Goal: Task Accomplishment & Management: Use online tool/utility

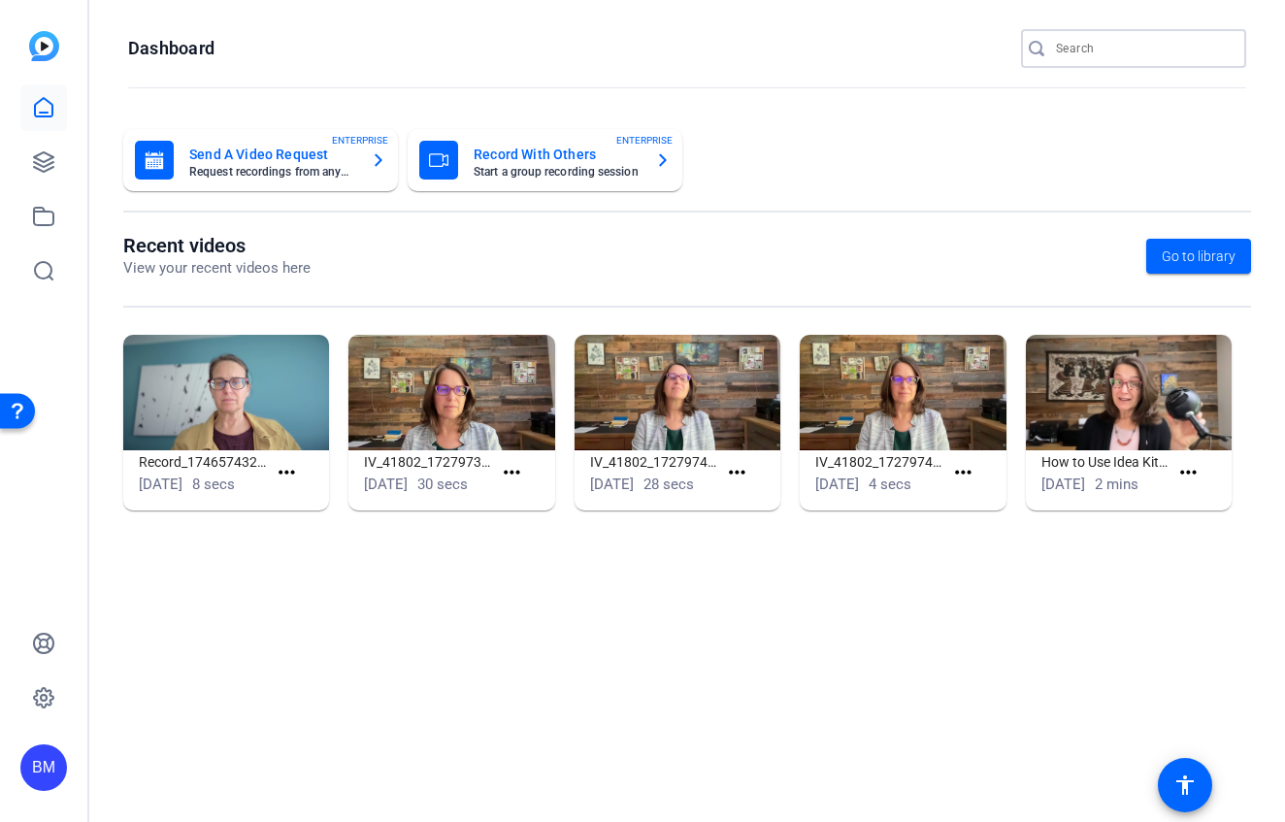
click at [1141, 50] on input "Search" at bounding box center [1143, 48] width 175 height 23
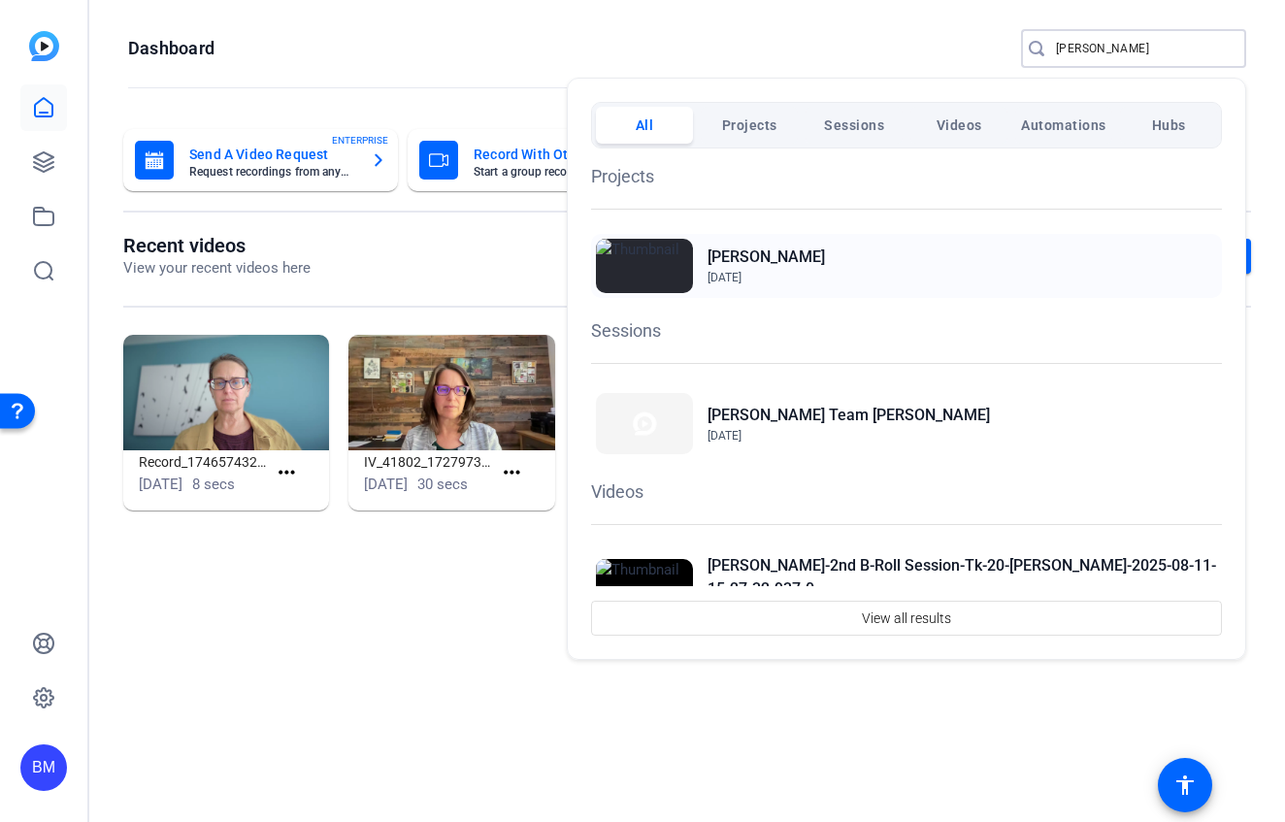
type input "moyer"
click at [741, 275] on span "Apr 22, 2024" at bounding box center [725, 278] width 34 height 14
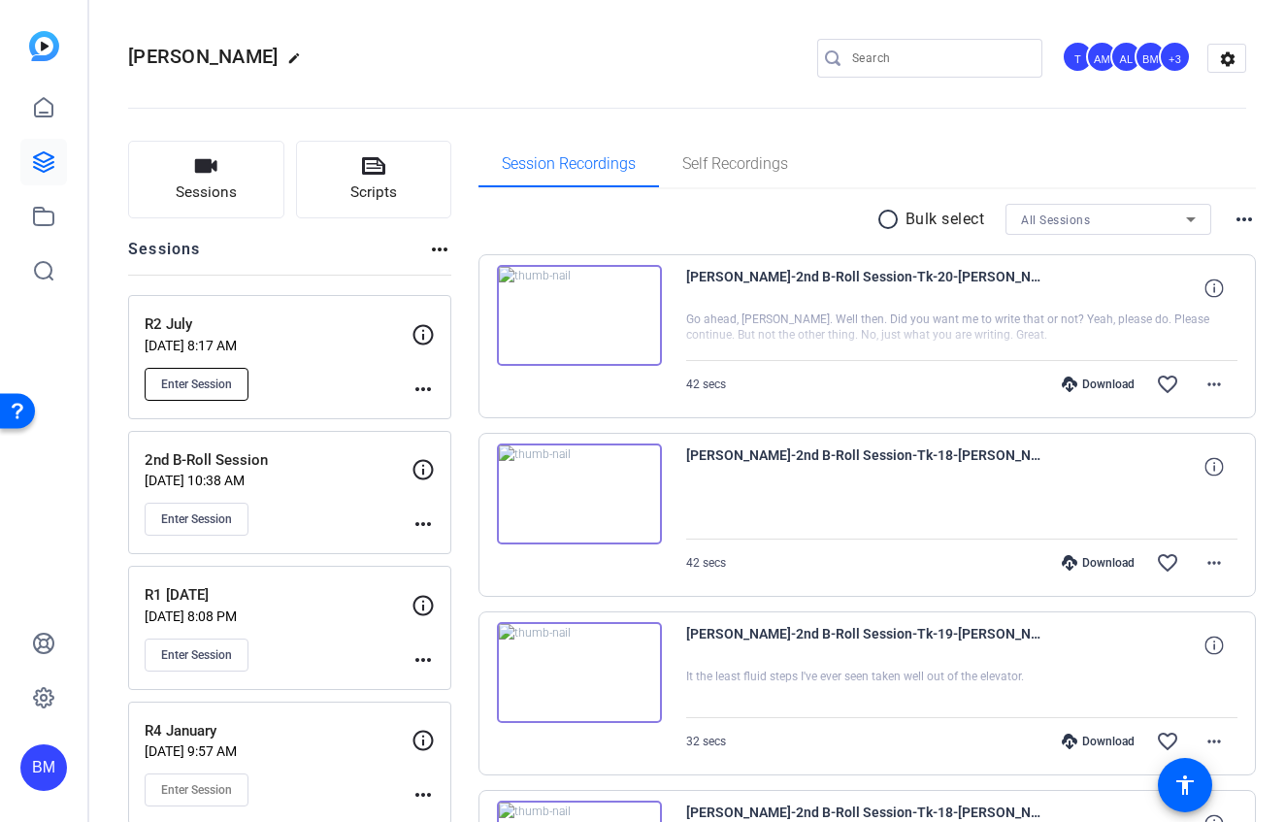
click at [201, 387] on span "Enter Session" at bounding box center [196, 385] width 71 height 16
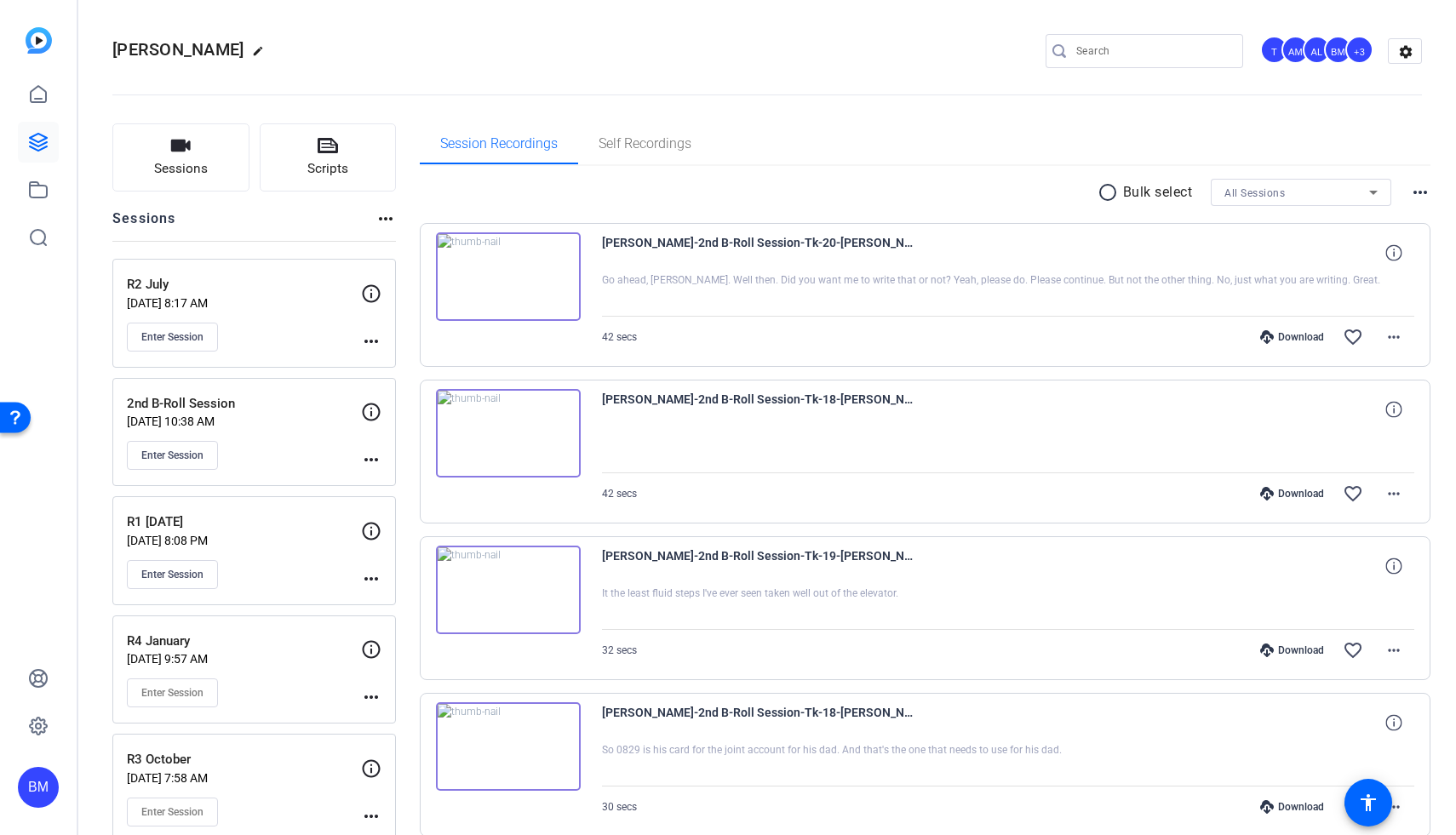
click at [4, 413] on div "Open Resource Center" at bounding box center [15, 416] width 31 height 31
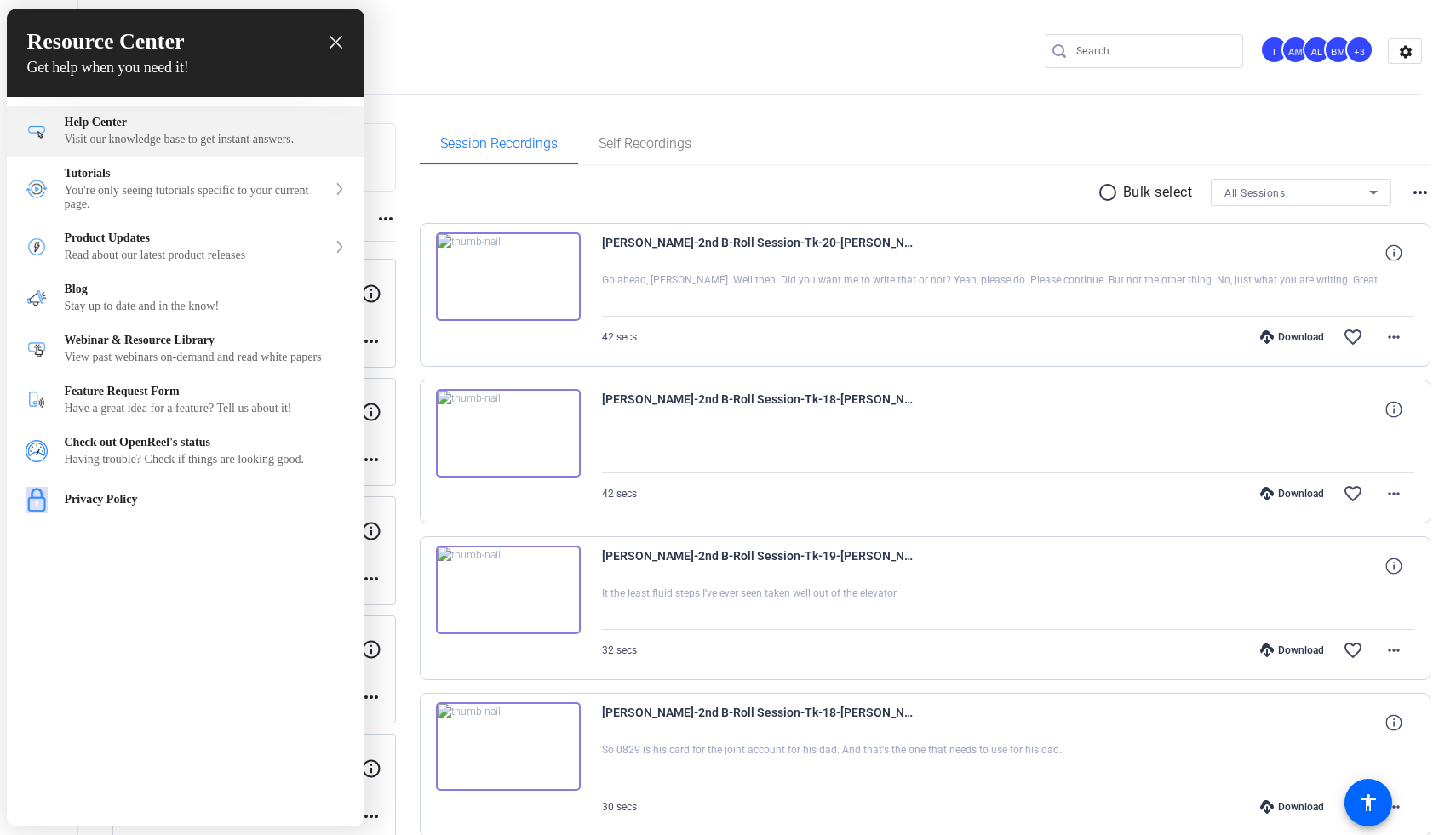
click at [148, 129] on div "Help Center" at bounding box center [205, 123] width 281 height 14
click at [346, 41] on div "Resource Center Get help when you need it!" at bounding box center [186, 53] width 358 height 89
click at [341, 47] on icon "close resource center" at bounding box center [336, 42] width 13 height 13
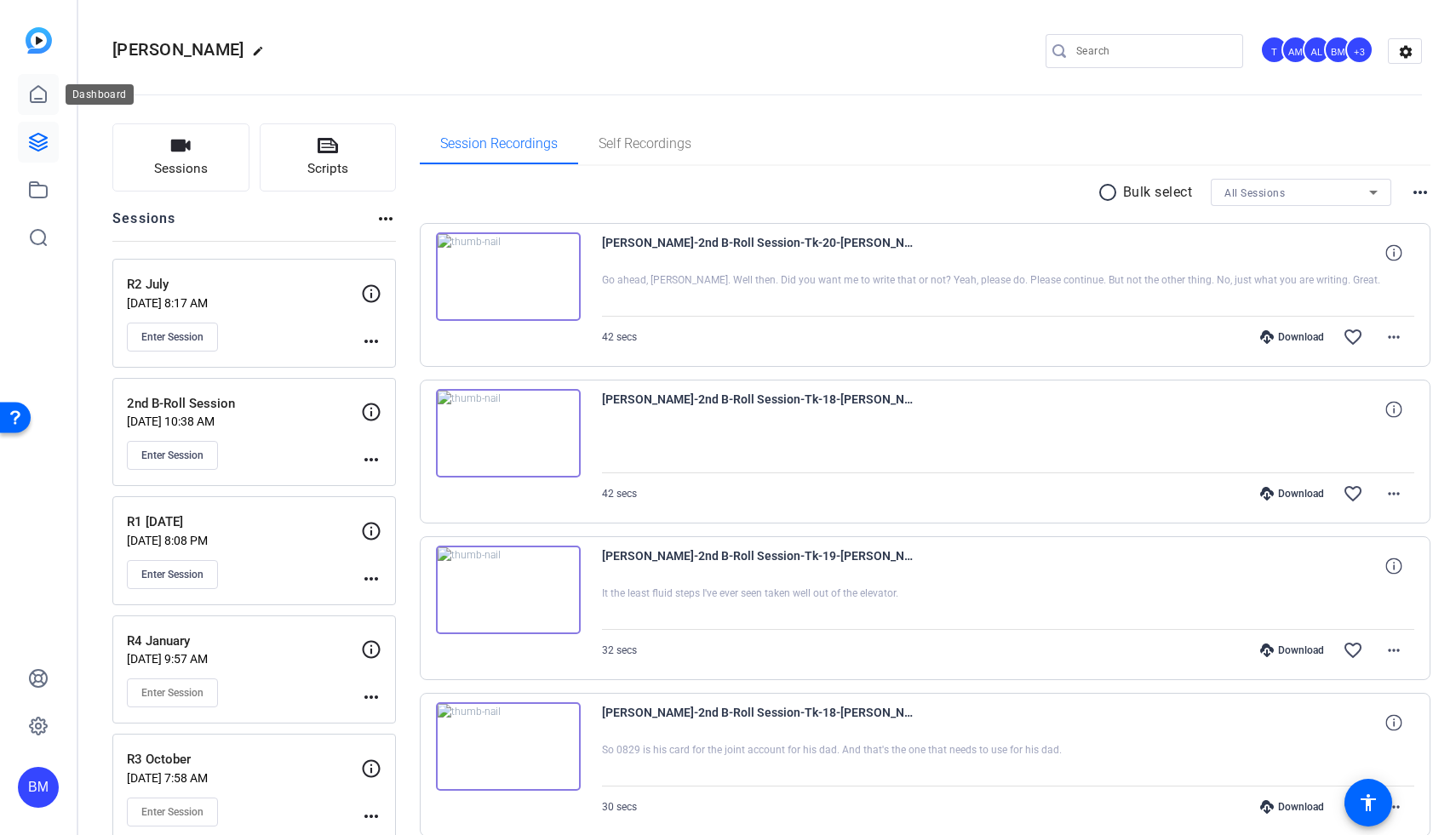
click at [39, 102] on icon at bounding box center [38, 94] width 15 height 16
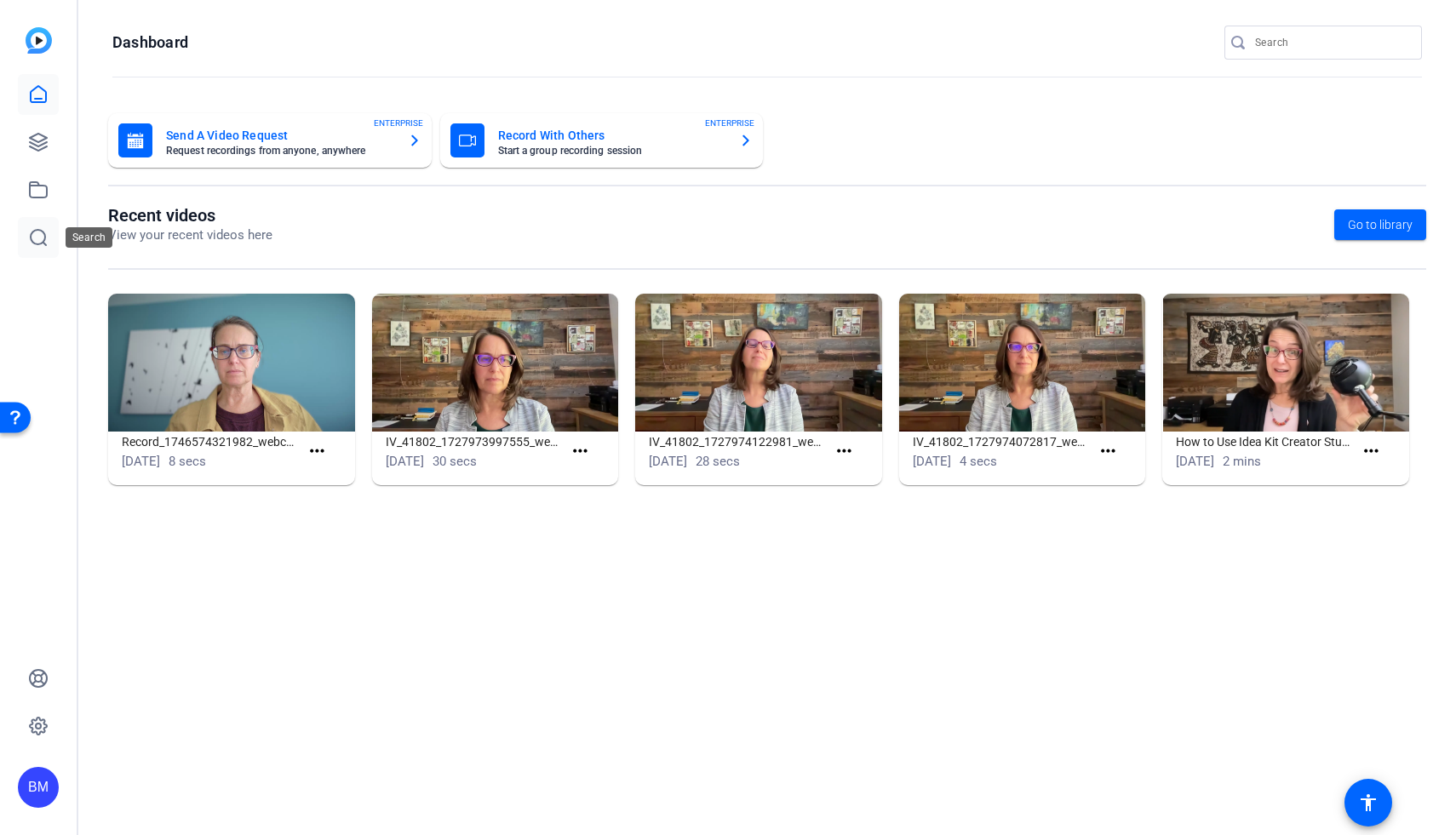
click at [33, 232] on icon at bounding box center [38, 237] width 20 height 20
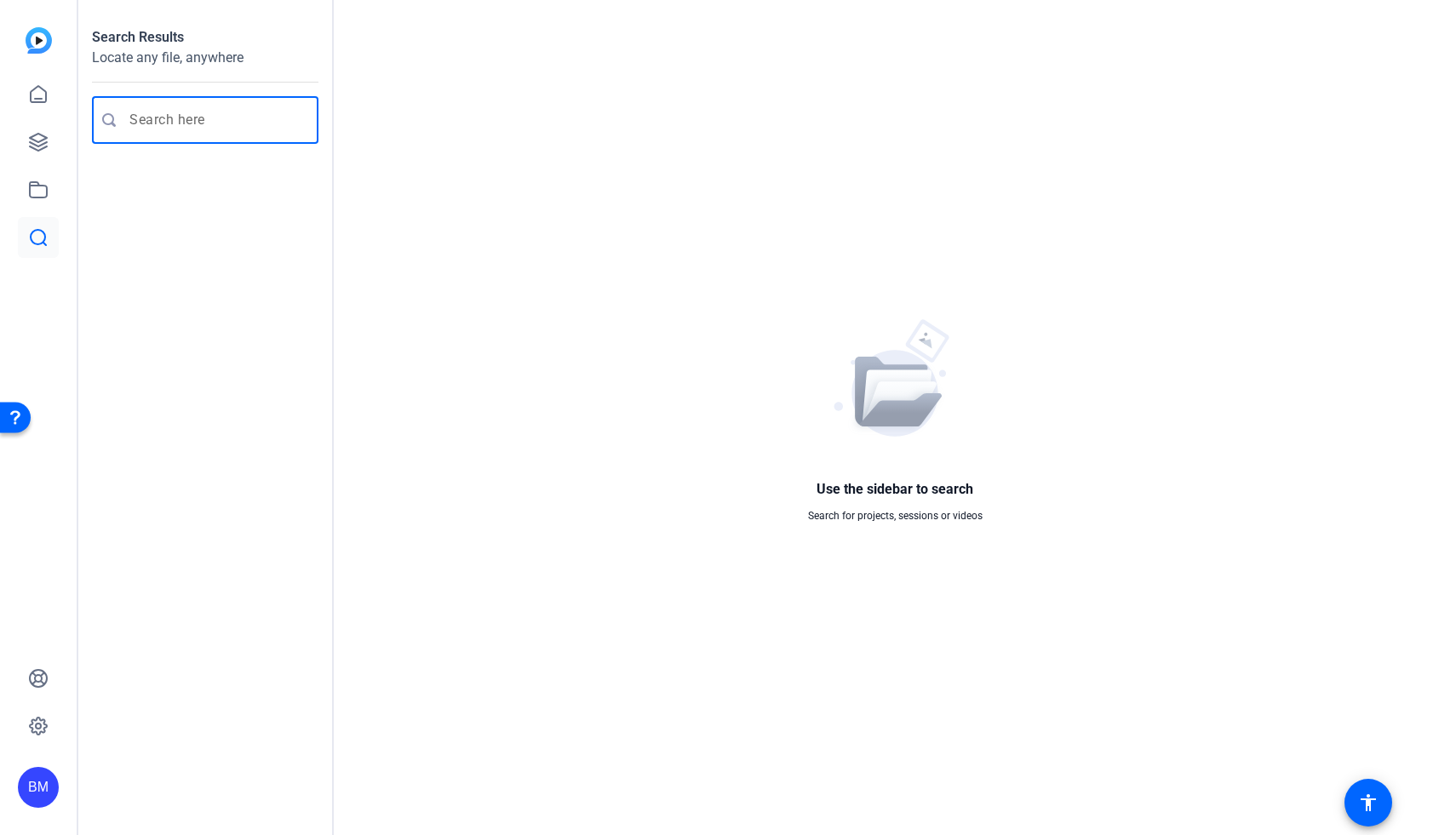
click at [175, 118] on input "Enter search query" at bounding box center [214, 119] width 168 height 20
click at [12, 406] on div "Open Resource Center" at bounding box center [15, 416] width 31 height 31
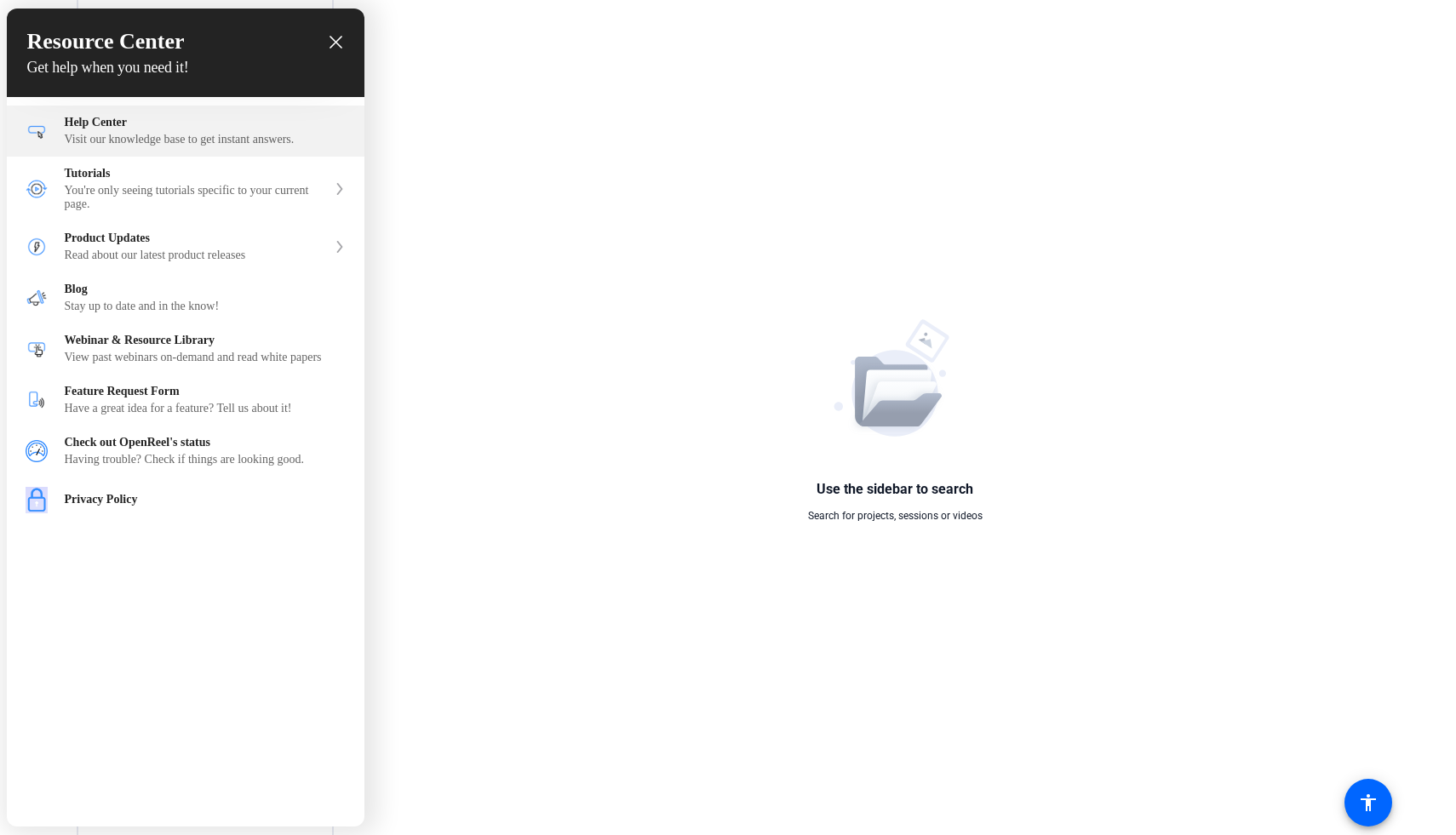
click at [128, 126] on div "Help Center" at bounding box center [205, 123] width 281 height 14
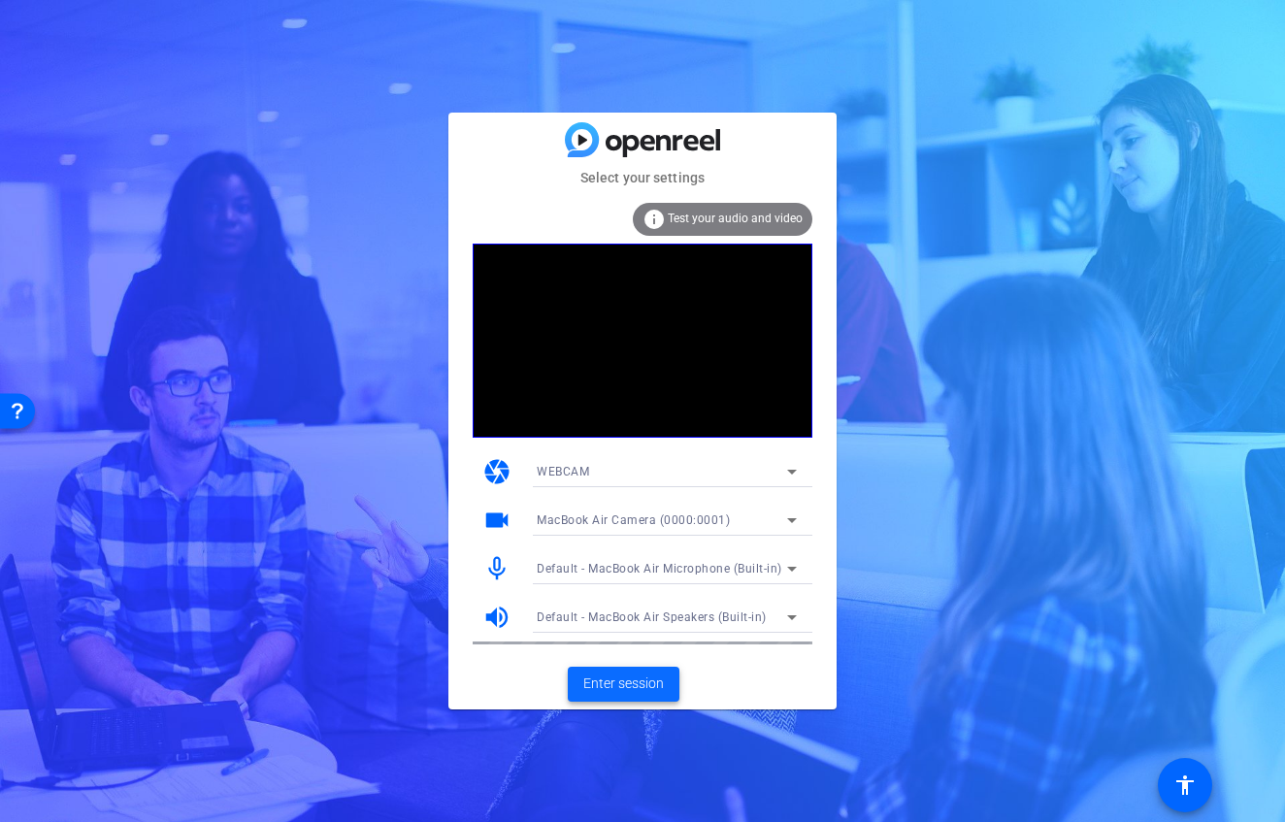
click at [634, 677] on span "Enter session" at bounding box center [623, 684] width 81 height 20
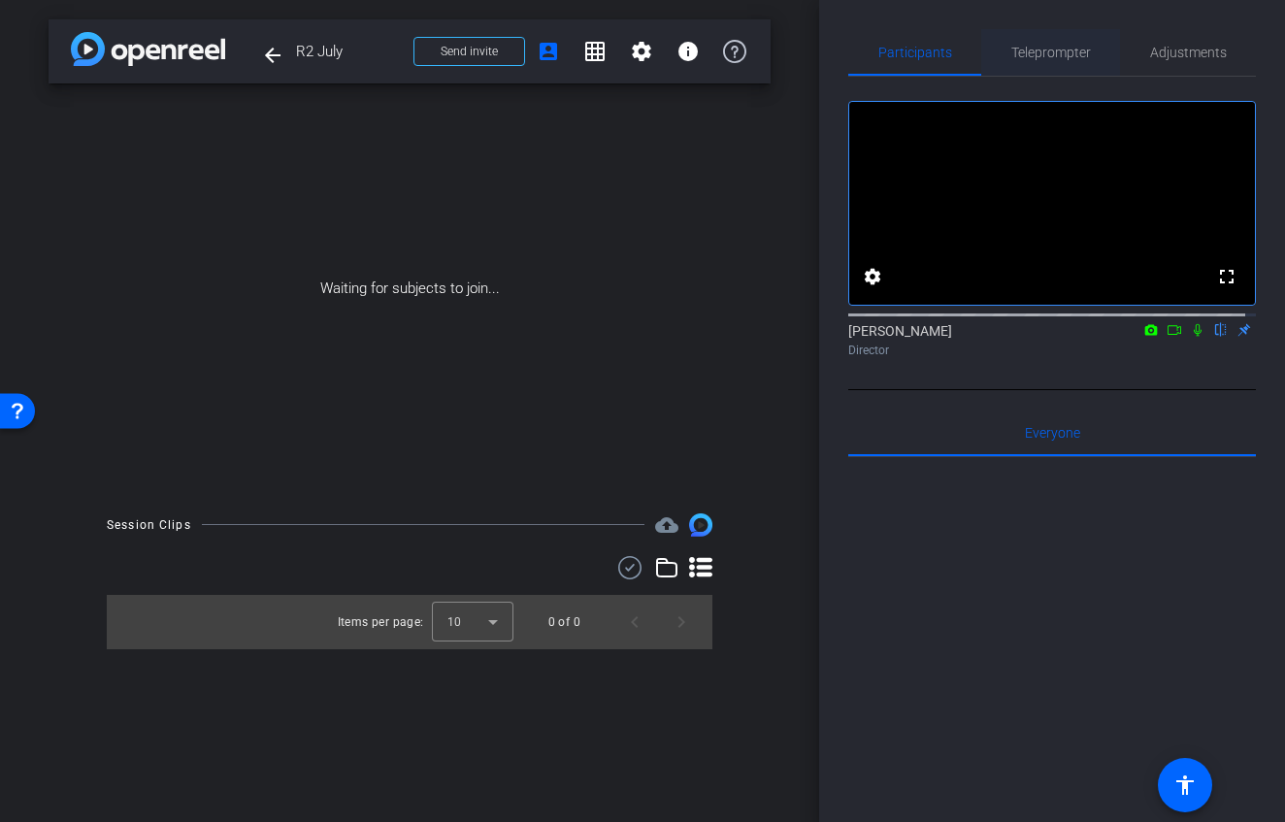
click at [1044, 56] on span "Teleprompter" at bounding box center [1052, 53] width 80 height 14
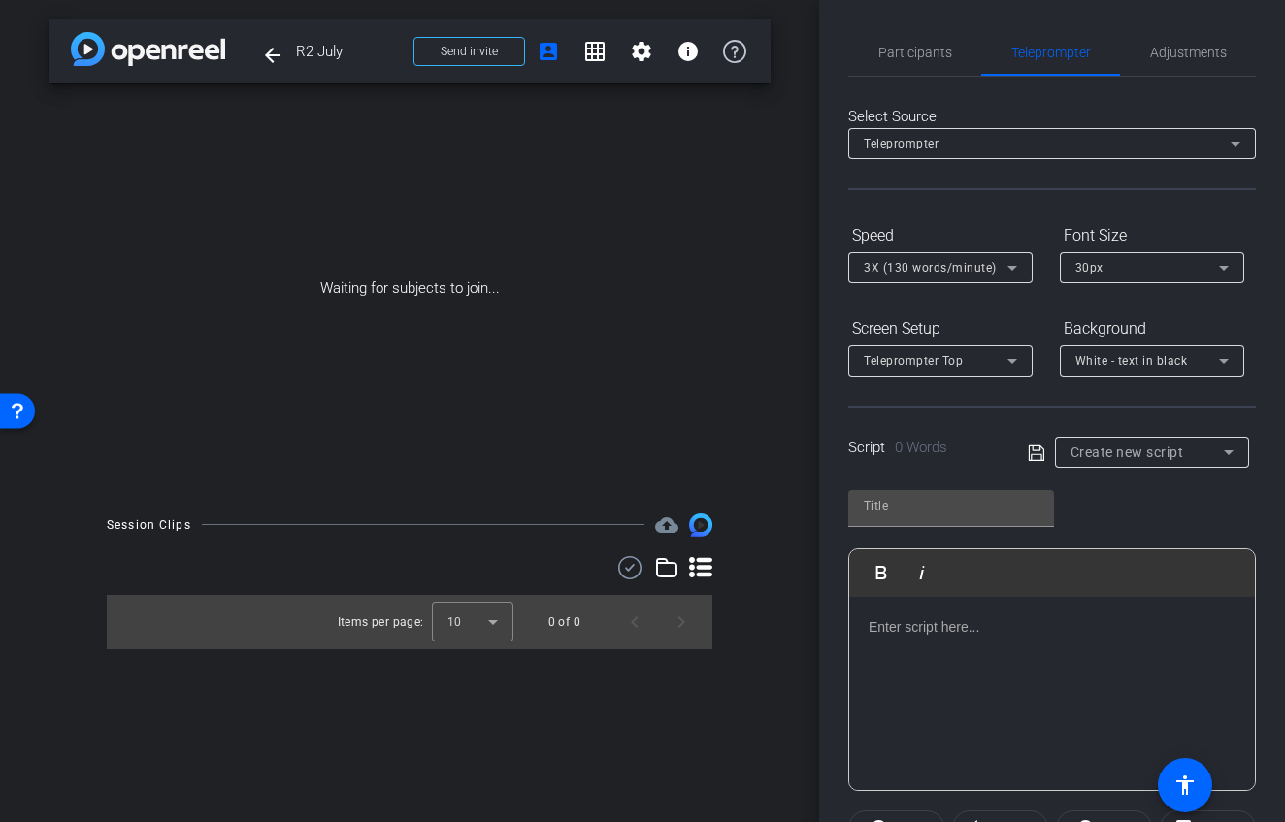
click at [1187, 452] on div "Create new script" at bounding box center [1147, 452] width 153 height 23
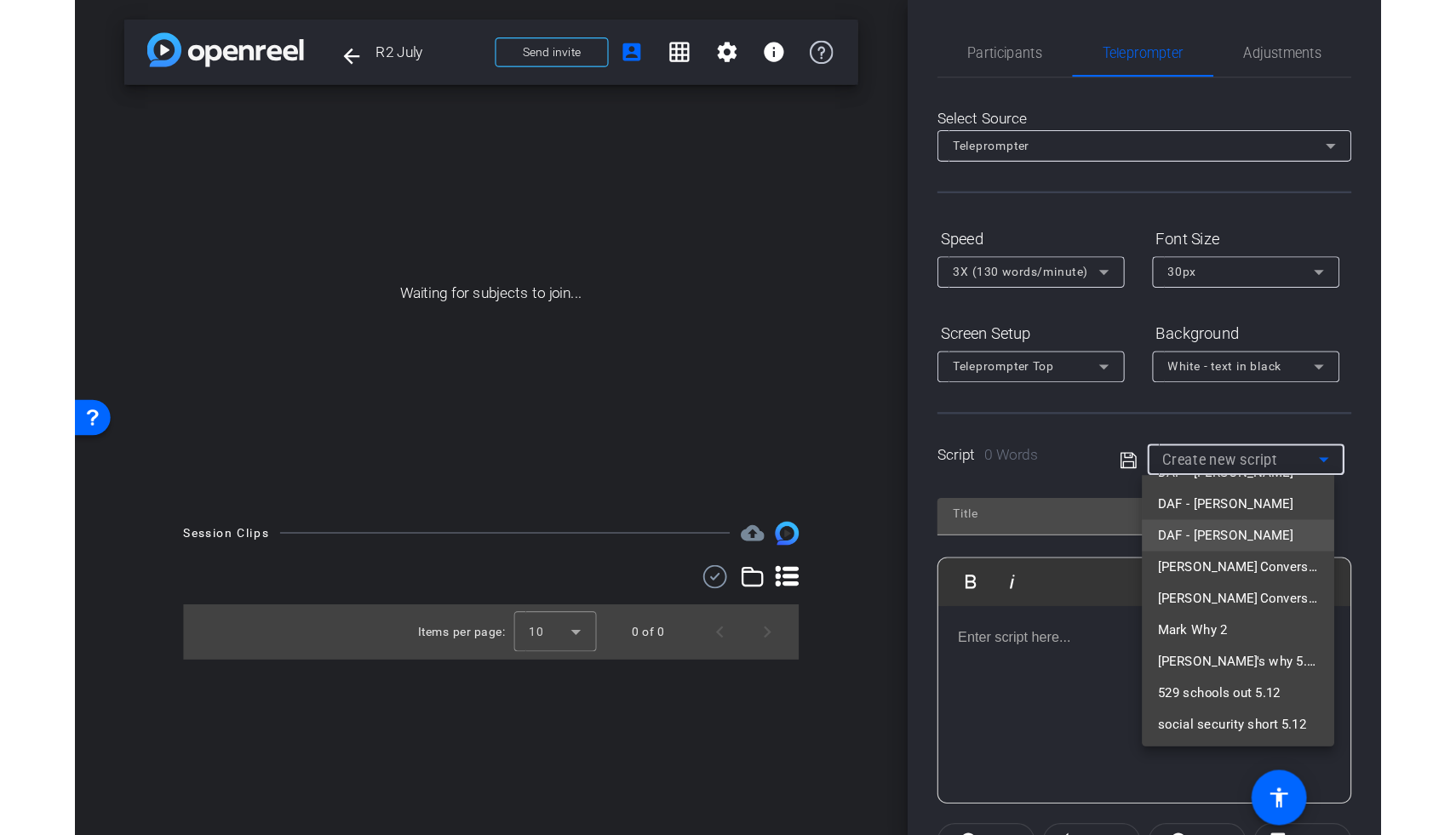
scroll to position [161, 0]
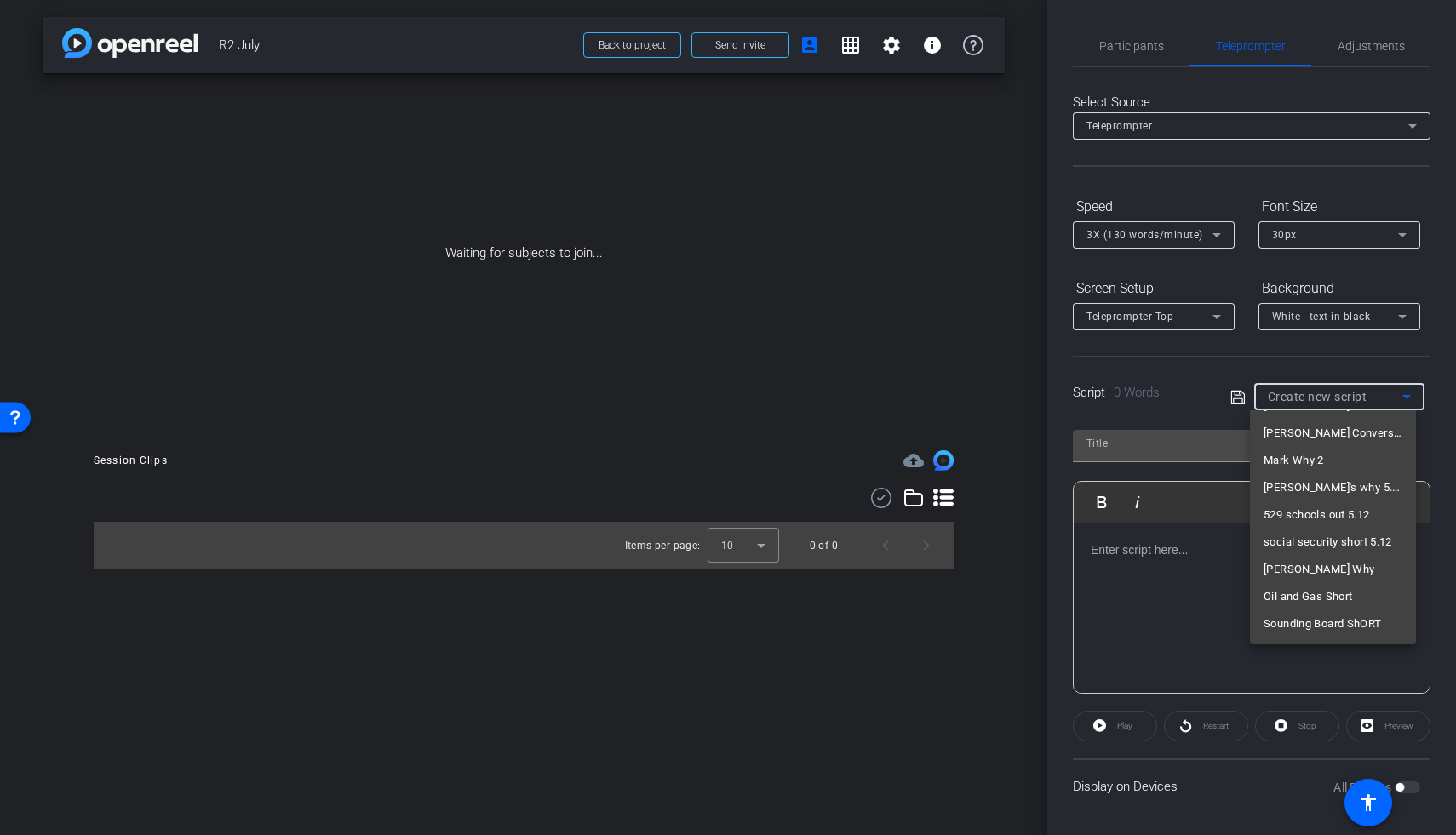
click at [1126, 312] on div at bounding box center [728, 418] width 1456 height 835
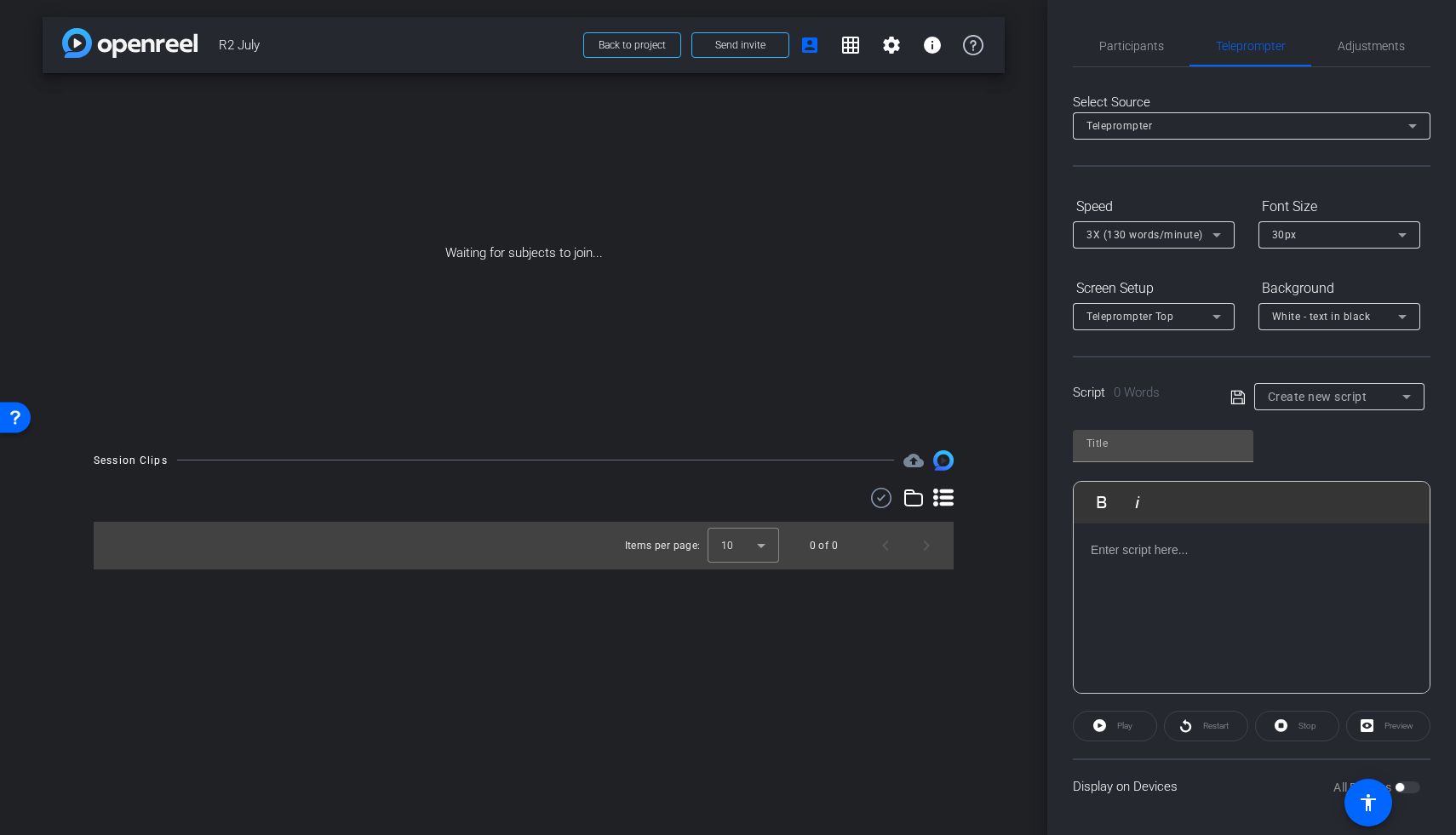
click at [1126, 319] on span "Teleprompter Top" at bounding box center [1130, 317] width 87 height 12
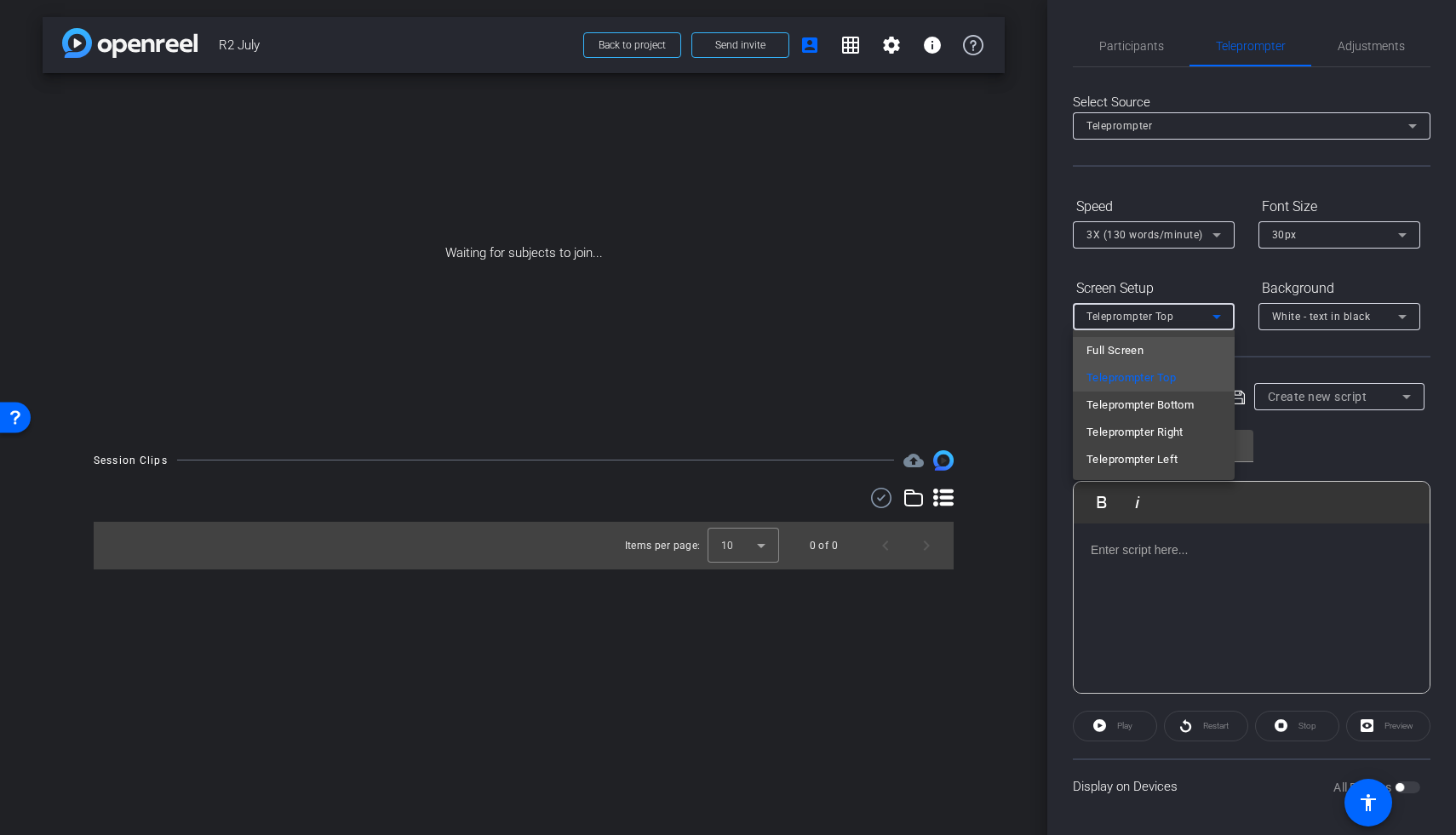
click at [1126, 351] on mat-option "Full Screen" at bounding box center [1153, 350] width 161 height 27
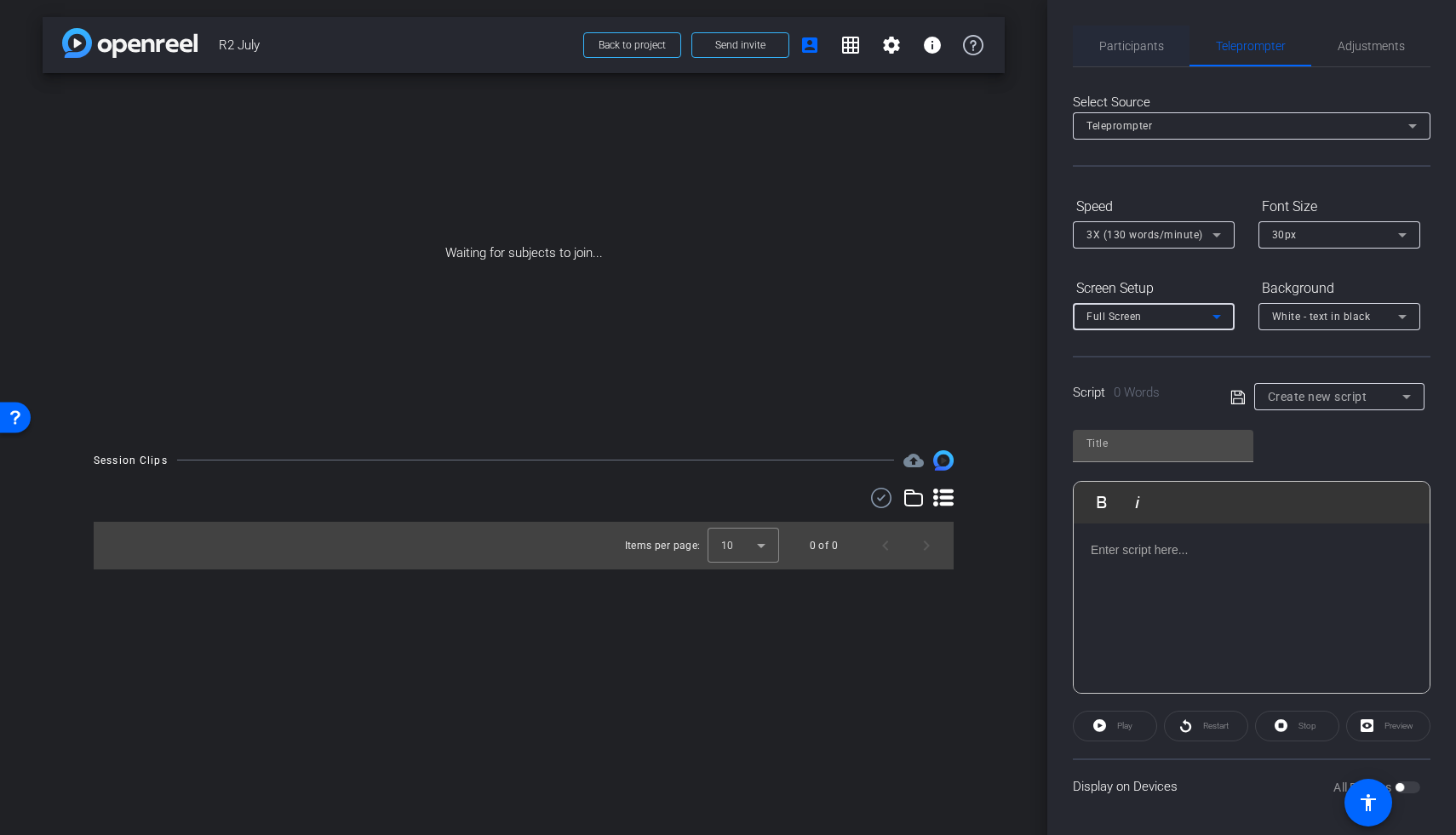
click at [1126, 58] on span "Participants" at bounding box center [1131, 46] width 65 height 41
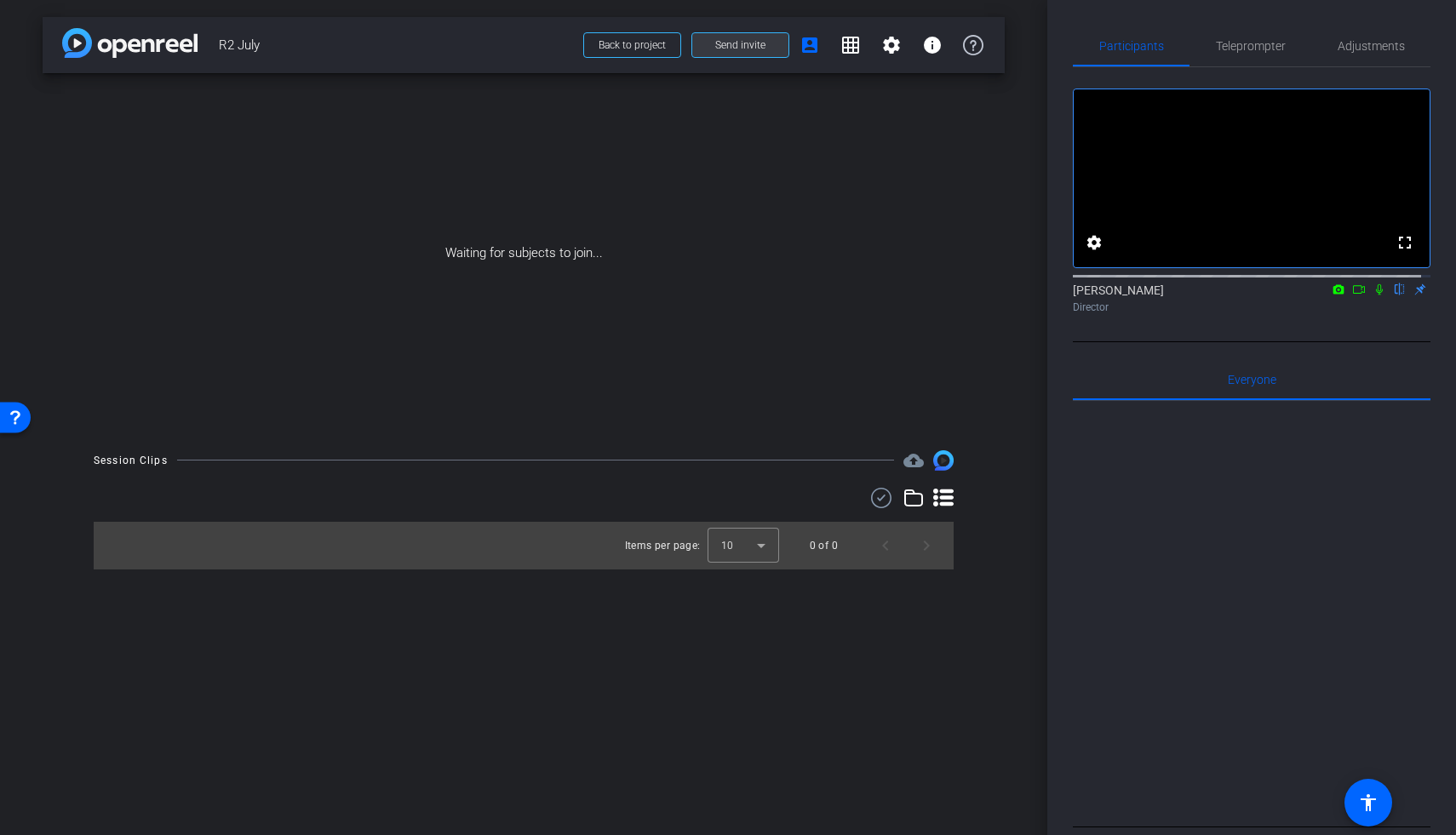
click at [743, 45] on span "Send invite" at bounding box center [739, 46] width 50 height 14
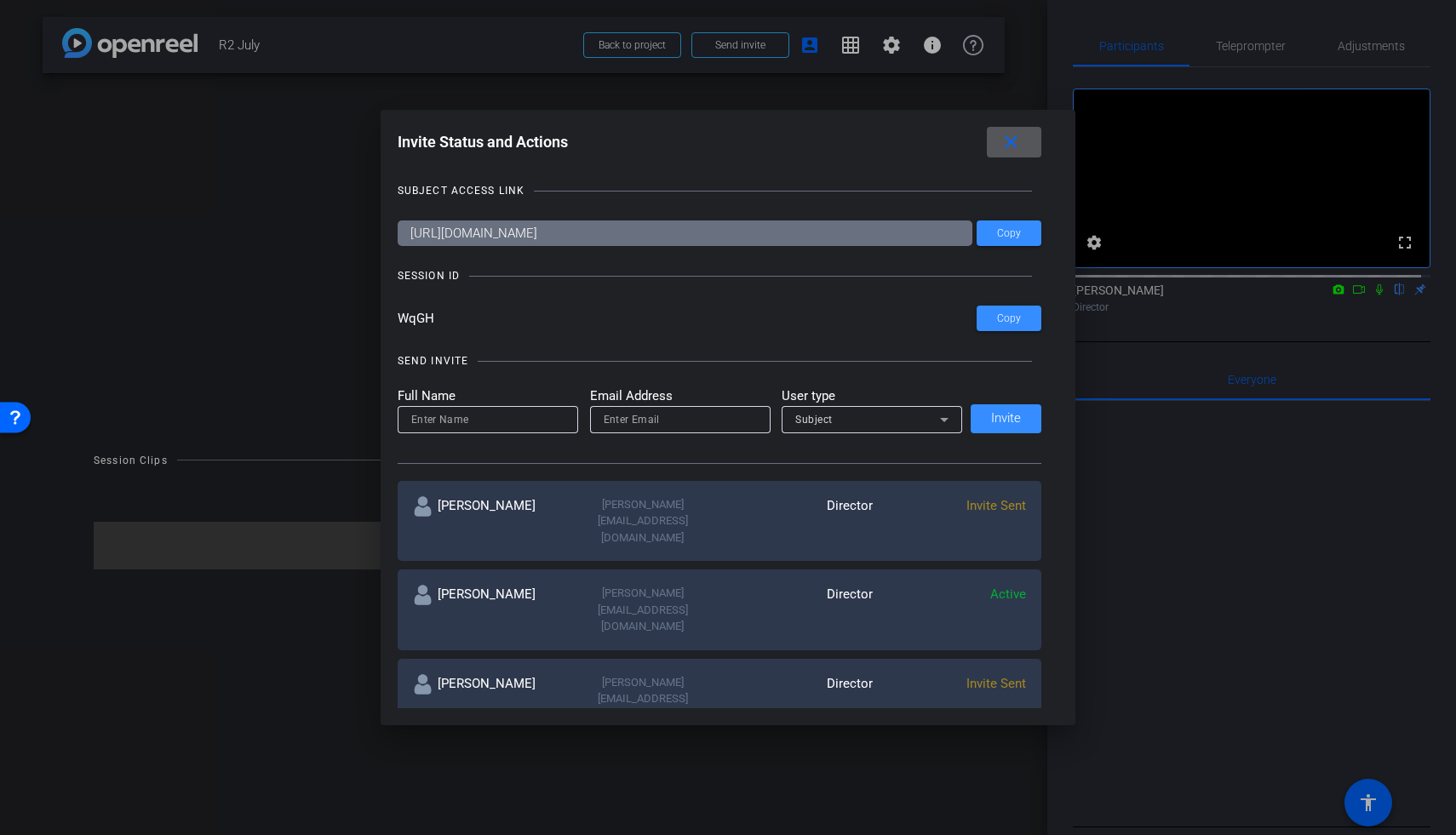
click at [1022, 143] on mat-icon "close" at bounding box center [1011, 142] width 21 height 21
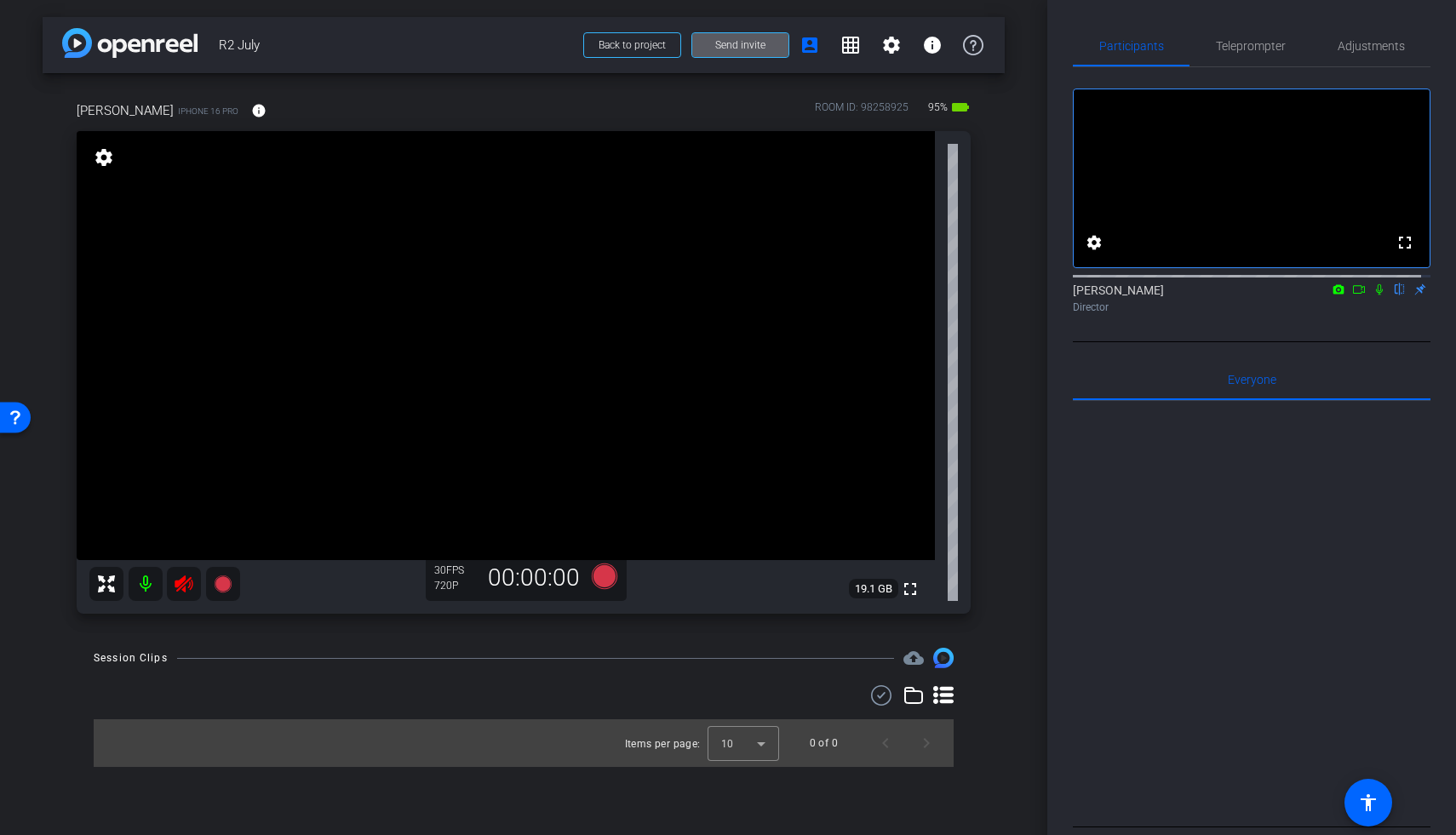
click at [185, 594] on icon at bounding box center [183, 583] width 20 height 20
click at [1126, 48] on span "Adjustments" at bounding box center [1371, 46] width 68 height 12
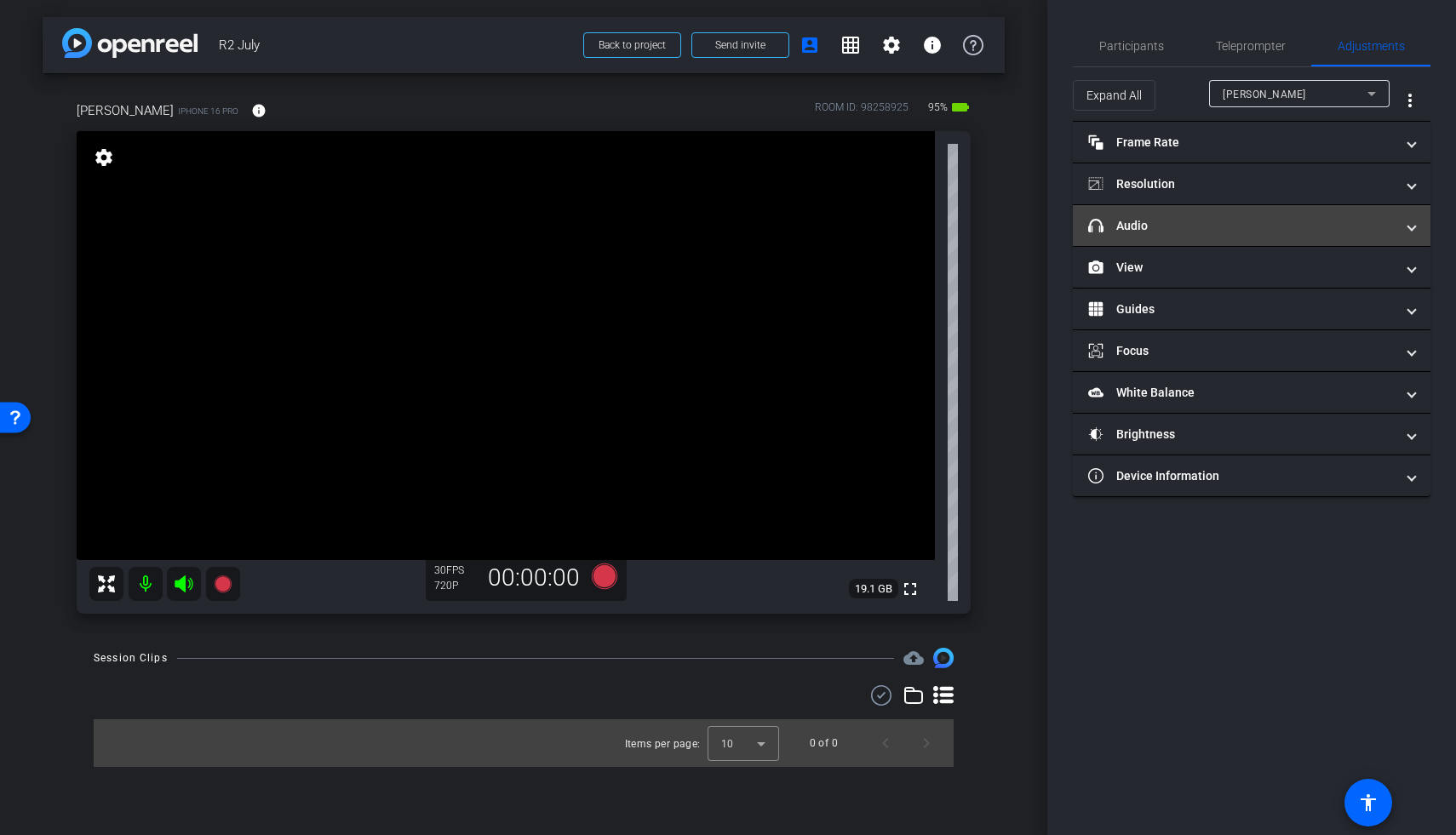
click at [1126, 230] on mat-panel-title "headphone icon Audio" at bounding box center [1241, 226] width 306 height 18
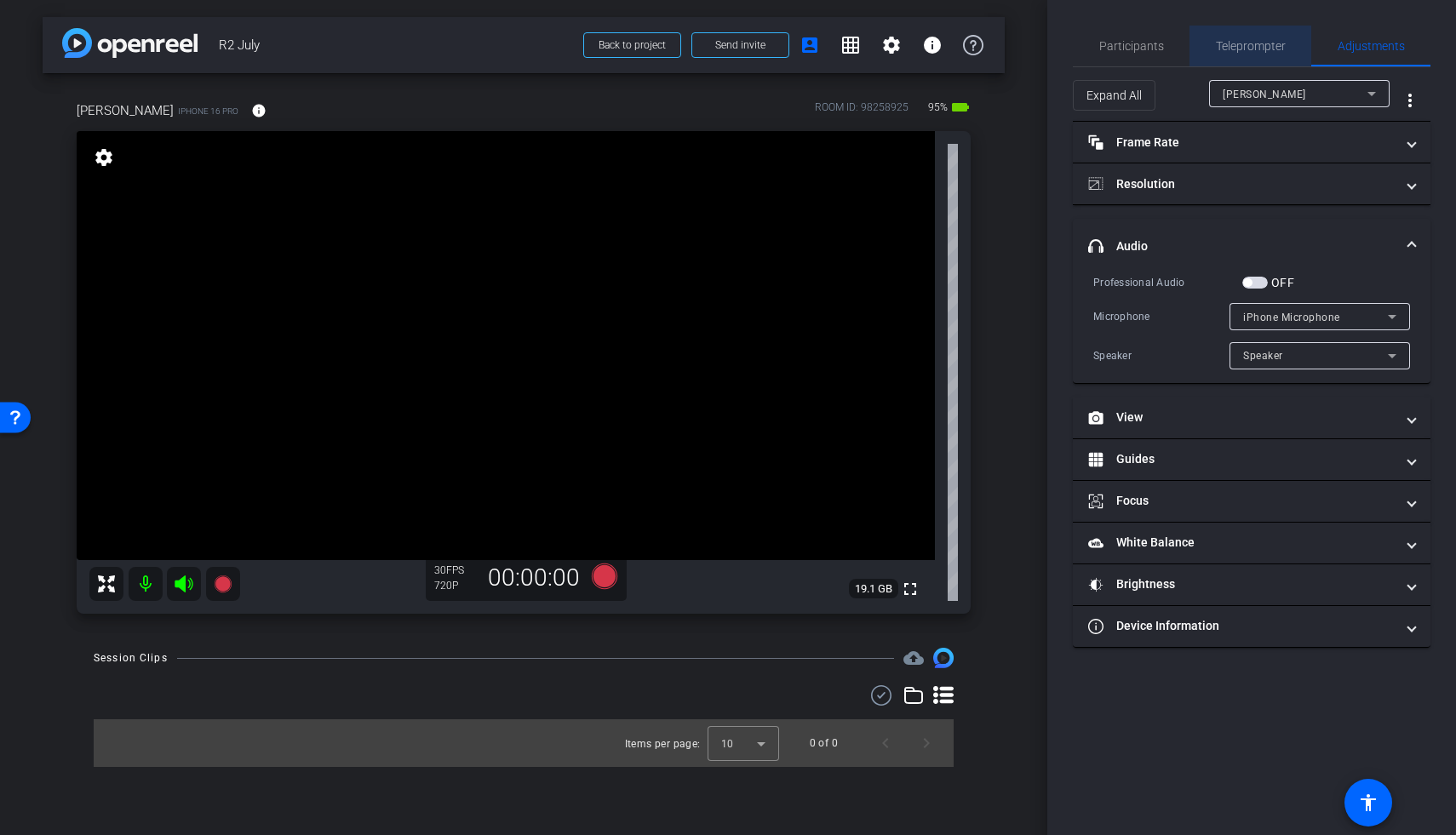
click at [1126, 57] on span "Teleprompter" at bounding box center [1251, 46] width 70 height 41
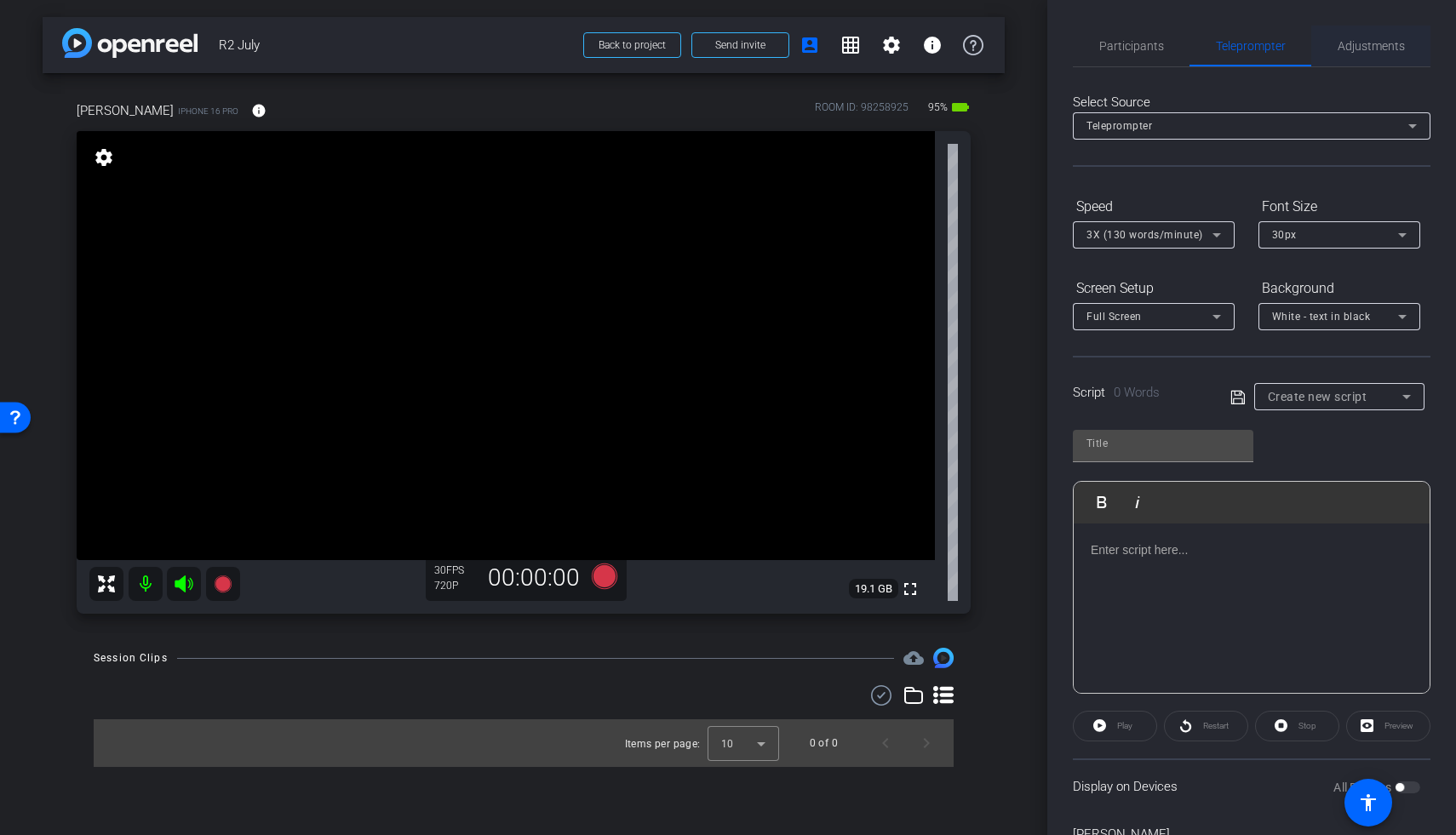
click at [1126, 44] on span "Adjustments" at bounding box center [1371, 46] width 68 height 12
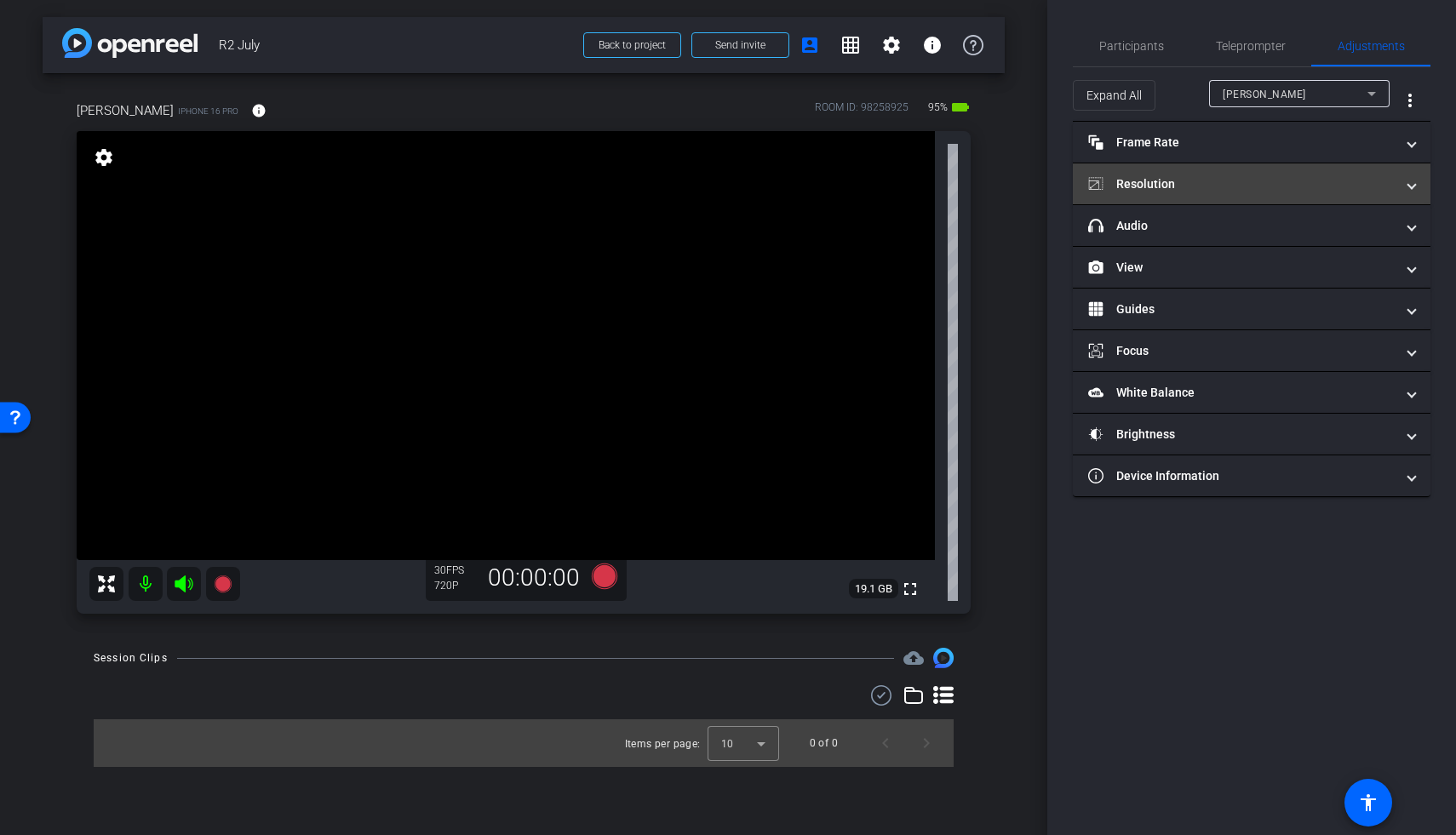
click at [1126, 175] on mat-panel-title "Resolution" at bounding box center [1241, 184] width 306 height 18
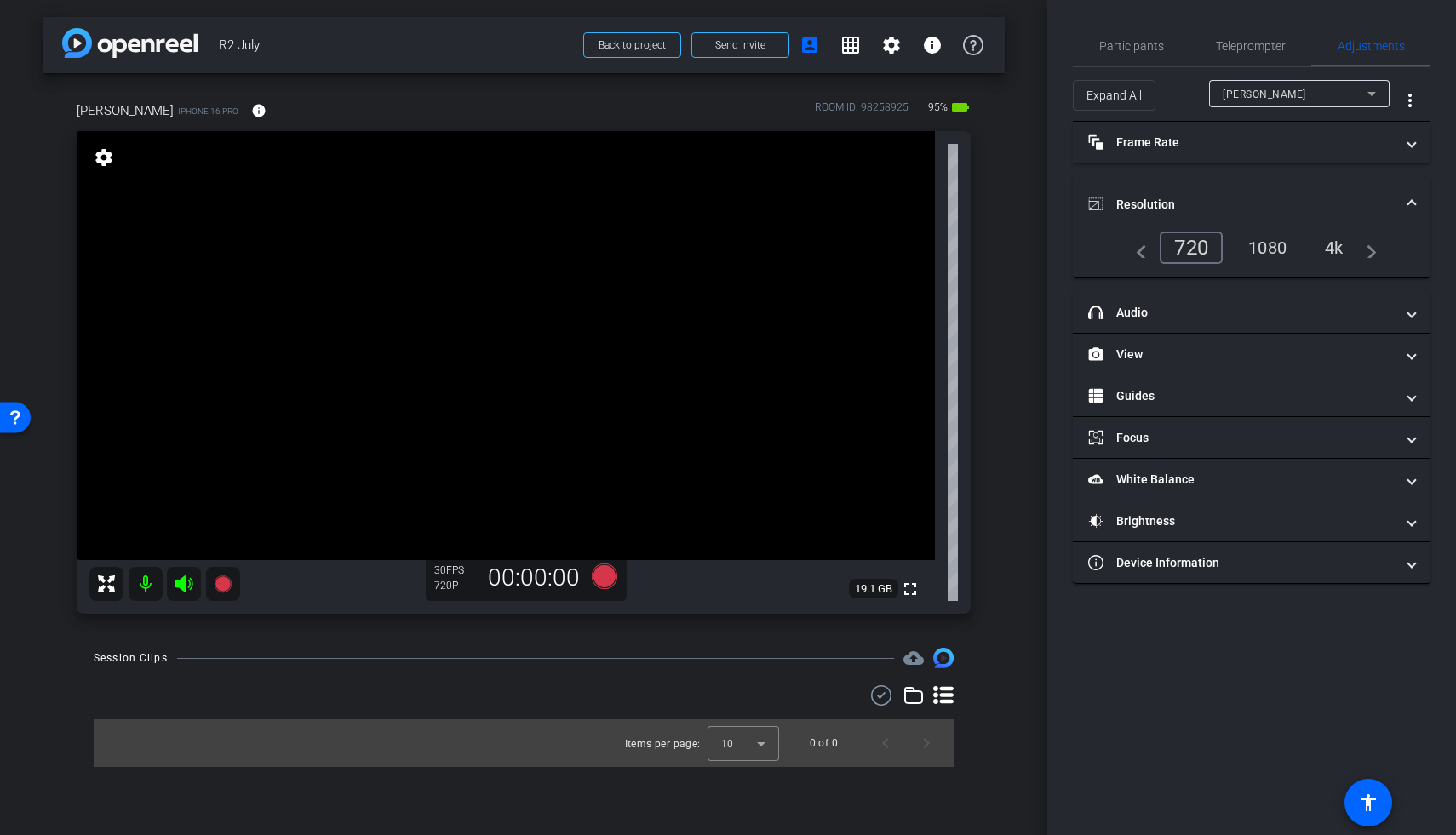
click at [1126, 244] on div "1080" at bounding box center [1267, 247] width 64 height 29
click at [1126, 50] on span "Teleprompter" at bounding box center [1251, 46] width 70 height 12
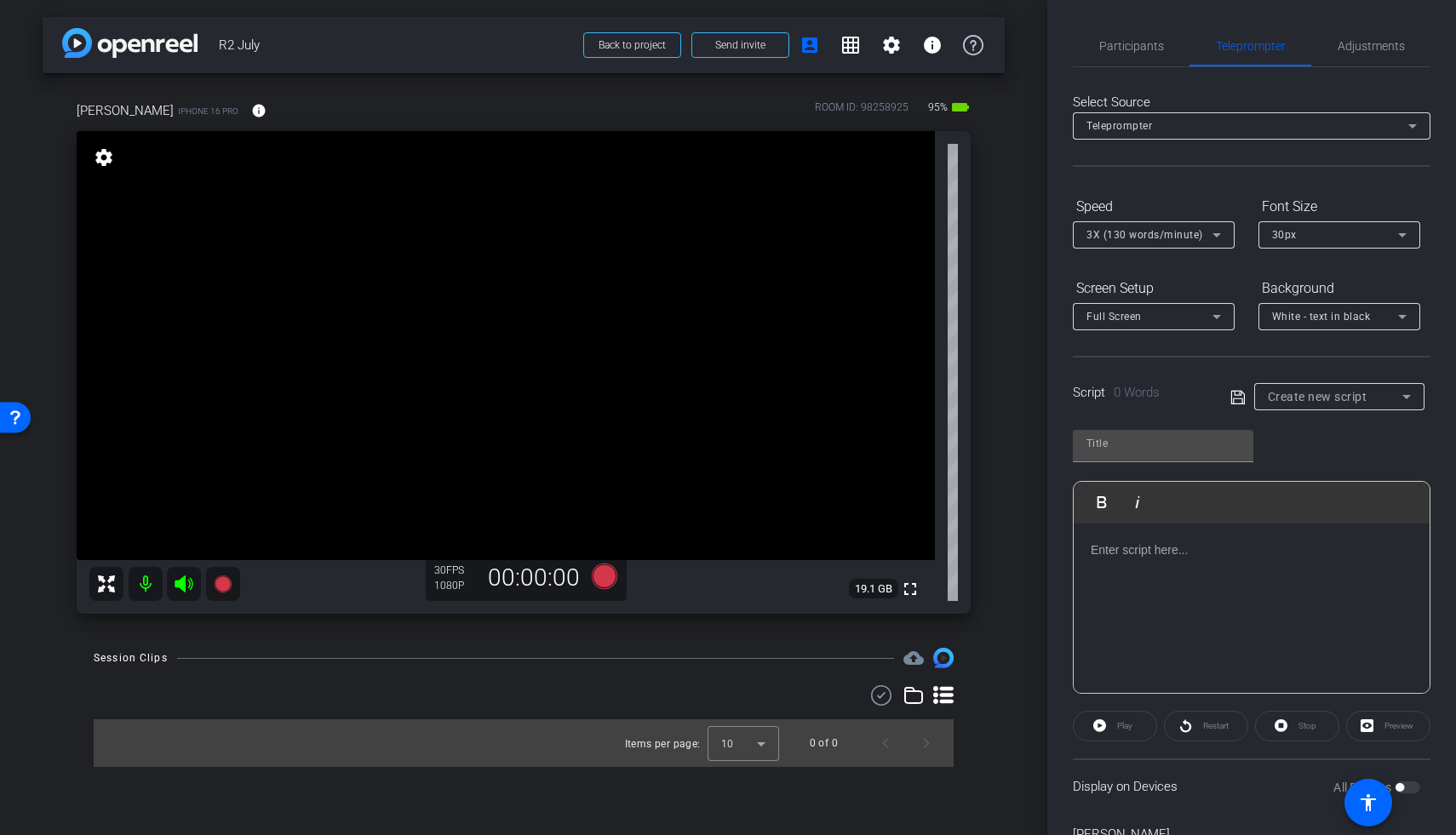
click at [1126, 392] on span "Create new script" at bounding box center [1317, 397] width 100 height 14
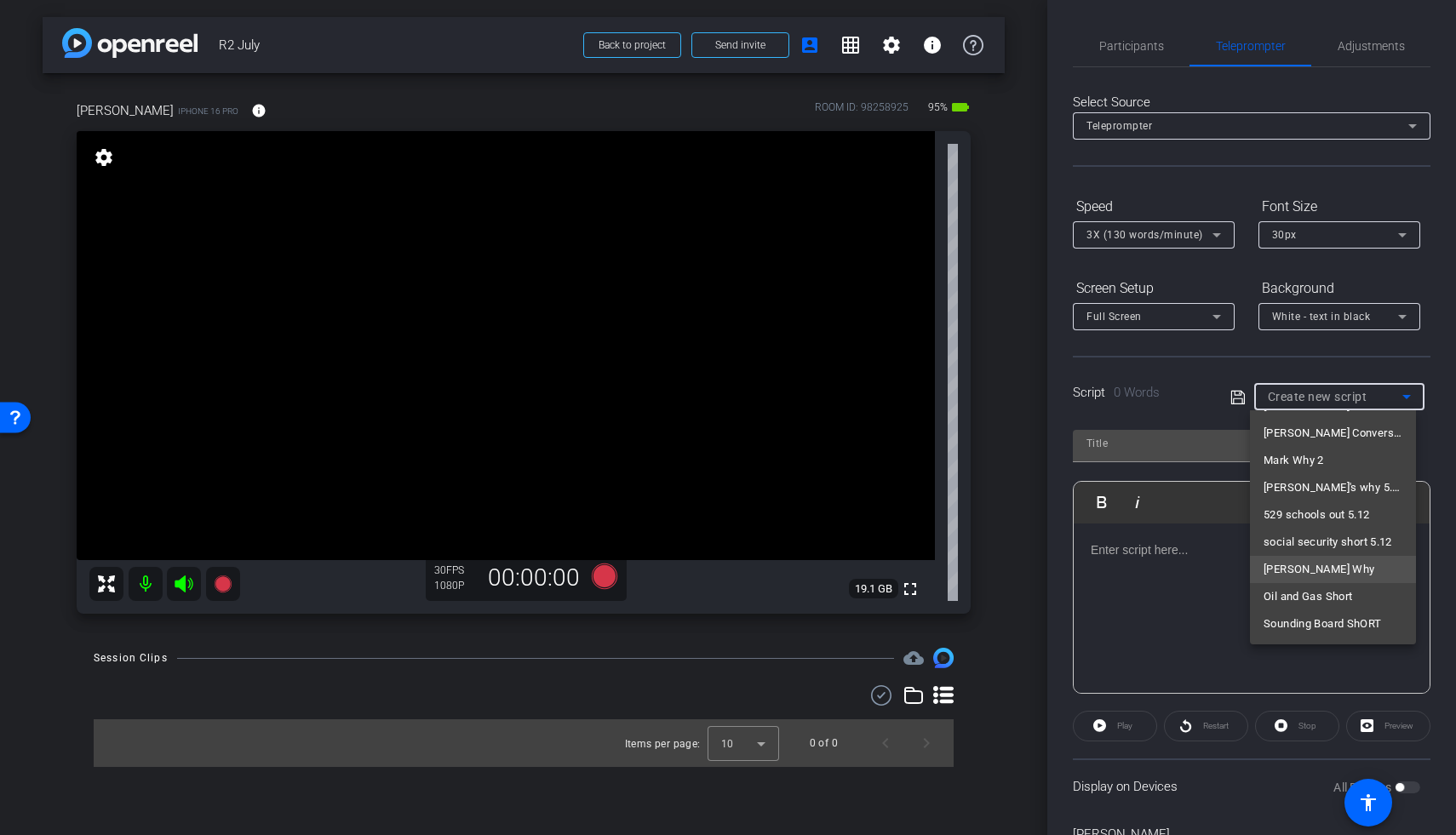
click at [1126, 575] on span "Ryans Why" at bounding box center [1319, 569] width 111 height 20
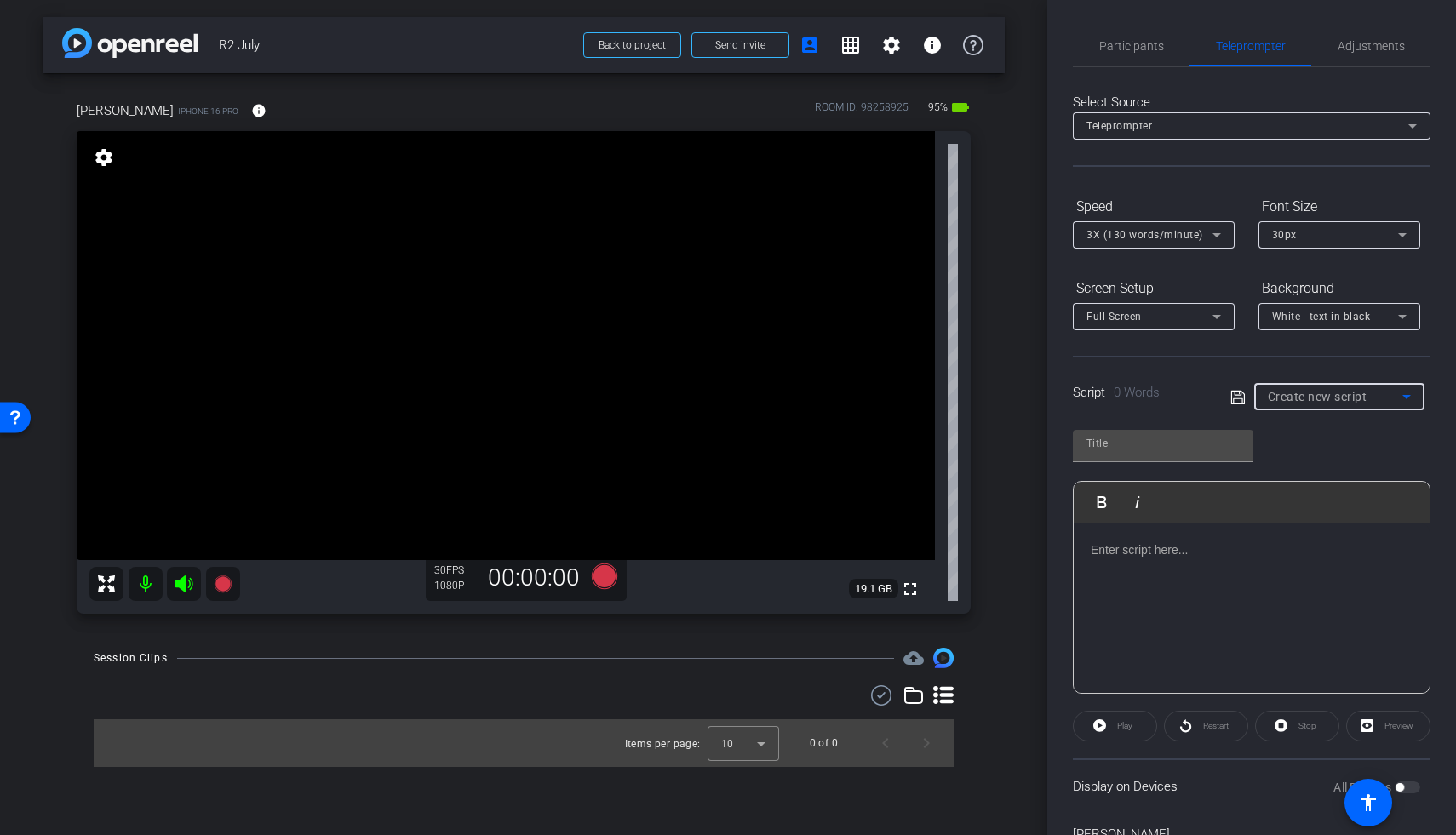
type input "Ryans Why"
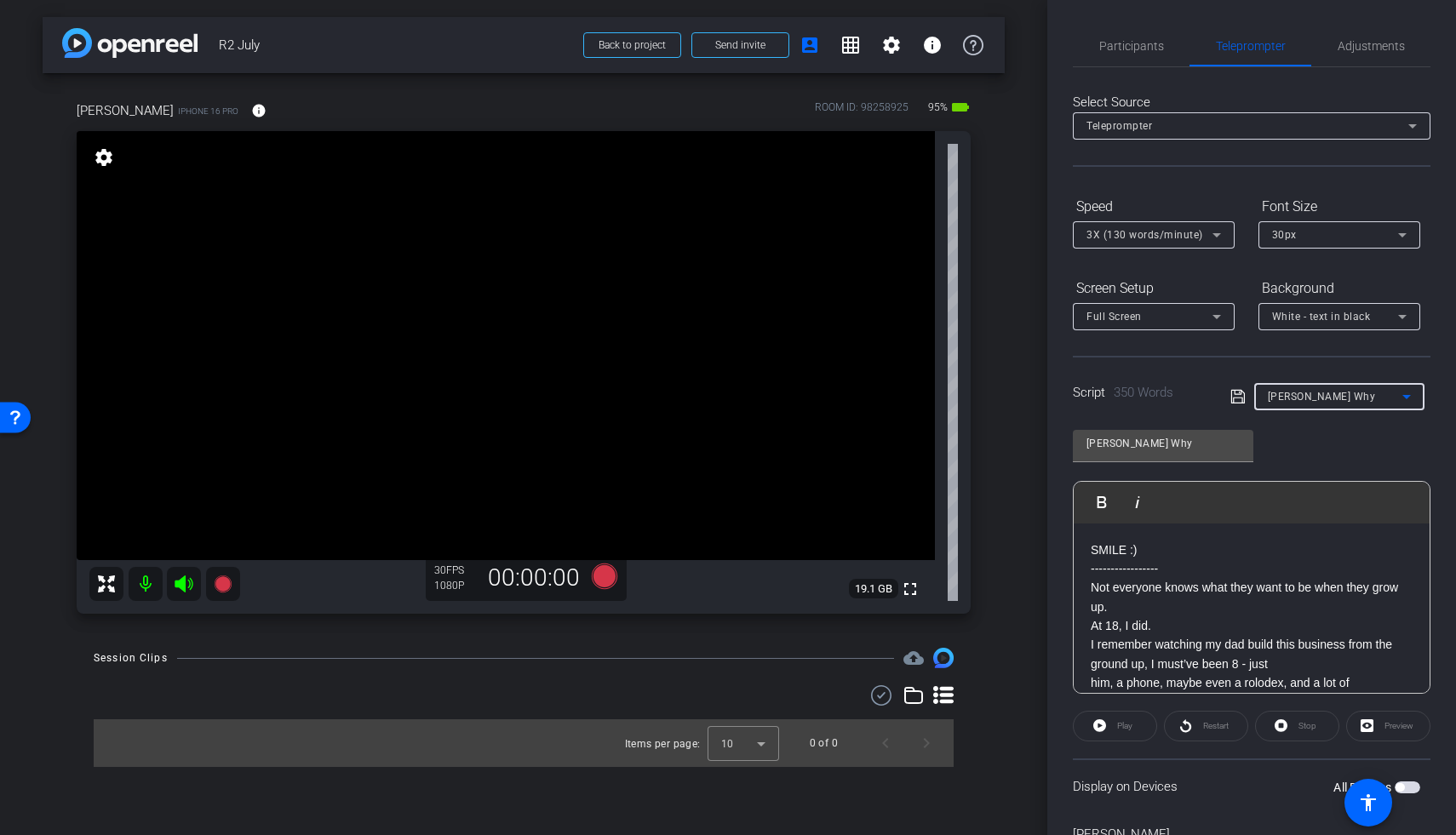
click at [1126, 239] on span "3X (130 words/minute)" at bounding box center [1145, 235] width 117 height 12
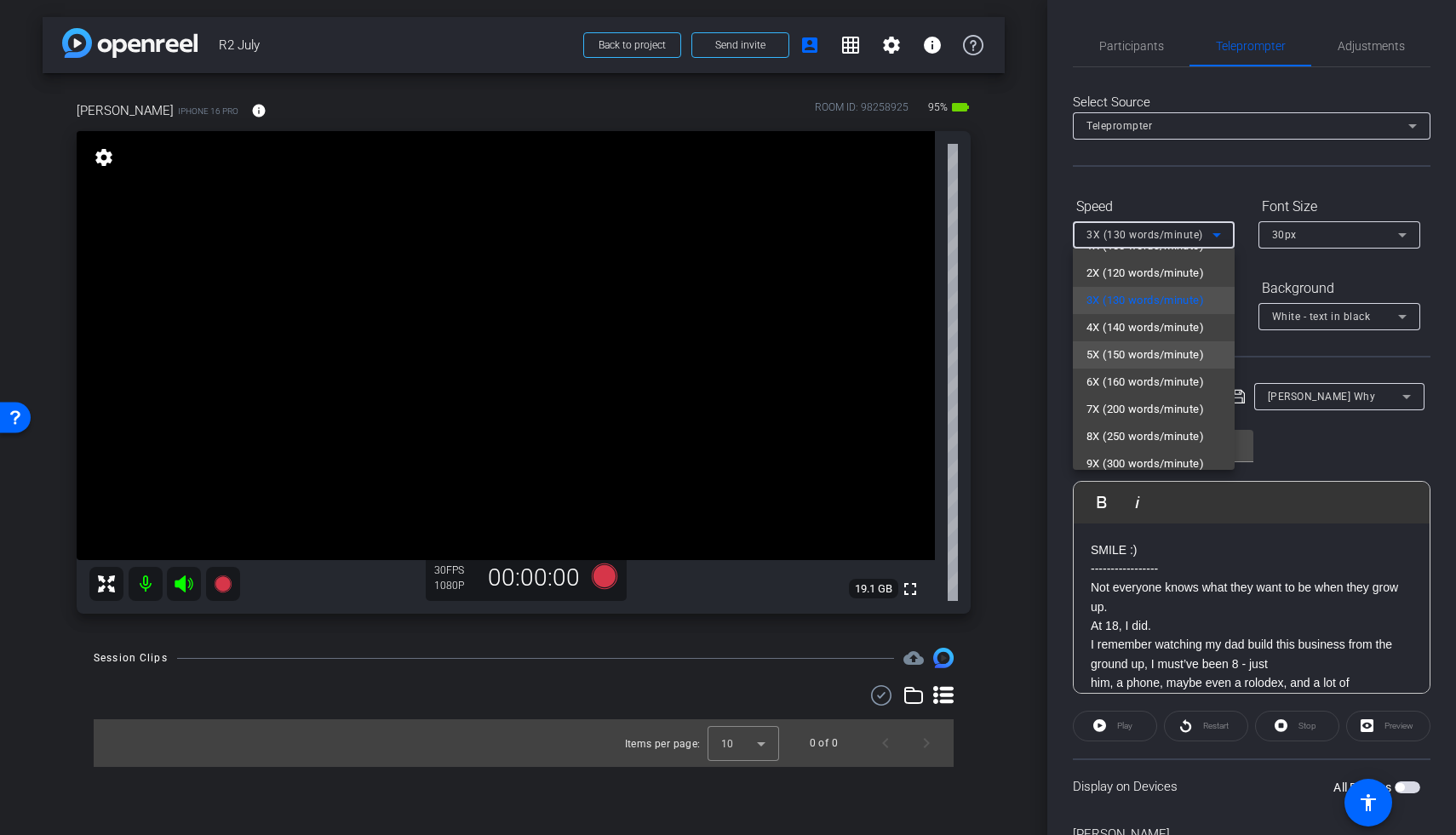
scroll to position [35, 0]
click at [1126, 351] on span "5X (150 words/minute)" at bounding box center [1146, 343] width 118 height 20
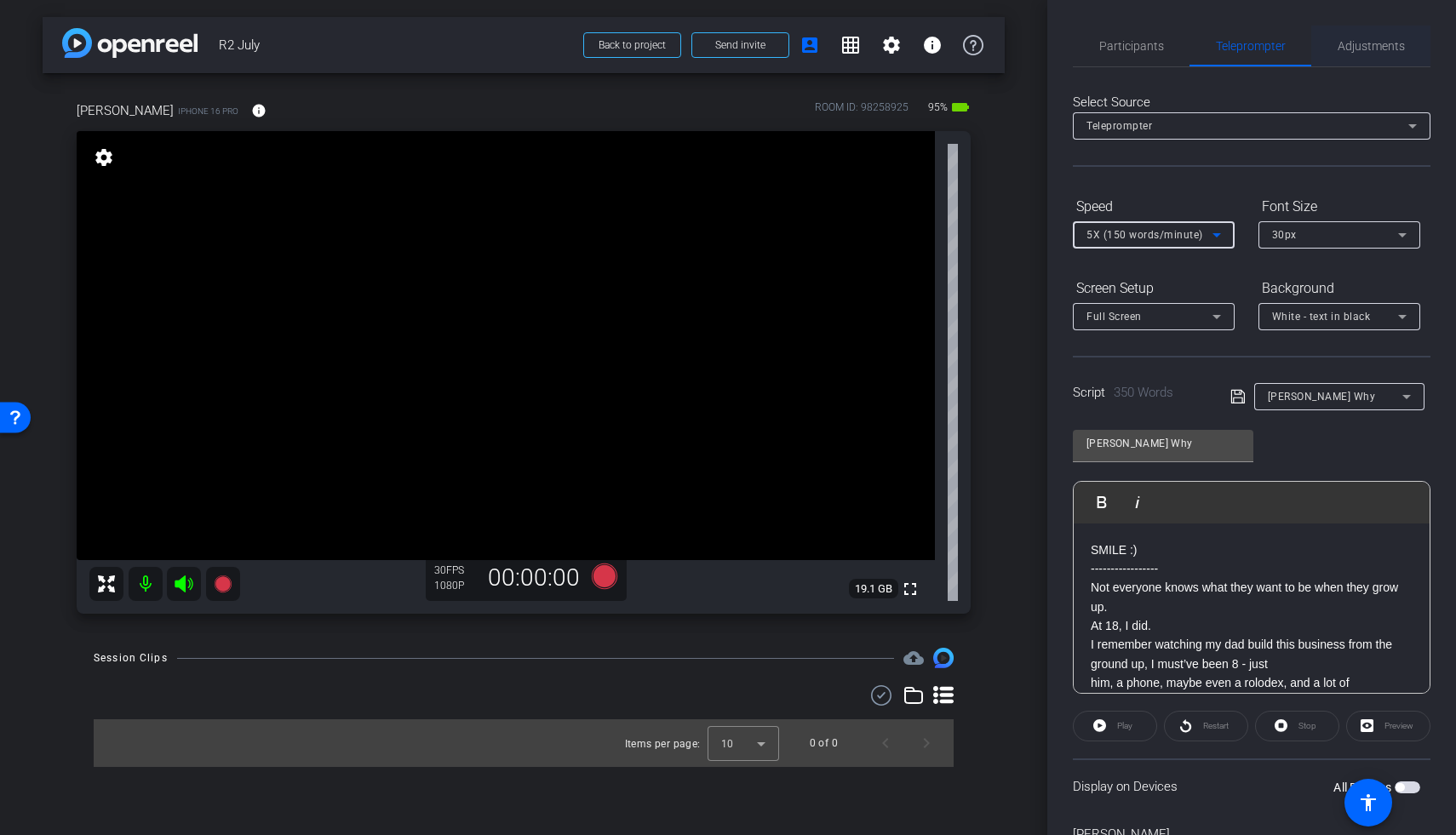
click at [1126, 48] on span "Adjustments" at bounding box center [1371, 46] width 68 height 12
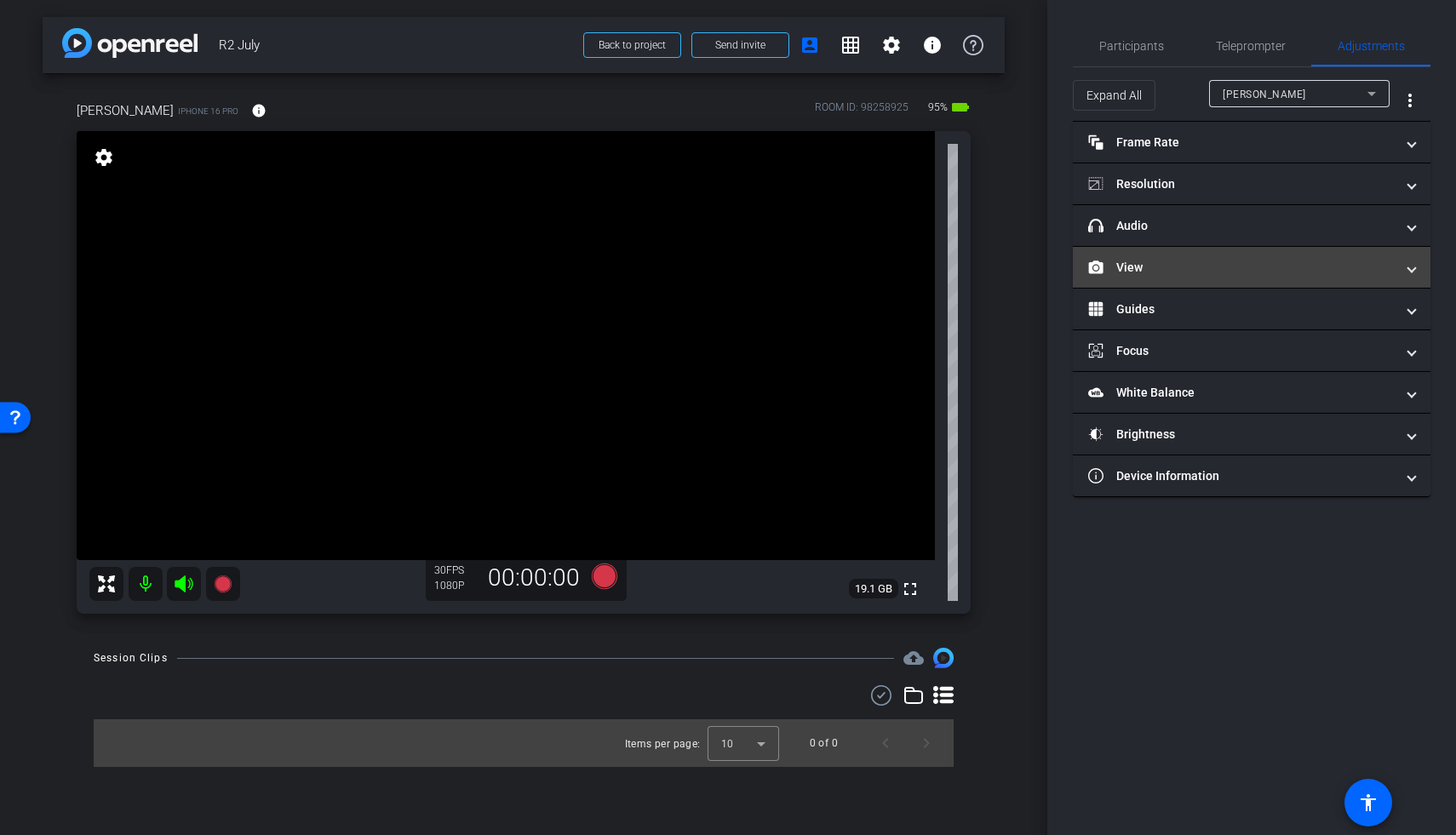
click at [1126, 278] on mat-expansion-panel-header "View" at bounding box center [1252, 268] width 358 height 41
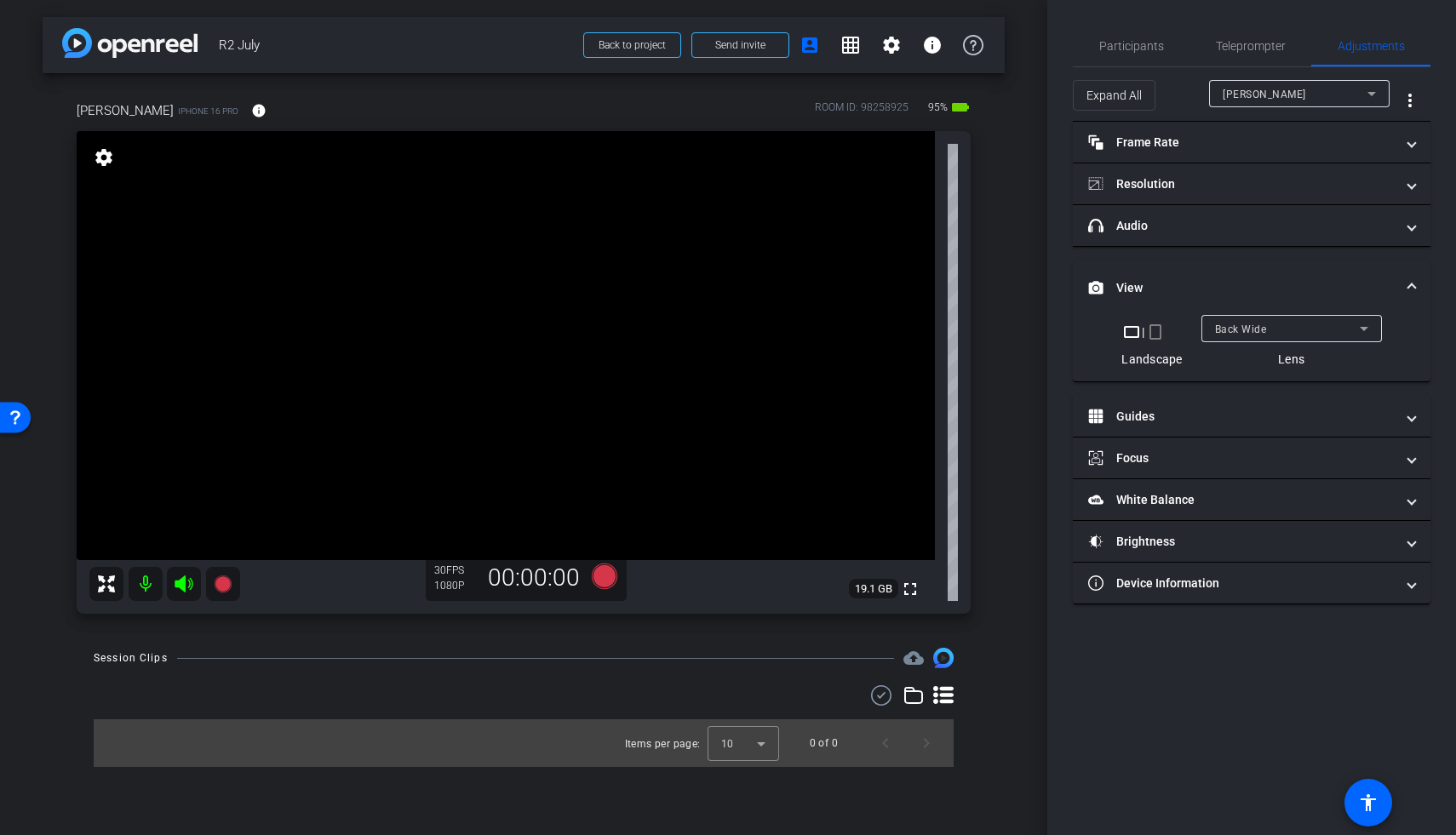
click at [1126, 332] on span "Back Wide" at bounding box center [1240, 330] width 52 height 12
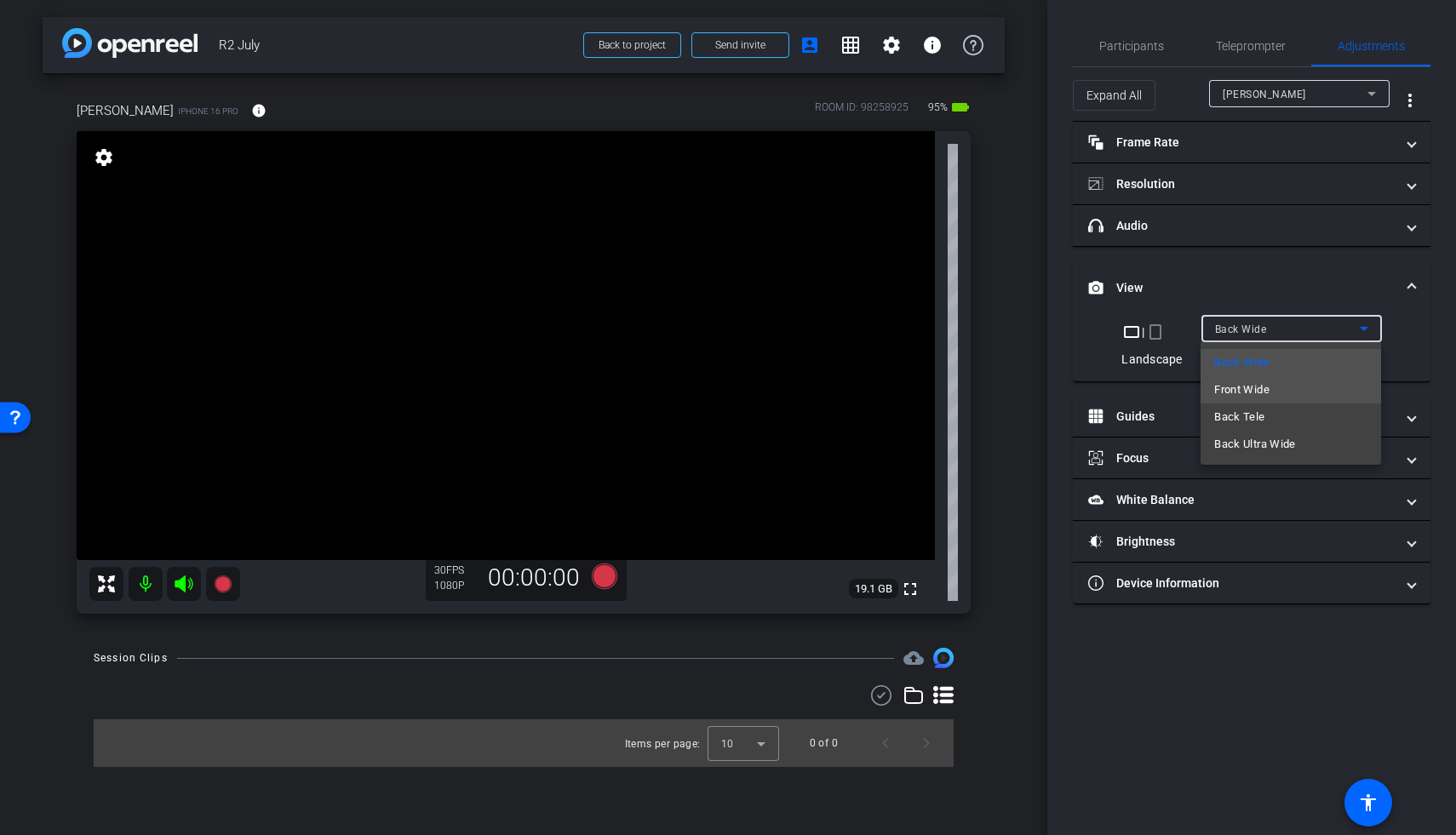
click at [1126, 389] on span "Front Wide" at bounding box center [1241, 389] width 55 height 20
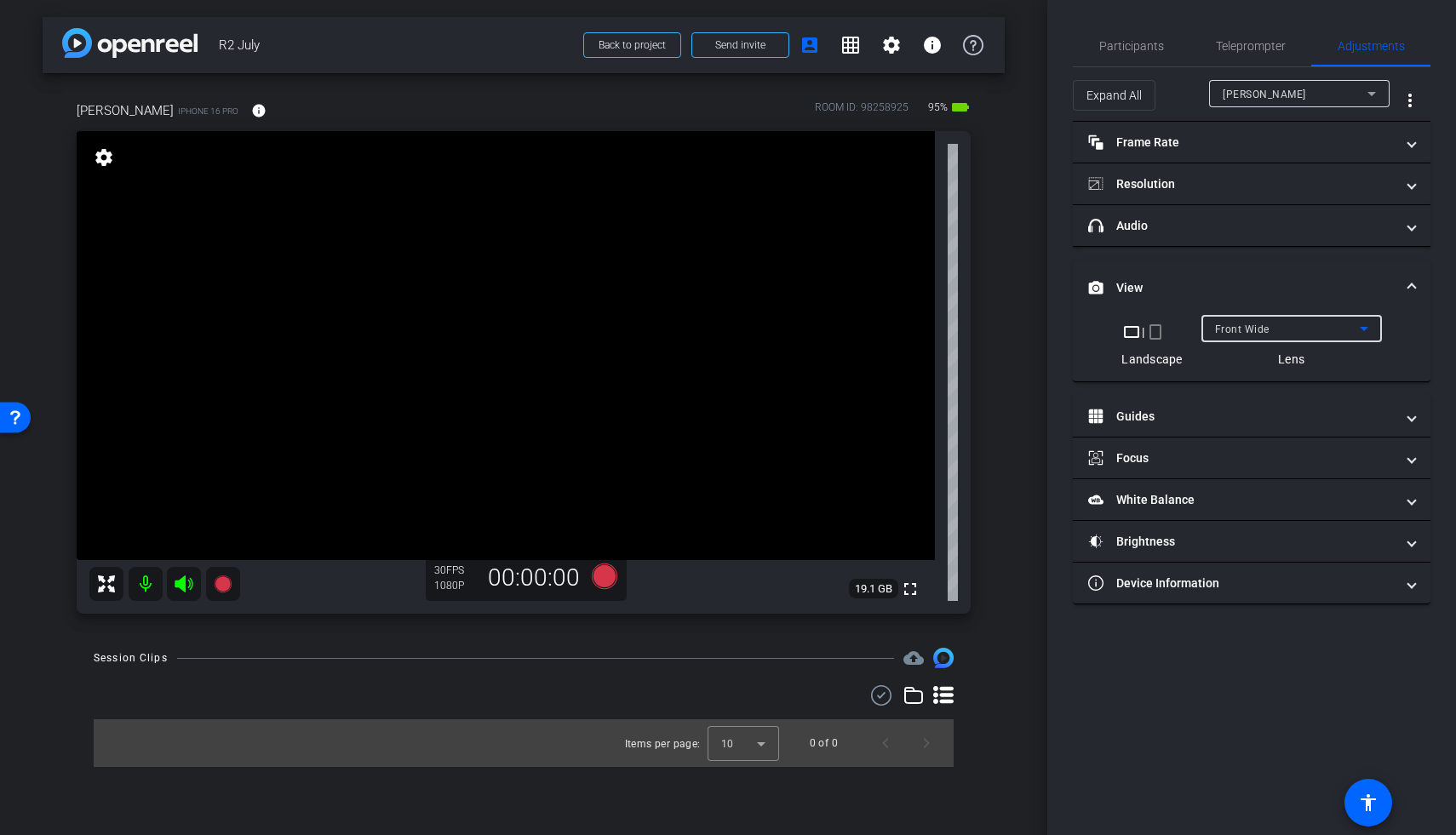
click at [1126, 328] on span "Front Wide" at bounding box center [1242, 330] width 54 height 12
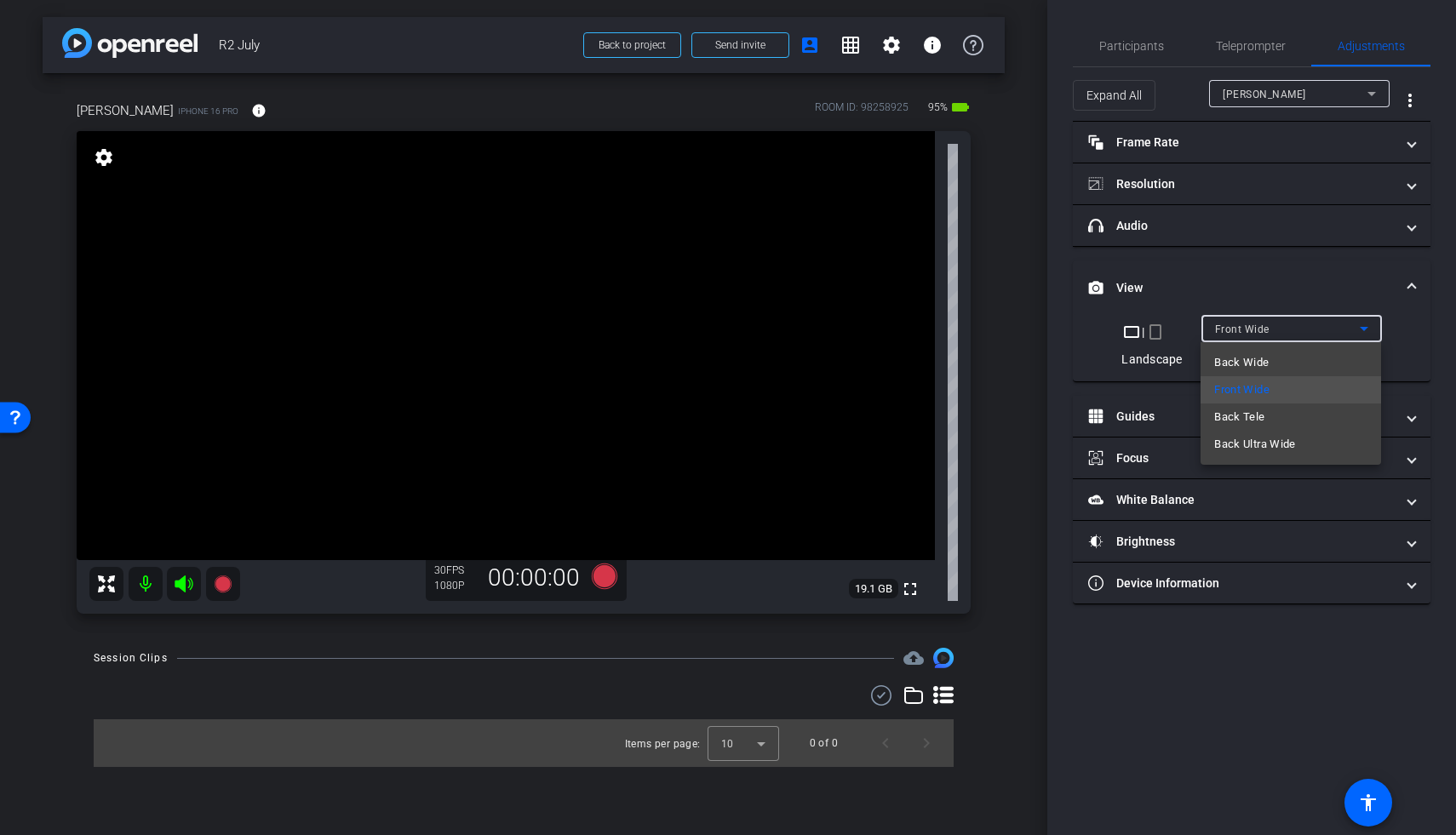
click at [1126, 335] on div at bounding box center [728, 418] width 1456 height 835
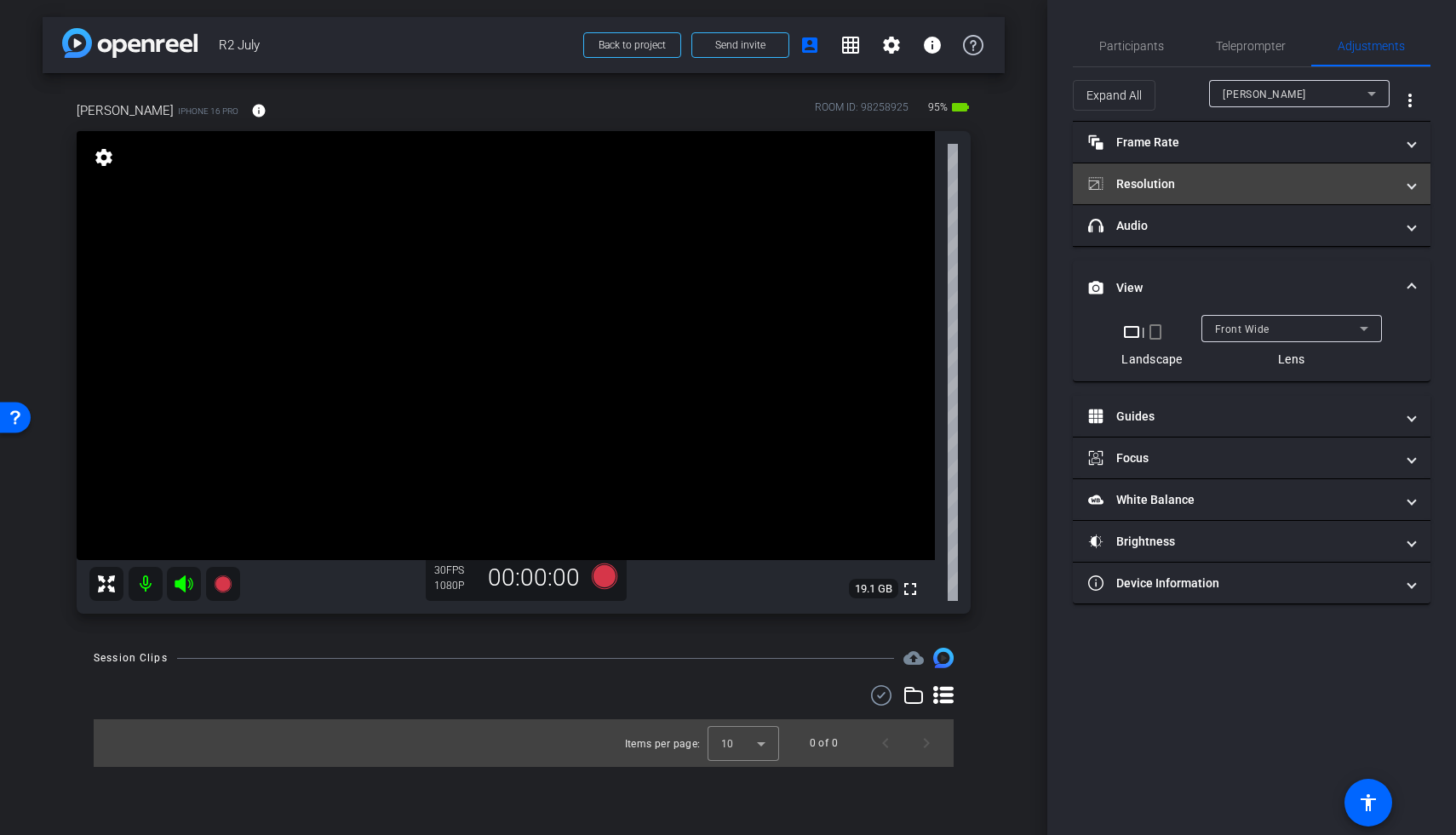
click at [1126, 174] on mat-expansion-panel-header "Resolution" at bounding box center [1252, 183] width 358 height 41
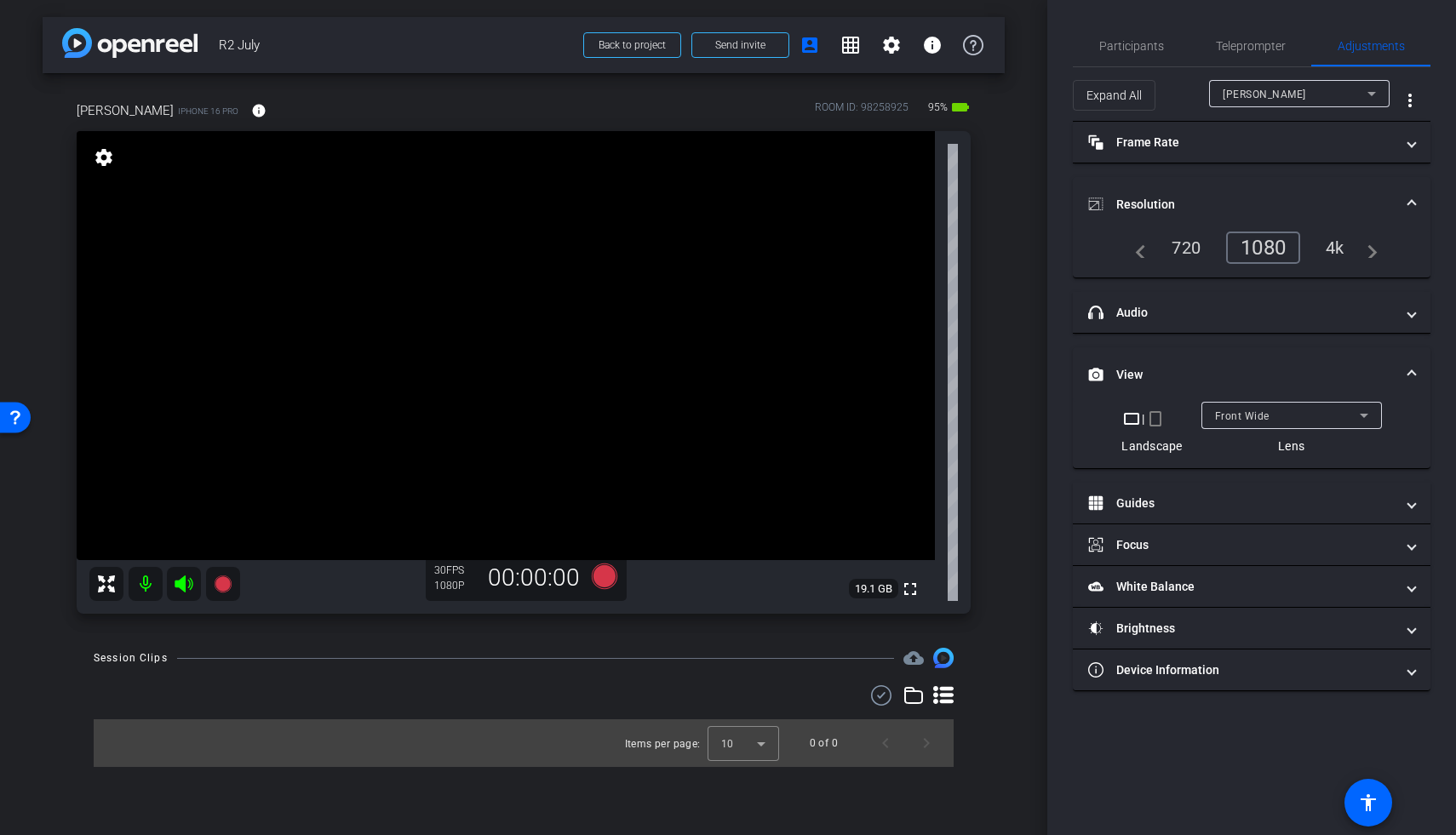
click at [1126, 246] on div "1080" at bounding box center [1263, 247] width 74 height 32
click at [1116, 46] on span "Participants" at bounding box center [1131, 46] width 65 height 12
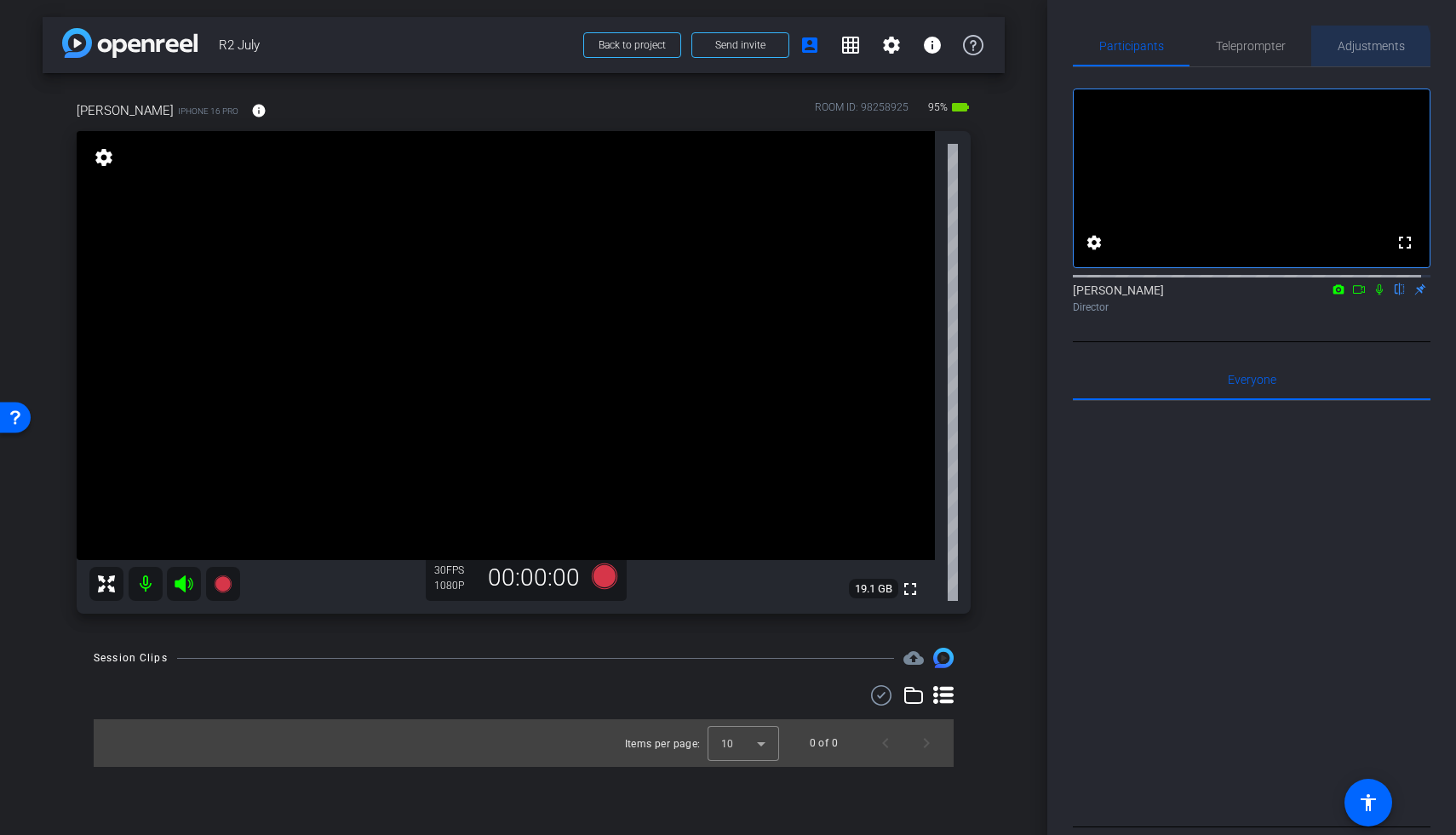
click at [1126, 56] on span "Adjustments" at bounding box center [1371, 46] width 68 height 41
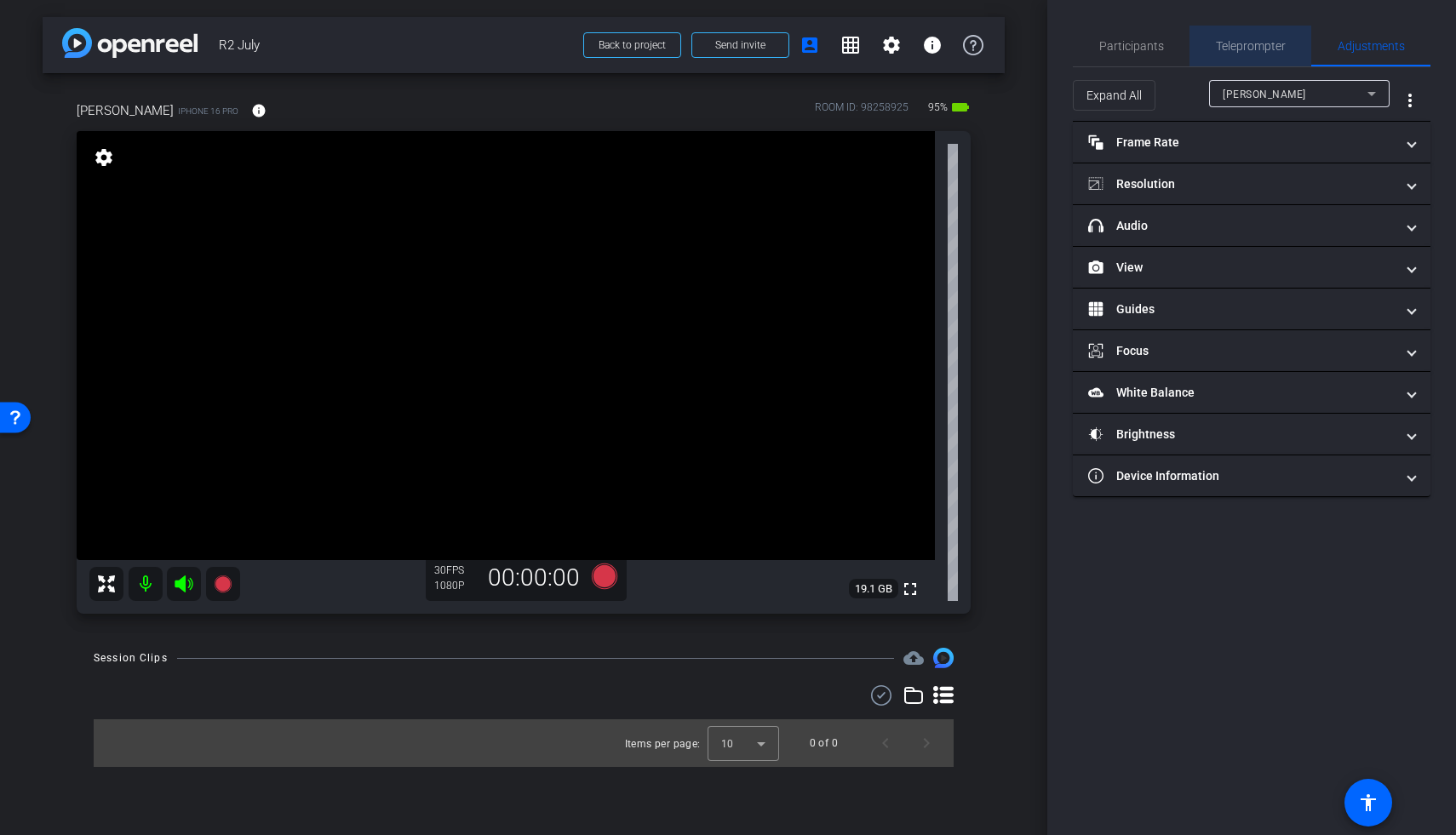
click at [1126, 41] on span "Teleprompter" at bounding box center [1251, 46] width 70 height 12
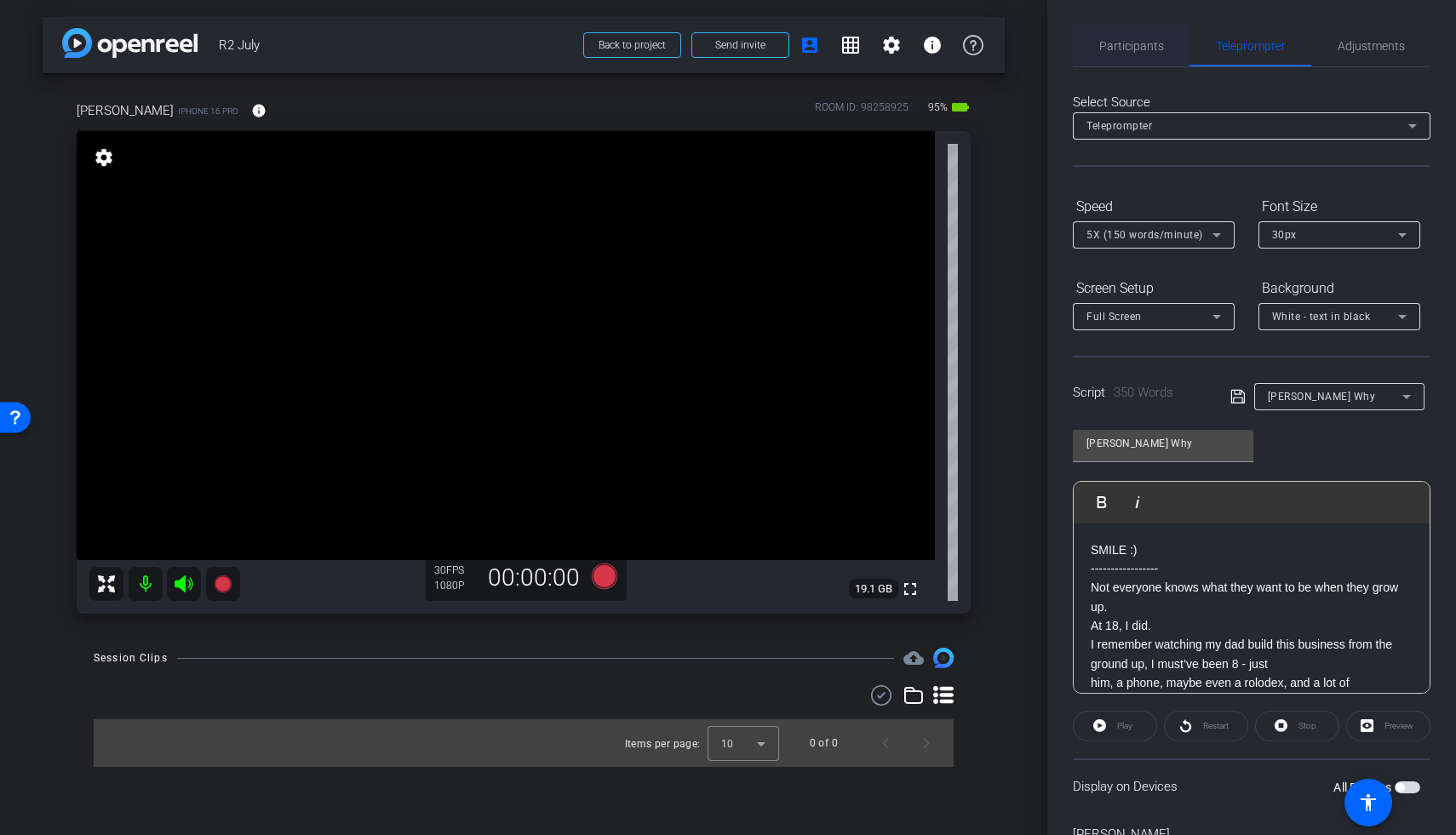
click at [1126, 46] on span "Participants" at bounding box center [1131, 46] width 65 height 12
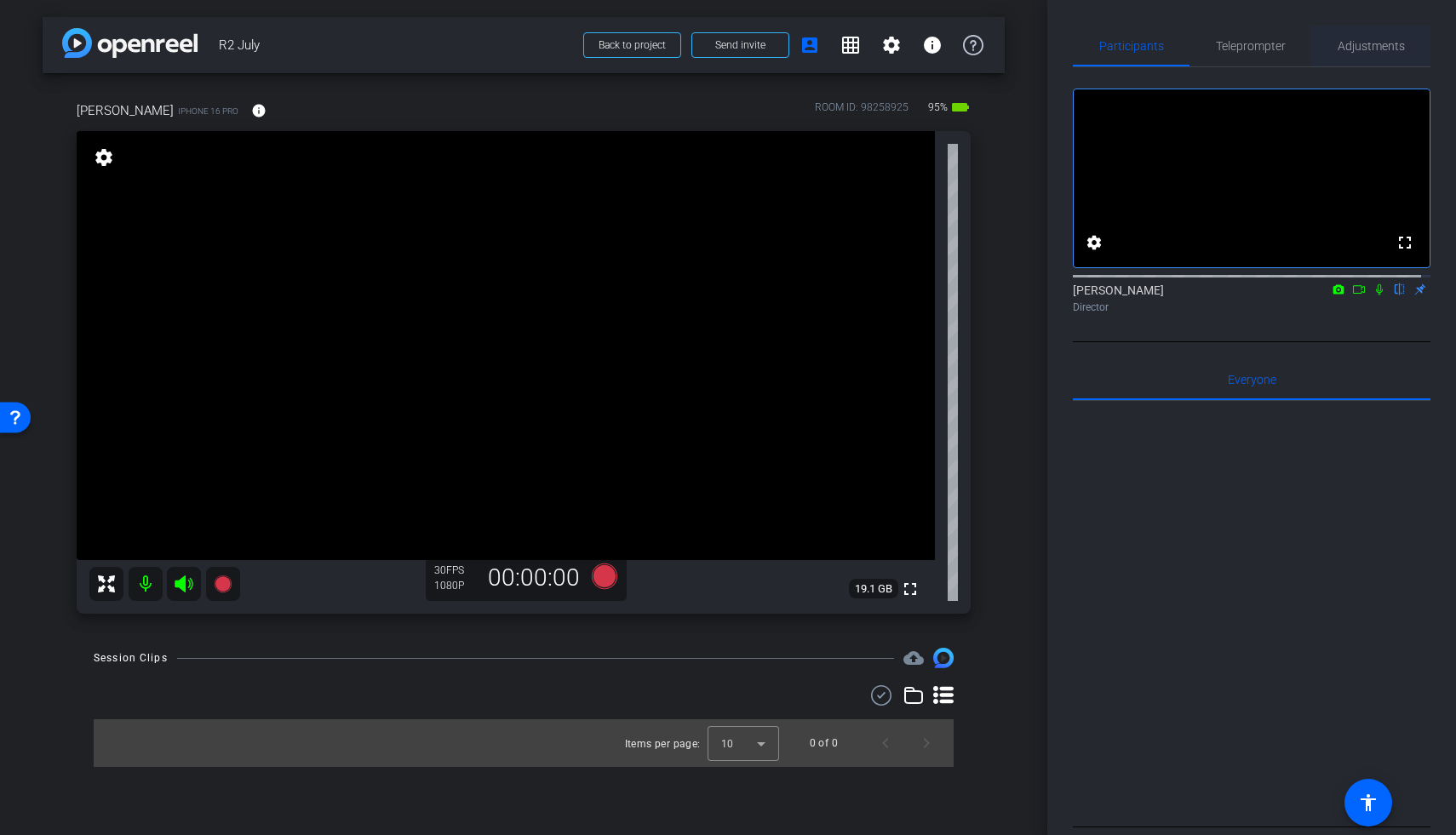
click at [1126, 48] on span "Adjustments" at bounding box center [1371, 46] width 68 height 12
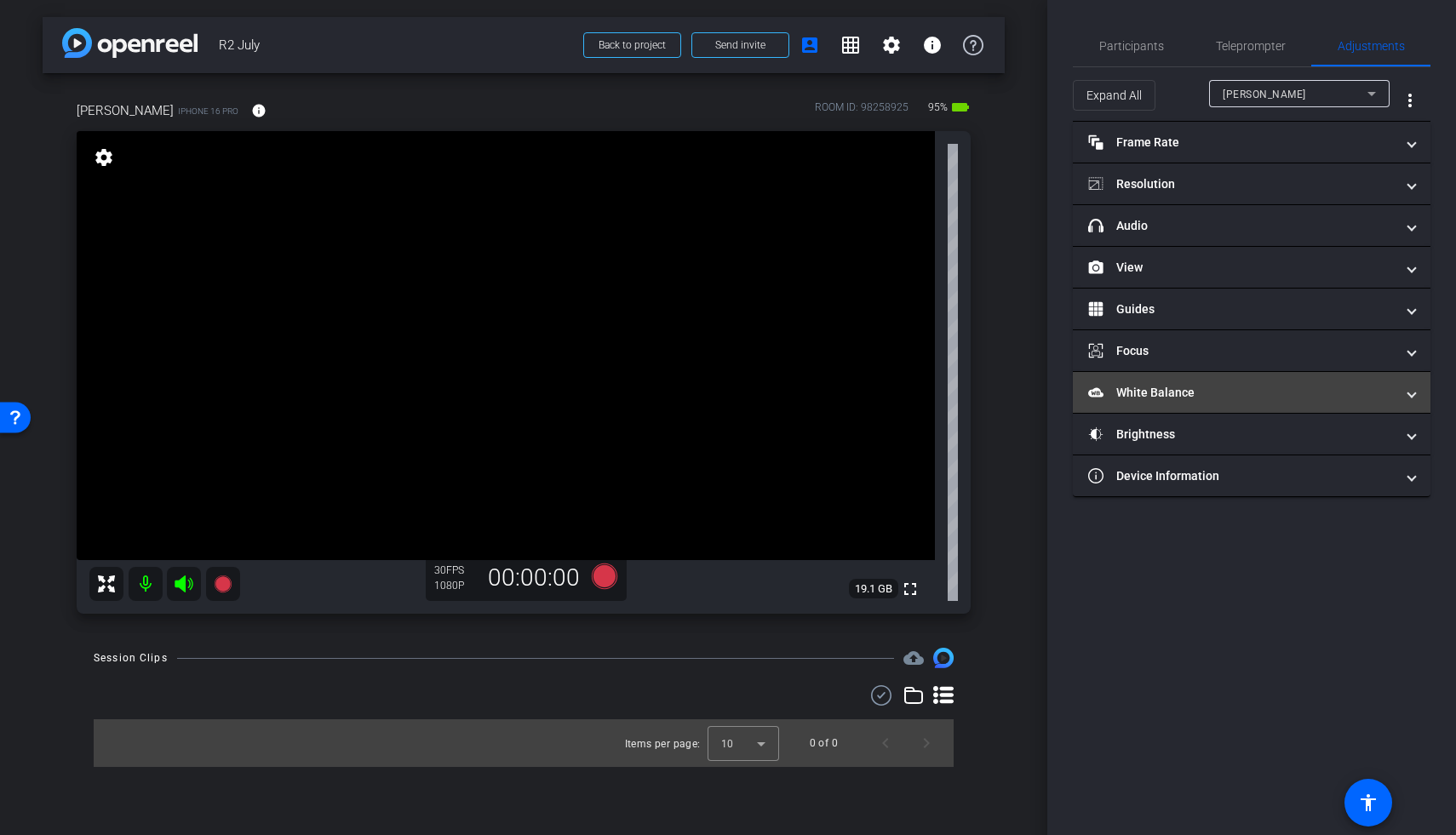
click at [1126, 381] on mat-expansion-panel-header "White Balance White Balance" at bounding box center [1252, 392] width 358 height 41
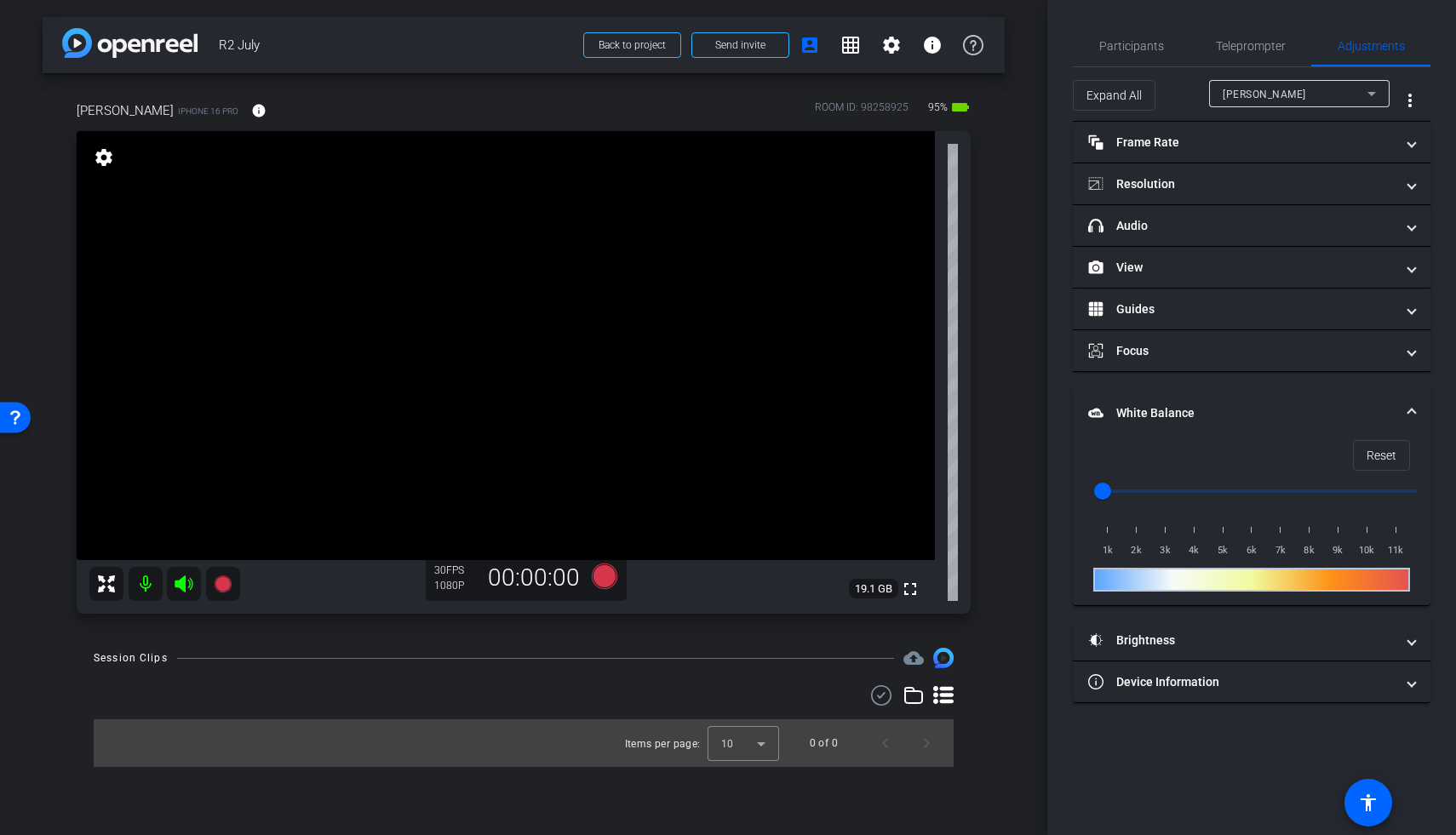
click at [697, 305] on video at bounding box center [505, 345] width 859 height 429
click at [1126, 640] on mat-panel-title "Brightness" at bounding box center [1241, 640] width 306 height 18
click at [646, 339] on video at bounding box center [505, 345] width 859 height 429
click at [488, 269] on video at bounding box center [505, 345] width 859 height 429
click at [661, 303] on video at bounding box center [505, 345] width 859 height 429
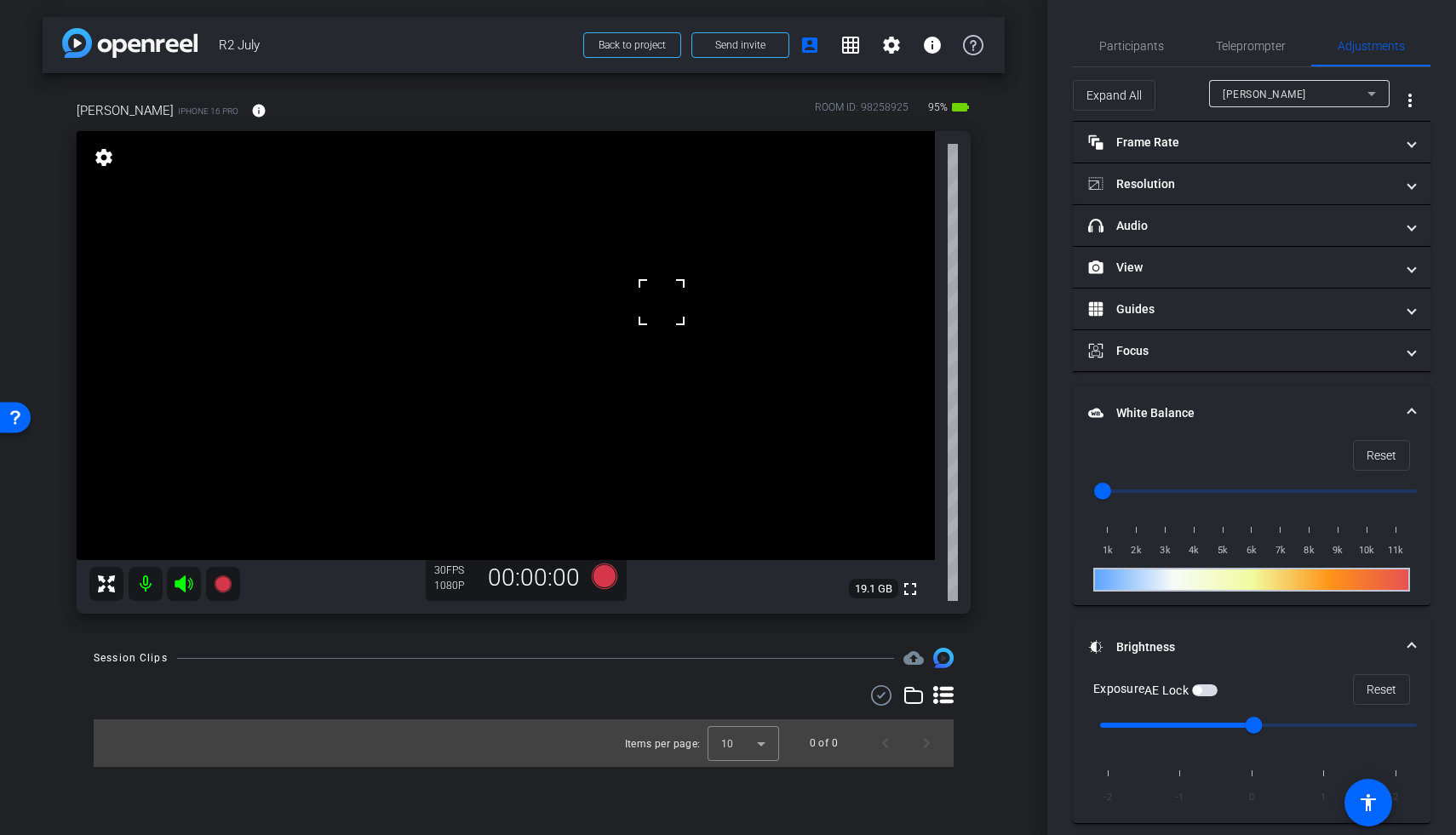
click at [1126, 689] on span "button" at bounding box center [1204, 690] width 25 height 12
click at [682, 354] on video at bounding box center [505, 345] width 859 height 429
drag, startPoint x: 1106, startPoint y: 493, endPoint x: 1160, endPoint y: 498, distance: 54.2
click at [1126, 498] on input "range" at bounding box center [1259, 491] width 353 height 38
drag, startPoint x: 1160, startPoint y: 497, endPoint x: 1090, endPoint y: 496, distance: 70.0
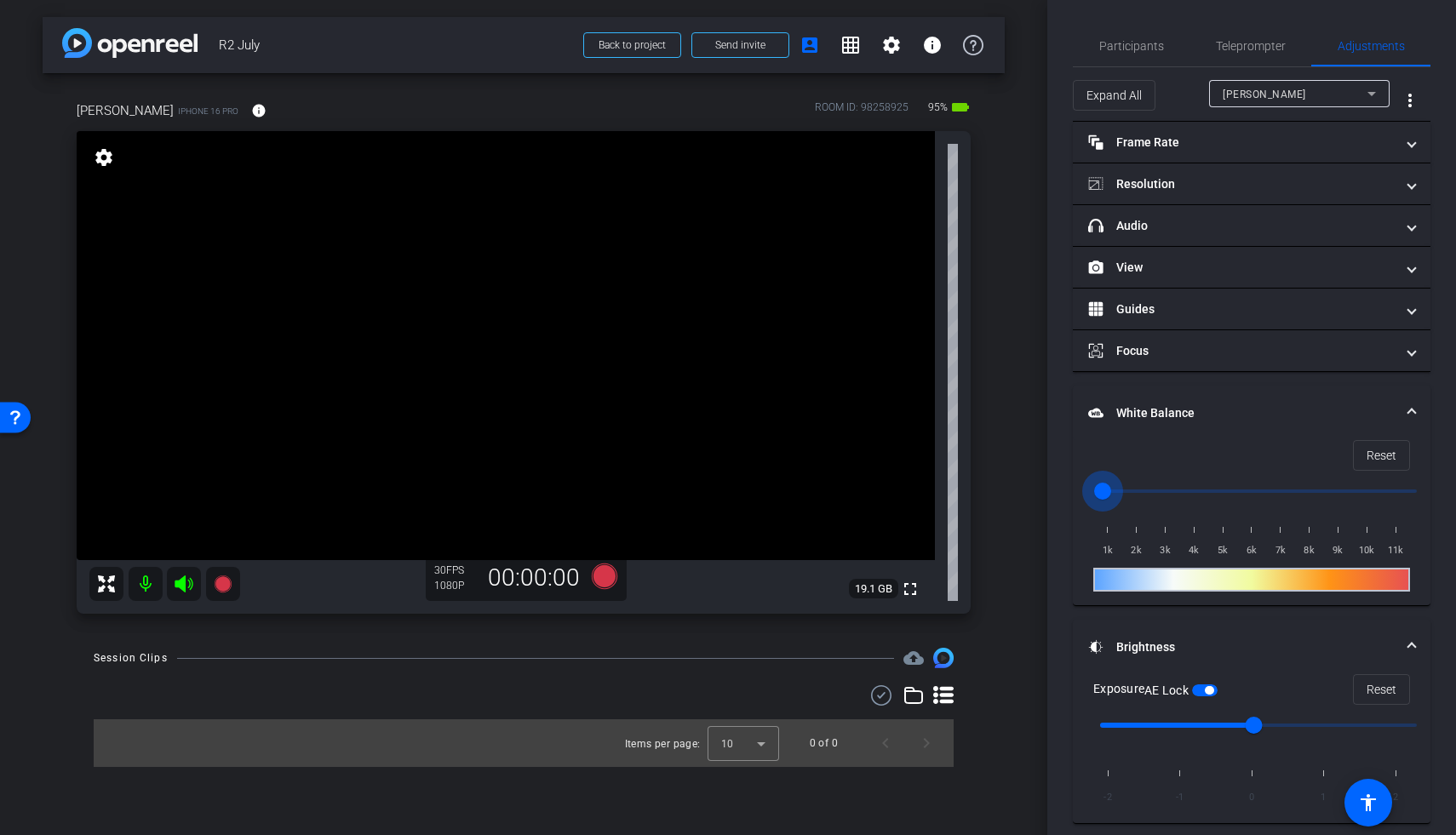
type input "1000"
click at [1090, 496] on input "range" at bounding box center [1259, 491] width 353 height 38
click at [1126, 452] on span at bounding box center [1381, 455] width 55 height 41
click at [1126, 688] on label "AE Lock" at bounding box center [1168, 690] width 47 height 17
click at [1126, 688] on button "AE Lock" at bounding box center [1204, 690] width 25 height 12
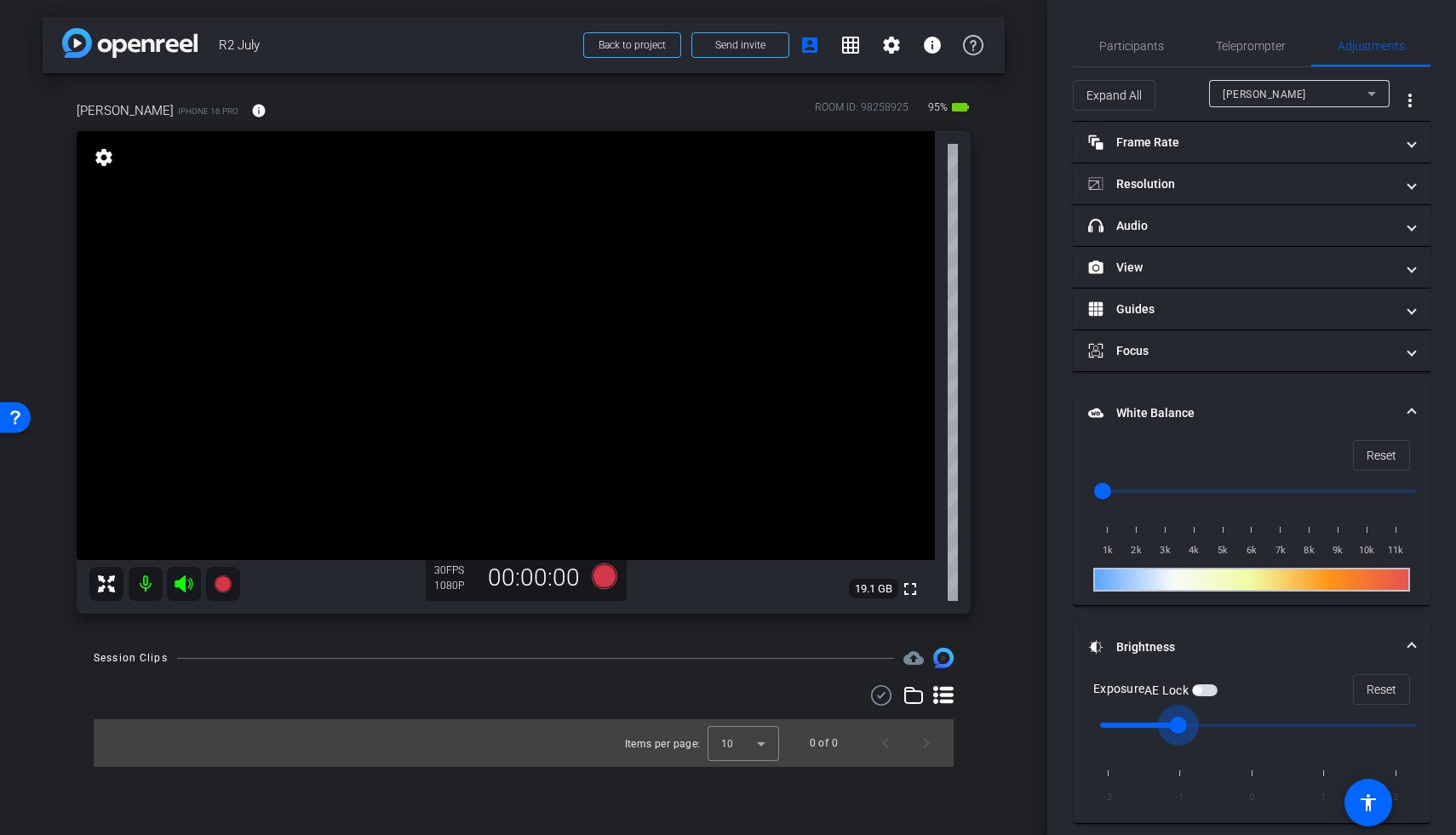
drag, startPoint x: 1249, startPoint y: 725, endPoint x: 1212, endPoint y: 722, distance: 37.1
type input "-1"
click at [1126, 720] on input "range" at bounding box center [1259, 725] width 353 height 38
drag, startPoint x: 1184, startPoint y: 723, endPoint x: 1196, endPoint y: 724, distance: 12.0
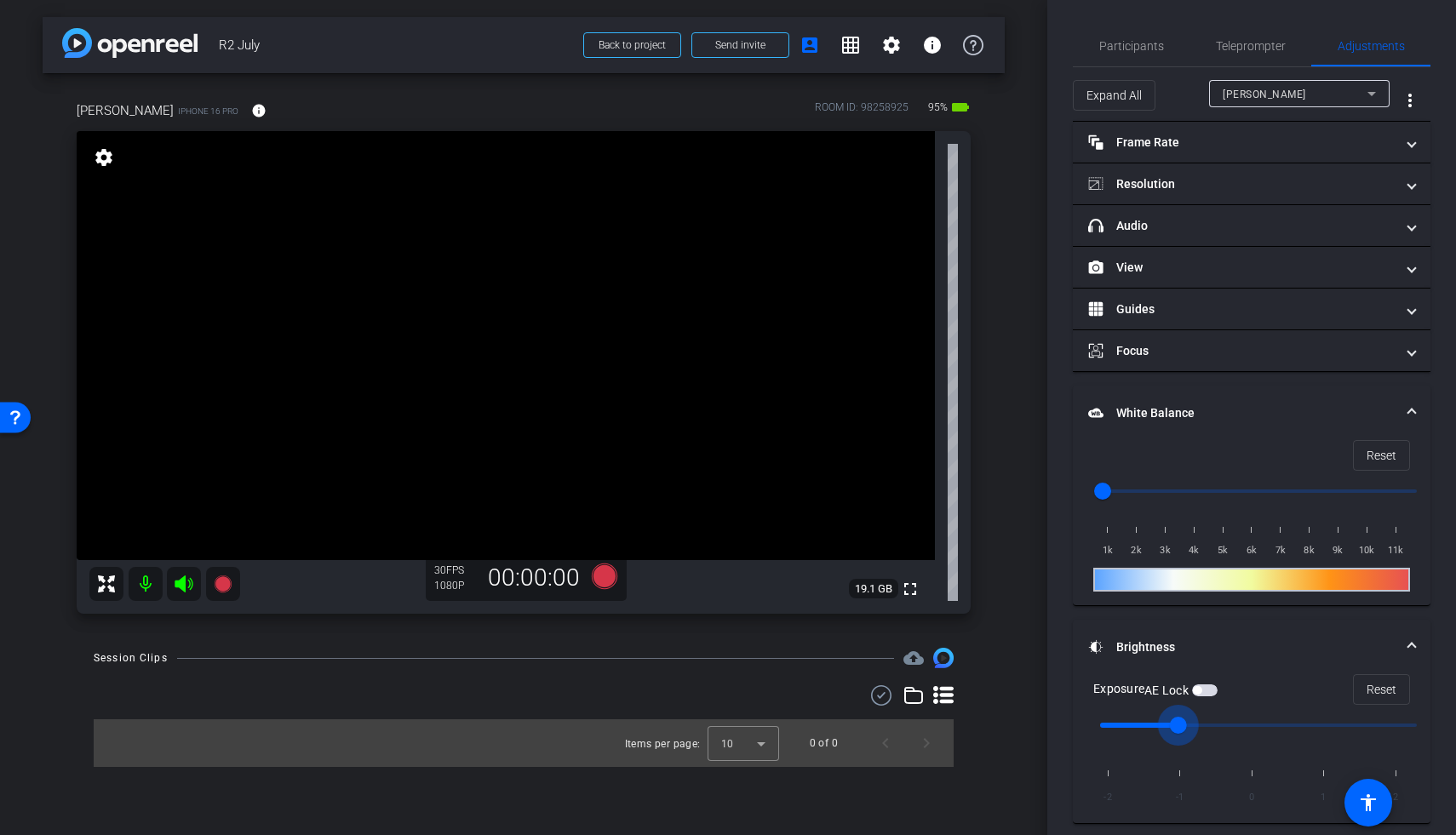
click at [1126, 720] on input "range" at bounding box center [1259, 725] width 353 height 38
click at [653, 346] on video at bounding box center [505, 345] width 859 height 429
click at [519, 282] on video at bounding box center [505, 345] width 859 height 429
click at [1126, 693] on span "button" at bounding box center [1204, 690] width 25 height 12
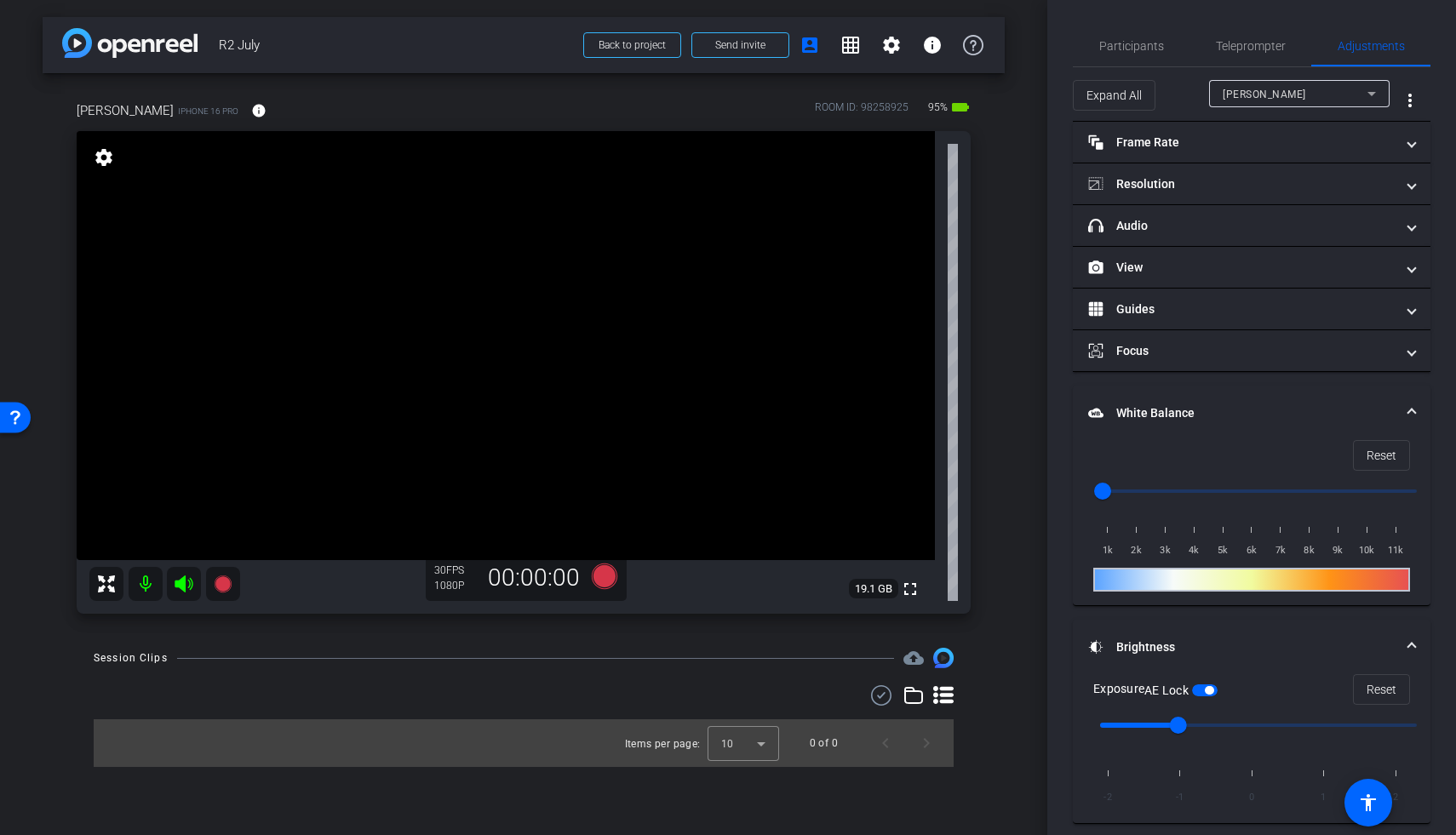
click at [496, 296] on video at bounding box center [505, 345] width 859 height 429
click at [1126, 49] on span "Teleprompter" at bounding box center [1251, 46] width 70 height 12
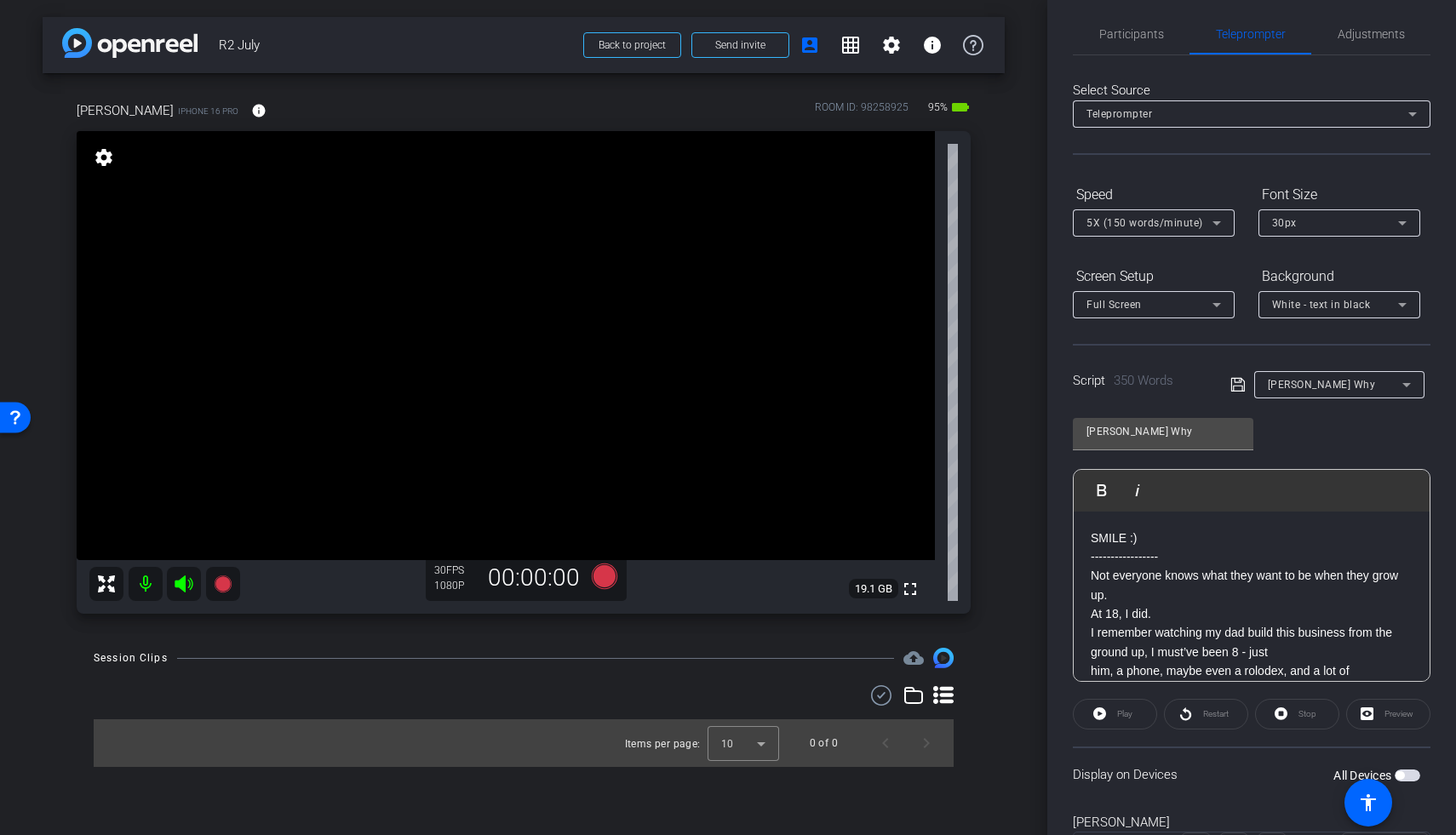
scroll to position [25, 0]
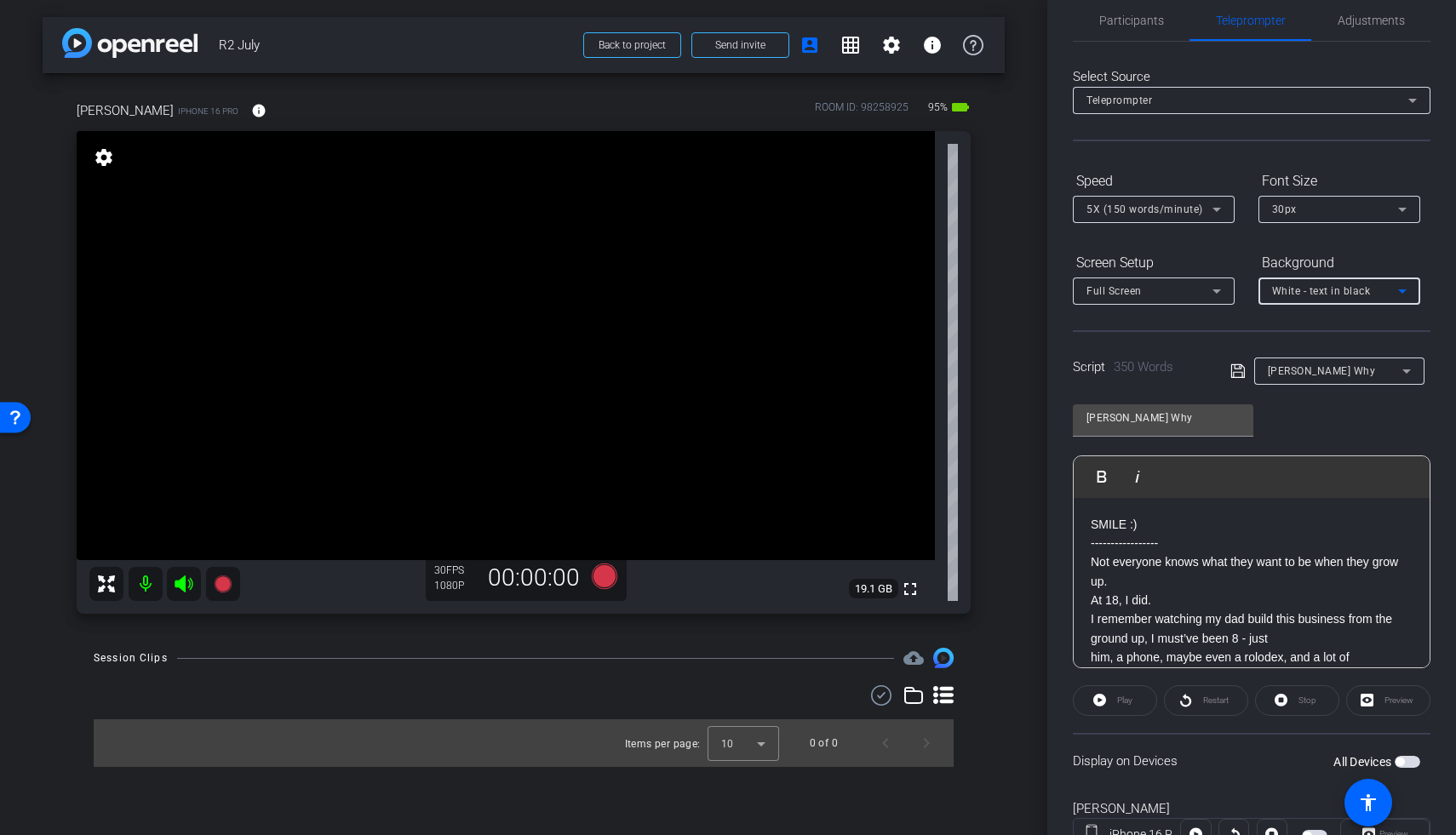
click at [1126, 294] on span "White - text in black" at bounding box center [1321, 291] width 99 height 12
click at [1126, 352] on div "Black - text in white" at bounding box center [1322, 356] width 101 height 20
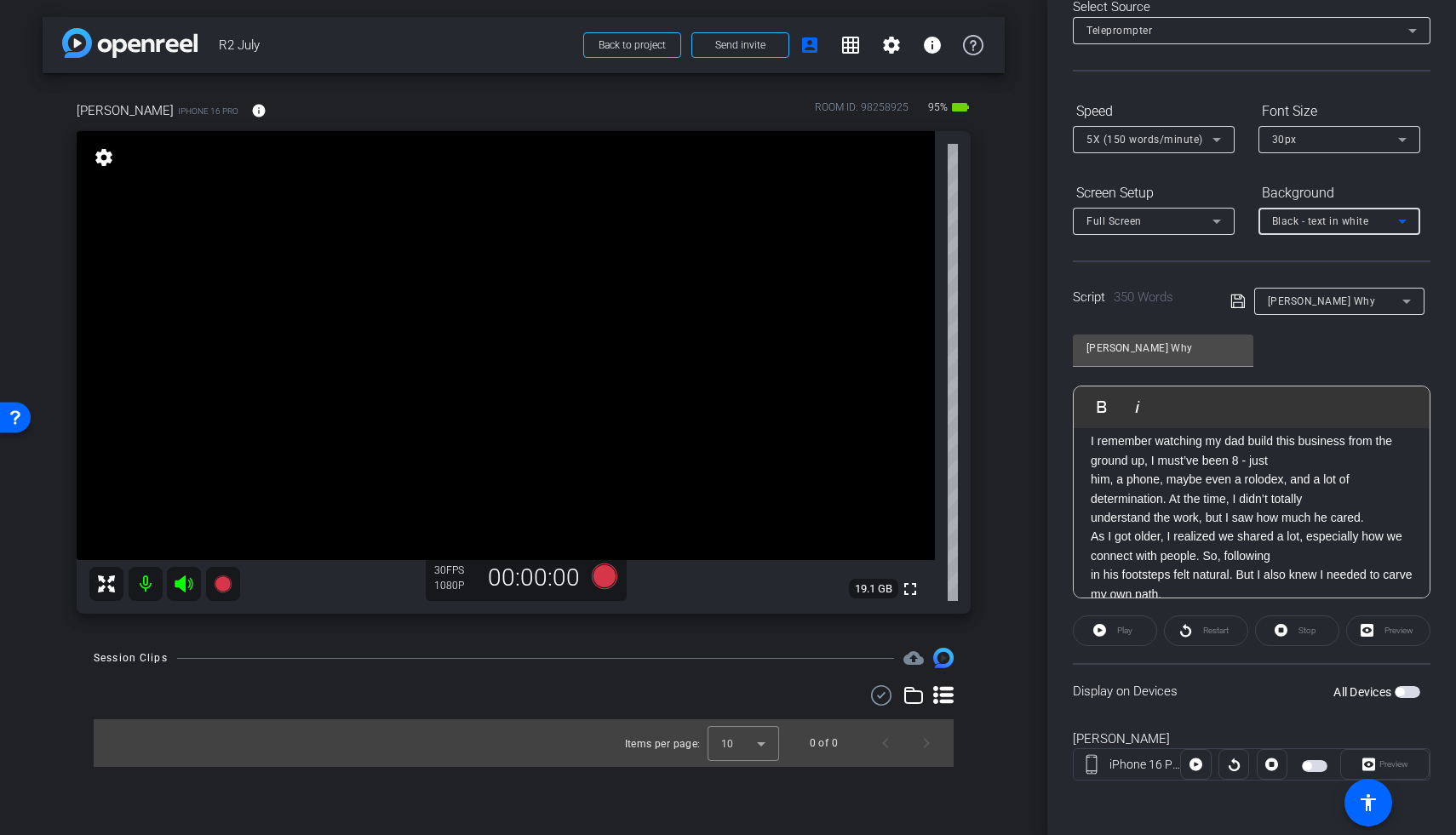
scroll to position [108, 0]
click at [472, 285] on video at bounding box center [505, 345] width 859 height 429
click at [996, 438] on div "Danielle Knox iPhone 16 Pro info ROOM ID: 98258925 95% battery_std fullscreen s…" at bounding box center [524, 352] width 962 height 558
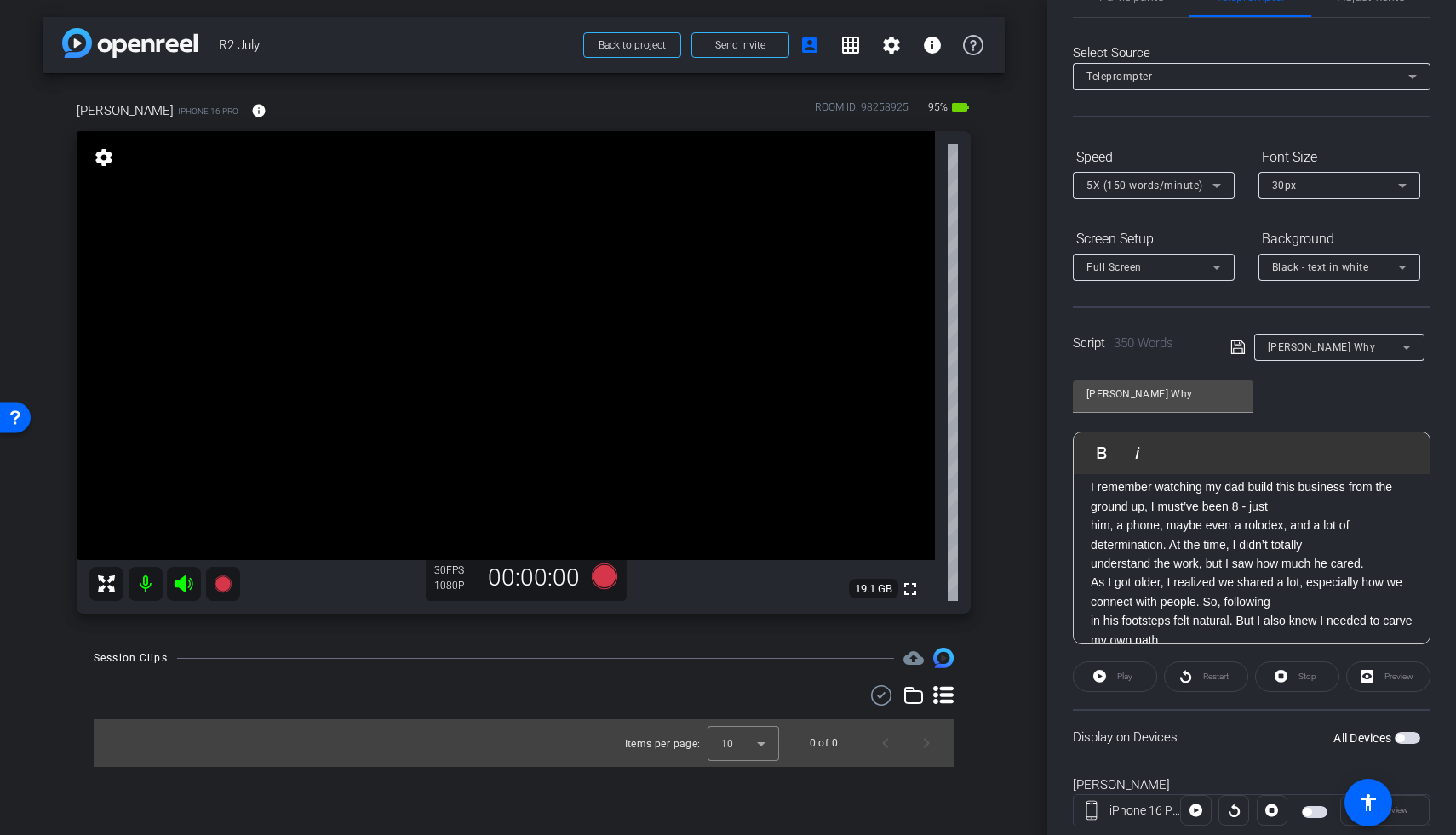
scroll to position [0, 0]
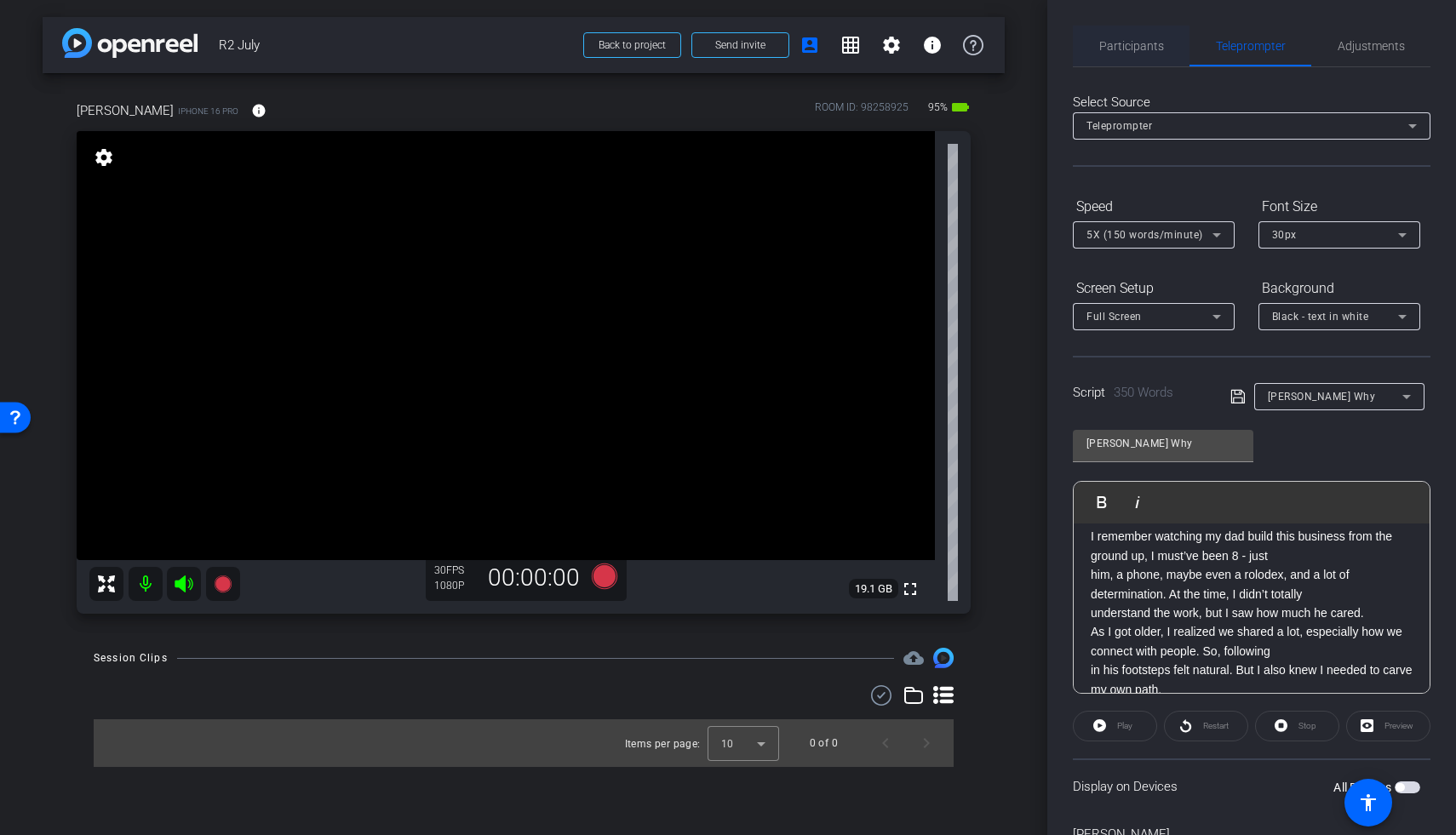
click at [1126, 53] on span "Participants" at bounding box center [1131, 46] width 65 height 41
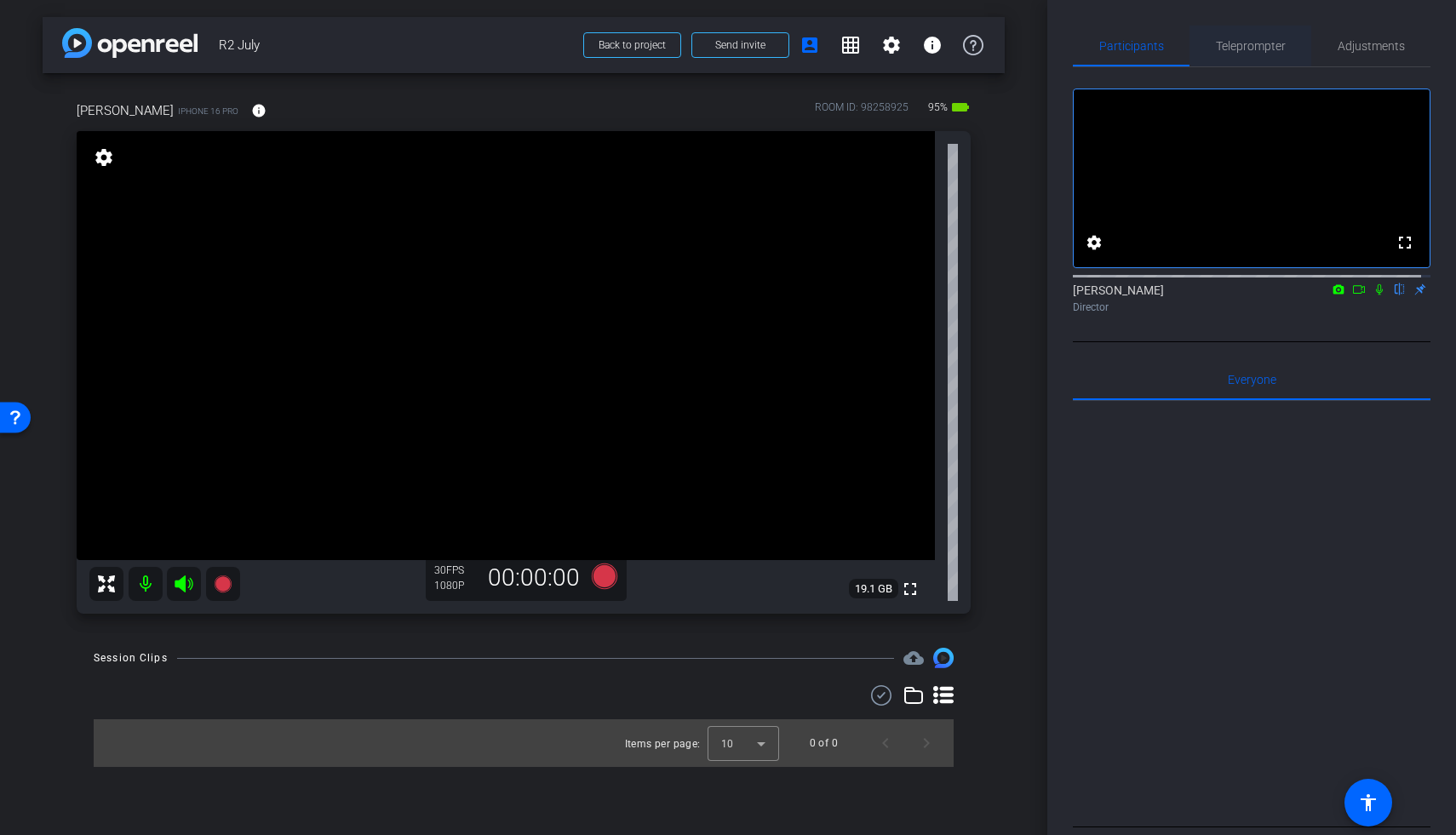
click at [1126, 53] on span "Teleprompter" at bounding box center [1251, 46] width 70 height 41
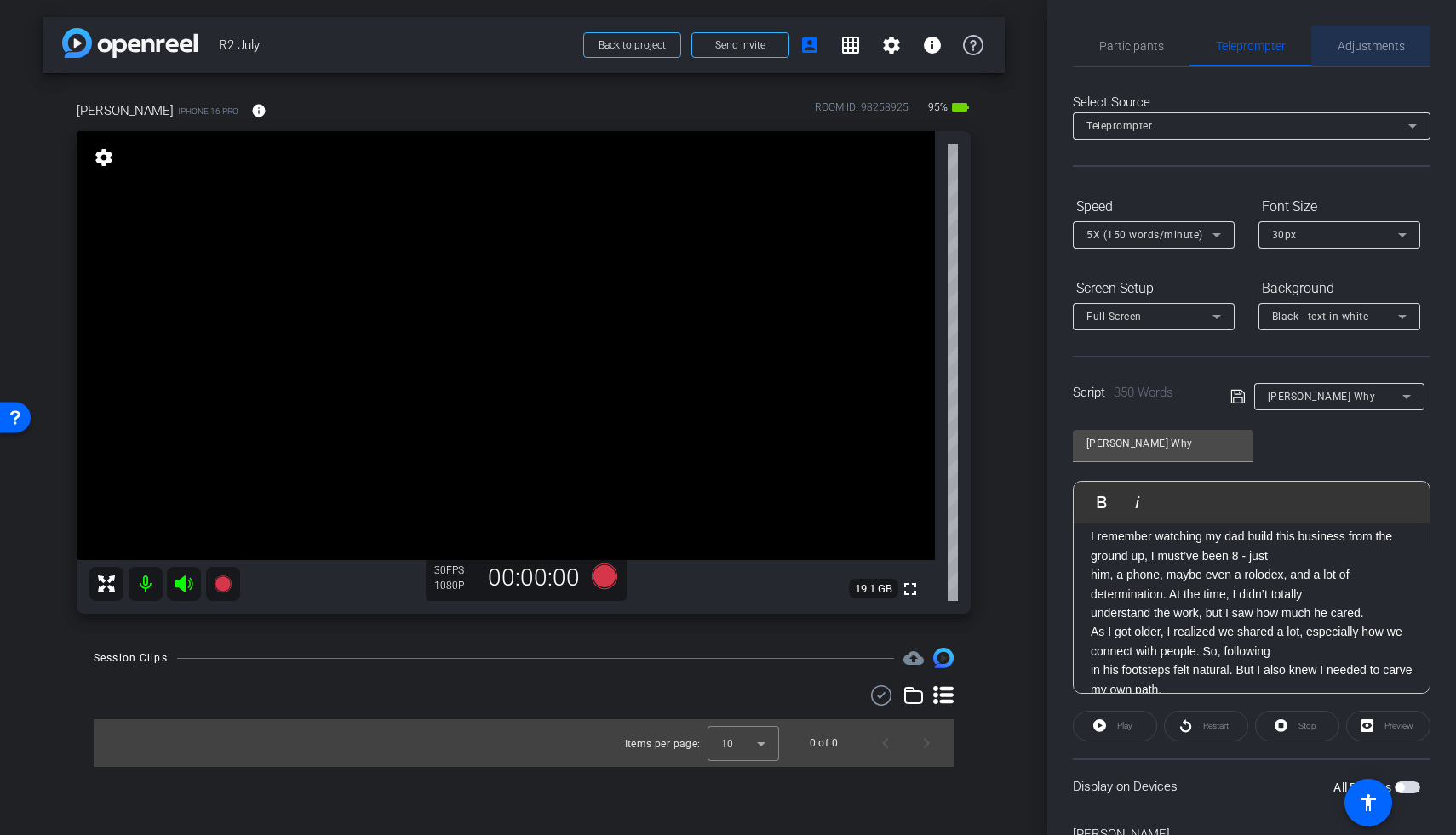
click at [1126, 37] on span "Adjustments" at bounding box center [1371, 46] width 68 height 41
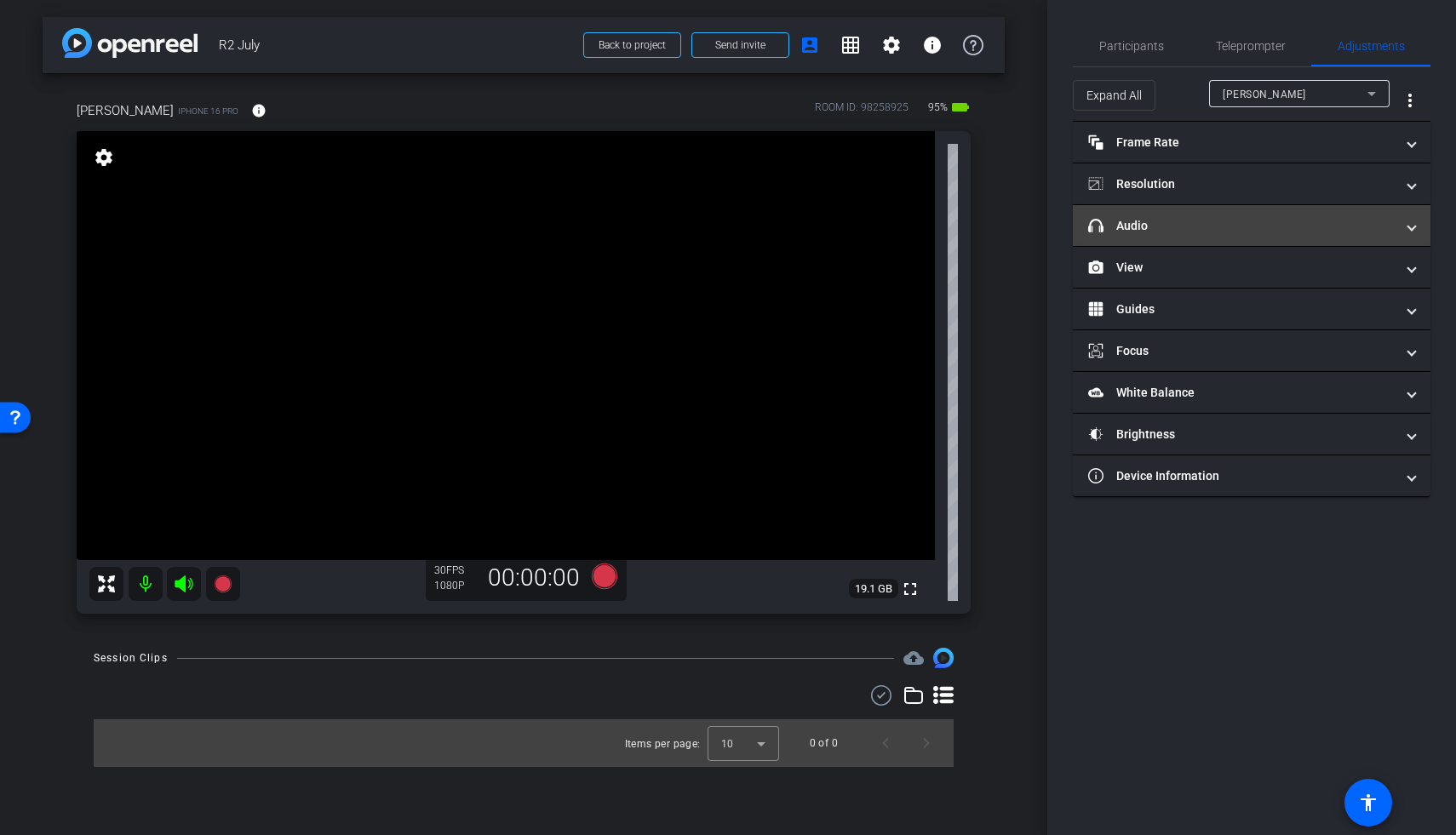
click at [1126, 219] on mat-panel-title "headphone icon Audio" at bounding box center [1241, 226] width 306 height 18
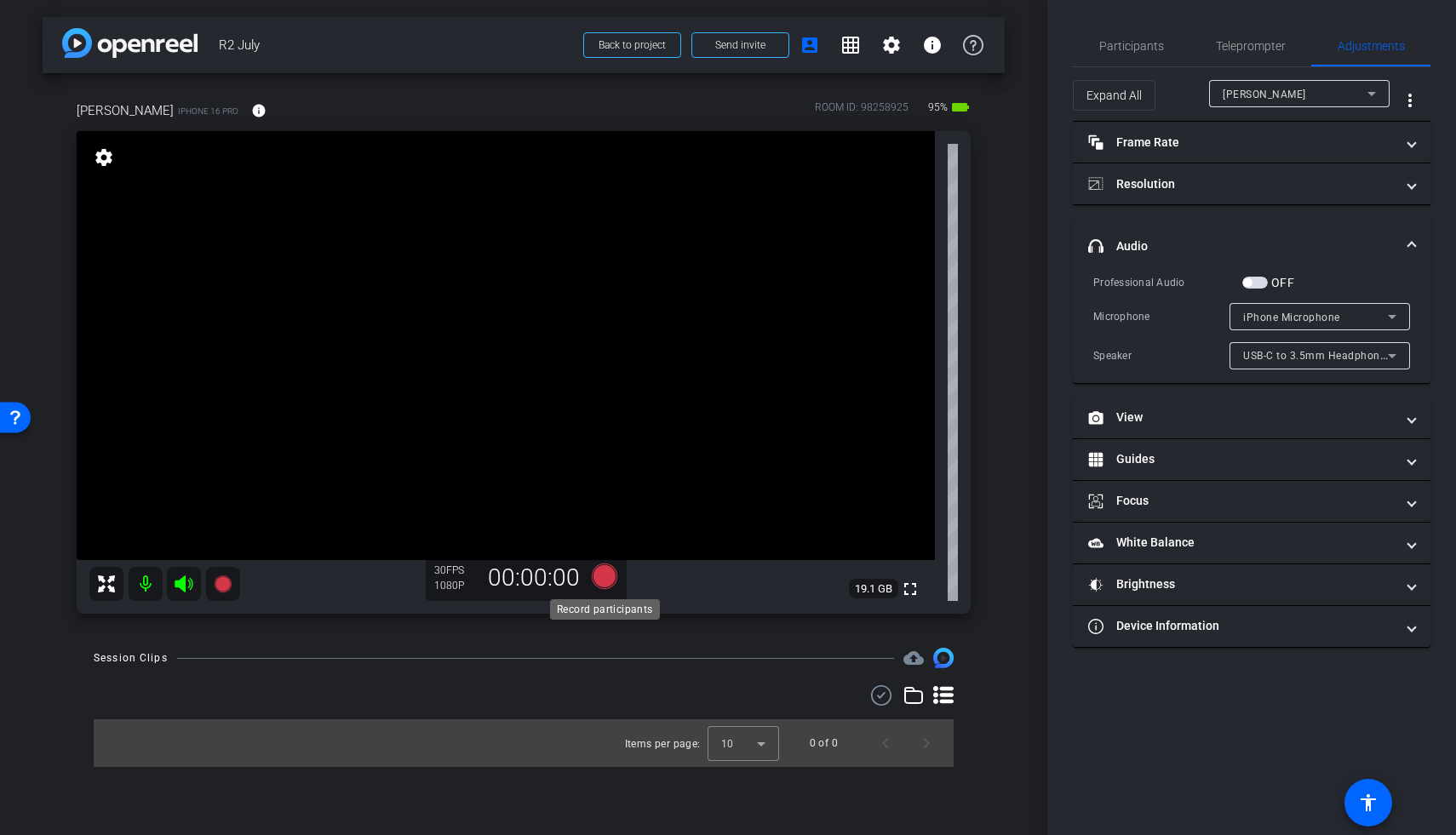
click at [603, 574] on icon at bounding box center [604, 576] width 25 height 25
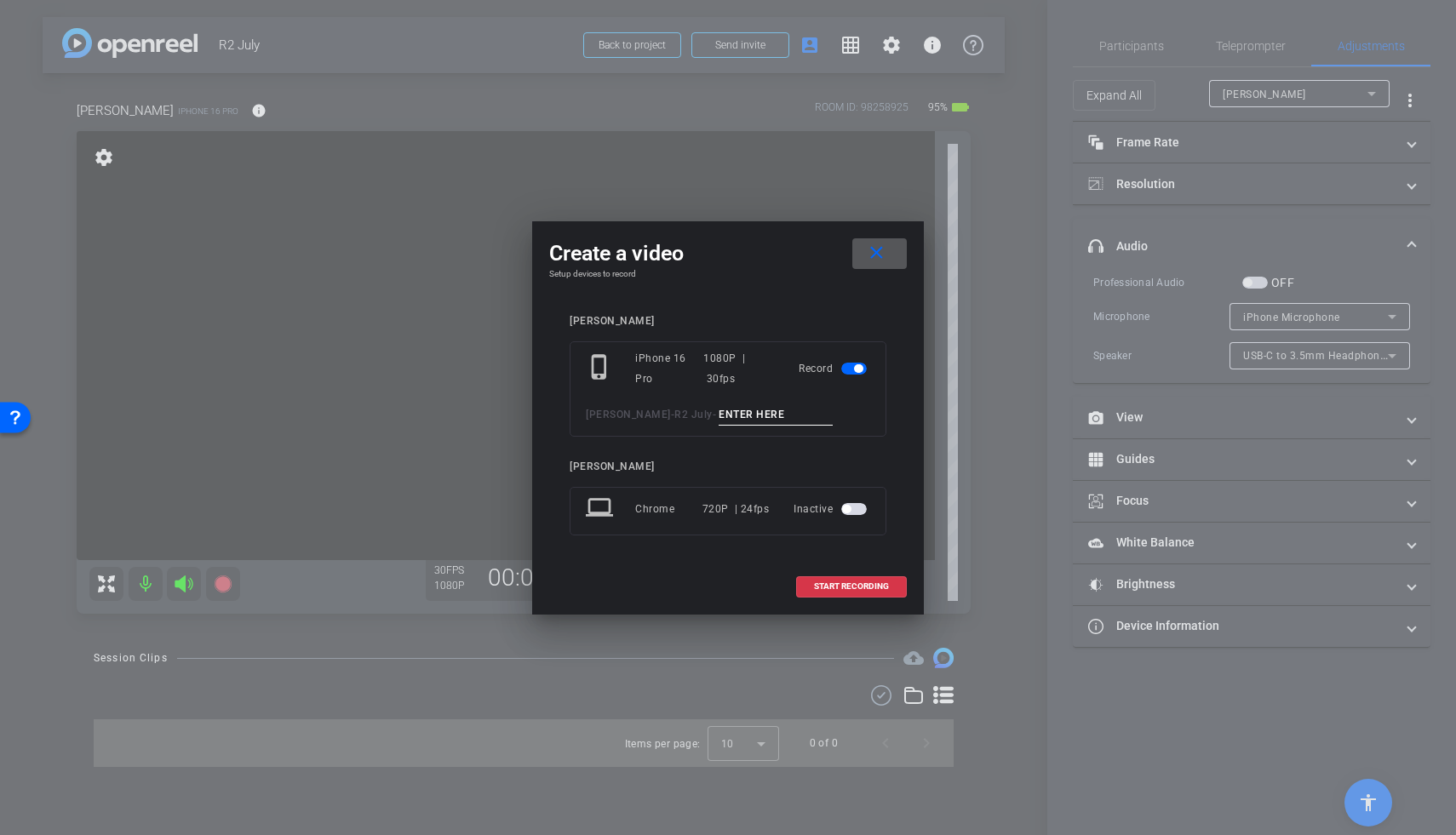
click at [735, 412] on input at bounding box center [775, 415] width 114 height 21
type input "mic test"
click at [888, 255] on span at bounding box center [880, 253] width 54 height 41
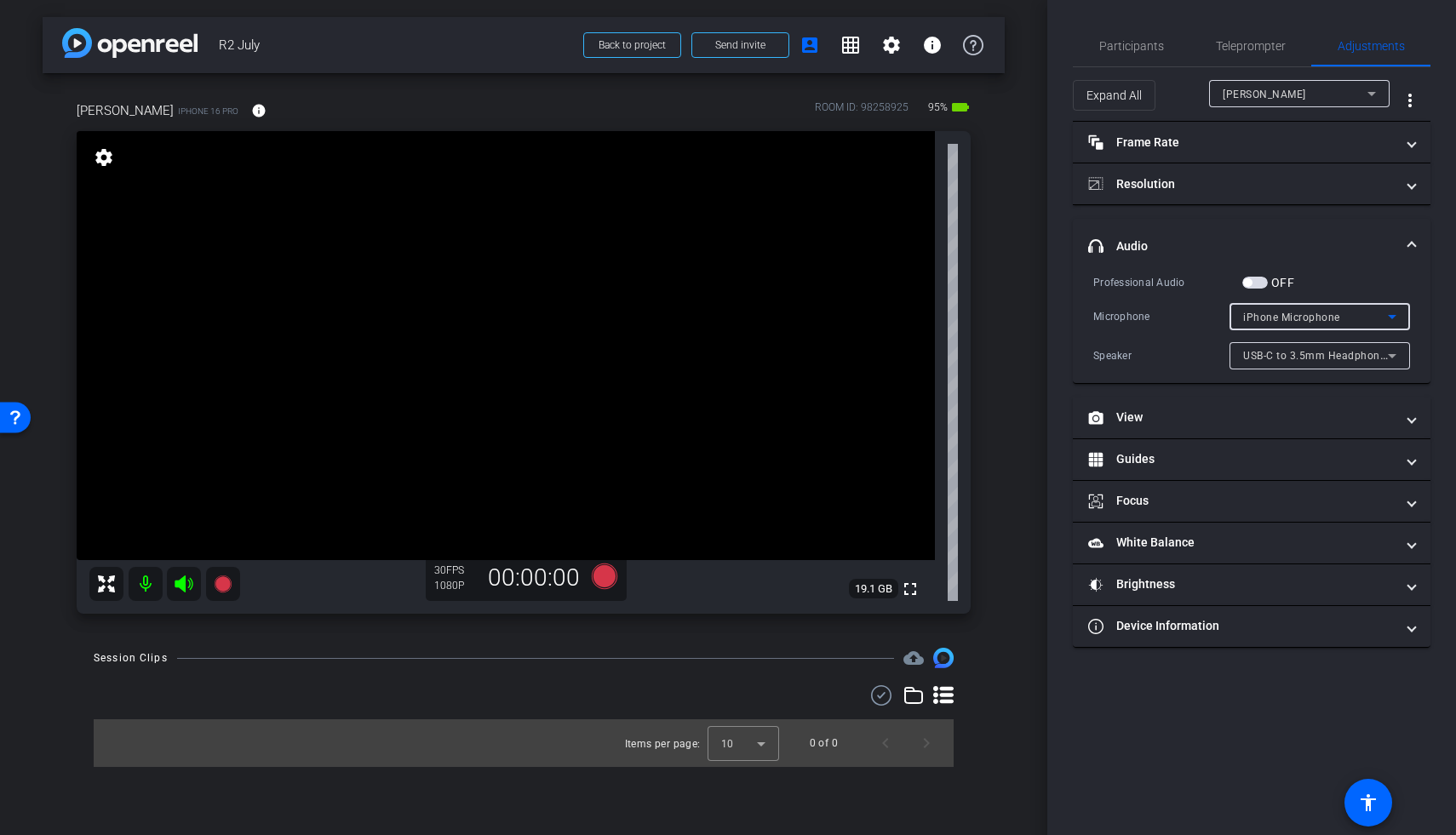
click at [1126, 313] on span "iPhone Microphone" at bounding box center [1291, 318] width 97 height 12
click at [1126, 314] on div at bounding box center [728, 418] width 1456 height 835
click at [1126, 354] on span "USB-C to 3.5mm Headphone Jack Adapter" at bounding box center [1349, 355] width 212 height 14
click at [1126, 355] on div at bounding box center [728, 418] width 1456 height 835
click at [1126, 284] on span "button" at bounding box center [1254, 282] width 25 height 12
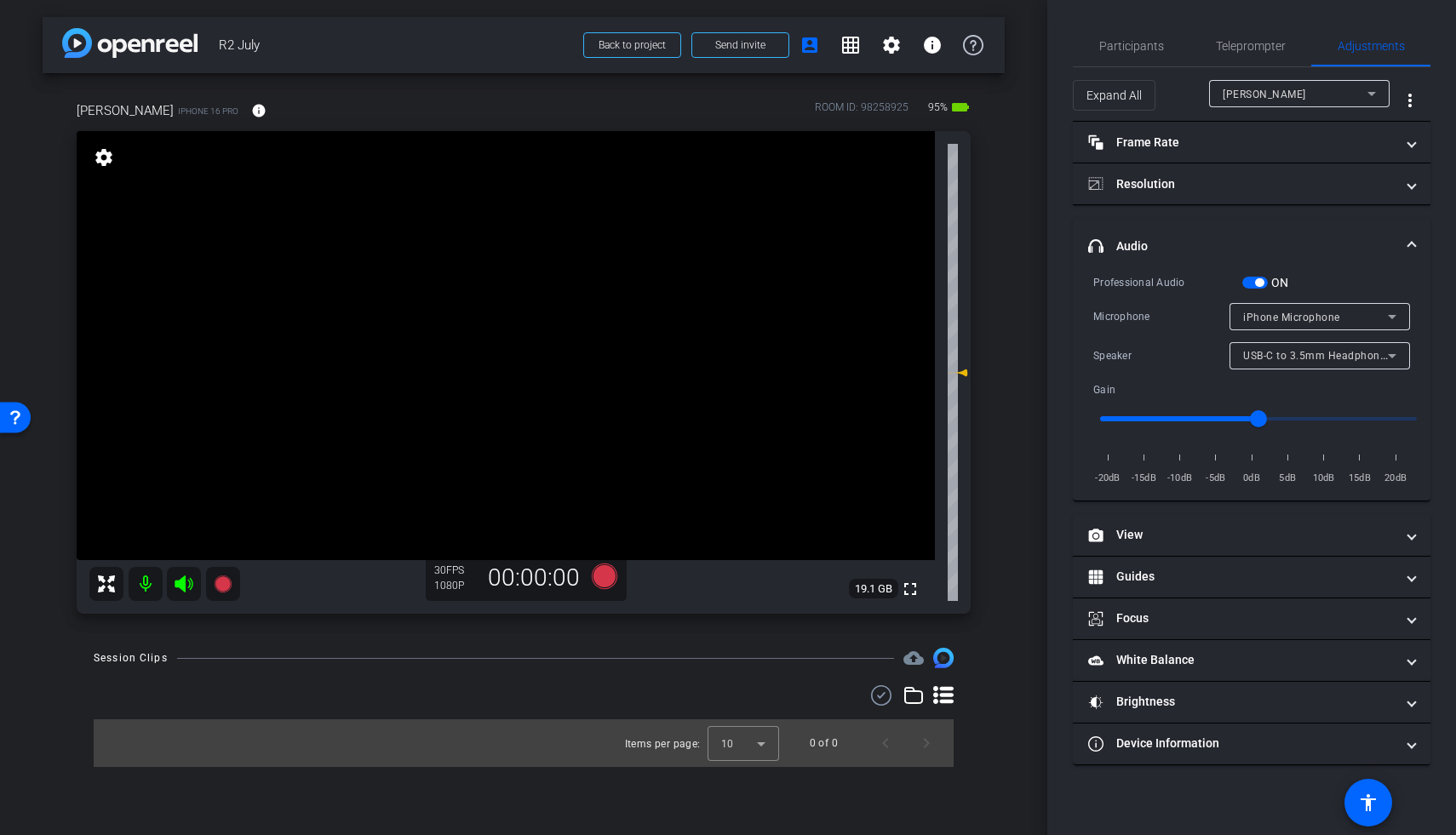
click at [1126, 280] on span "button" at bounding box center [1254, 282] width 25 height 12
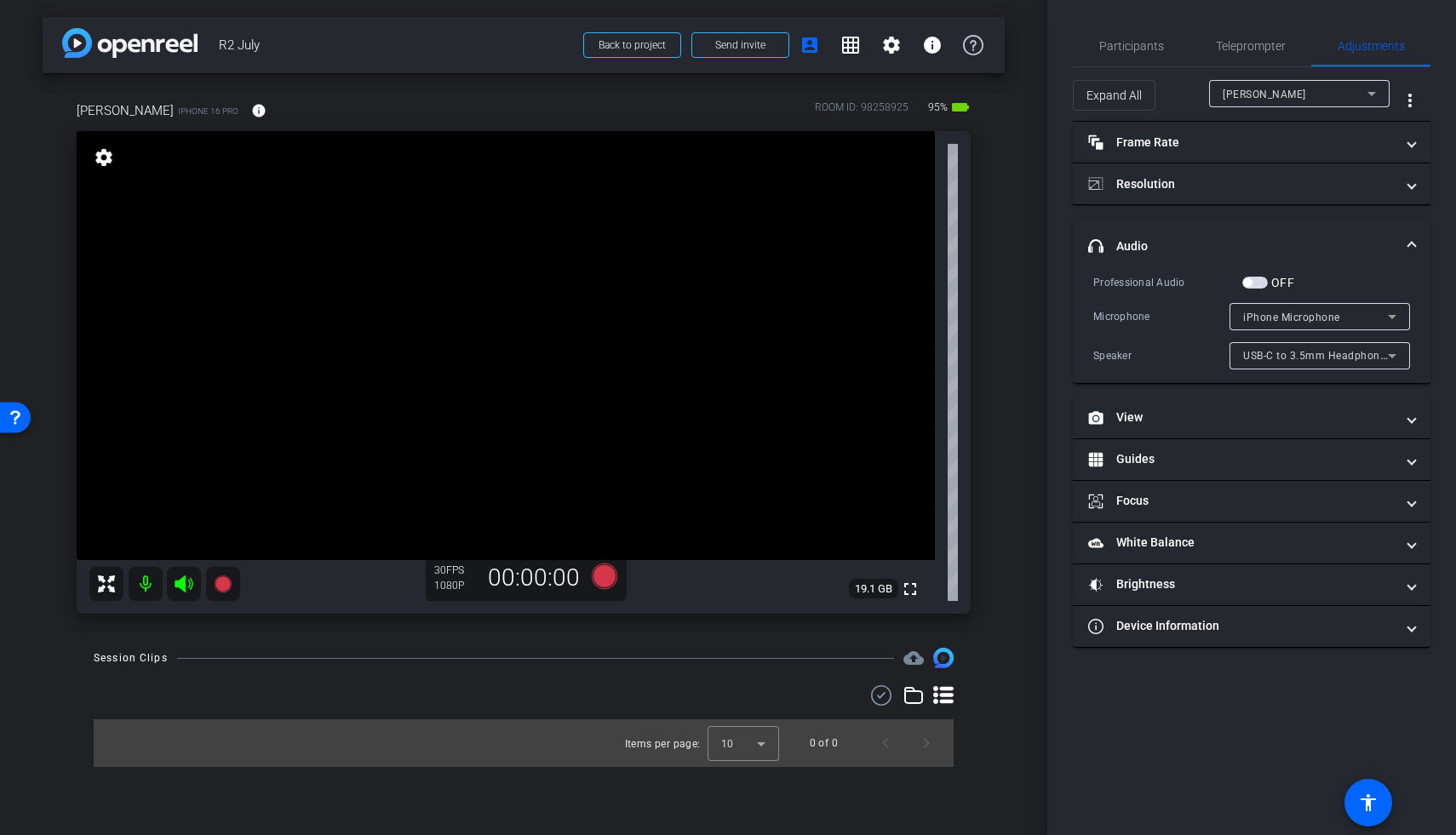
click at [1126, 282] on span "button" at bounding box center [1254, 282] width 25 height 12
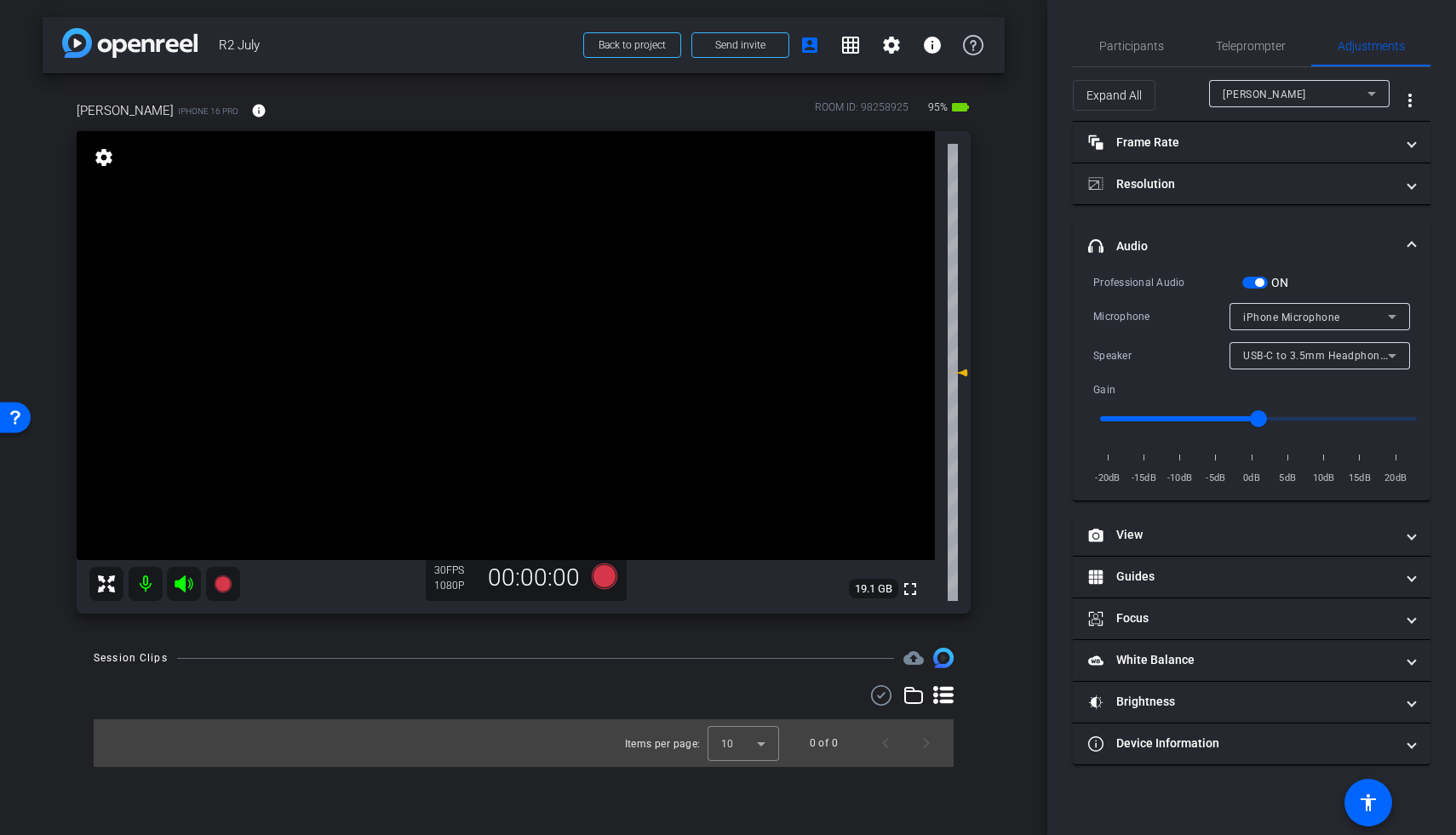
click at [1126, 310] on div "iPhone Microphone" at bounding box center [1315, 317] width 145 height 21
click at [1126, 310] on div at bounding box center [728, 418] width 1456 height 835
click at [1126, 353] on span "USB-C to 3.5mm Headphone Jack Adapter" at bounding box center [1349, 355] width 212 height 14
click at [1126, 352] on div at bounding box center [728, 418] width 1456 height 835
click at [1126, 283] on span "button" at bounding box center [1254, 282] width 25 height 12
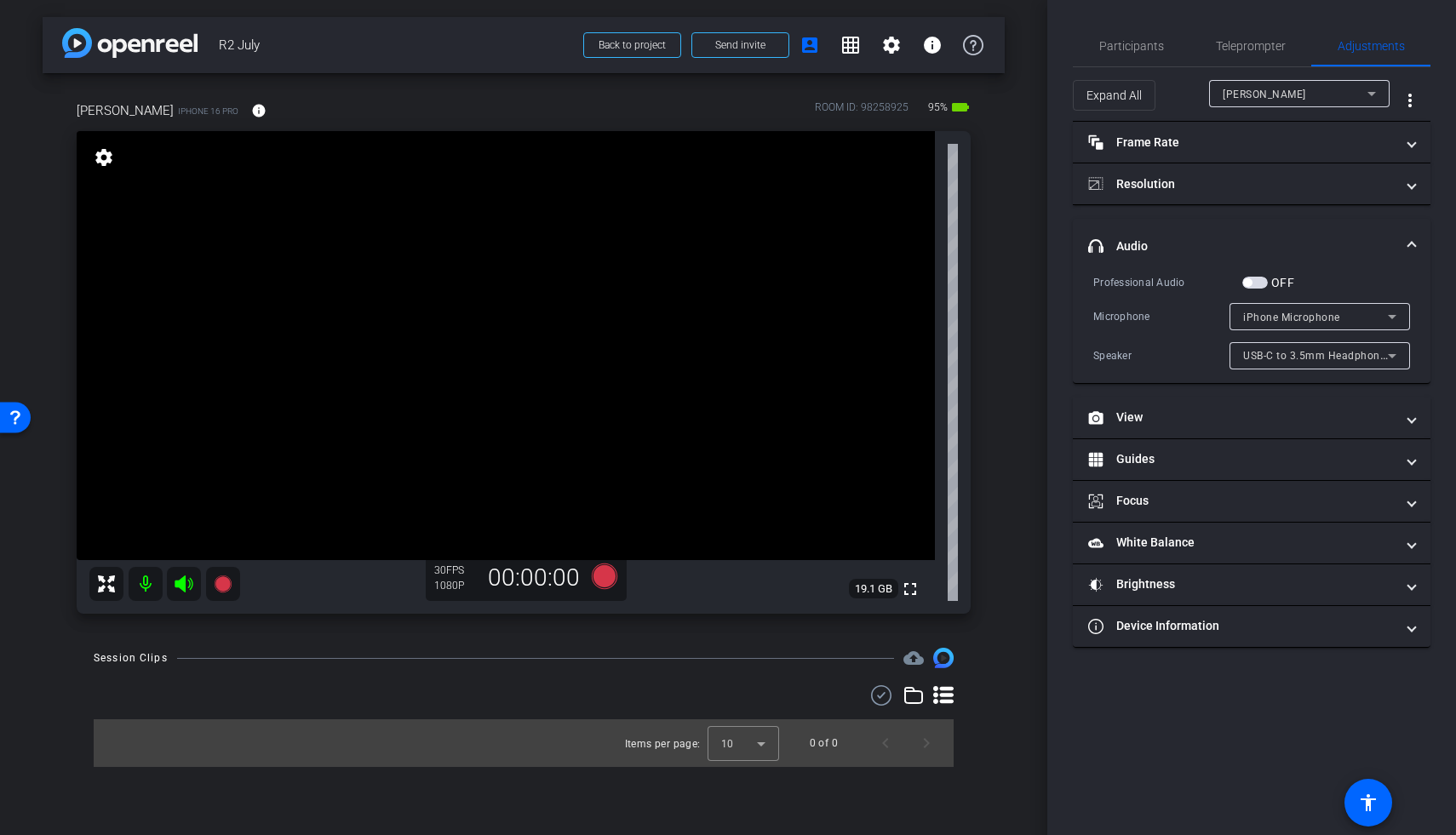
click at [1126, 311] on span "iPhone Microphone" at bounding box center [1291, 318] width 97 height 12
click at [1126, 311] on div at bounding box center [728, 418] width 1456 height 835
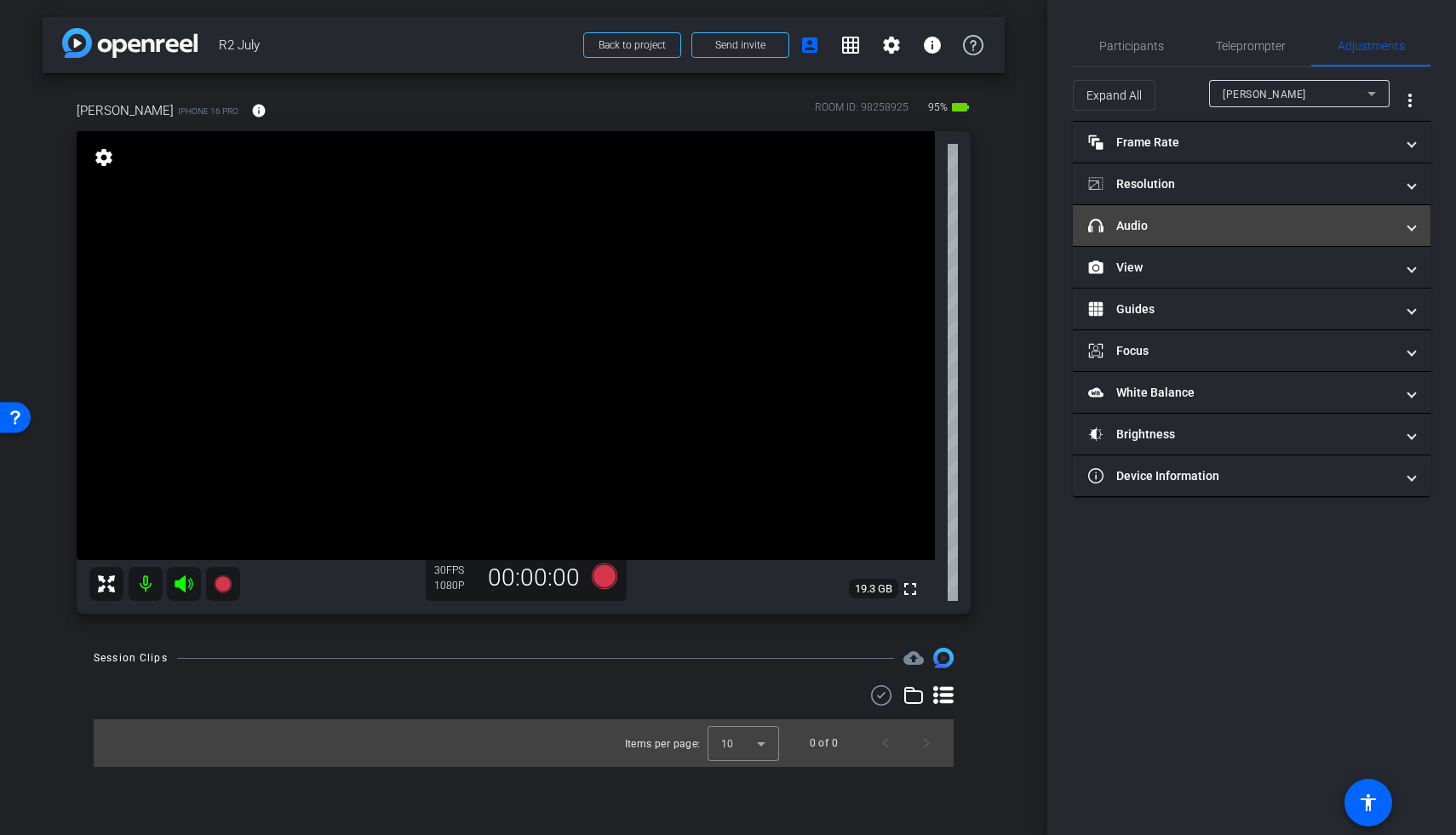
click at [1126, 224] on mat-panel-title "headphone icon Audio" at bounding box center [1241, 226] width 306 height 18
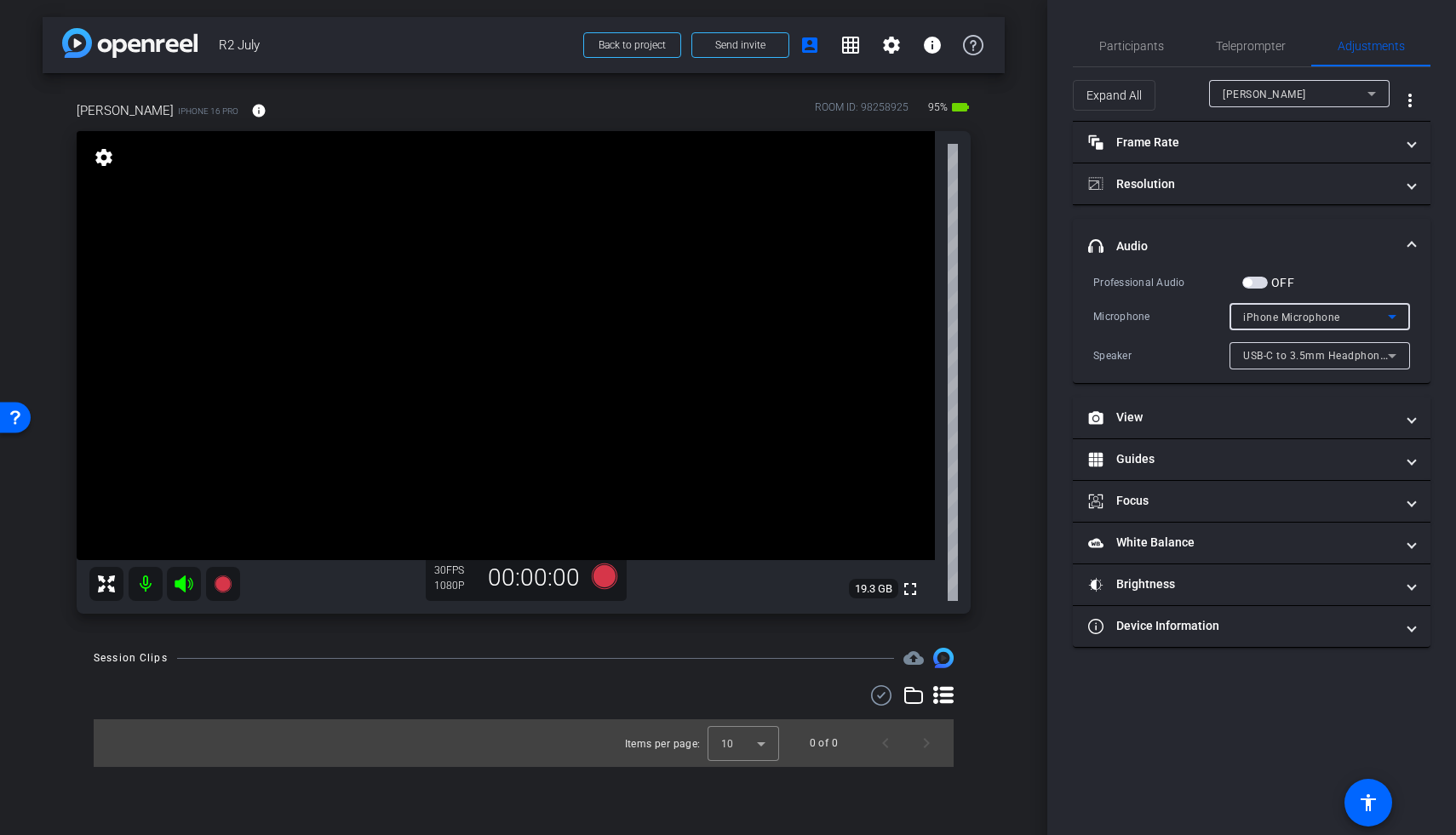
click at [1126, 310] on div "iPhone Microphone" at bounding box center [1315, 317] width 145 height 21
click at [1126, 310] on div at bounding box center [728, 418] width 1456 height 835
click at [1126, 312] on span "iPhone Microphone" at bounding box center [1291, 318] width 97 height 12
click at [1126, 312] on div at bounding box center [728, 418] width 1456 height 835
click at [1126, 319] on span "iPhone Microphone" at bounding box center [1291, 318] width 97 height 12
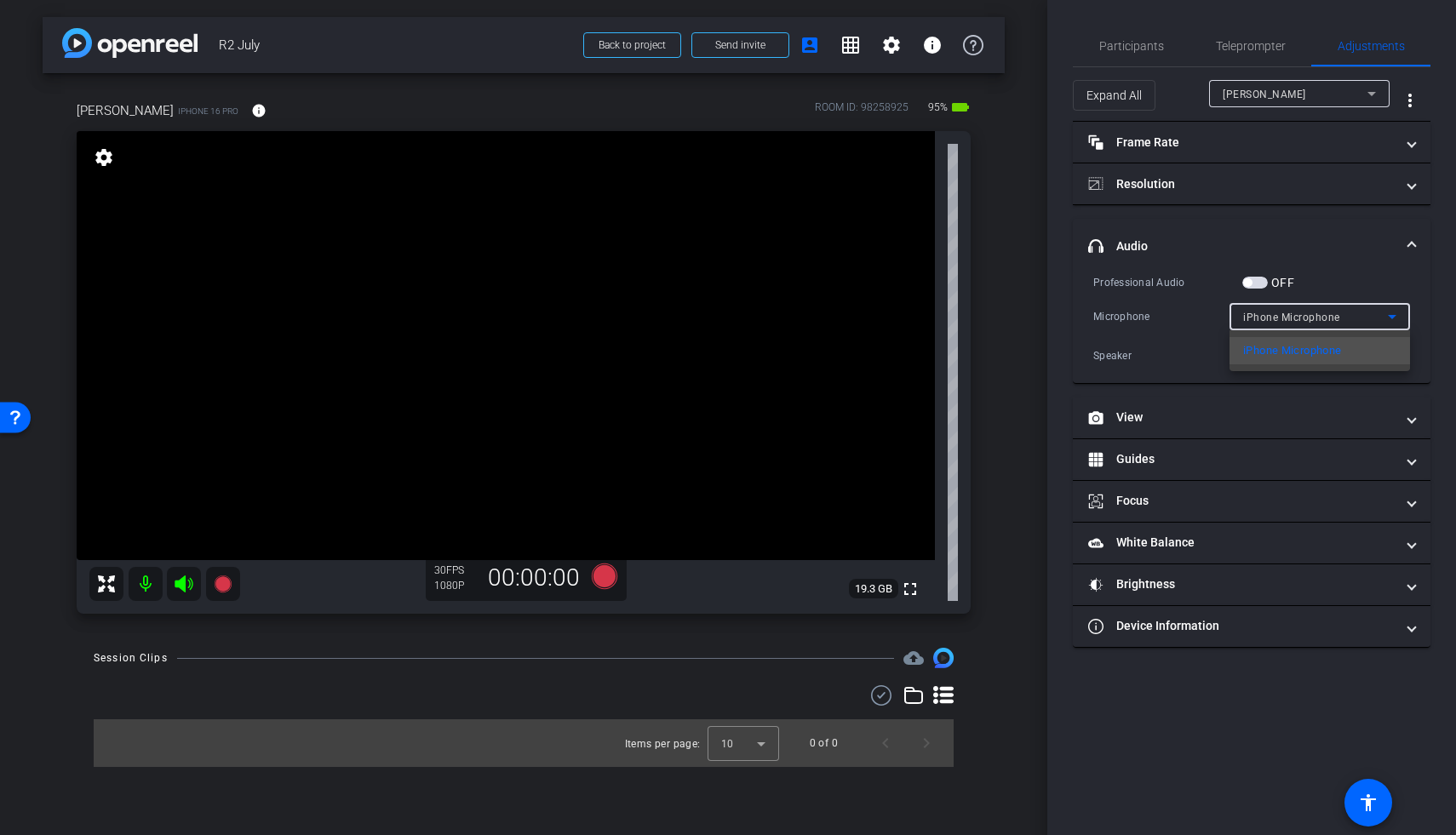
click at [1126, 319] on div at bounding box center [728, 418] width 1456 height 835
click at [1126, 353] on span "USB-C to 3.5mm Headphone Jack Adapter" at bounding box center [1349, 355] width 212 height 14
click at [1126, 353] on div at bounding box center [728, 418] width 1456 height 835
click at [1126, 280] on span "button" at bounding box center [1254, 282] width 25 height 12
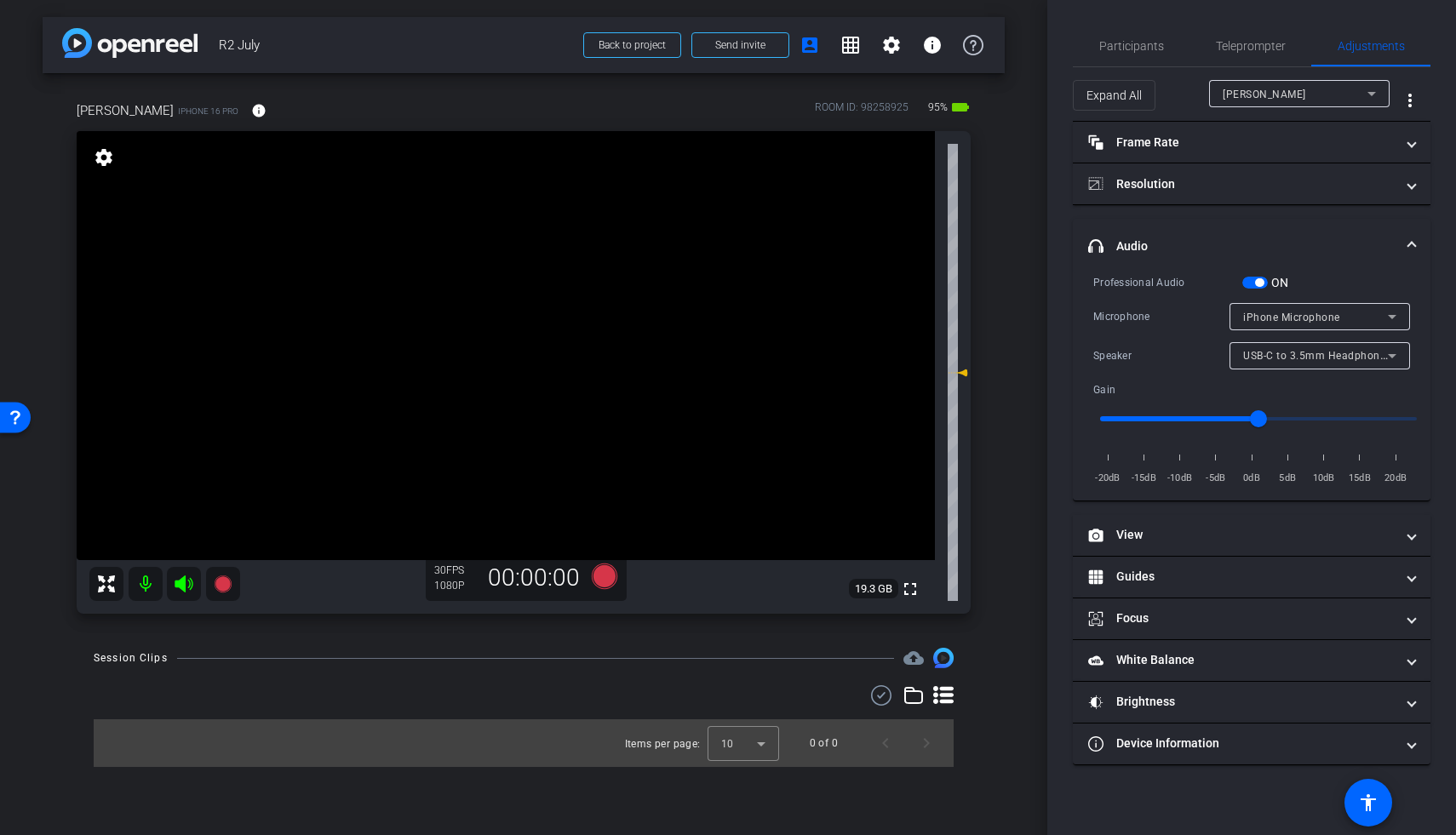
click at [1126, 327] on div "iPhone Microphone" at bounding box center [1315, 317] width 145 height 21
click at [1126, 327] on div at bounding box center [728, 418] width 1456 height 835
click at [1126, 356] on span "USB-C to 3.5mm Headphone Jack Adapter" at bounding box center [1349, 355] width 212 height 14
click at [1126, 356] on div at bounding box center [728, 418] width 1456 height 835
click at [1126, 324] on div "iPhone Microphone" at bounding box center [1315, 317] width 145 height 21
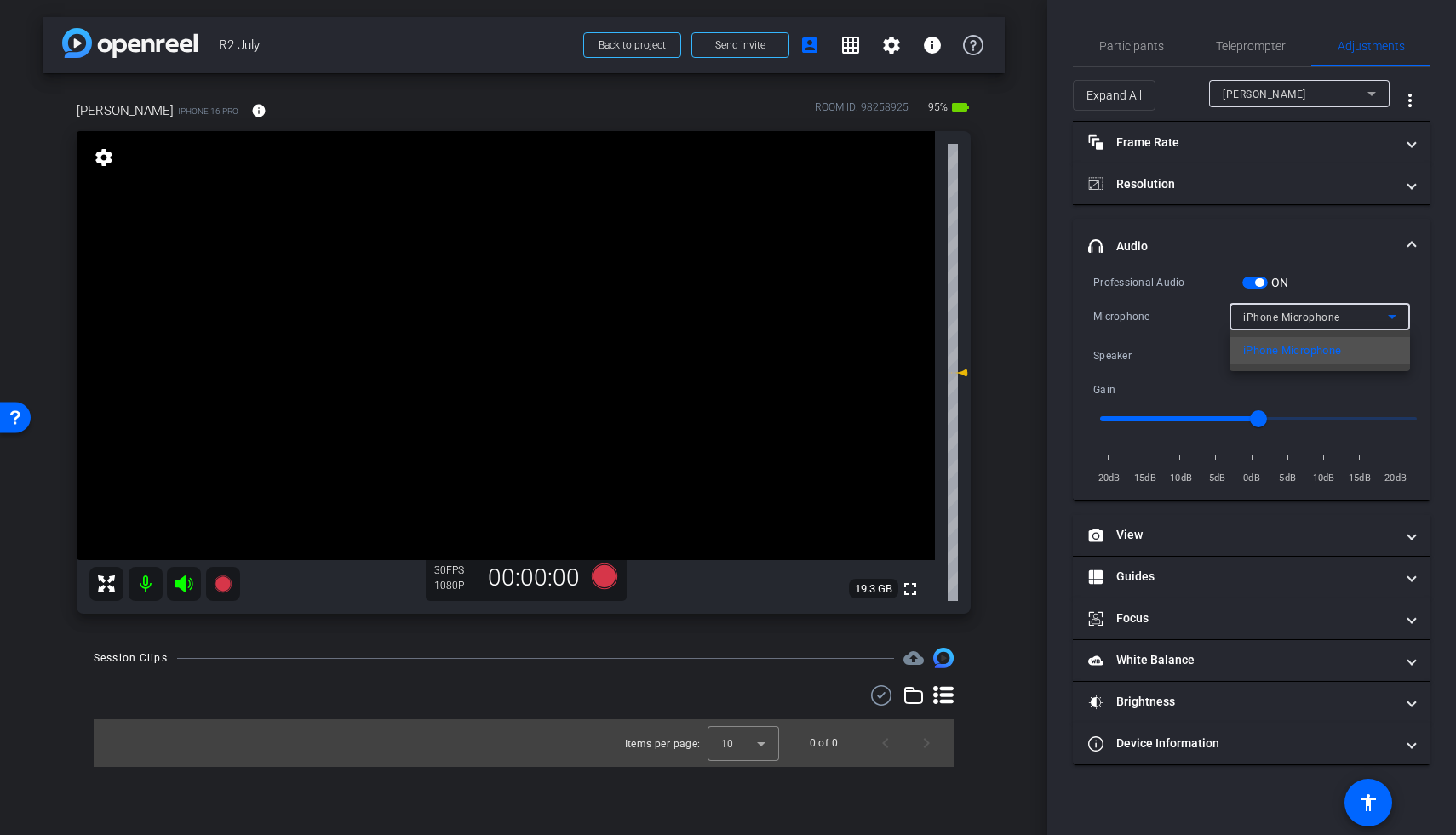
click at [1126, 324] on div at bounding box center [728, 418] width 1456 height 835
click at [1126, 349] on div "Speaker" at bounding box center [1315, 355] width 145 height 21
click at [1126, 349] on div at bounding box center [728, 418] width 1456 height 835
click at [1126, 282] on span "button" at bounding box center [1260, 282] width 9 height 9
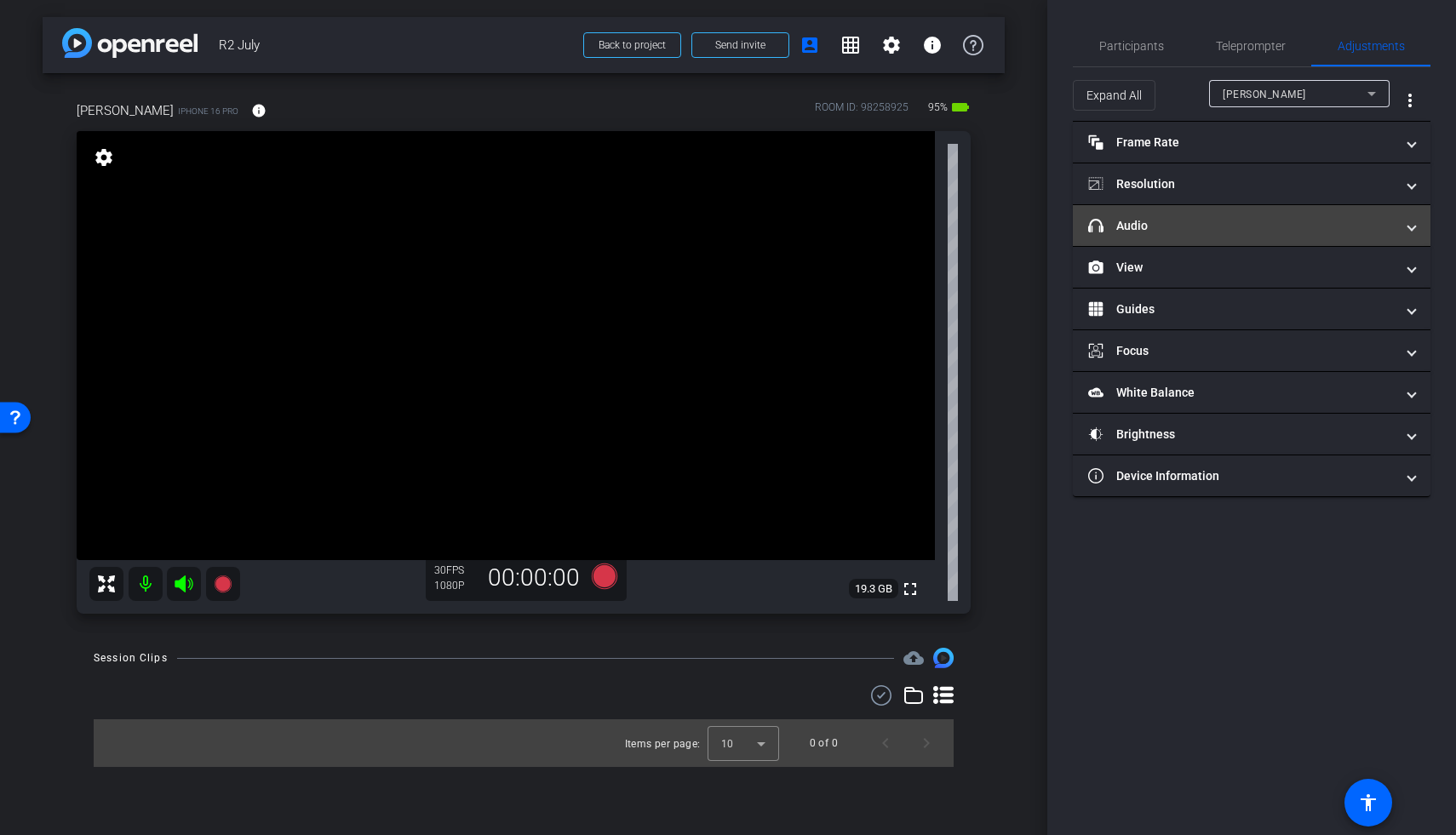
click at [1126, 219] on mat-panel-title "headphone icon Audio" at bounding box center [1241, 226] width 306 height 18
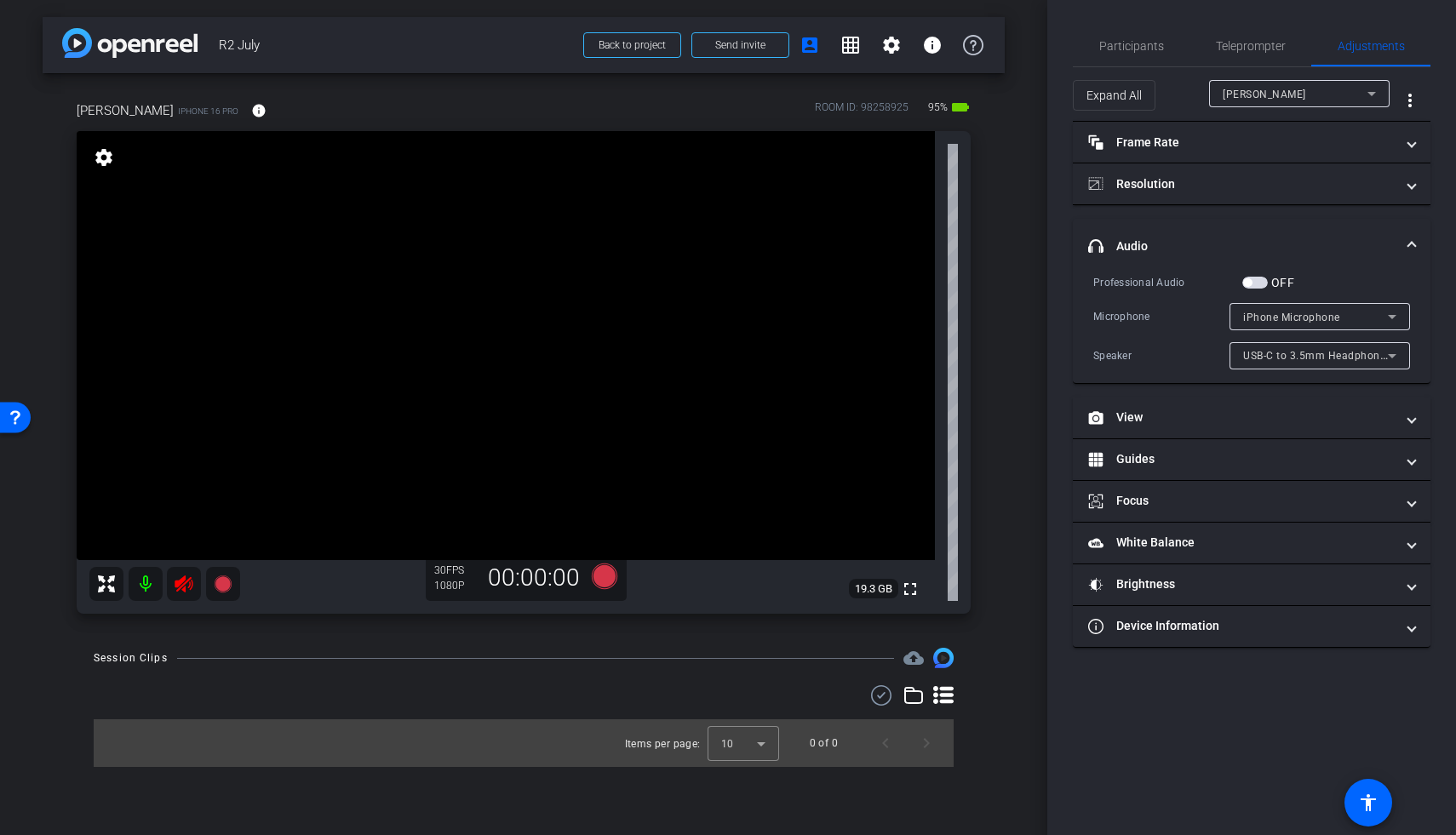
click at [186, 570] on mat-icon at bounding box center [183, 584] width 34 height 34
type input "1"
click at [1126, 322] on span "iPhone Microphone" at bounding box center [1291, 318] width 97 height 12
click at [1126, 322] on div at bounding box center [728, 418] width 1456 height 835
click at [1126, 353] on span "USB-C to 3.5mm Headphone Jack Adapter" at bounding box center [1349, 355] width 212 height 14
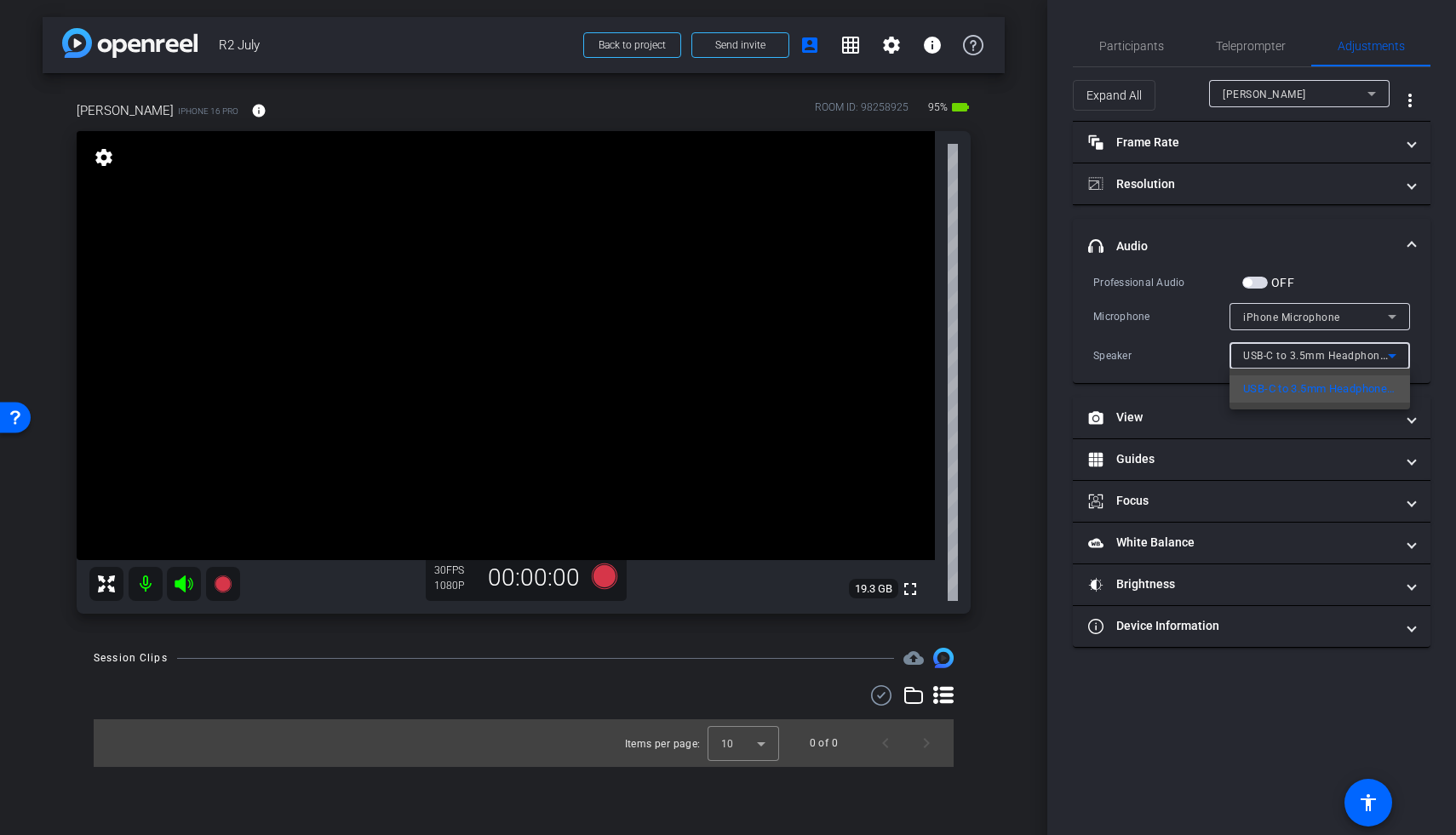
click at [1126, 353] on div at bounding box center [728, 418] width 1456 height 835
click at [1126, 289] on div "OFF" at bounding box center [1267, 282] width 52 height 17
click at [1126, 284] on span "button" at bounding box center [1254, 282] width 25 height 12
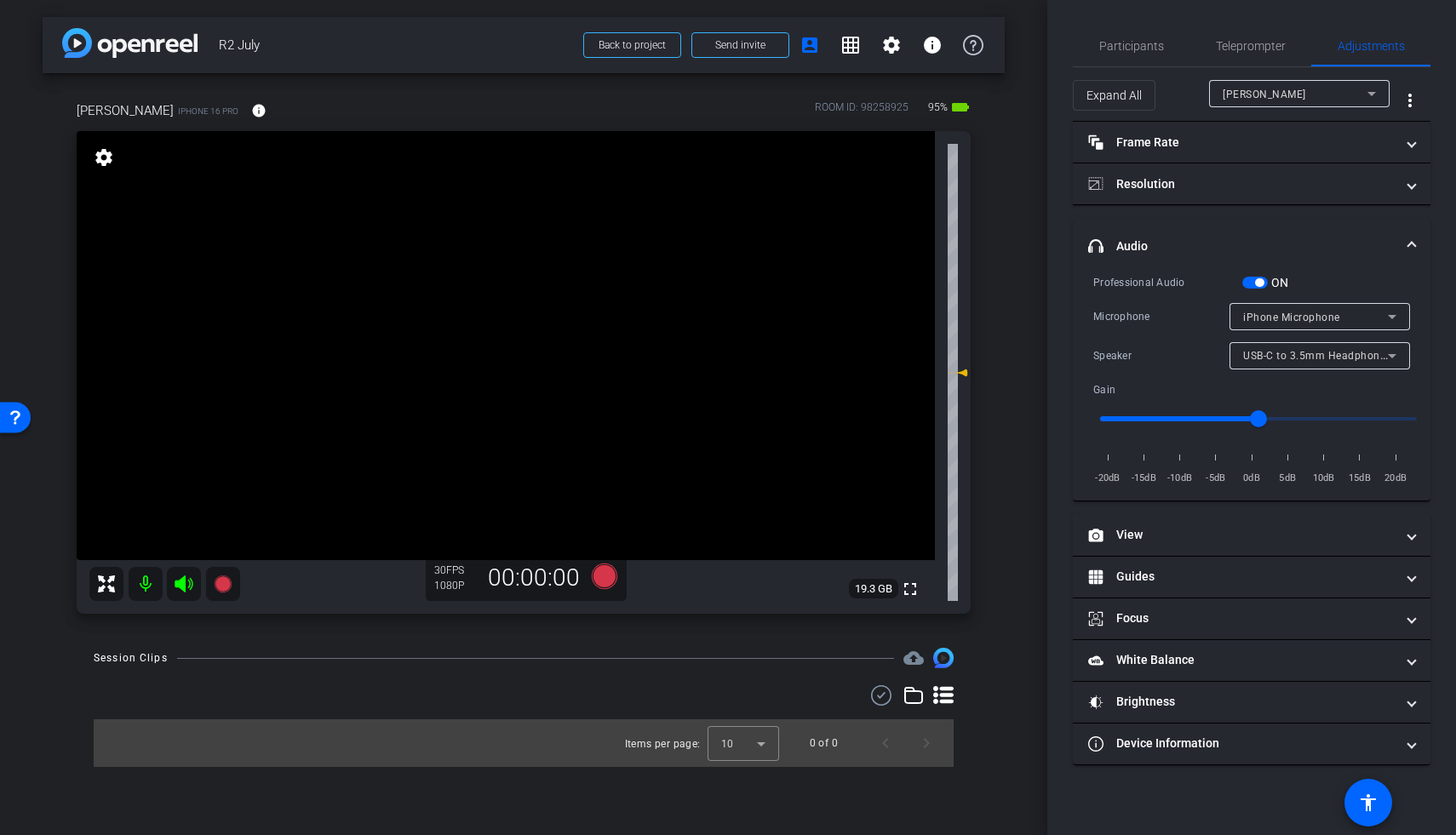
click at [1126, 282] on span "button" at bounding box center [1254, 282] width 25 height 12
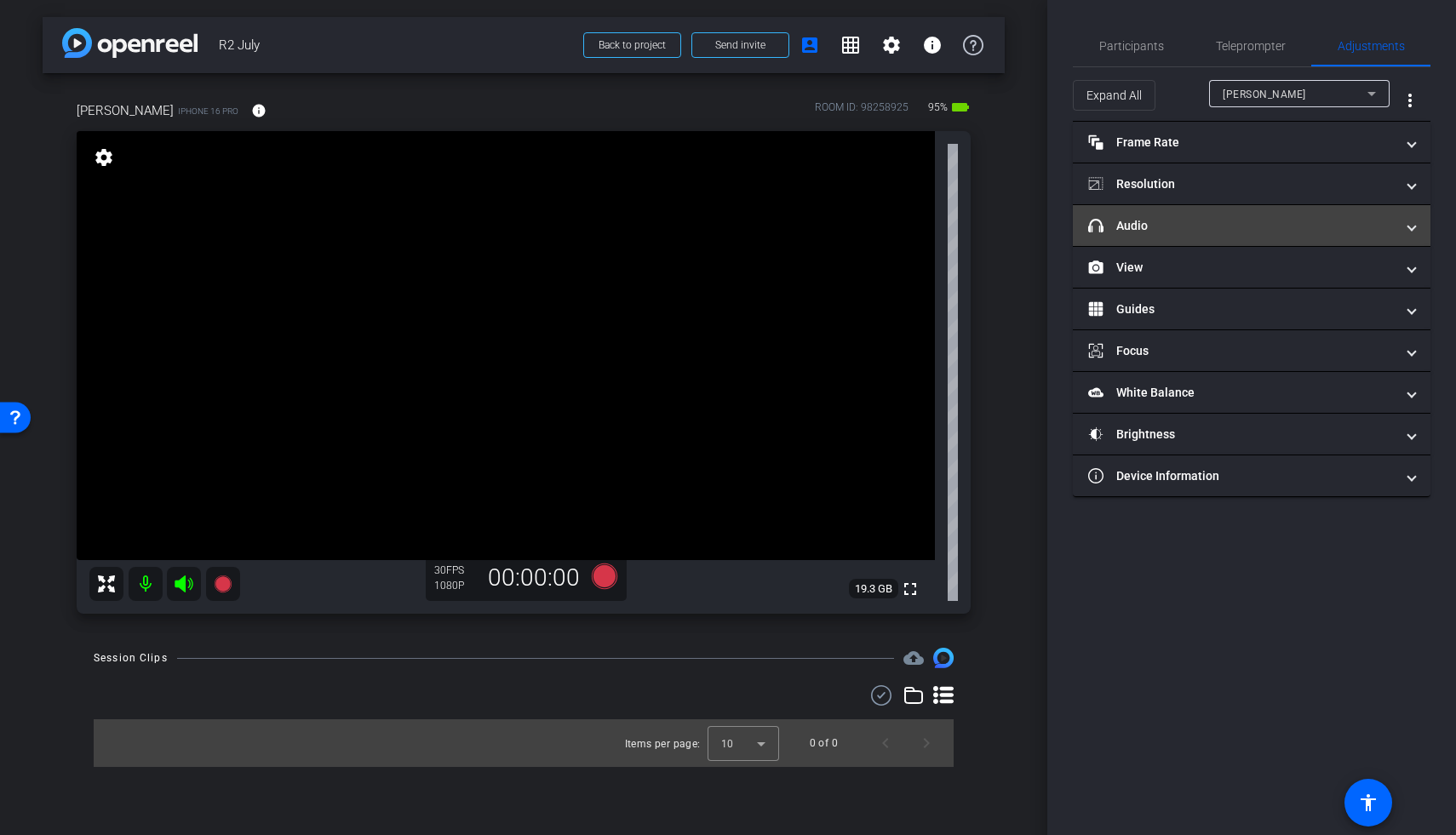
click at [1126, 235] on mat-expansion-panel-header "headphone icon Audio" at bounding box center [1252, 225] width 358 height 41
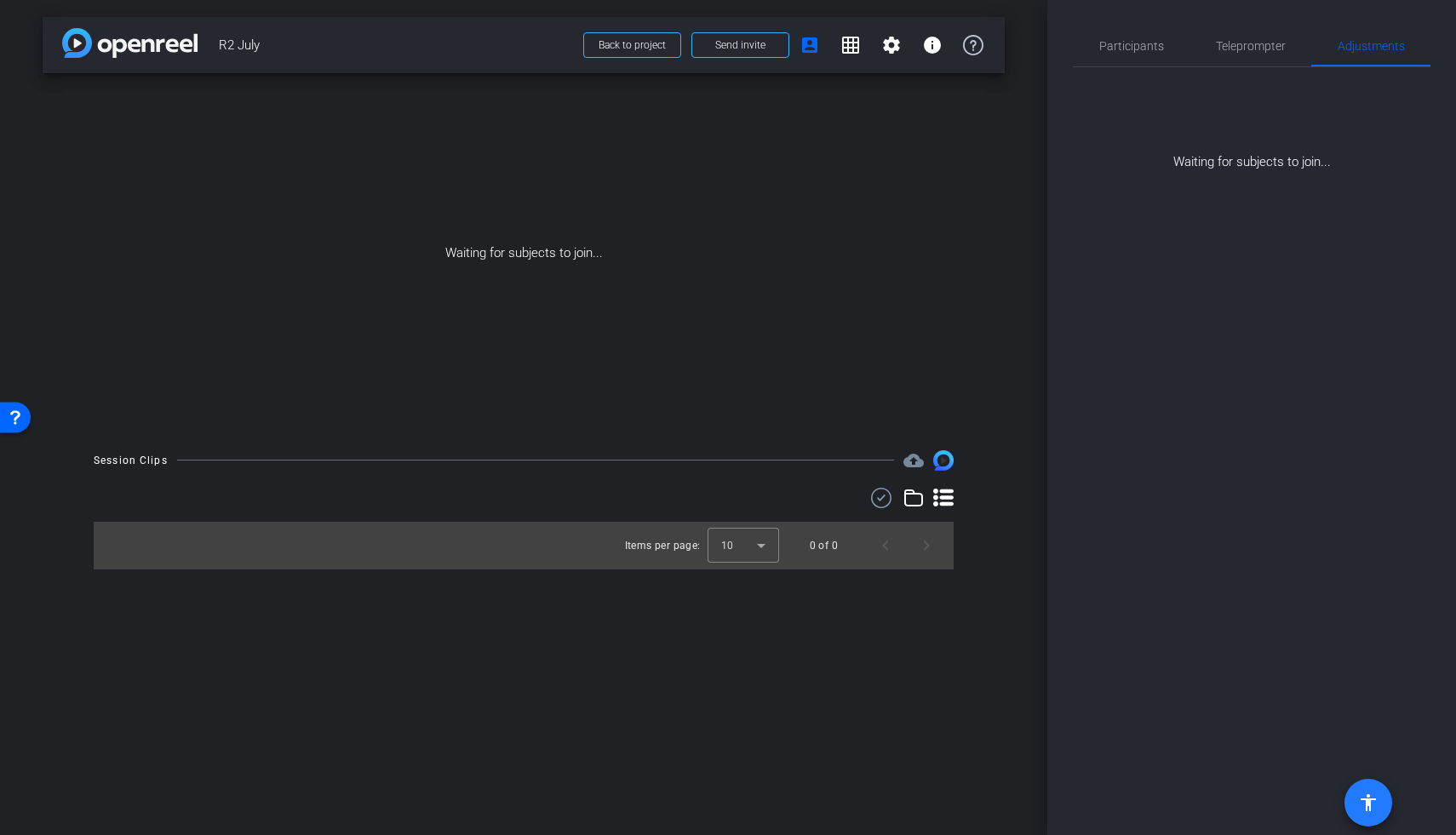
click at [1126, 720] on mat-icon "accessibility" at bounding box center [1367, 803] width 20 height 20
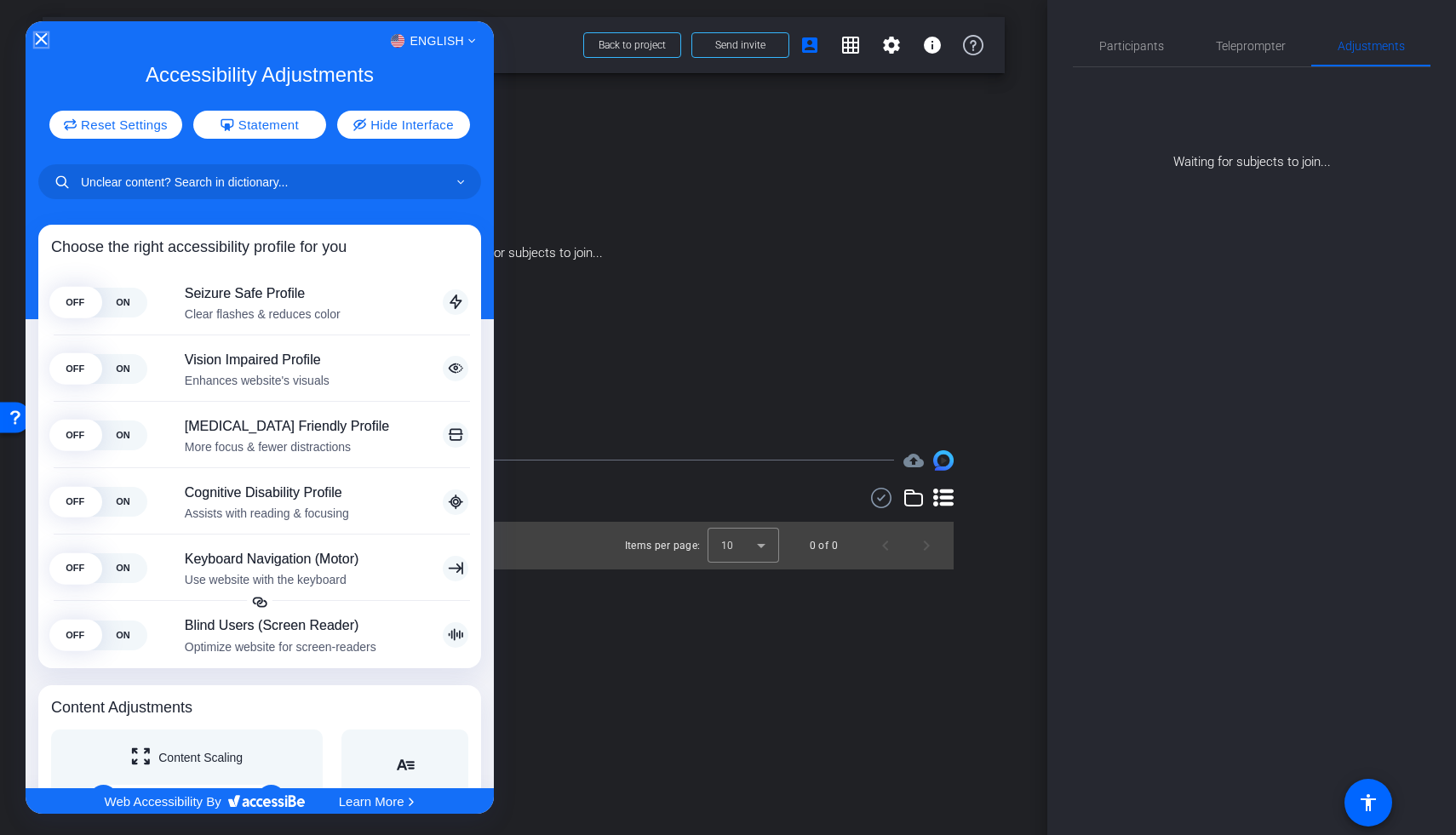
click at [39, 40] on icon "Close Accessibility Interface" at bounding box center [42, 39] width 12 height 12
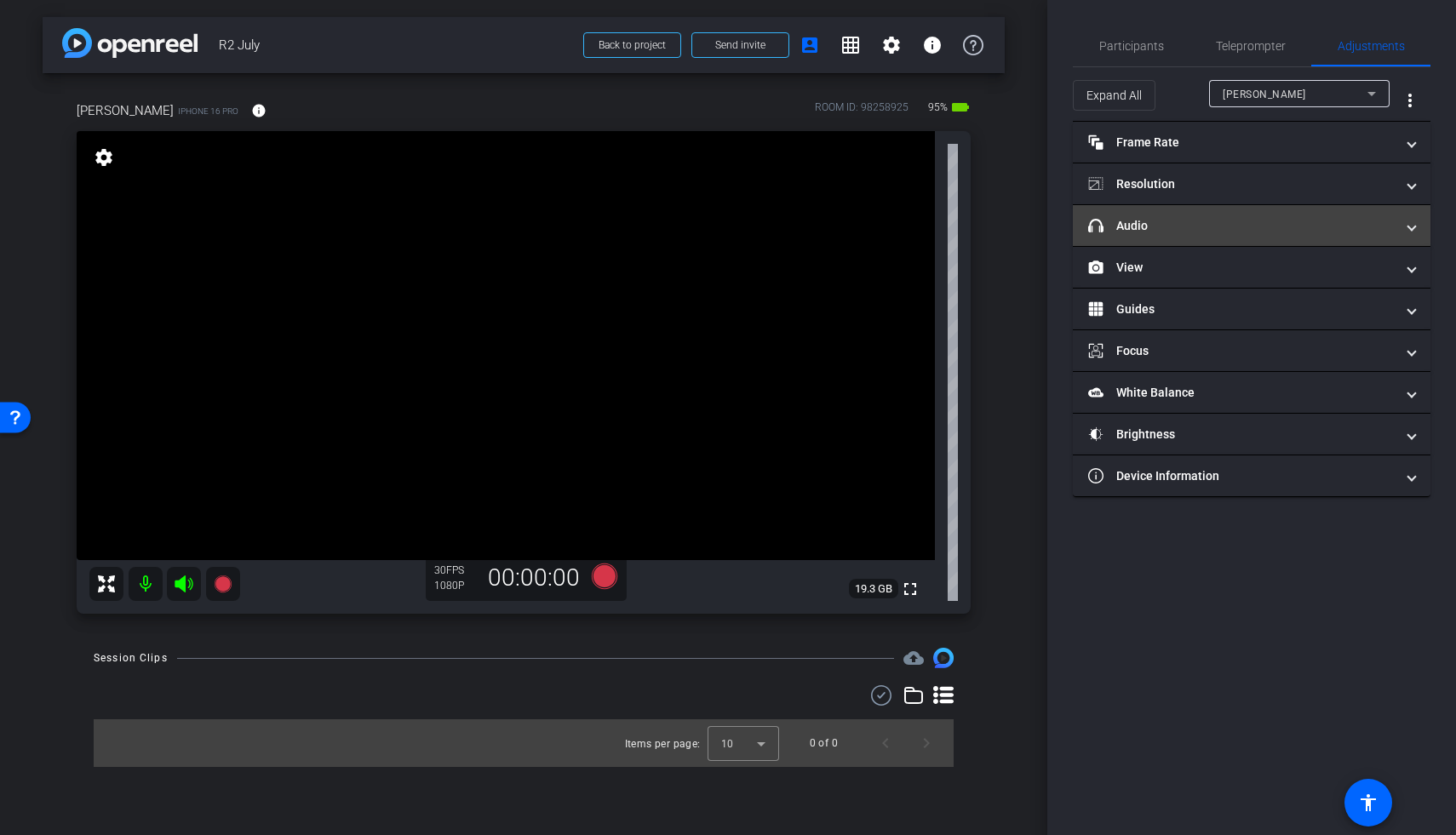
click at [1126, 212] on mat-expansion-panel-header "headphone icon Audio" at bounding box center [1252, 225] width 358 height 41
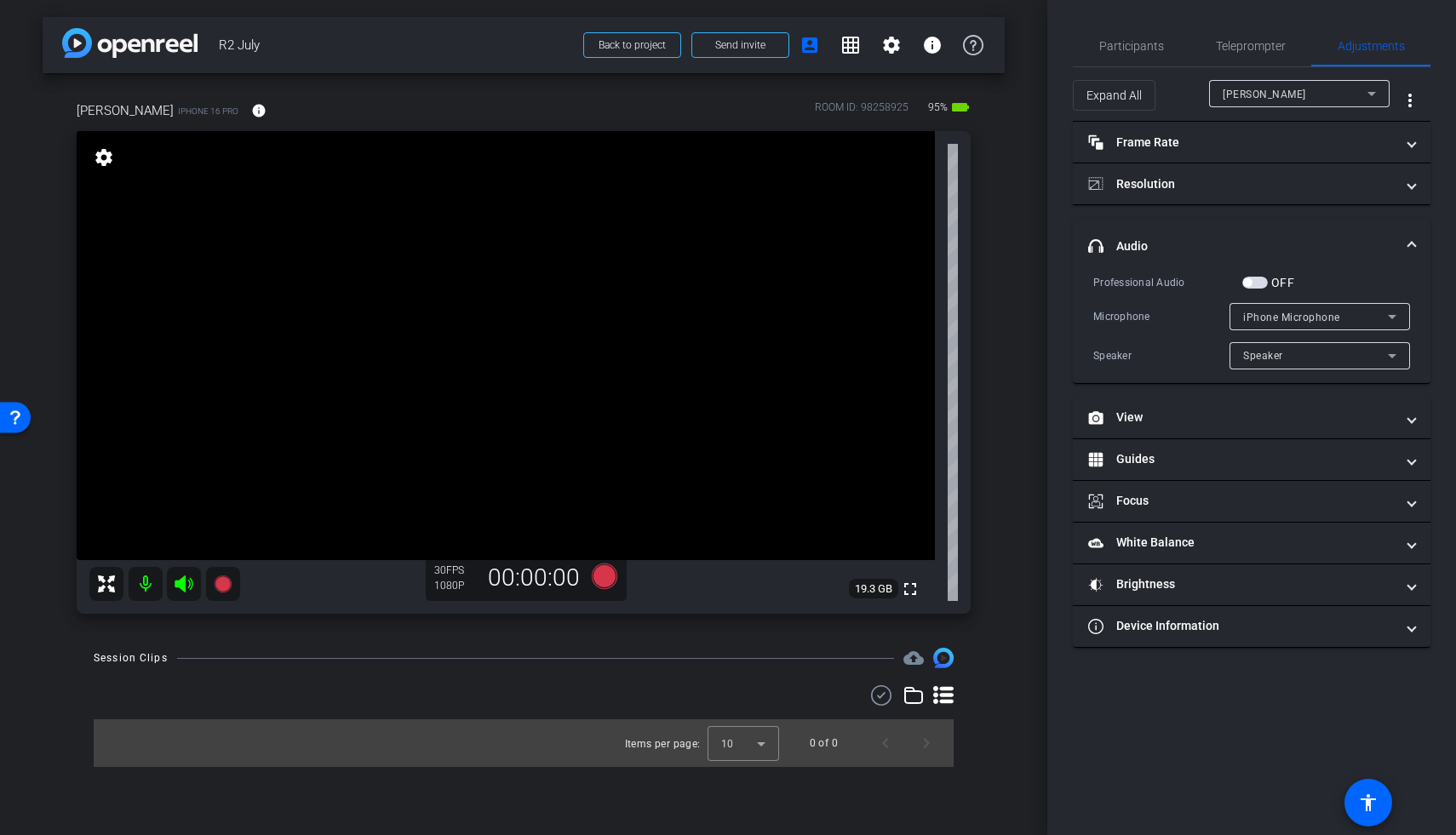
click at [1126, 280] on span "button" at bounding box center [1254, 282] width 25 height 12
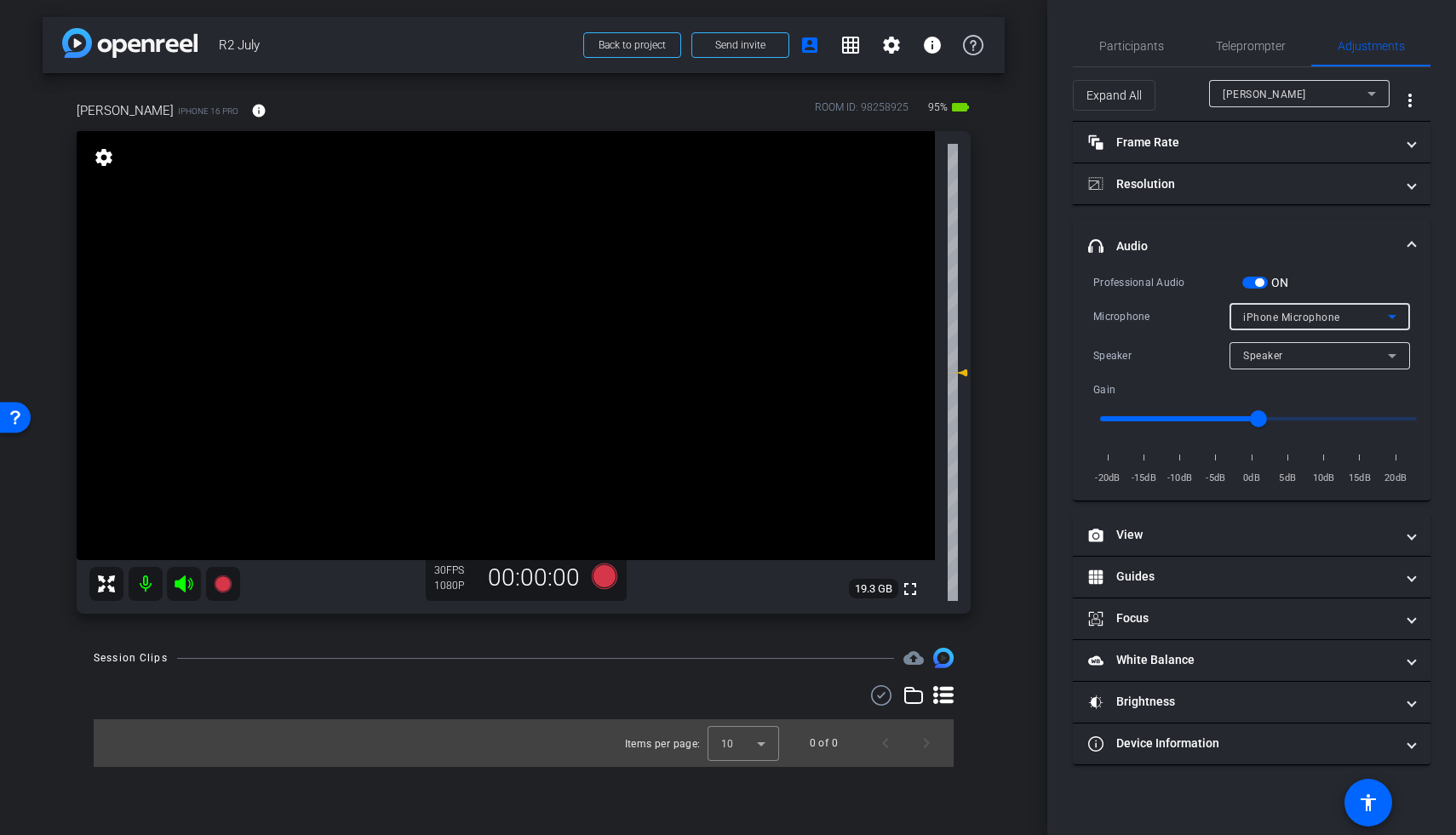
click at [1126, 318] on span "iPhone Microphone" at bounding box center [1291, 318] width 97 height 12
click at [1126, 328] on div at bounding box center [728, 418] width 1456 height 835
click at [1126, 357] on div "Speaker" at bounding box center [1315, 355] width 145 height 21
click at [1126, 357] on div at bounding box center [728, 418] width 1456 height 835
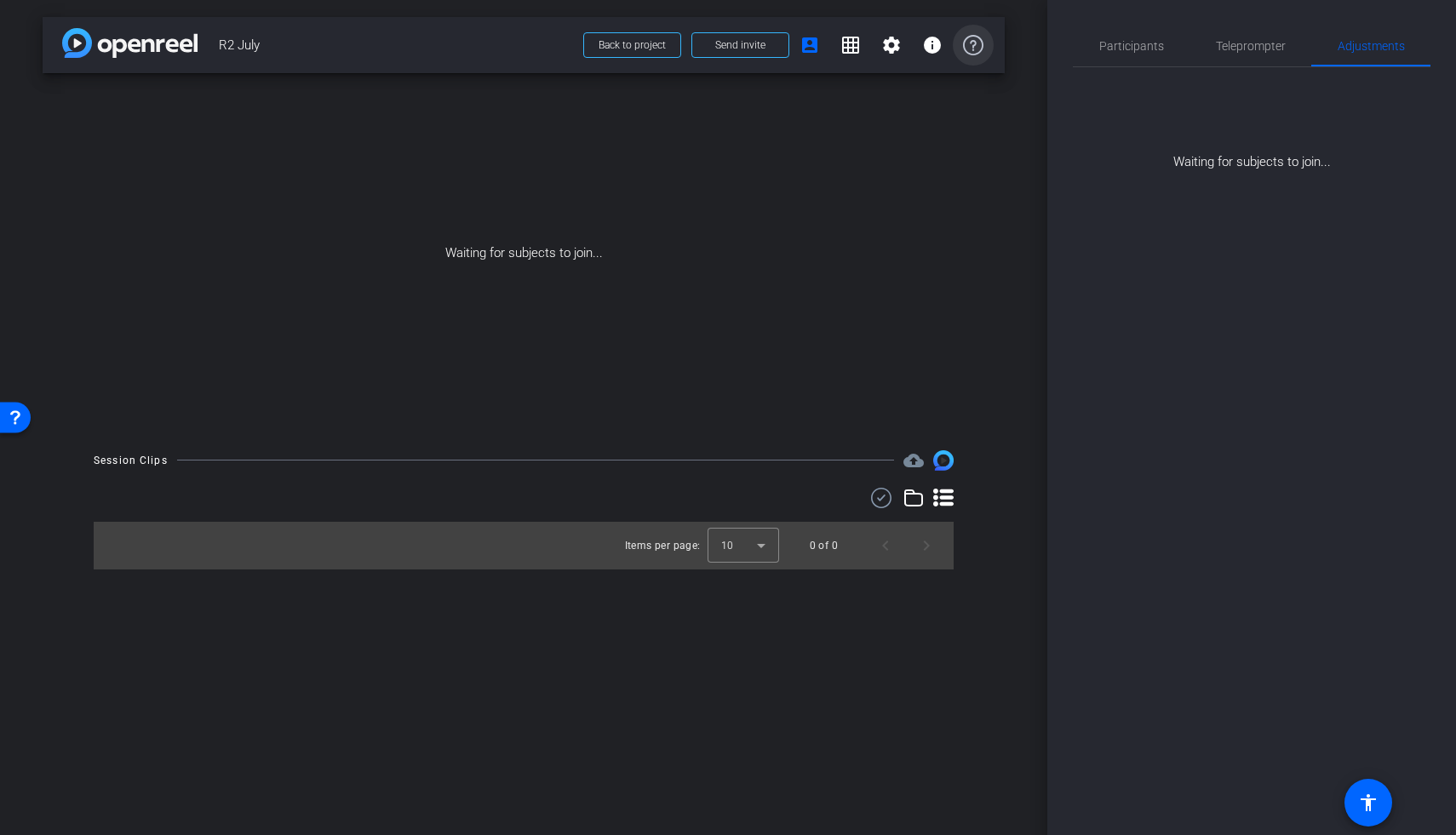
click at [967, 51] on icon at bounding box center [973, 45] width 20 height 20
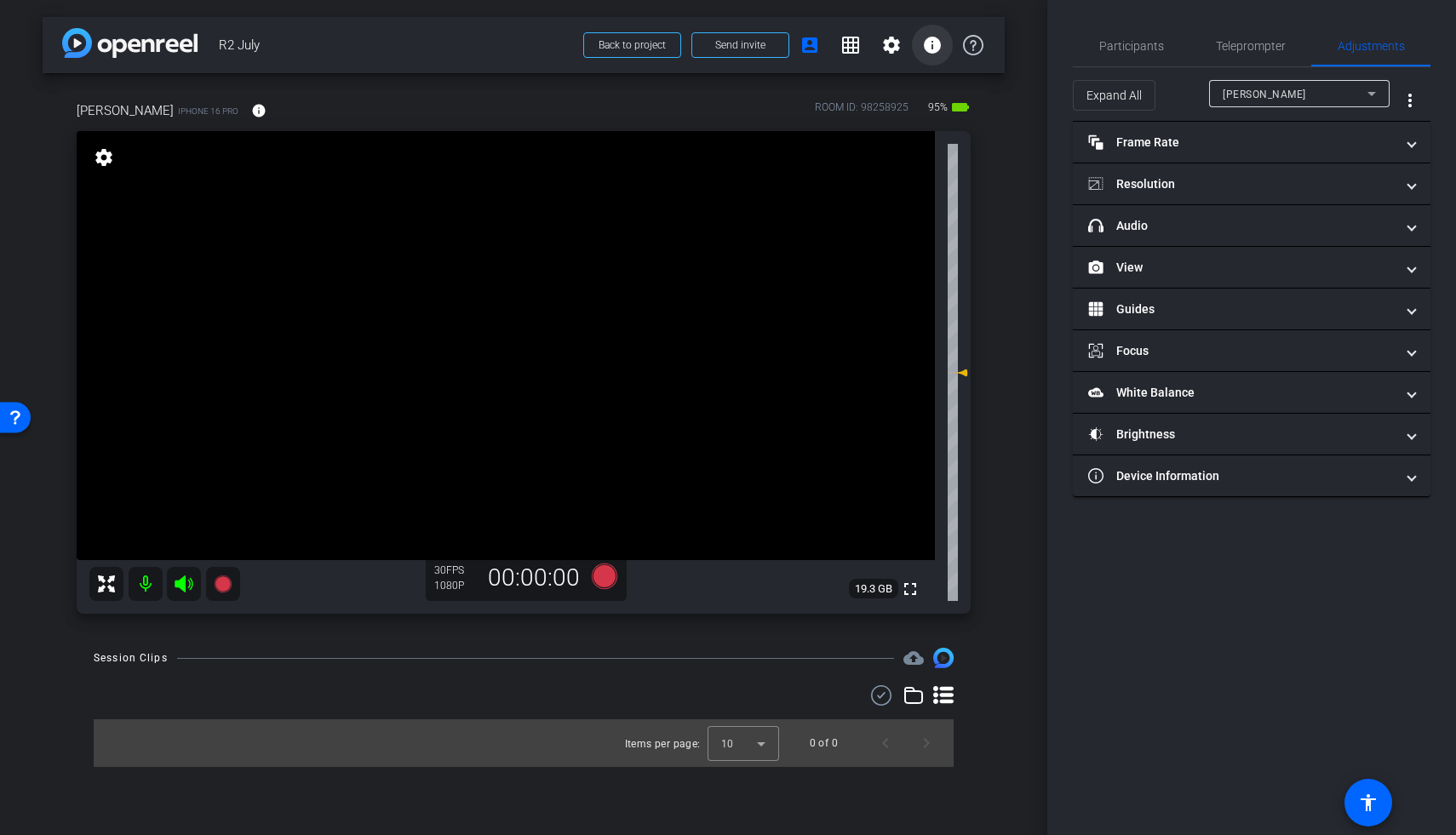
click at [924, 50] on mat-icon "info" at bounding box center [931, 45] width 20 height 20
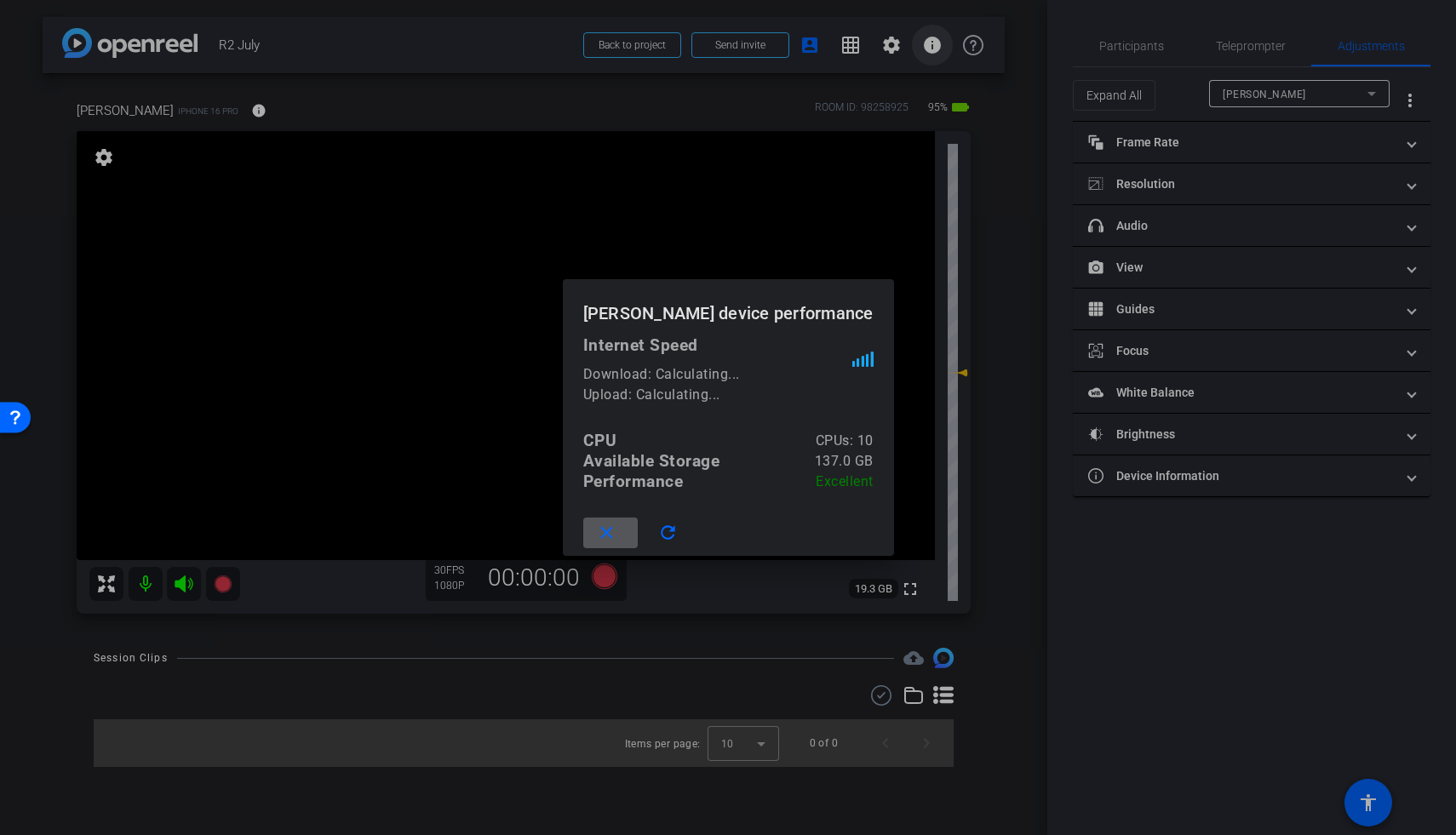
click at [924, 50] on div at bounding box center [728, 418] width 1456 height 835
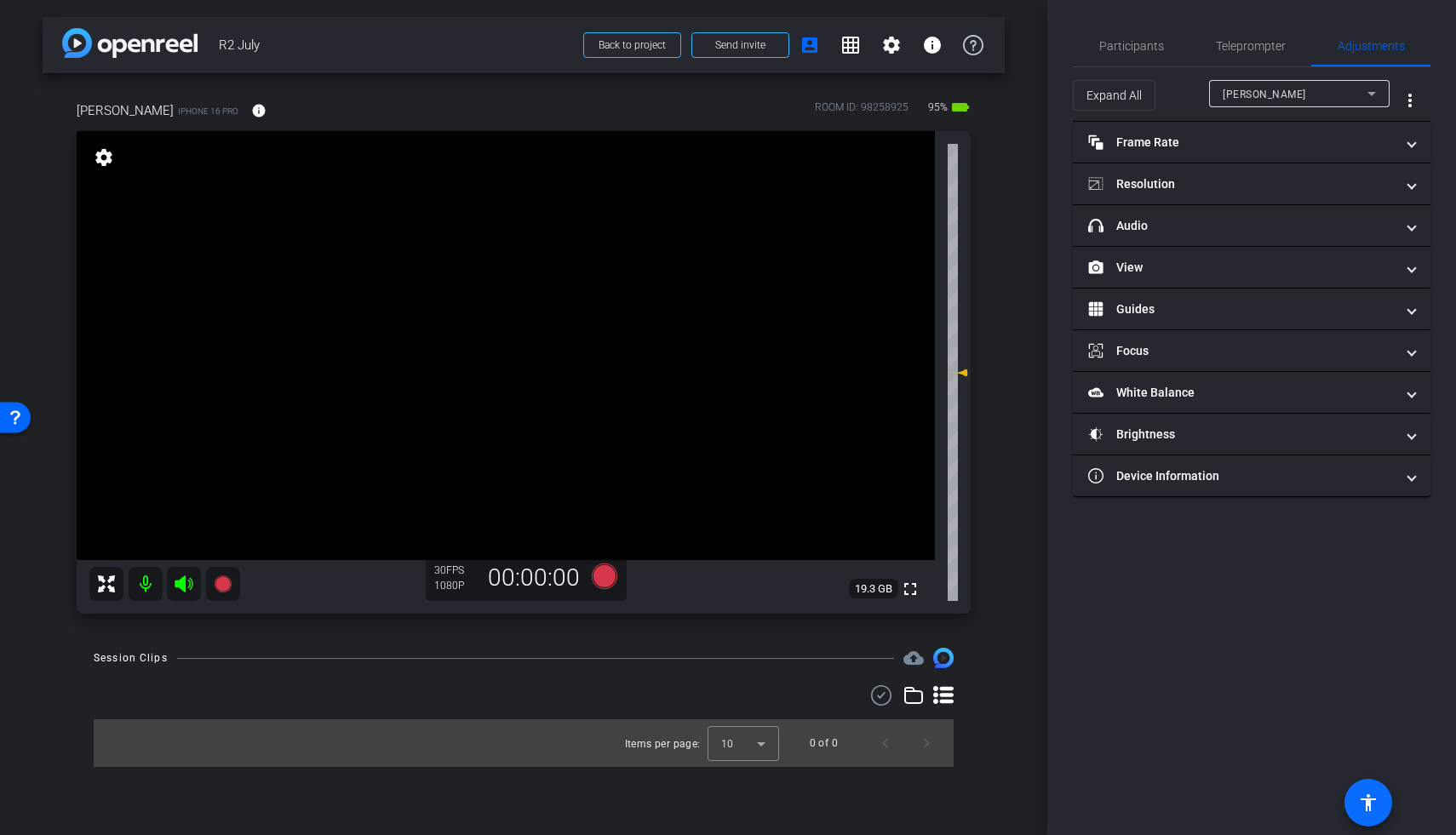
click at [1126, 720] on mat-icon "accessibility" at bounding box center [1367, 803] width 20 height 20
click at [0, 0] on div at bounding box center [0, 0] width 0 height 0
click at [1126, 720] on mat-icon "accessibility" at bounding box center [1367, 803] width 20 height 20
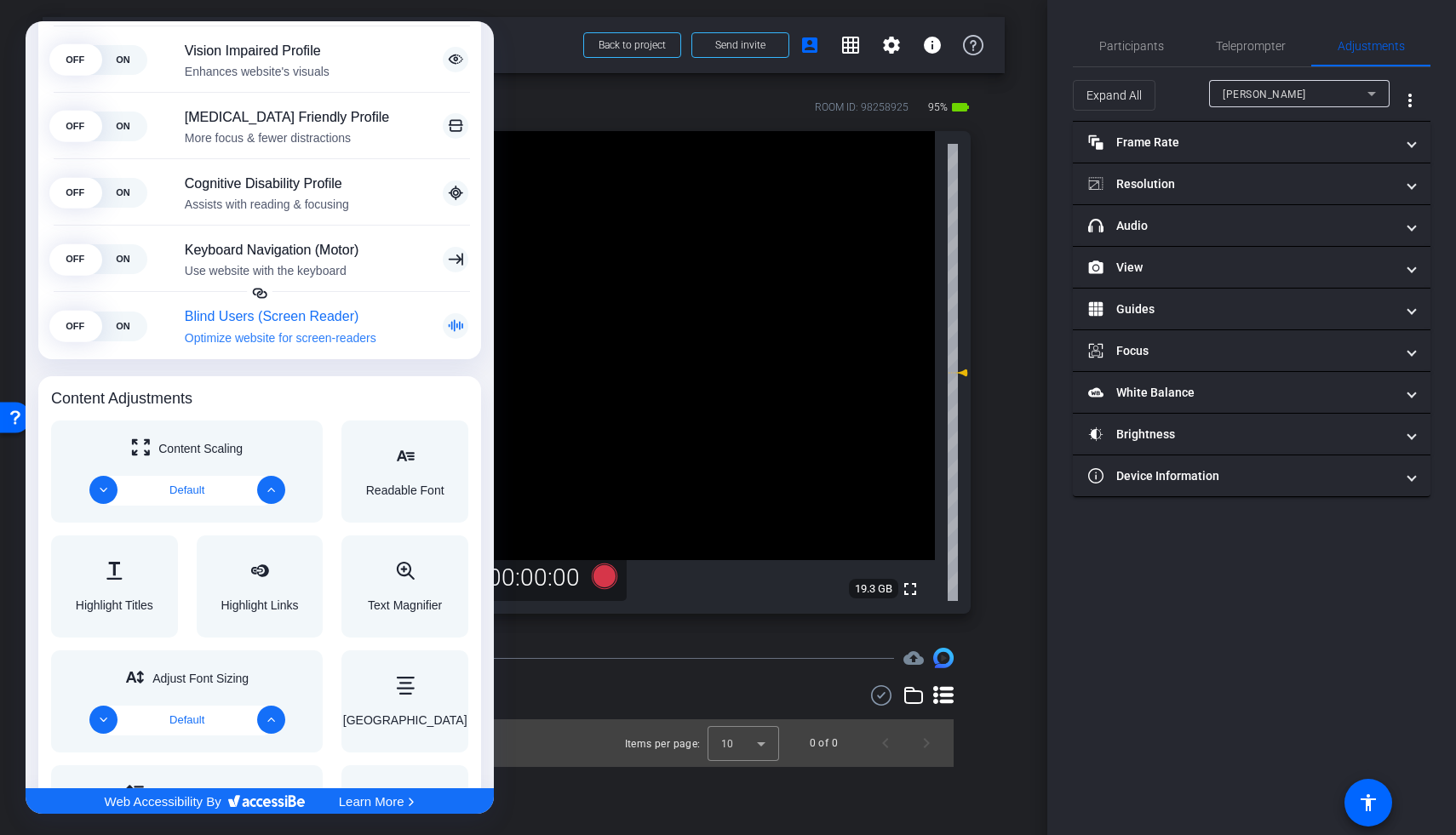
scroll to position [655, 0]
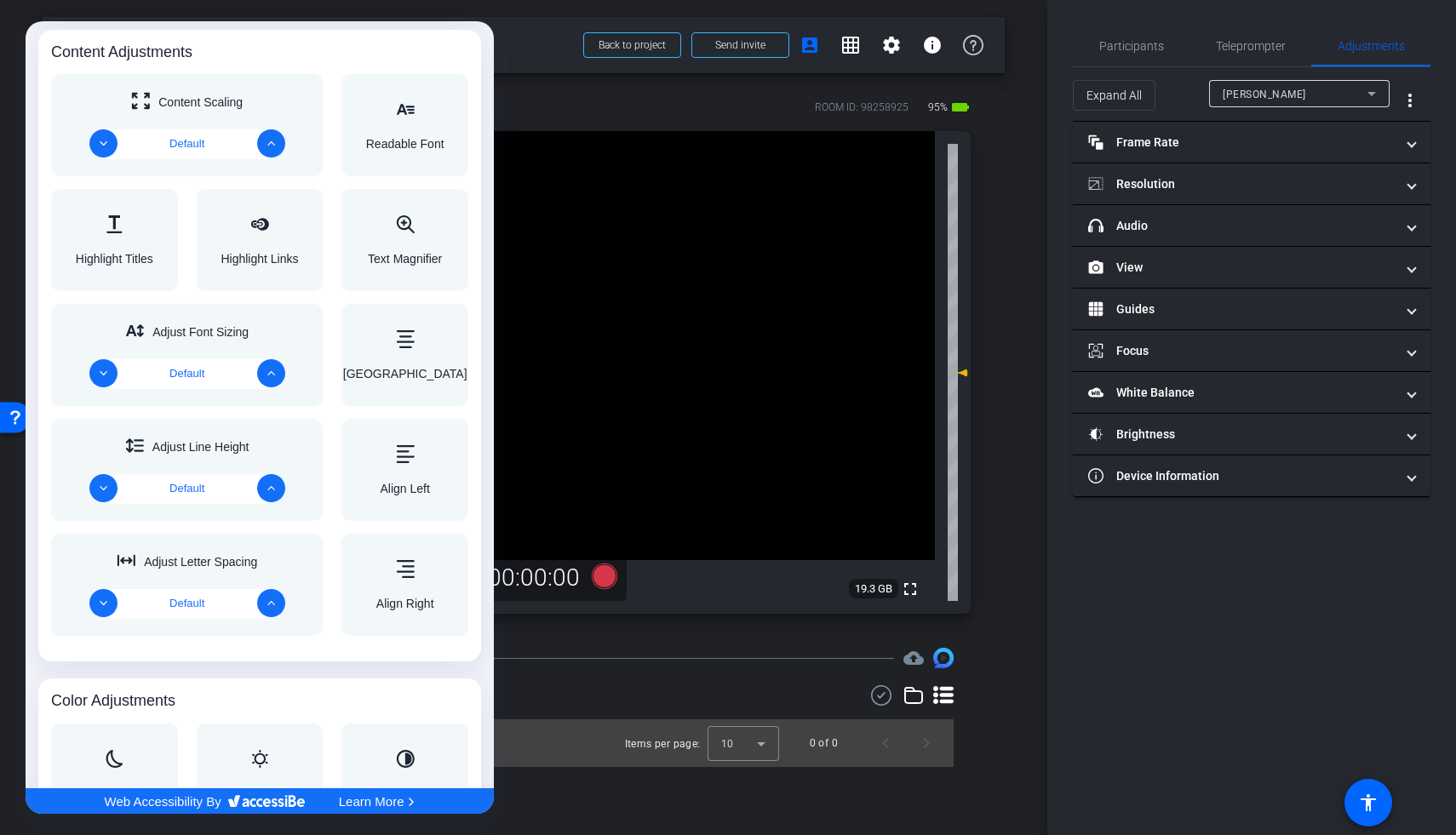
click at [1126, 651] on div at bounding box center [728, 418] width 1456 height 835
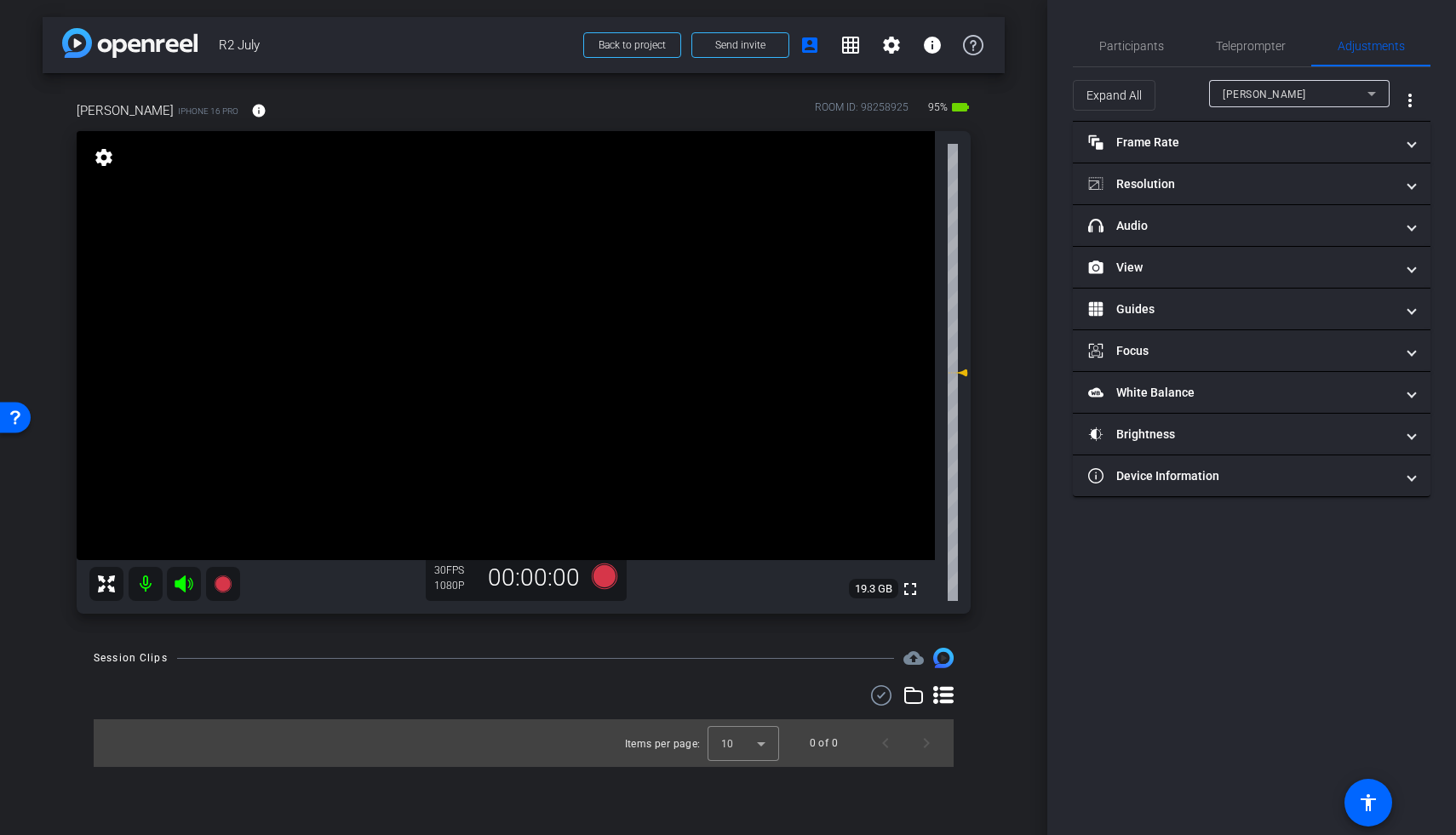
click at [972, 584] on div "Danielle Knox iPhone 16 Pro info ROOM ID: 98258925 95% battery_std fullscreen s…" at bounding box center [524, 352] width 962 height 558
click at [975, 54] on icon at bounding box center [973, 45] width 20 height 20
click at [1126, 223] on mat-panel-title "headphone icon Audio" at bounding box center [1241, 226] width 306 height 18
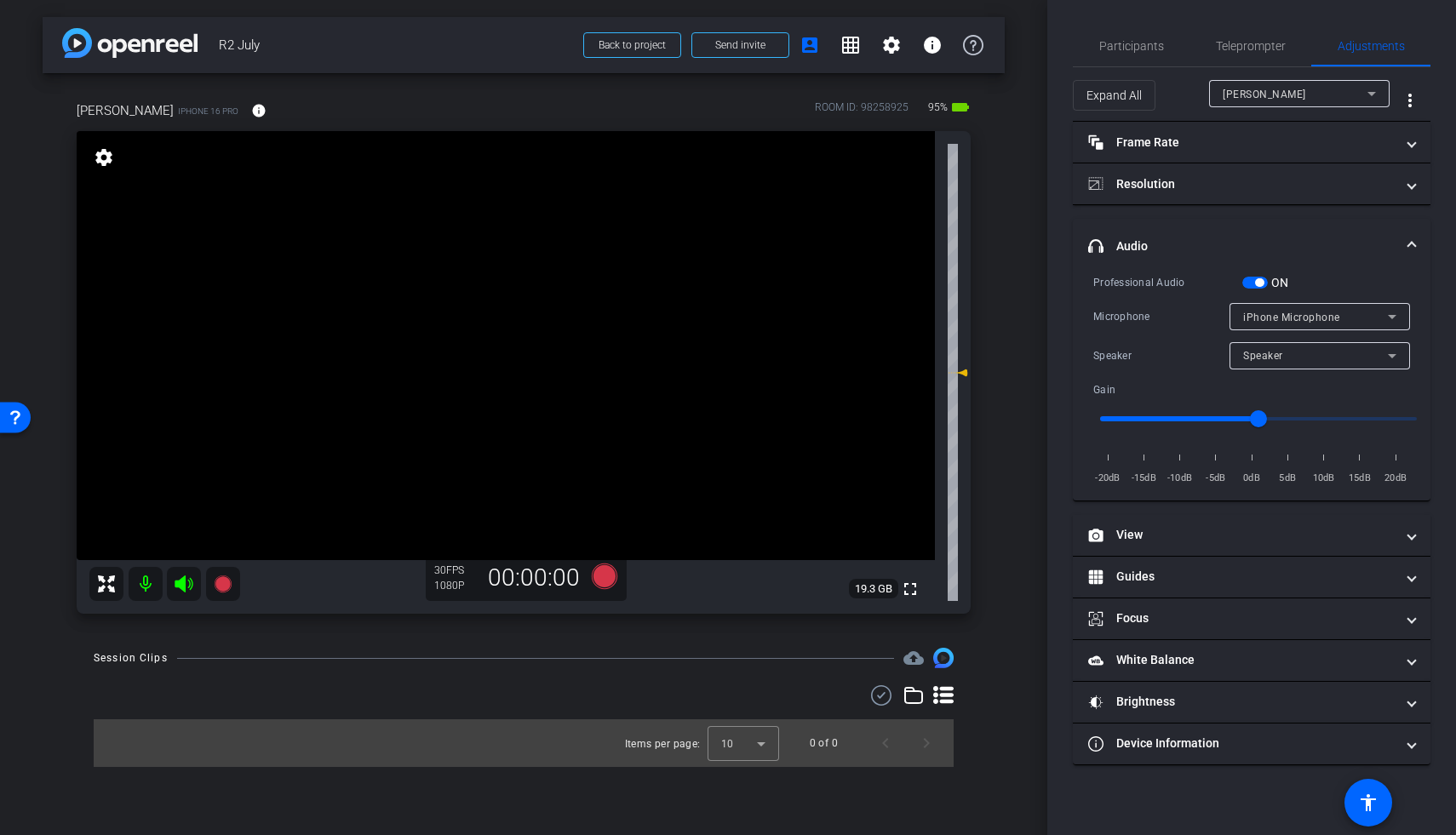
click at [1126, 321] on span "iPhone Microphone" at bounding box center [1291, 318] width 97 height 12
click at [1126, 318] on div at bounding box center [728, 418] width 1456 height 835
click at [1126, 352] on div "Speaker" at bounding box center [1315, 355] width 145 height 21
click at [1126, 353] on div at bounding box center [728, 418] width 1456 height 835
click at [1032, 148] on div "arrow_back R2 July Back to project Send invite account_box grid_on settings inf…" at bounding box center [524, 418] width 1047 height 835
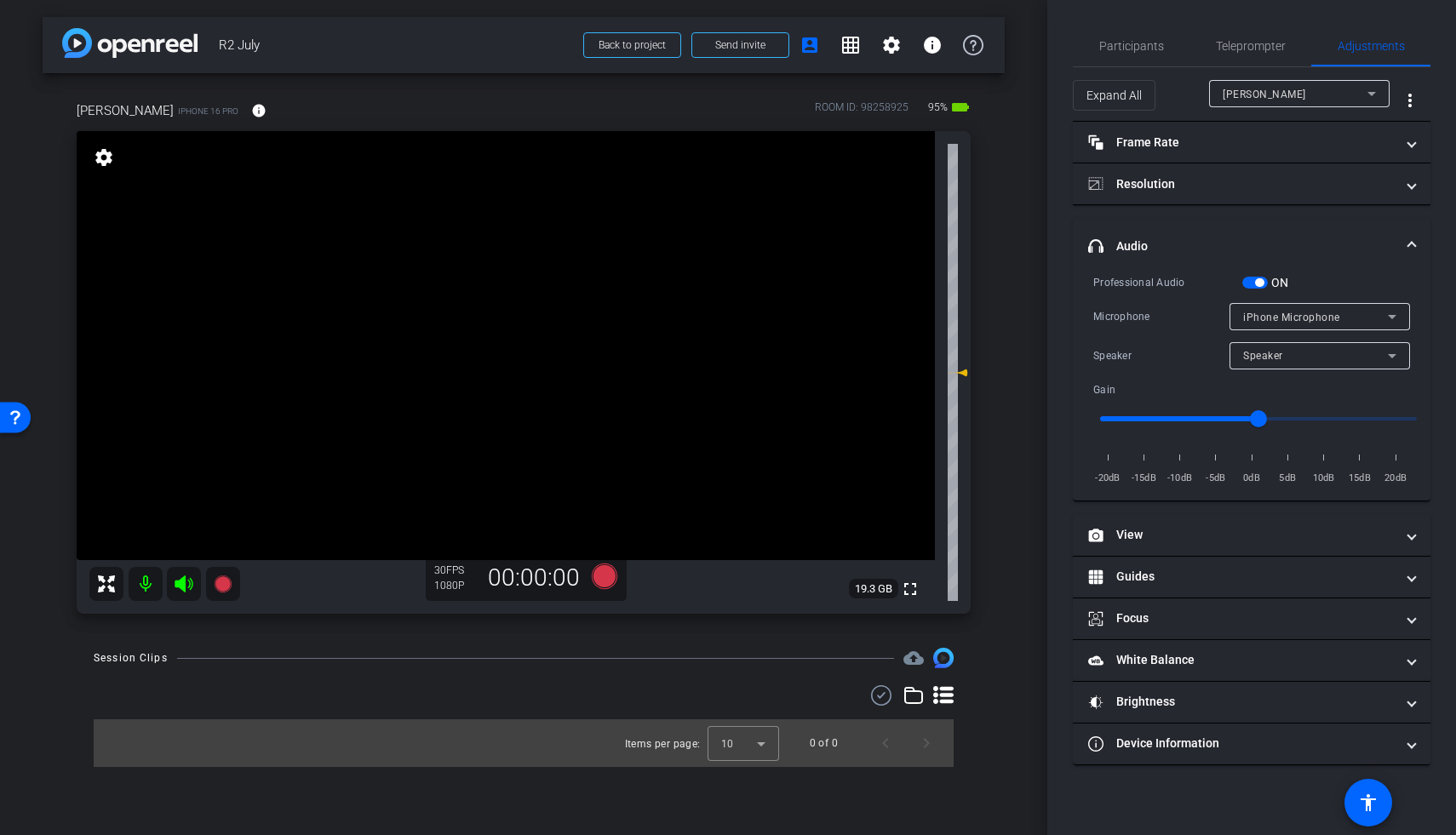
click at [1126, 362] on div "Speaker" at bounding box center [1315, 355] width 145 height 21
click at [1126, 362] on div at bounding box center [728, 418] width 1456 height 835
click at [974, 45] on icon at bounding box center [973, 45] width 20 height 20
click at [728, 48] on span "Send invite" at bounding box center [739, 46] width 50 height 14
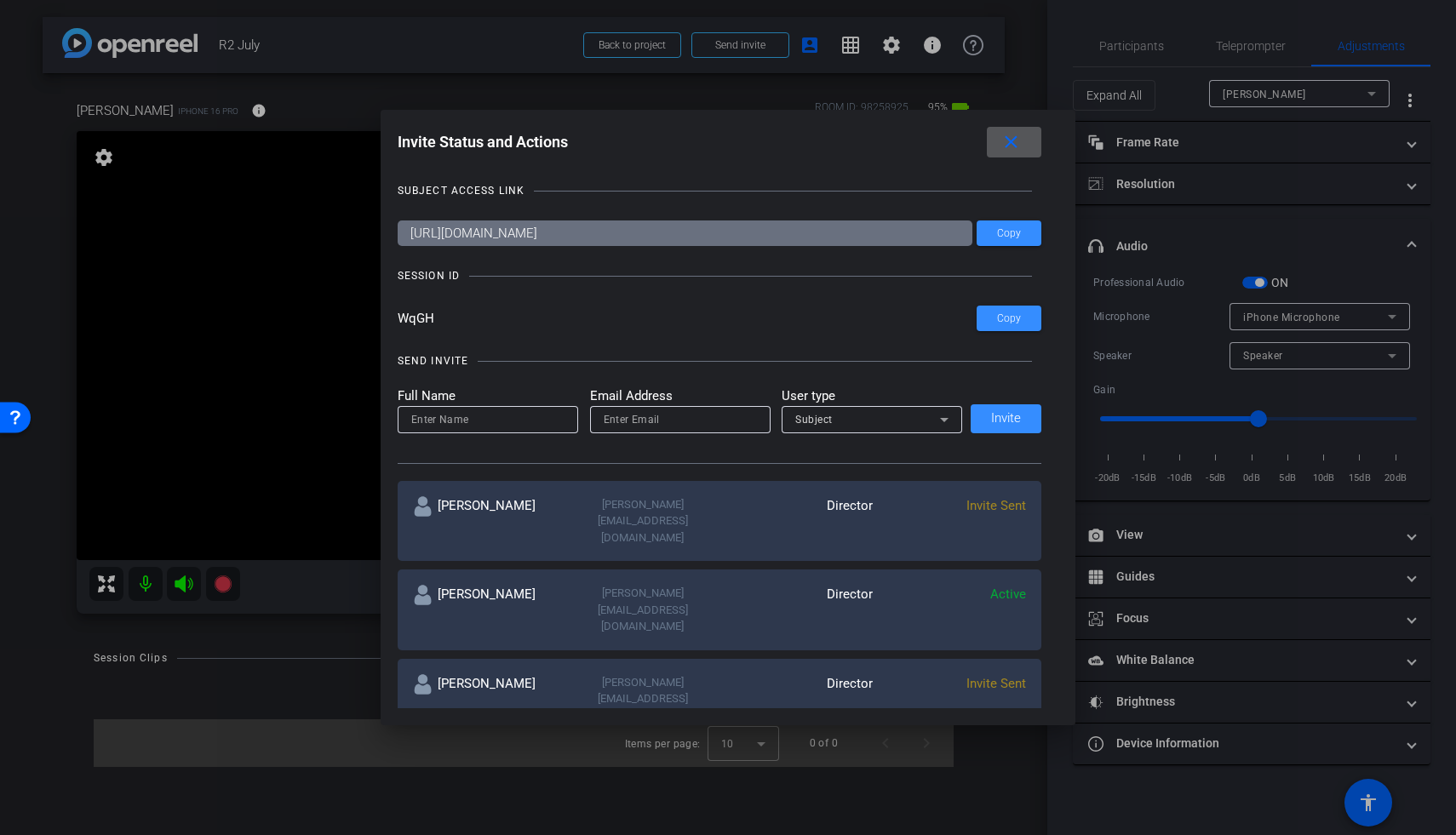
click at [1019, 148] on mat-icon "close" at bounding box center [1011, 142] width 21 height 21
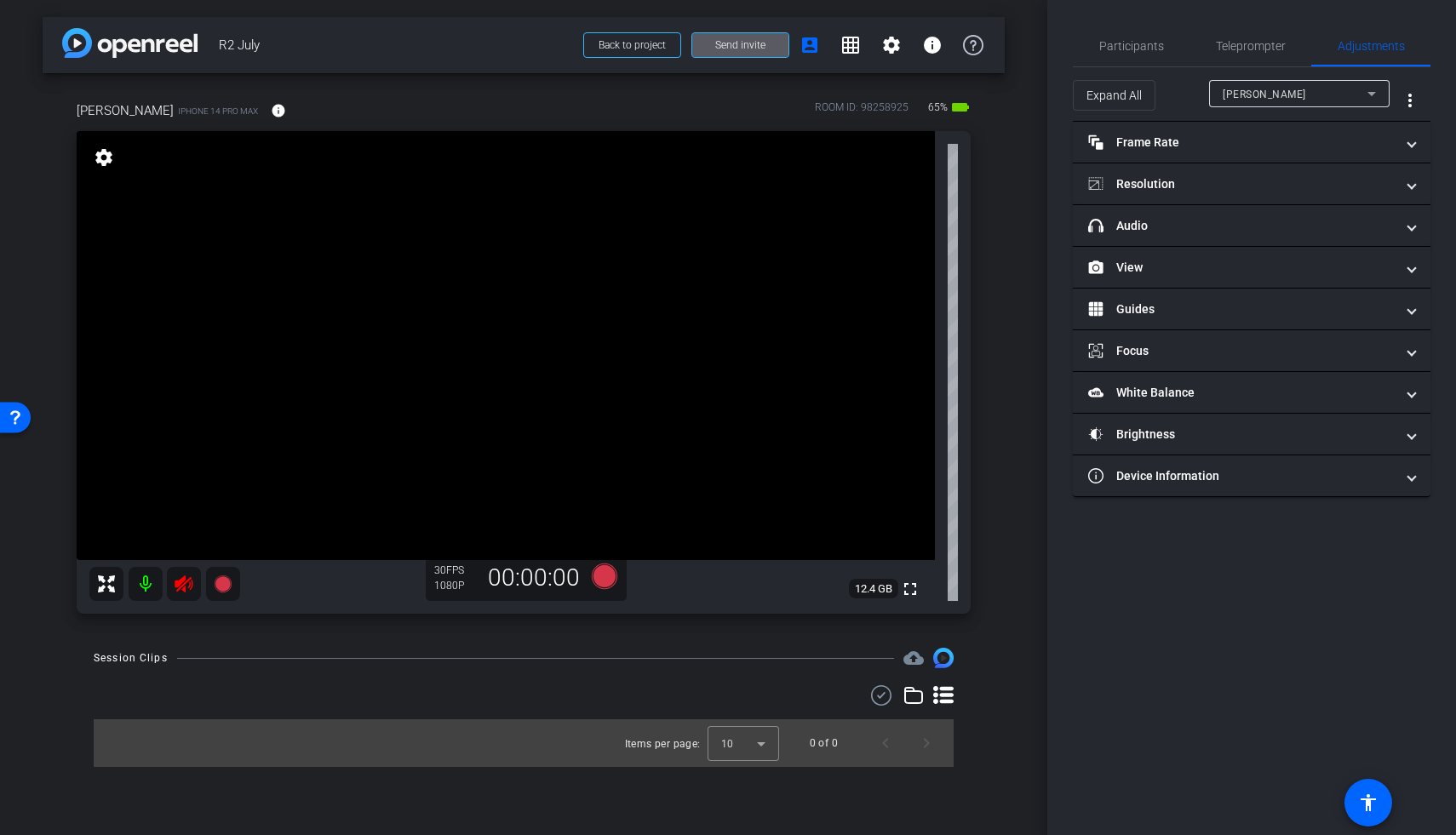
click at [182, 587] on icon at bounding box center [183, 583] width 20 height 20
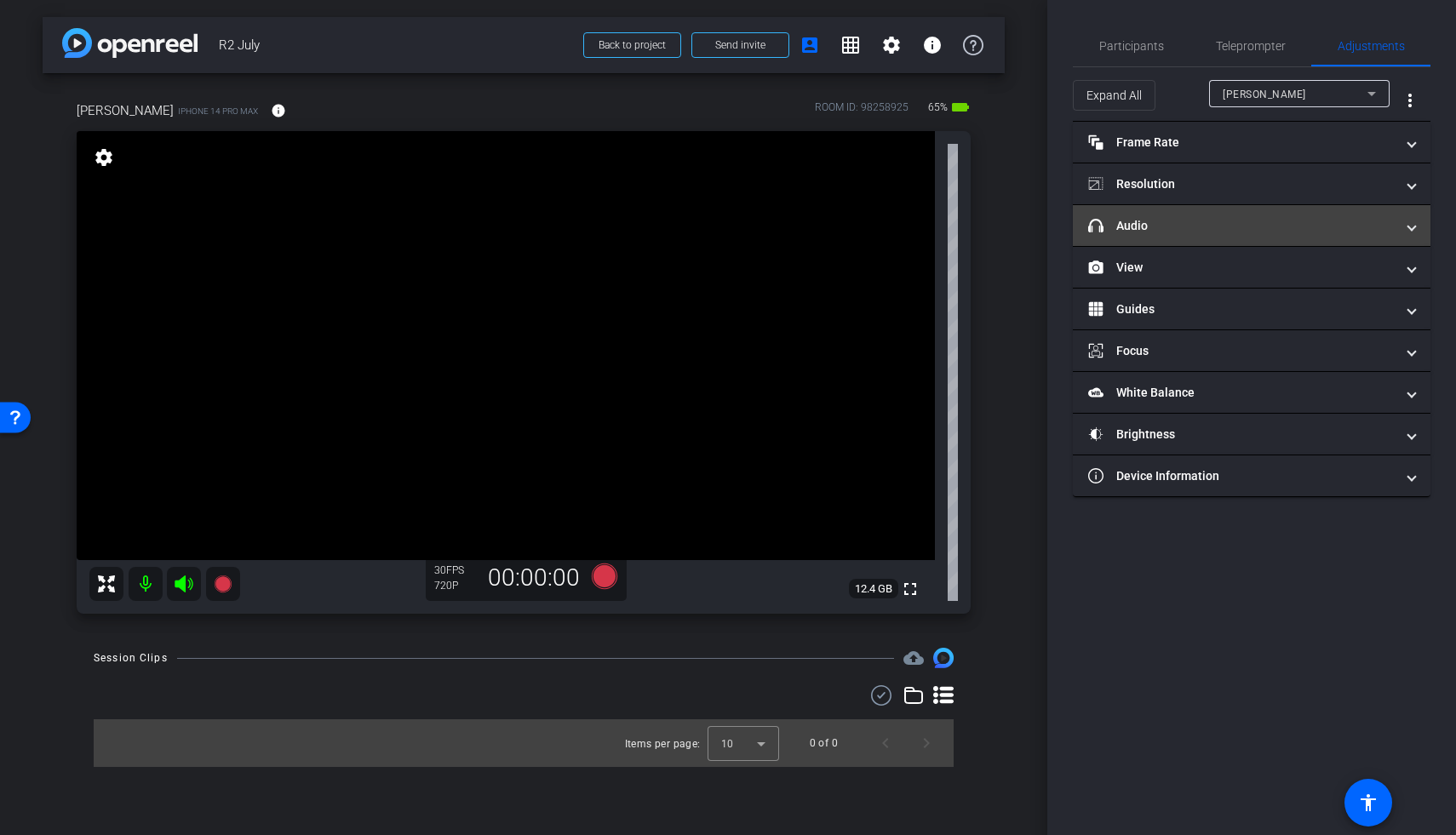
click at [1126, 234] on mat-expansion-panel-header "headphone icon Audio" at bounding box center [1252, 225] width 358 height 41
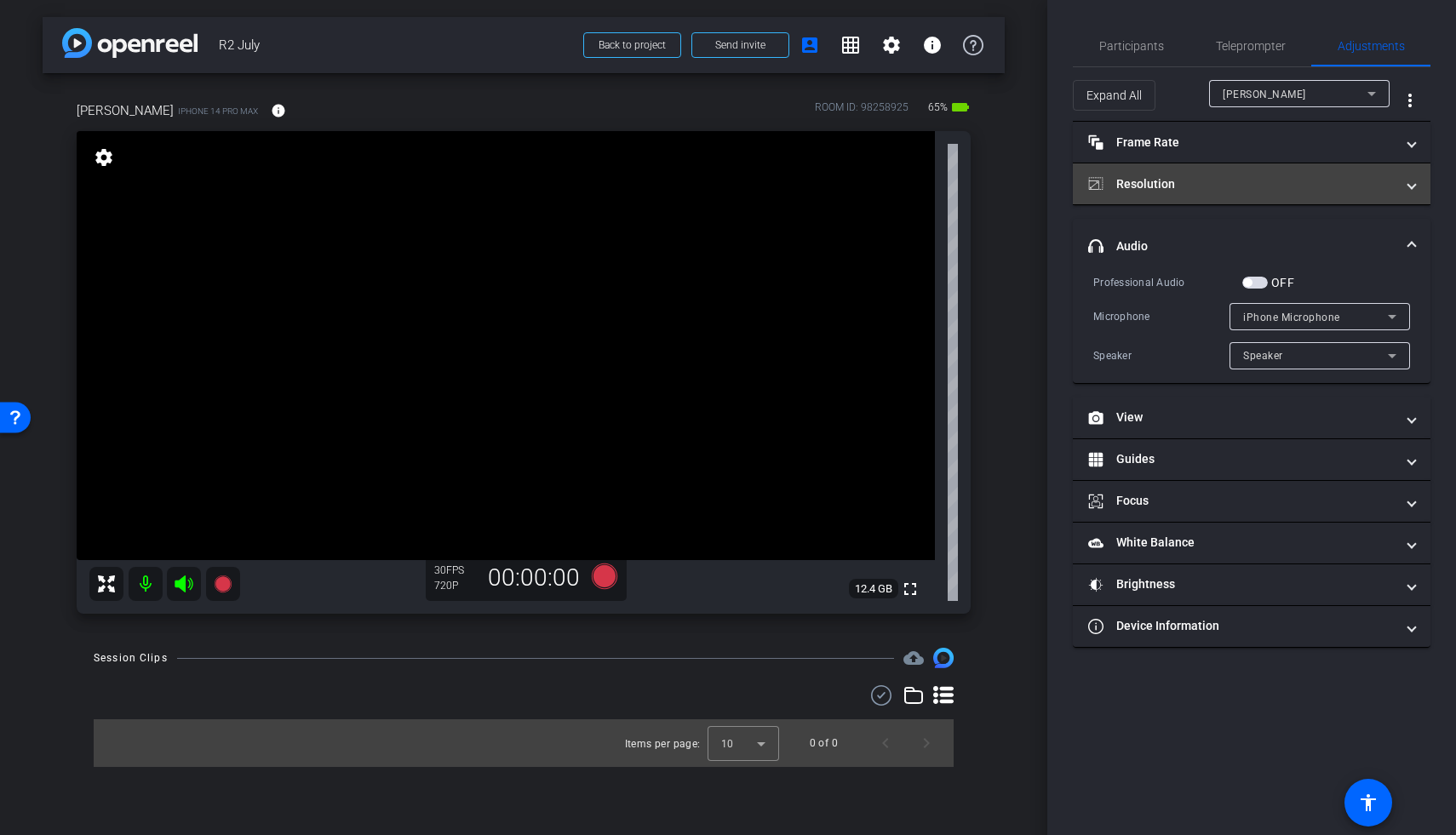
click at [1126, 199] on mat-expansion-panel-header "Resolution" at bounding box center [1252, 183] width 358 height 41
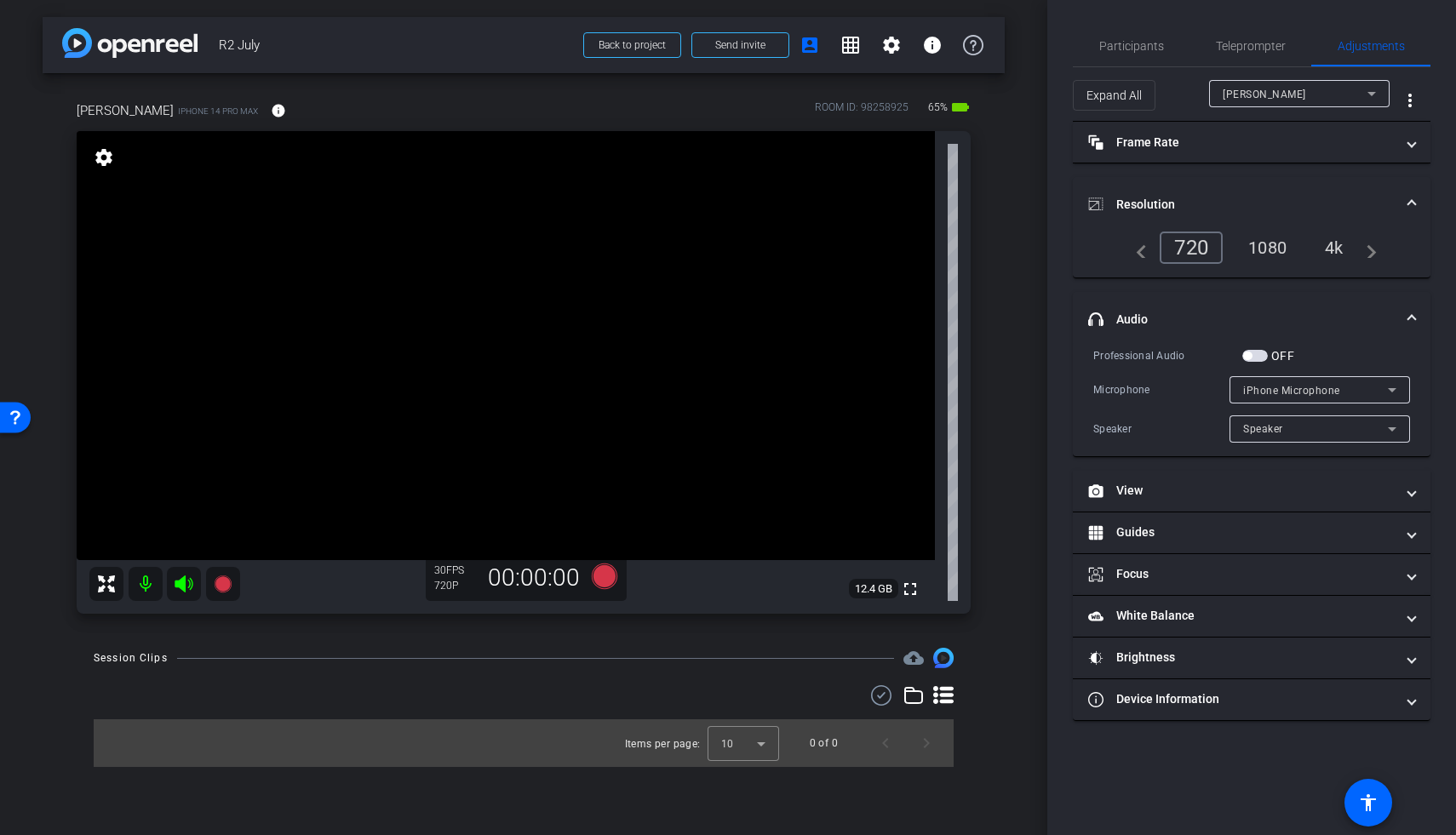
click at [1126, 245] on div "1080" at bounding box center [1267, 247] width 64 height 29
click at [1126, 54] on span "Teleprompter" at bounding box center [1251, 46] width 70 height 41
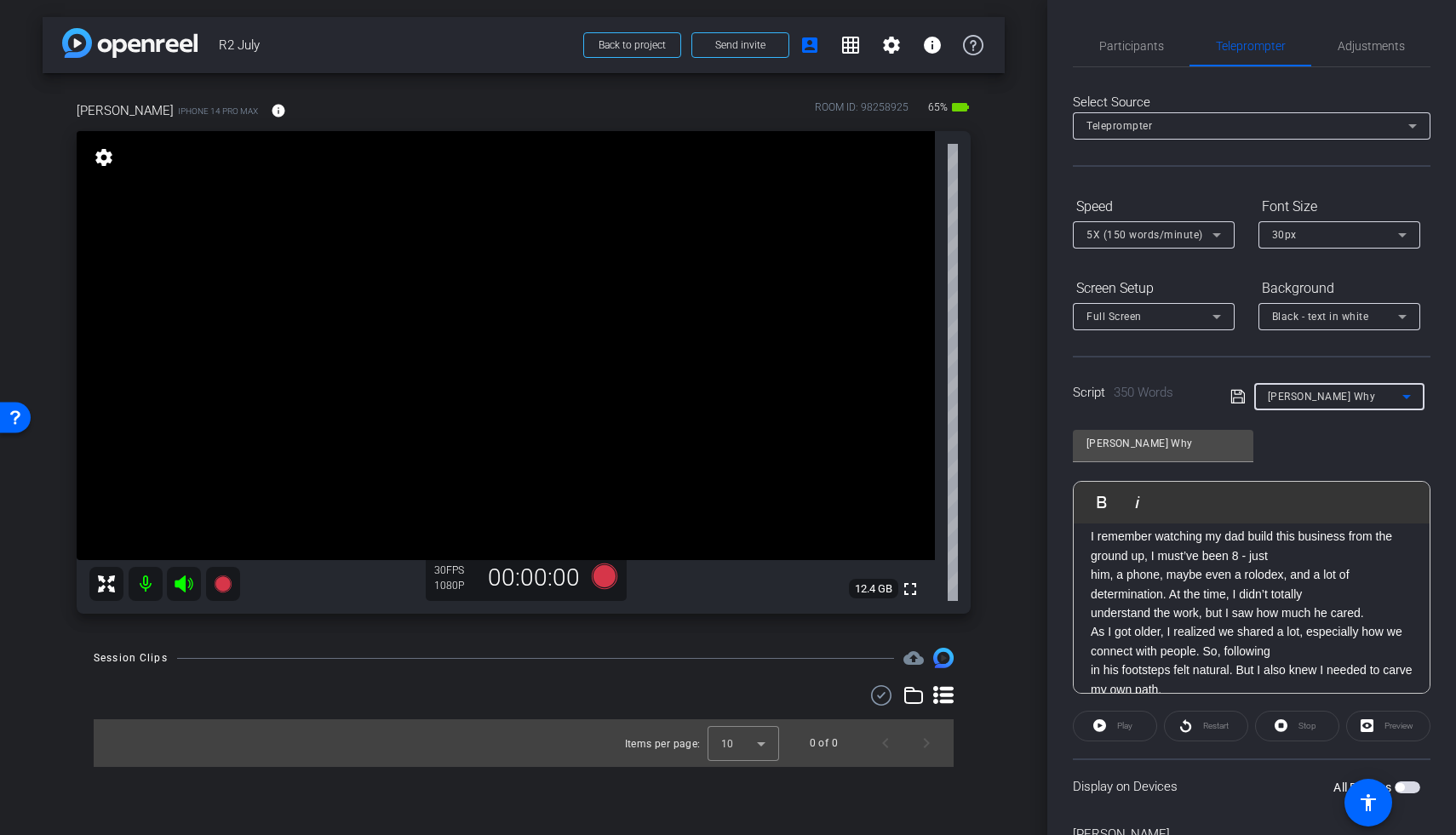
click at [1126, 393] on span "Ryans Why" at bounding box center [1321, 397] width 108 height 12
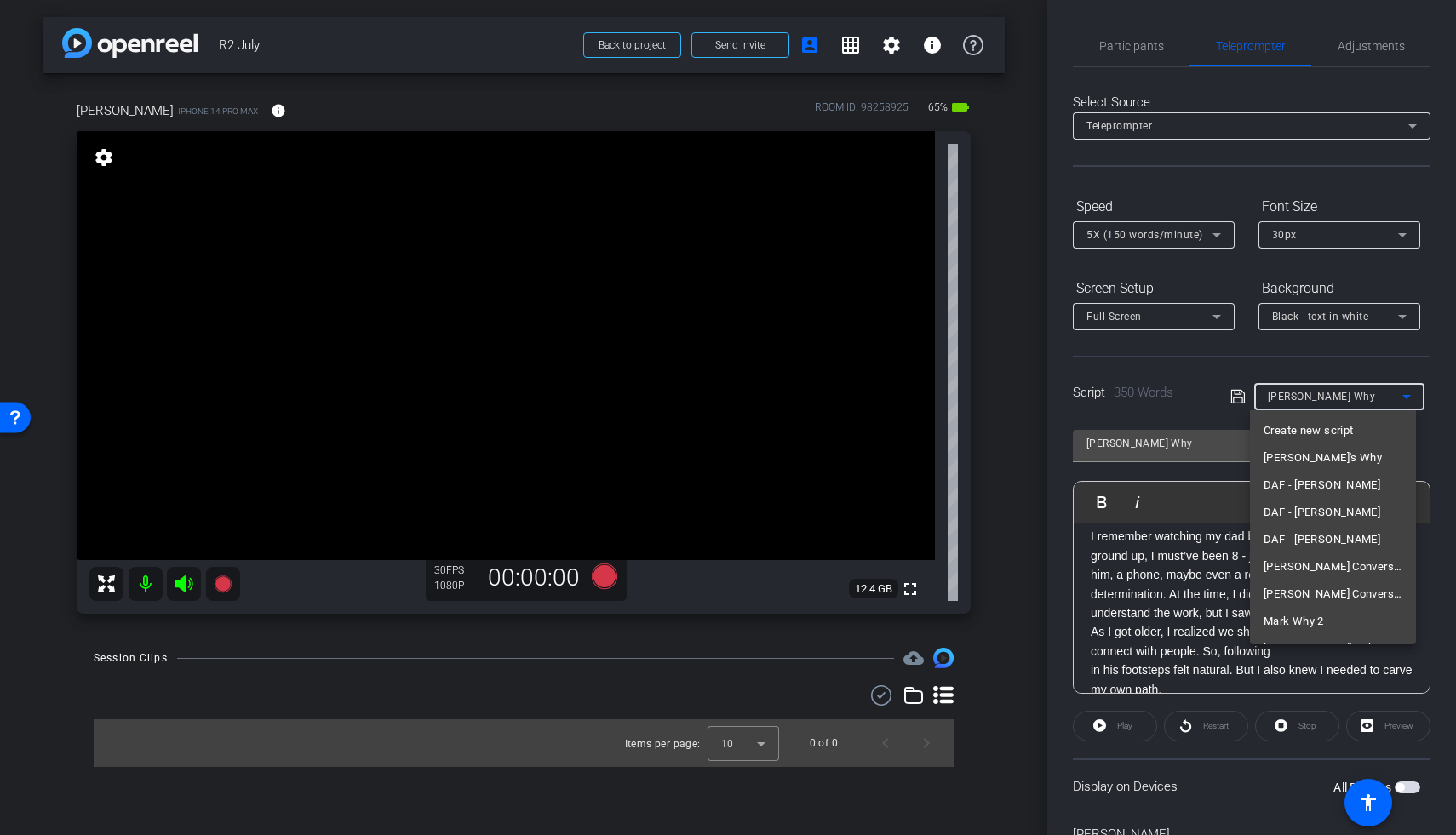
scroll to position [100, 0]
click at [1126, 393] on div at bounding box center [728, 418] width 1456 height 835
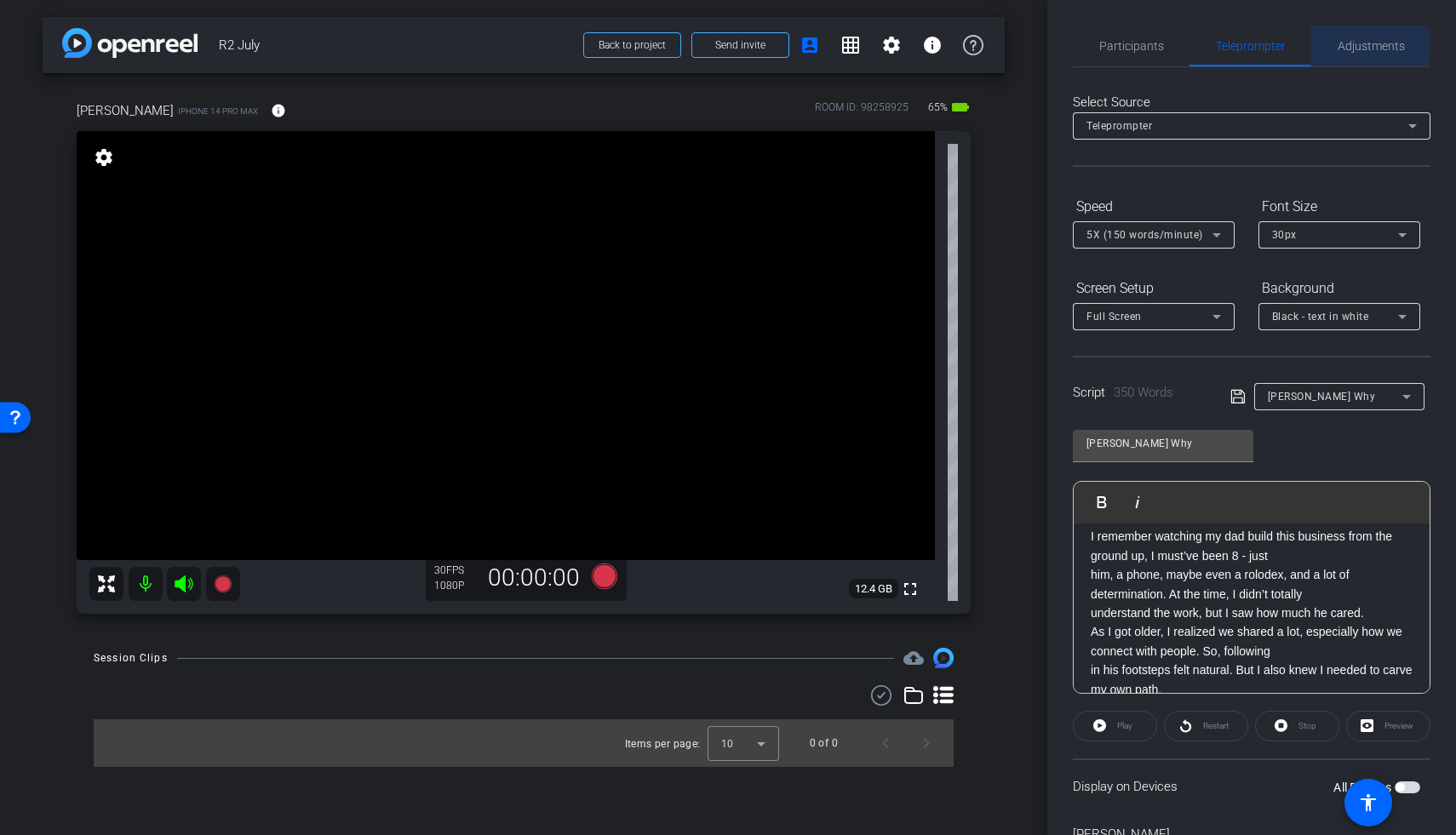
click at [1126, 46] on span "Adjustments" at bounding box center [1371, 46] width 68 height 12
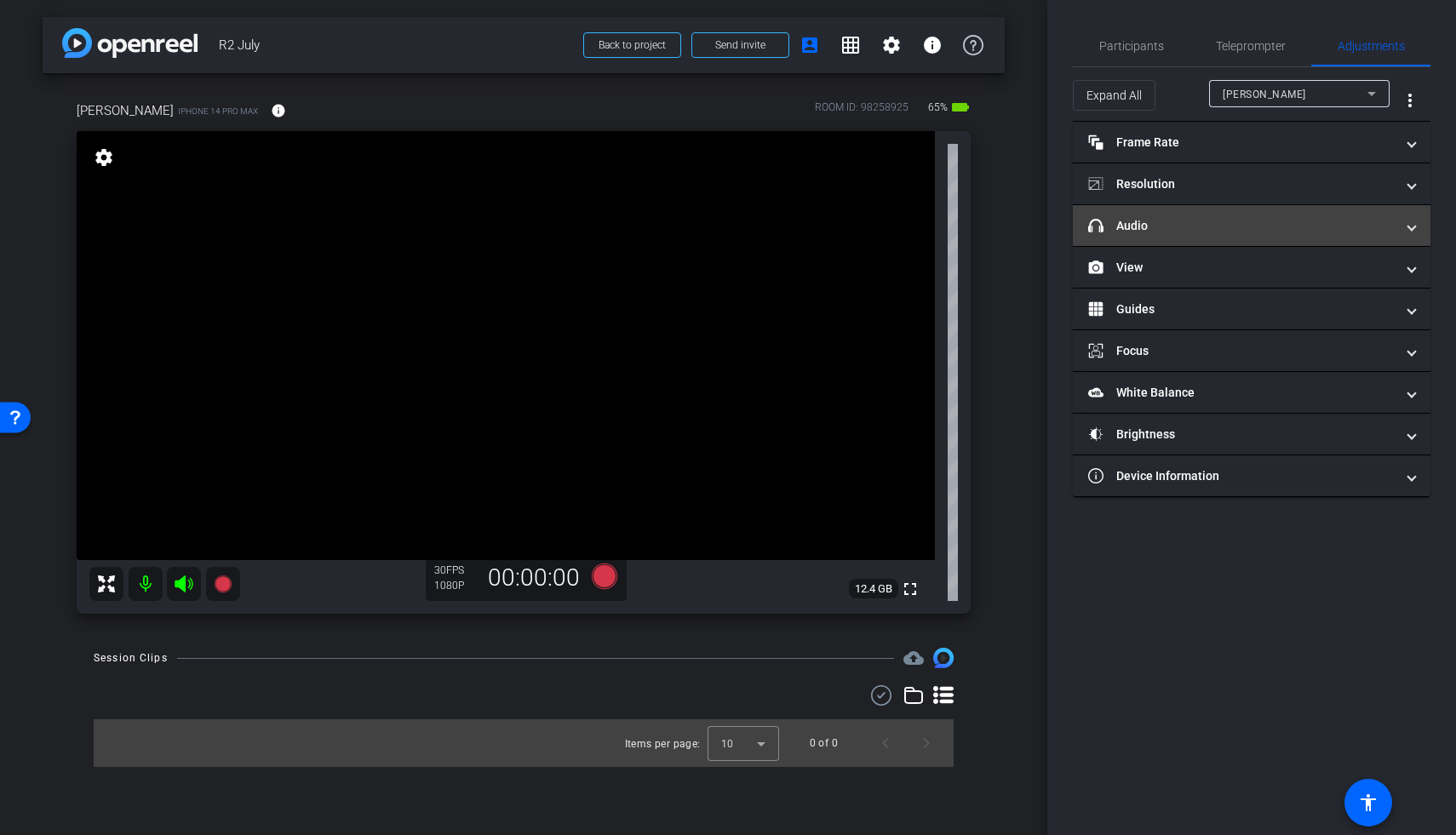
click at [1126, 225] on mat-panel-title "headphone icon Audio" at bounding box center [1241, 226] width 306 height 18
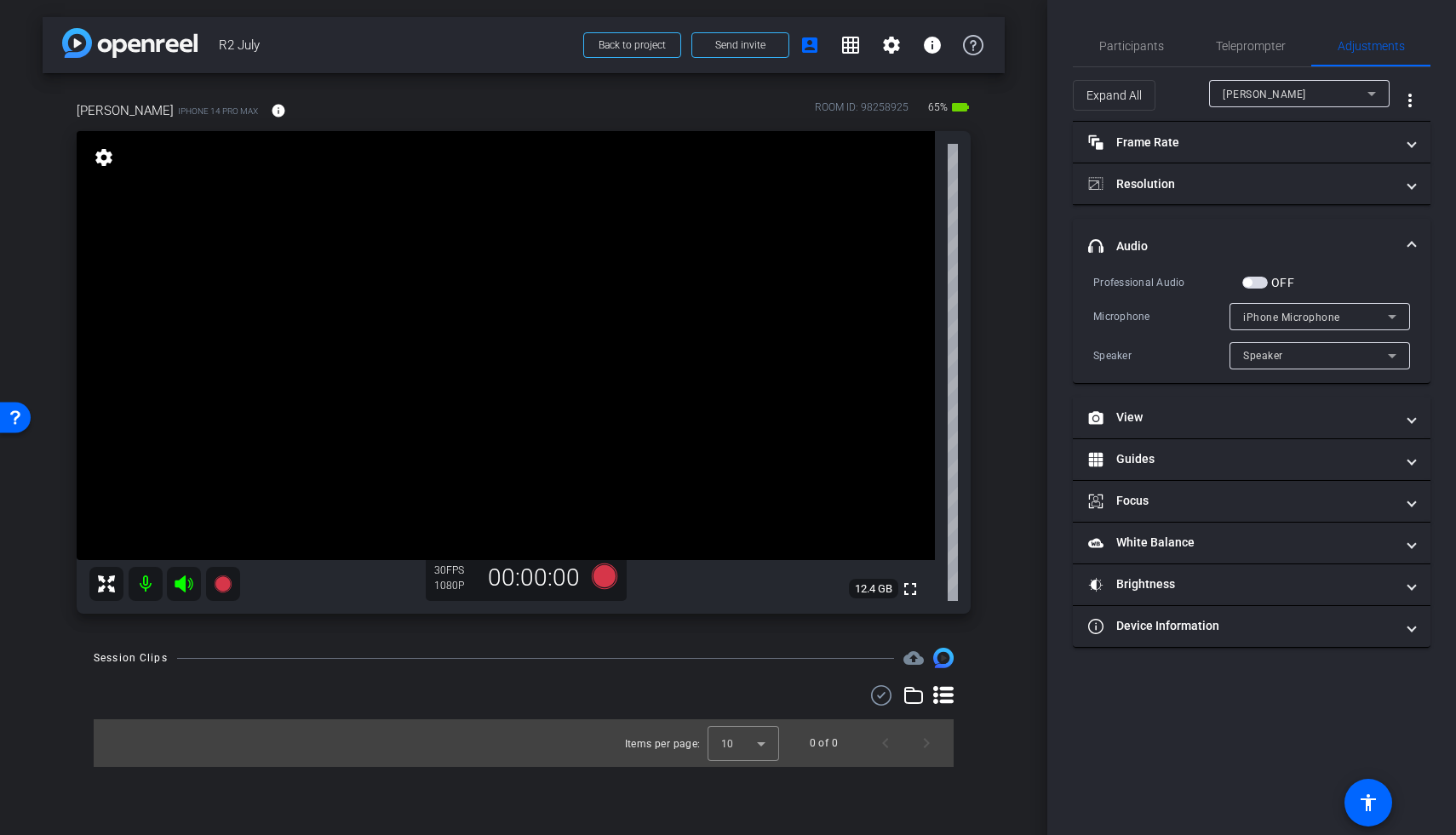
click at [1126, 306] on div "iPhone Microphone" at bounding box center [1315, 317] width 145 height 21
click at [1126, 314] on div at bounding box center [728, 418] width 1456 height 835
click at [1126, 284] on span "button" at bounding box center [1254, 282] width 25 height 12
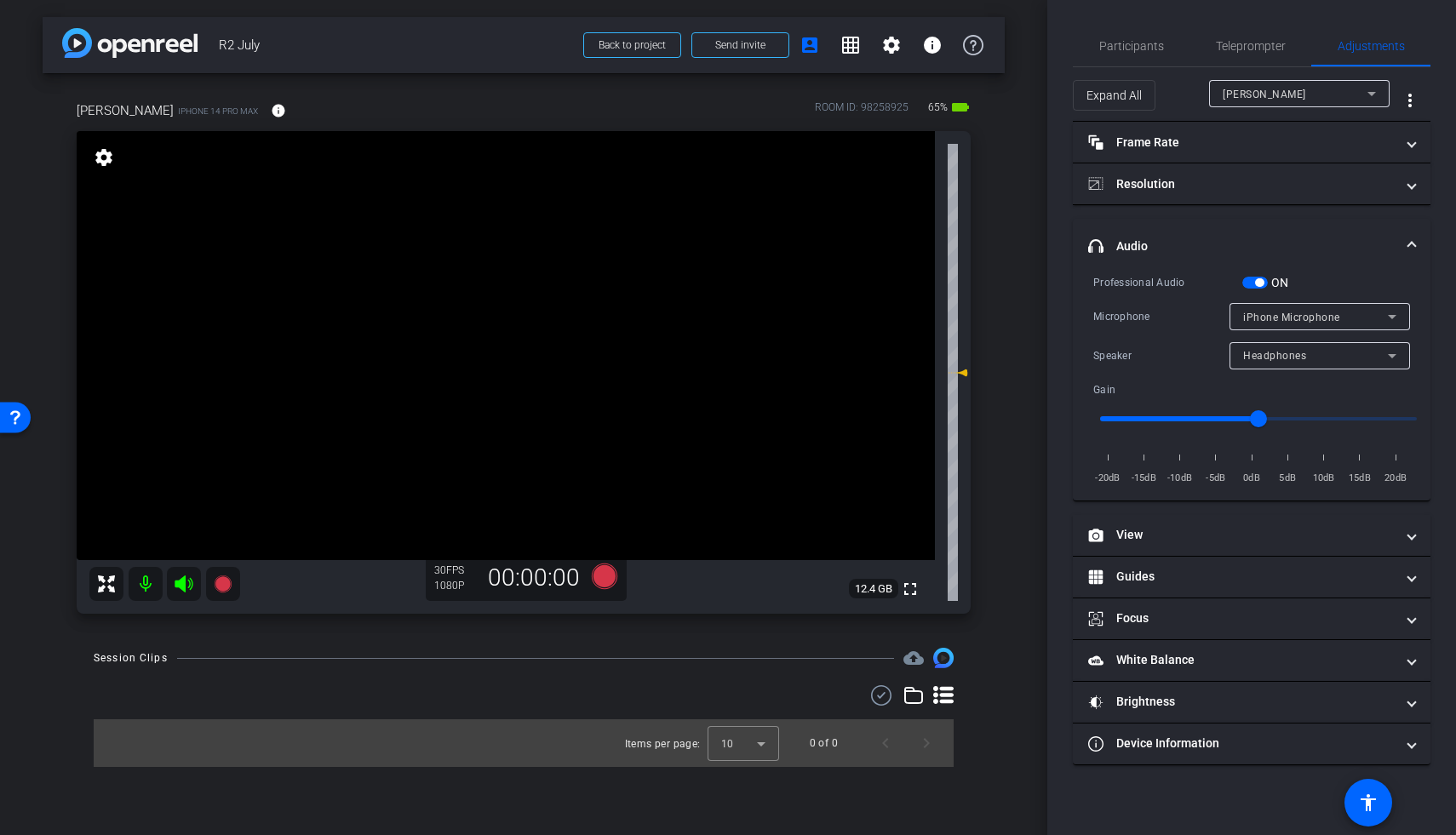
click at [1126, 282] on span "button" at bounding box center [1254, 282] width 25 height 12
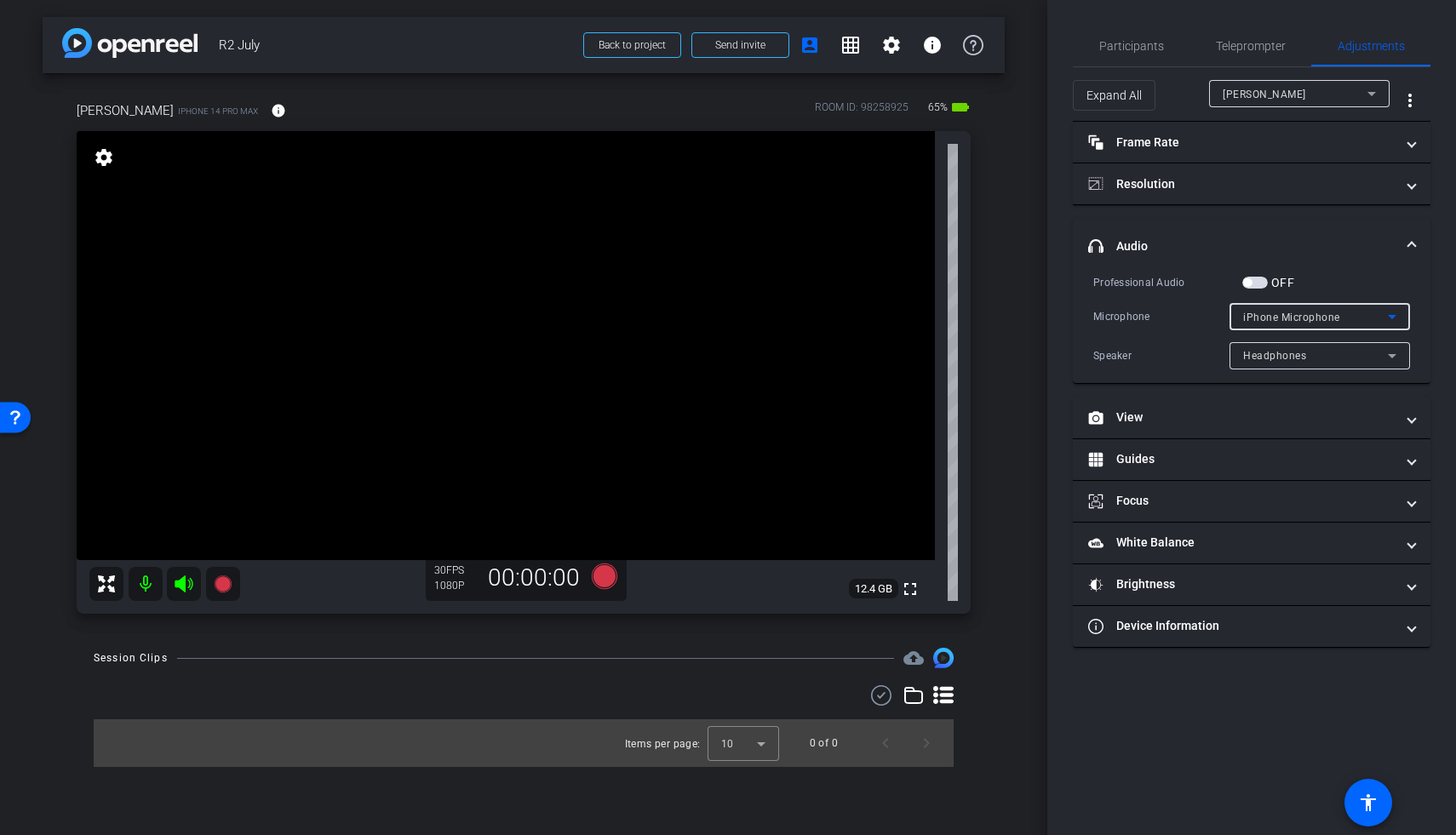
click at [1126, 314] on span "iPhone Microphone" at bounding box center [1291, 318] width 97 height 12
click at [1126, 314] on div at bounding box center [728, 418] width 1456 height 835
click at [1126, 356] on span "Headphones" at bounding box center [1274, 356] width 63 height 12
click at [1126, 356] on div at bounding box center [728, 418] width 1456 height 835
click at [1126, 283] on span "button" at bounding box center [1254, 282] width 25 height 12
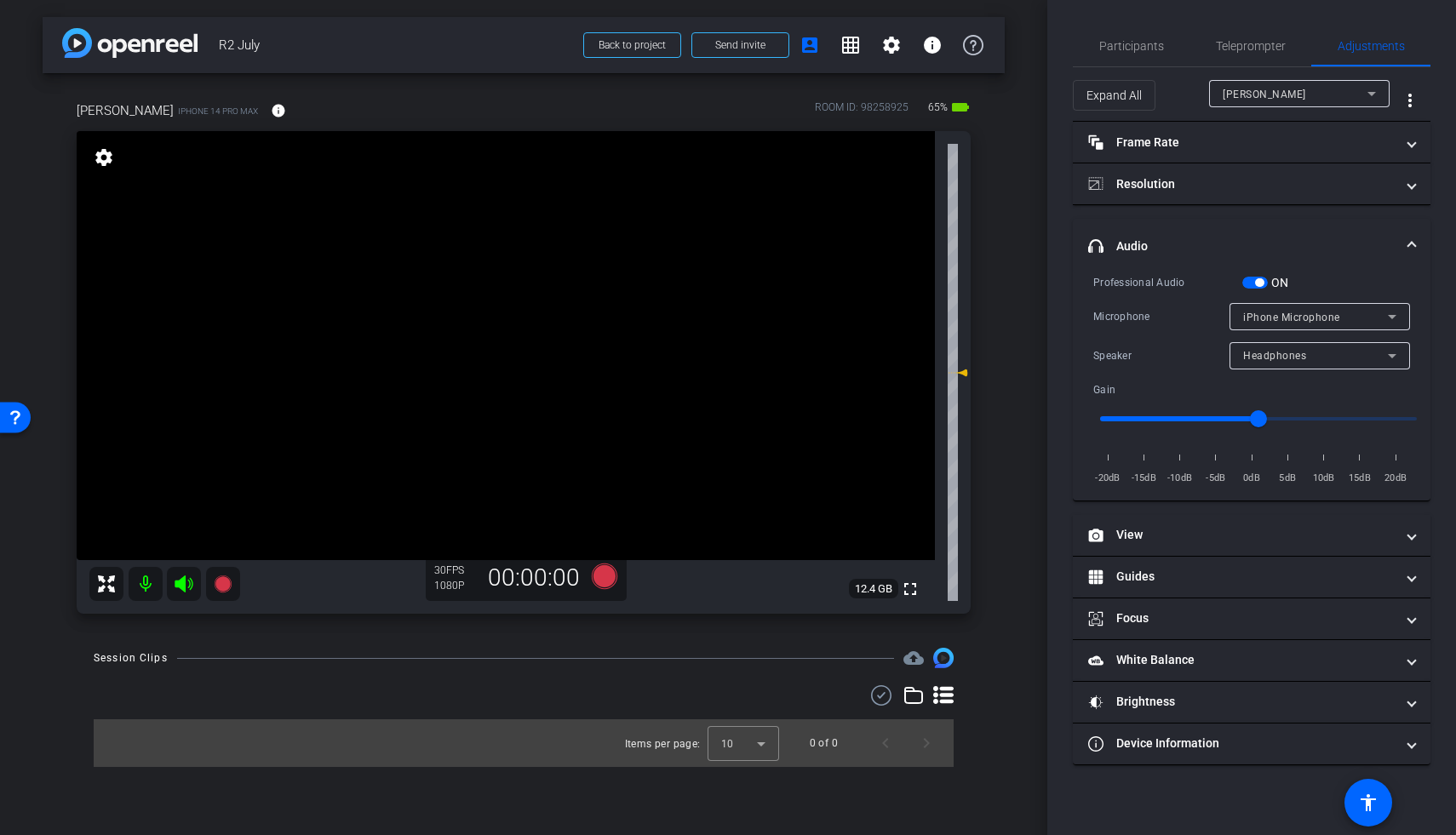
click at [1126, 318] on span "iPhone Microphone" at bounding box center [1291, 318] width 97 height 12
click at [1126, 318] on div at bounding box center [728, 418] width 1456 height 835
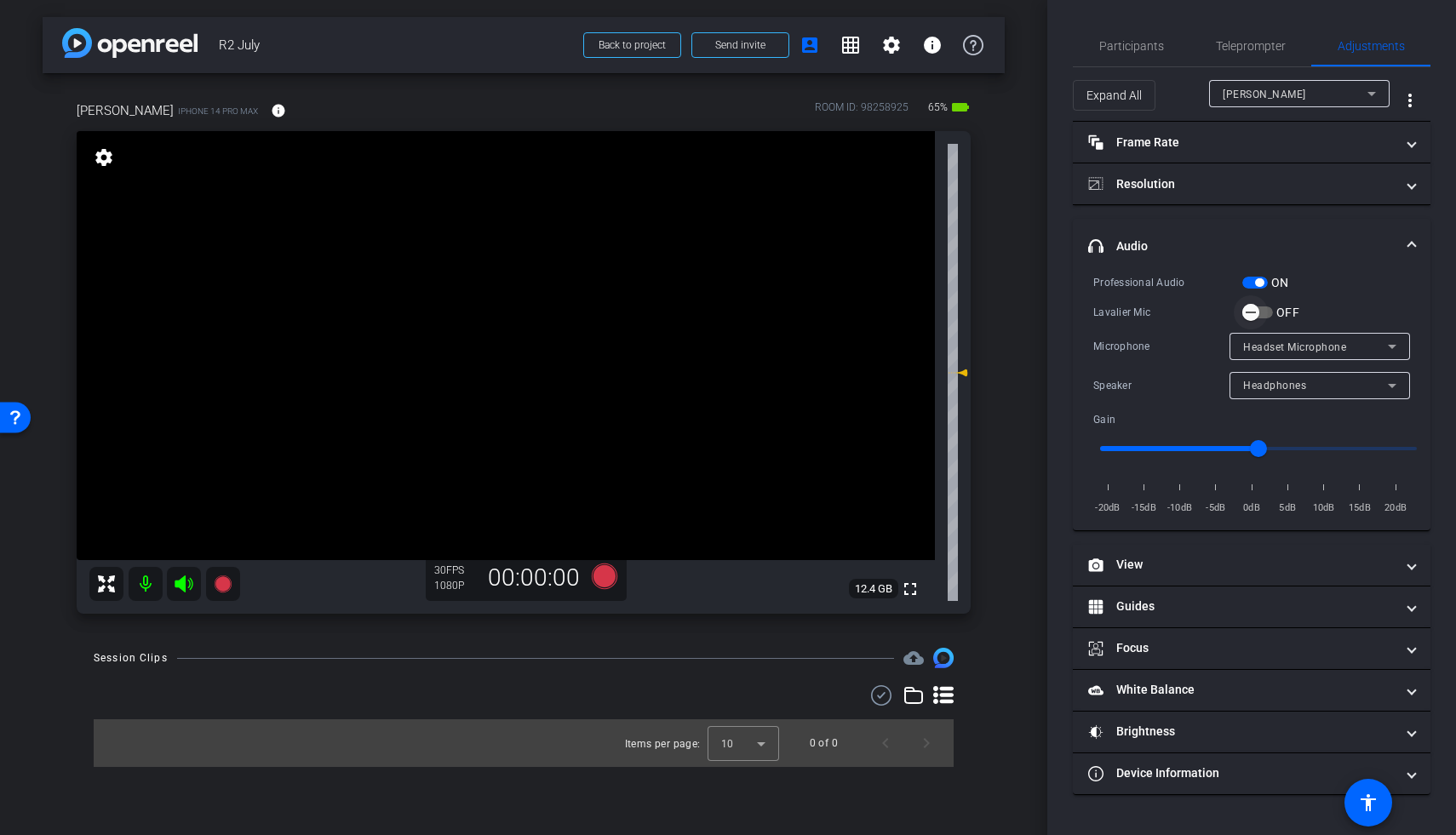
click at [1126, 319] on span "button" at bounding box center [1251, 312] width 34 height 34
click at [1126, 675] on mat-expansion-panel-header "White Balance White Balance" at bounding box center [1252, 690] width 358 height 41
click at [631, 319] on video at bounding box center [505, 345] width 859 height 429
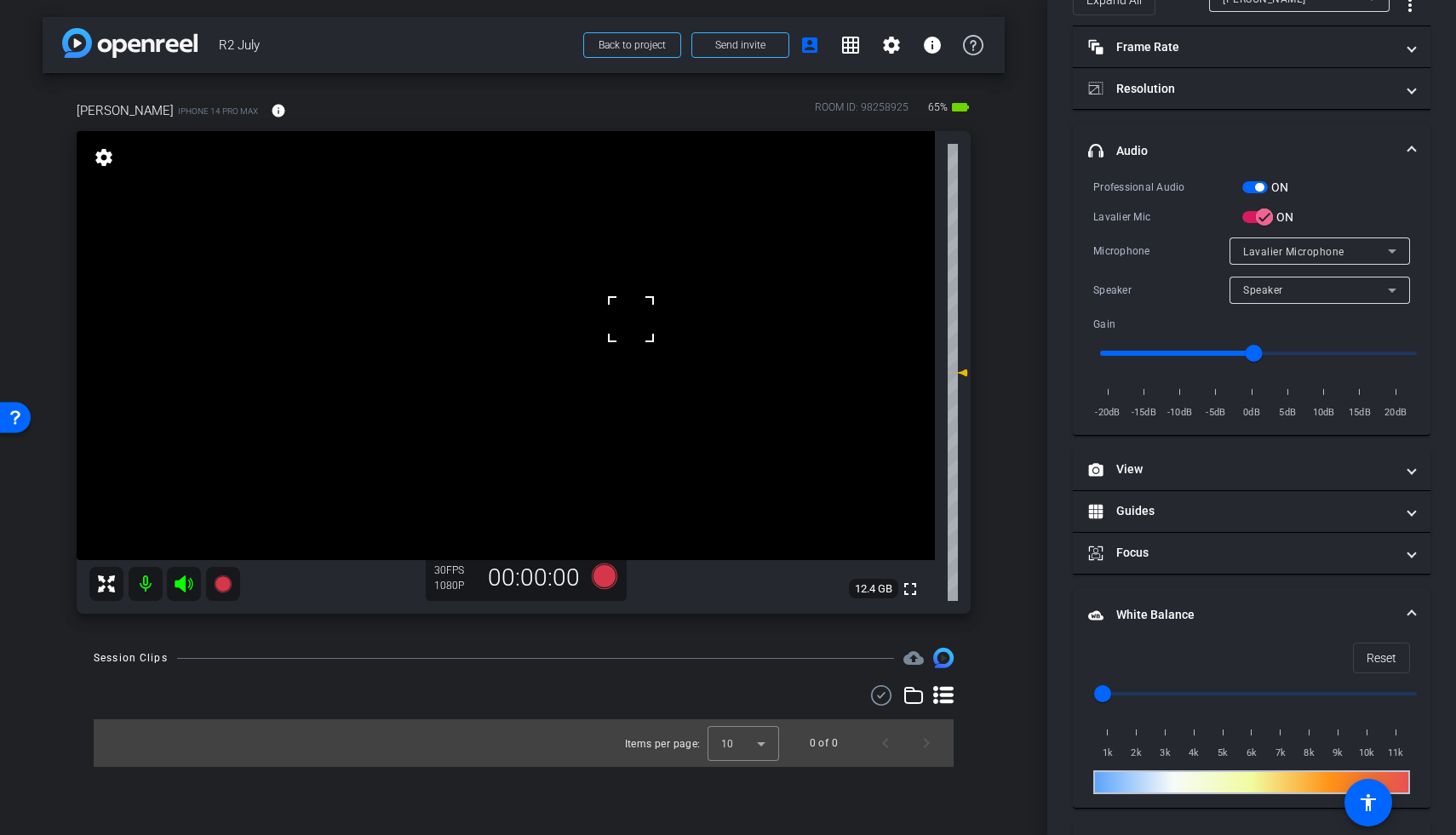
scroll to position [189, 0]
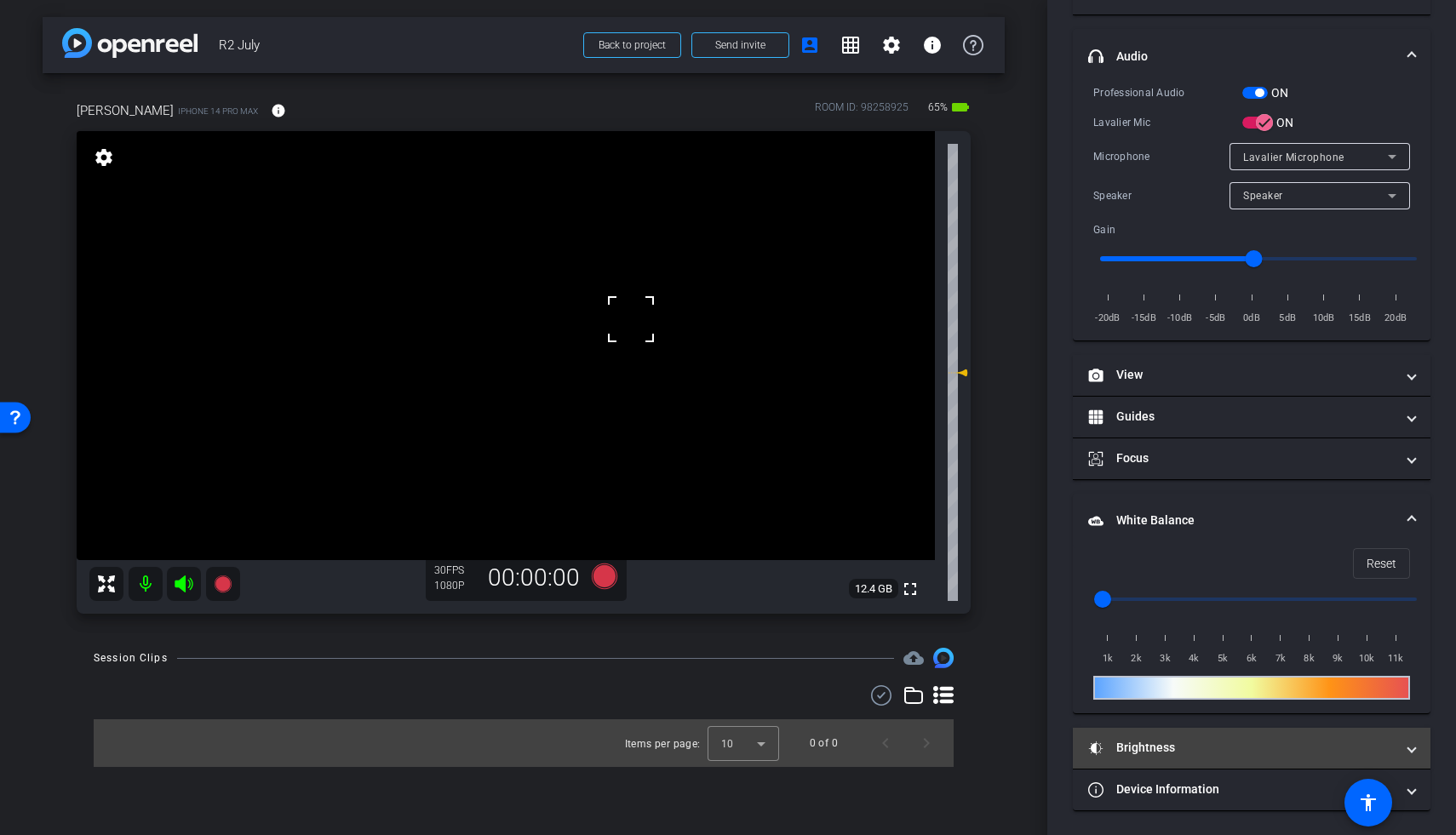
click at [1126, 720] on mat-panel-title "Brightness" at bounding box center [1241, 748] width 306 height 18
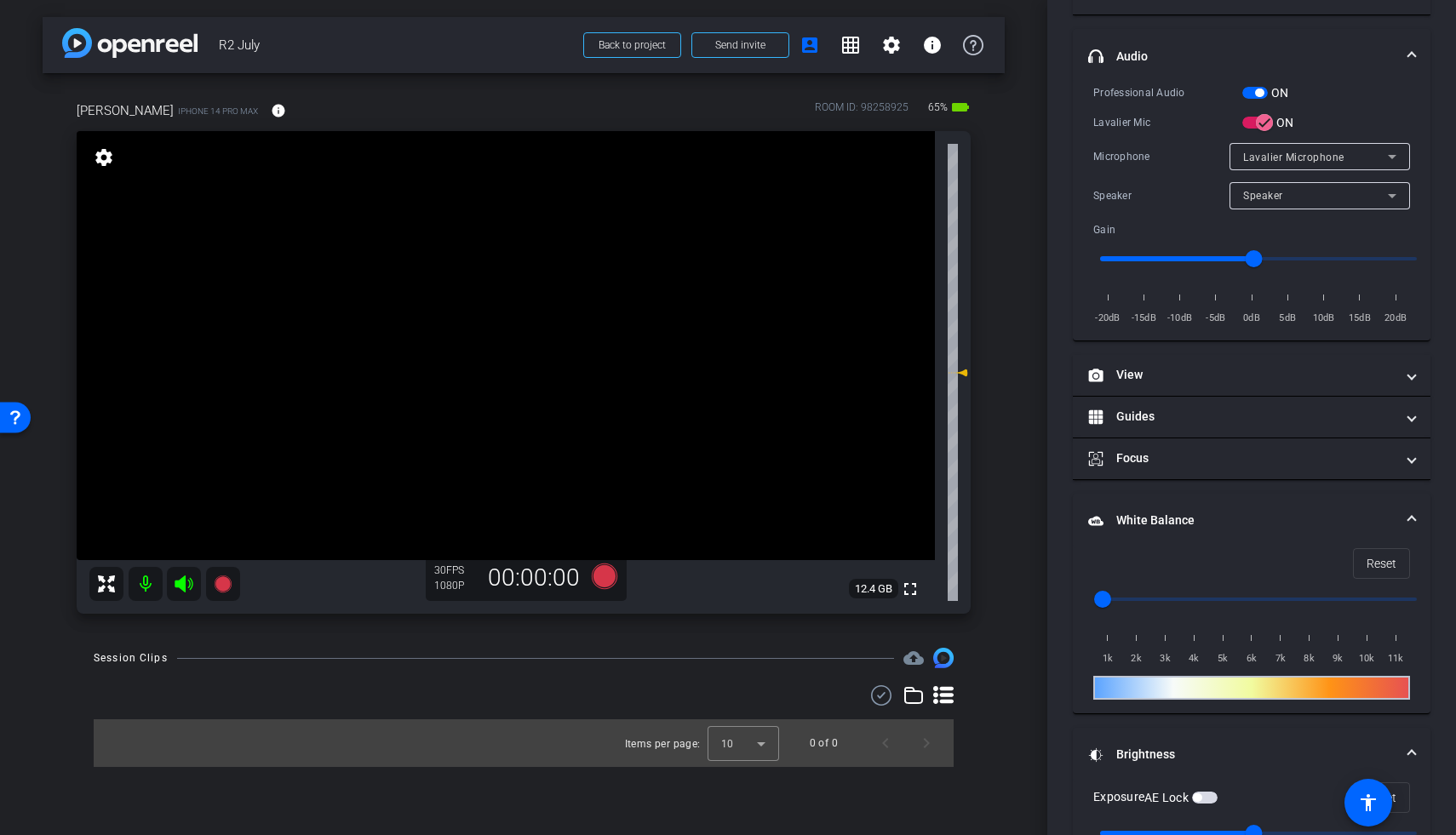
click at [676, 341] on video at bounding box center [505, 345] width 859 height 429
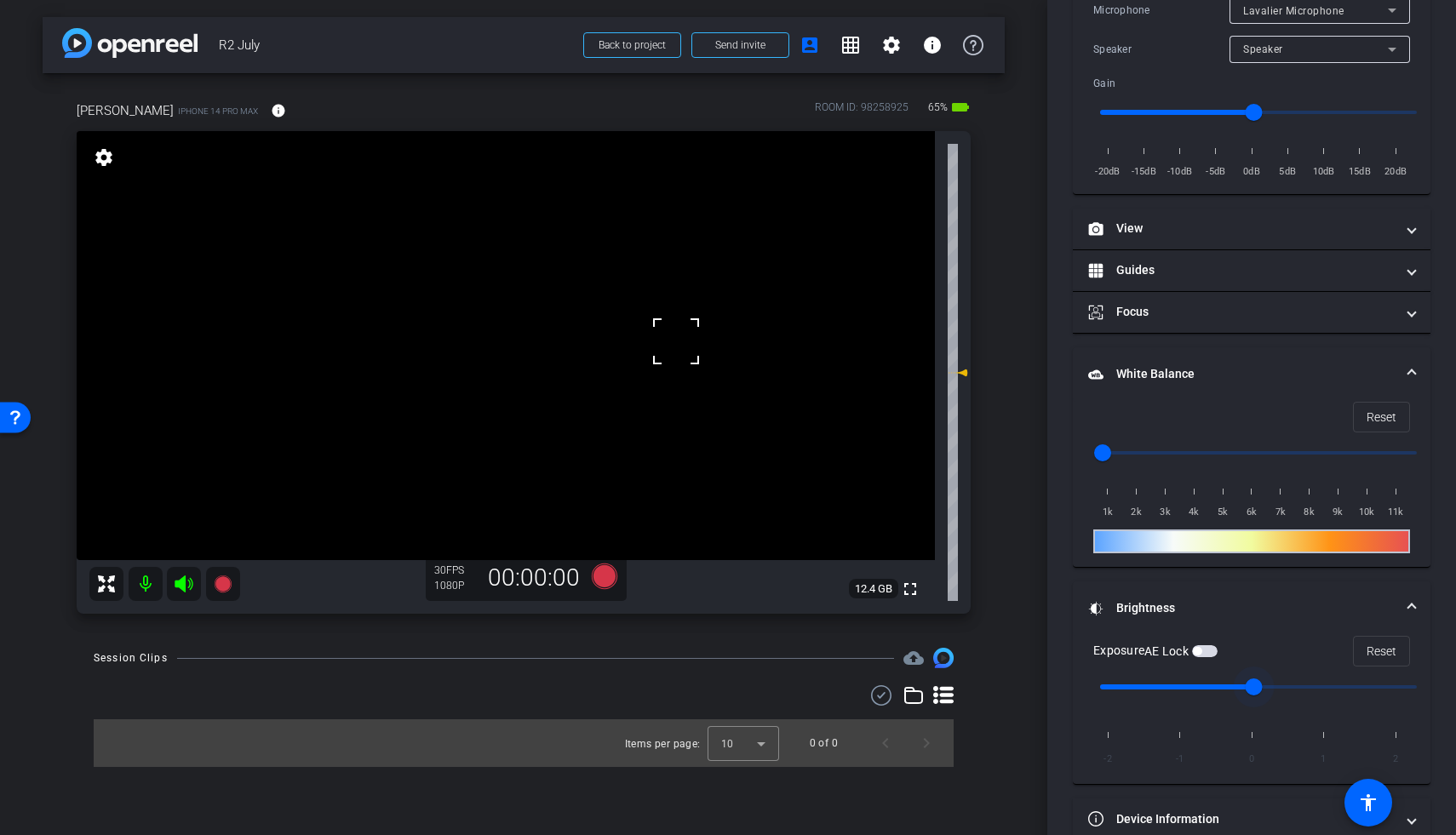
scroll to position [366, 0]
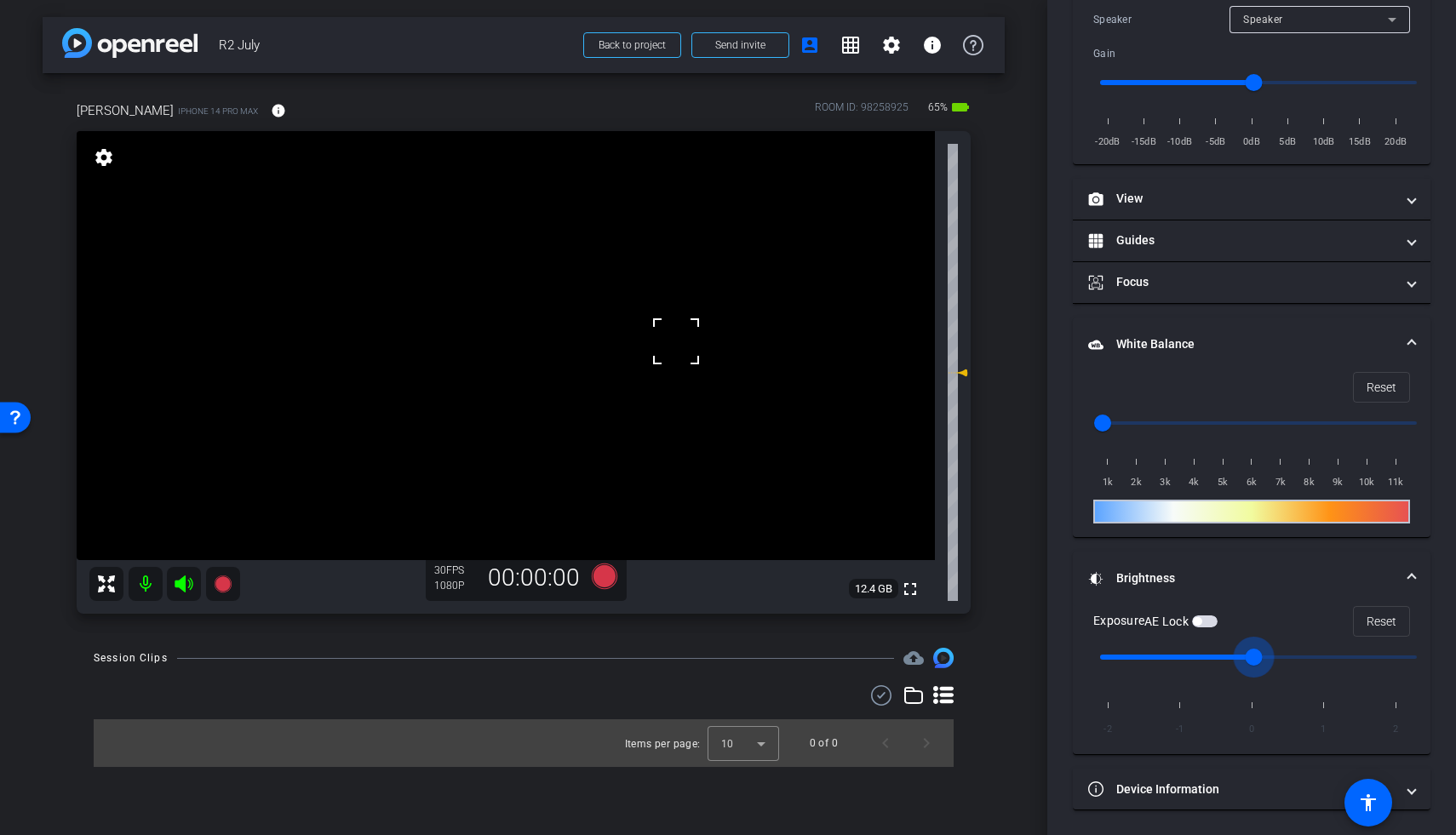
drag, startPoint x: 1253, startPoint y: 655, endPoint x: 1232, endPoint y: 658, distance: 21.2
click at [1126, 658] on input "range" at bounding box center [1259, 657] width 353 height 38
type input "-1"
click at [1126, 657] on input "range" at bounding box center [1259, 657] width 353 height 38
click at [1126, 621] on span "button" at bounding box center [1204, 622] width 25 height 12
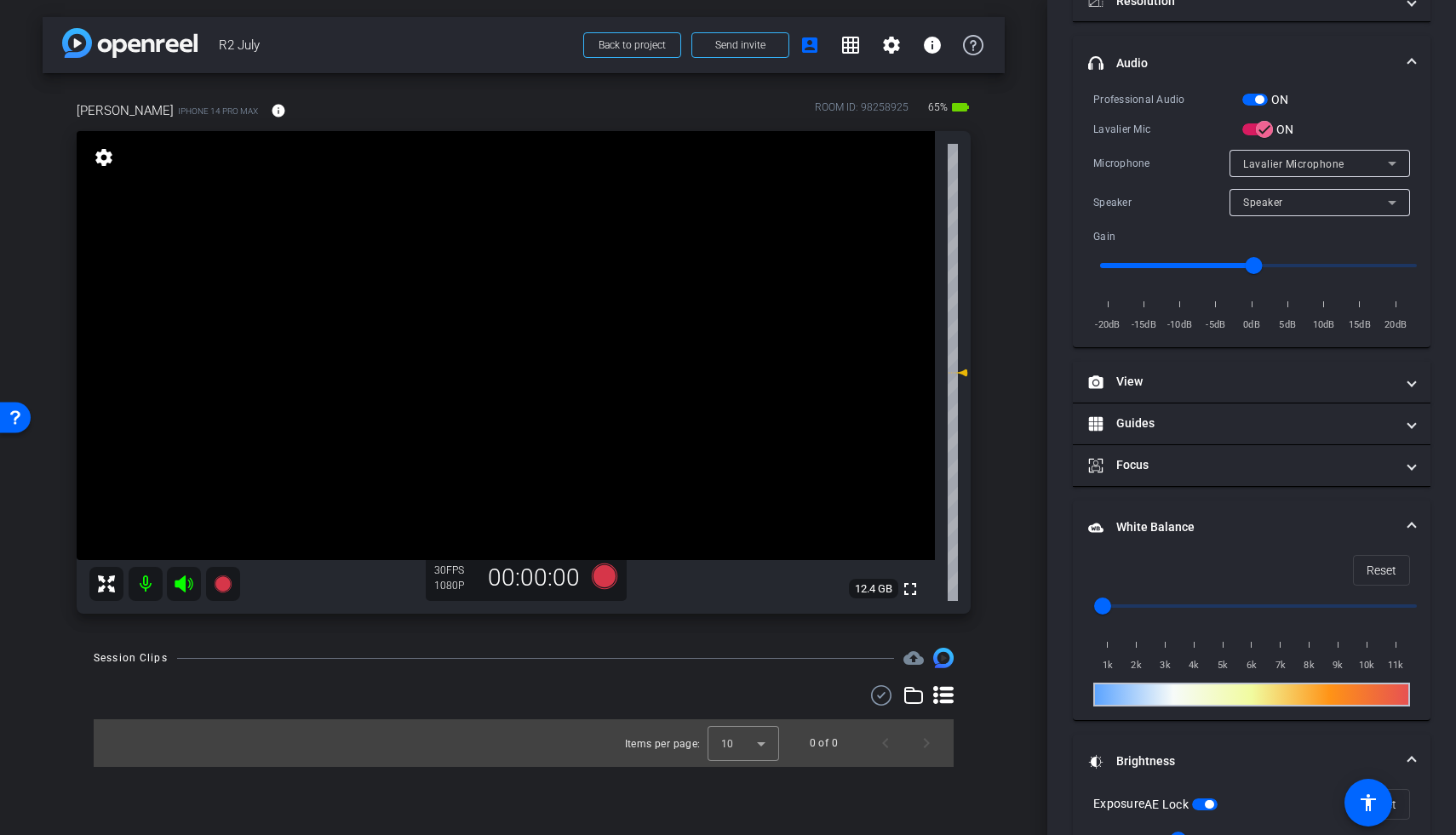
scroll to position [71, 0]
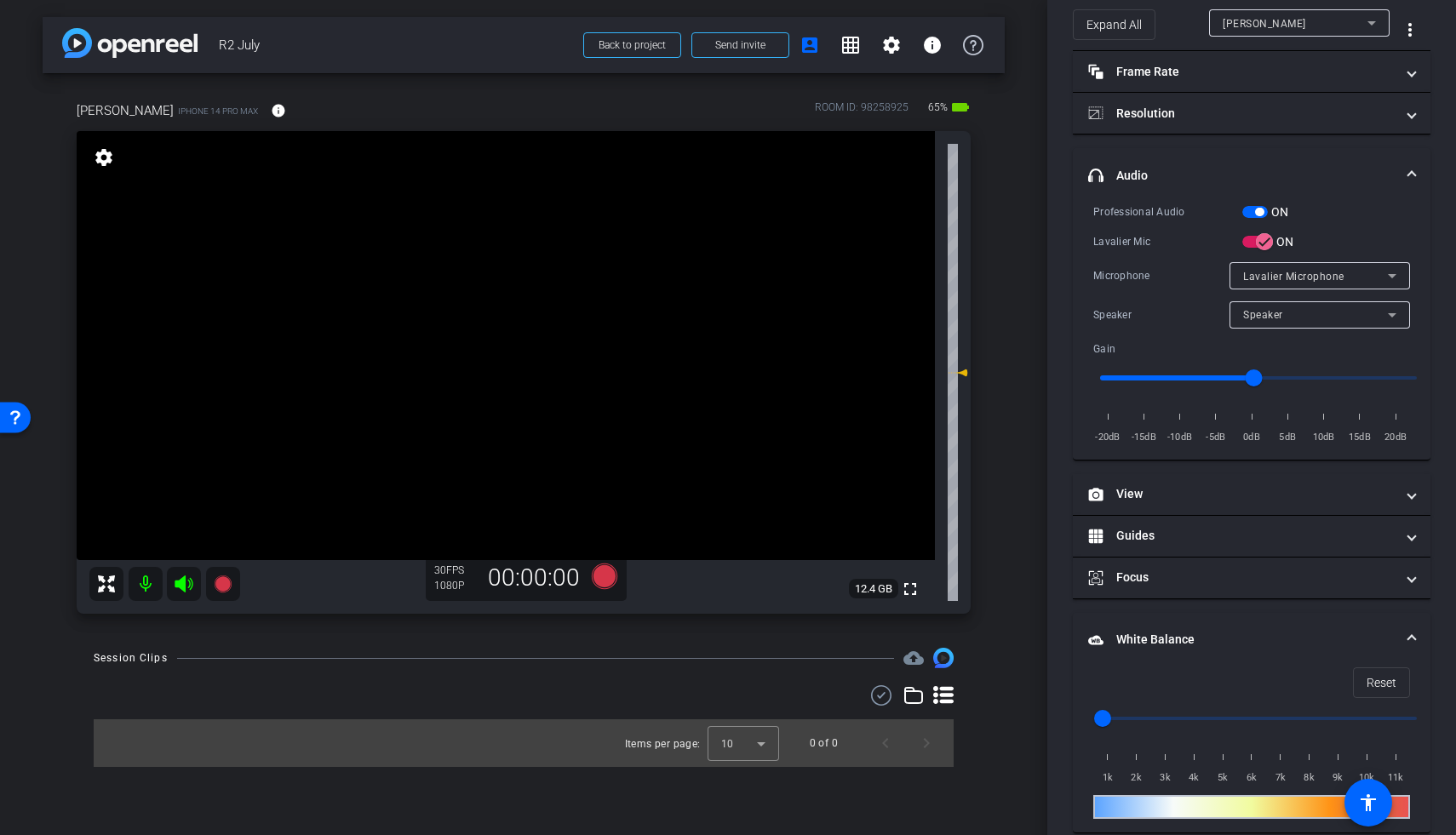
click at [502, 282] on video at bounding box center [505, 345] width 859 height 429
click at [592, 290] on video at bounding box center [505, 345] width 859 height 429
click at [528, 284] on video at bounding box center [505, 345] width 859 height 429
click at [539, 289] on div at bounding box center [528, 284] width 43 height 43
click at [606, 575] on icon at bounding box center [604, 576] width 25 height 25
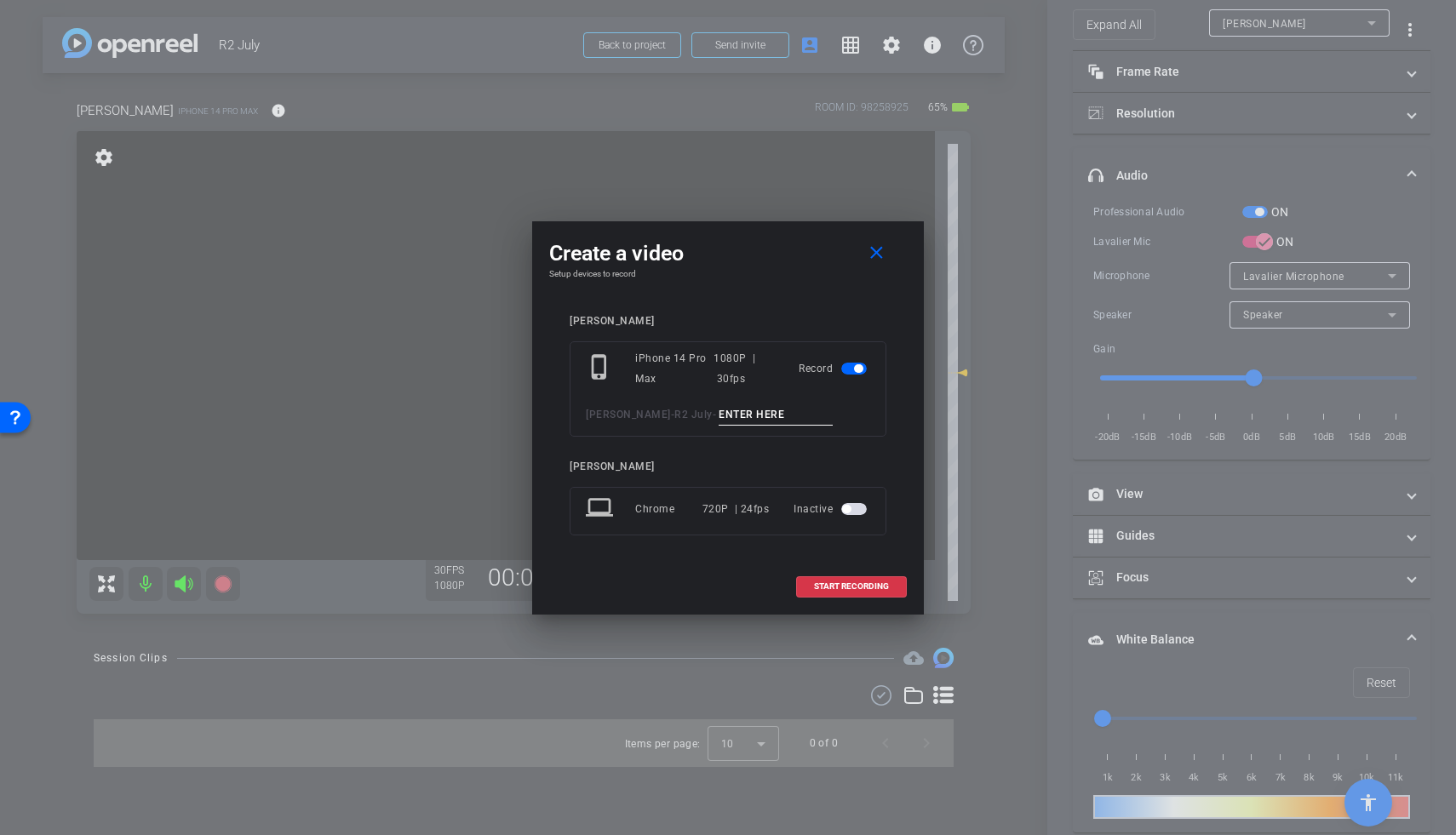
click at [723, 420] on input at bounding box center [775, 415] width 114 height 21
type input "mic test"
click at [829, 581] on span at bounding box center [852, 587] width 109 height 41
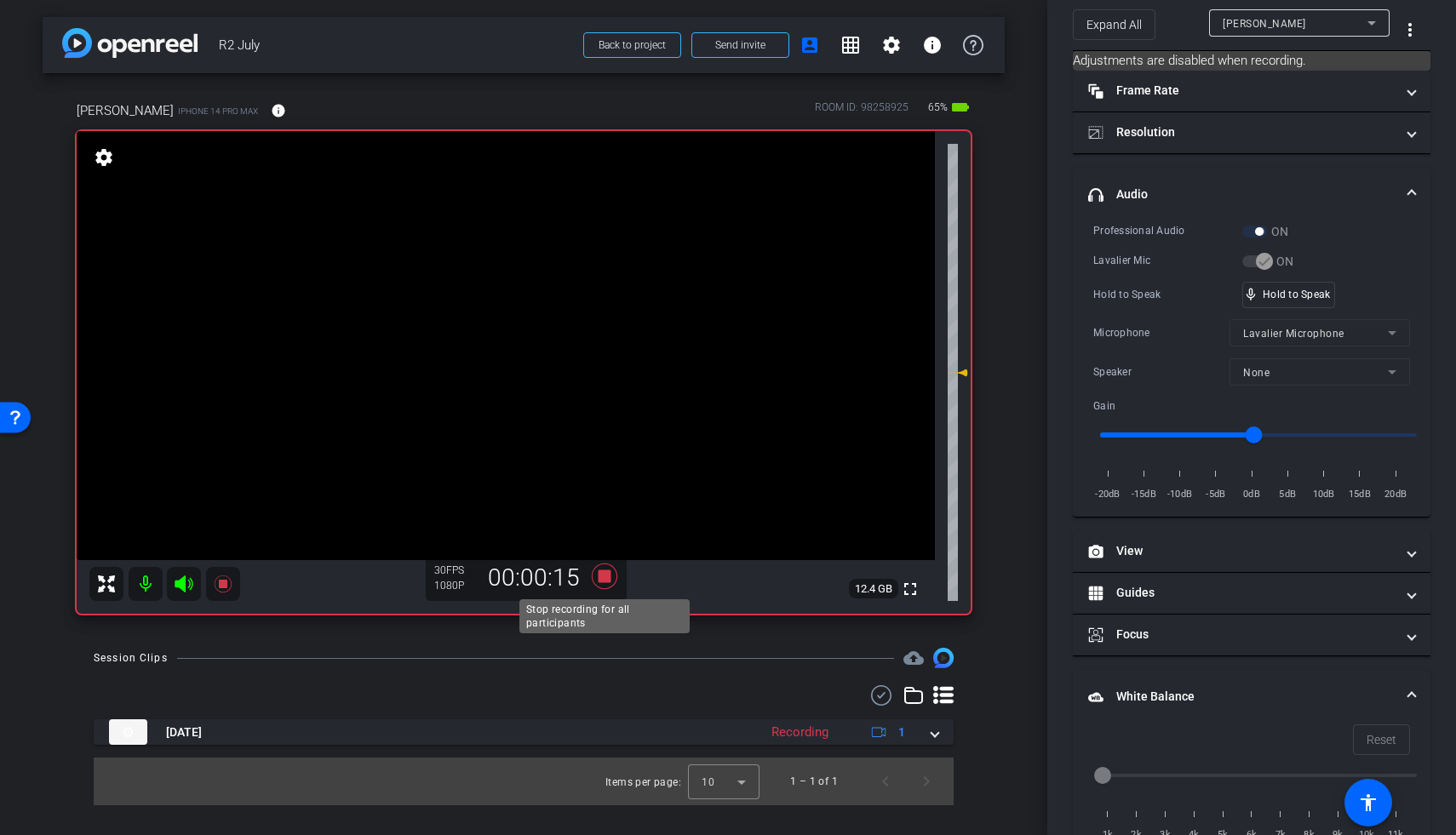
click at [604, 579] on icon at bounding box center [604, 576] width 25 height 25
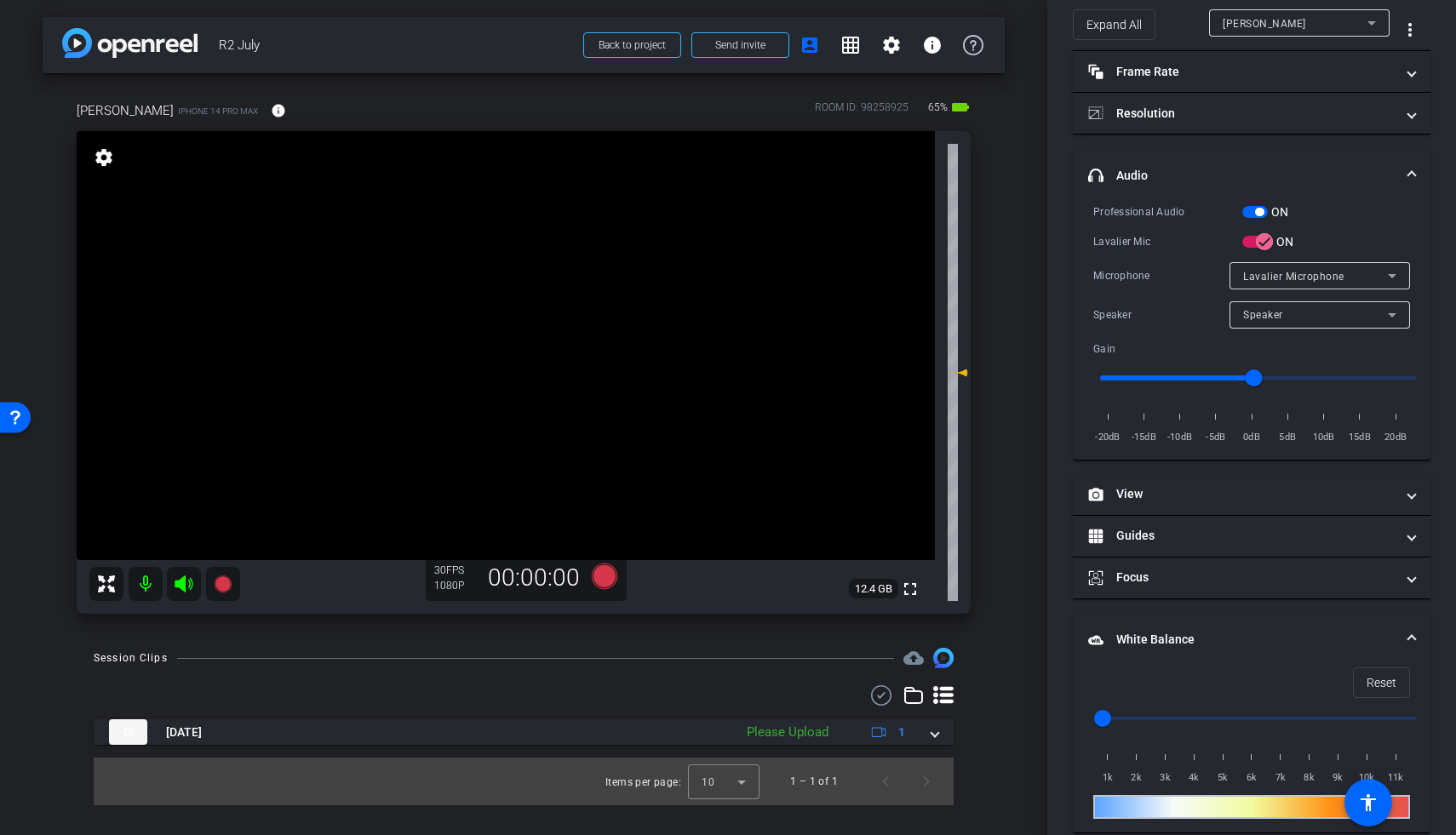
scroll to position [0, 0]
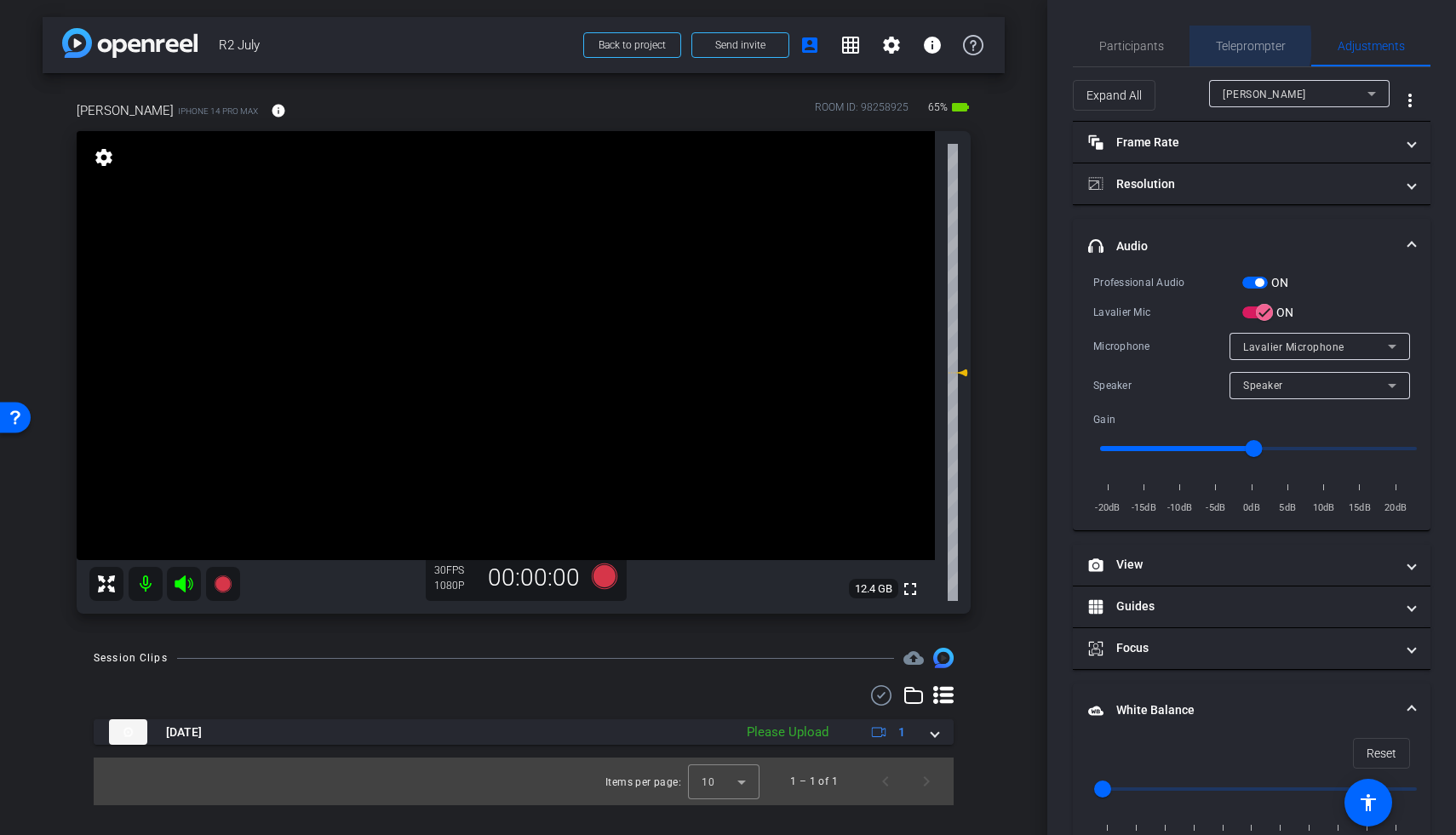
click at [1126, 44] on span "Teleprompter" at bounding box center [1251, 46] width 70 height 12
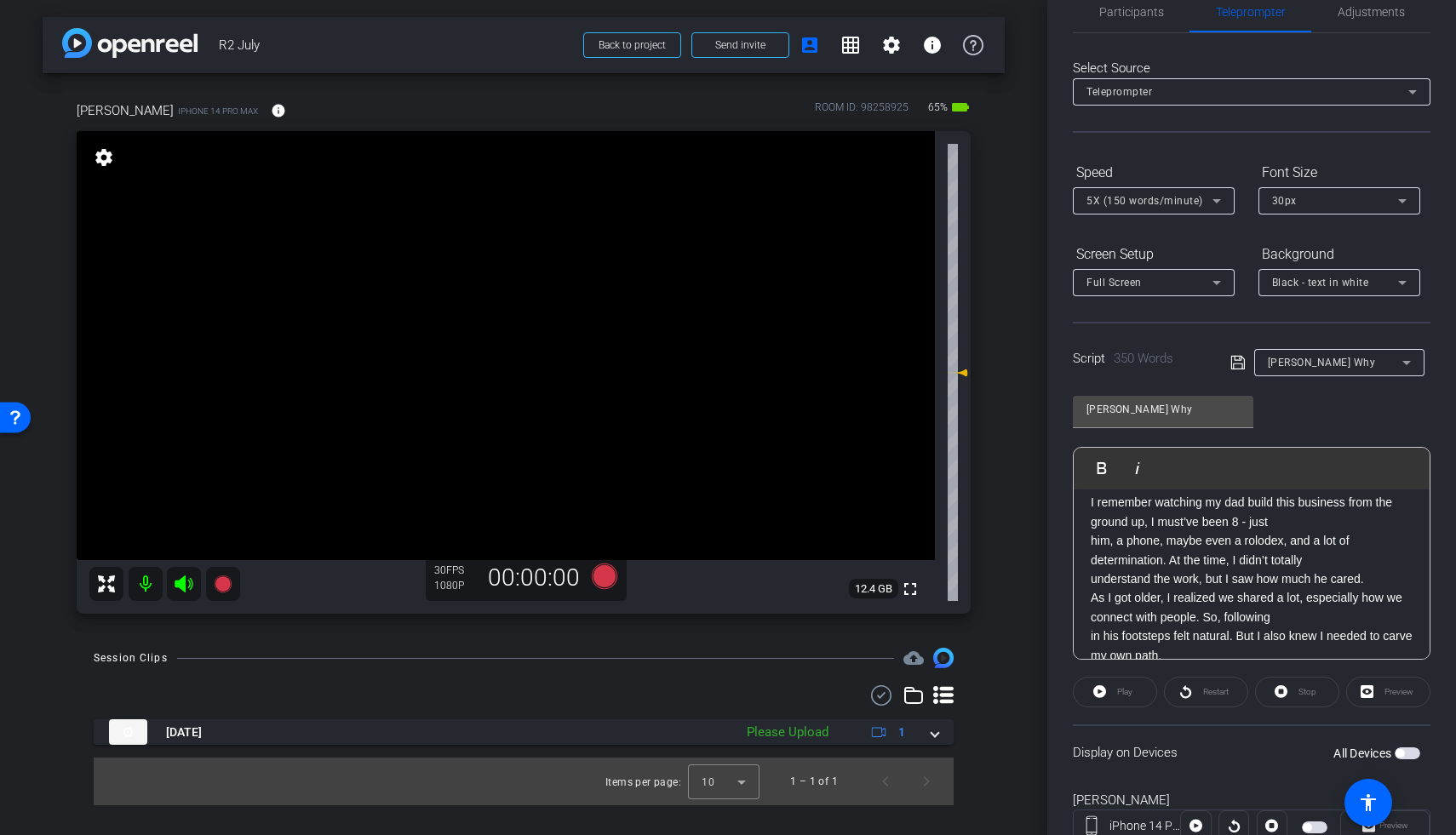
scroll to position [96, 0]
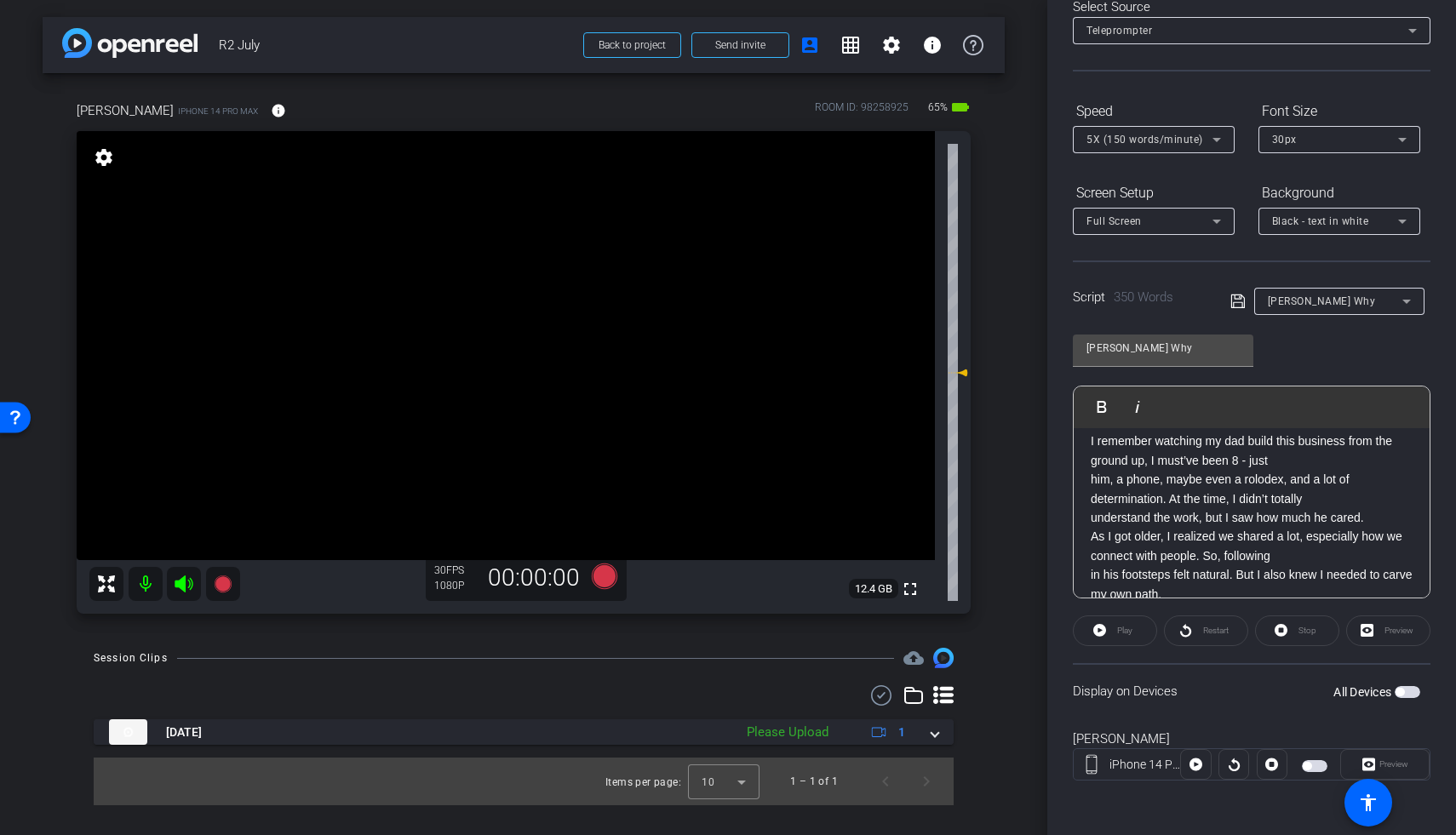
click at [1126, 692] on span "button" at bounding box center [1407, 692] width 25 height 12
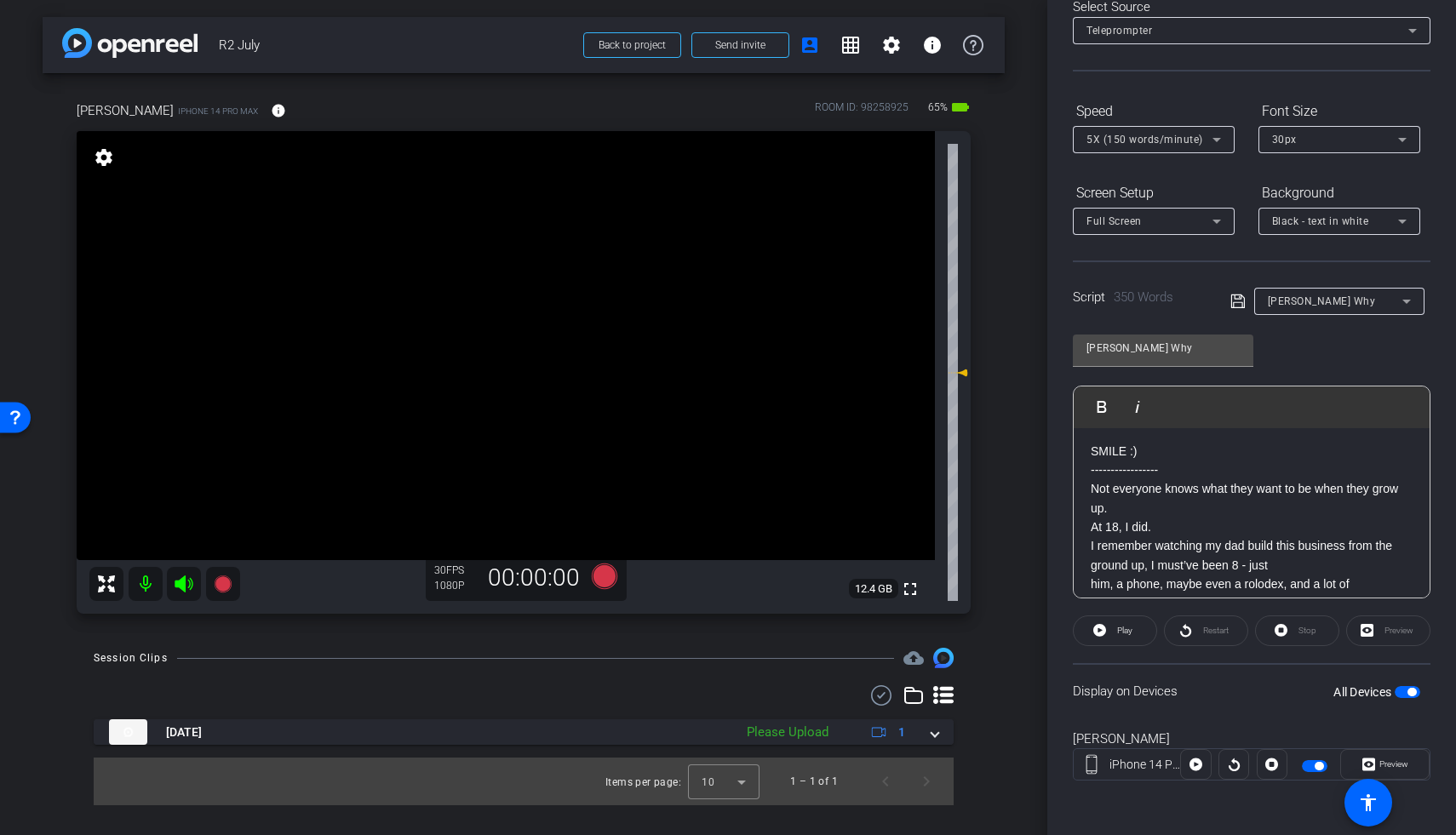
scroll to position [7, 0]
click at [884, 44] on mat-icon "settings" at bounding box center [891, 45] width 20 height 20
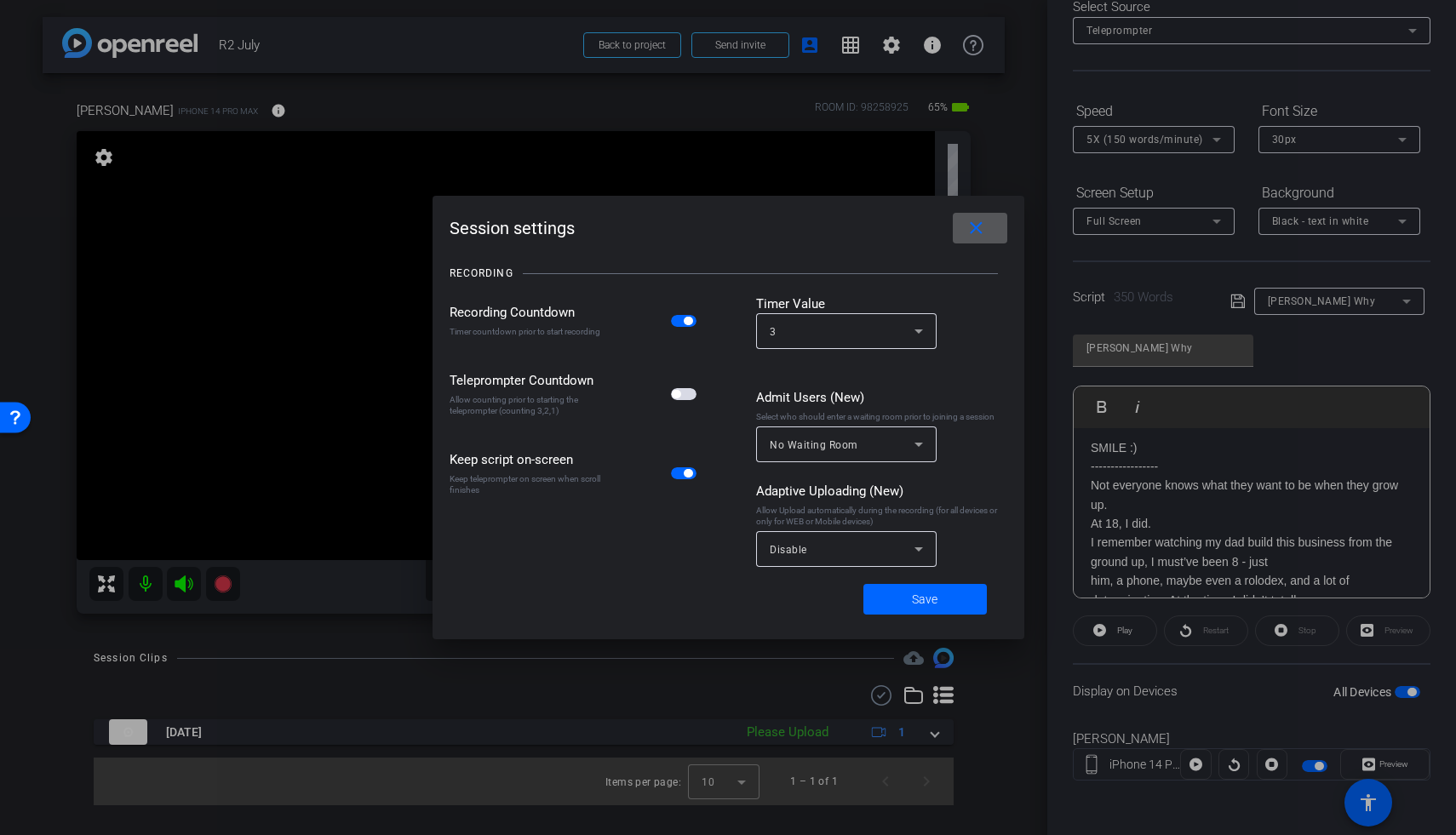
click at [692, 397] on span "button" at bounding box center [683, 395] width 25 height 12
click at [918, 596] on span "Save" at bounding box center [924, 600] width 25 height 18
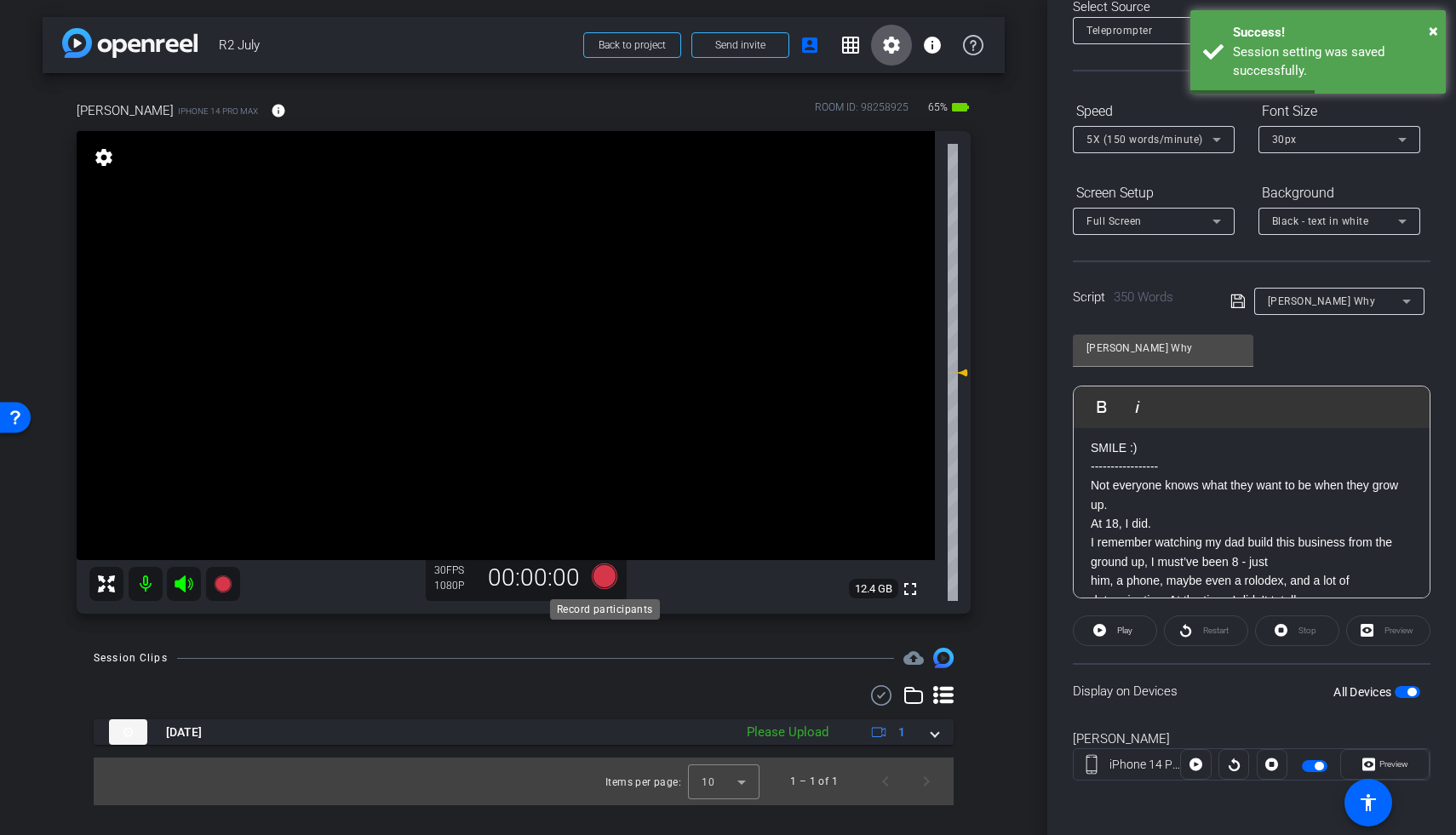
click at [606, 582] on icon at bounding box center [604, 576] width 25 height 25
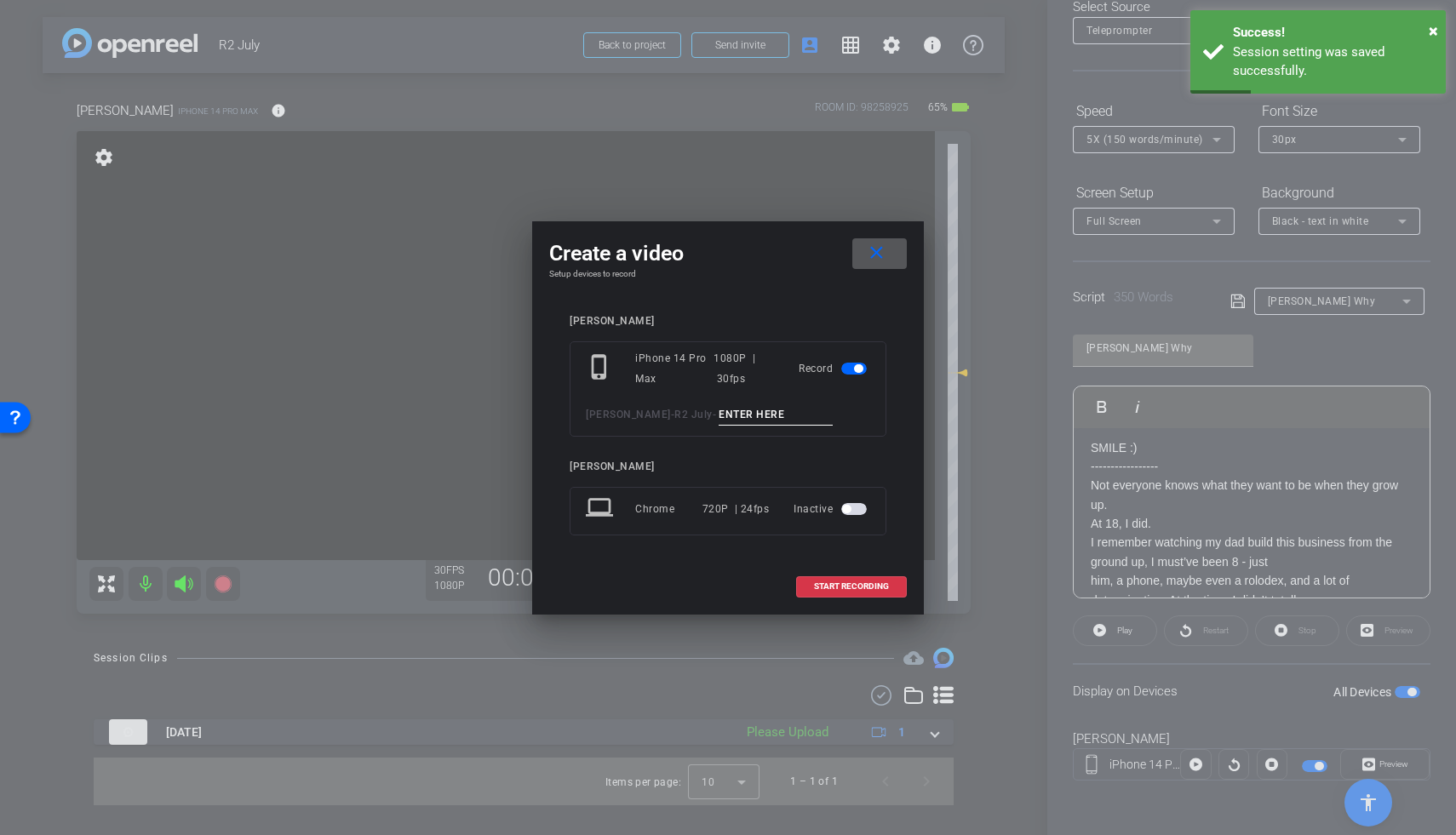
click at [718, 419] on input at bounding box center [775, 415] width 114 height 21
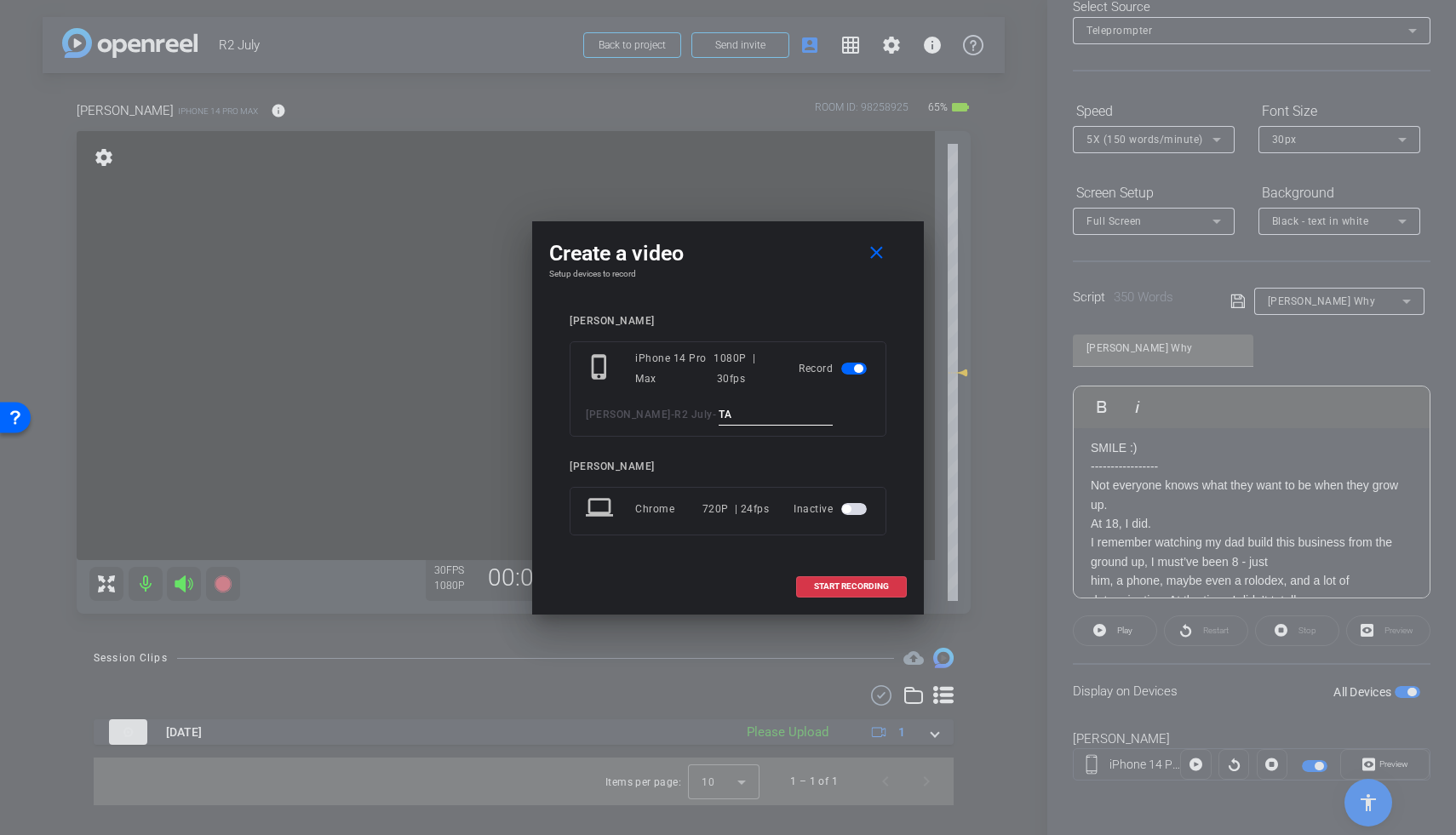
type input "T"
type input "Ryan TA1"
click at [864, 590] on span "START RECORDING" at bounding box center [851, 587] width 75 height 9
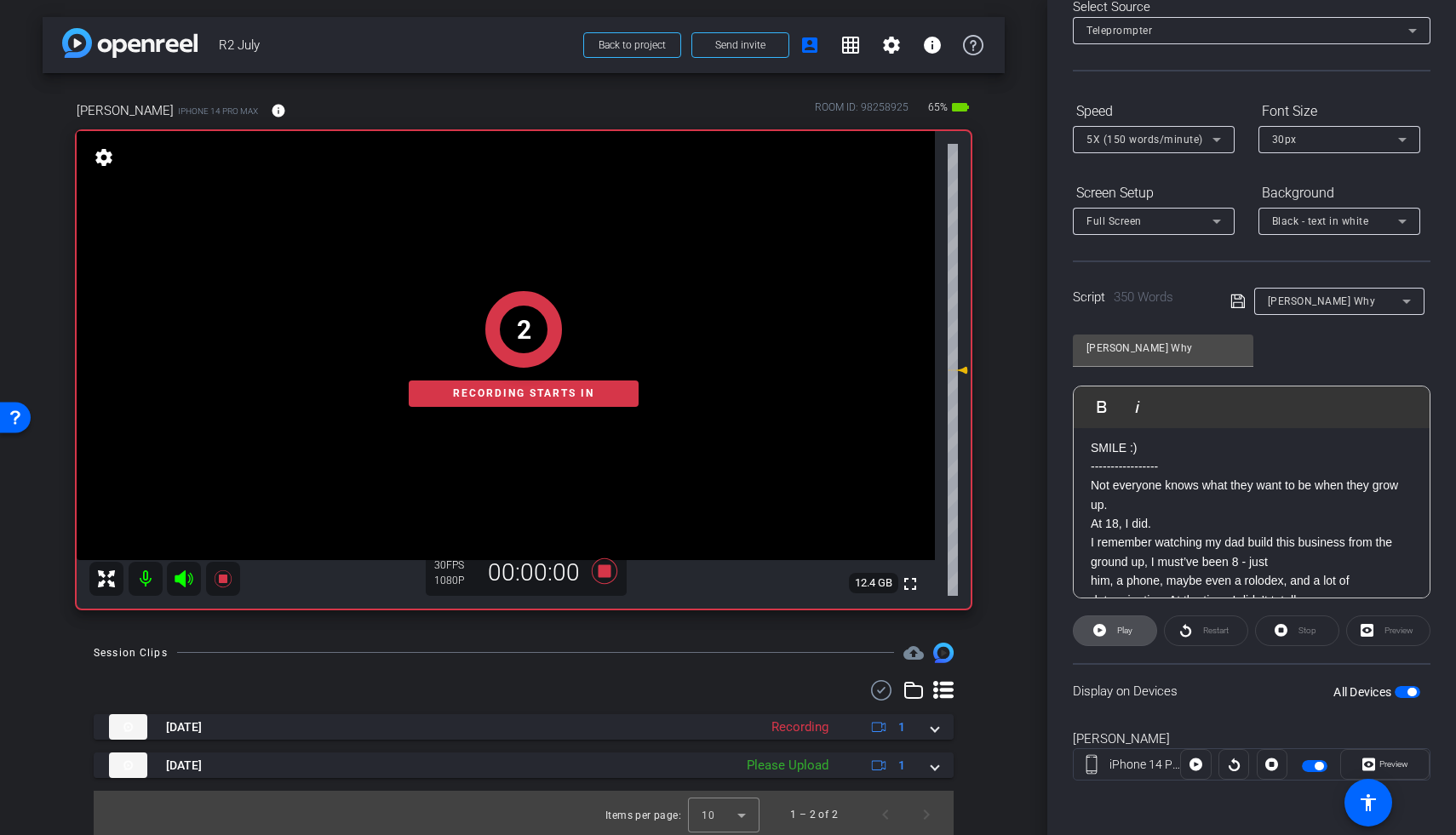
click at [1114, 632] on span "Play" at bounding box center [1123, 631] width 19 height 24
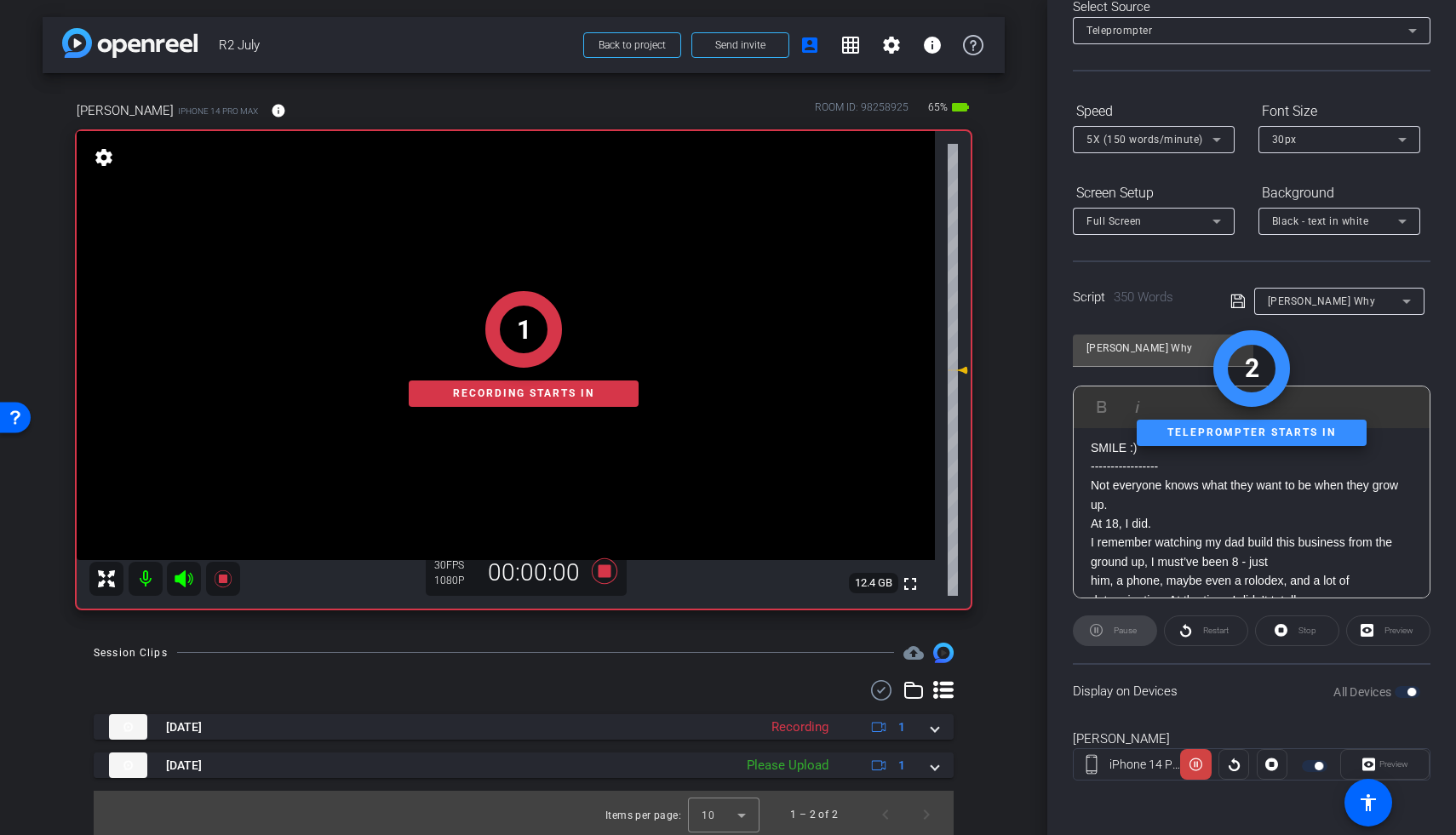
click at [184, 578] on div "1 Recording starts in" at bounding box center [523, 349] width 894 height 518
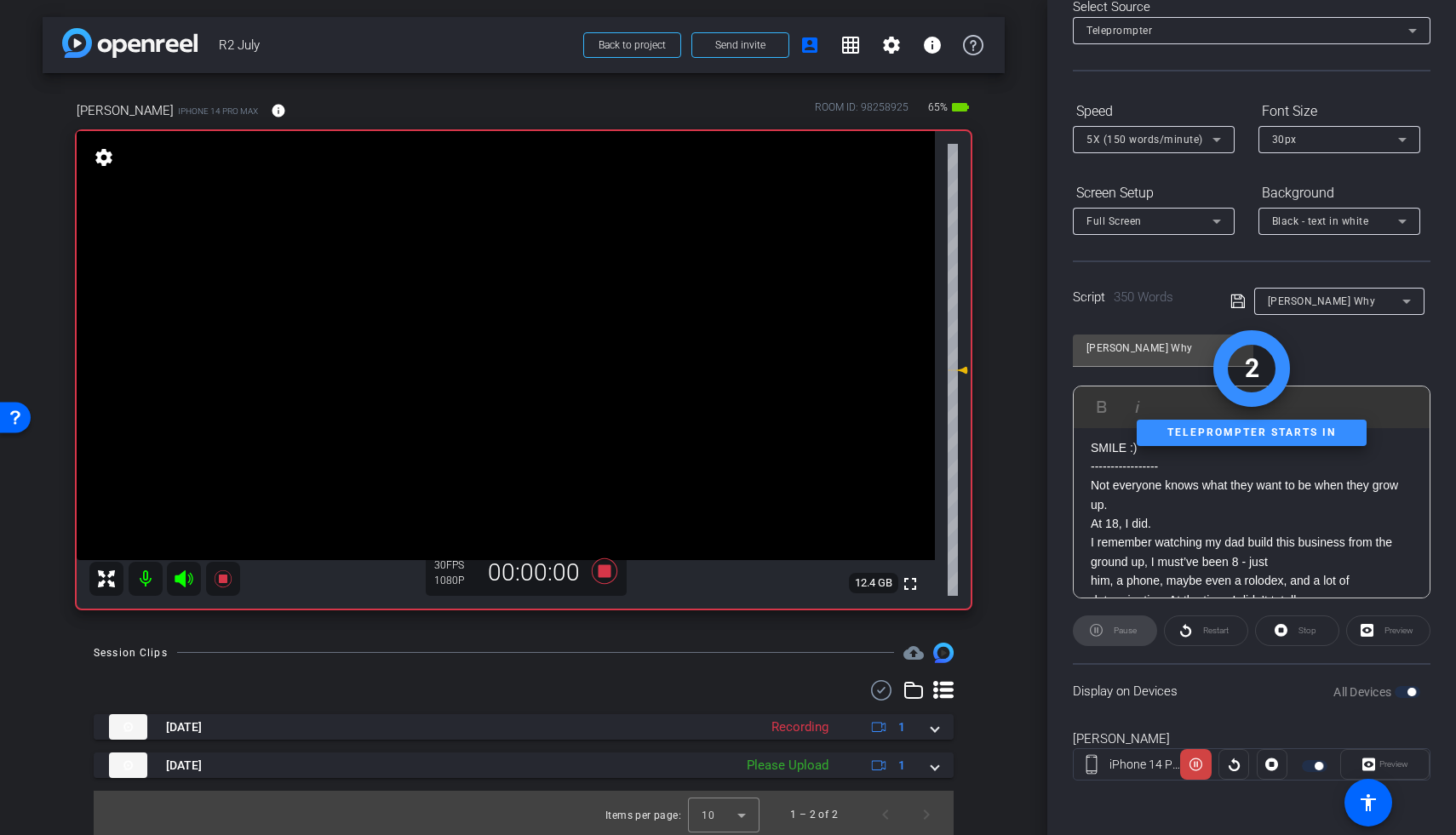
click at [183, 580] on icon at bounding box center [183, 578] width 18 height 17
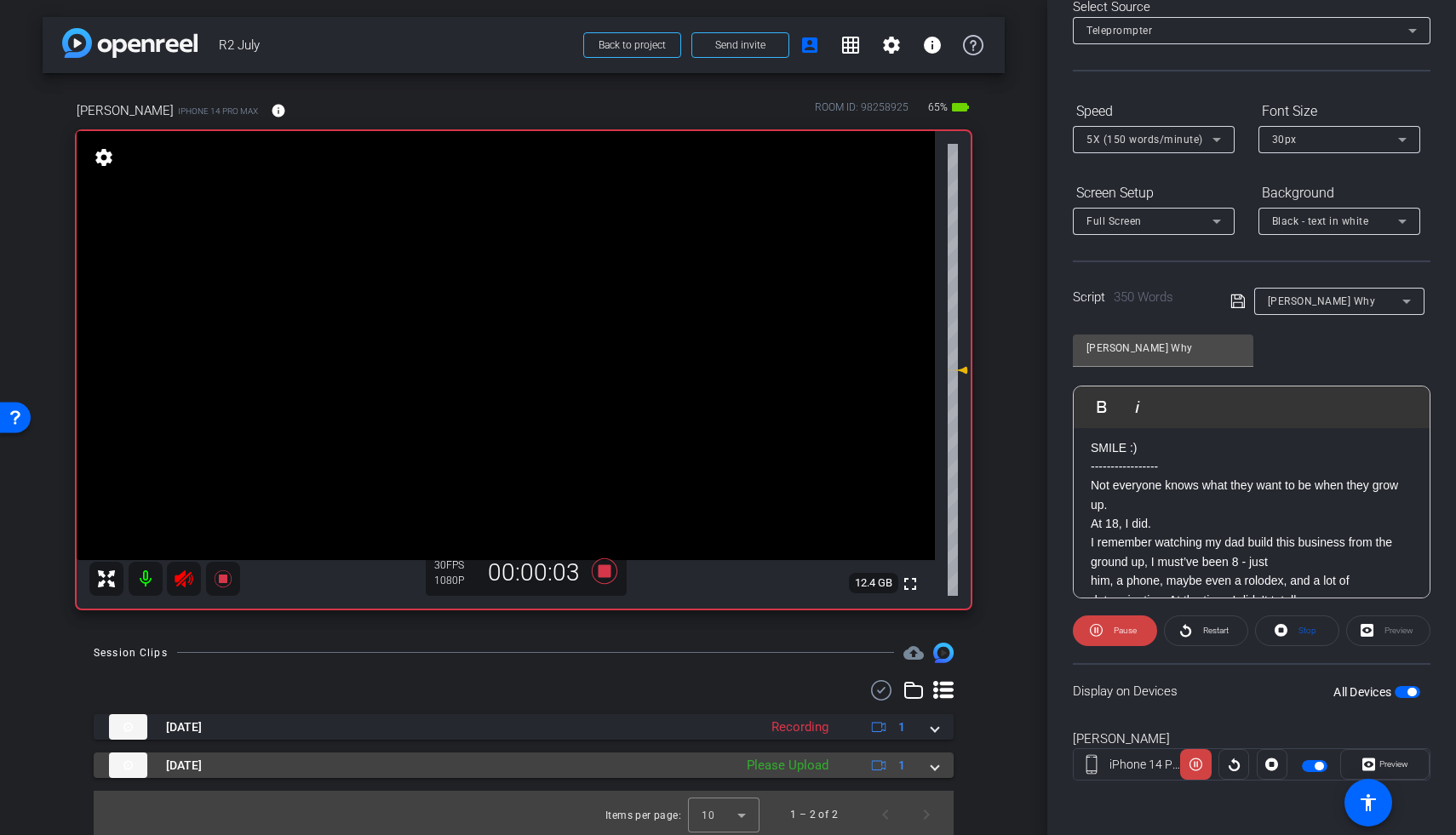
click at [929, 720] on mat-expansion-panel-header "Aug 14, 2025 Please Upload 1" at bounding box center [524, 765] width 860 height 25
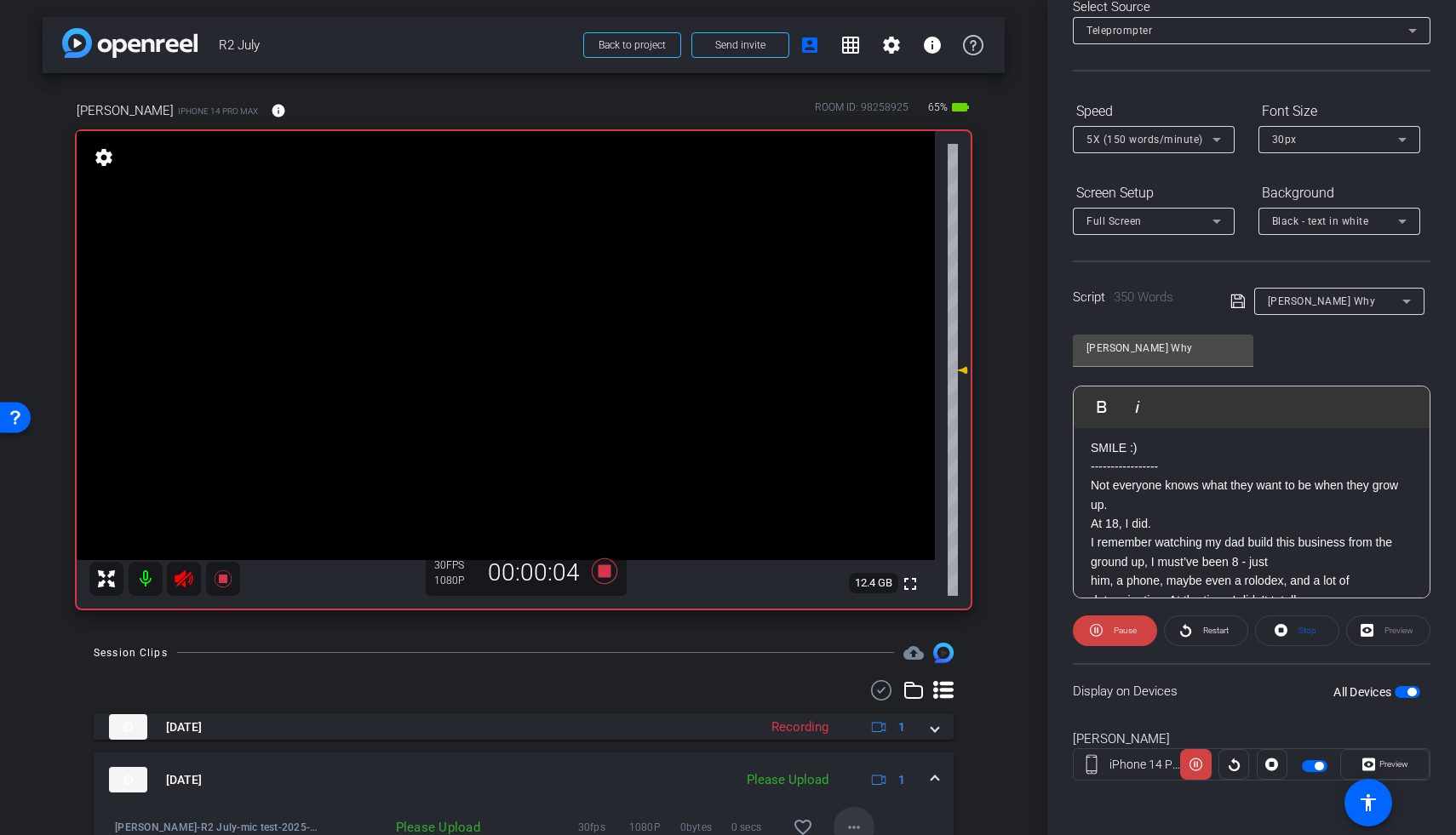
click at [846, 720] on mat-icon "more_horiz" at bounding box center [853, 827] width 20 height 20
click at [849, 720] on span "Upload" at bounding box center [872, 750] width 68 height 20
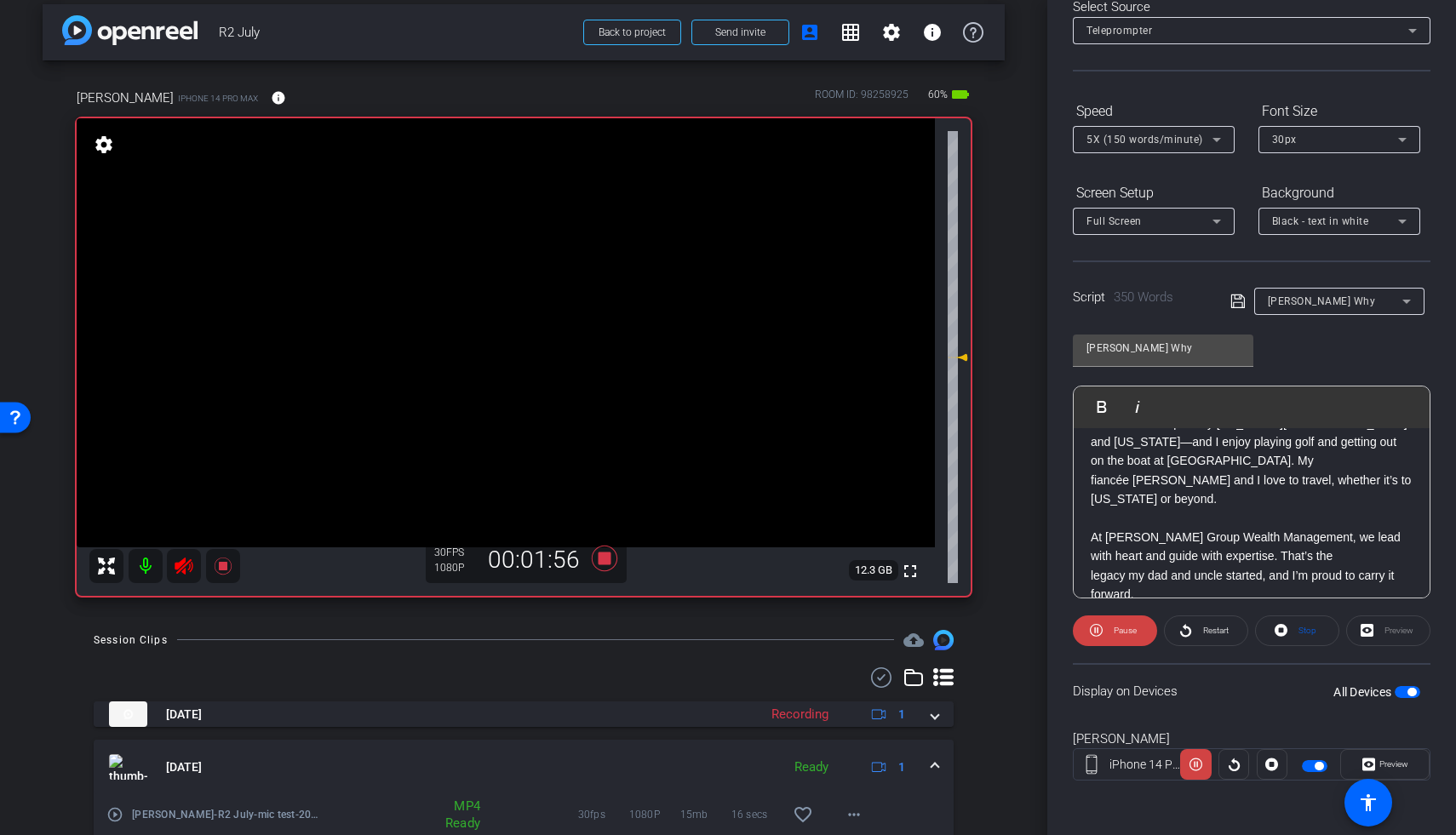
scroll to position [722, 0]
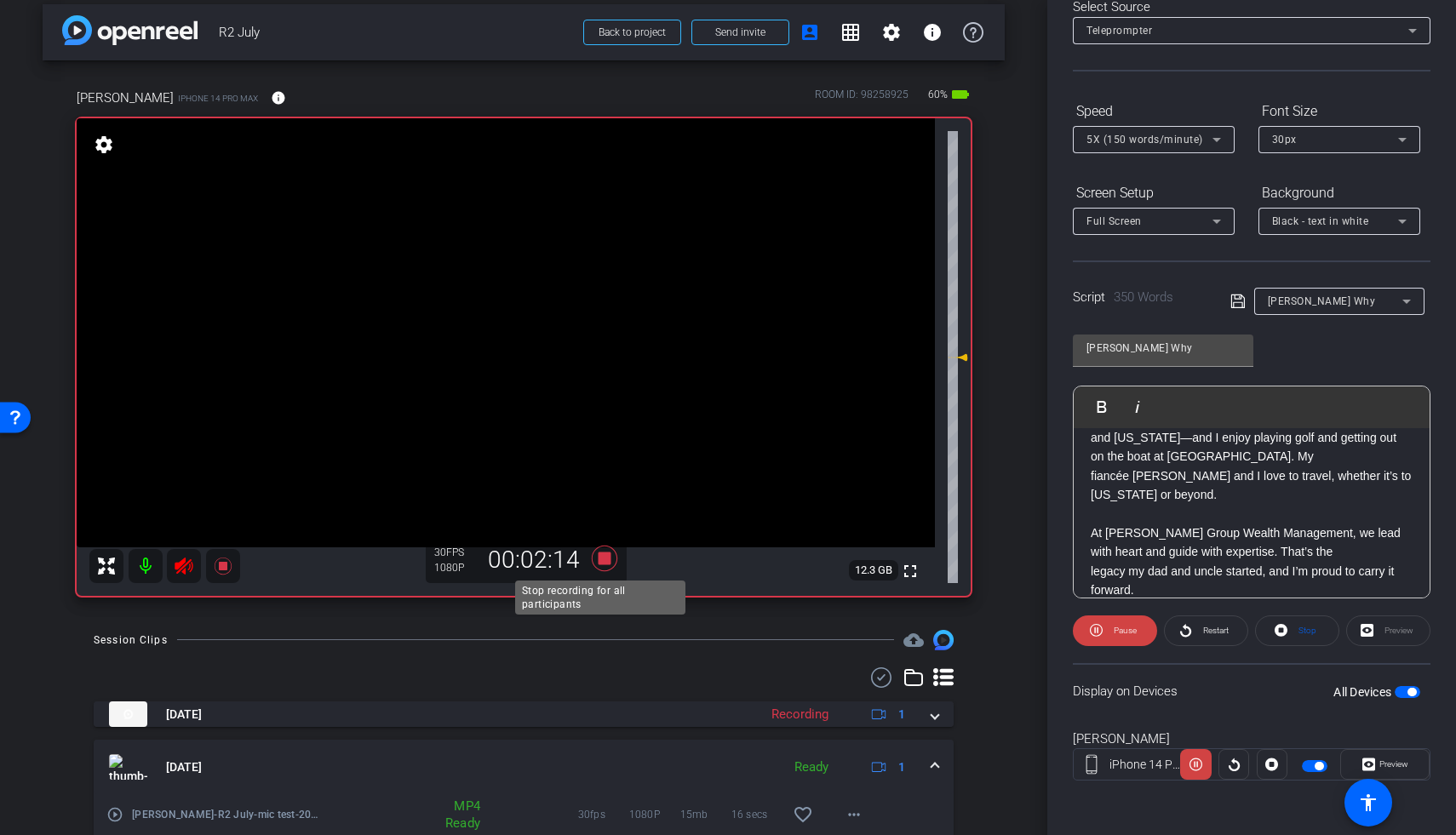
click at [602, 562] on icon at bounding box center [604, 558] width 25 height 25
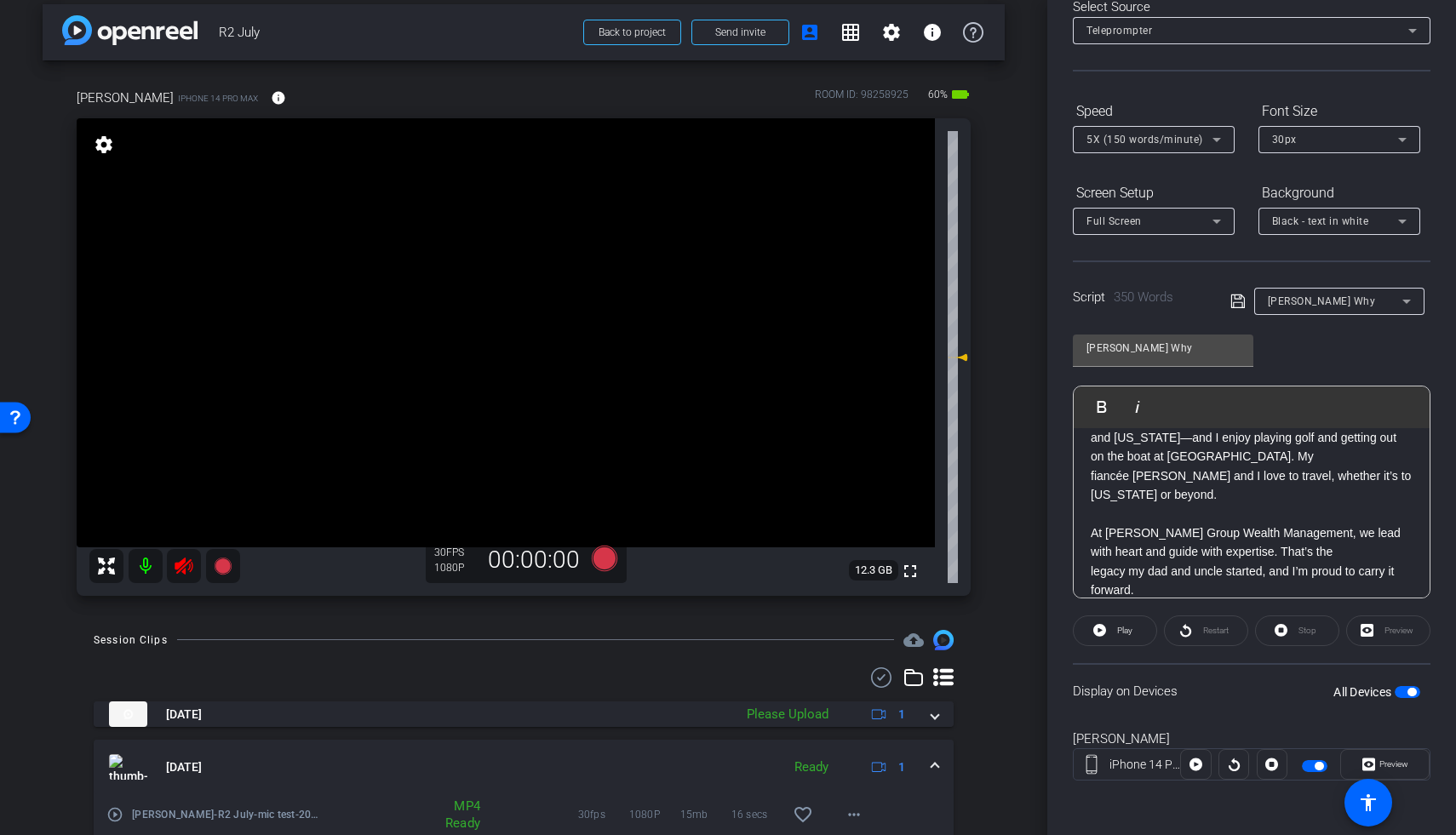
click at [190, 565] on icon at bounding box center [183, 566] width 20 height 20
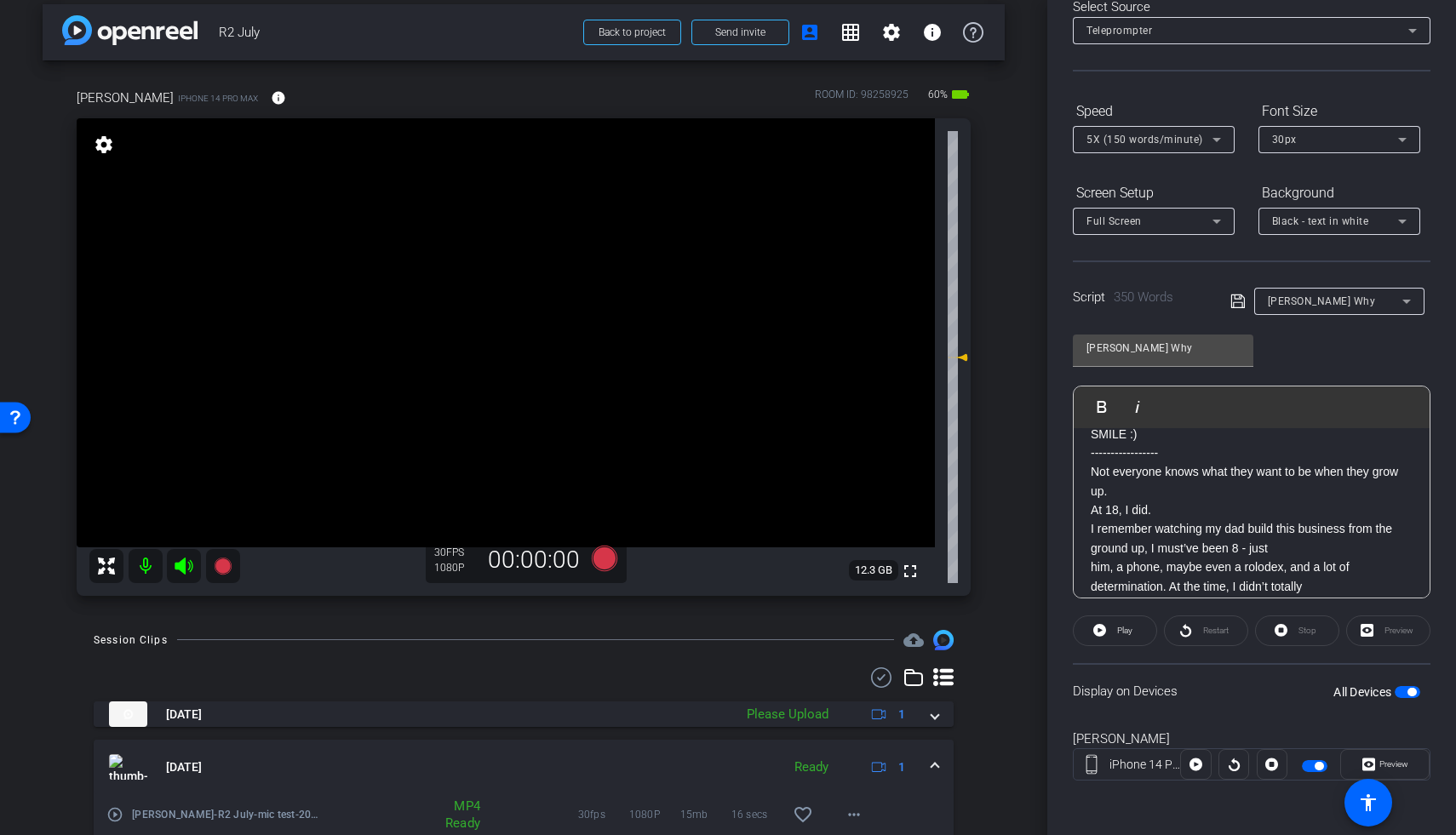
scroll to position [46, 0]
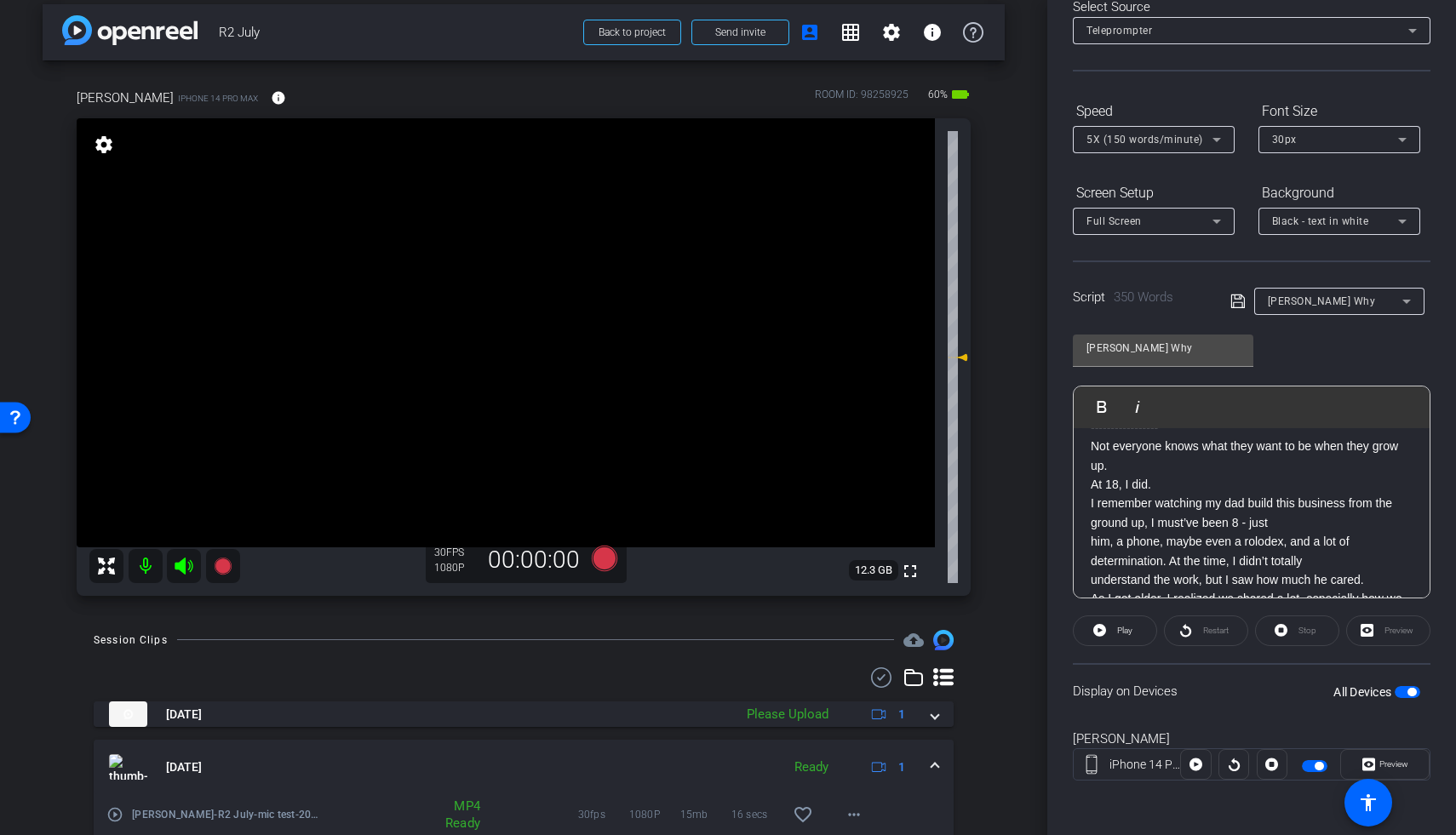
click at [1126, 689] on span "button" at bounding box center [1407, 692] width 25 height 12
click at [604, 555] on icon at bounding box center [604, 558] width 25 height 25
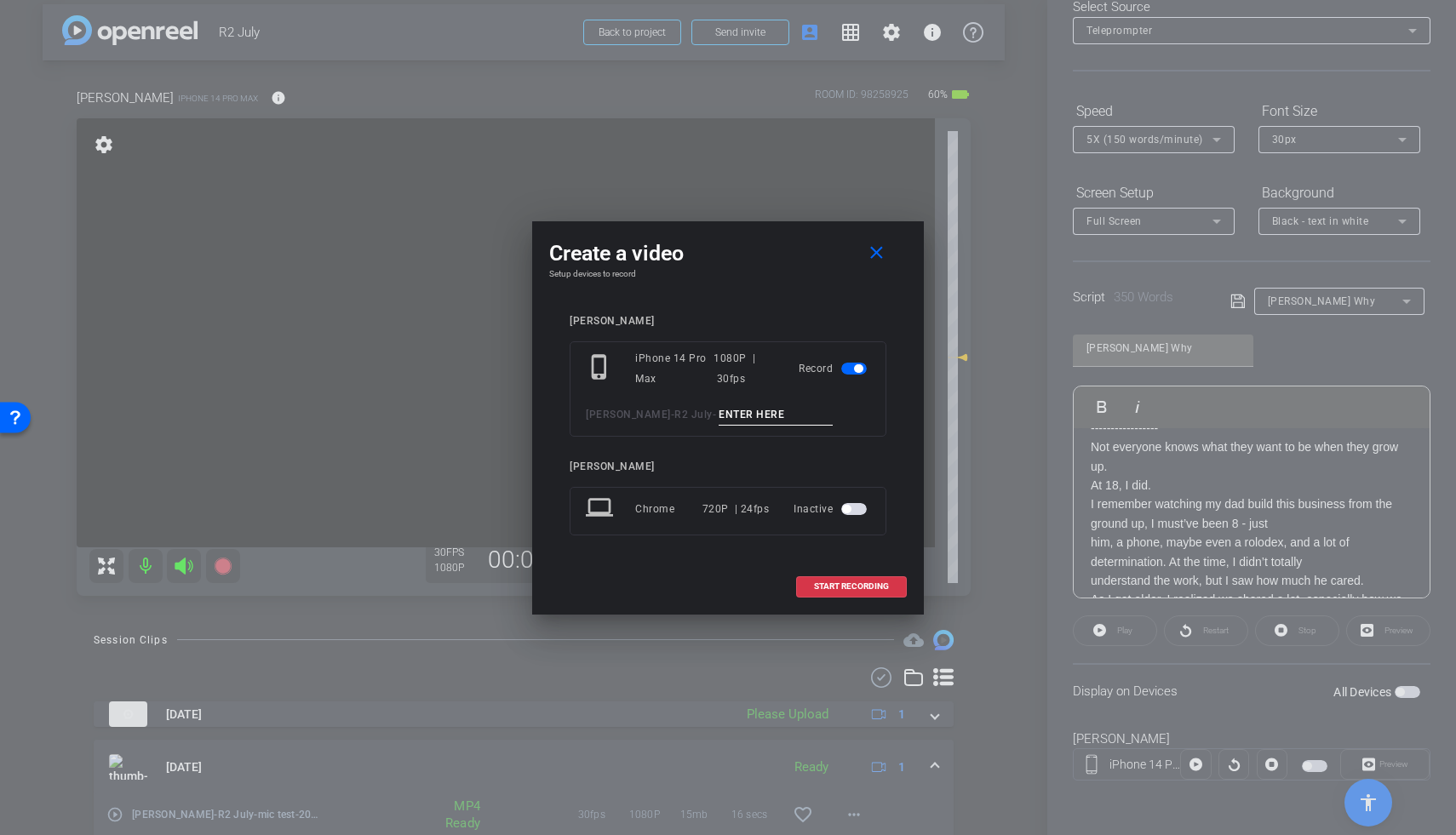
click at [748, 413] on input at bounding box center [775, 415] width 114 height 21
type input "Ryan TA2"
click at [867, 585] on span "START RECORDING" at bounding box center [851, 587] width 75 height 9
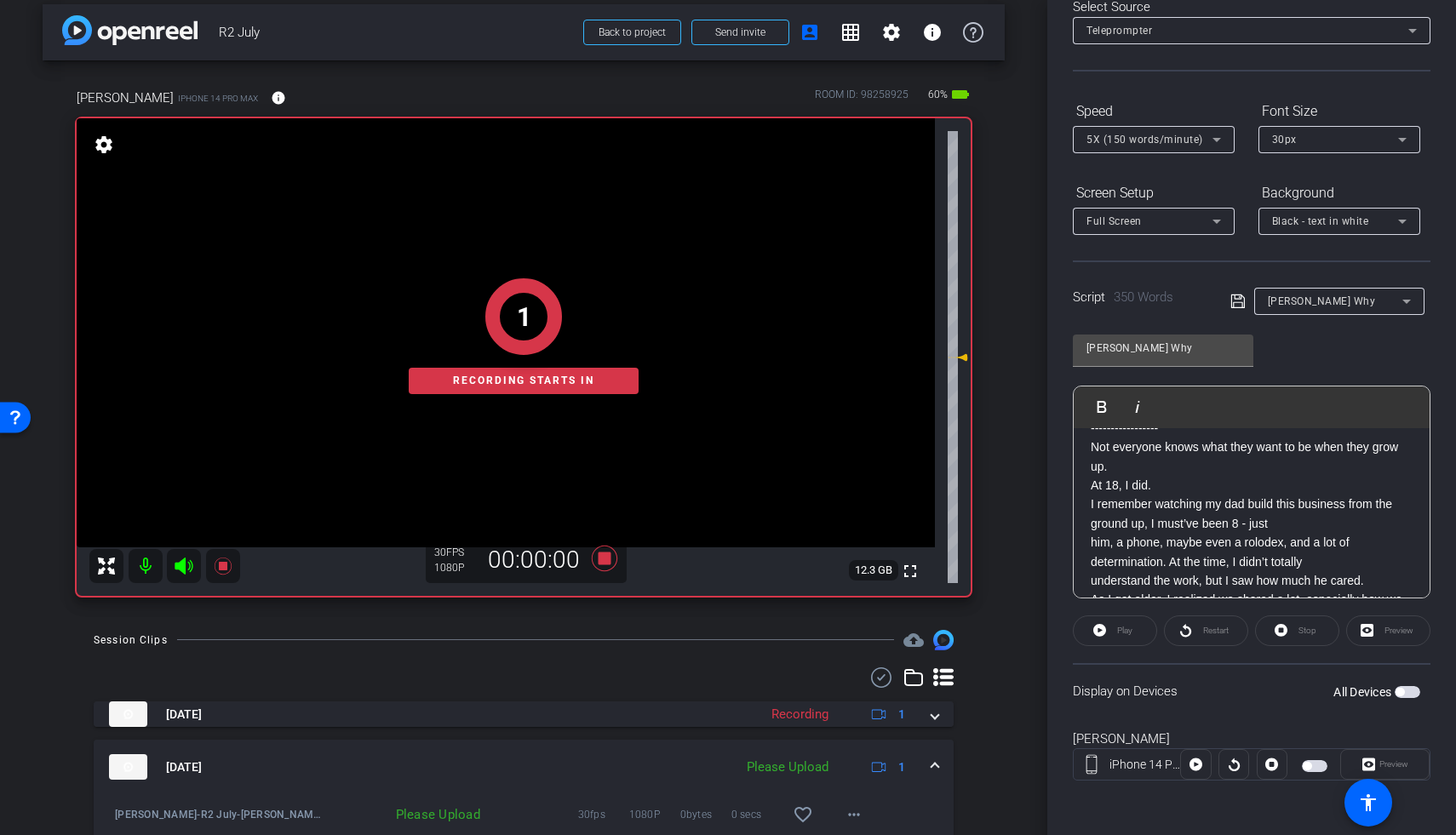
click at [1126, 692] on span "button" at bounding box center [1407, 692] width 25 height 12
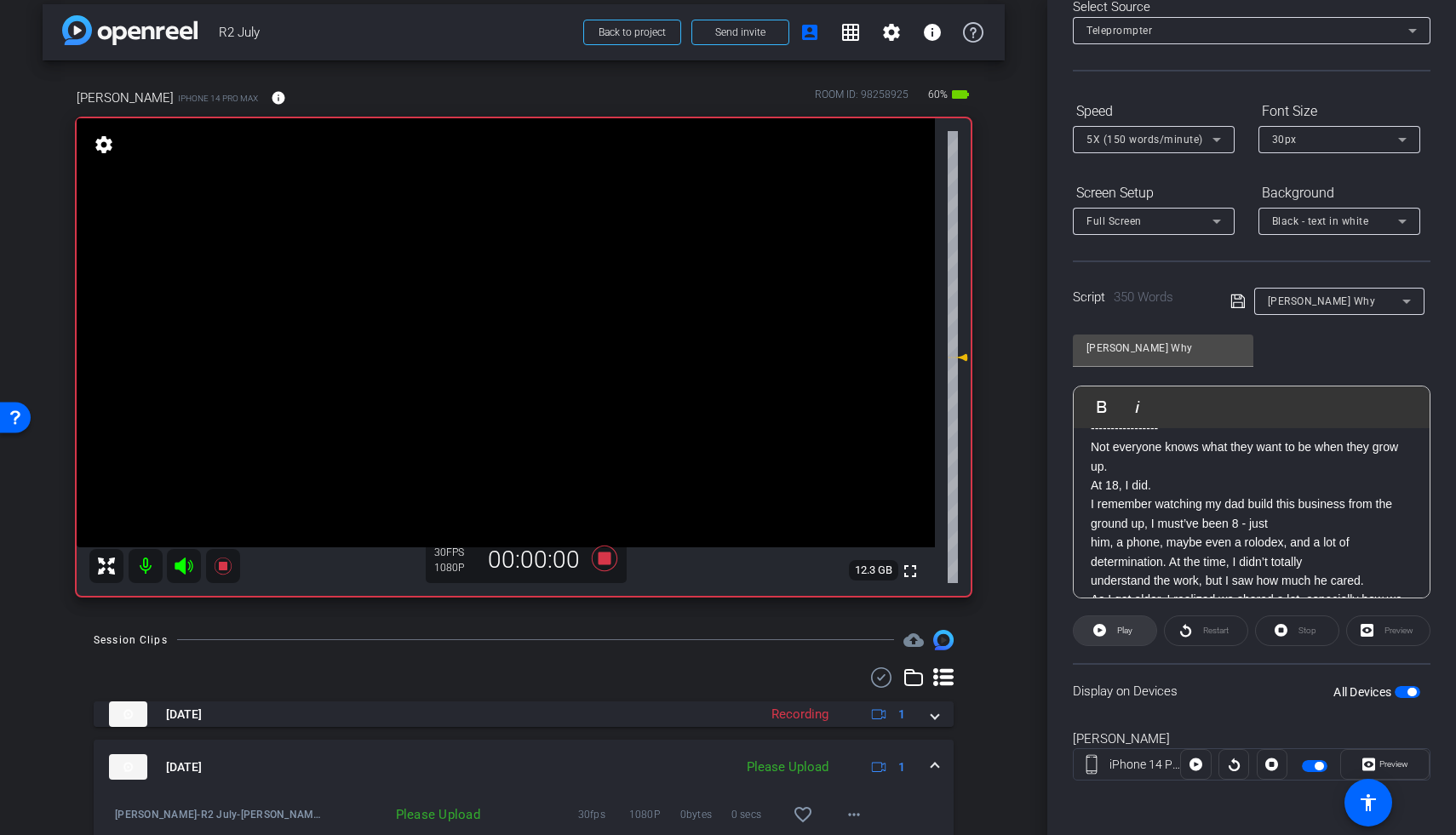
click at [1094, 631] on icon at bounding box center [1099, 631] width 13 height 13
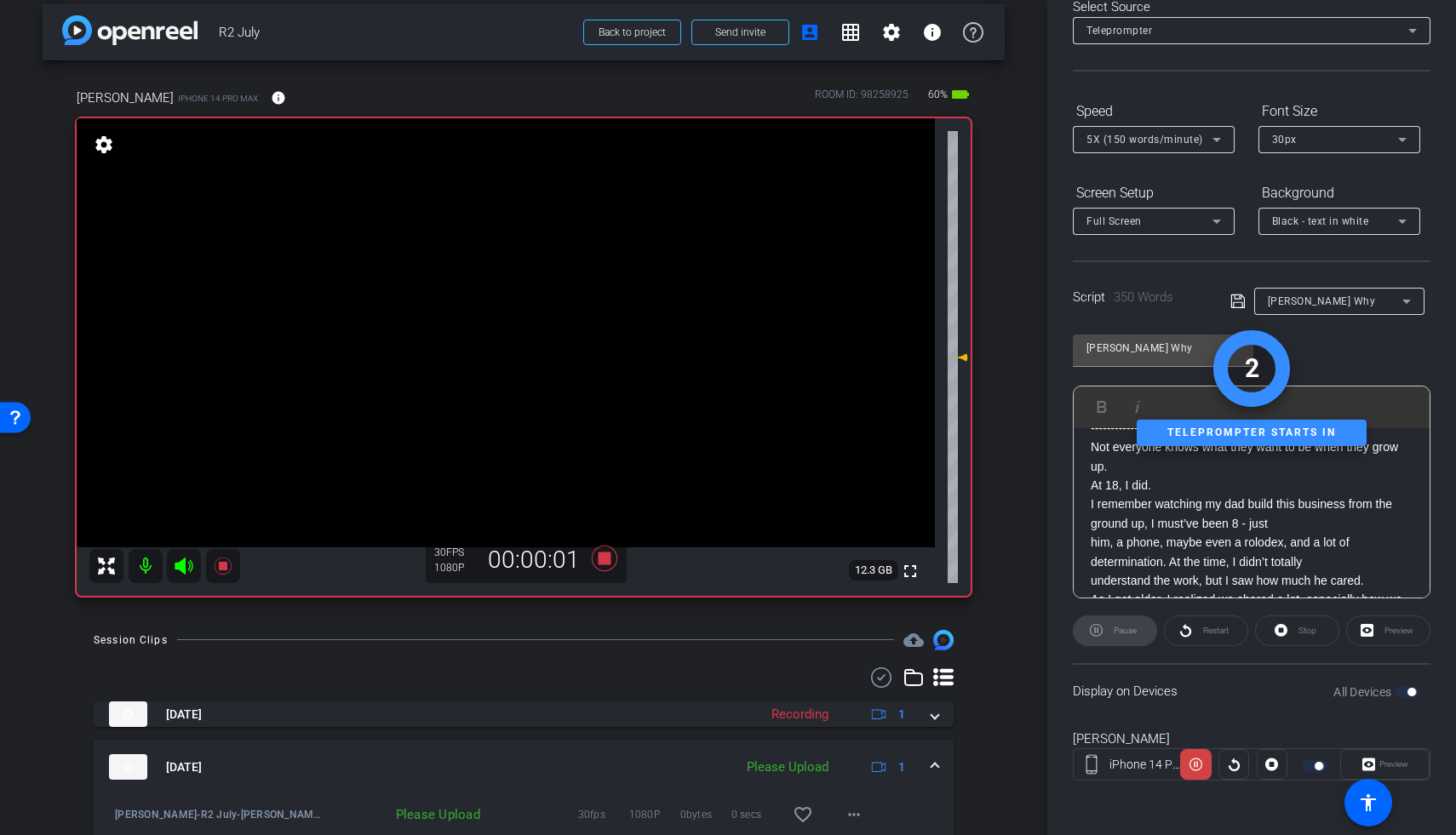
click at [178, 567] on icon at bounding box center [183, 566] width 18 height 17
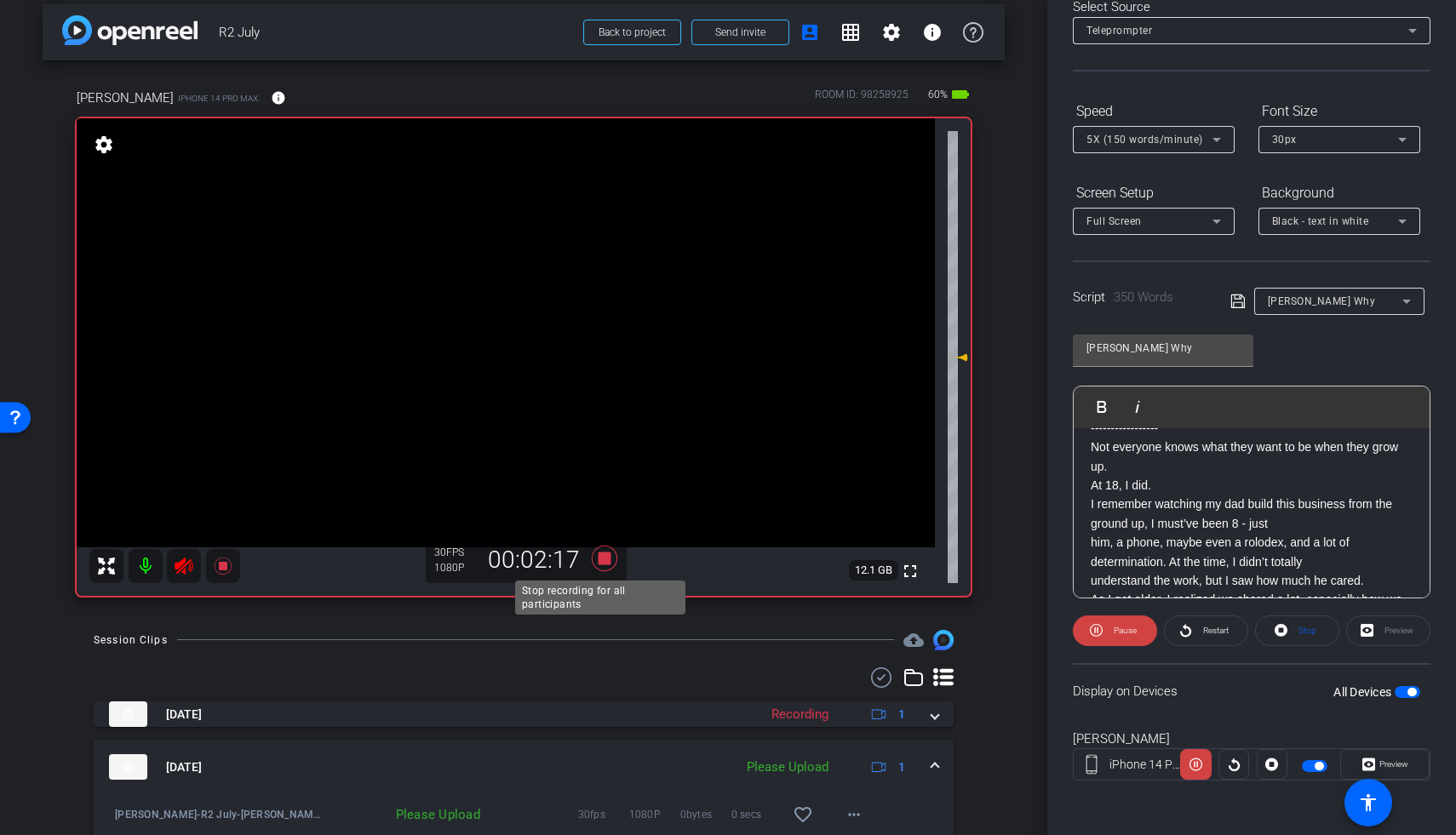
click at [597, 560] on icon at bounding box center [604, 558] width 25 height 25
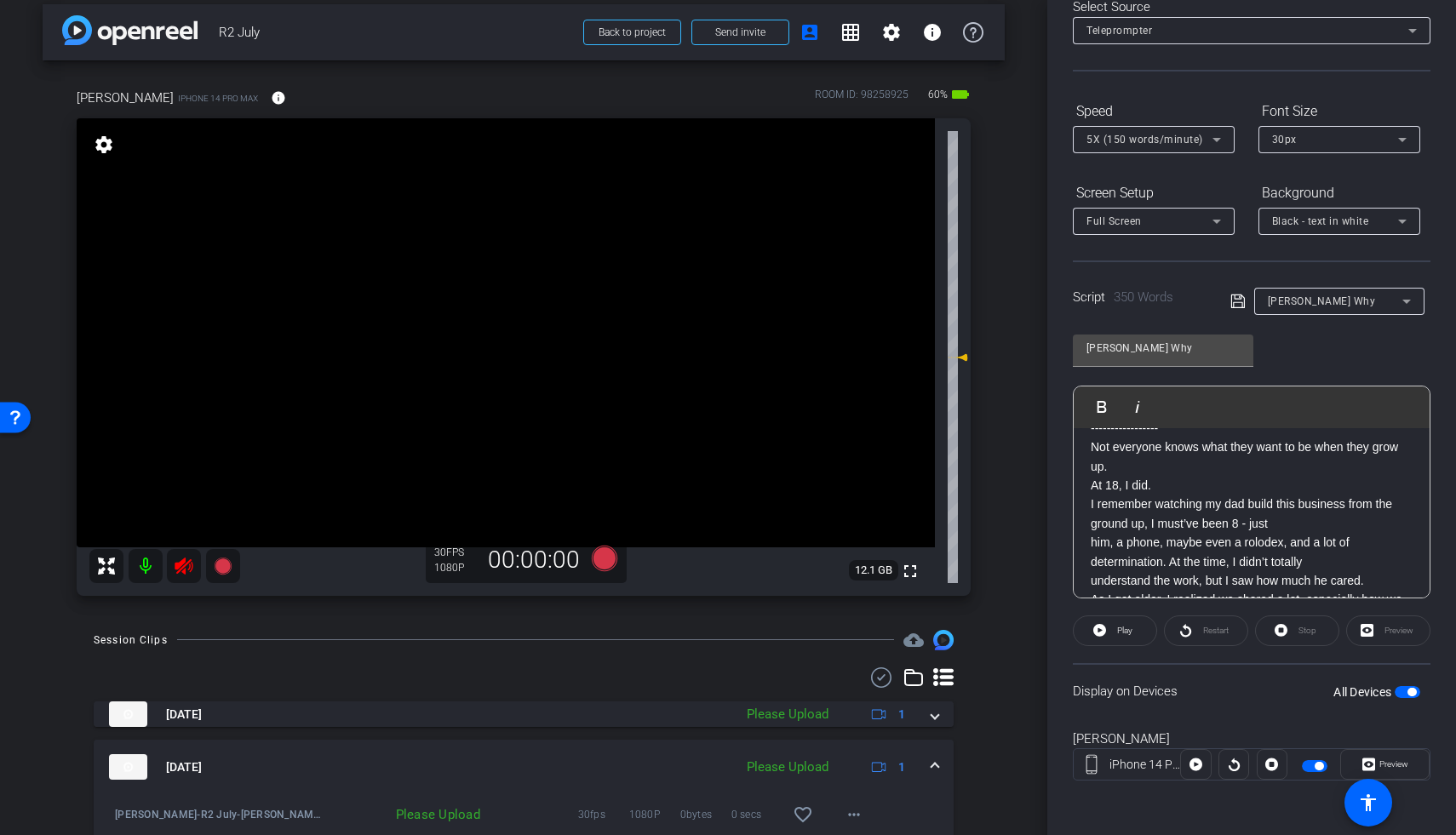
click at [183, 561] on icon at bounding box center [183, 566] width 18 height 17
click at [1126, 632] on span "Play" at bounding box center [1124, 631] width 15 height 10
click at [1110, 634] on span "Pause" at bounding box center [1123, 631] width 27 height 24
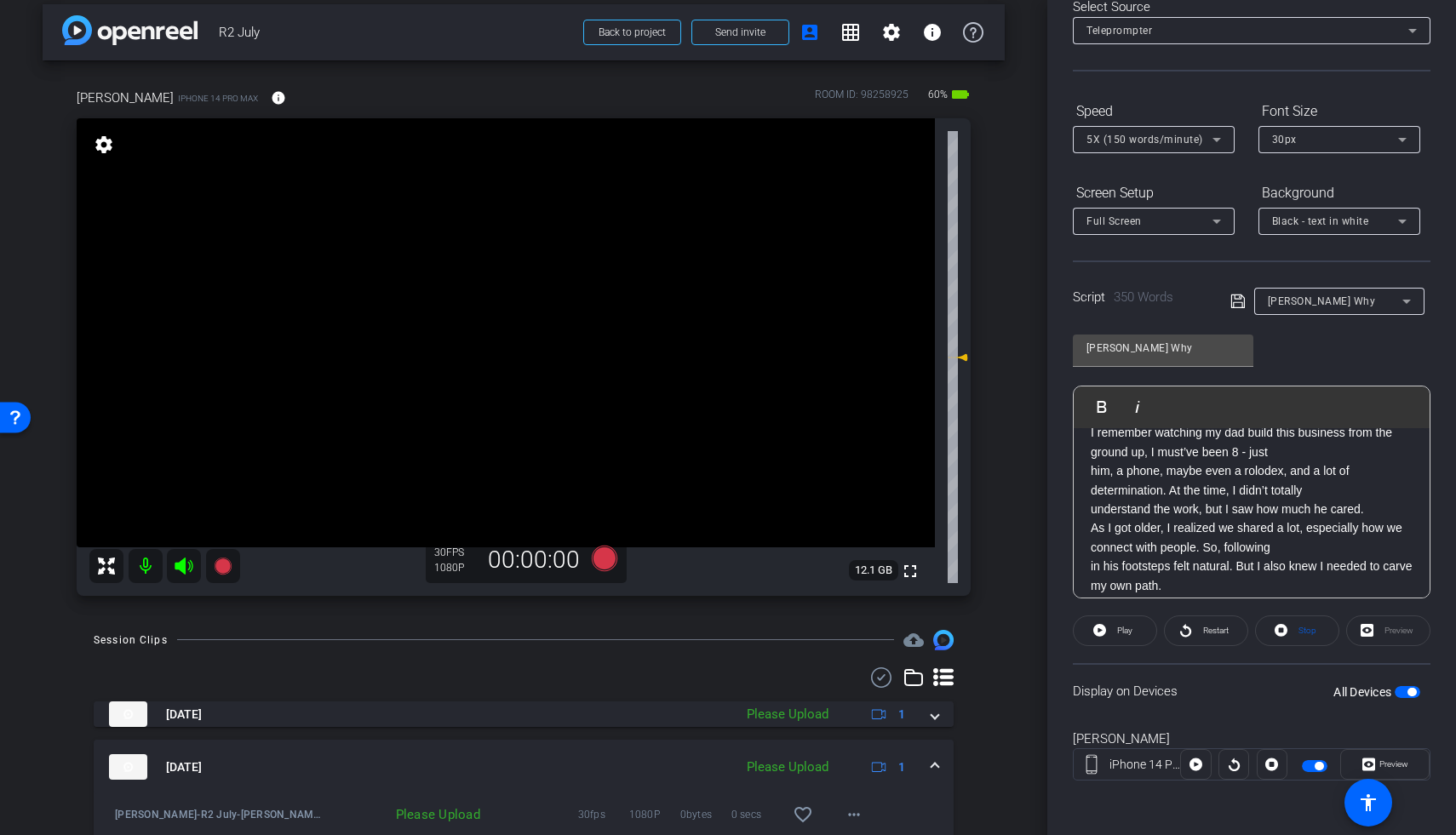
scroll to position [118, 0]
click at [226, 561] on icon at bounding box center [222, 566] width 17 height 17
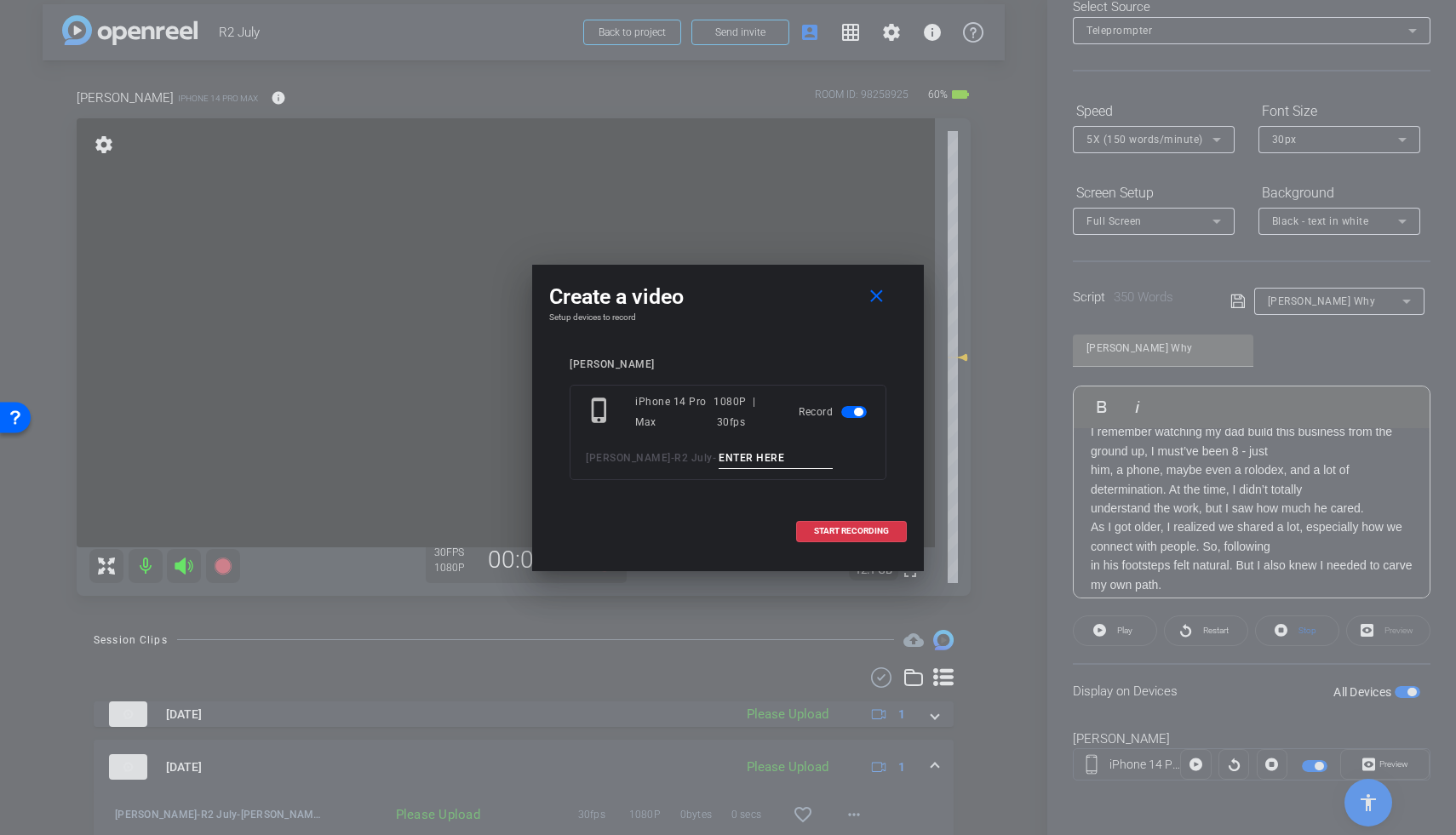
click at [721, 451] on input at bounding box center [775, 459] width 114 height 21
type input "Ryan TA3"
click at [873, 532] on span "START RECORDING" at bounding box center [851, 532] width 75 height 9
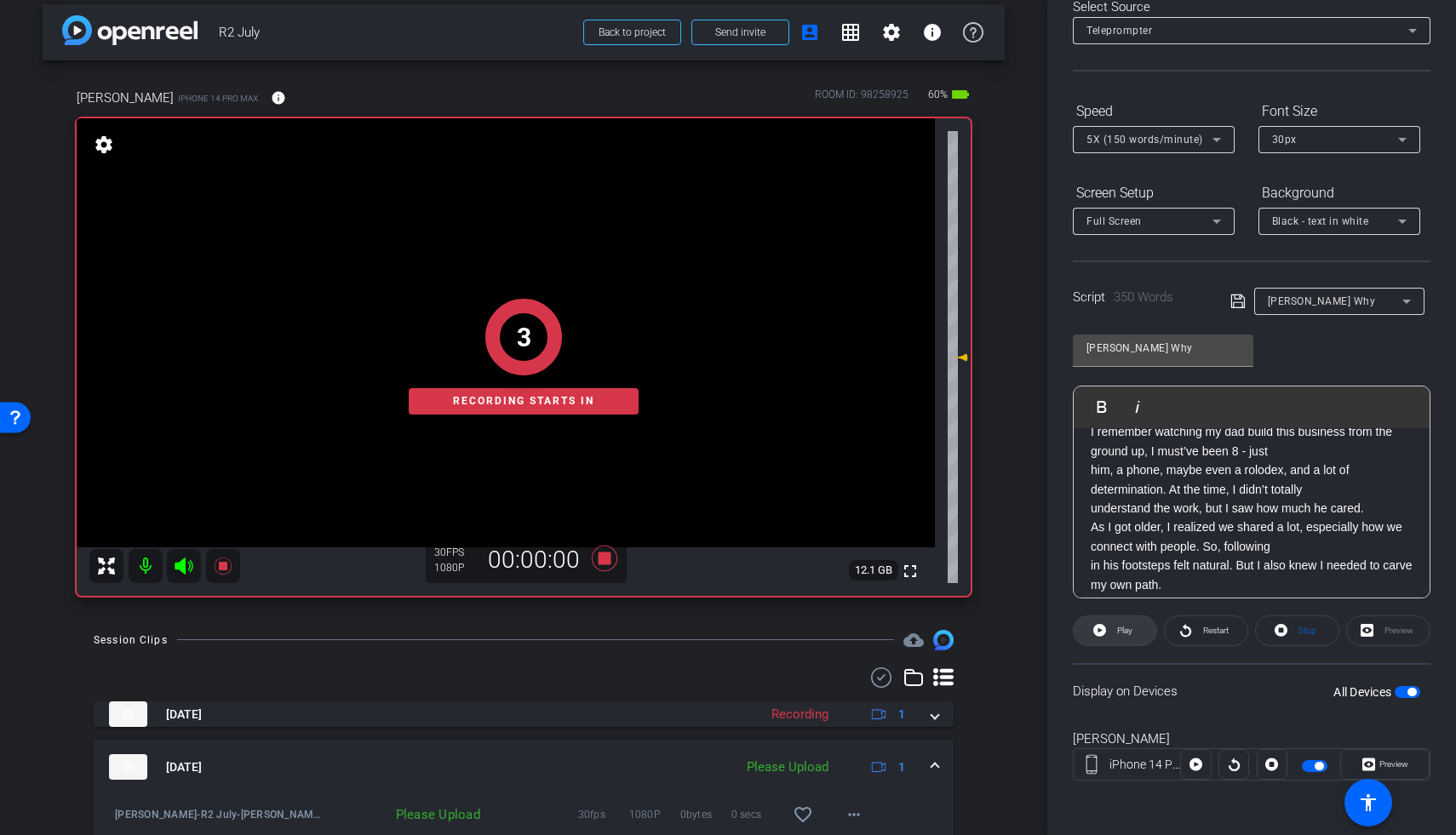
click at [1126, 632] on span at bounding box center [1115, 631] width 82 height 41
click at [186, 566] on icon at bounding box center [183, 566] width 18 height 17
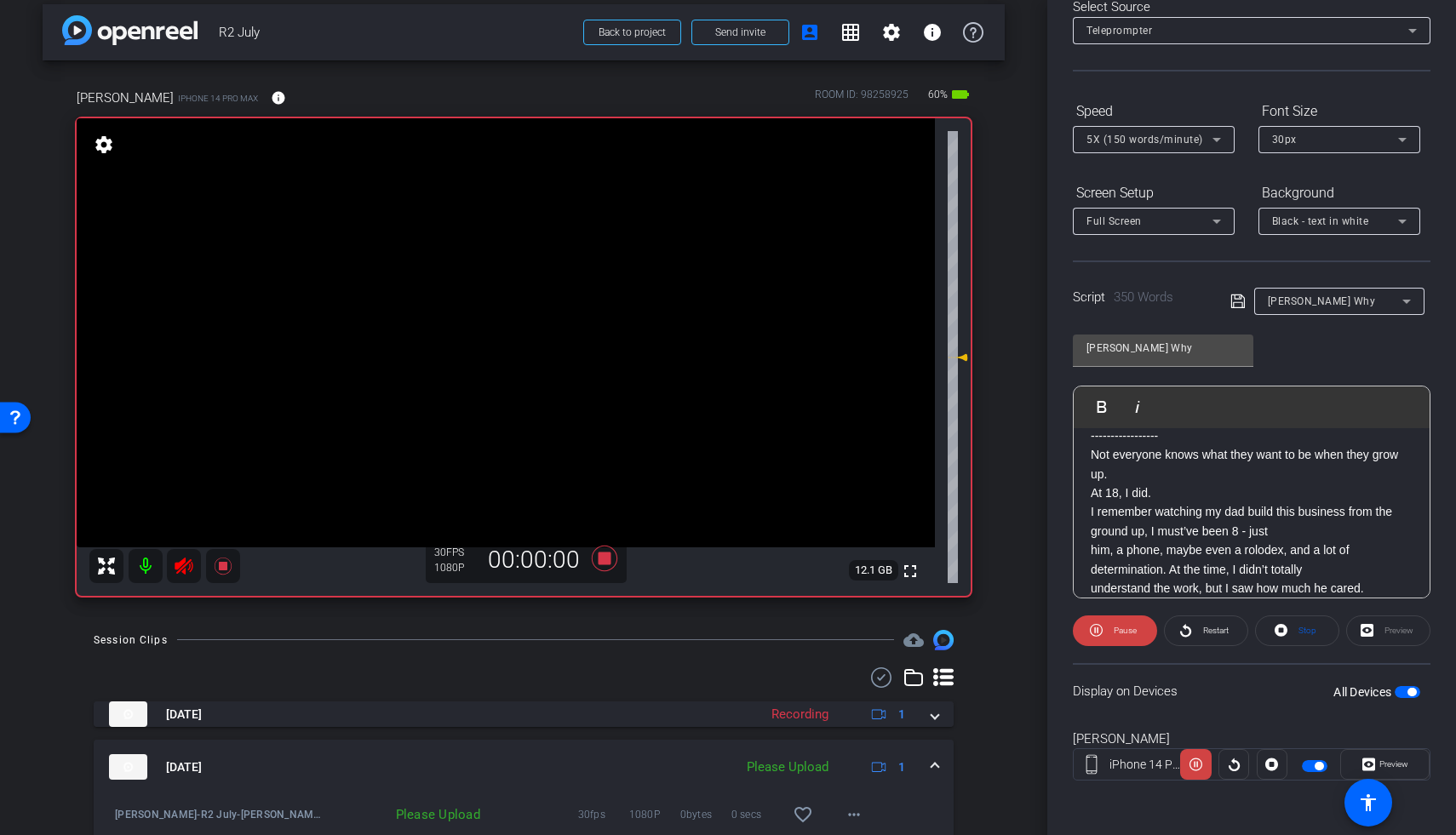
scroll to position [0, 0]
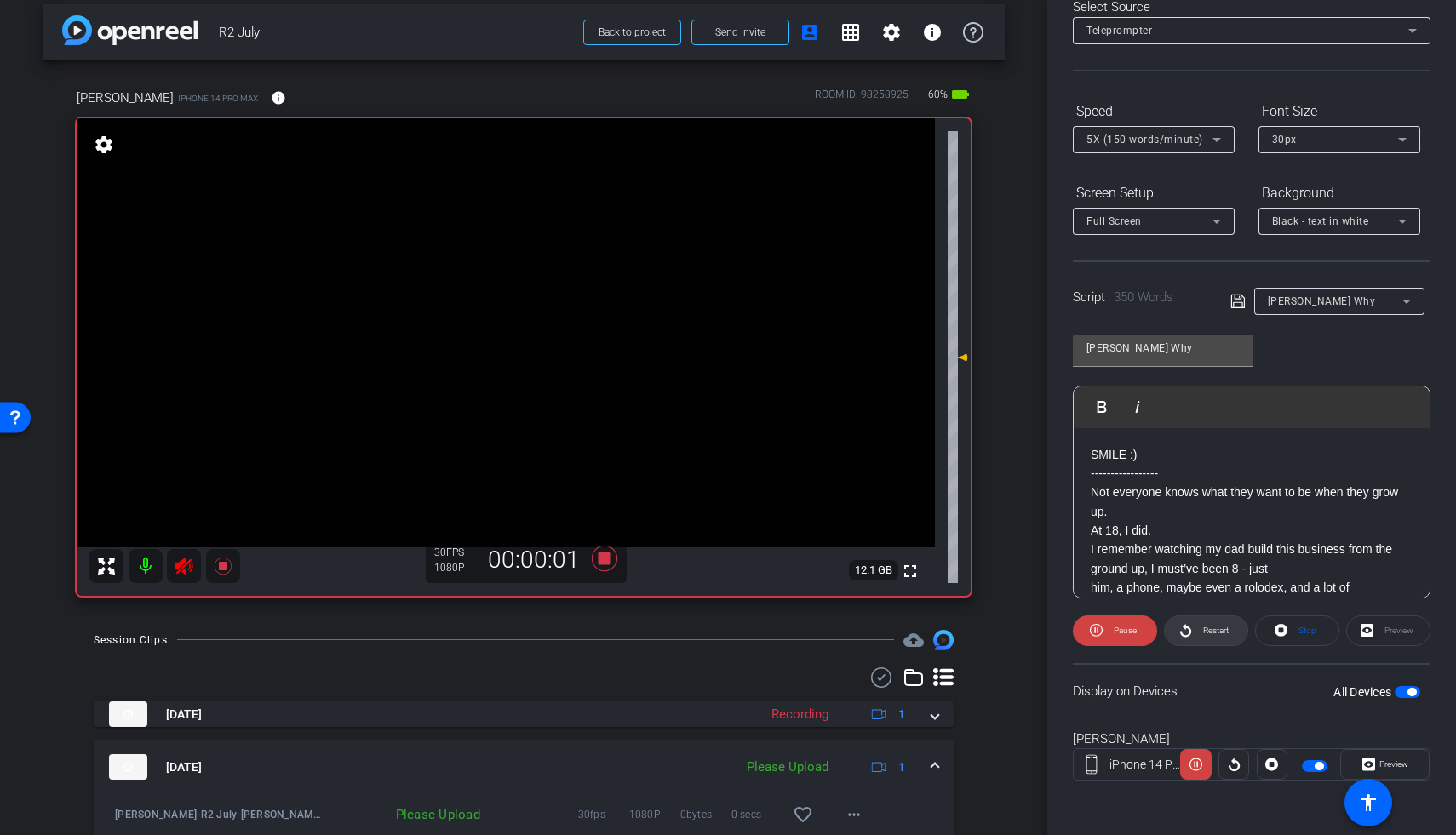
click at [1126, 626] on span "Restart" at bounding box center [1216, 631] width 25 height 10
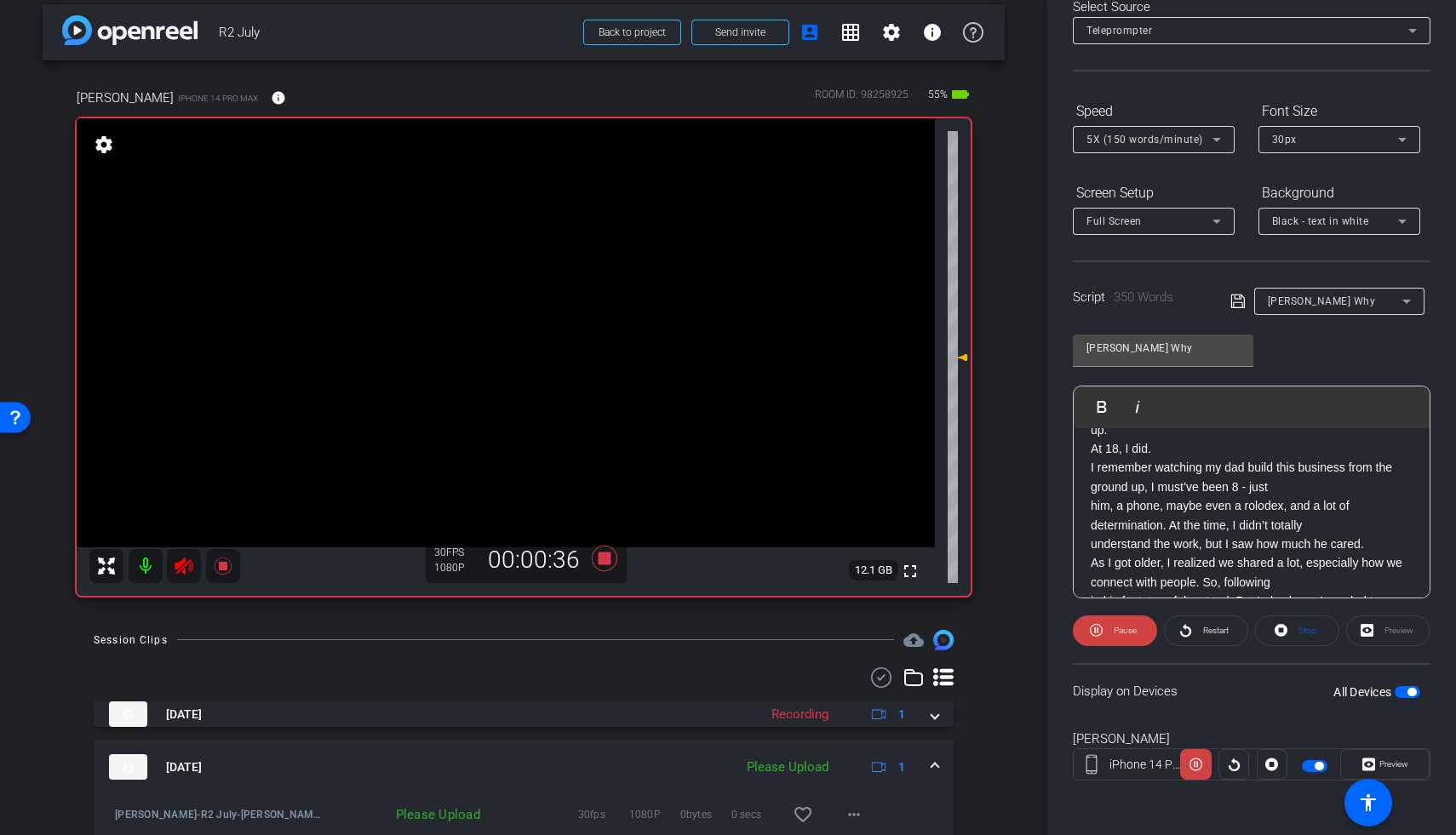
scroll to position [296, 0]
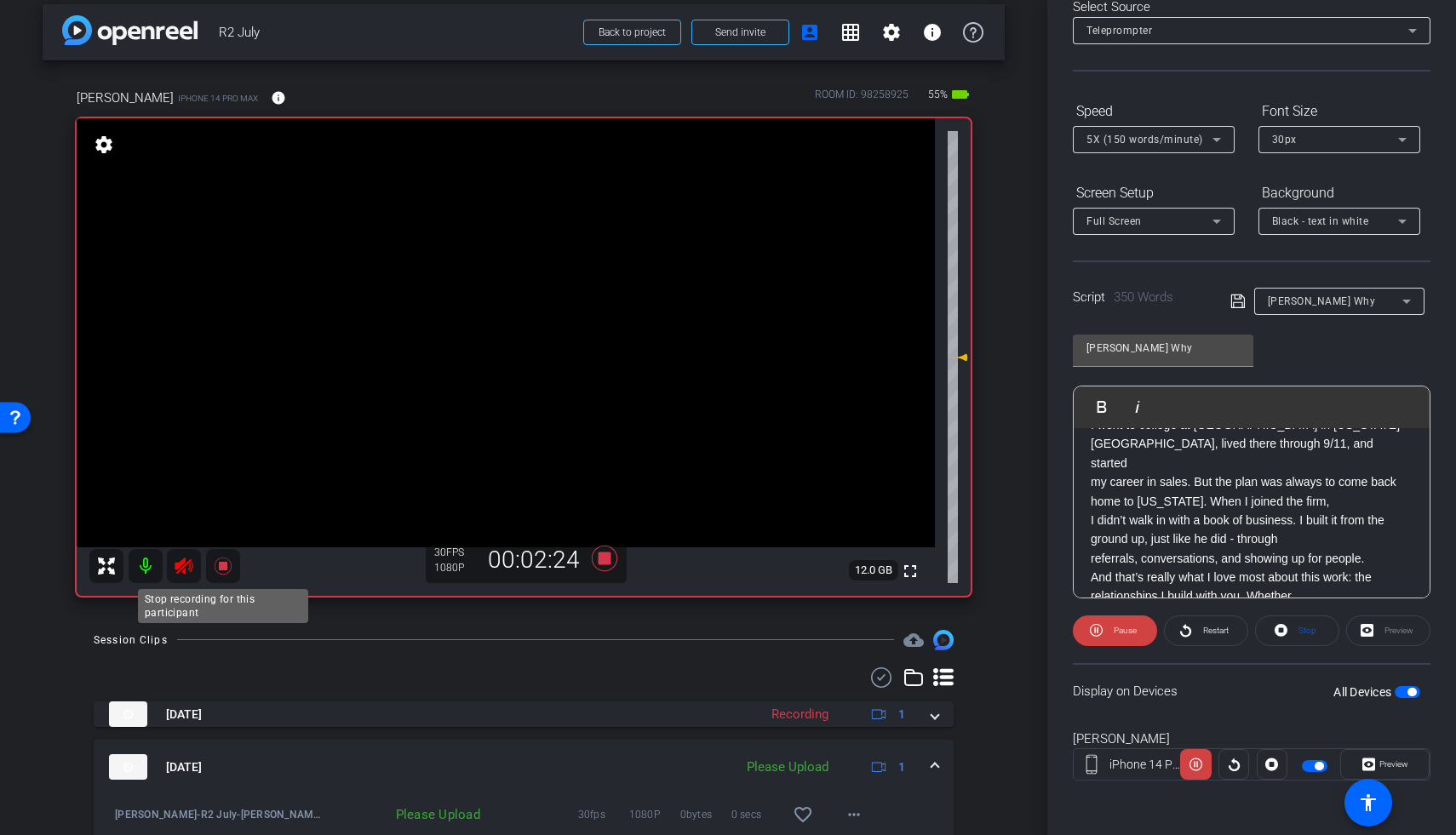
click at [223, 565] on icon at bounding box center [222, 566] width 17 height 17
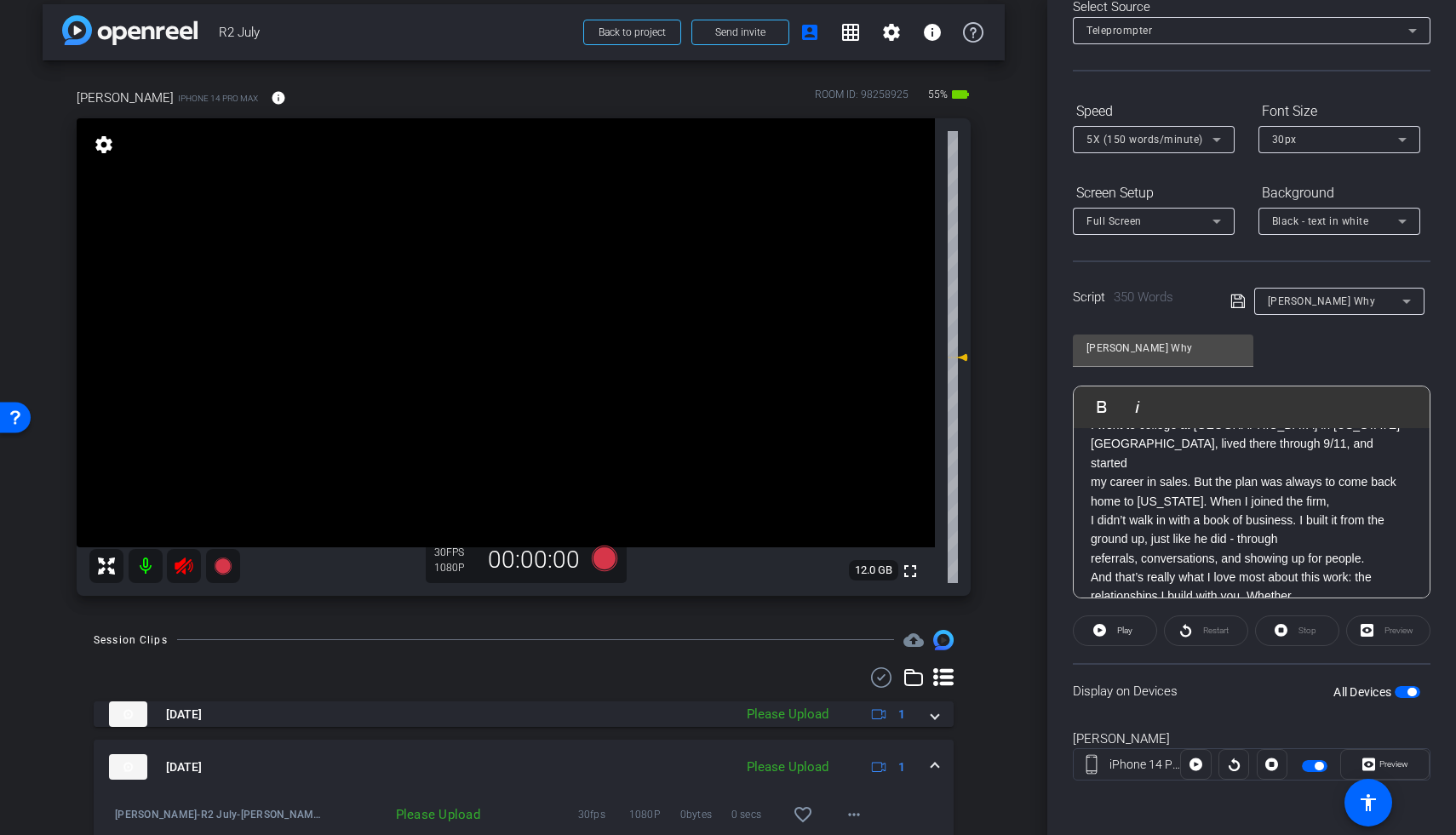
click at [183, 568] on icon at bounding box center [183, 566] width 20 height 20
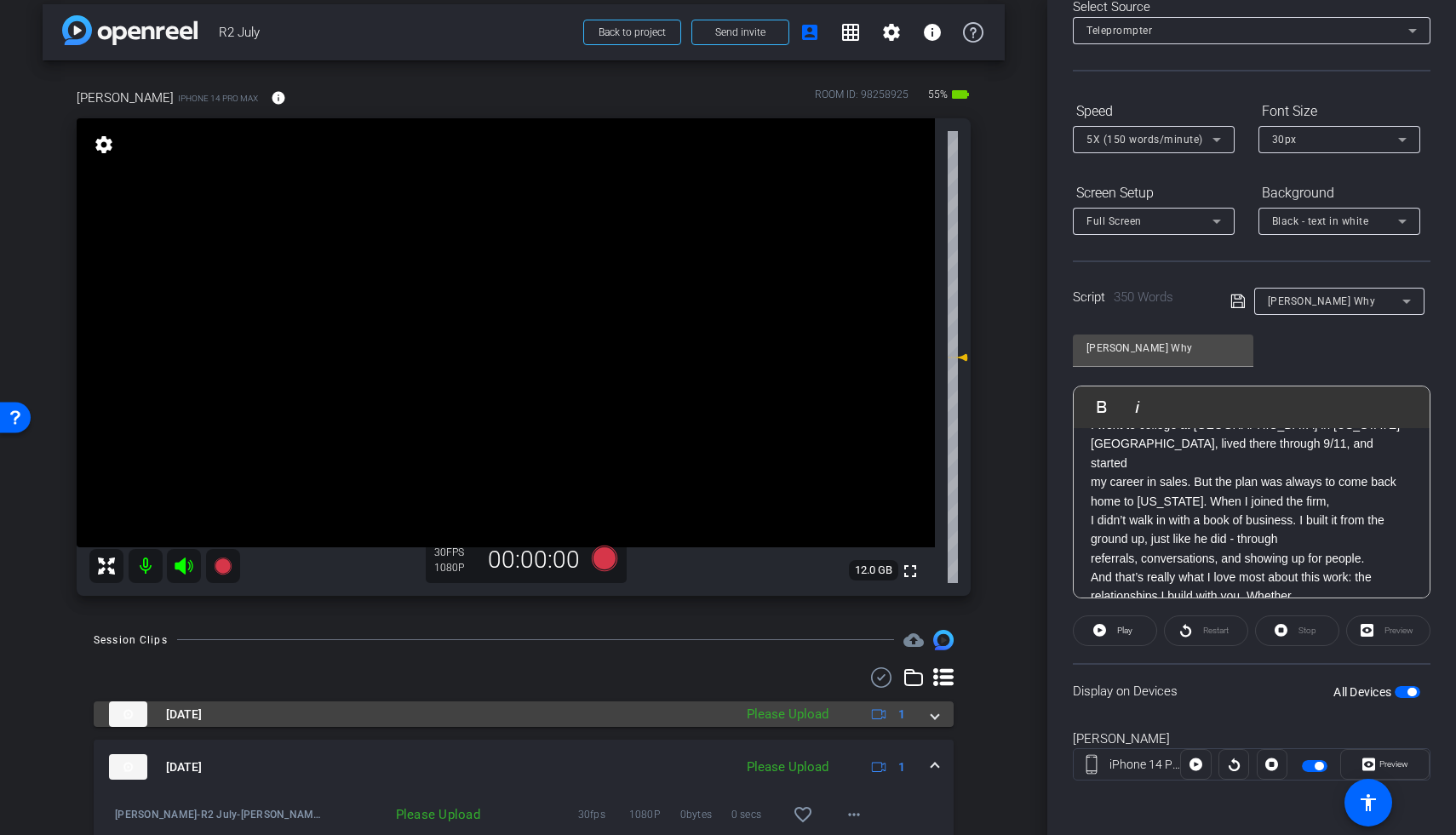
click at [929, 713] on mat-expansion-panel-header "Aug 14, 2025 Please Upload 1" at bounding box center [524, 714] width 860 height 25
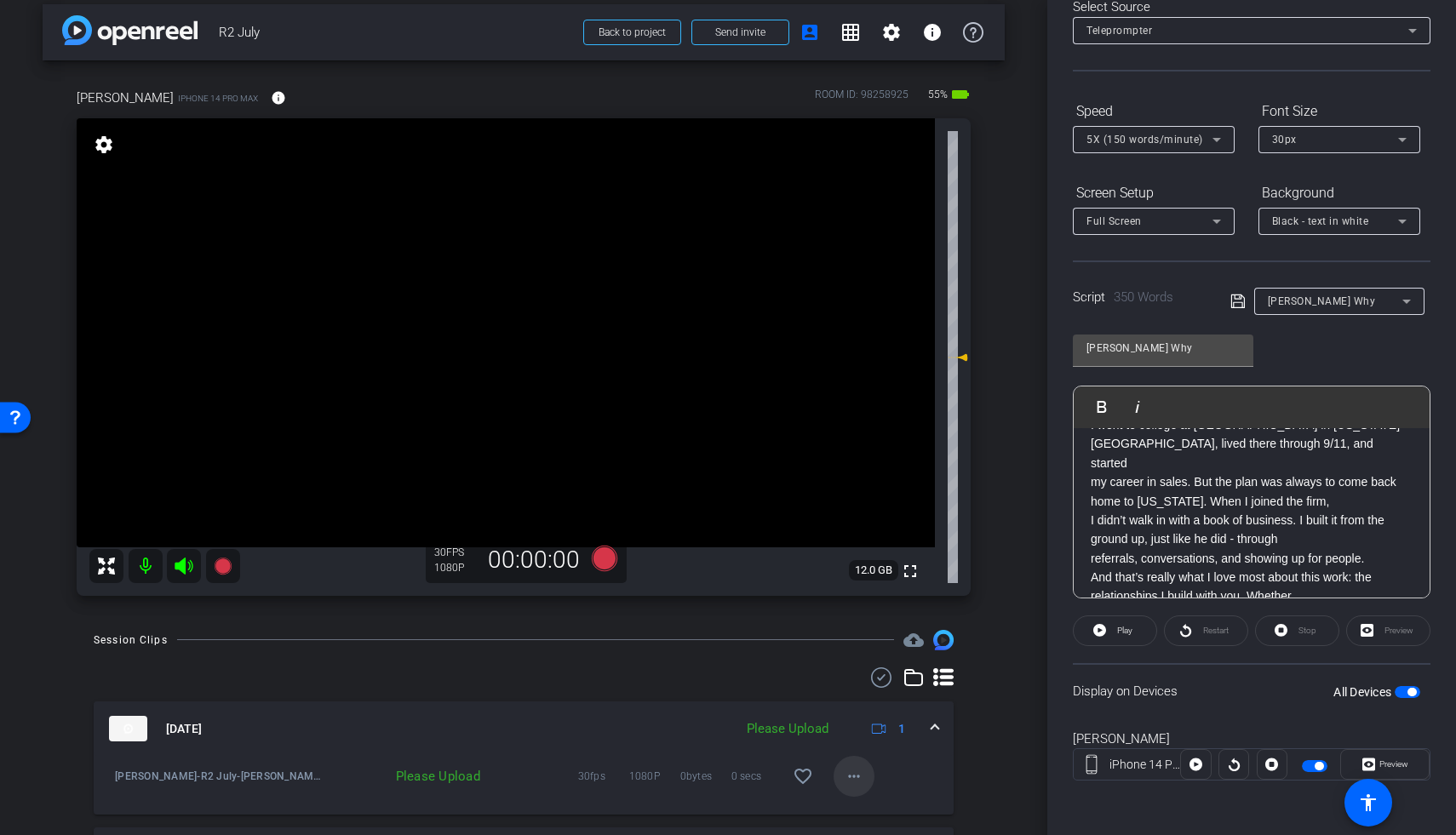
click at [848, 720] on mat-icon "more_horiz" at bounding box center [853, 776] width 20 height 20
click at [861, 701] on span "Upload" at bounding box center [872, 697] width 68 height 20
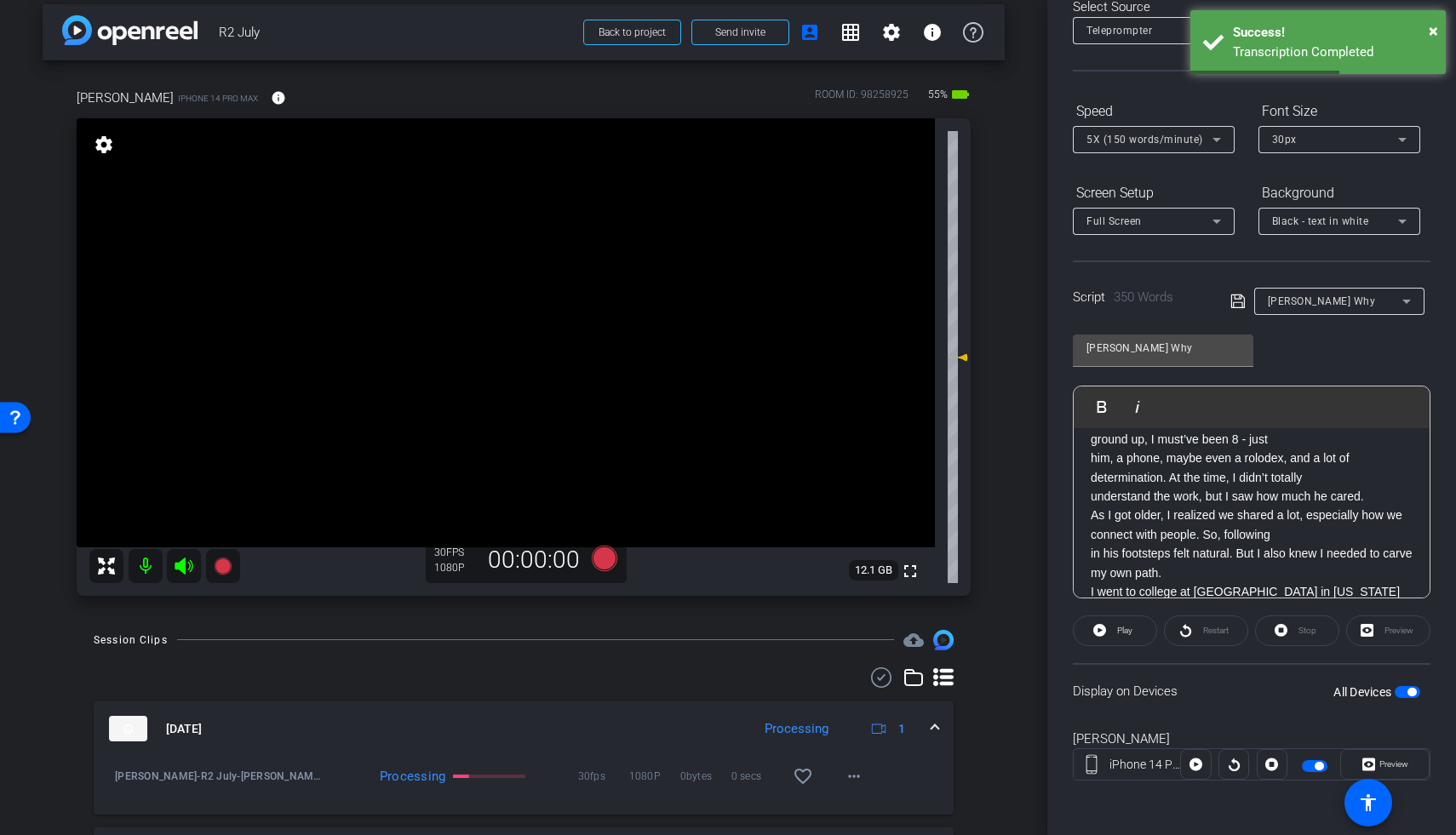
scroll to position [0, 0]
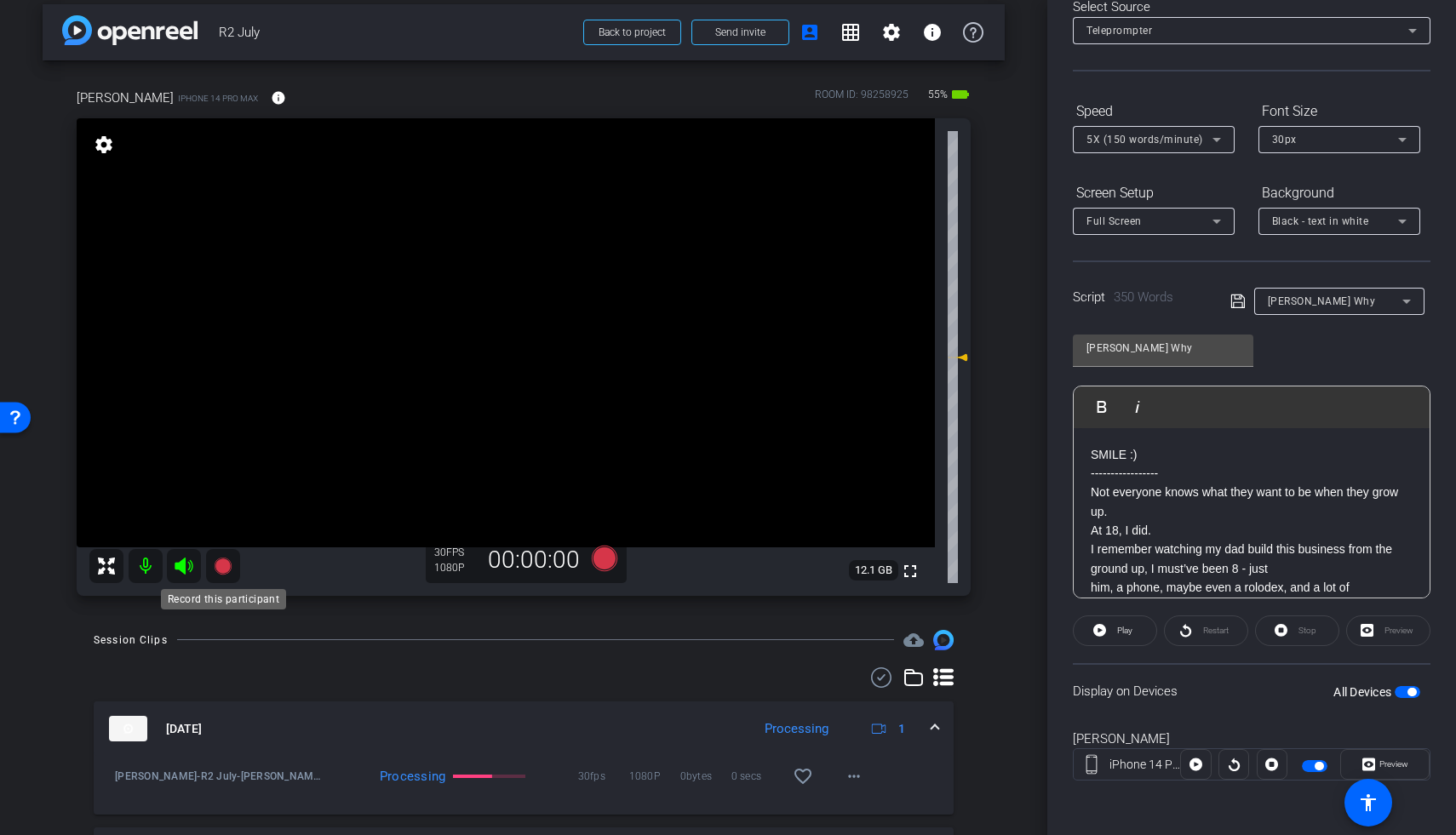
click at [223, 563] on icon at bounding box center [222, 566] width 17 height 17
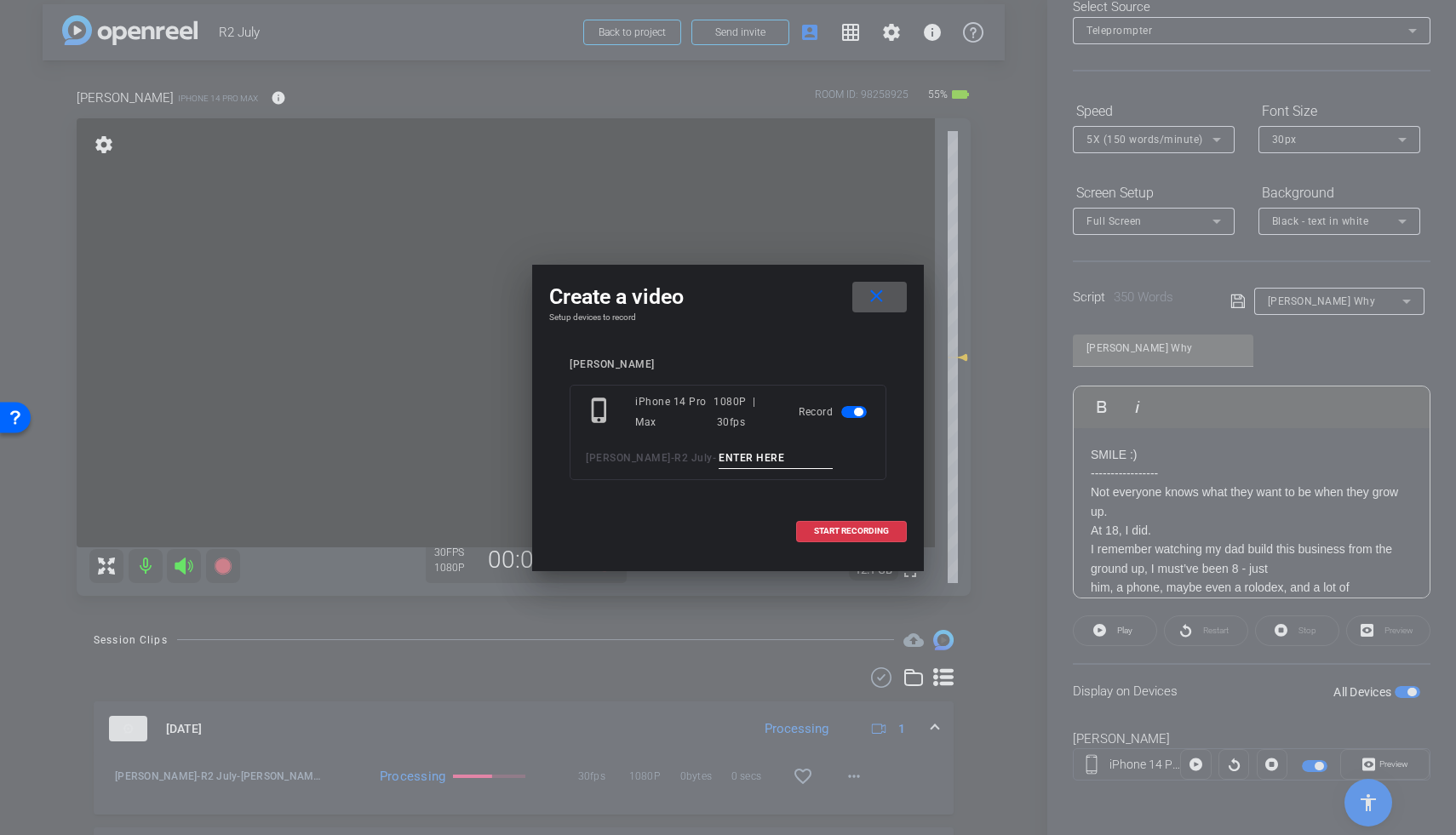
click at [723, 463] on input at bounding box center [775, 459] width 114 height 21
type input "Ryan TA4"
click at [817, 530] on span "START RECORDING" at bounding box center [851, 532] width 75 height 9
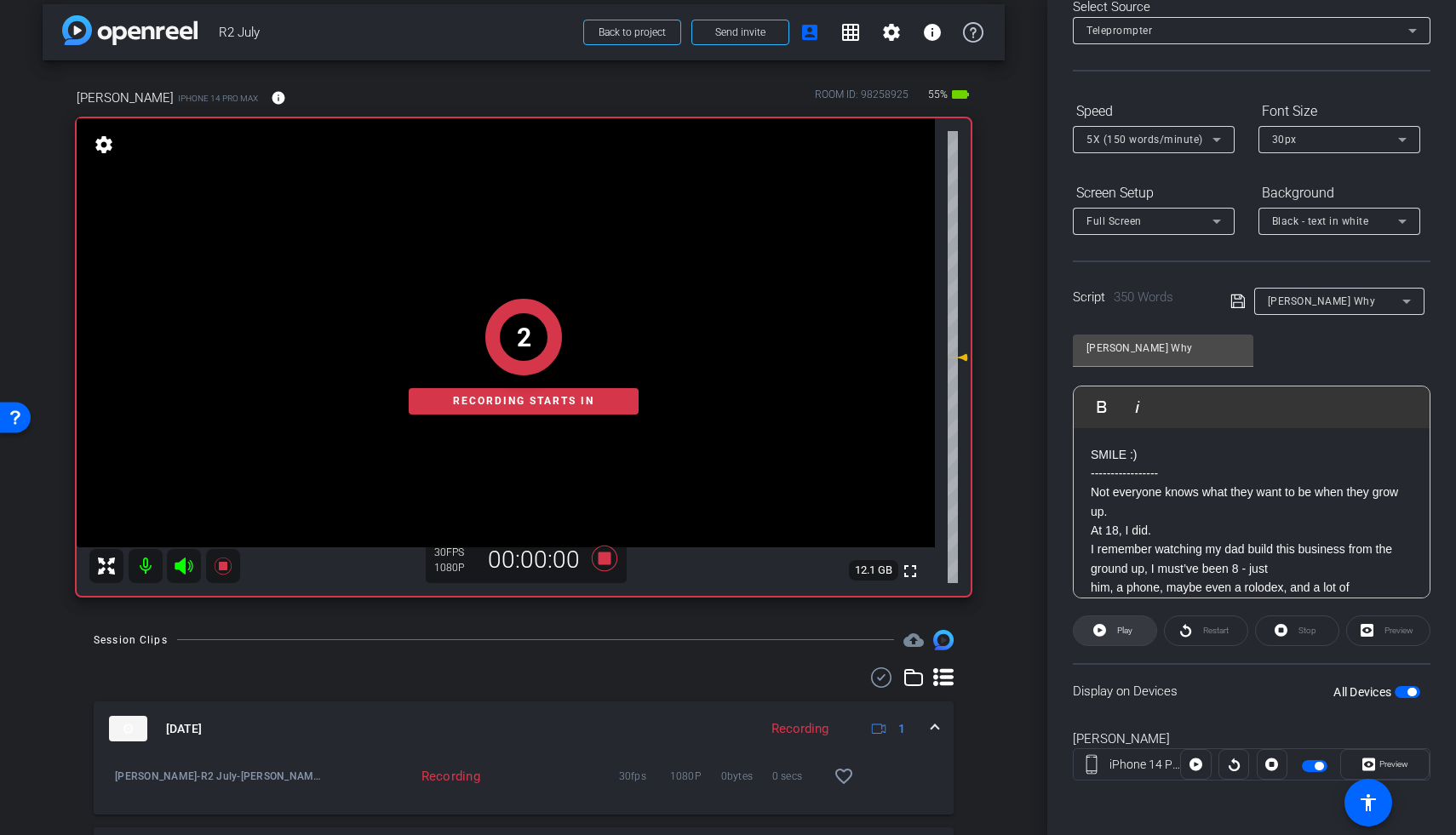
click at [1108, 632] on span at bounding box center [1115, 631] width 82 height 41
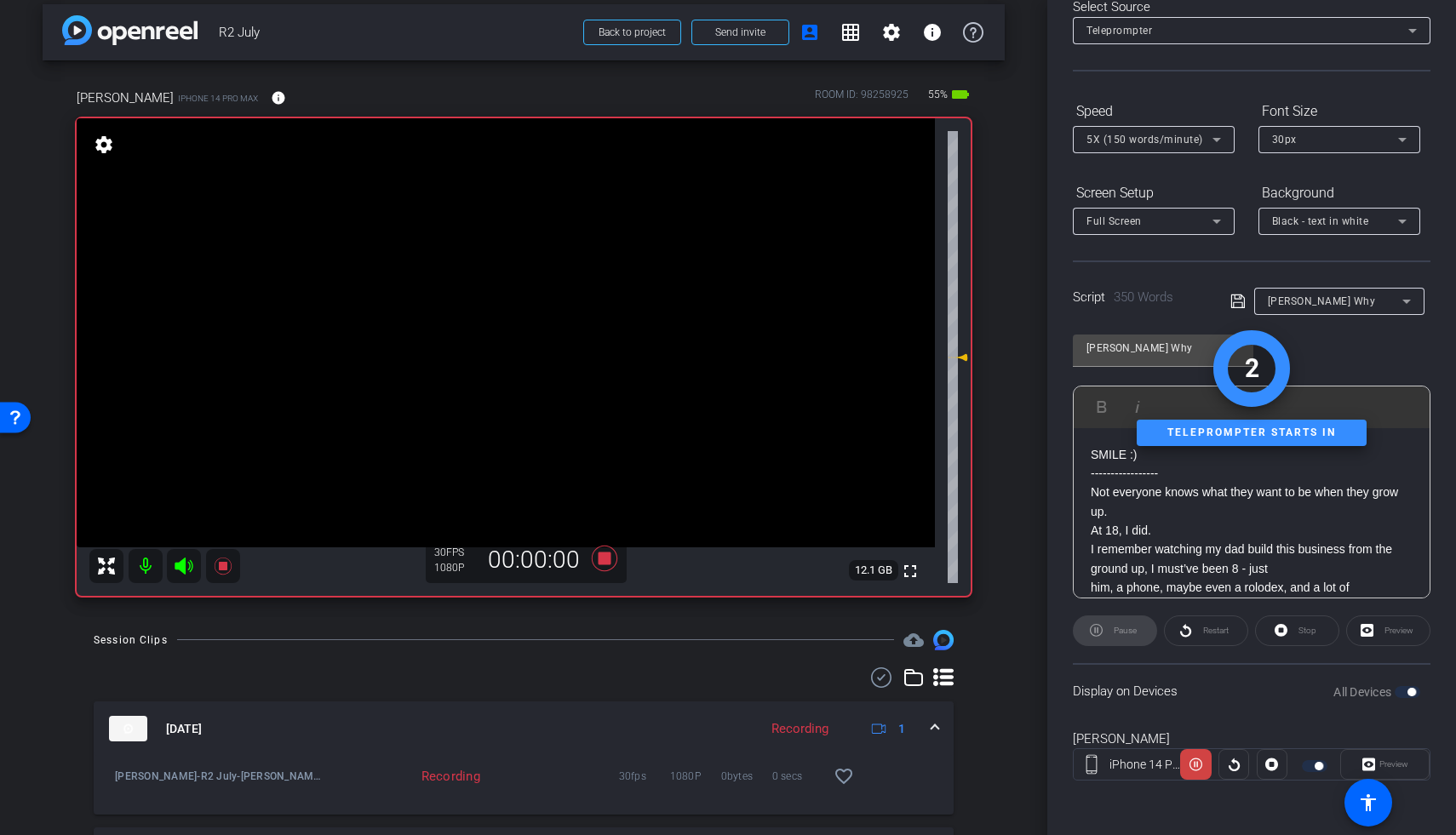
click at [189, 567] on icon at bounding box center [183, 566] width 18 height 17
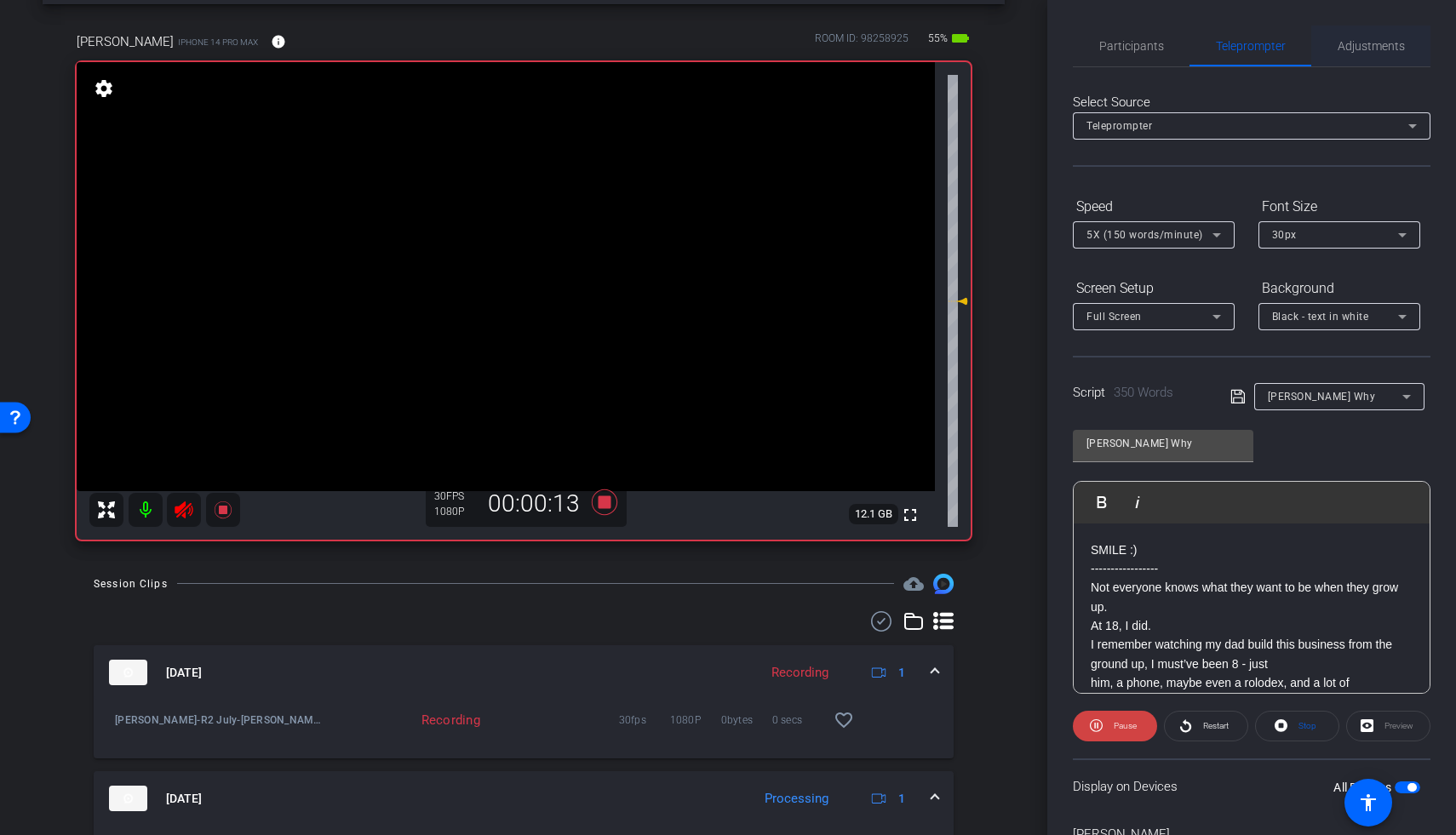
click at [1126, 51] on span "Adjustments" at bounding box center [1371, 46] width 68 height 12
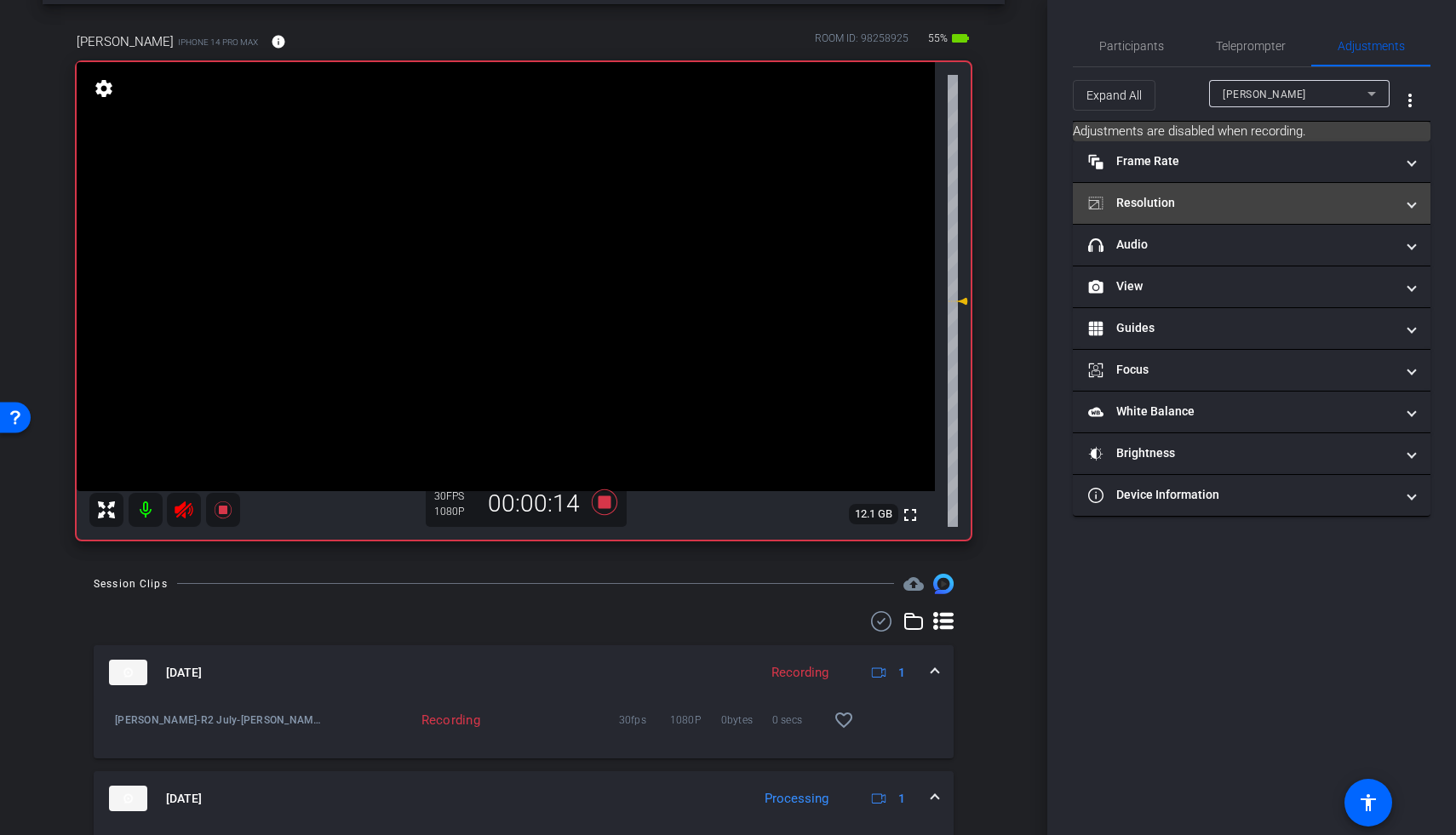
click at [1126, 202] on mat-panel-title "Resolution" at bounding box center [1241, 203] width 306 height 18
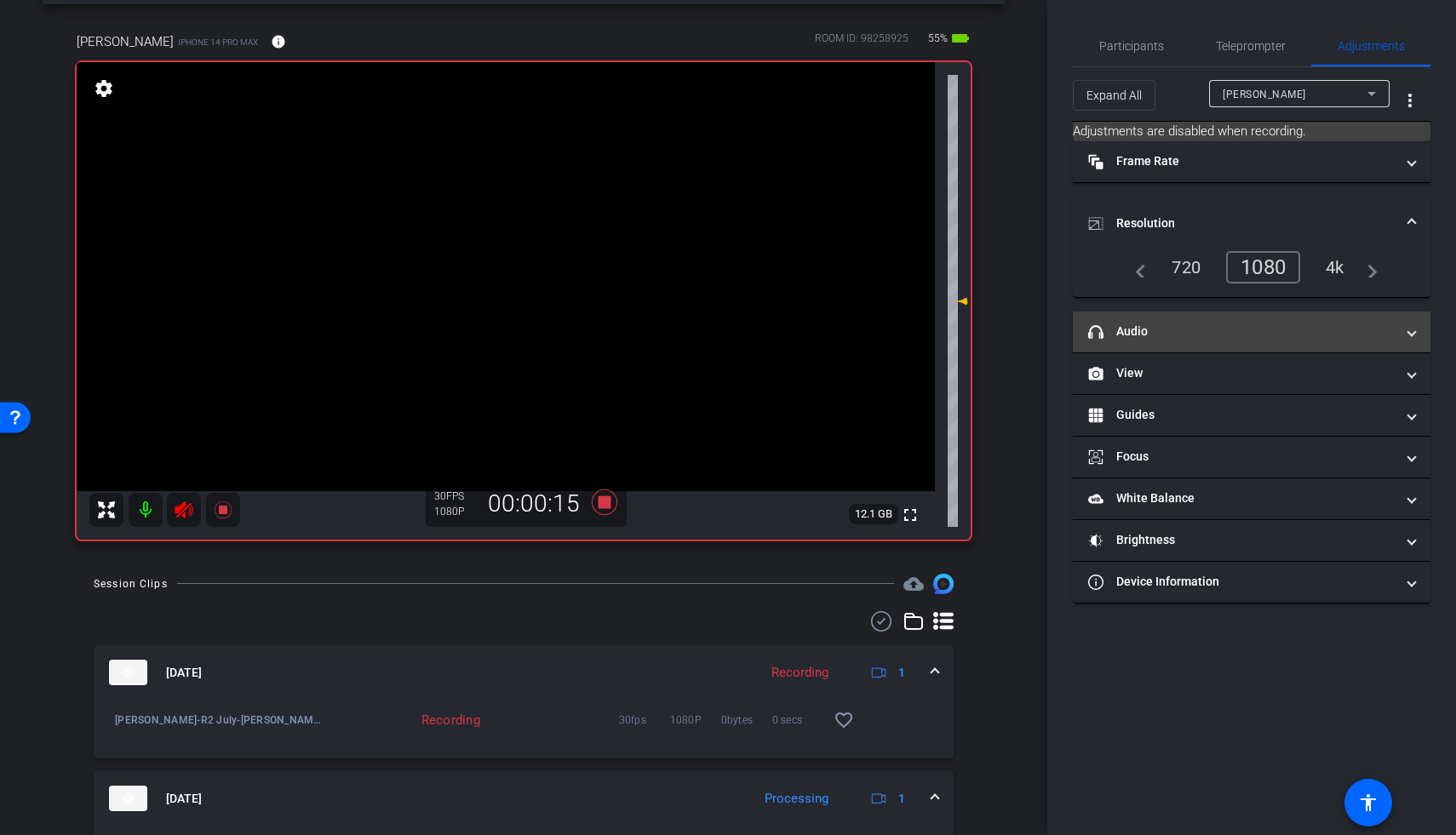
click at [1126, 334] on mat-panel-title "headphone icon Audio" at bounding box center [1241, 332] width 306 height 18
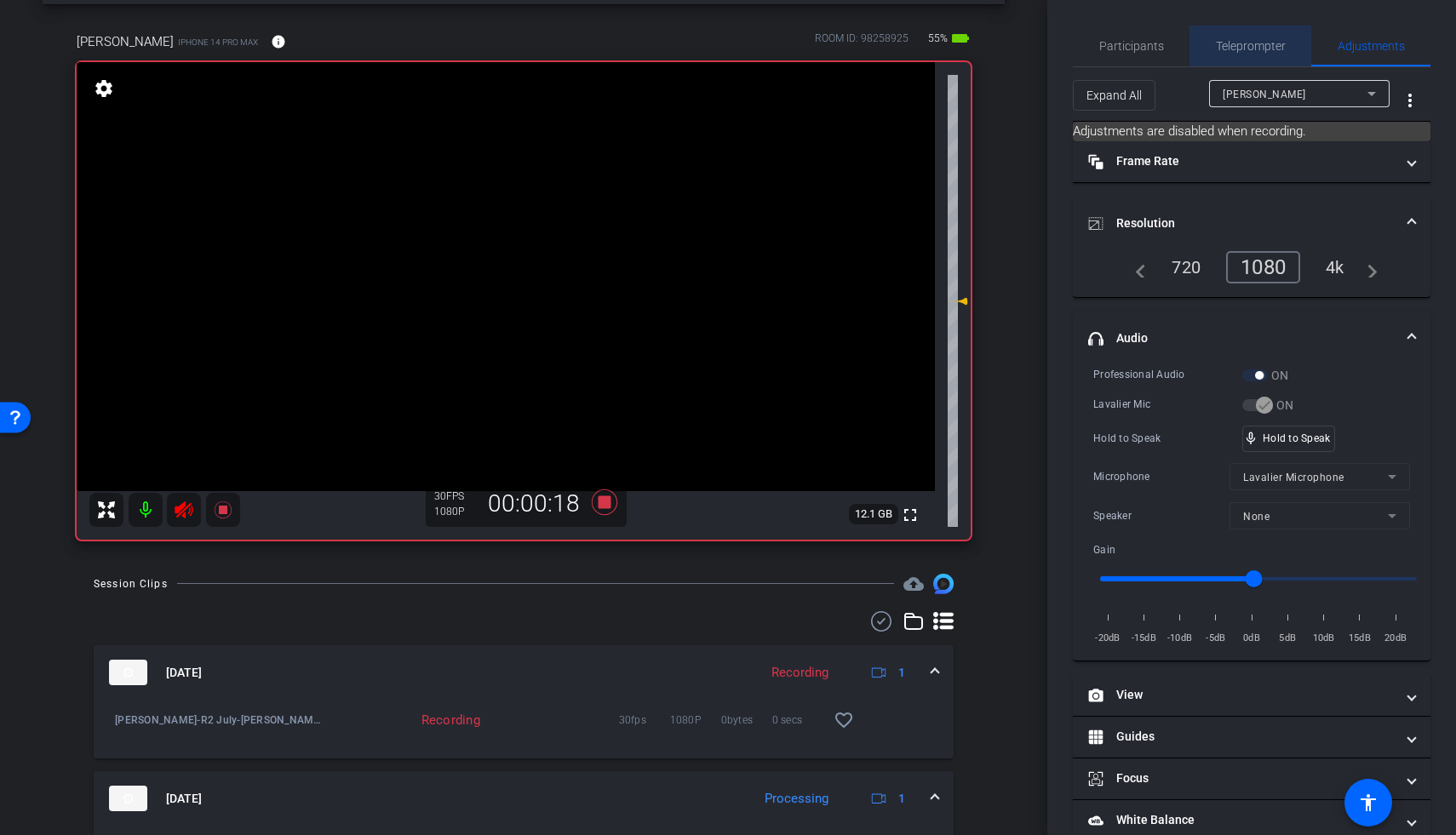
click at [1126, 44] on span "Teleprompter" at bounding box center [1251, 46] width 70 height 12
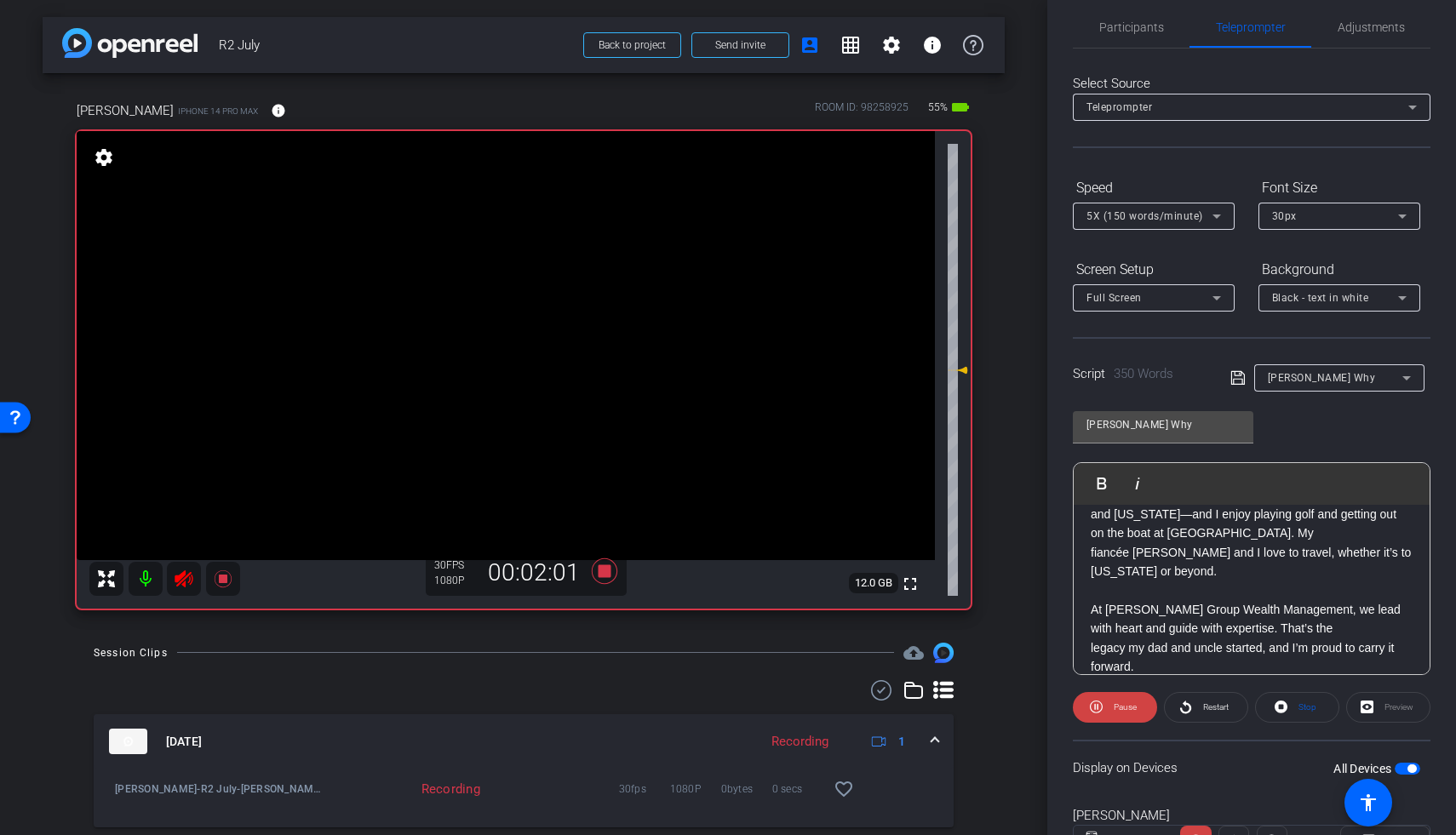
scroll to position [21, 0]
click at [598, 568] on icon at bounding box center [604, 571] width 25 height 25
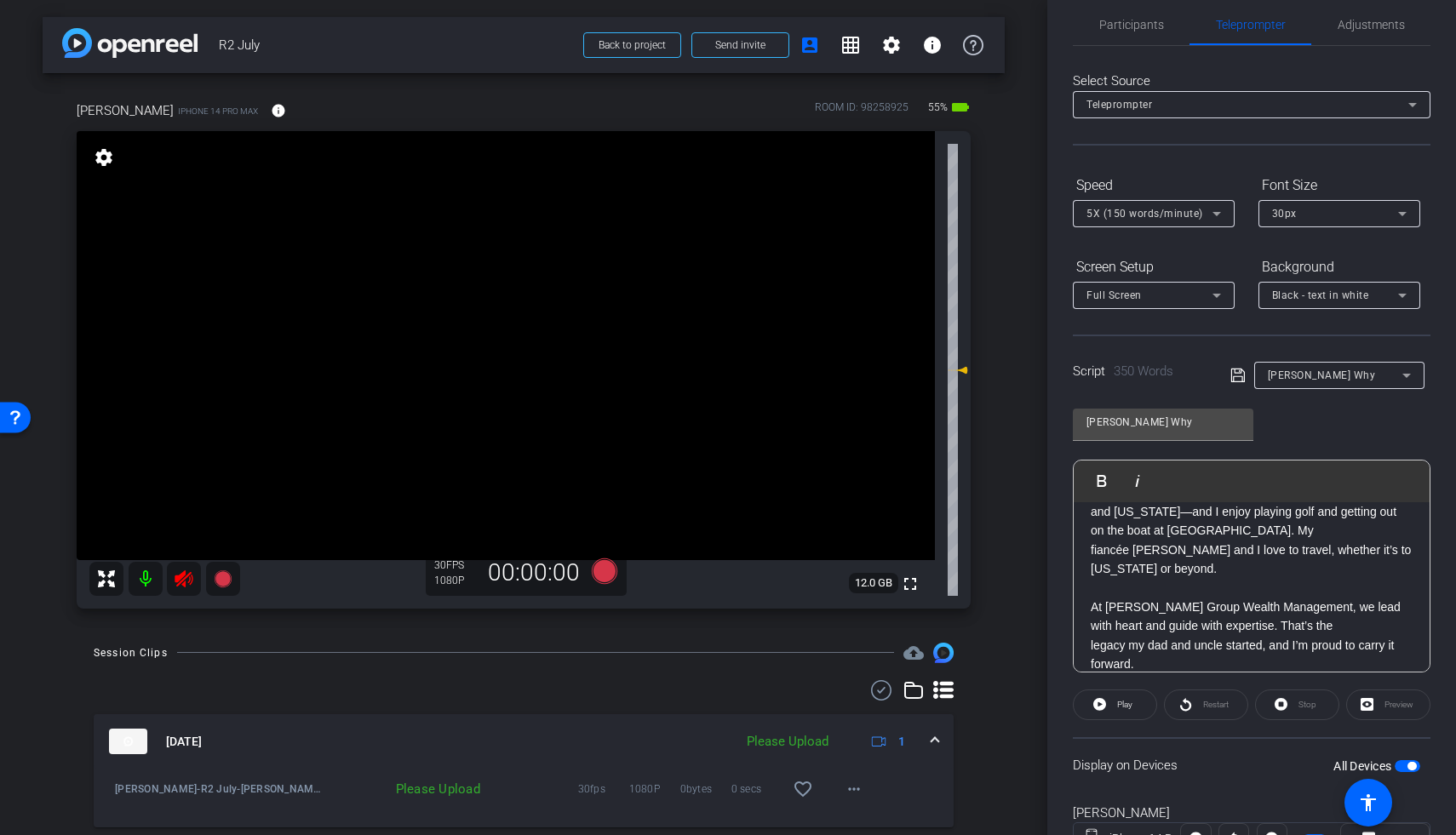
click at [169, 587] on mat-icon at bounding box center [183, 579] width 34 height 34
click at [182, 582] on icon at bounding box center [183, 578] width 20 height 20
click at [844, 720] on mat-icon "more_horiz" at bounding box center [853, 789] width 20 height 20
click at [861, 710] on span "Upload" at bounding box center [872, 711] width 68 height 20
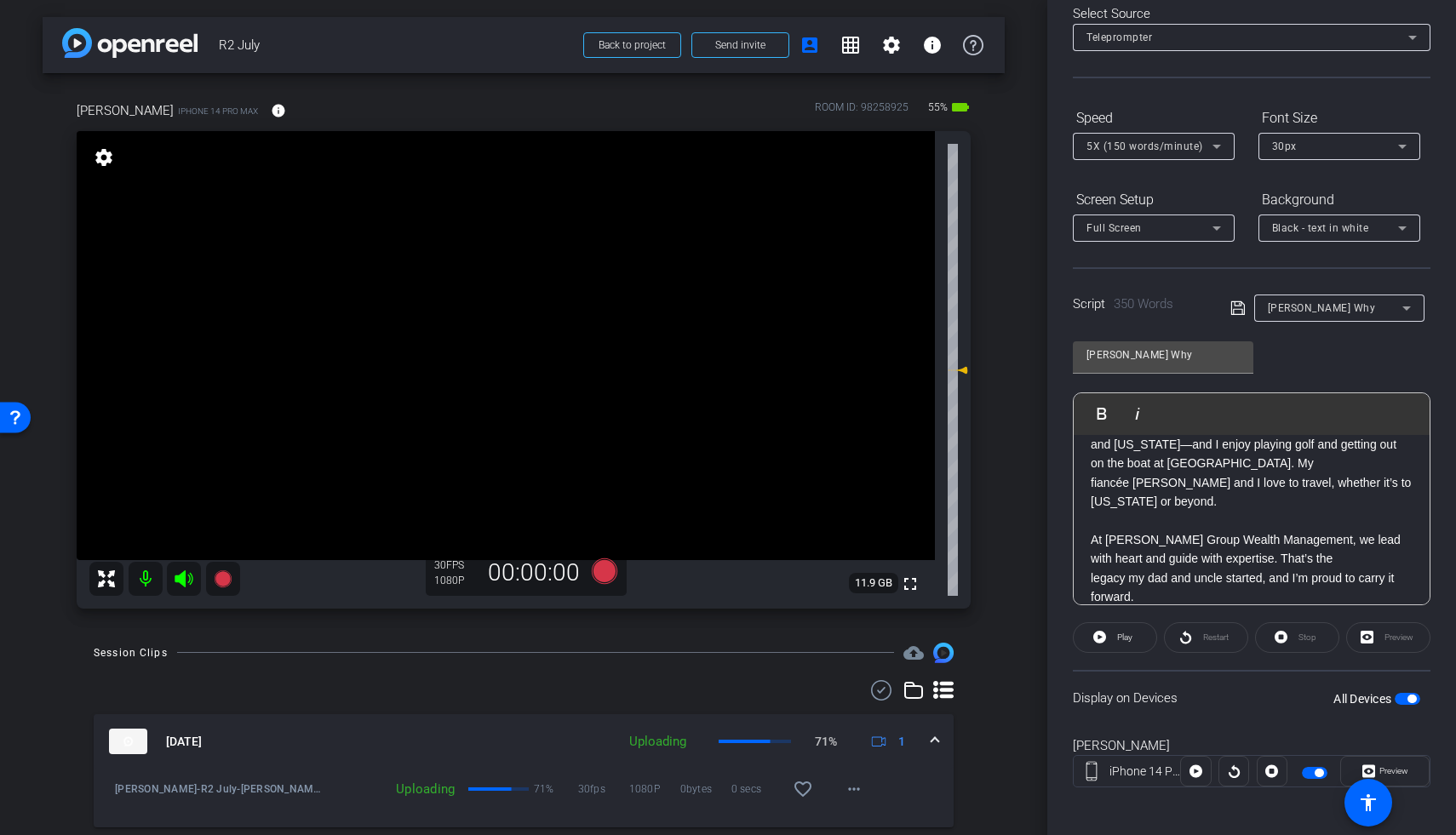
scroll to position [96, 0]
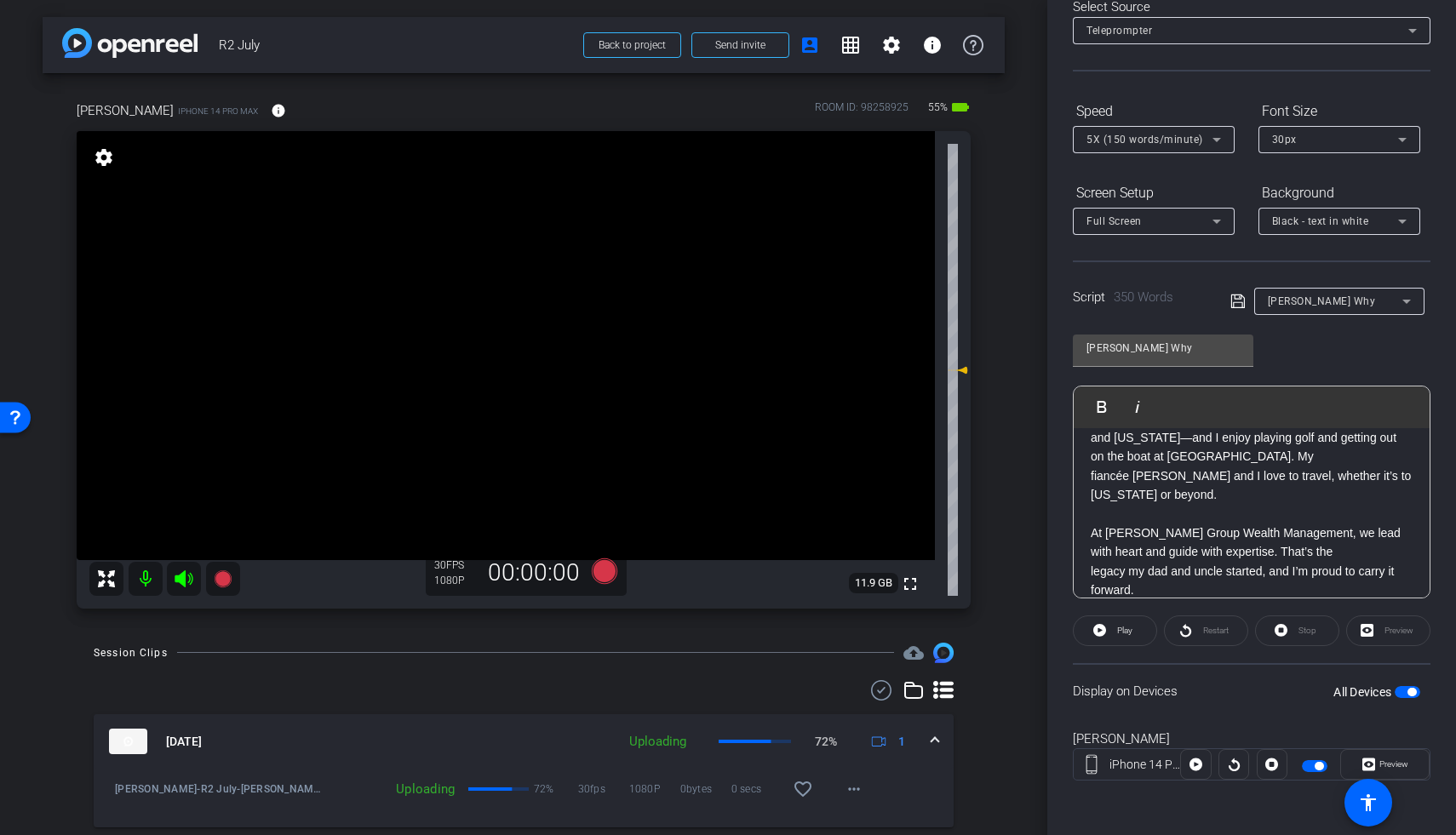
click at [1126, 689] on span "button" at bounding box center [1407, 692] width 25 height 12
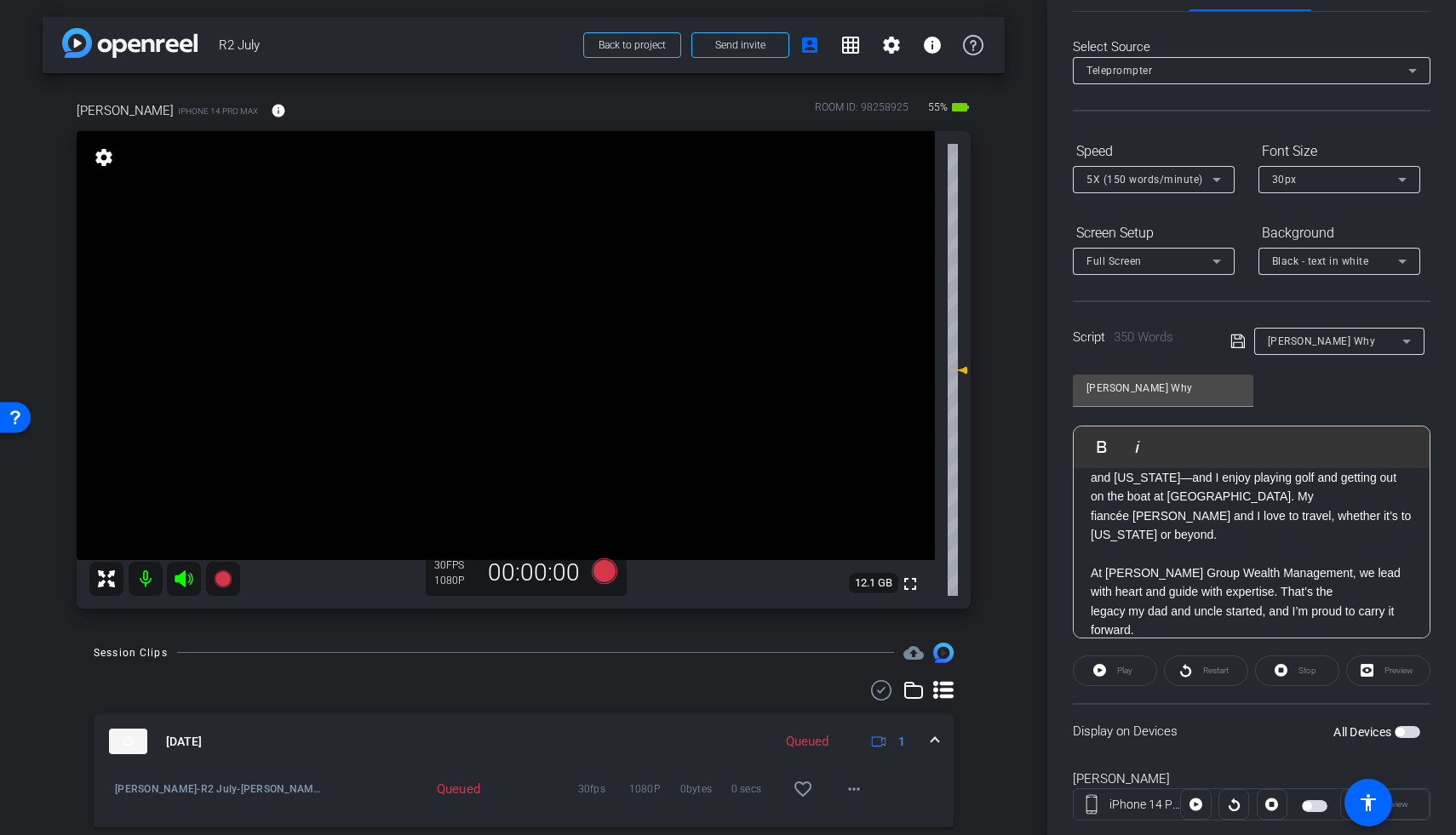
scroll to position [0, 0]
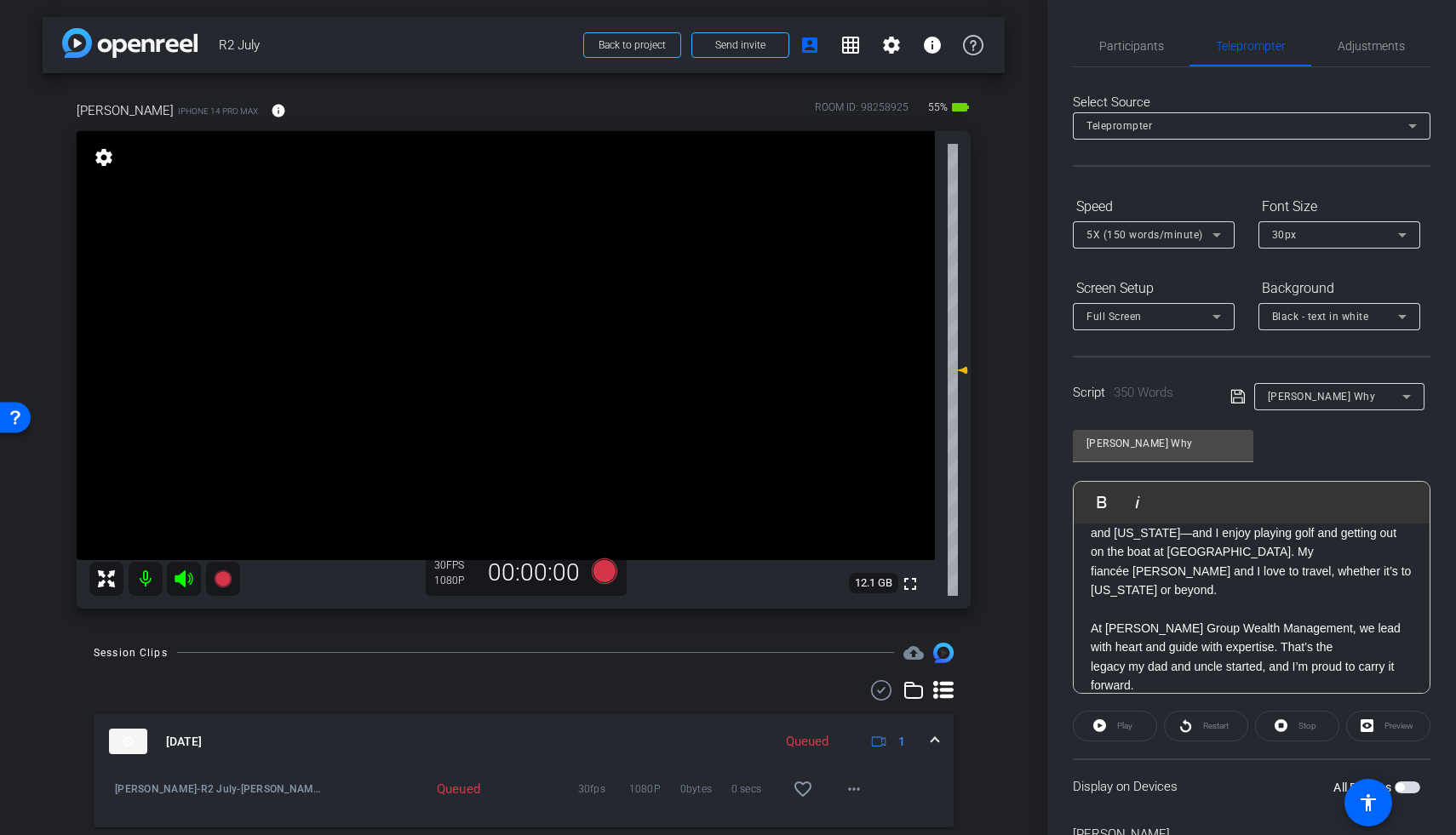
click at [1126, 399] on span "Ryans Why" at bounding box center [1321, 397] width 108 height 12
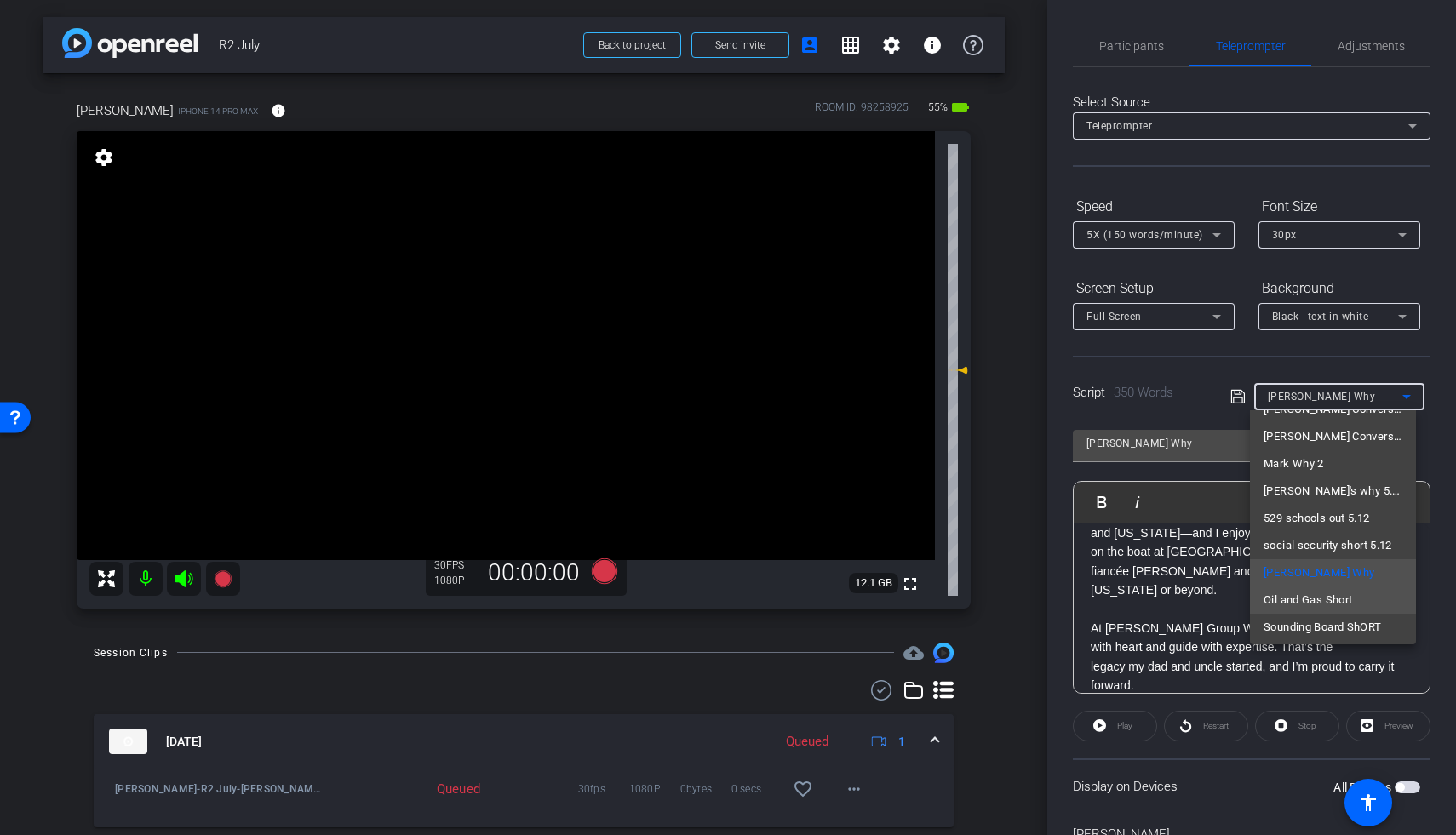
scroll to position [161, 0]
click at [1126, 624] on span "Sounding Board ShORT" at bounding box center [1323, 624] width 118 height 20
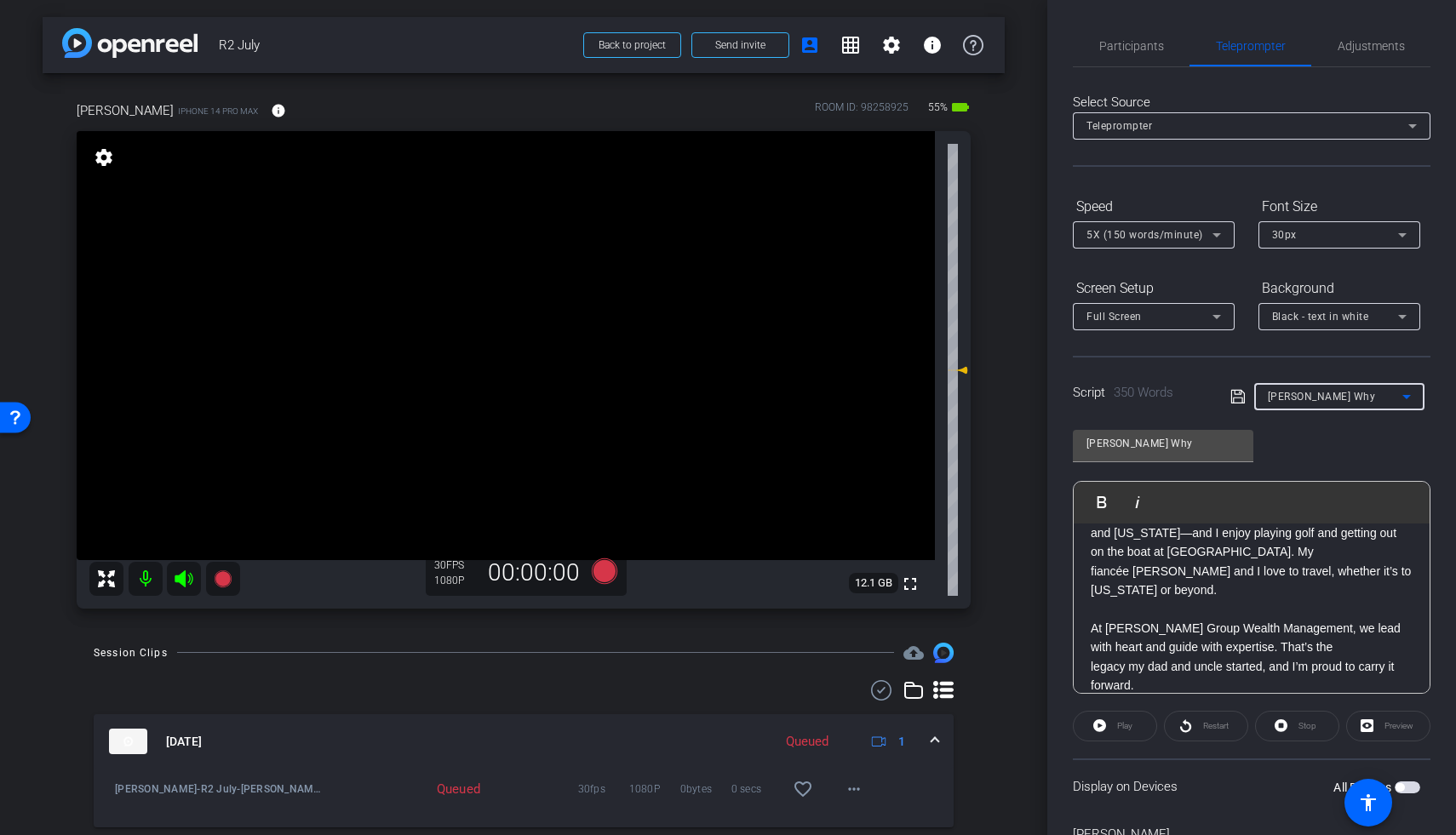
type input "Sounding Board ShORT"
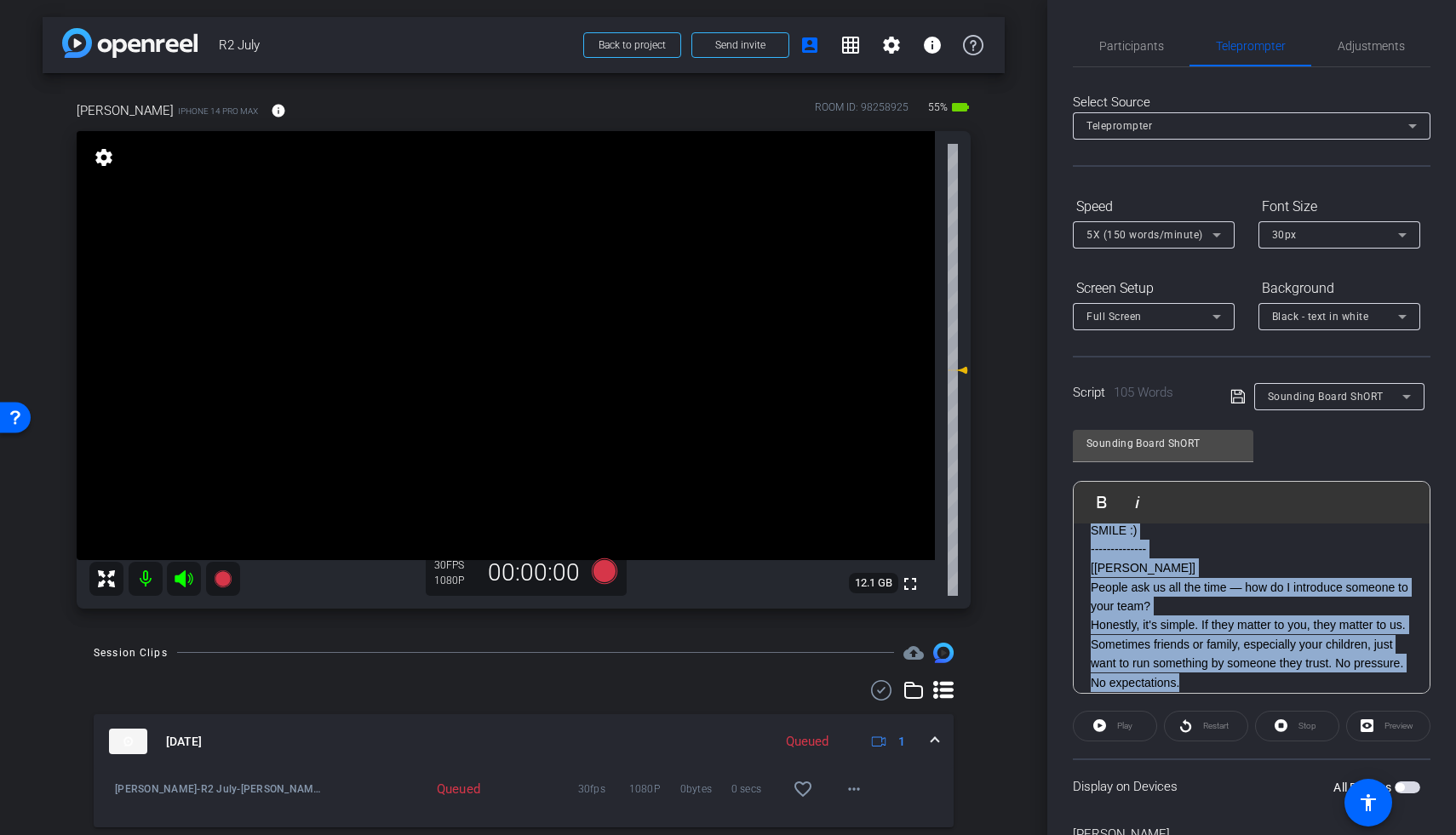
scroll to position [18, 0]
drag, startPoint x: 1247, startPoint y: 659, endPoint x: 1091, endPoint y: 564, distance: 182.6
click at [1091, 564] on div "SMILE :) -------------- [Steve] People ask us all the time — how do I introduce…" at bounding box center [1252, 694] width 356 height 377
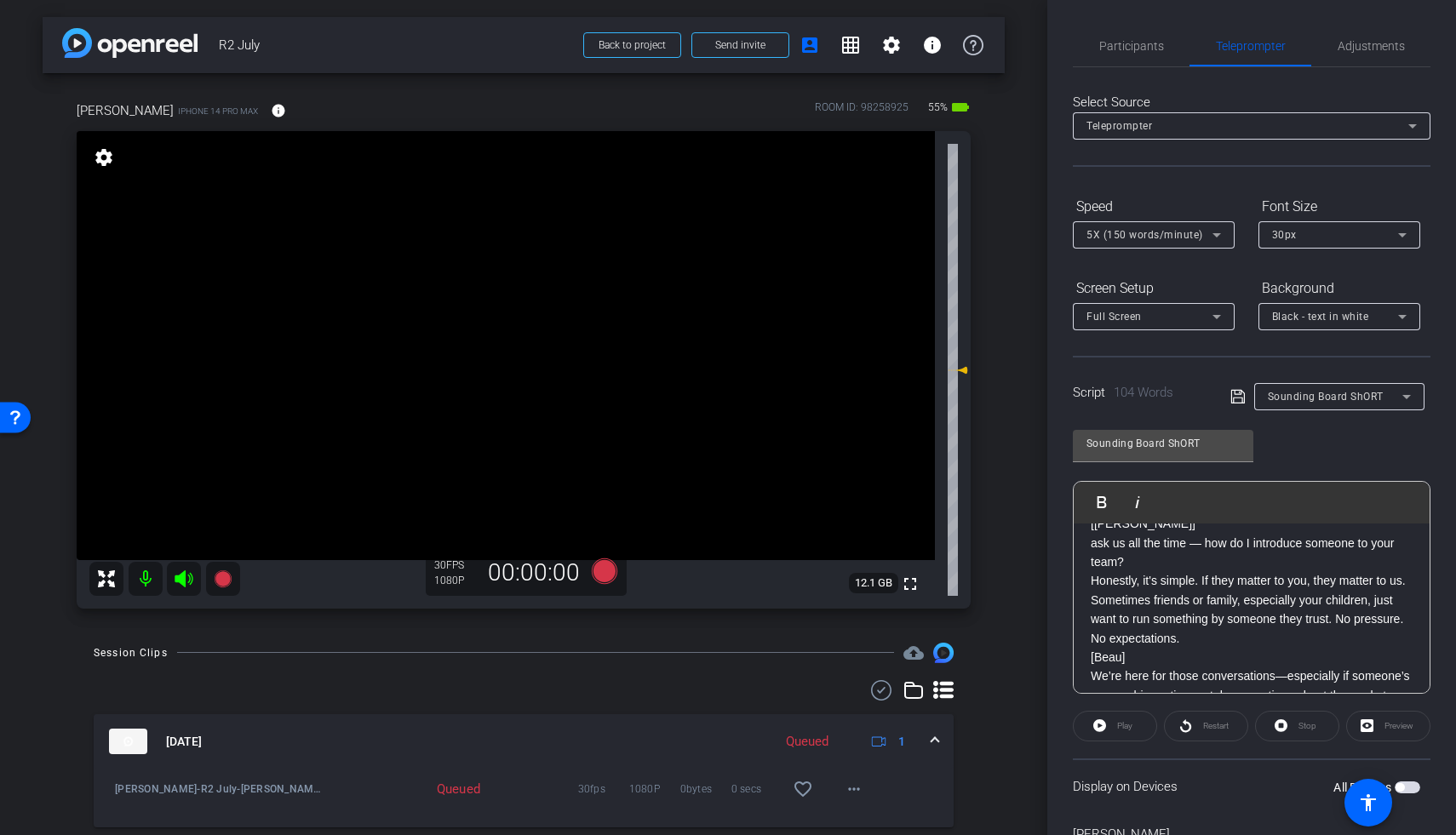
scroll to position [88, 0]
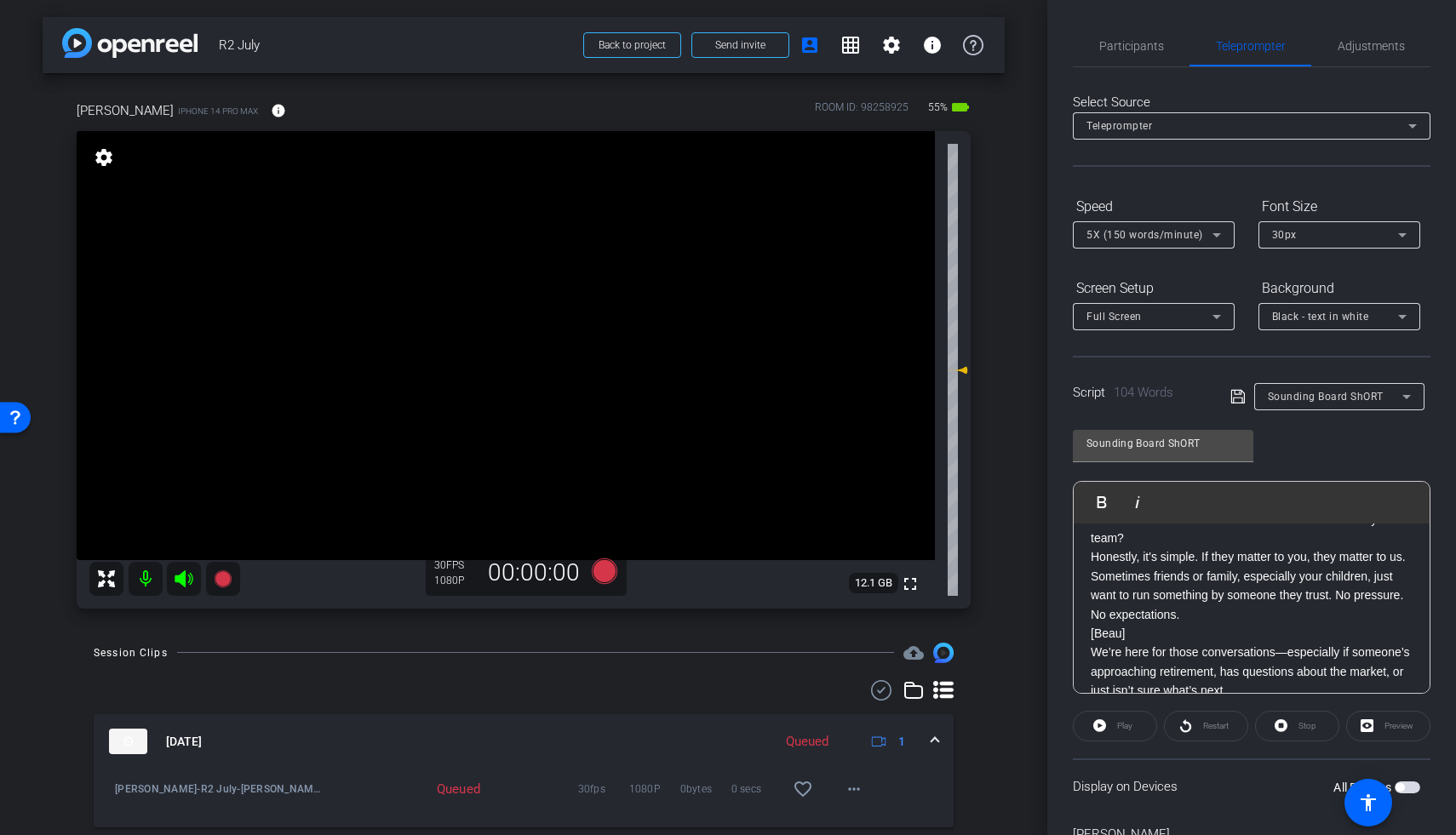
click at [1126, 624] on p "Sometimes friends or family, especially your children, just want to run somethi…" at bounding box center [1252, 596] width 322 height 57
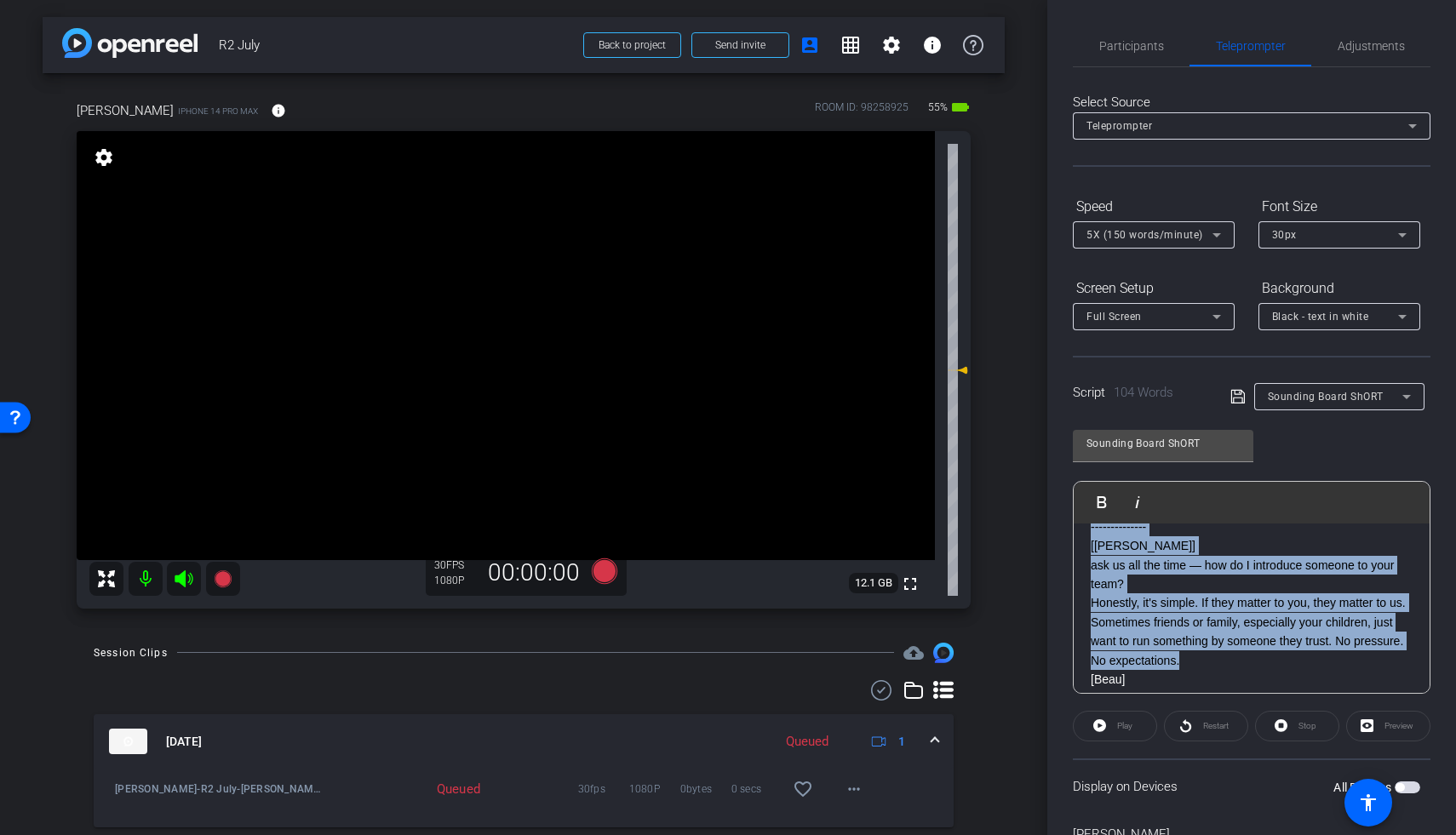
scroll to position [0, 0]
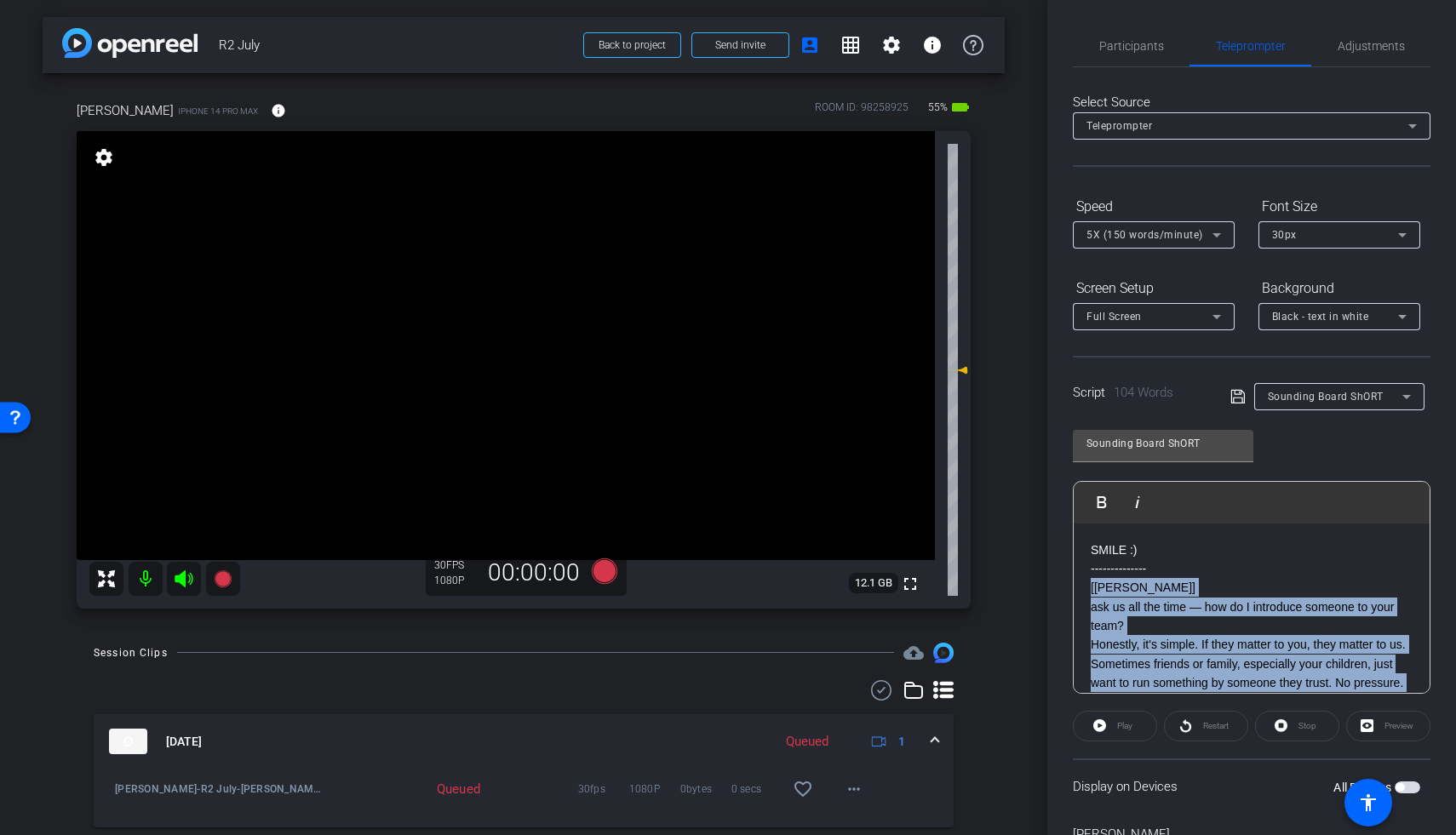
drag, startPoint x: 1253, startPoint y: 640, endPoint x: 1090, endPoint y: 579, distance: 174.0
click at [1090, 579] on div "SMILE :) -------------- [Steve] ask us all the time — how do I introduce someon…" at bounding box center [1252, 712] width 356 height 377
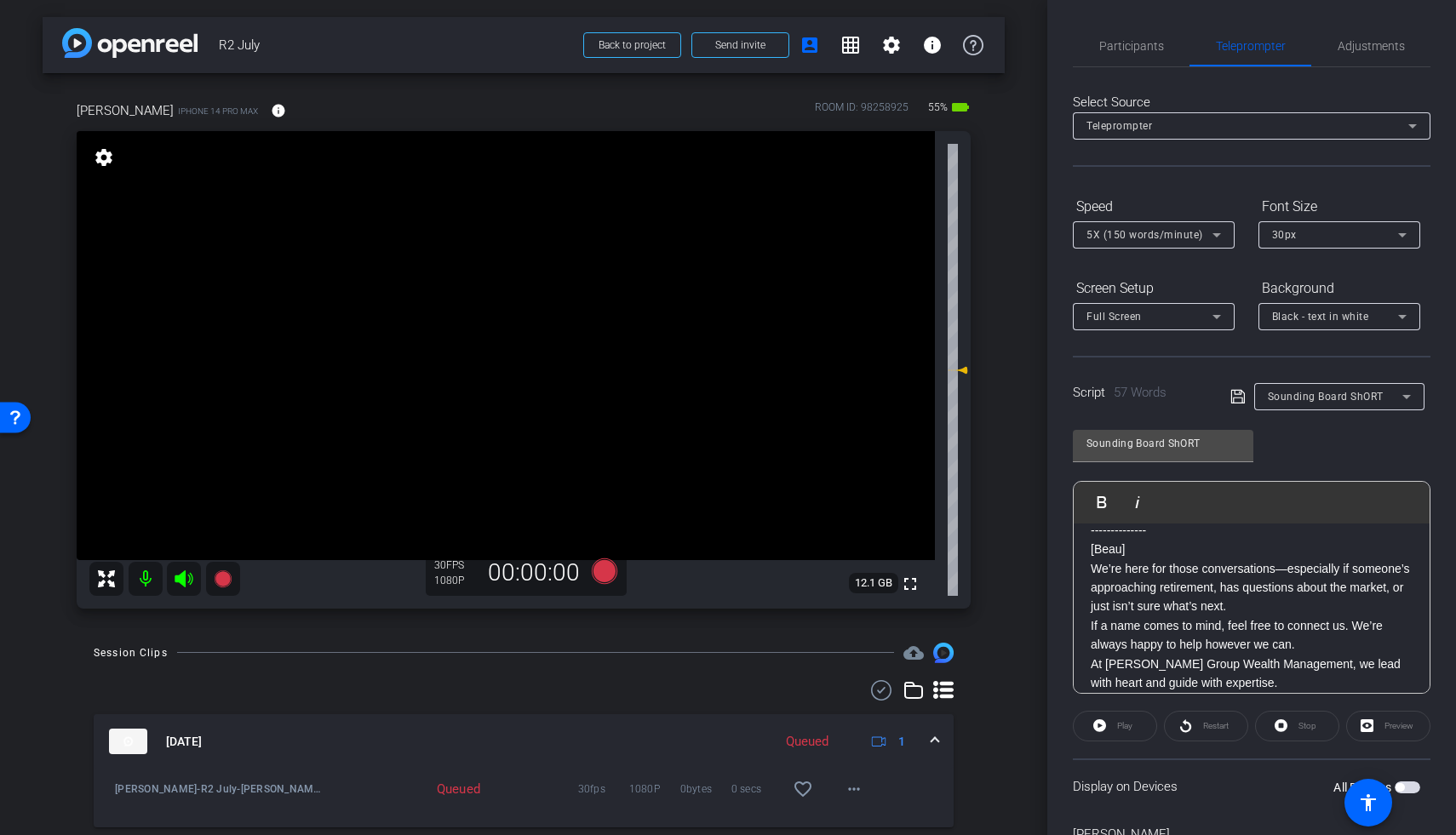
scroll to position [73, 0]
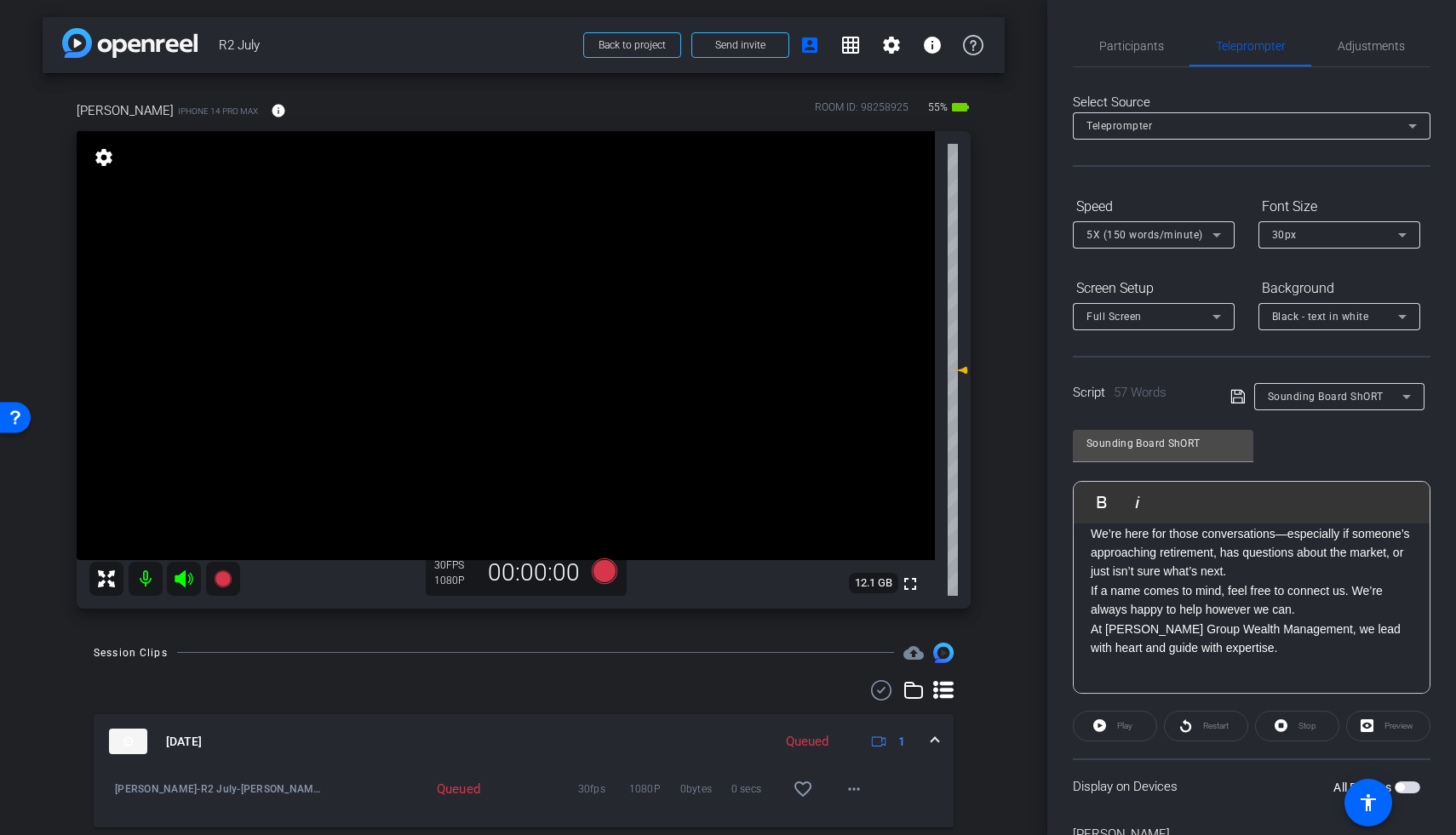
click at [1126, 652] on p "At [PERSON_NAME] Group Wealth Management, we lead with heart and guide with exp…" at bounding box center [1252, 639] width 322 height 39
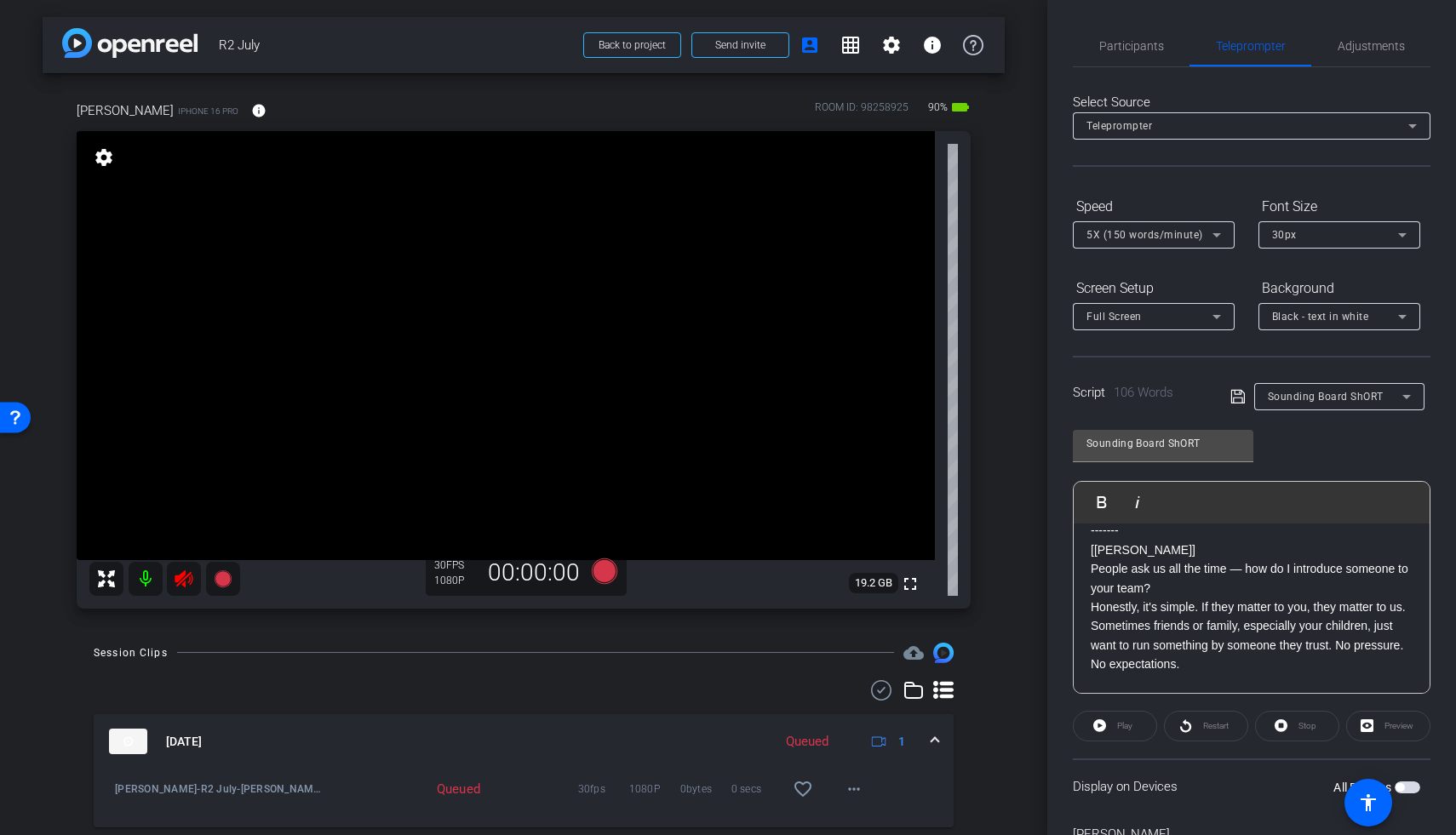
scroll to position [0, 0]
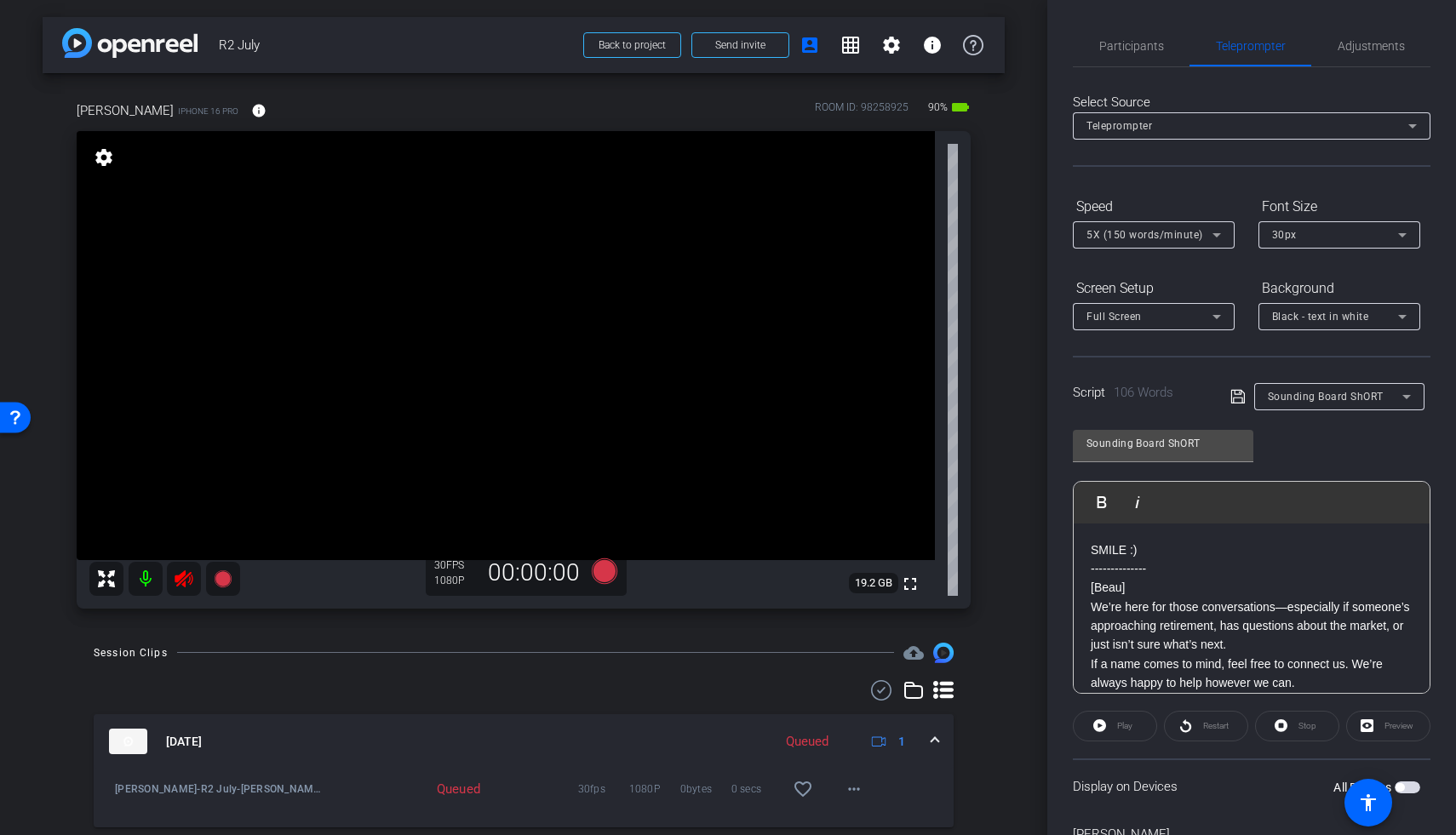
click at [182, 580] on icon at bounding box center [183, 578] width 18 height 17
click at [1126, 38] on span "Adjustments" at bounding box center [1371, 46] width 68 height 41
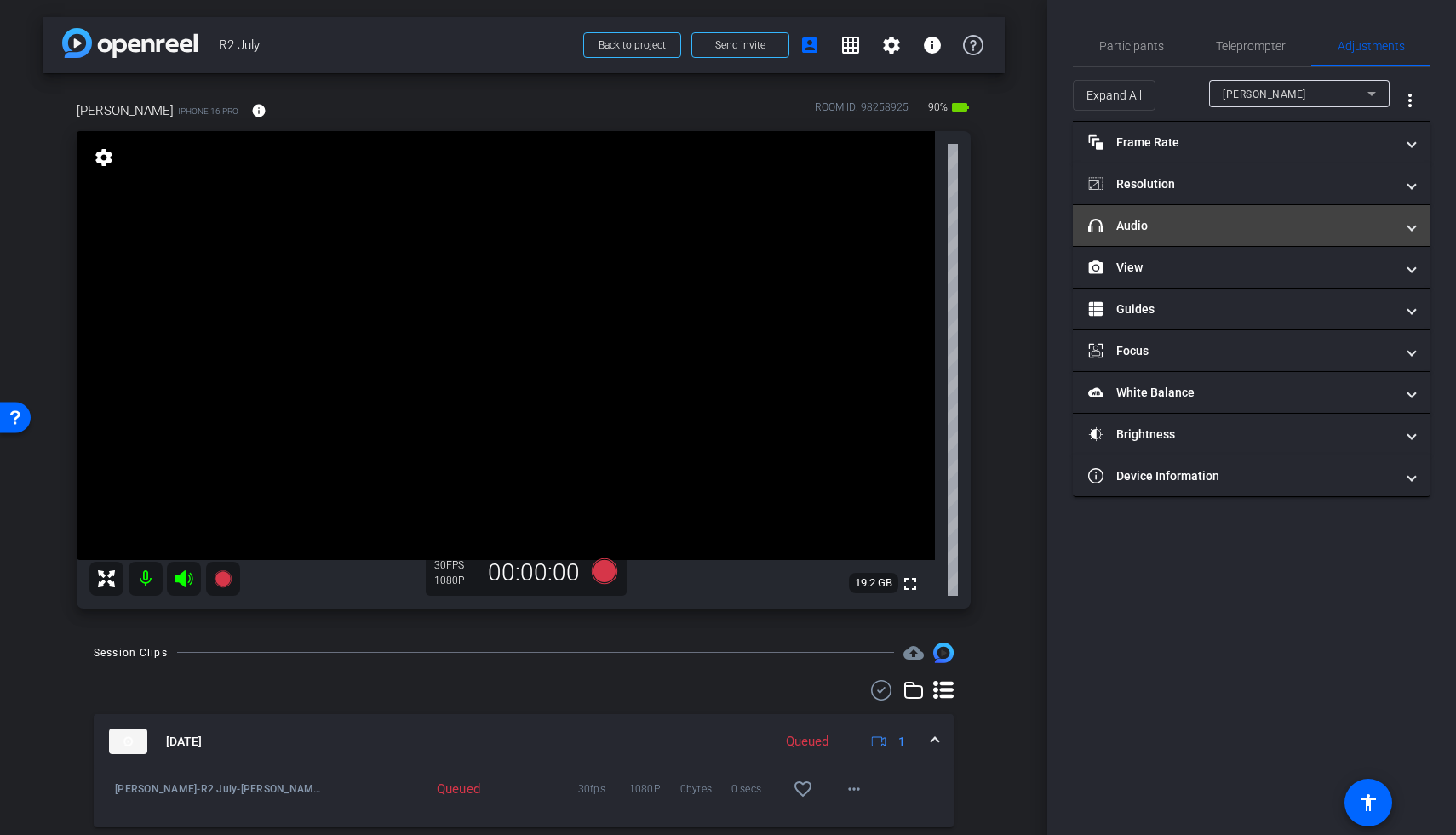
click at [1126, 220] on mat-panel-title "headphone icon Audio" at bounding box center [1241, 226] width 306 height 18
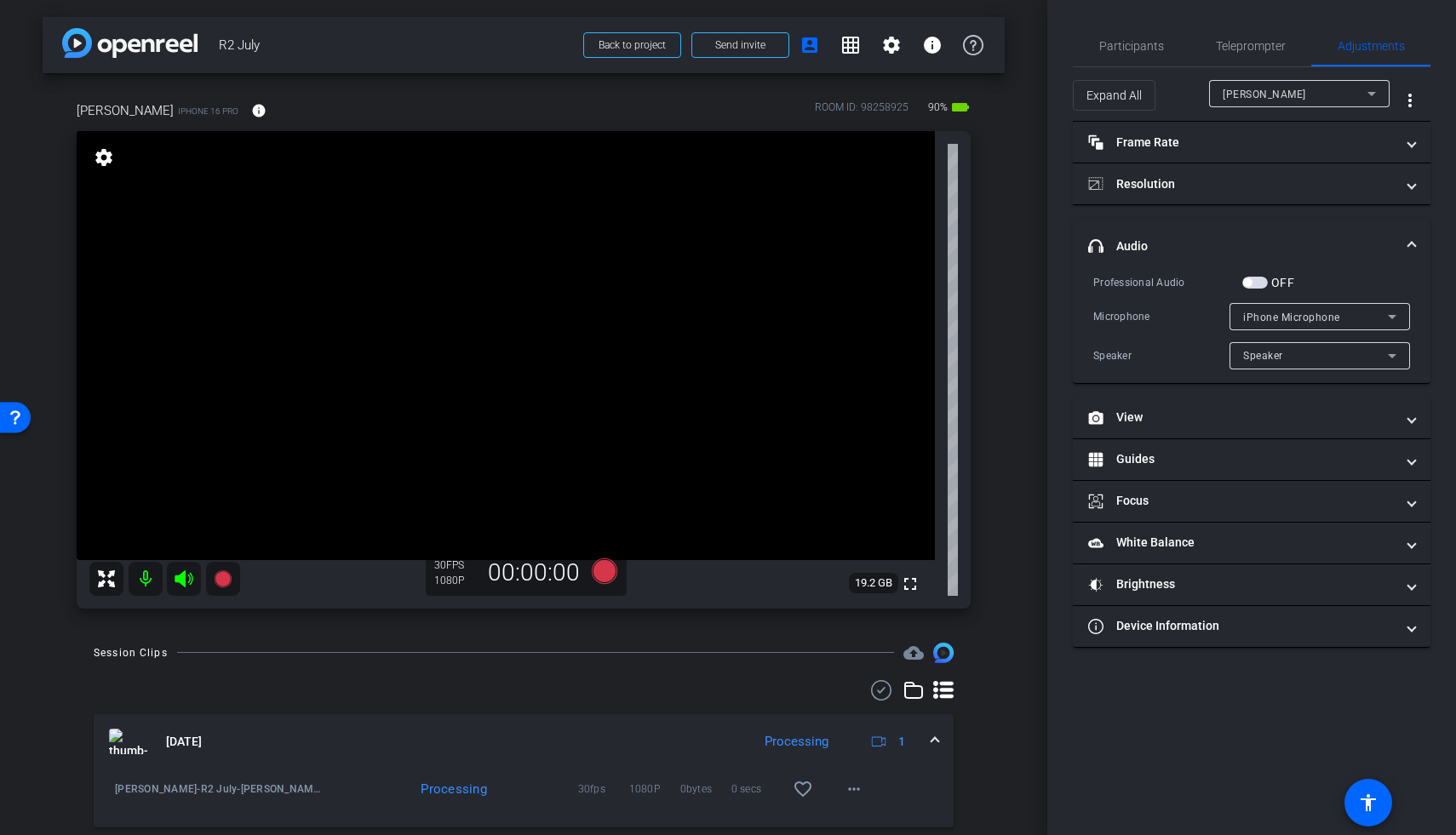
click at [1126, 281] on span "button" at bounding box center [1254, 282] width 25 height 12
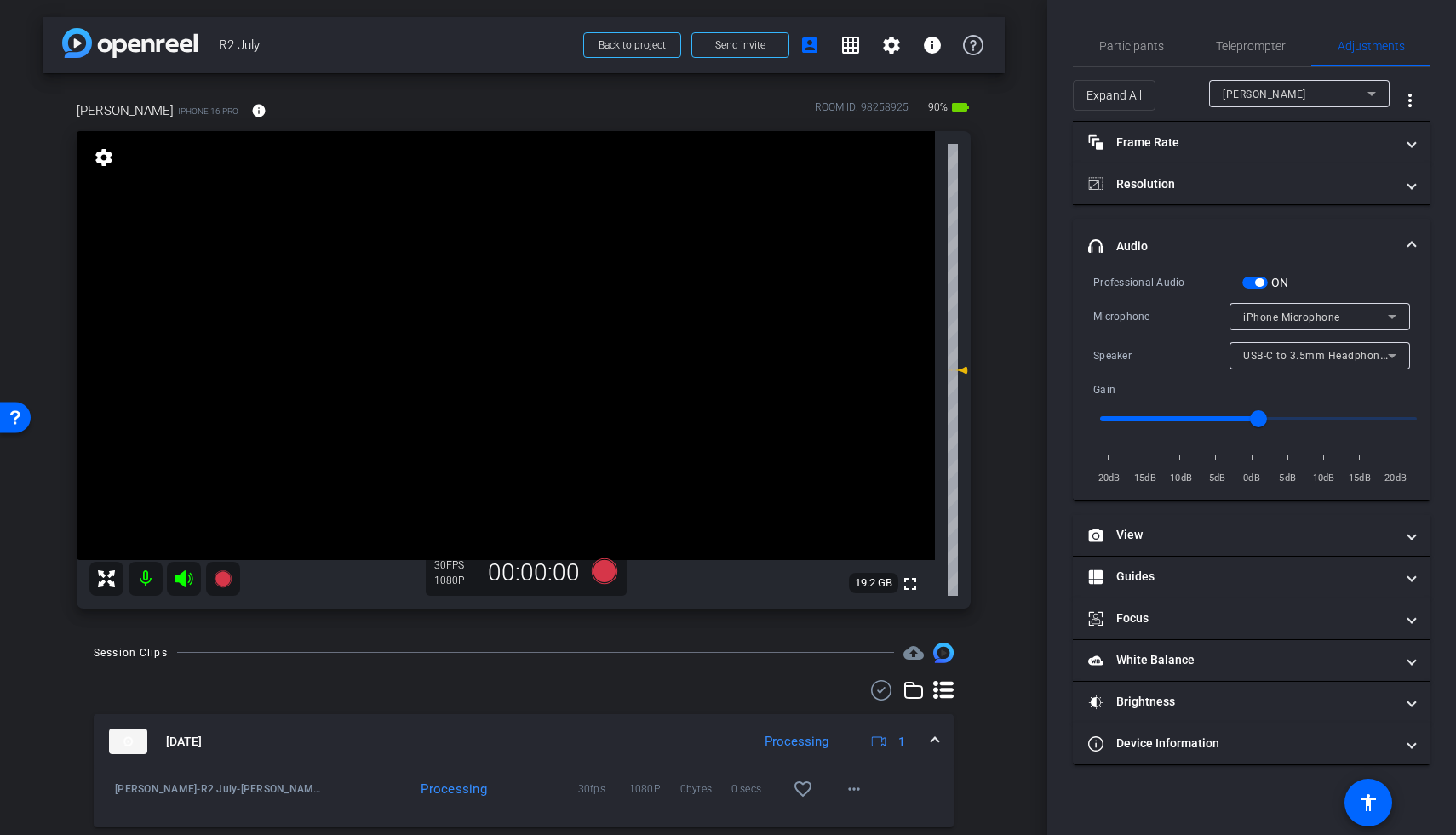
click at [1126, 318] on span "iPhone Microphone" at bounding box center [1291, 318] width 97 height 12
click at [1126, 264] on div at bounding box center [728, 418] width 1456 height 835
click at [1126, 350] on span "USB-C to 3.5mm Headphone Jack Adapter" at bounding box center [1349, 355] width 212 height 14
click at [1126, 350] on div at bounding box center [728, 418] width 1456 height 835
click at [1126, 51] on span "Teleprompter" at bounding box center [1251, 46] width 70 height 12
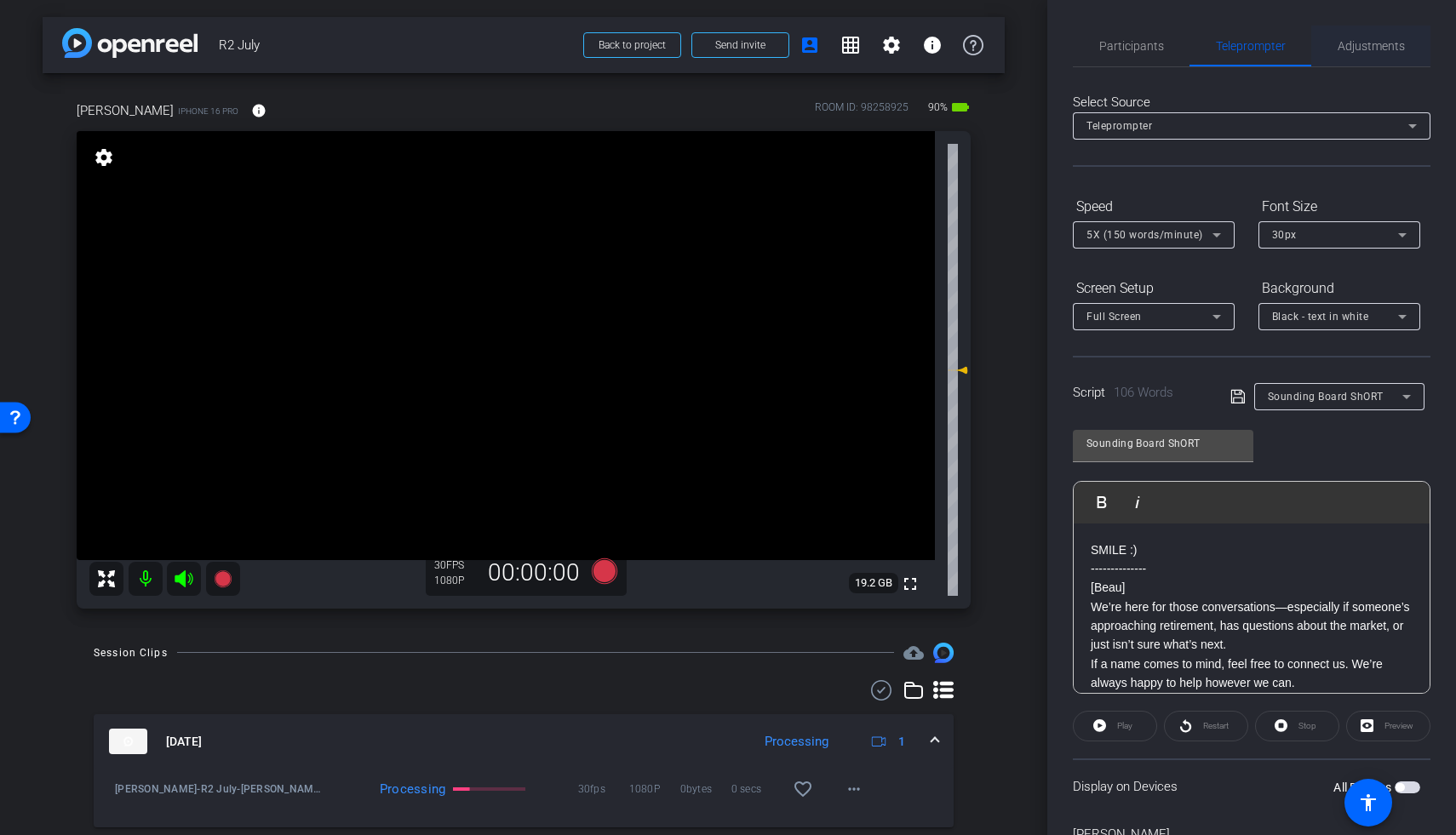
click at [1126, 61] on span "Adjustments" at bounding box center [1371, 46] width 68 height 41
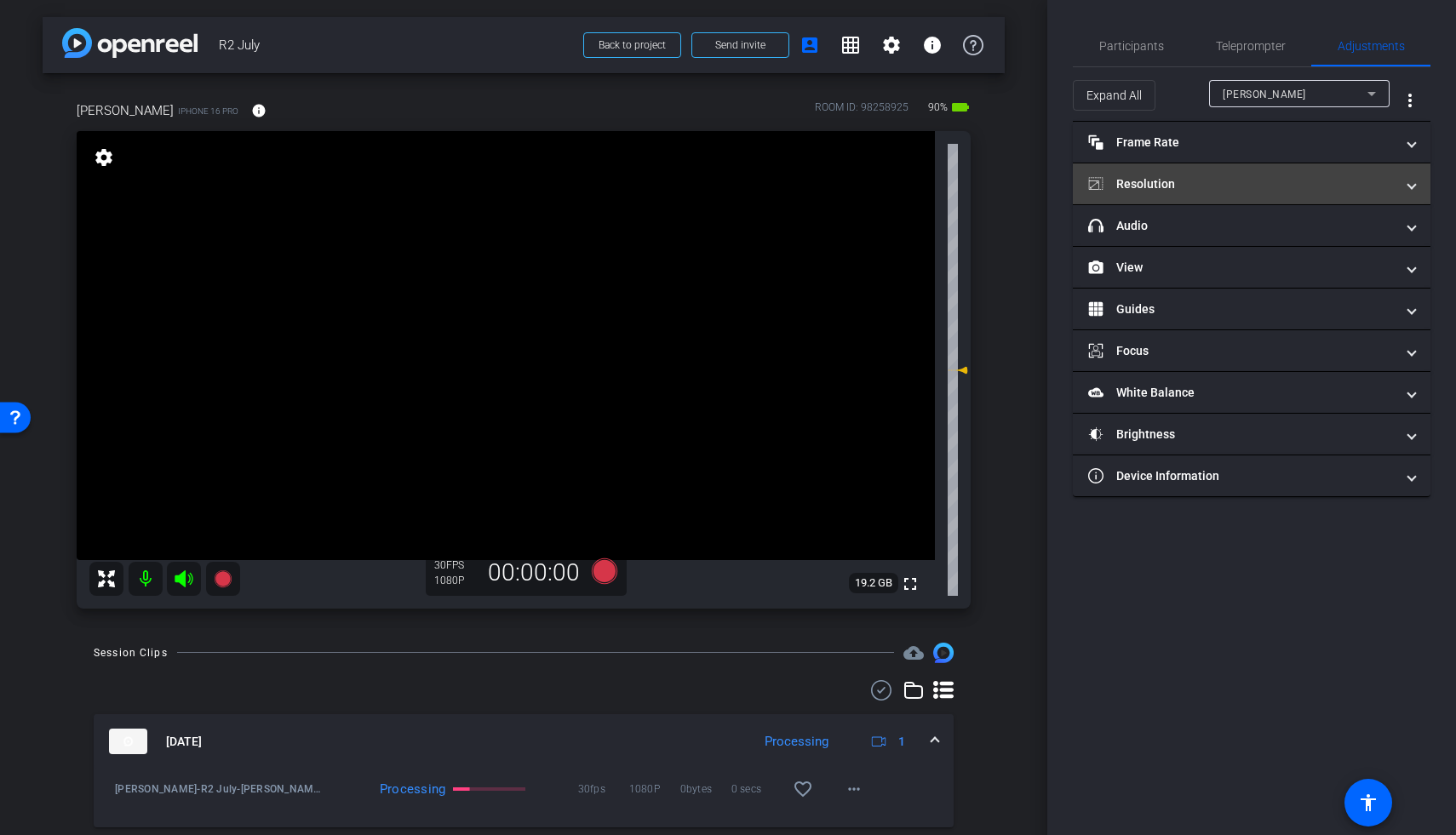
click at [1126, 192] on mat-expansion-panel-header "Resolution" at bounding box center [1252, 183] width 358 height 41
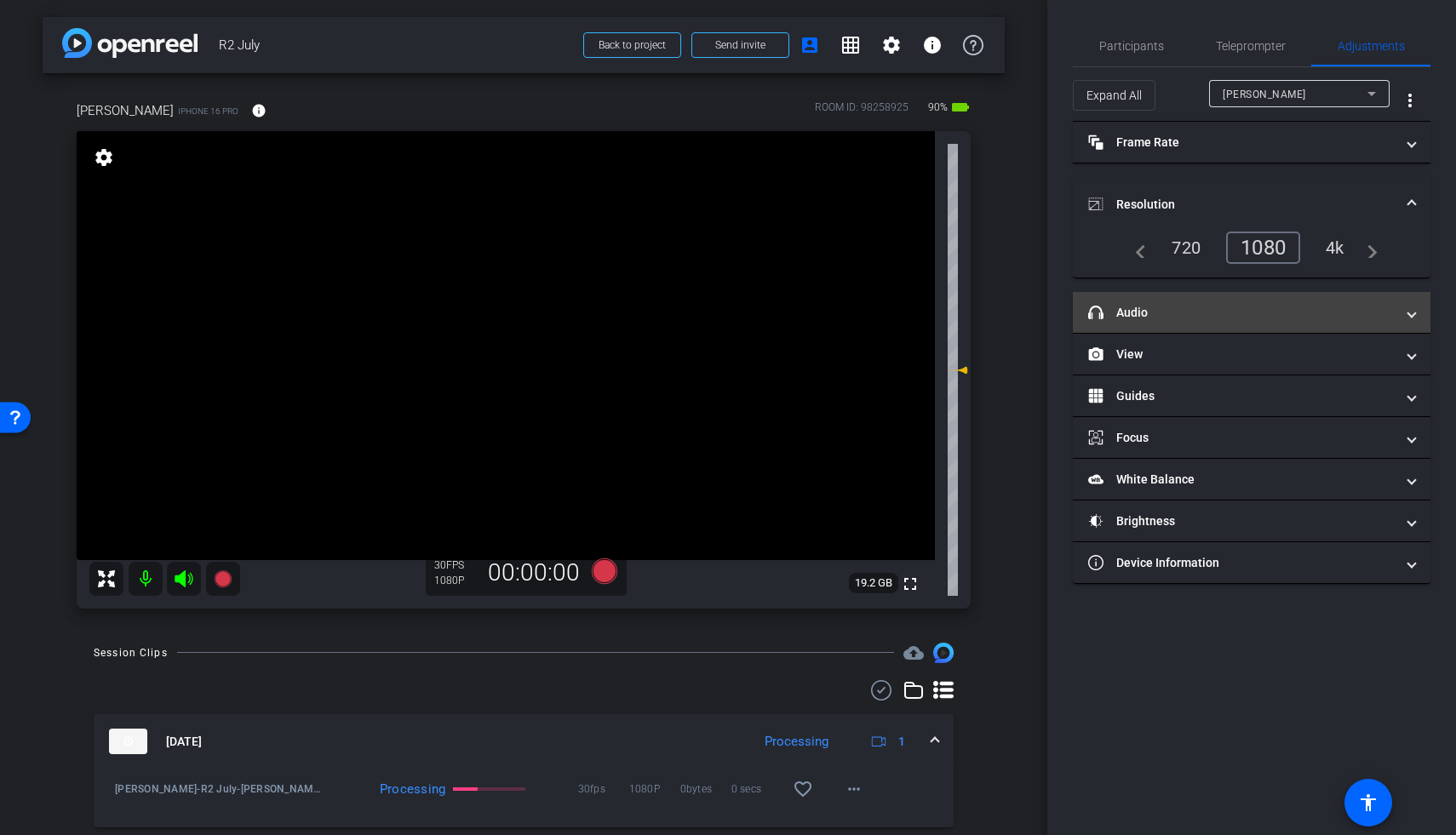
click at [1126, 310] on mat-panel-title "headphone icon Audio" at bounding box center [1241, 313] width 306 height 18
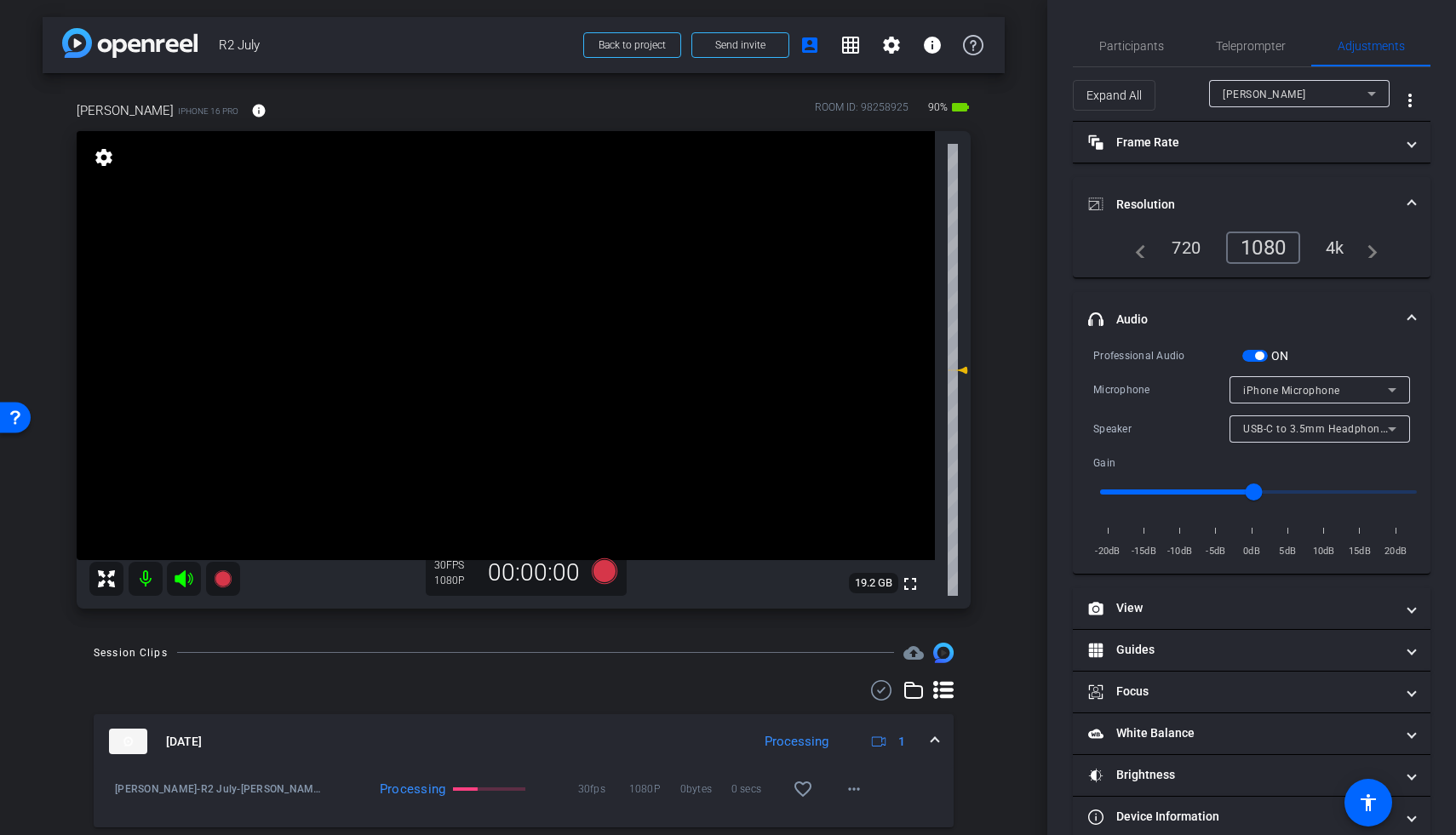
click at [1126, 392] on span "iPhone Microphone" at bounding box center [1291, 391] width 97 height 12
click at [1126, 391] on div at bounding box center [728, 418] width 1456 height 835
click at [1126, 428] on span "USB-C to 3.5mm Headphone Jack Adapter" at bounding box center [1349, 429] width 212 height 14
click at [1126, 426] on div at bounding box center [728, 418] width 1456 height 835
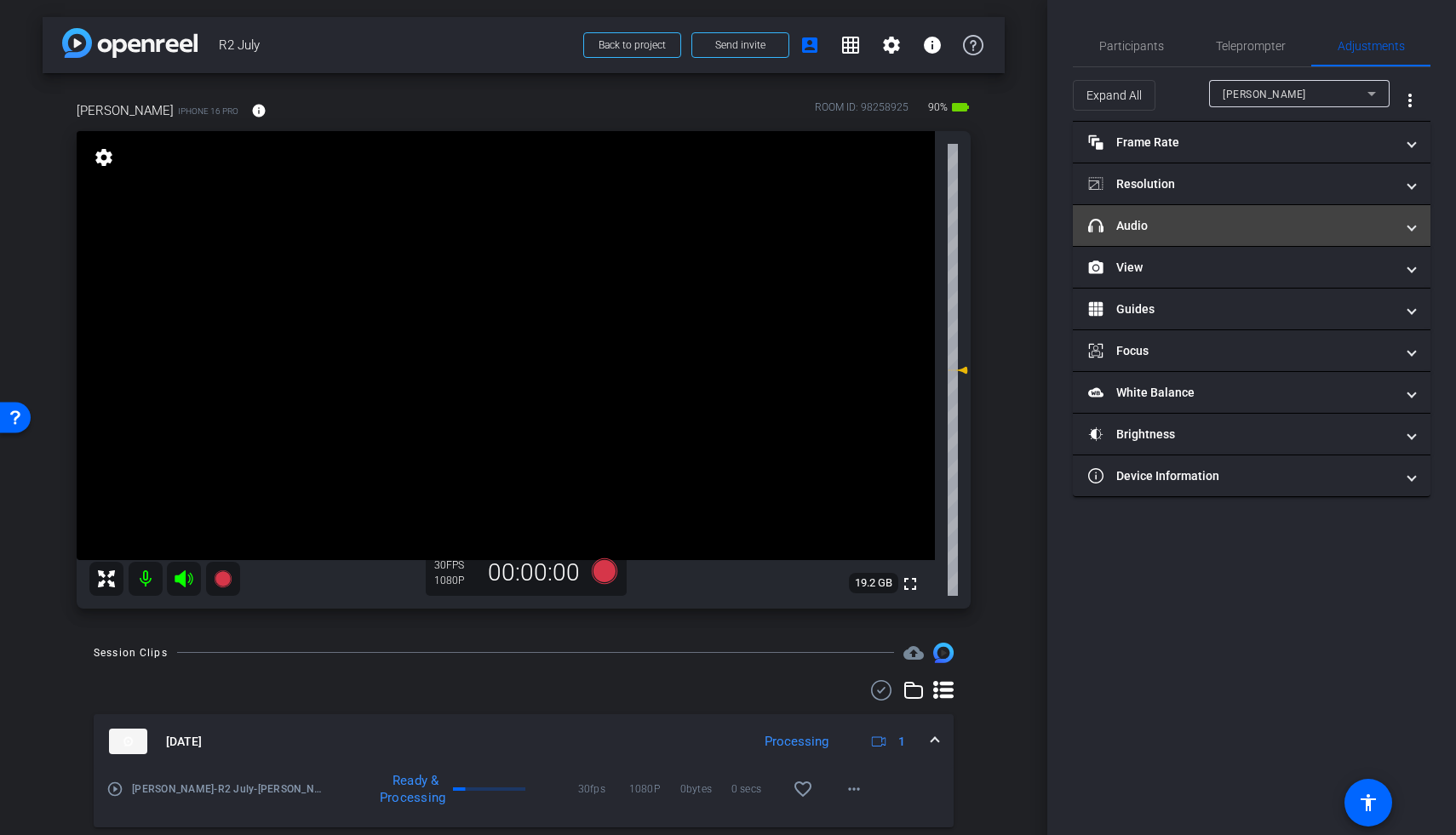
click at [1126, 230] on mat-panel-title "headphone icon Audio" at bounding box center [1241, 226] width 306 height 18
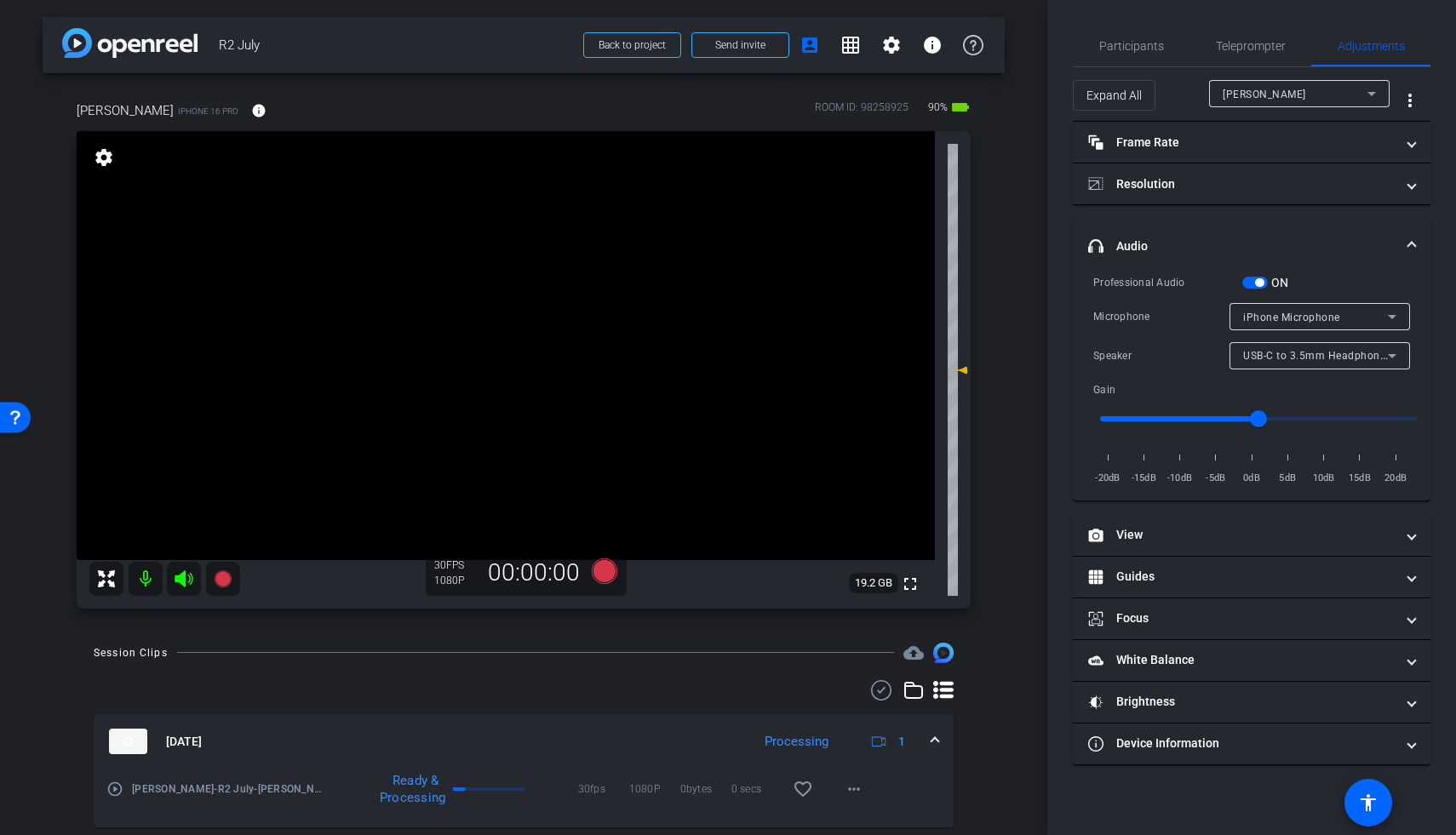
click at [1126, 320] on span "iPhone Microphone" at bounding box center [1291, 318] width 97 height 12
click at [1126, 320] on div at bounding box center [728, 418] width 1456 height 835
click at [1126, 342] on div "USB-C to 3.5mm Headphone Jack Adapter" at bounding box center [1319, 355] width 153 height 27
click at [1126, 351] on div at bounding box center [728, 418] width 1456 height 835
click at [1126, 281] on span "button" at bounding box center [1254, 282] width 25 height 12
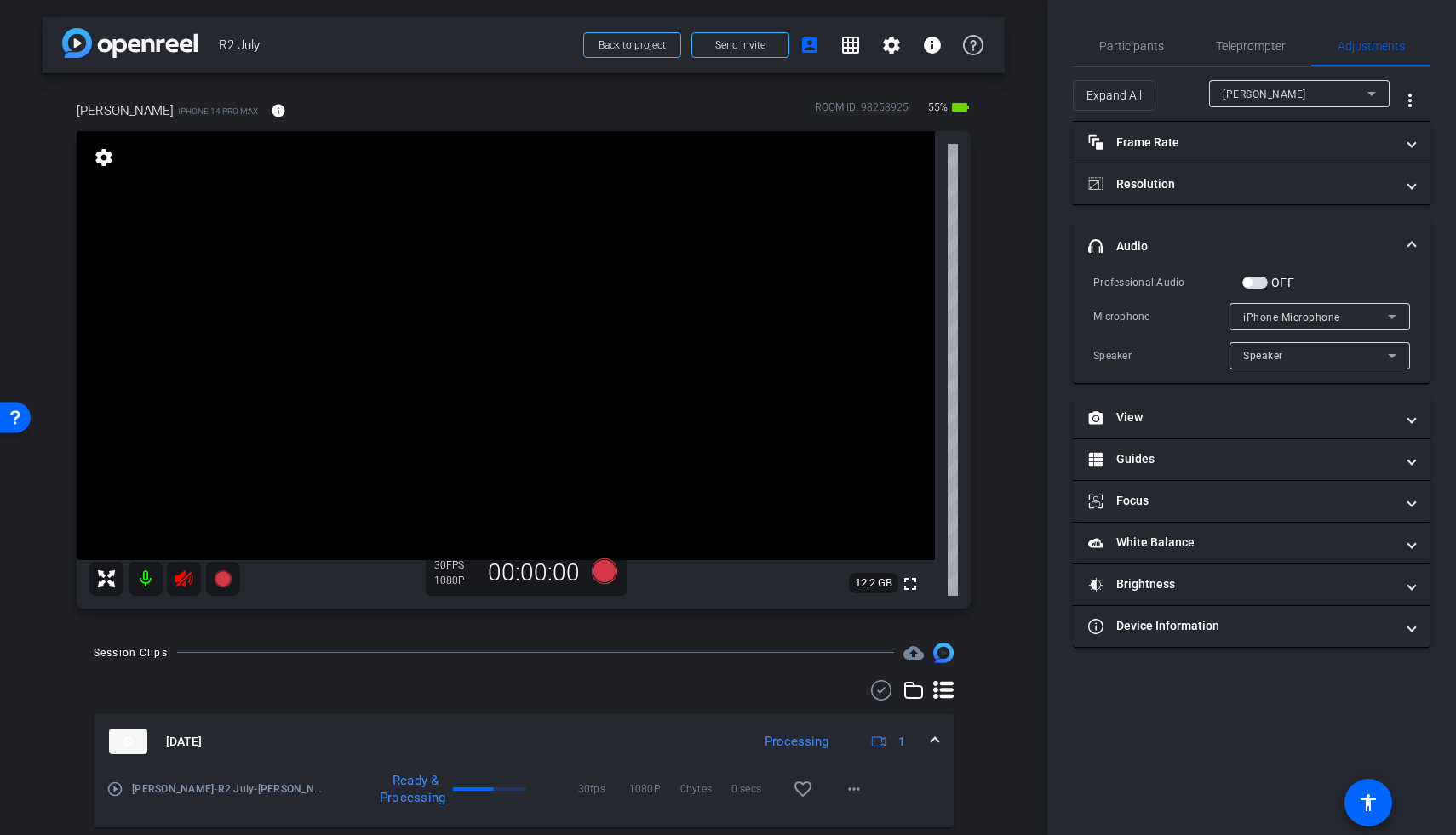
type input "1"
click at [178, 565] on mat-icon at bounding box center [183, 579] width 34 height 34
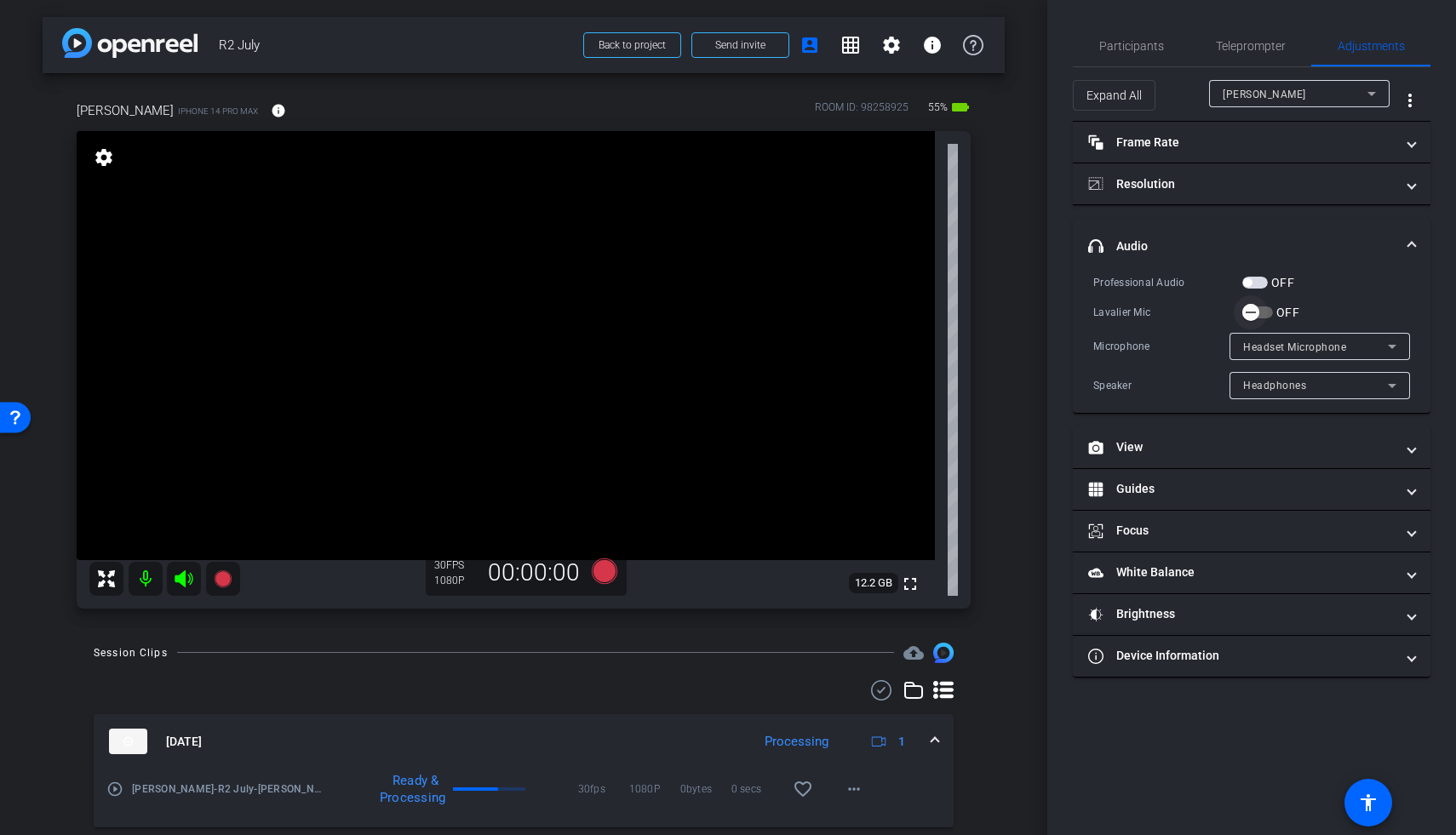
click at [1126, 313] on button "OFF" at bounding box center [1257, 312] width 31 height 12
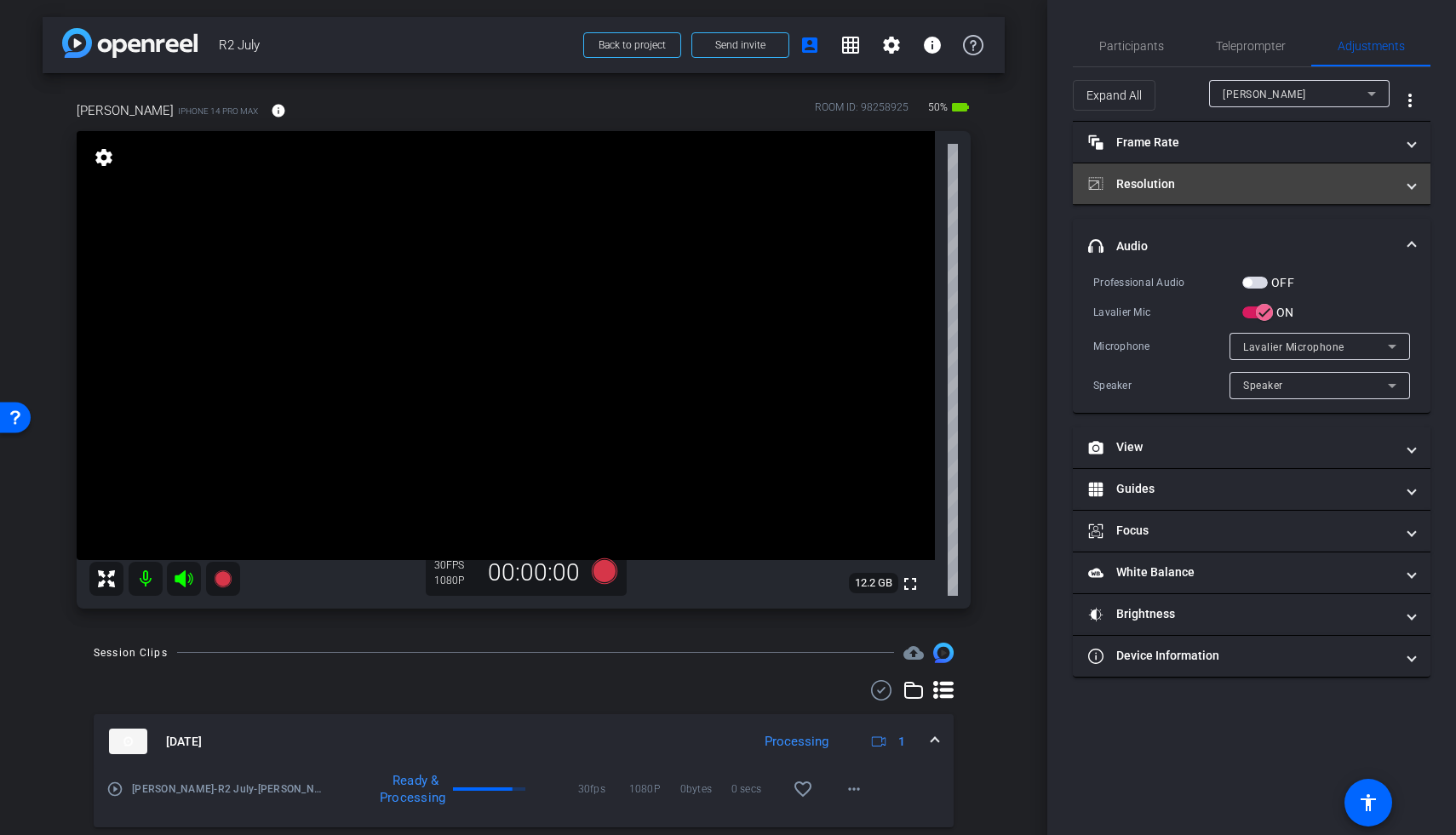
click at [1126, 184] on mat-panel-title "Resolution" at bounding box center [1241, 184] width 306 height 18
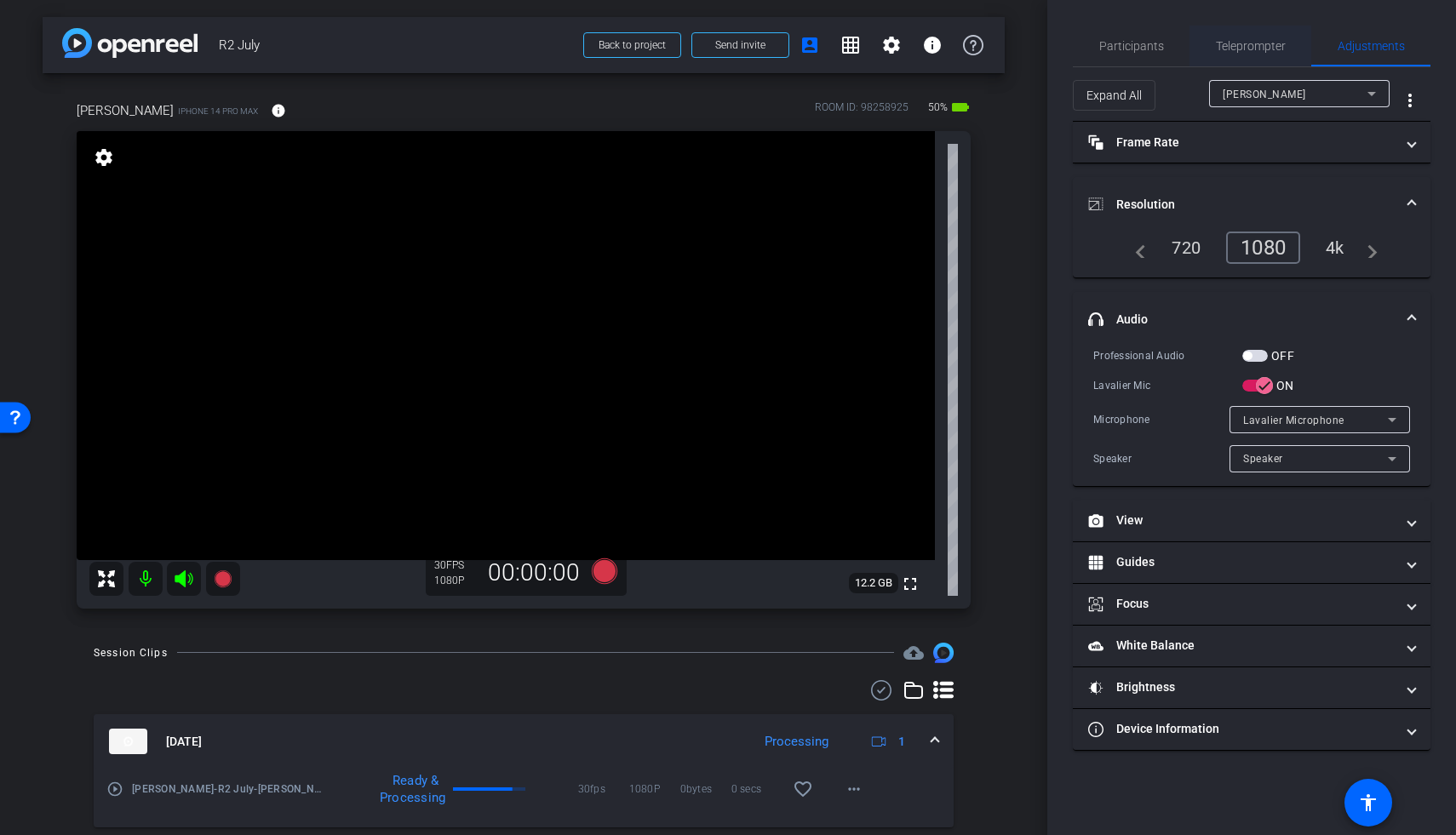
click at [1126, 45] on span "Teleprompter" at bounding box center [1251, 46] width 70 height 12
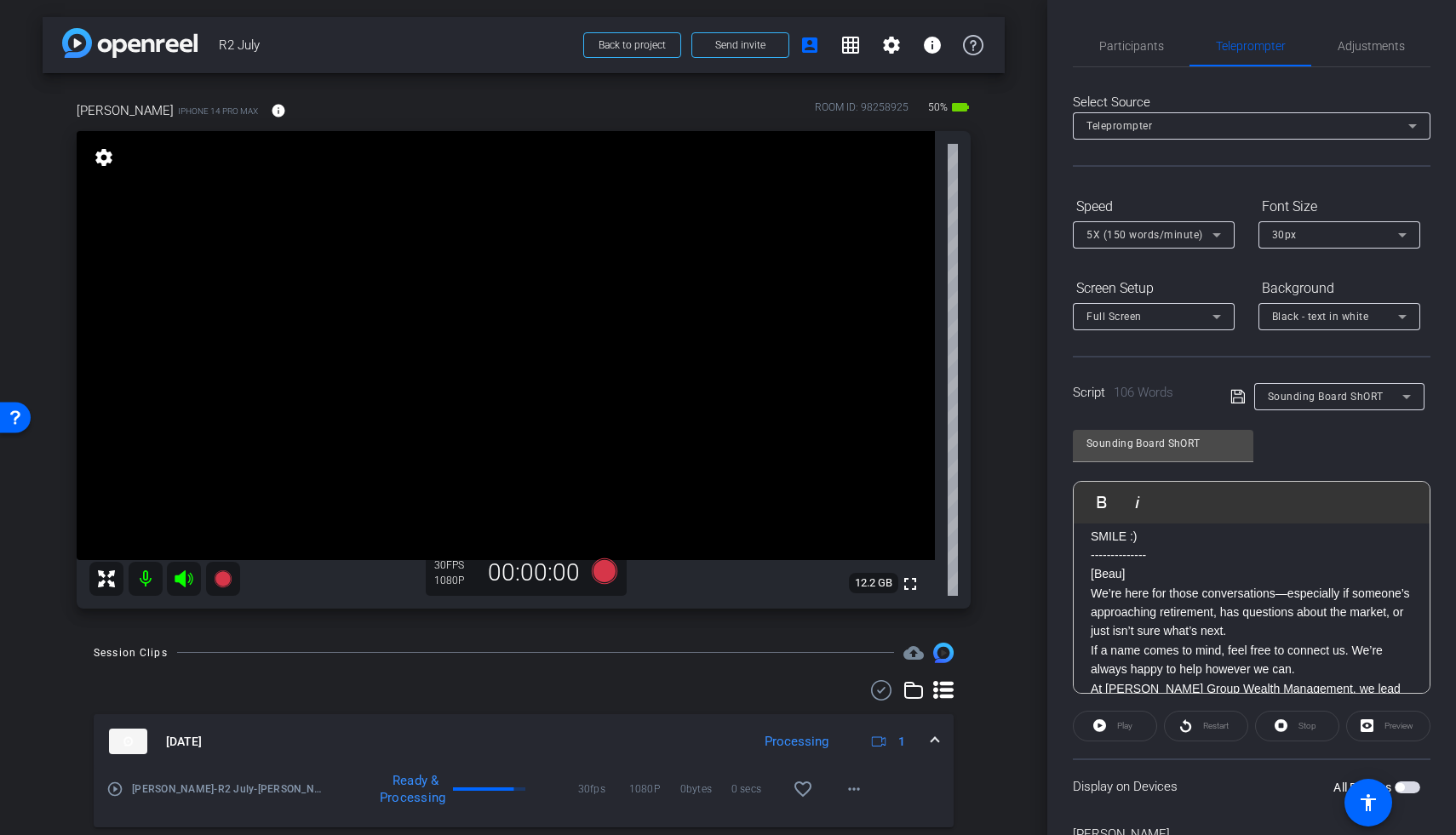
scroll to position [96, 0]
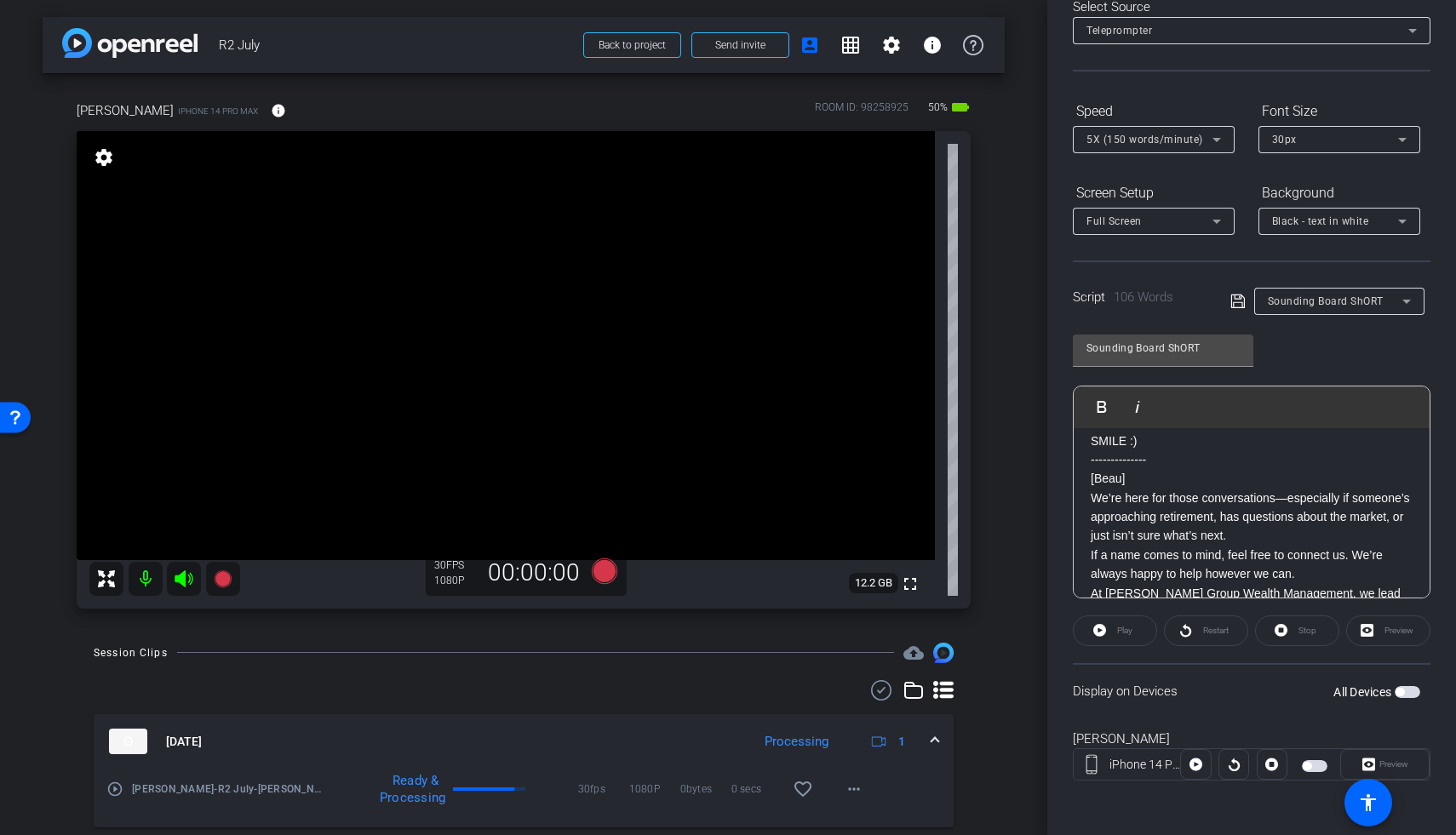
click at [1126, 690] on span "button" at bounding box center [1407, 692] width 25 height 12
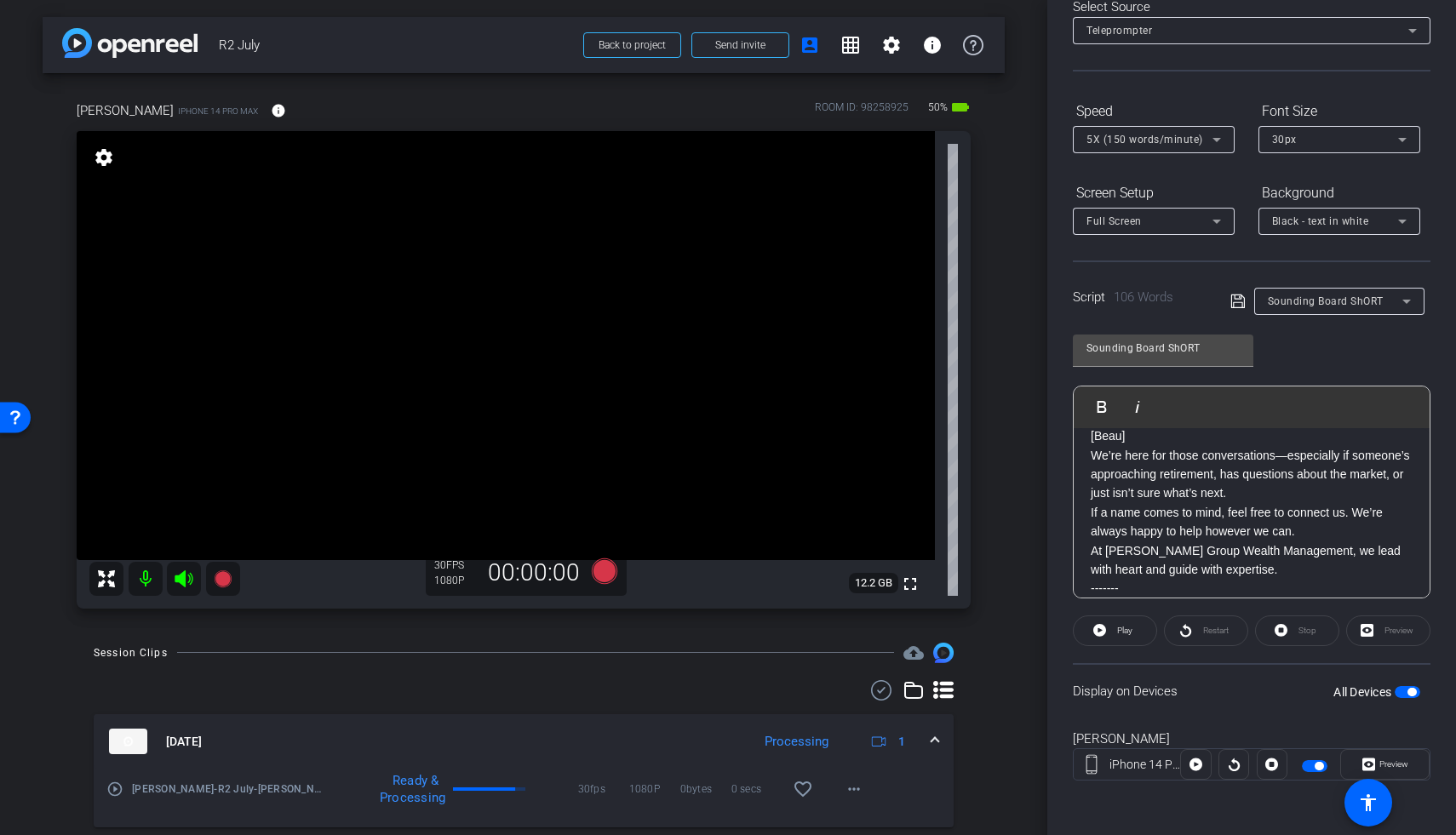
scroll to position [73, 0]
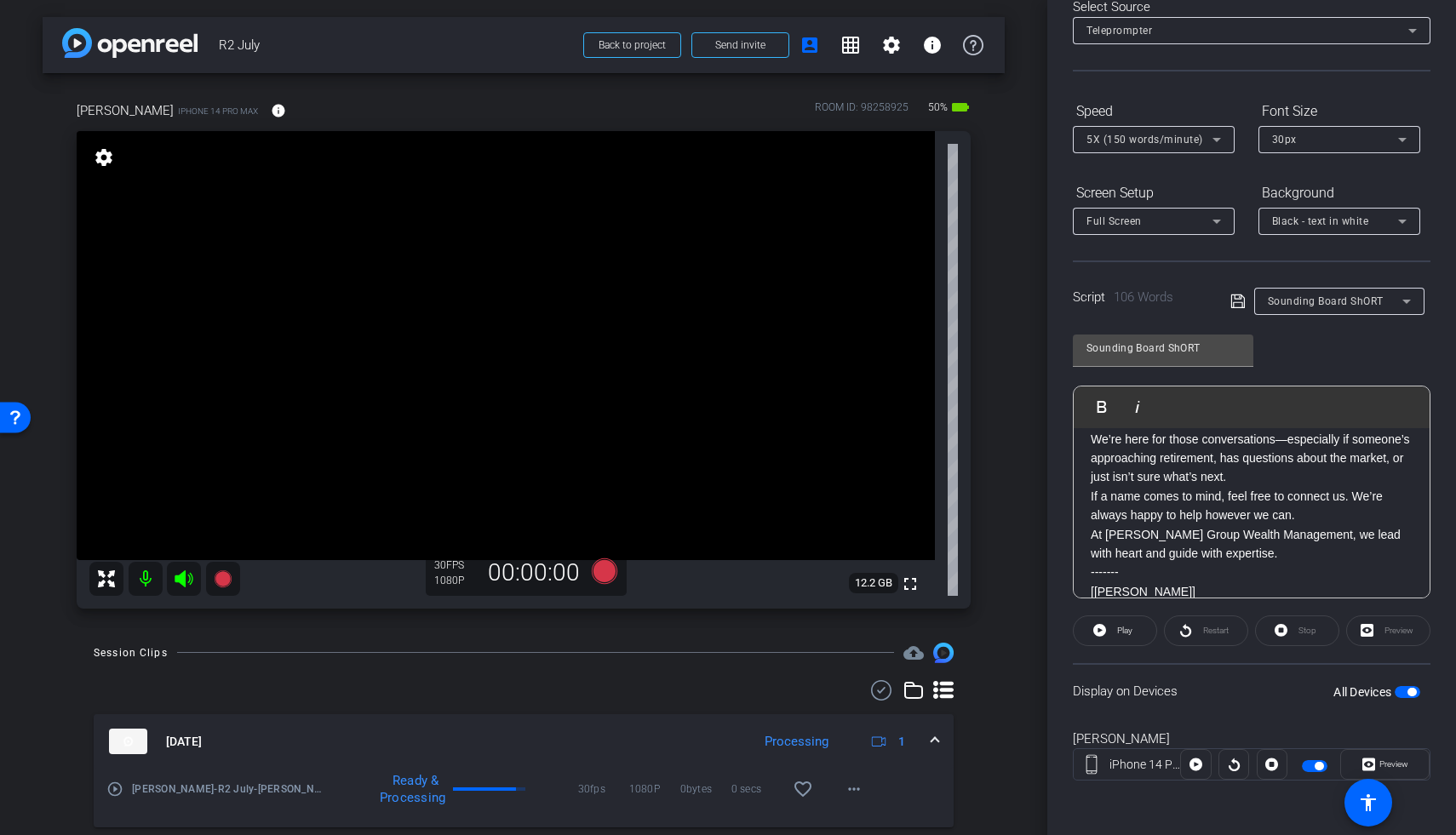
click at [1126, 686] on span "button" at bounding box center [1407, 692] width 25 height 12
click at [1126, 695] on span "button" at bounding box center [1407, 692] width 25 height 12
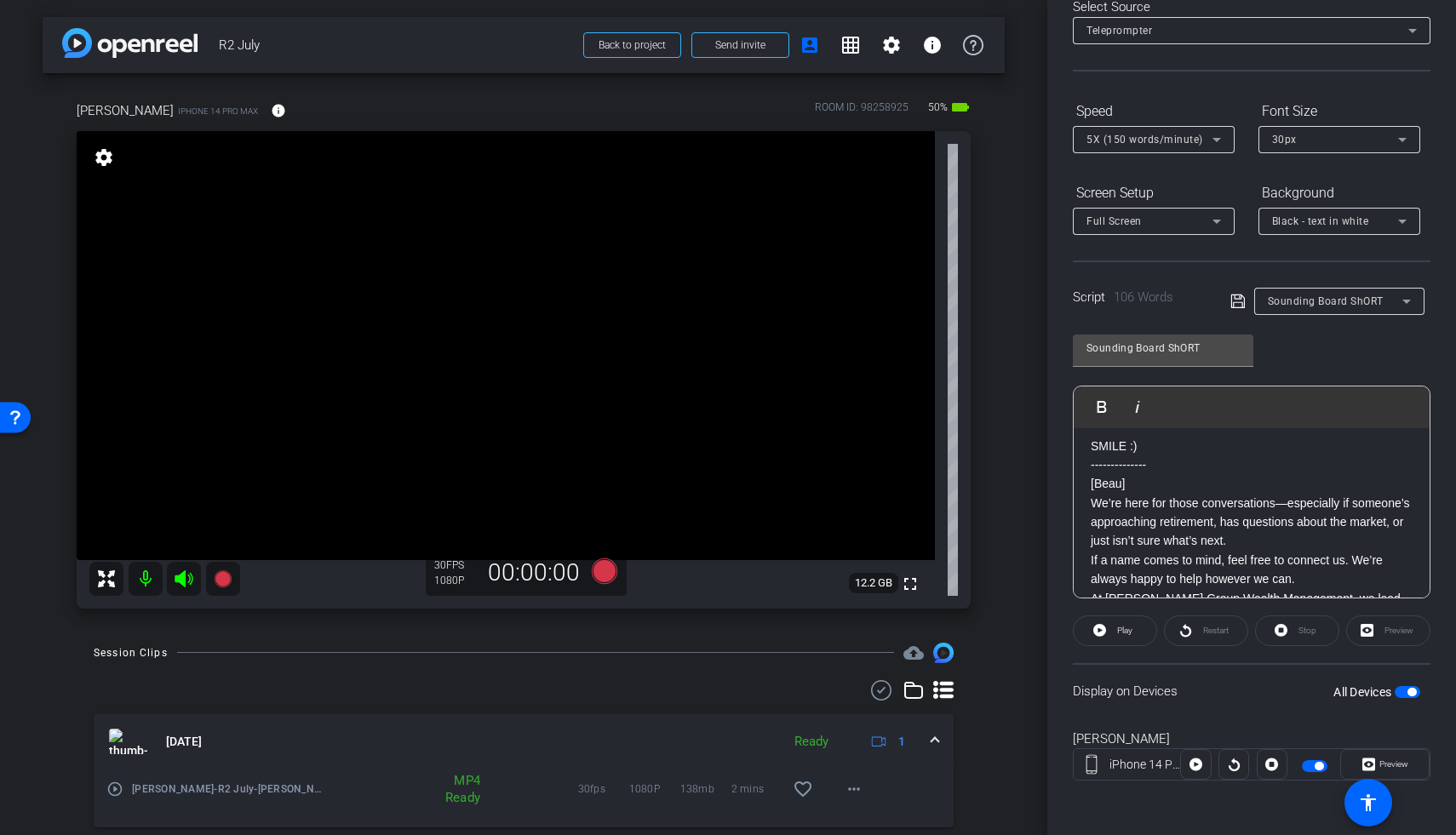
scroll to position [21, 0]
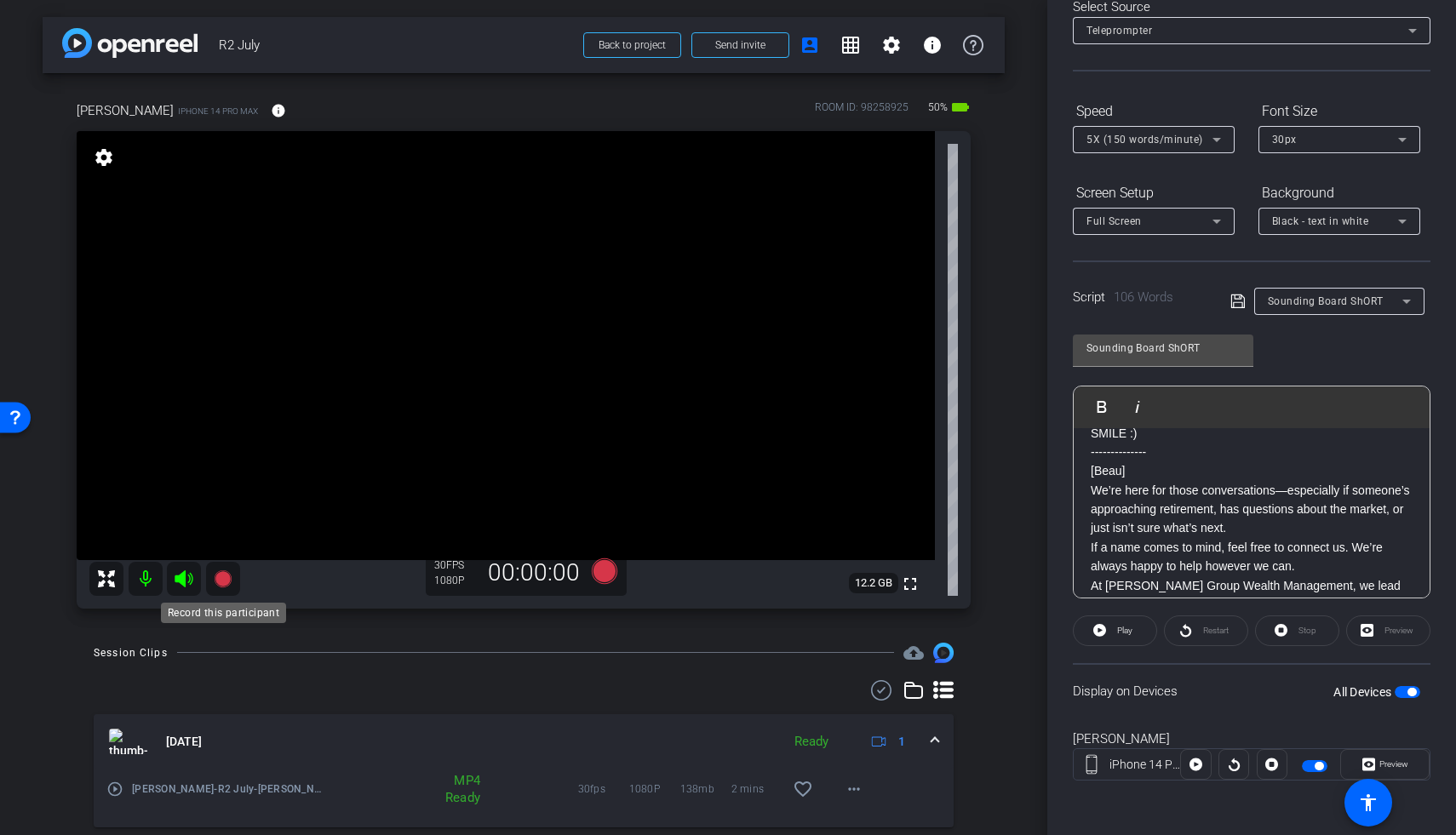
click at [228, 579] on icon at bounding box center [222, 578] width 17 height 17
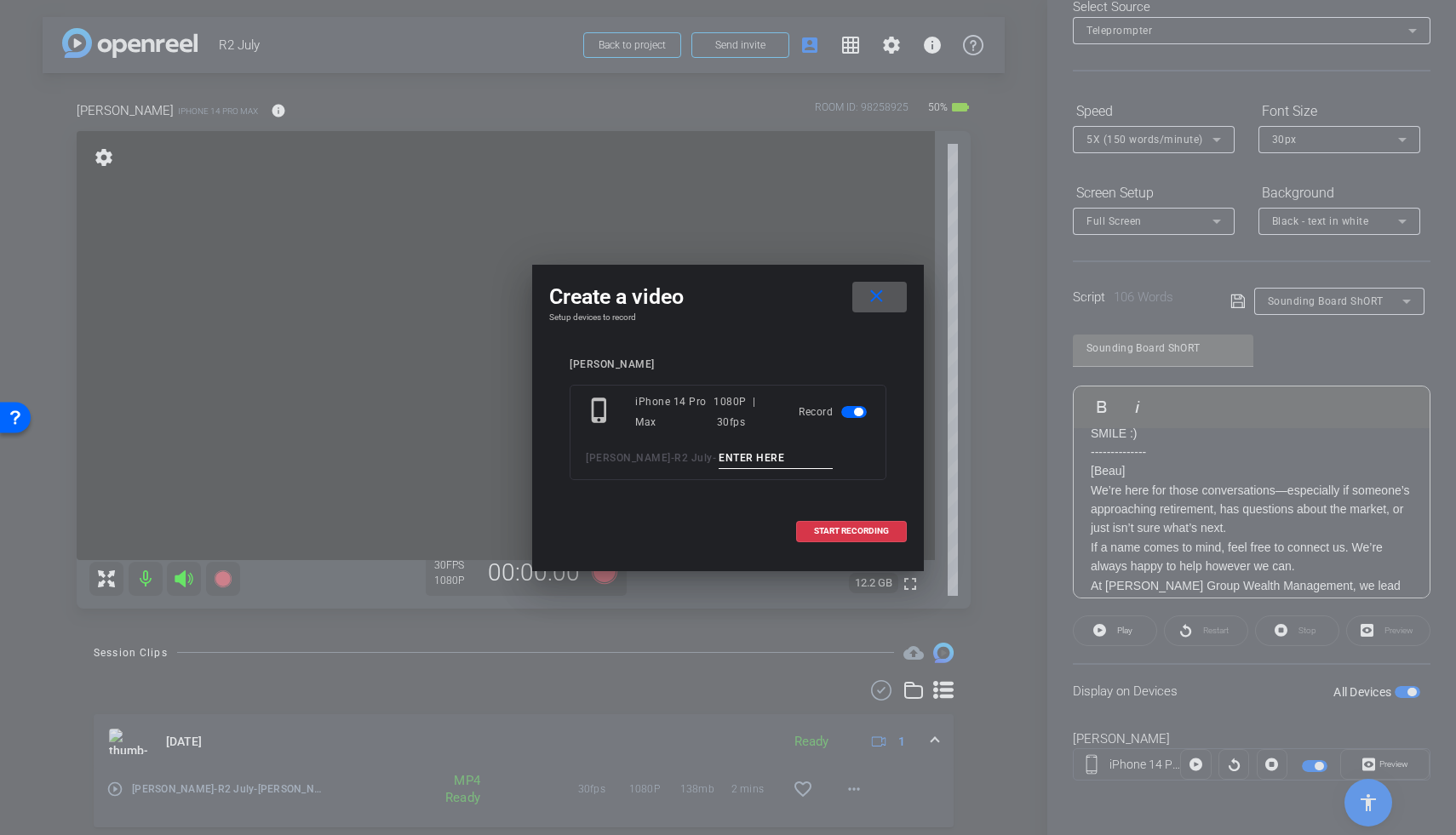
click at [718, 460] on input at bounding box center [775, 459] width 114 height 21
type input "Beau Sound TA1"
click at [855, 539] on span at bounding box center [852, 531] width 109 height 41
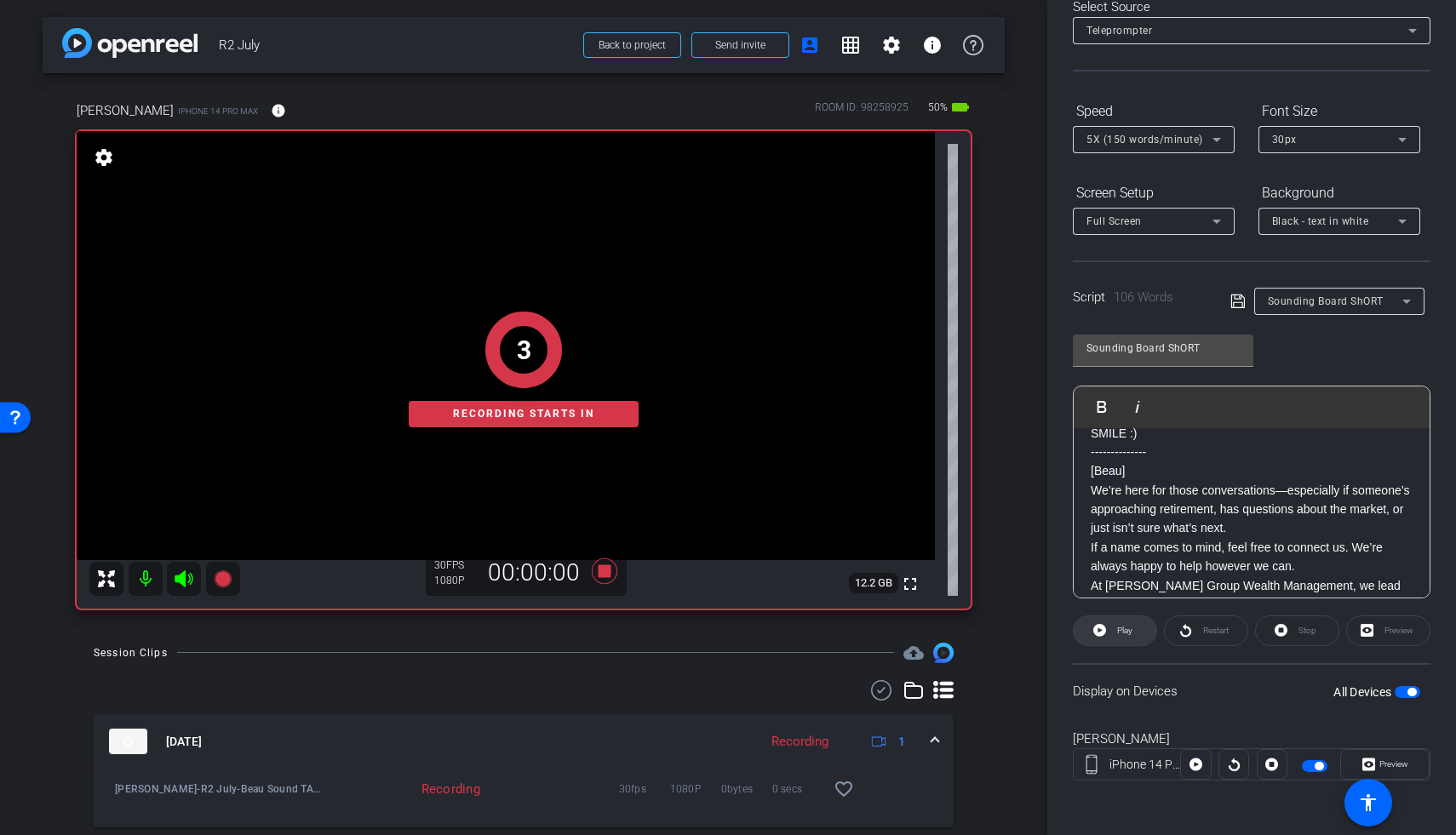
click at [1122, 626] on span "Play" at bounding box center [1124, 631] width 15 height 10
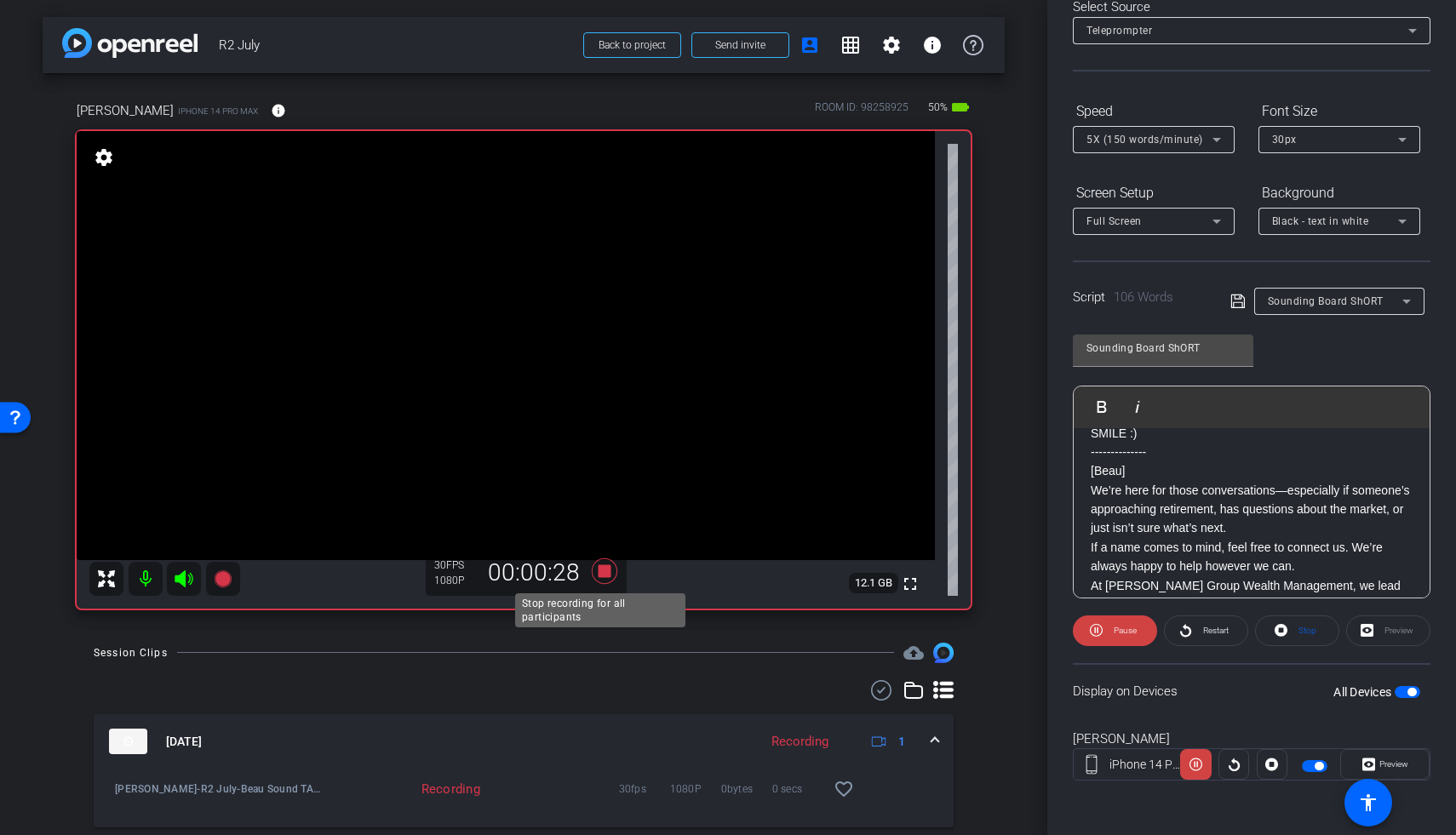
click at [598, 576] on icon at bounding box center [604, 571] width 25 height 25
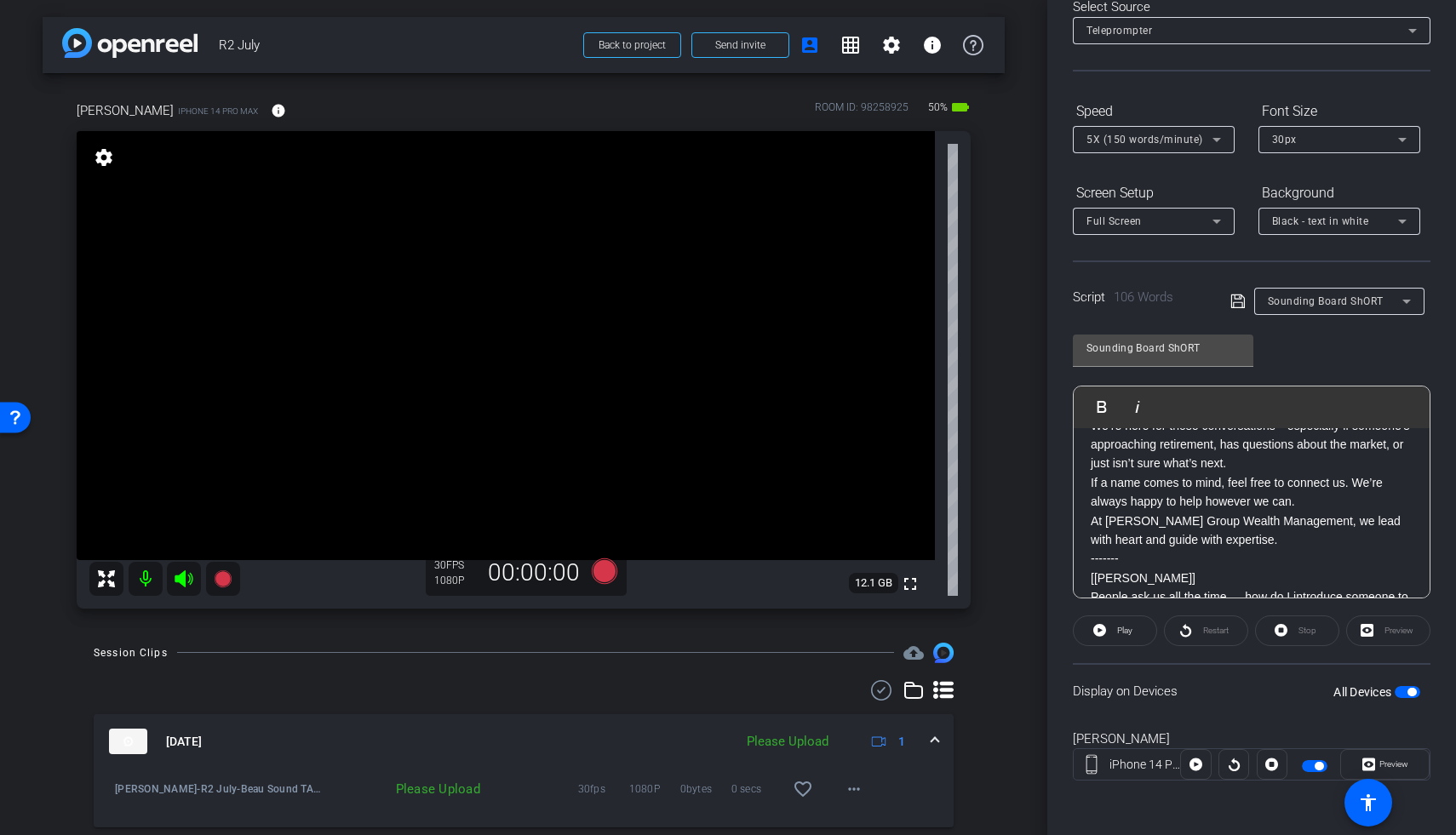
scroll to position [87, 0]
click at [1126, 521] on p "At [PERSON_NAME] Group Wealth Management, we lead with heart and guide with exp…" at bounding box center [1252, 530] width 322 height 39
click at [1126, 524] on p "At Moyer Group Wealth Management, we leading with heart and guide with expertis…" at bounding box center [1252, 530] width 322 height 39
click at [1126, 540] on p "At Moyer Group Wealth Management, leading with heart and guide with expertise." at bounding box center [1252, 530] width 322 height 39
click at [1126, 689] on label "All Devices" at bounding box center [1364, 692] width 61 height 17
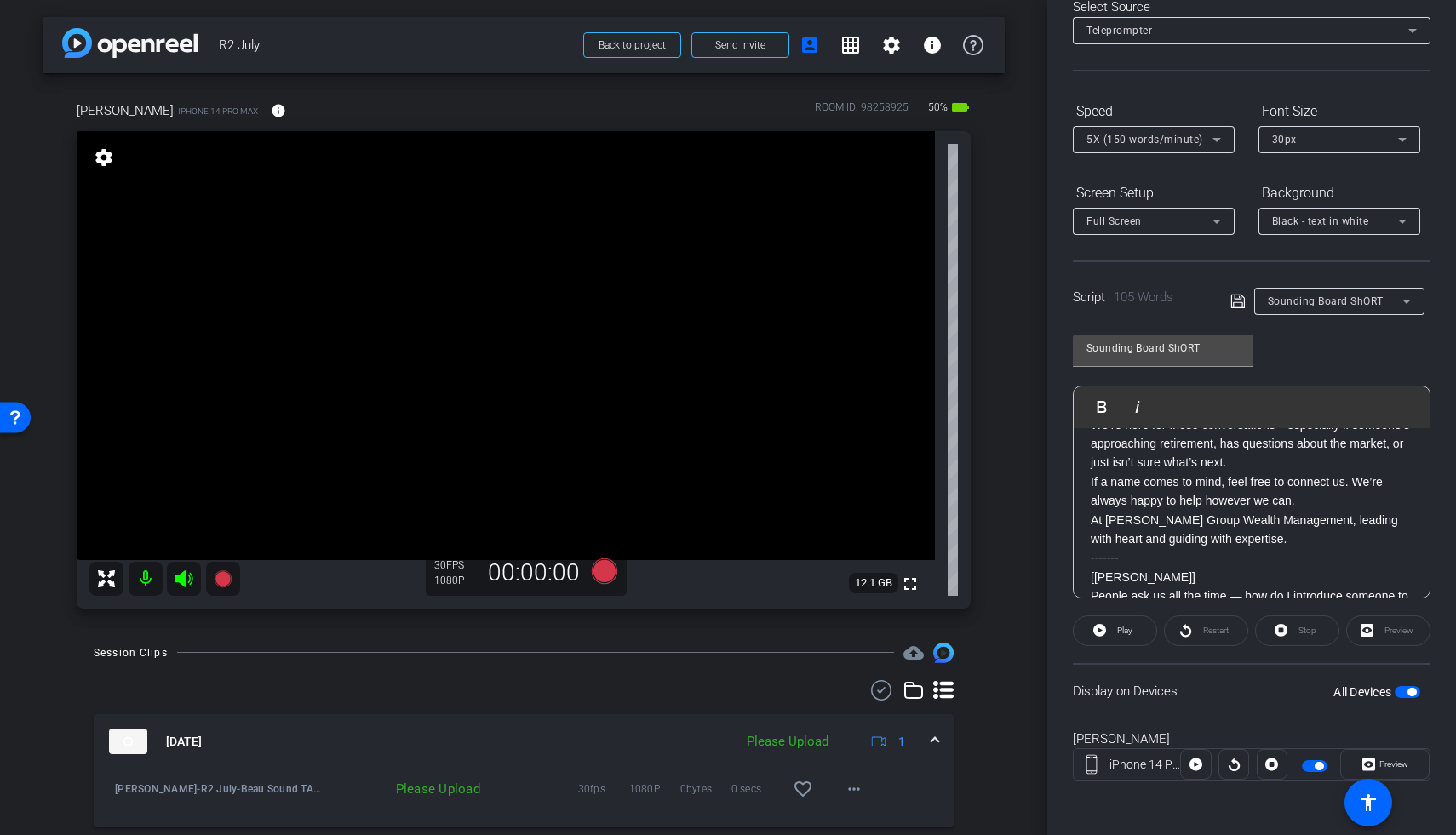
click at [1126, 689] on button "All Devices" at bounding box center [1407, 692] width 25 height 12
click at [1126, 692] on span "button" at bounding box center [1407, 692] width 25 height 12
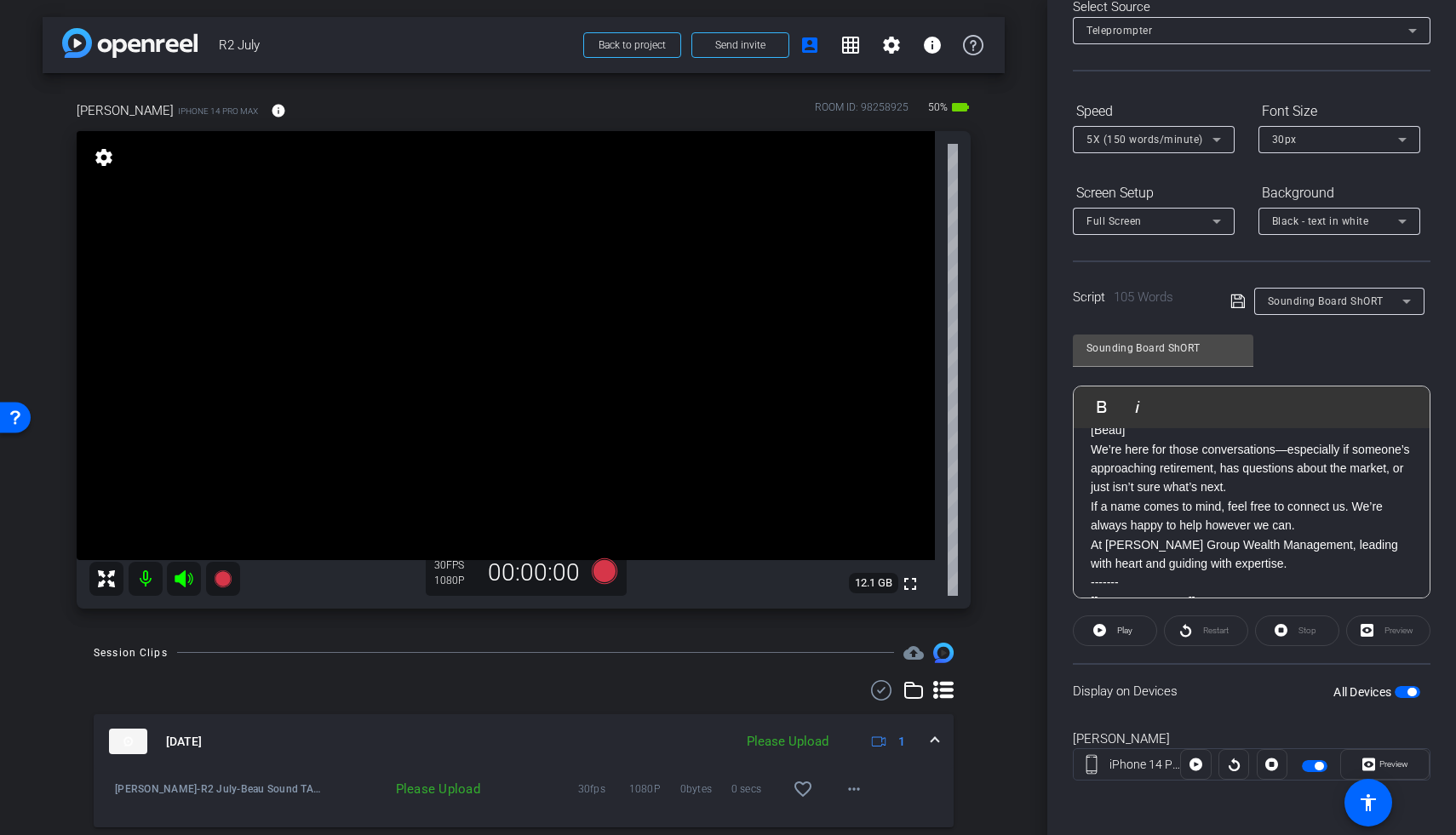
scroll to position [0, 0]
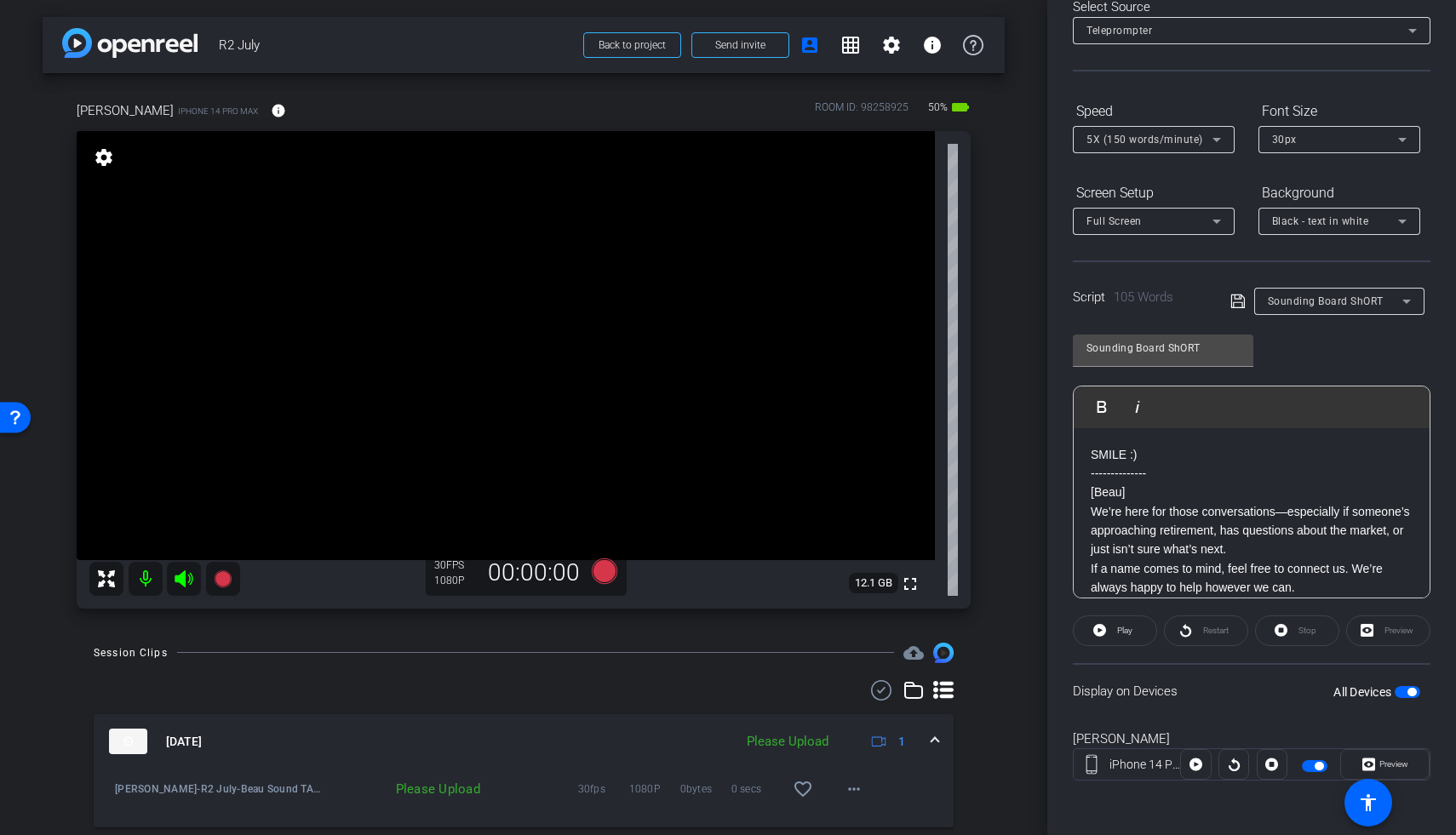
click at [1126, 693] on span "button" at bounding box center [1407, 692] width 25 height 12
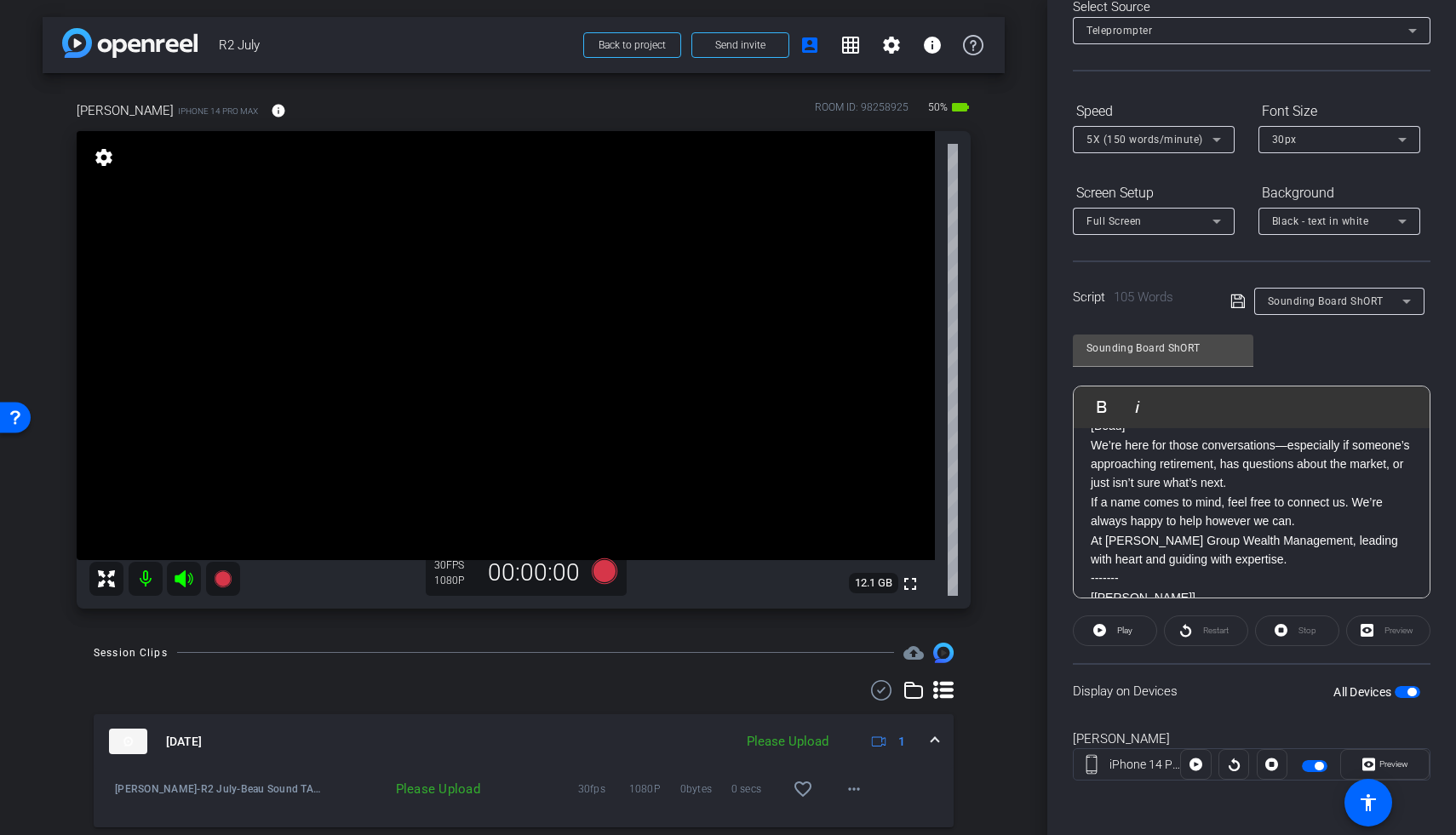
scroll to position [66, 0]
click at [220, 583] on icon at bounding box center [222, 578] width 17 height 17
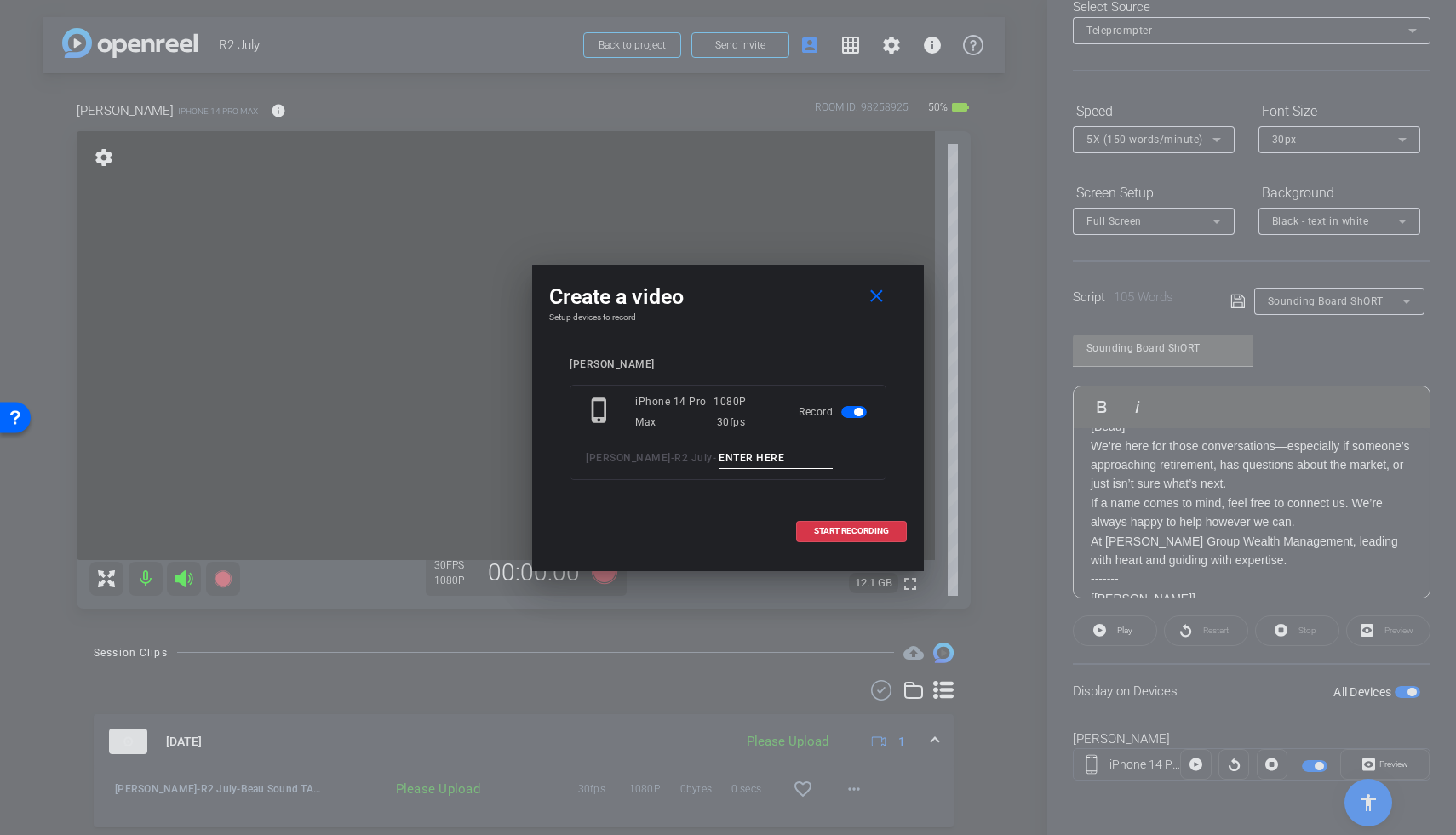
click at [718, 463] on input at bounding box center [775, 459] width 114 height 21
type input "Beau Sound TA2"
click at [873, 527] on span "START RECORDING" at bounding box center [851, 532] width 75 height 9
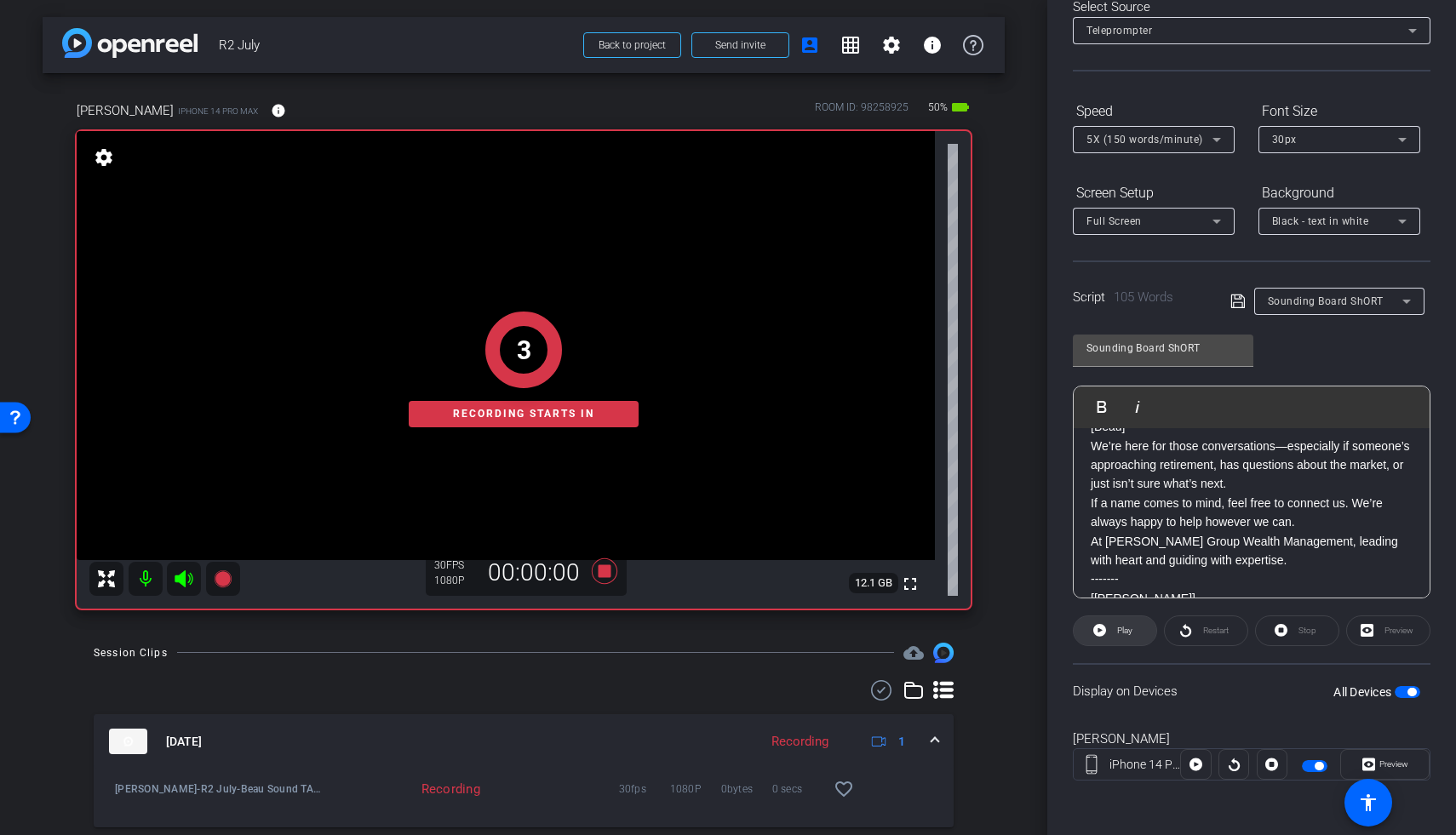
click at [1113, 630] on span "Play" at bounding box center [1123, 631] width 19 height 24
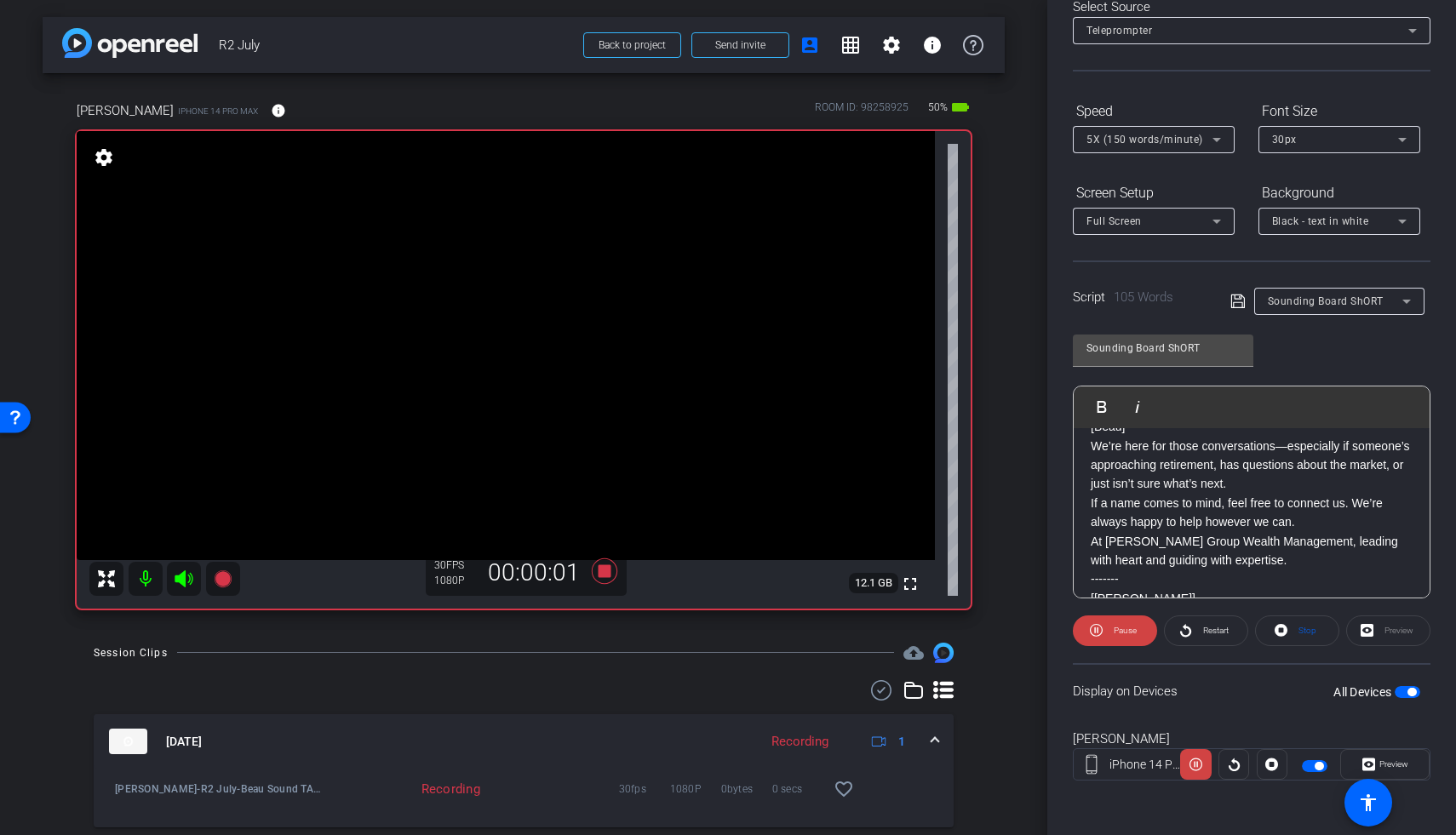
click at [190, 572] on icon at bounding box center [183, 578] width 20 height 20
click at [603, 582] on icon at bounding box center [604, 571] width 41 height 31
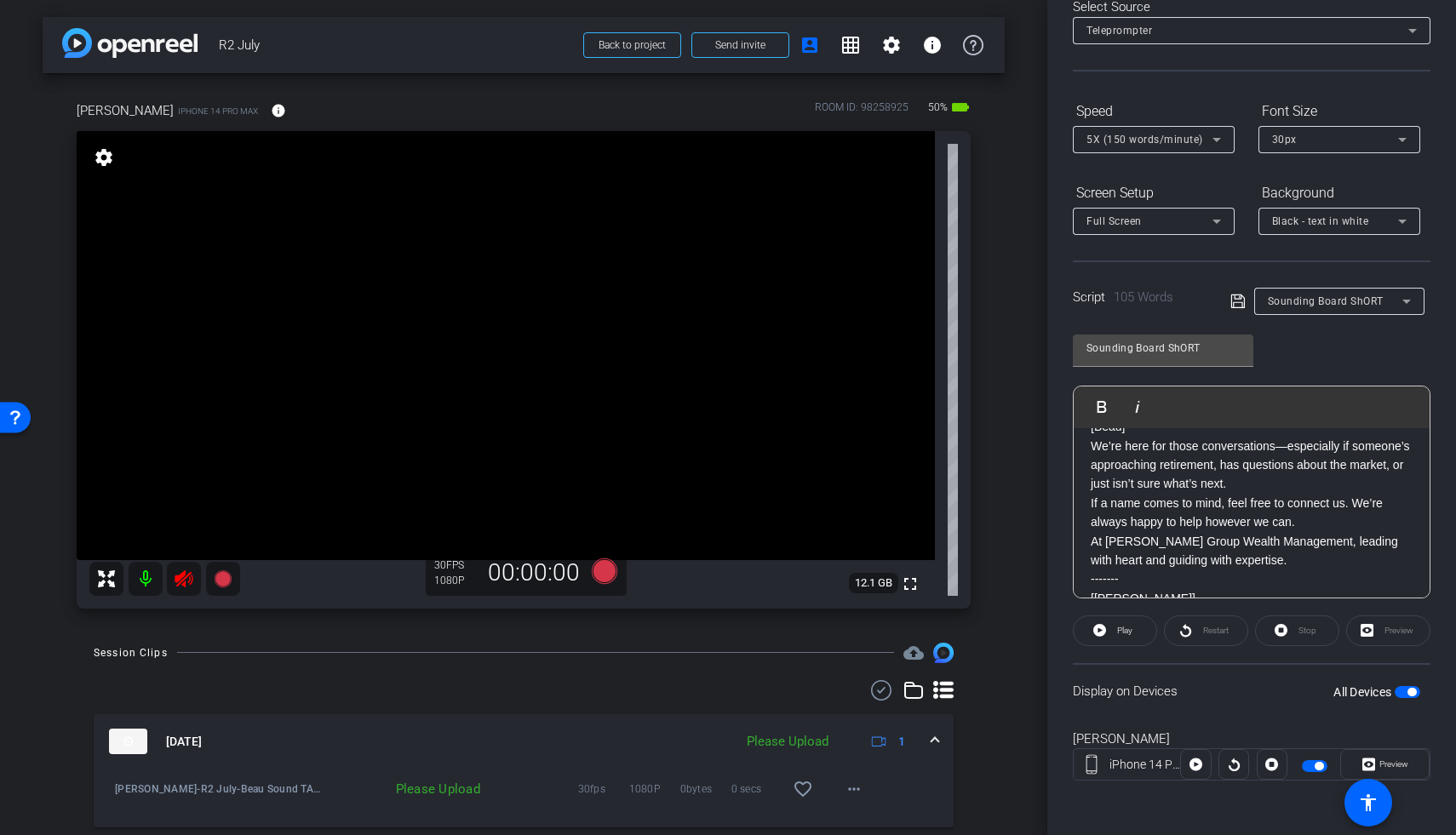
click at [190, 584] on icon at bounding box center [183, 578] width 20 height 20
click at [594, 569] on icon at bounding box center [604, 571] width 25 height 25
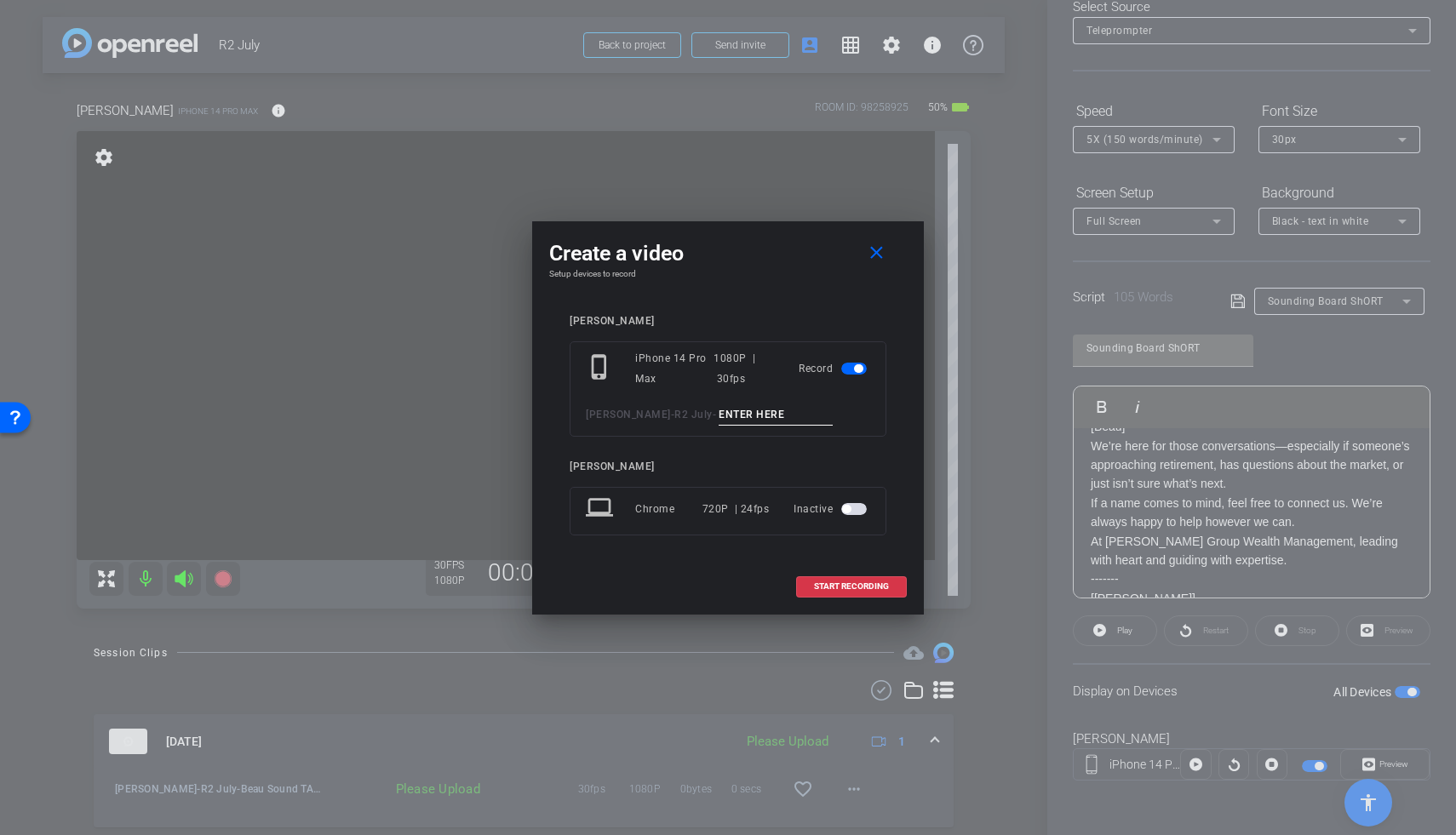
click at [718, 413] on input at bounding box center [775, 415] width 114 height 21
type input "Beau Sound TA3"
click at [852, 582] on span "START RECORDING" at bounding box center [851, 587] width 75 height 9
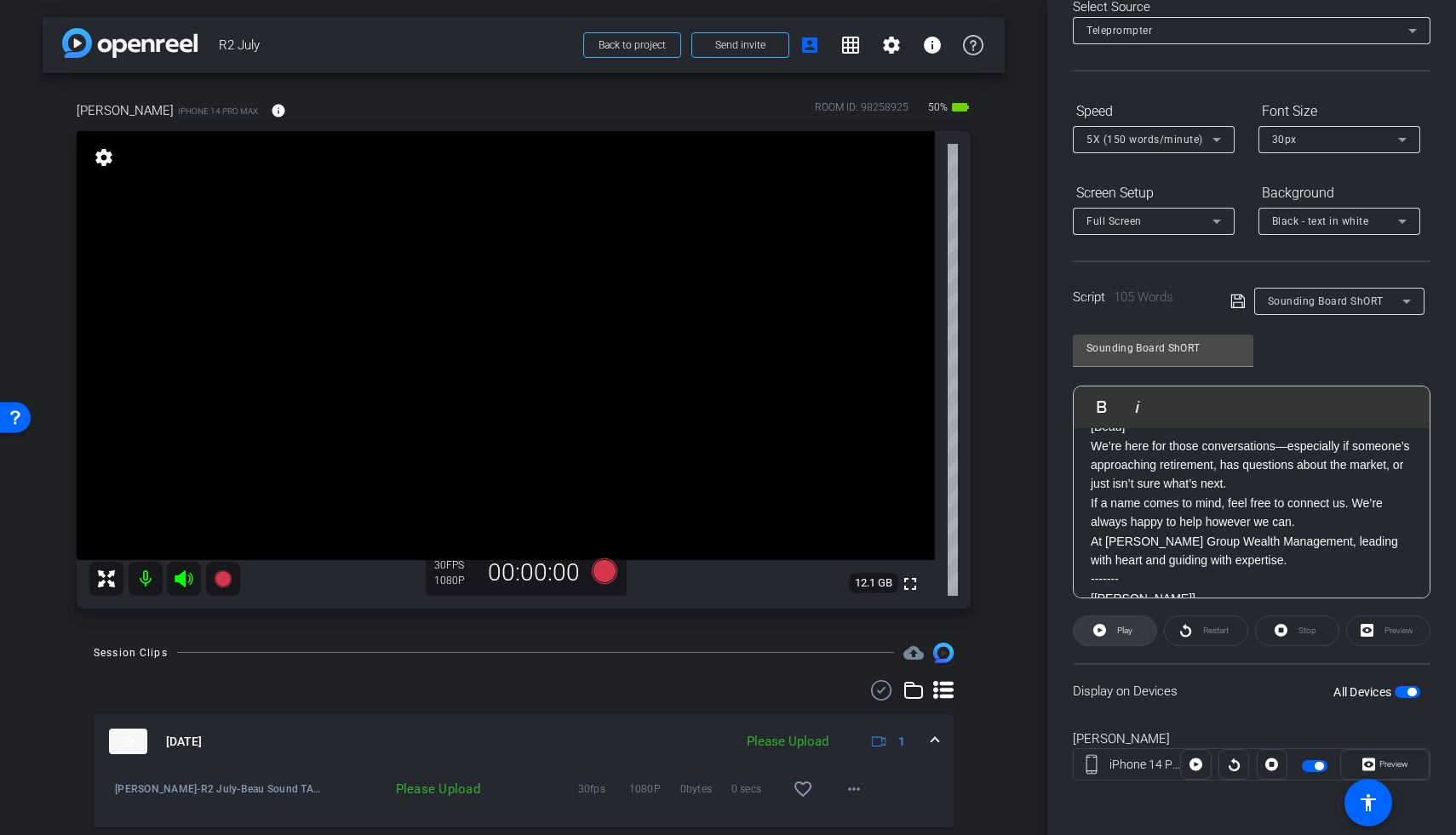
click at [1096, 623] on icon at bounding box center [1099, 631] width 13 height 21
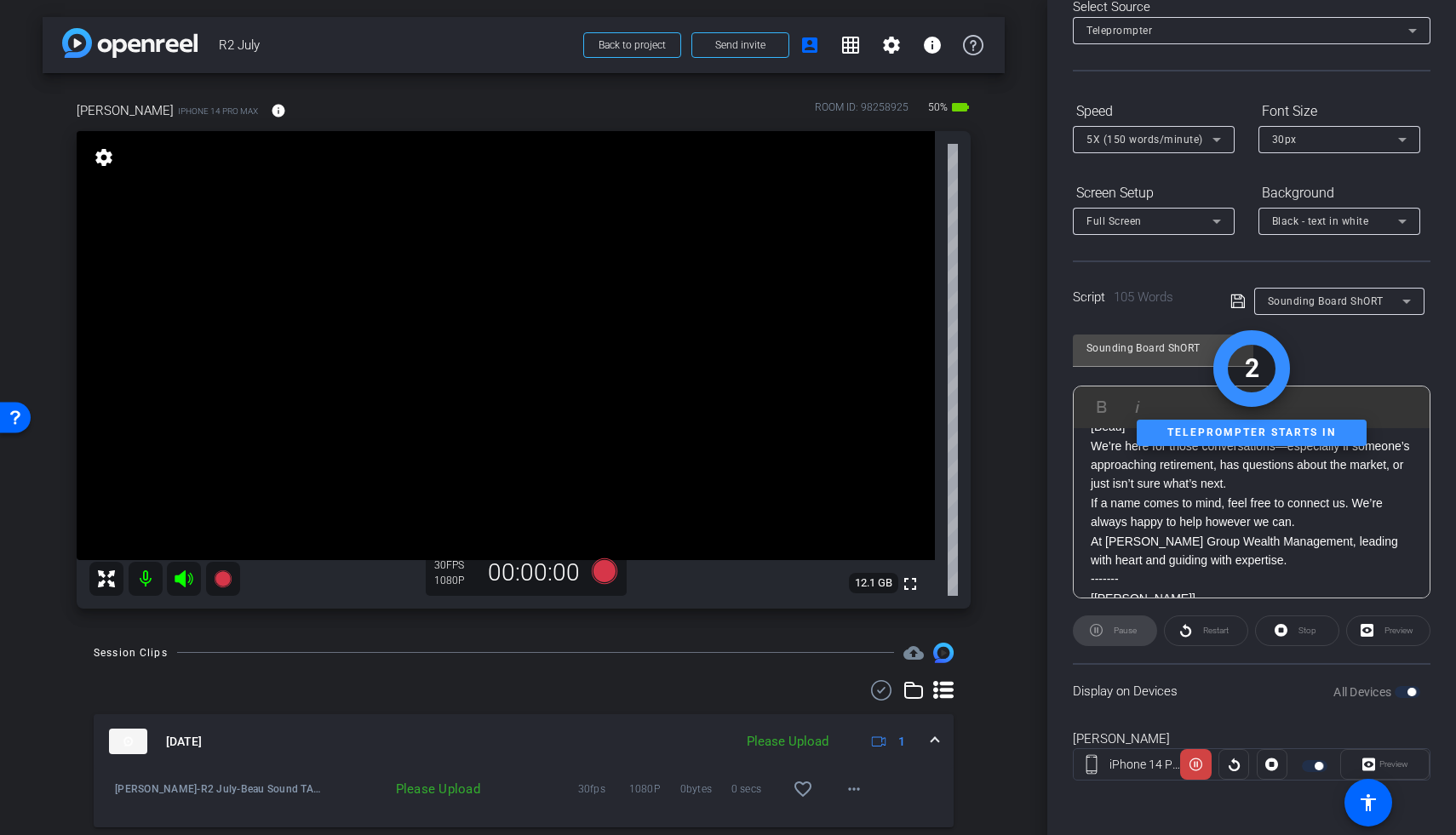
click at [180, 573] on icon at bounding box center [183, 578] width 20 height 20
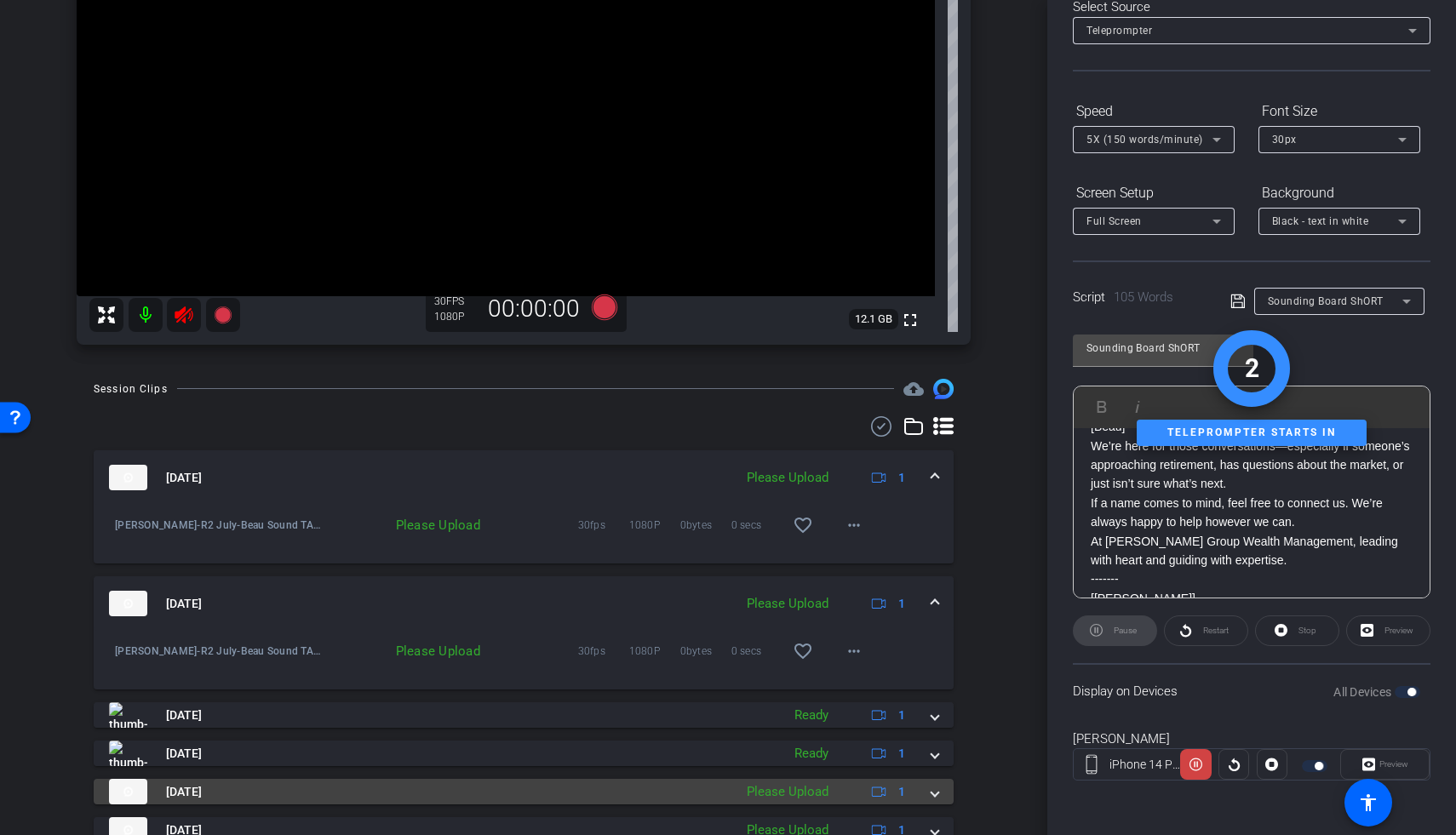
scroll to position [321, 0]
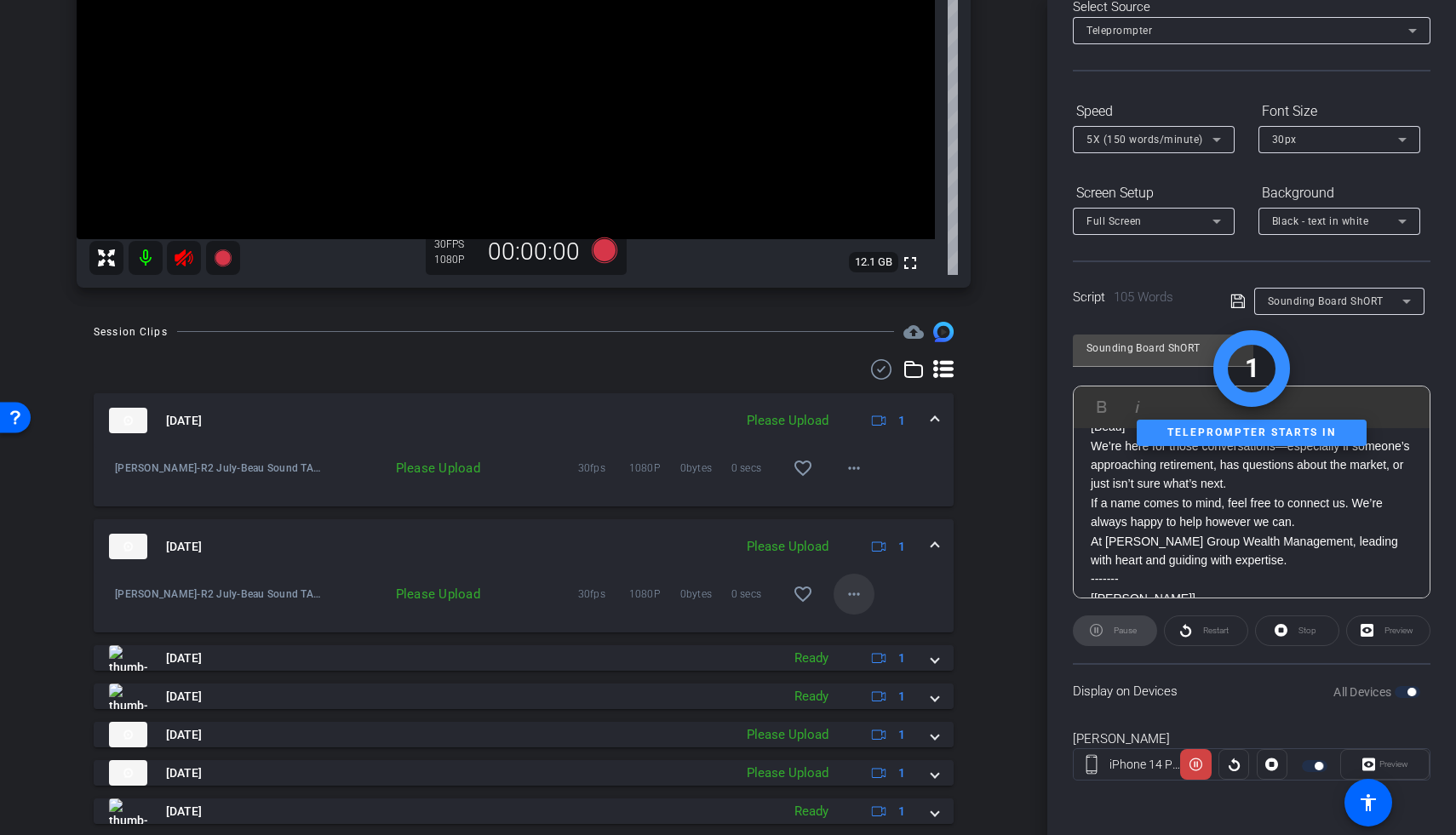
click at [852, 592] on mat-icon "more_horiz" at bounding box center [853, 594] width 20 height 20
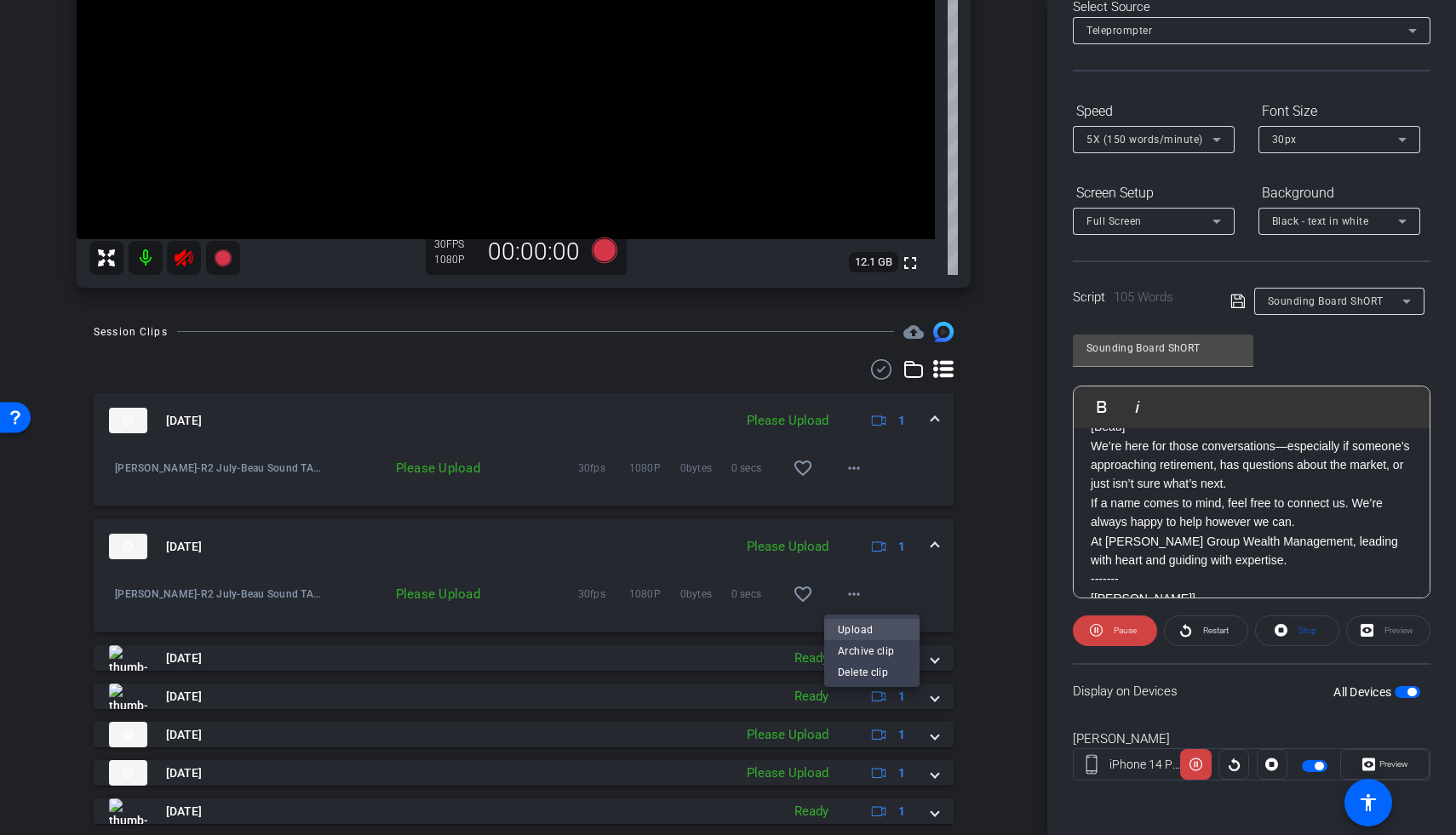
click at [863, 630] on span "Upload" at bounding box center [872, 630] width 68 height 20
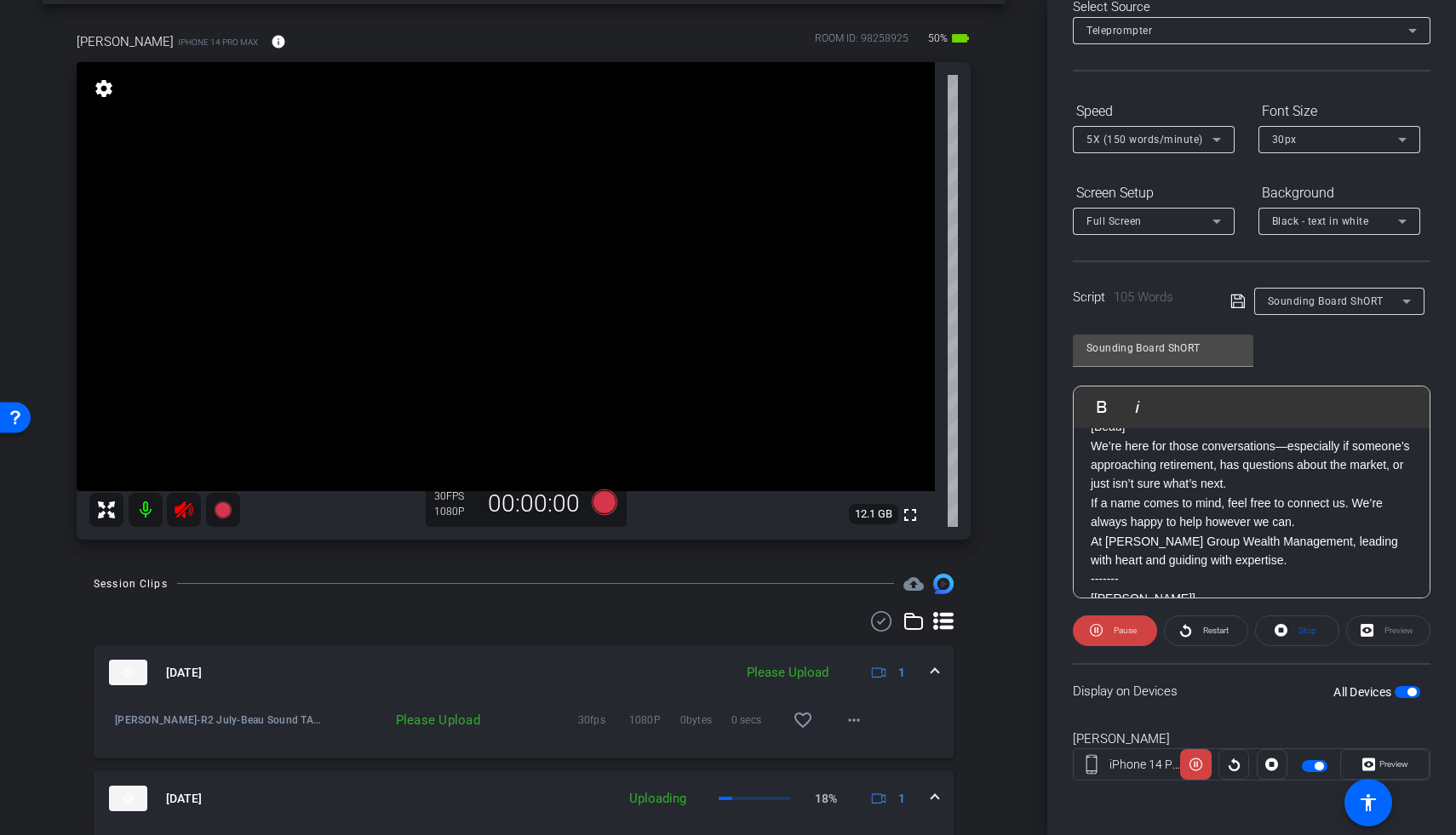
scroll to position [64, 0]
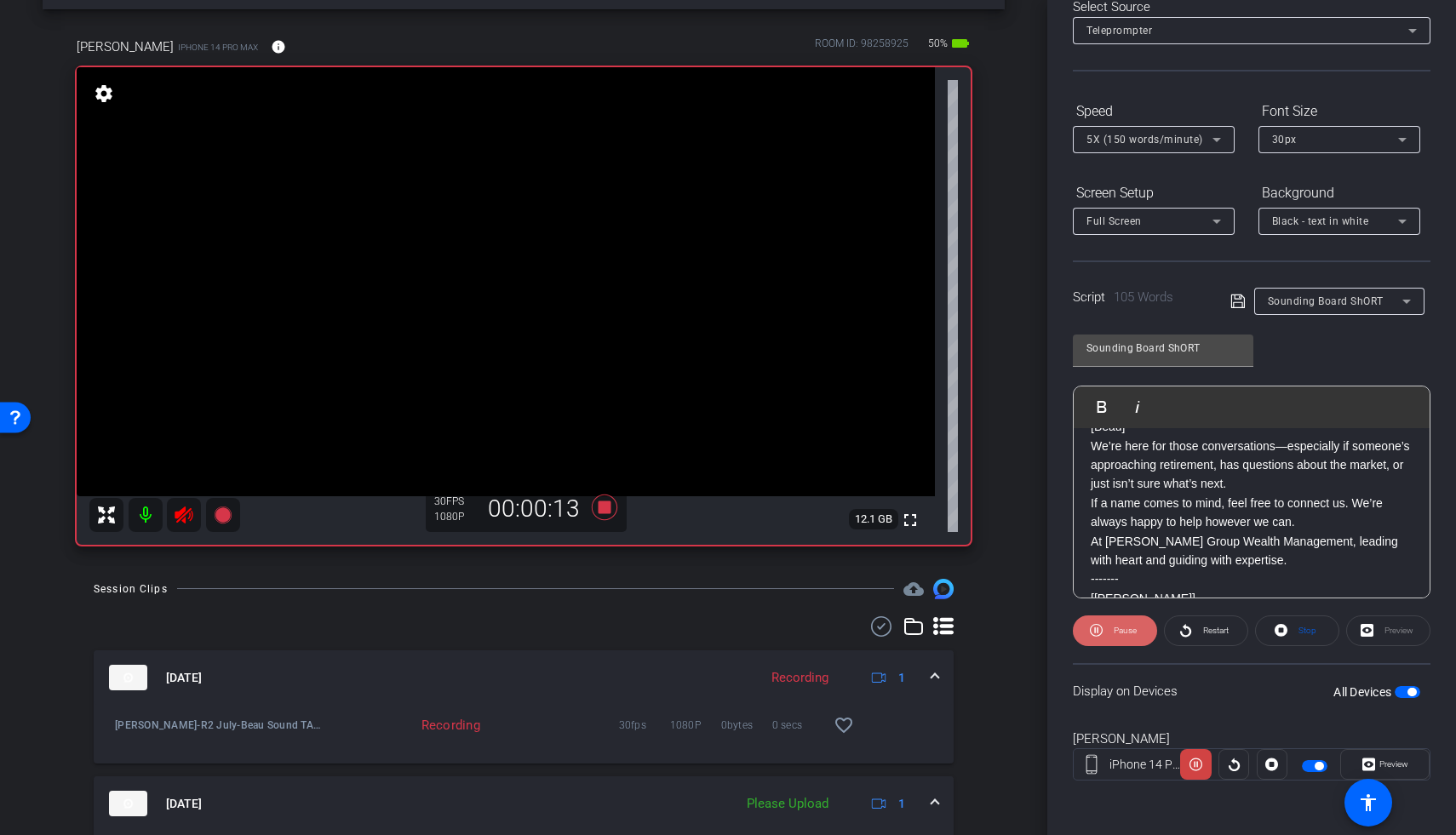
click at [1126, 630] on span "Pause" at bounding box center [1125, 631] width 23 height 10
click at [610, 510] on icon at bounding box center [604, 507] width 41 height 31
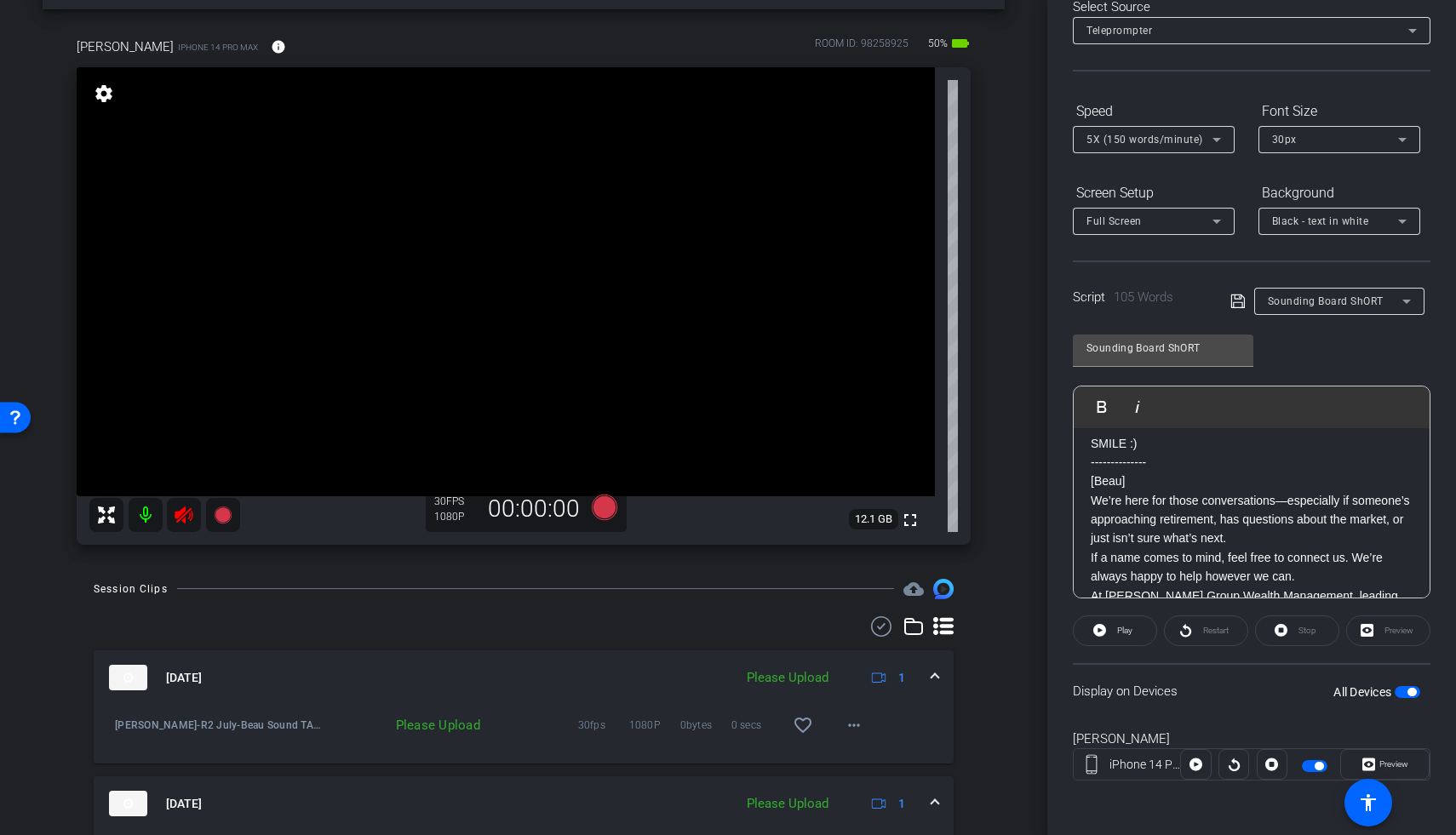
scroll to position [0, 0]
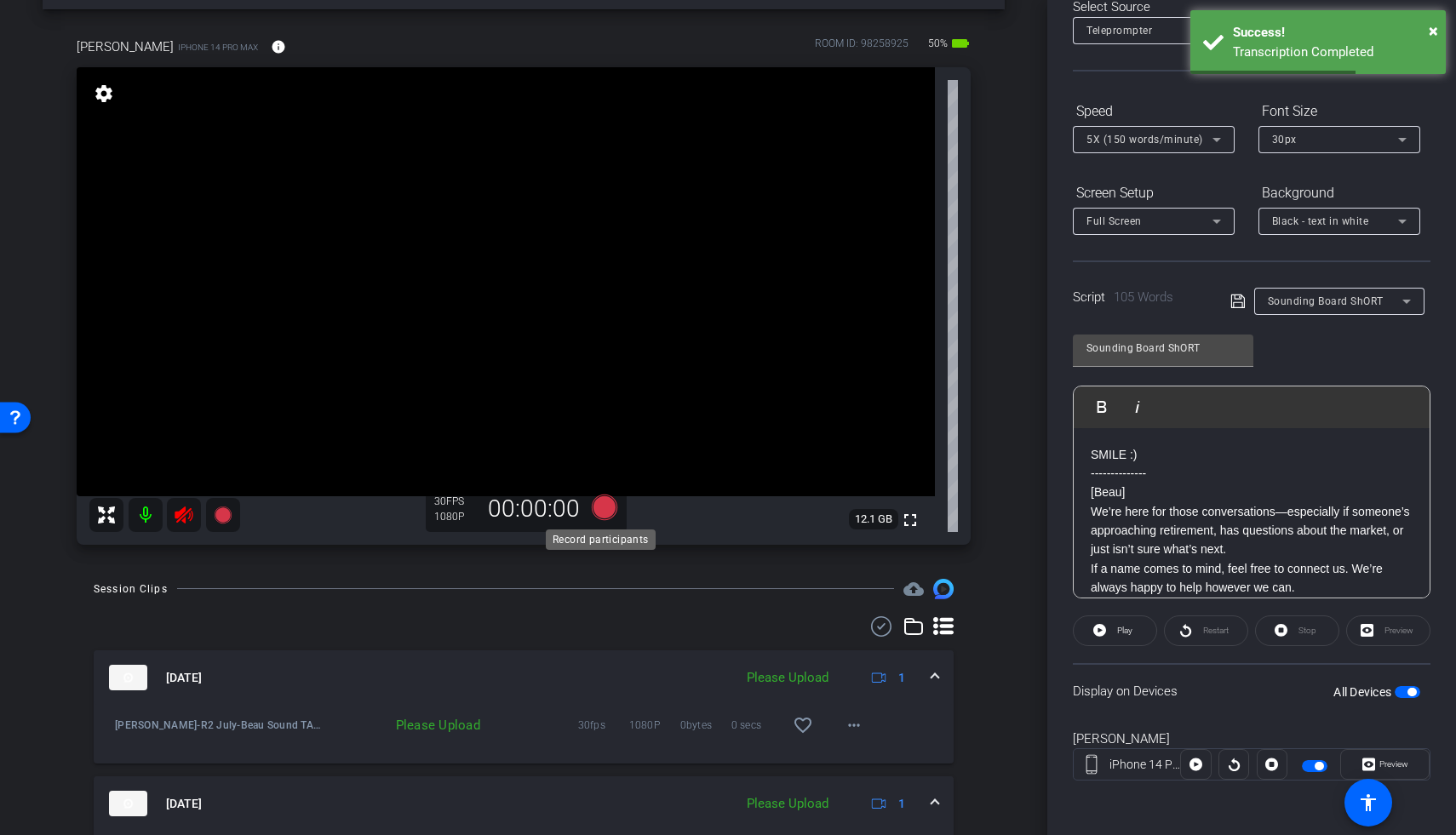
click at [600, 510] on icon at bounding box center [604, 507] width 25 height 25
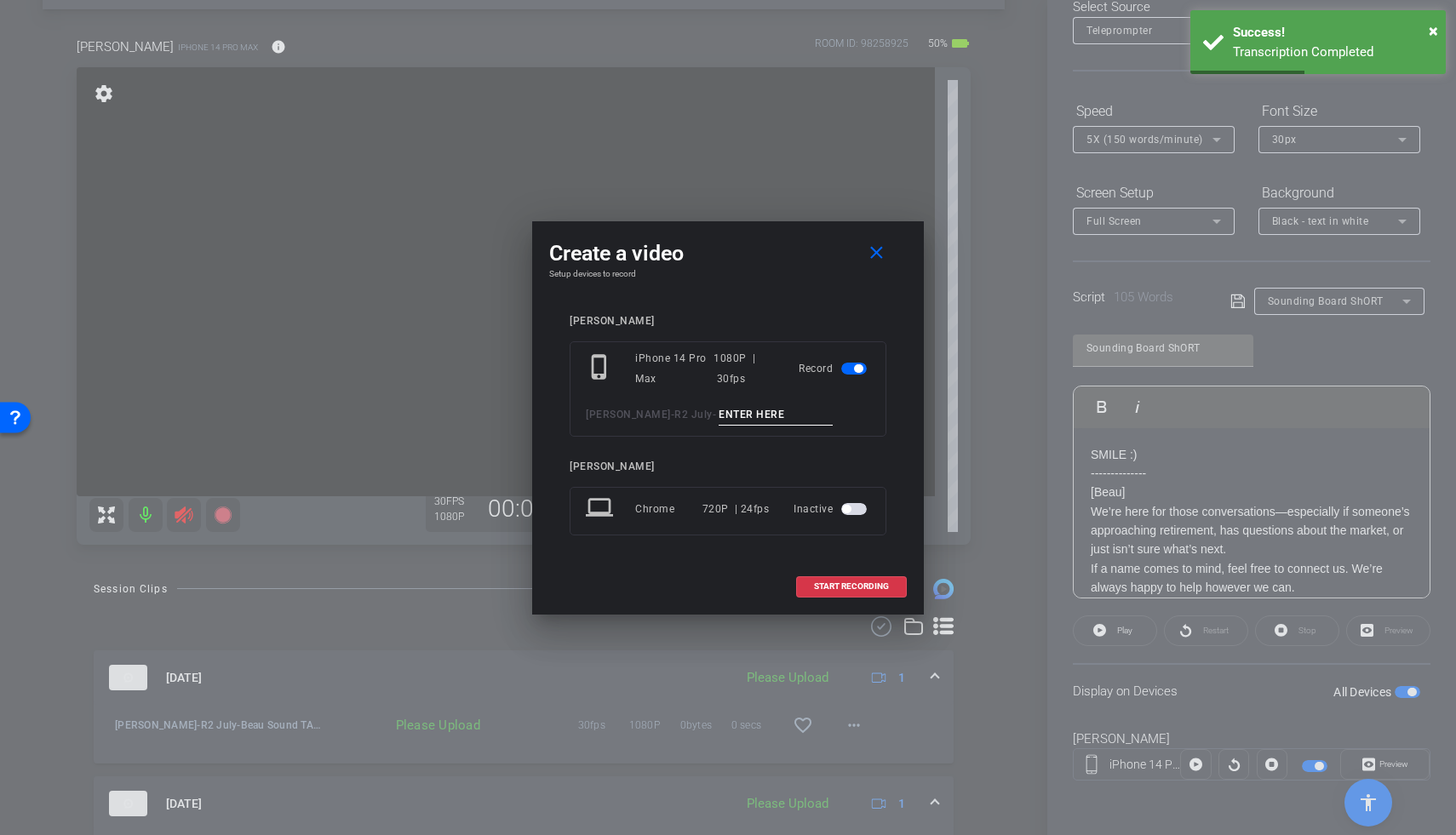
click at [731, 422] on input at bounding box center [775, 415] width 114 height 21
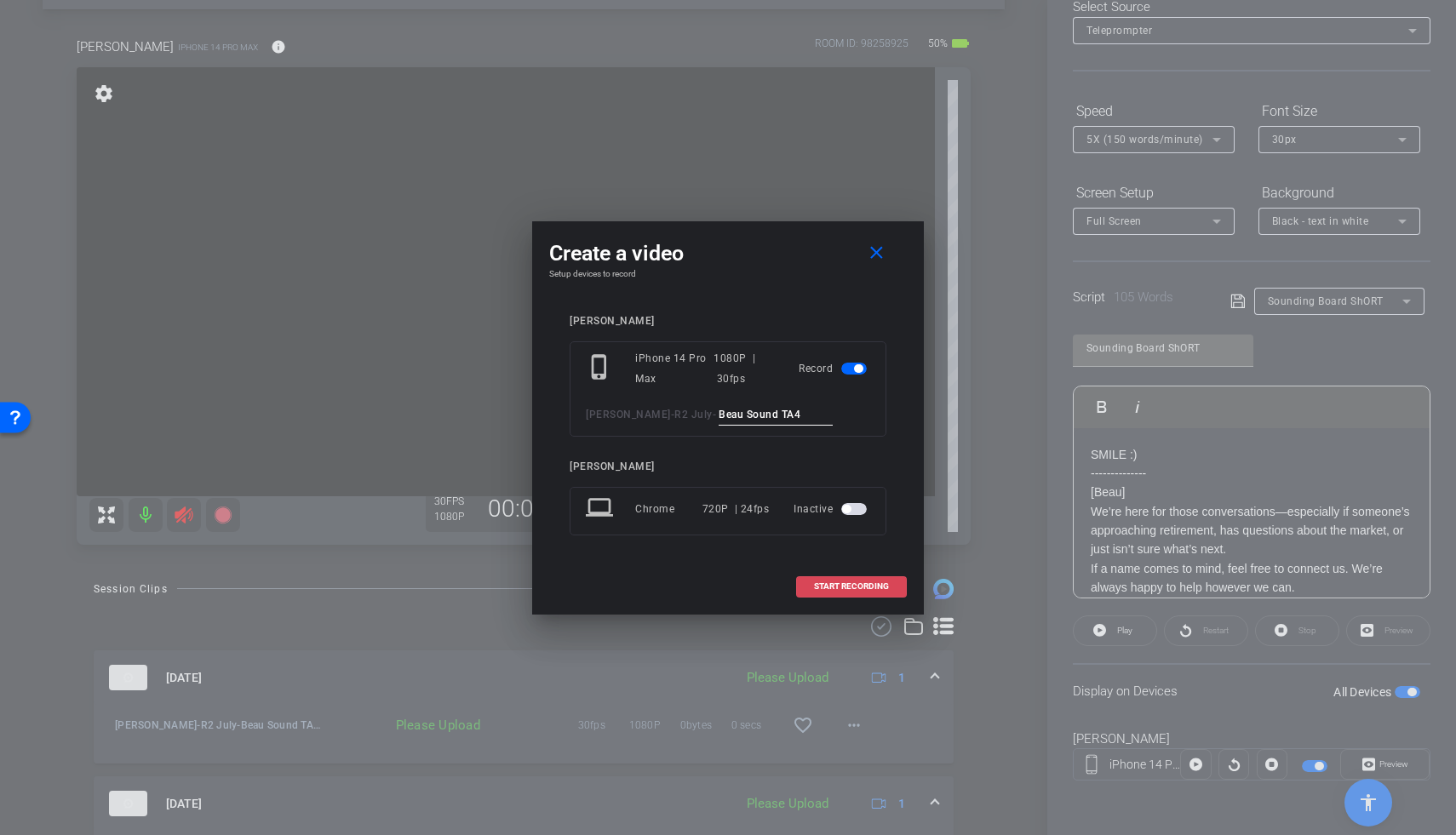
type input "Beau Sound TA4"
click at [855, 585] on span "START RECORDING" at bounding box center [851, 587] width 75 height 9
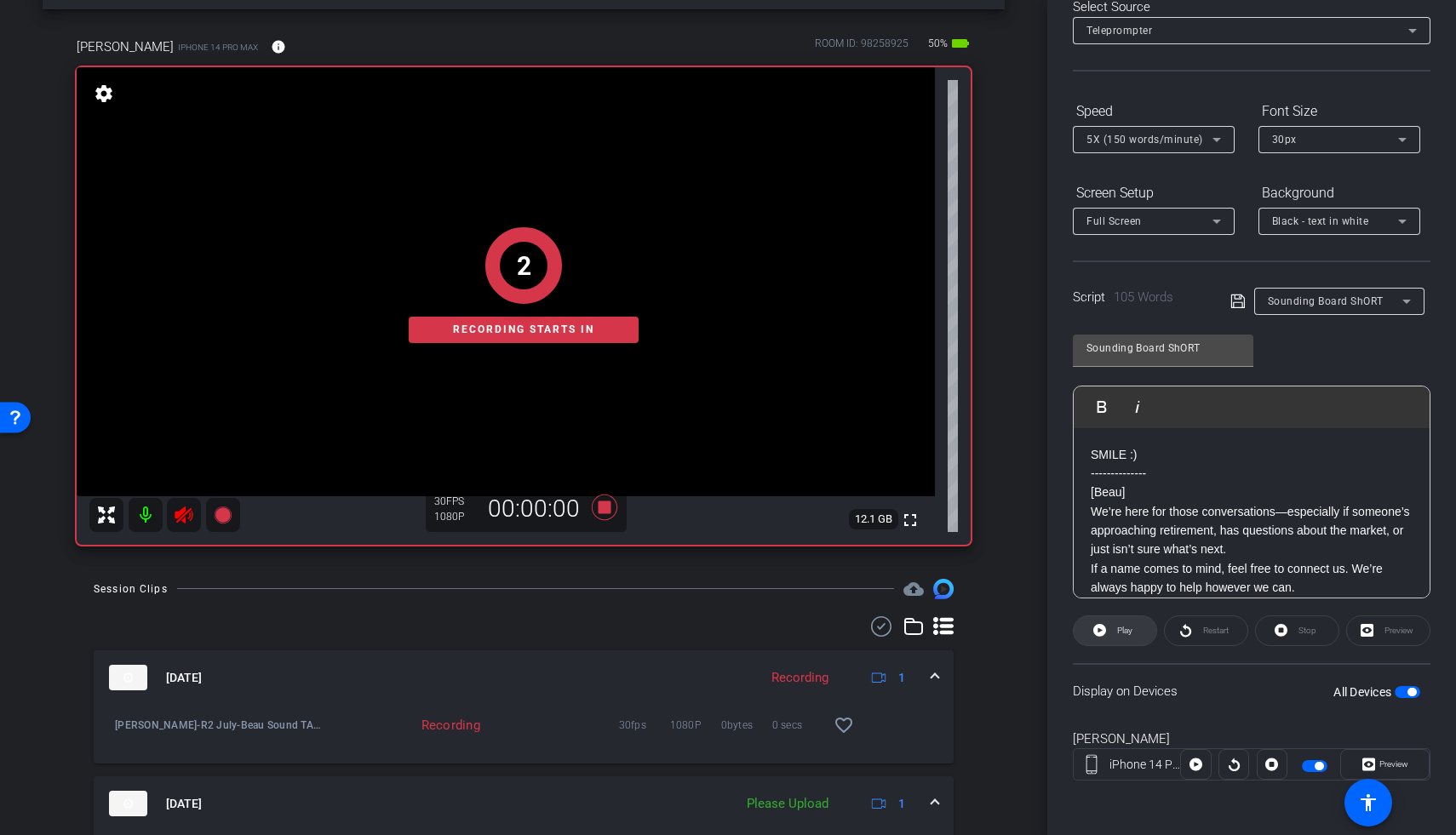
click at [1109, 634] on span at bounding box center [1115, 631] width 82 height 41
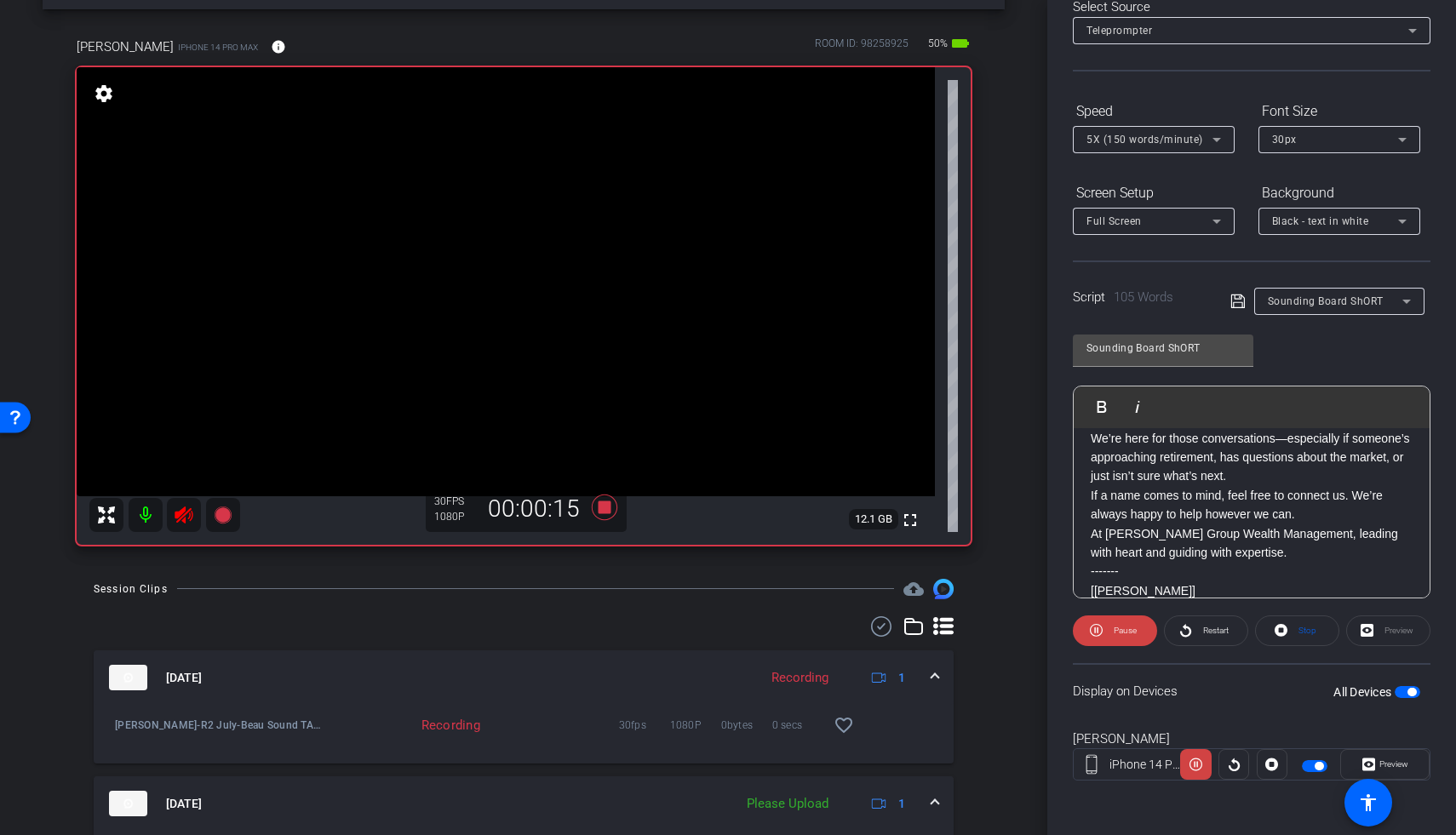
scroll to position [74, 0]
click at [602, 504] on icon at bounding box center [604, 507] width 25 height 25
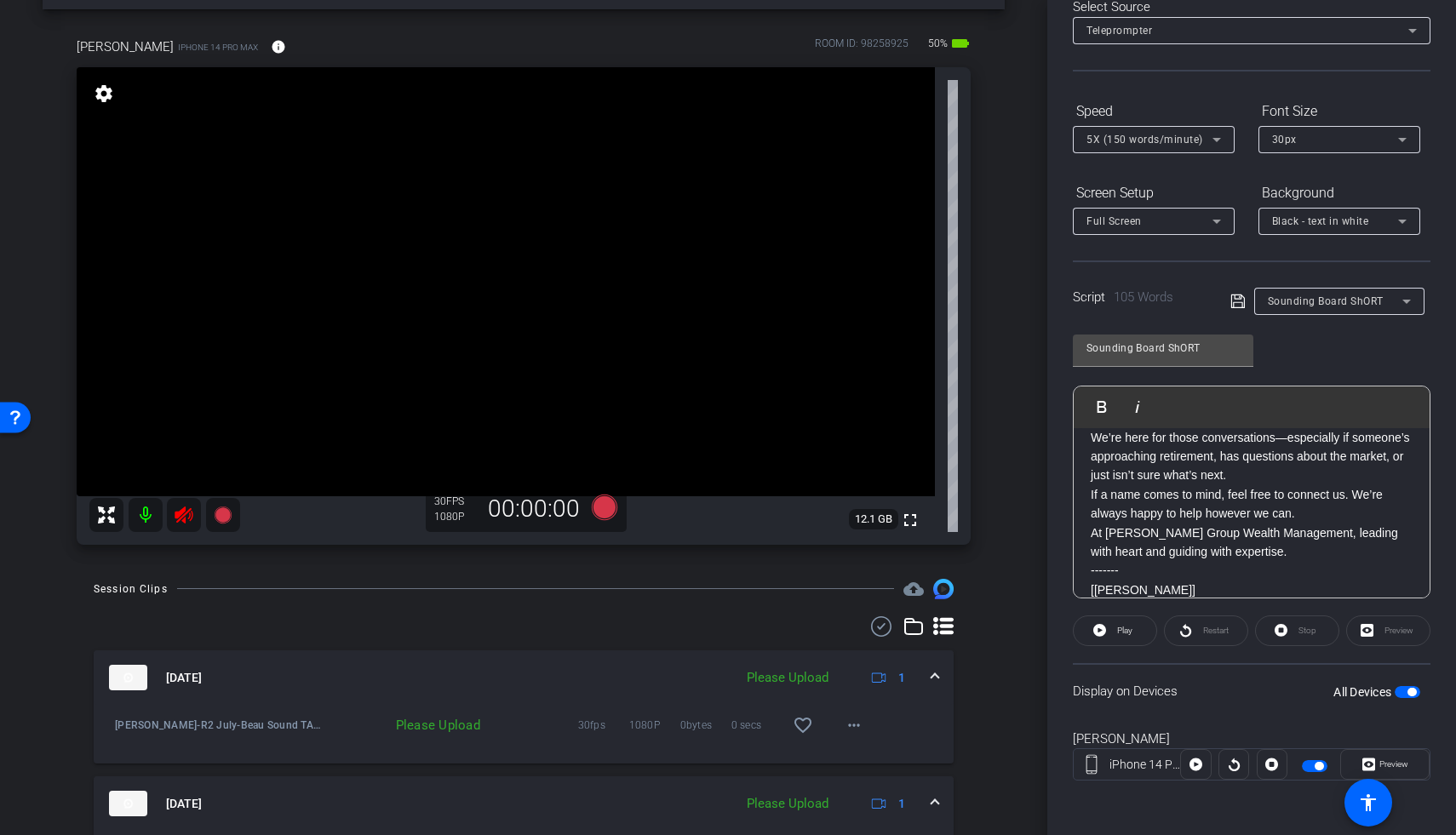
click at [182, 508] on icon at bounding box center [183, 515] width 20 height 20
click at [844, 720] on mat-icon "more_horiz" at bounding box center [853, 724] width 20 height 20
click at [856, 720] on span "Upload" at bounding box center [872, 760] width 68 height 20
click at [1126, 305] on span "Sounding Board ShORT" at bounding box center [1325, 302] width 116 height 12
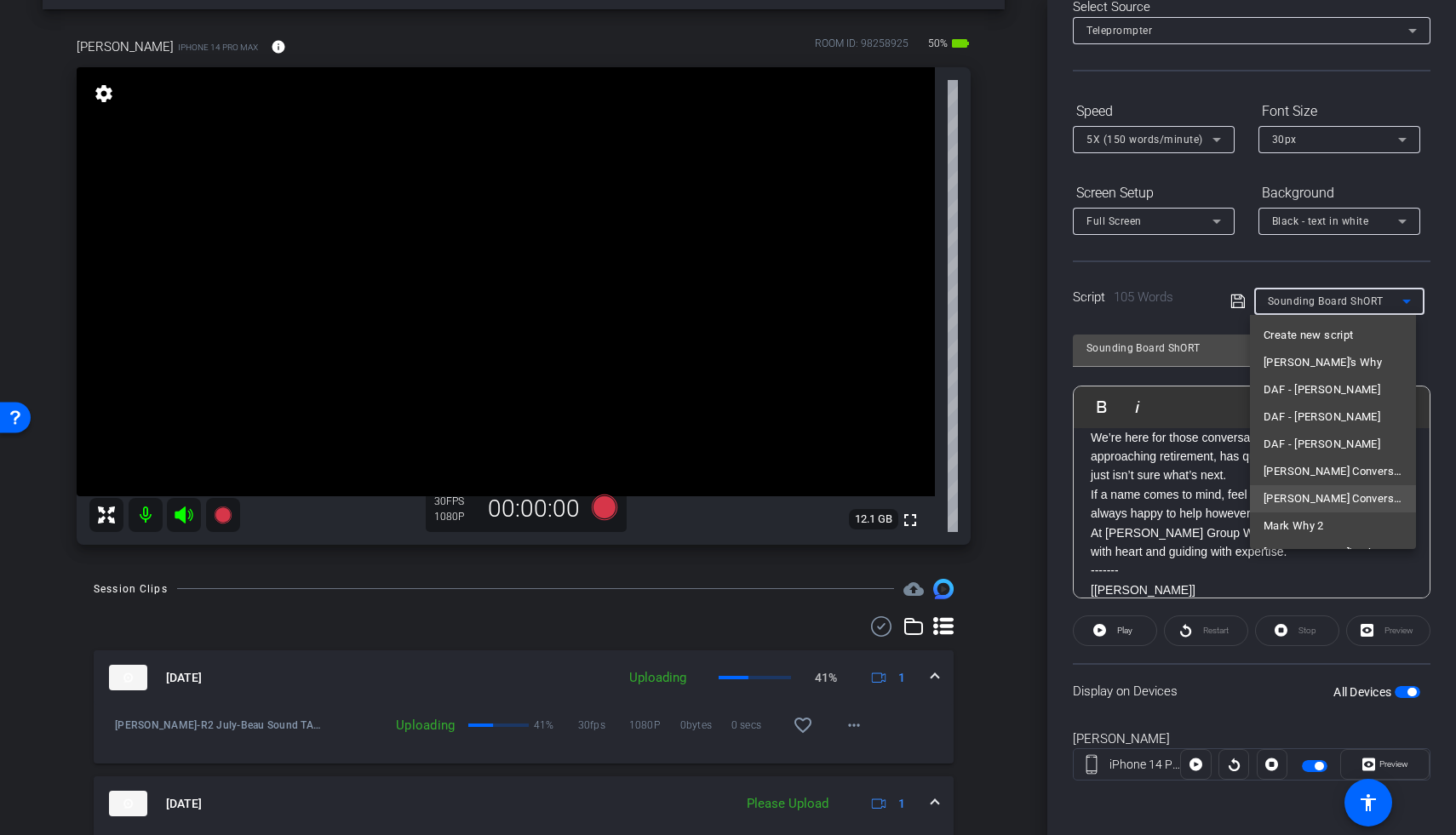
scroll to position [154, 0]
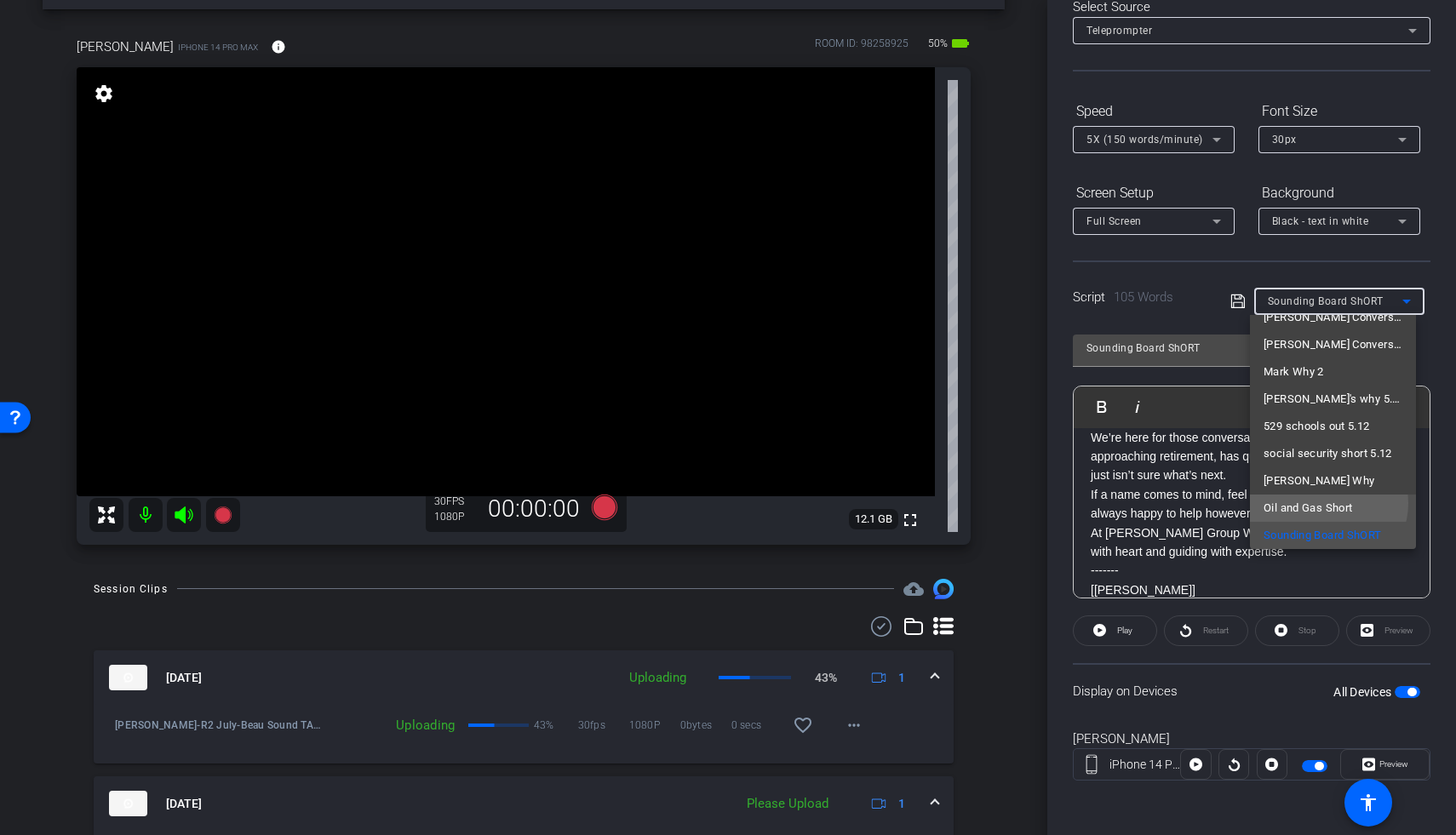
click at [1126, 503] on span "Oil and Gas Short" at bounding box center [1308, 508] width 89 height 20
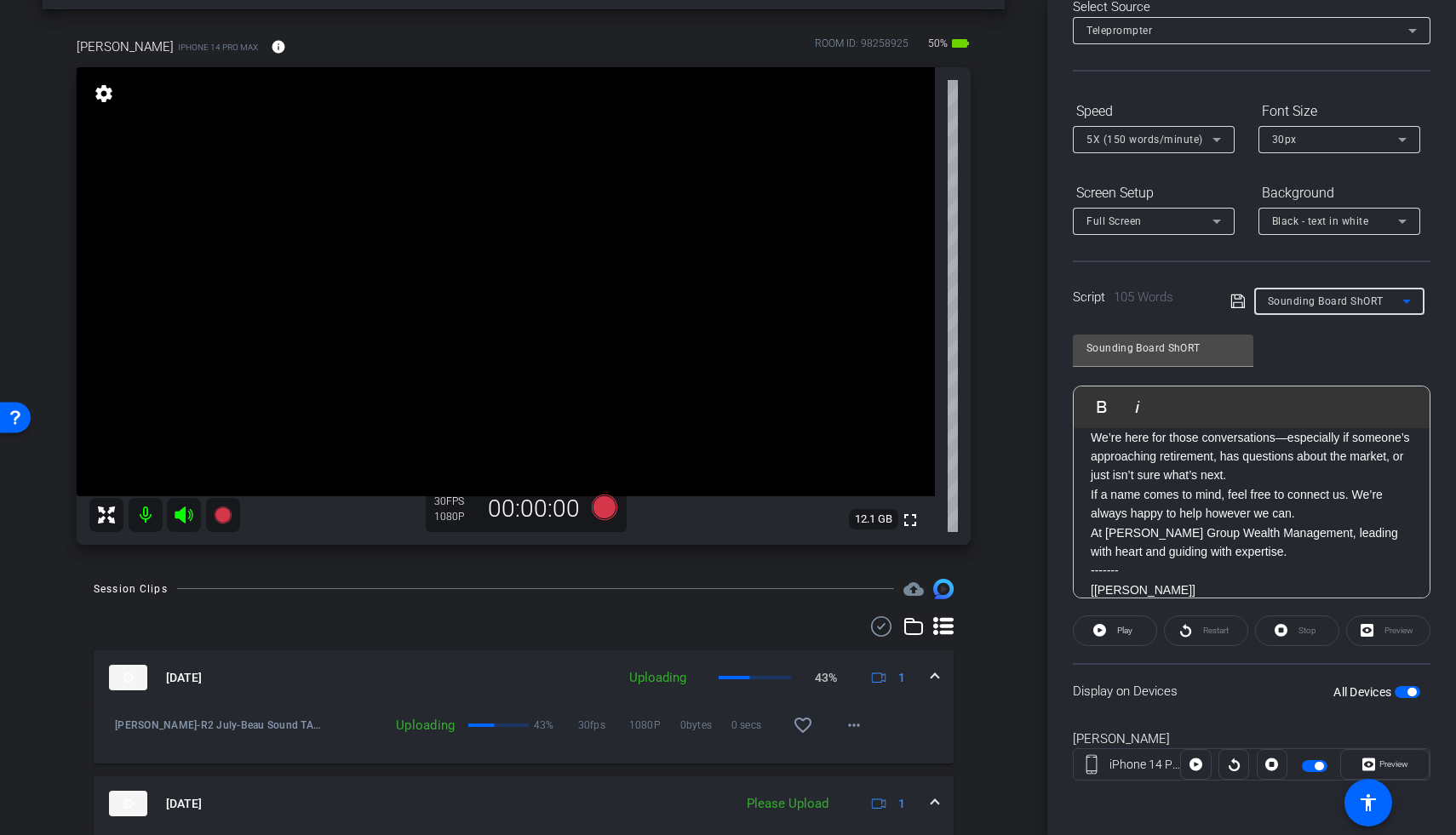
type input "Oil and Gas Short"
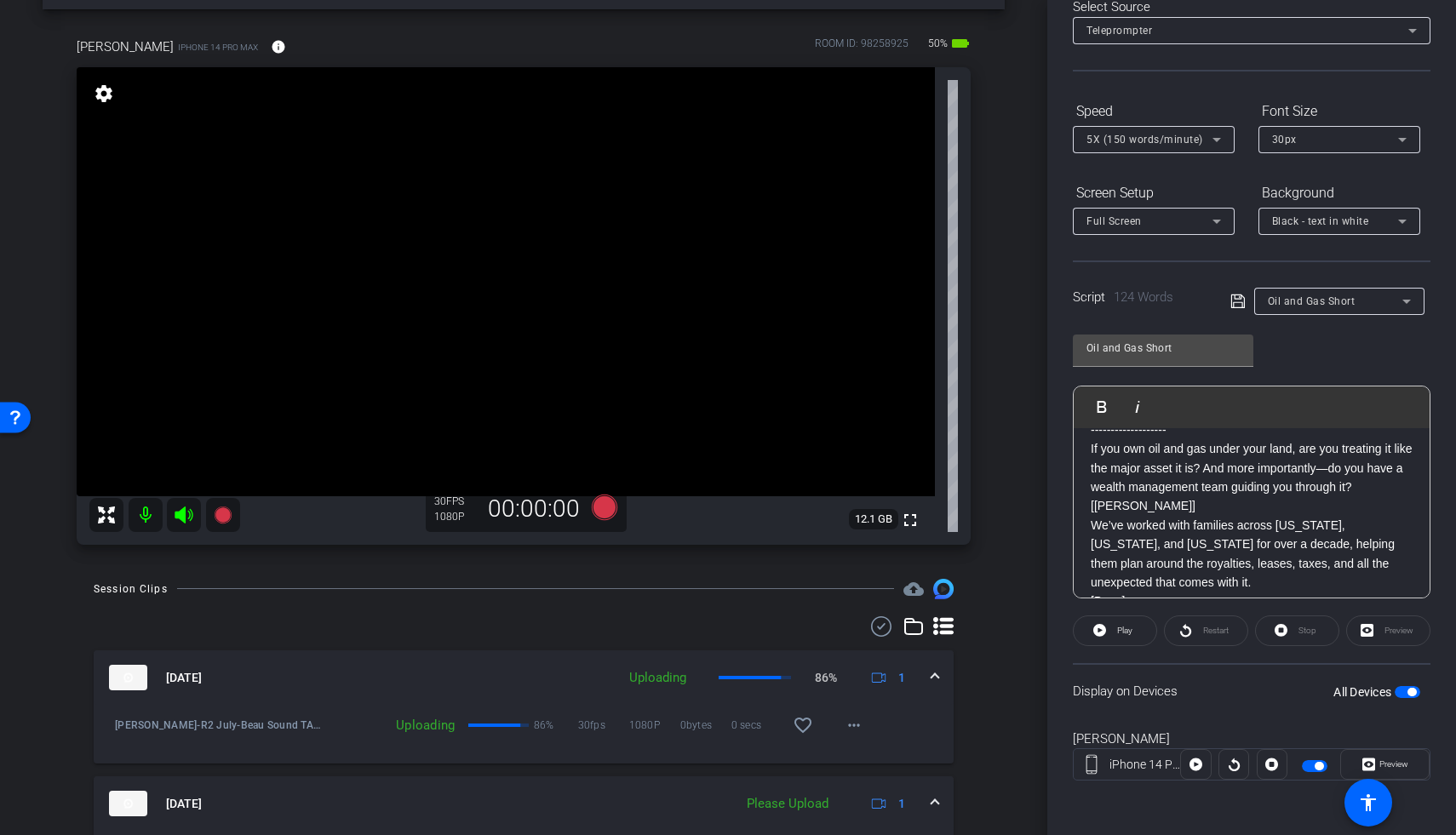
scroll to position [68, 0]
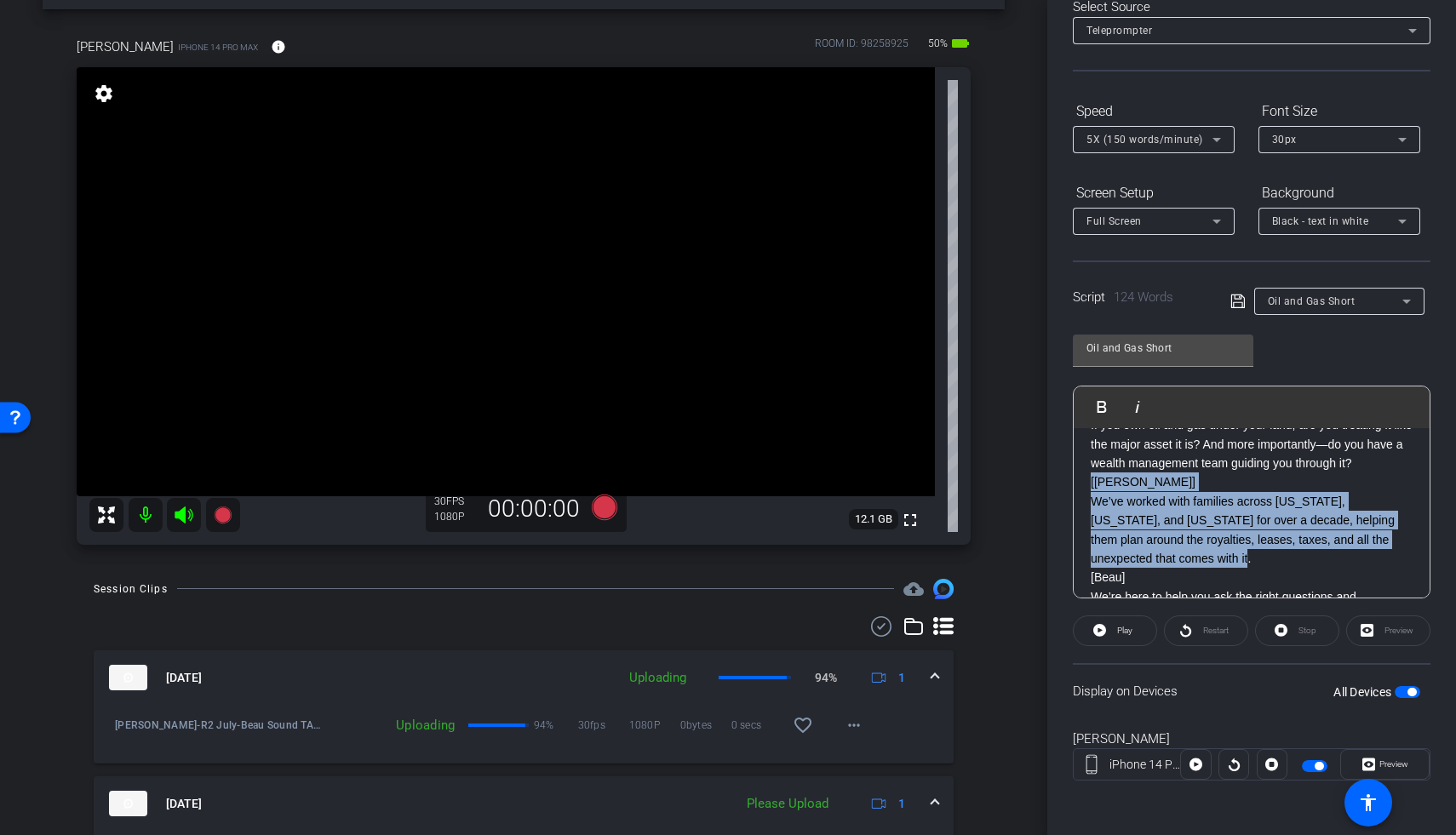
drag, startPoint x: 1260, startPoint y: 565, endPoint x: 1091, endPoint y: 489, distance: 185.3
click at [1091, 489] on div "SMILE :) ------------------- If you own oil and gas under your land, are you tr…" at bounding box center [1252, 569] width 356 height 416
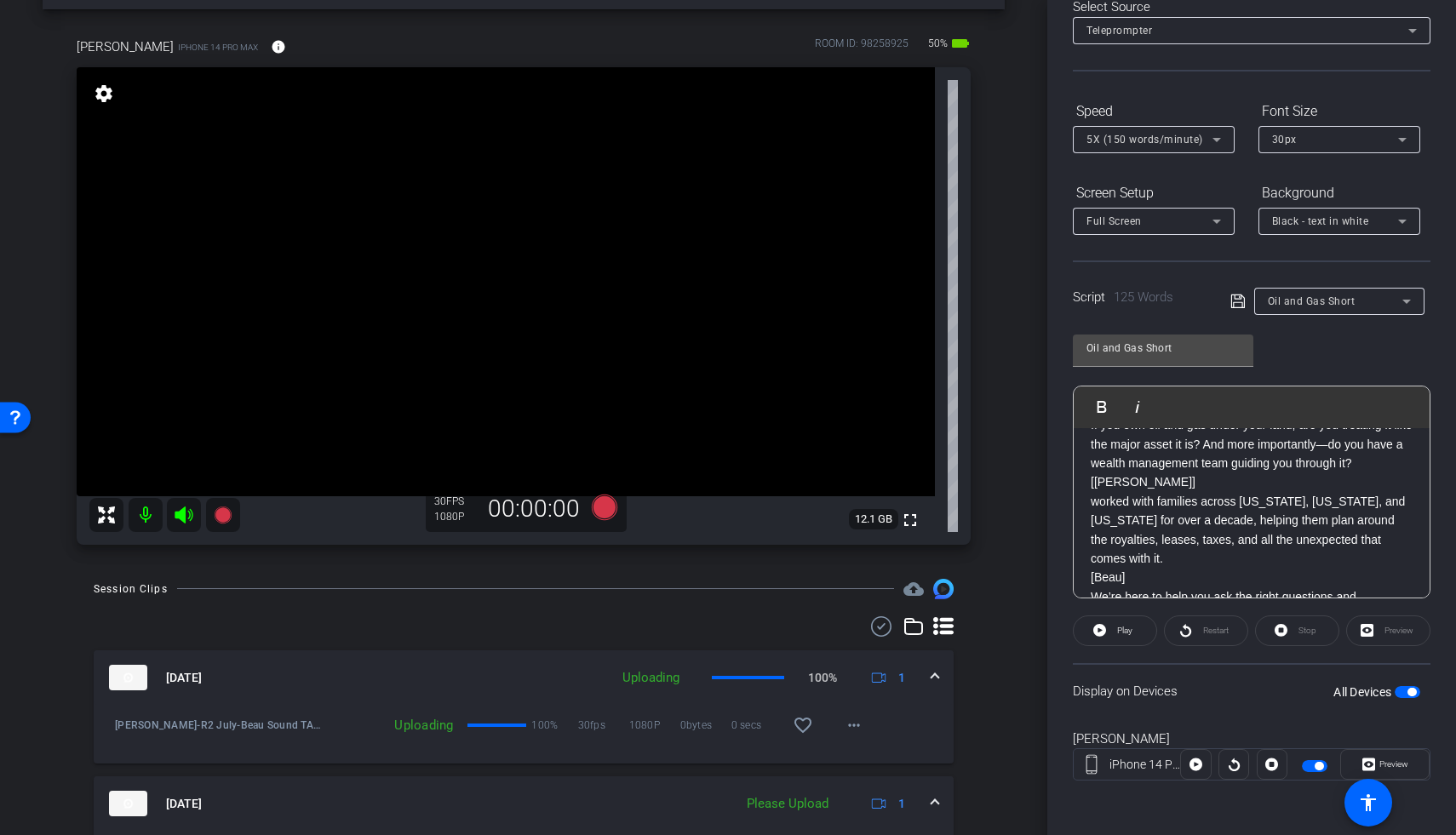
click at [1126, 517] on p "worked with families across Ohio, West Virginia, and Pennsylvania for over a de…" at bounding box center [1252, 530] width 322 height 76
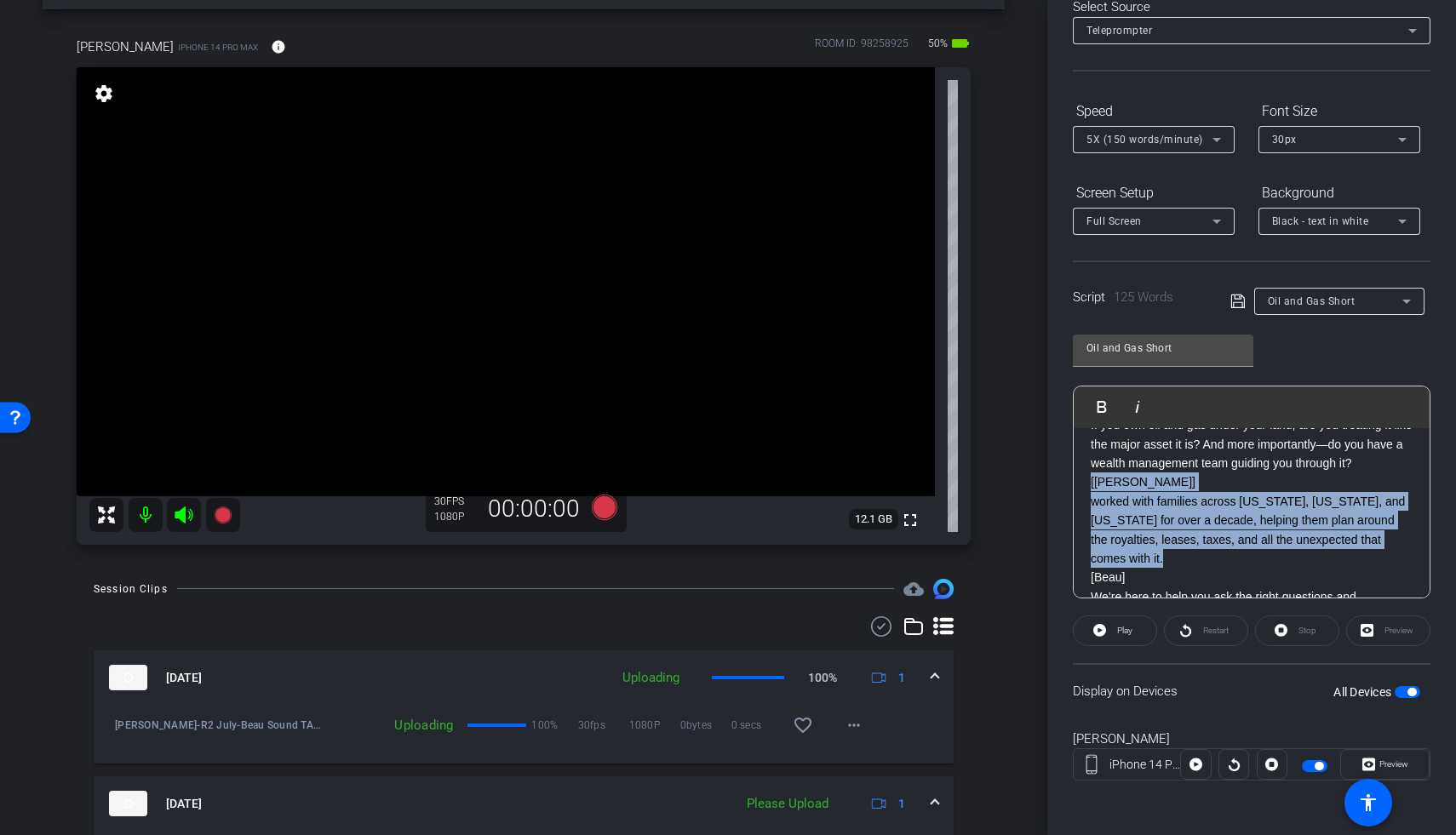
drag, startPoint x: 1258, startPoint y: 558, endPoint x: 1088, endPoint y: 486, distance: 184.6
click at [1088, 486] on div "SMILE :) ------------------- If you own oil and gas under your land, are you tr…" at bounding box center [1252, 569] width 356 height 416
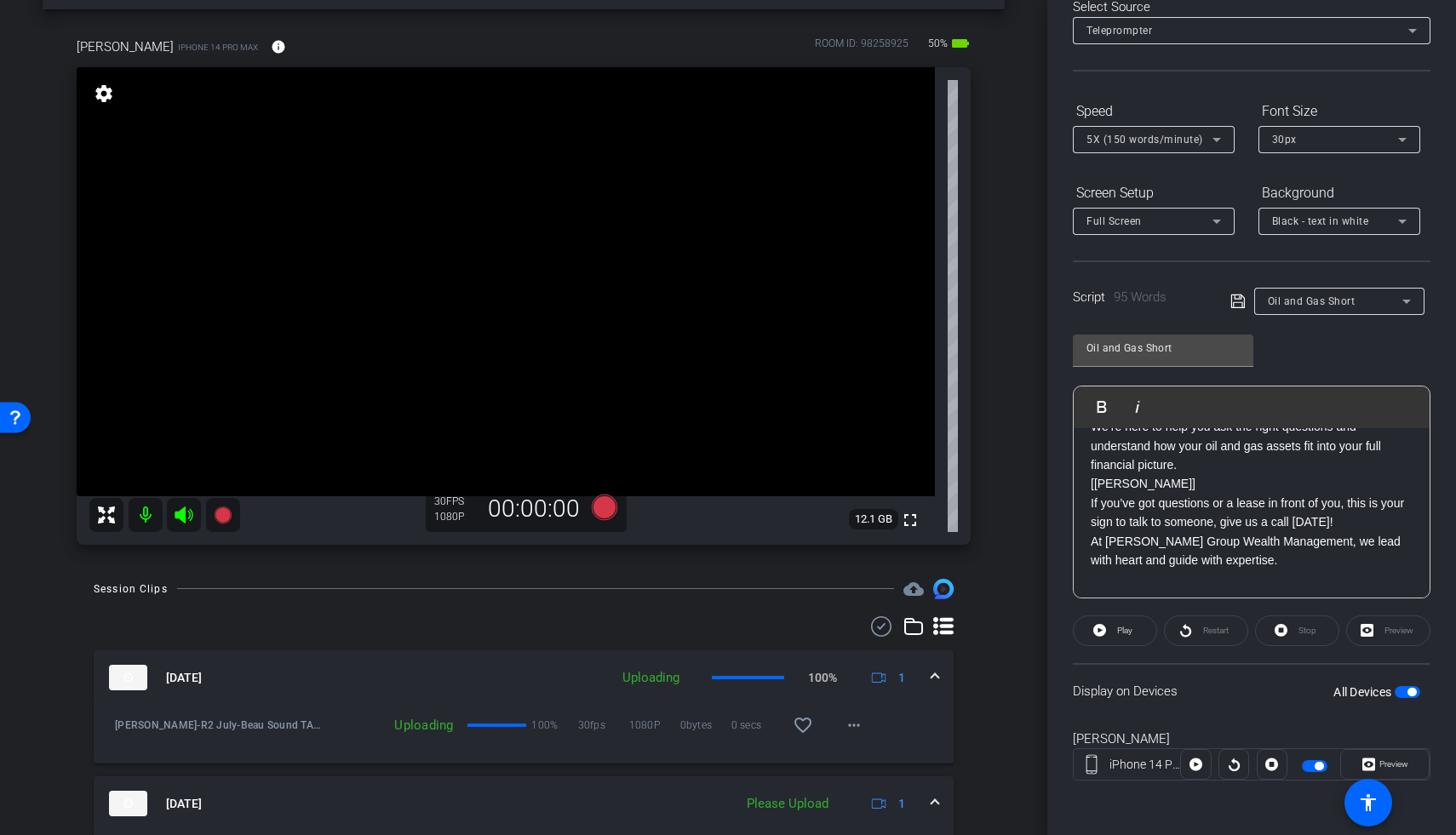
scroll to position [168, 0]
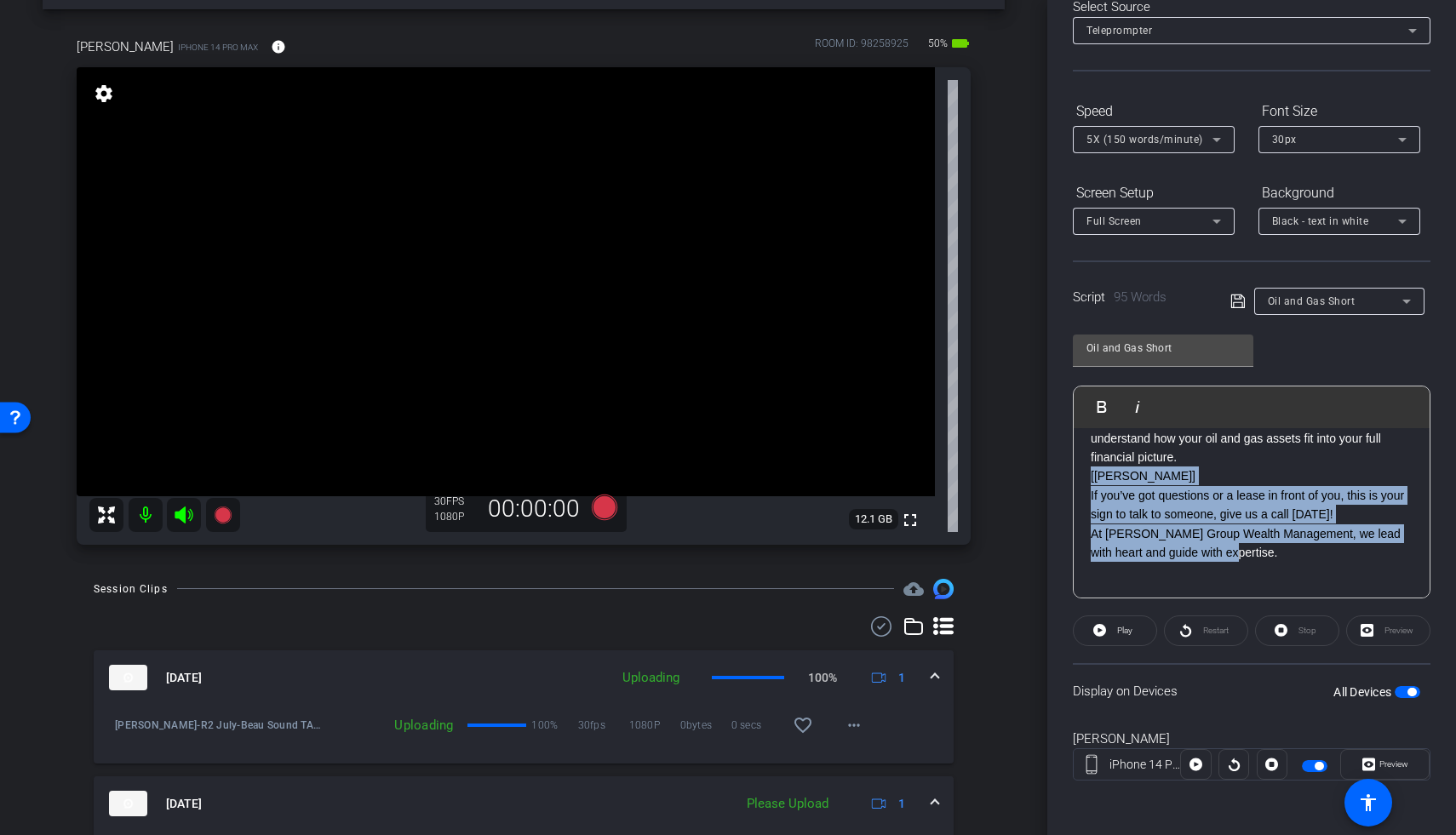
drag, startPoint x: 1236, startPoint y: 554, endPoint x: 1083, endPoint y: 483, distance: 168.7
click at [1083, 483] on div "SMILE :) ------------------- If you own oil and gas under your land, are you tr…" at bounding box center [1252, 429] width 356 height 339
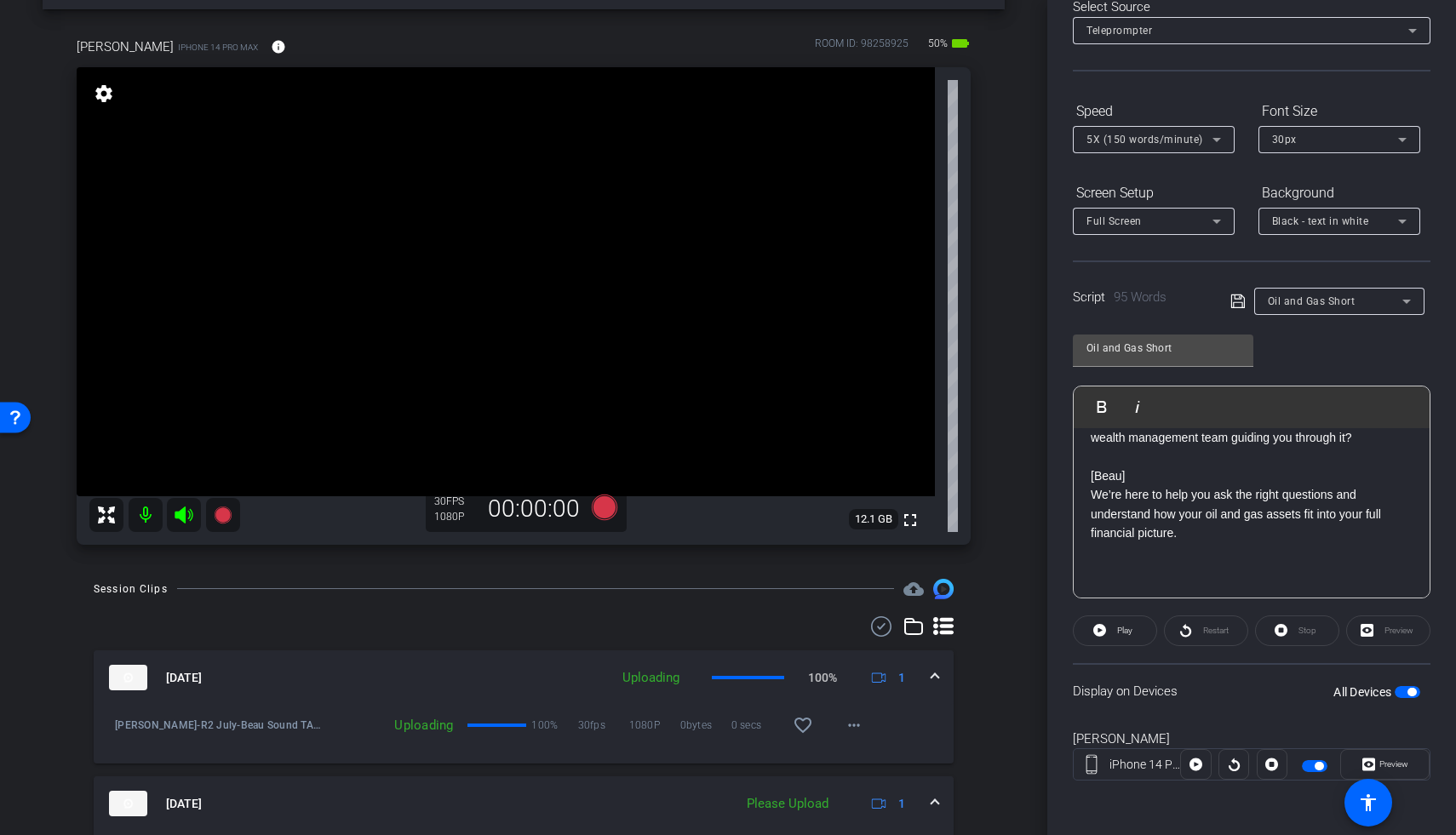
scroll to position [93, 0]
click at [1126, 689] on span "button" at bounding box center [1407, 692] width 25 height 12
click at [1126, 691] on span "button" at bounding box center [1407, 692] width 25 height 12
click at [1093, 464] on p at bounding box center [1252, 456] width 322 height 18
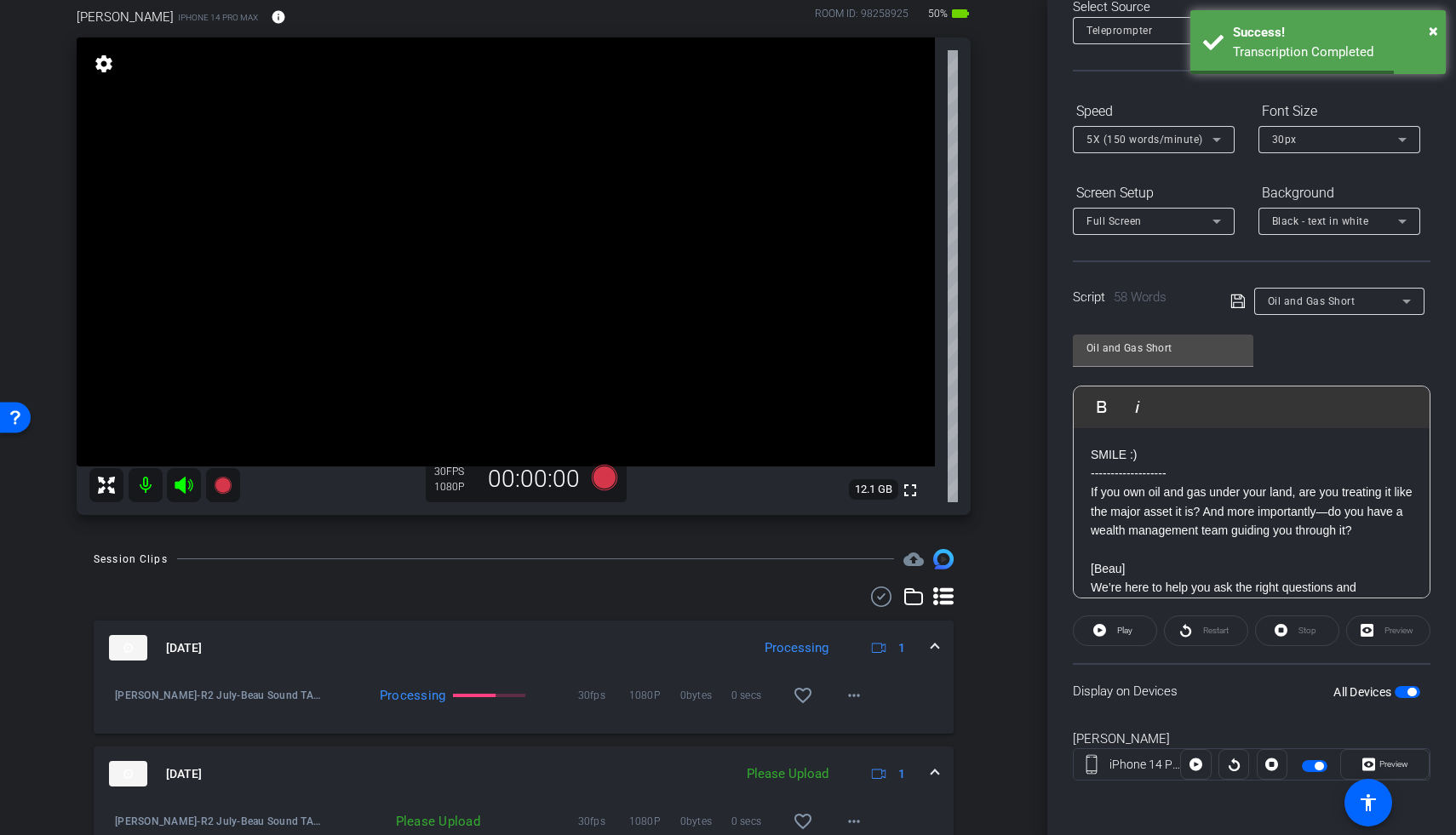
scroll to position [184, 0]
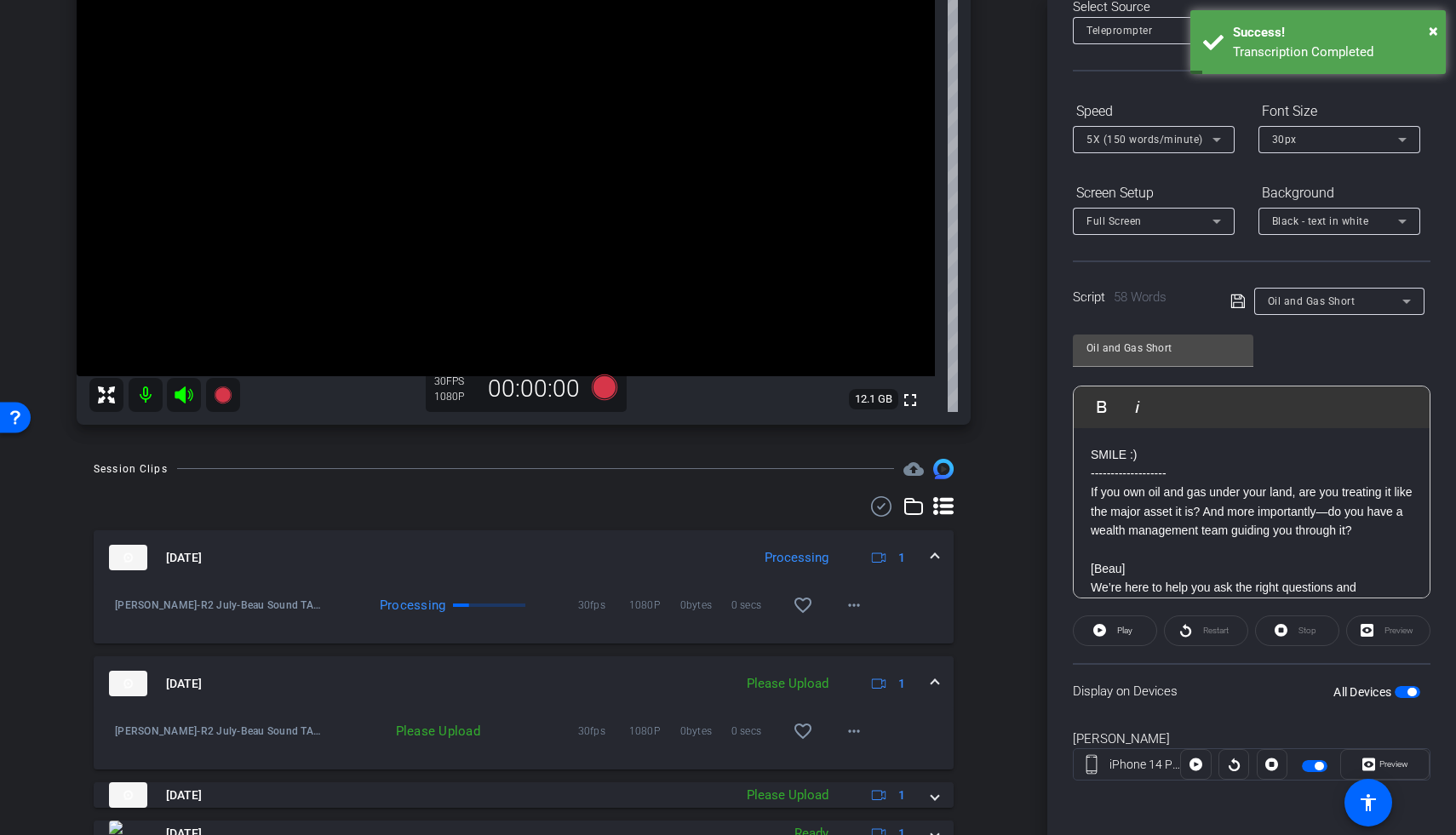
click at [1126, 694] on span "button" at bounding box center [1407, 692] width 25 height 12
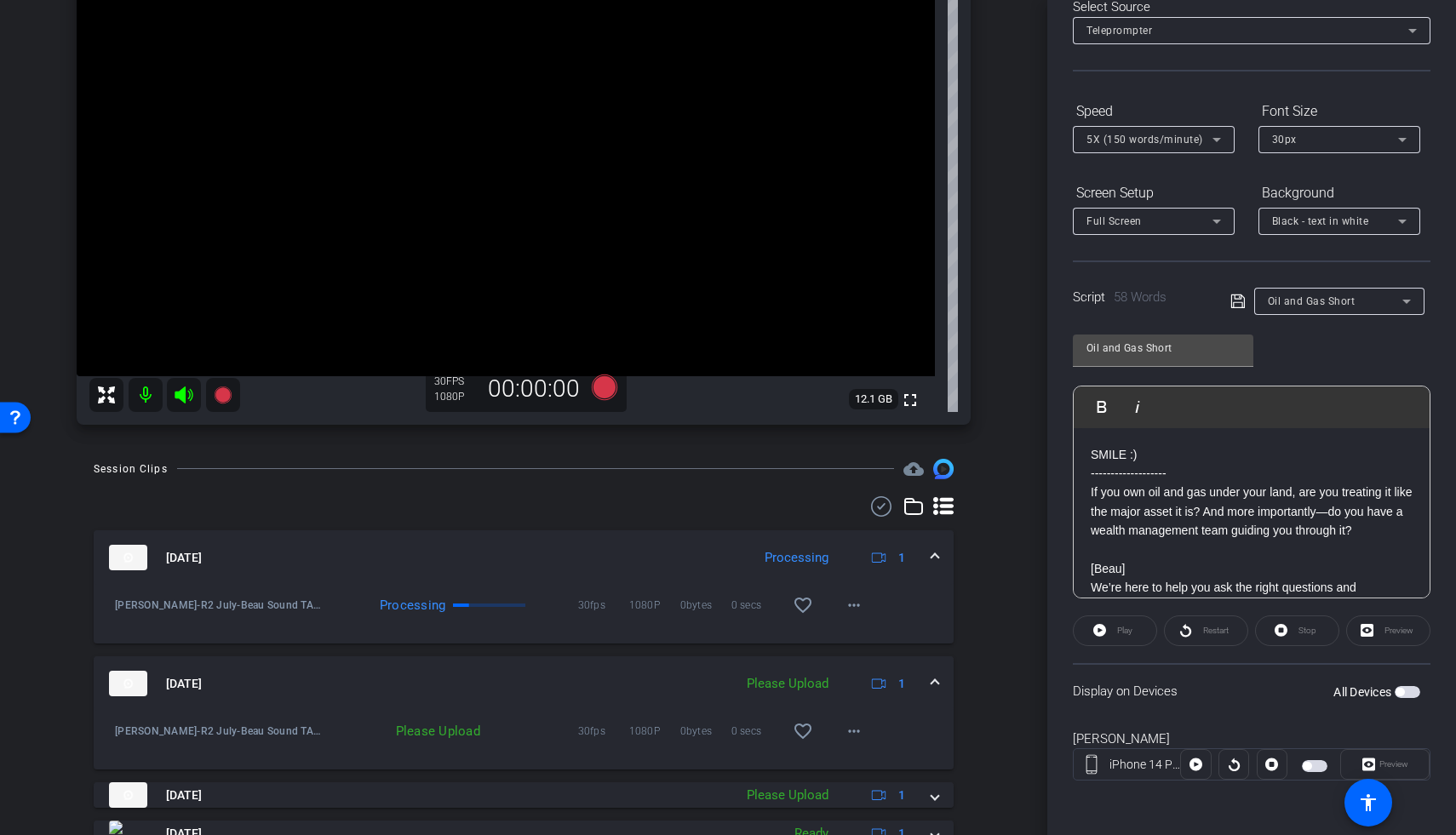
click at [1126, 696] on span "button" at bounding box center [1407, 692] width 25 height 12
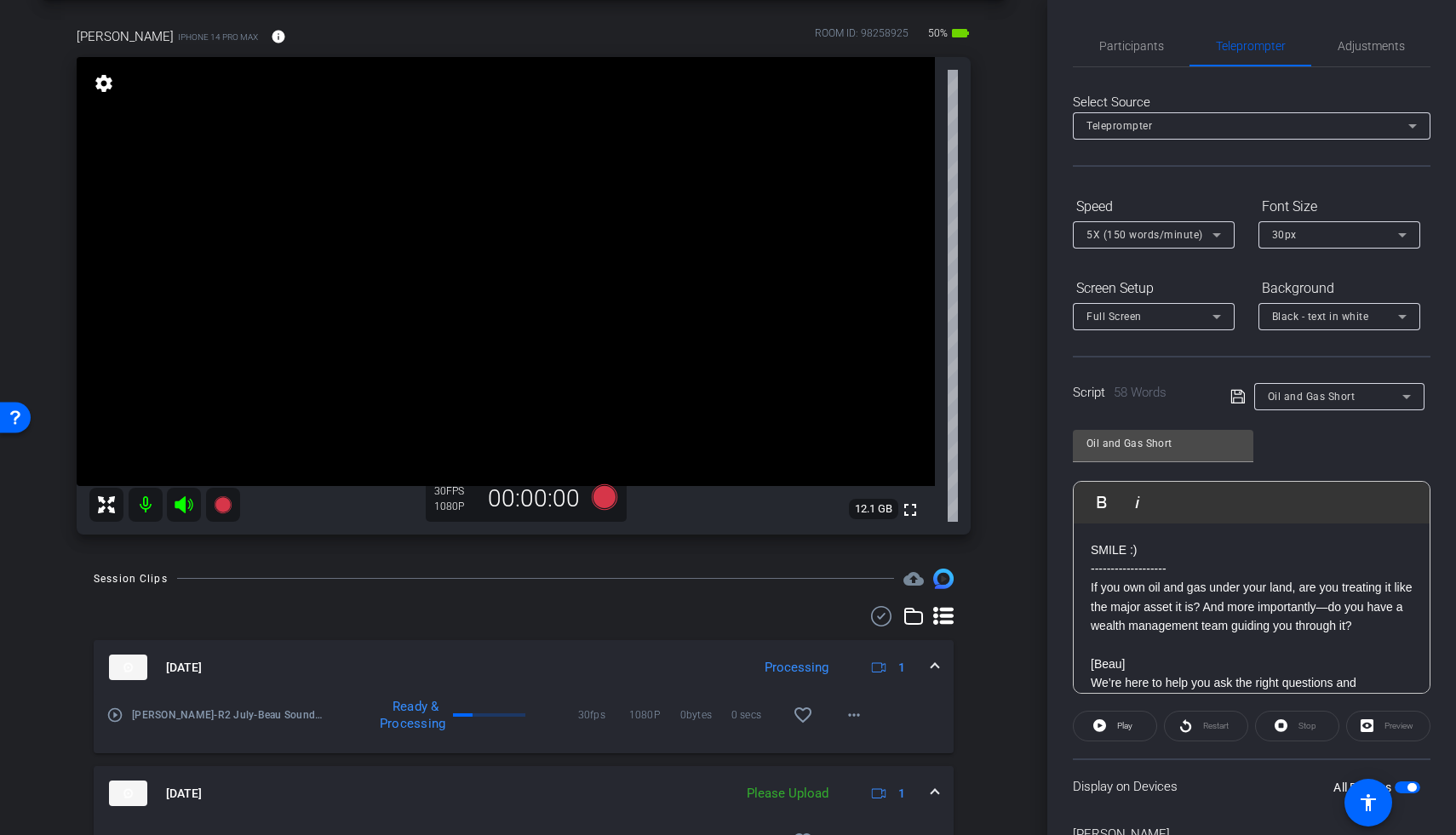
scroll to position [74, 0]
click at [595, 496] on icon at bounding box center [604, 496] width 25 height 25
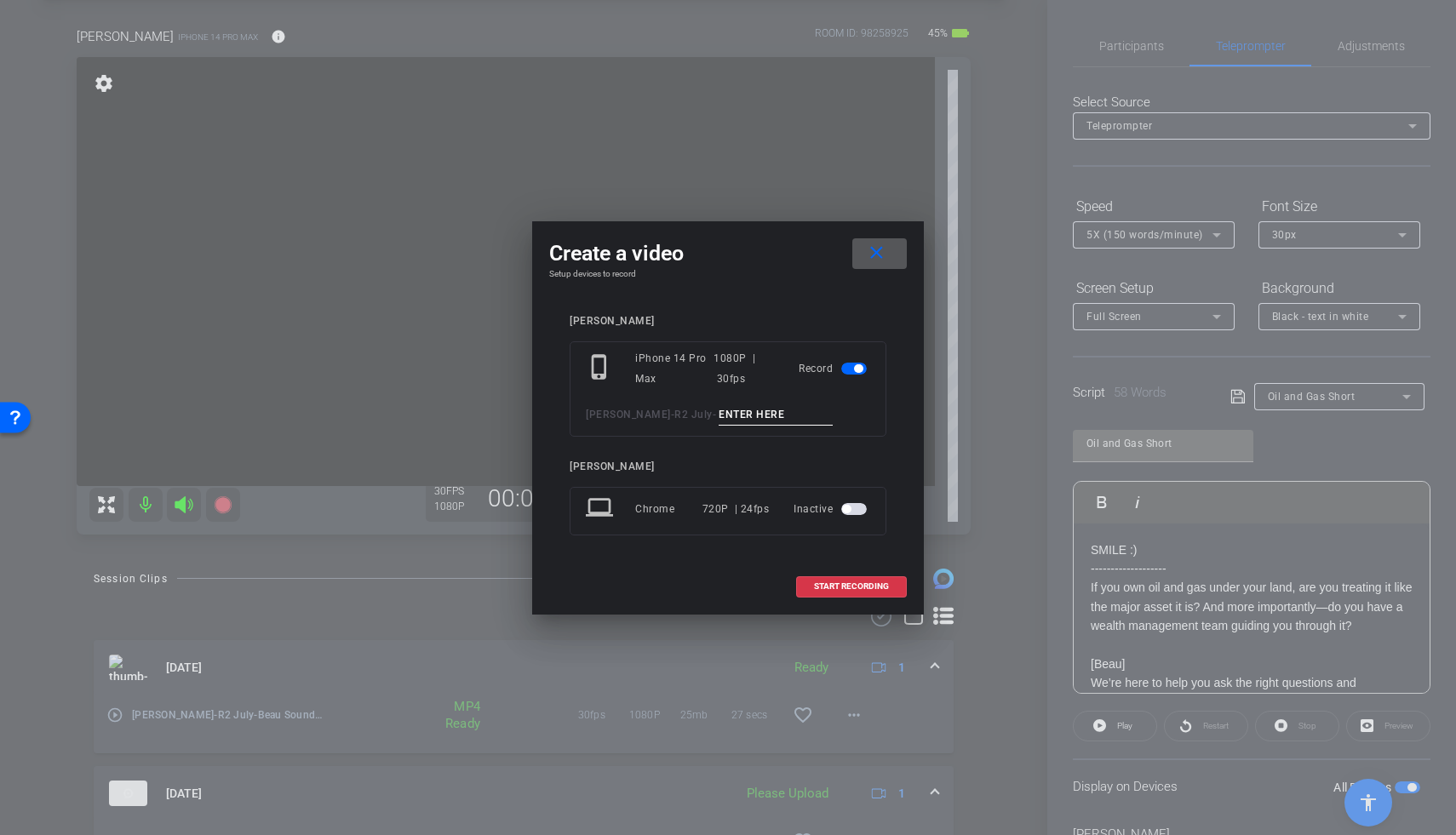
click at [718, 422] on input at bounding box center [775, 415] width 114 height 21
type input "Beau Oil TA1"
click at [825, 587] on span "START RECORDING" at bounding box center [851, 587] width 75 height 9
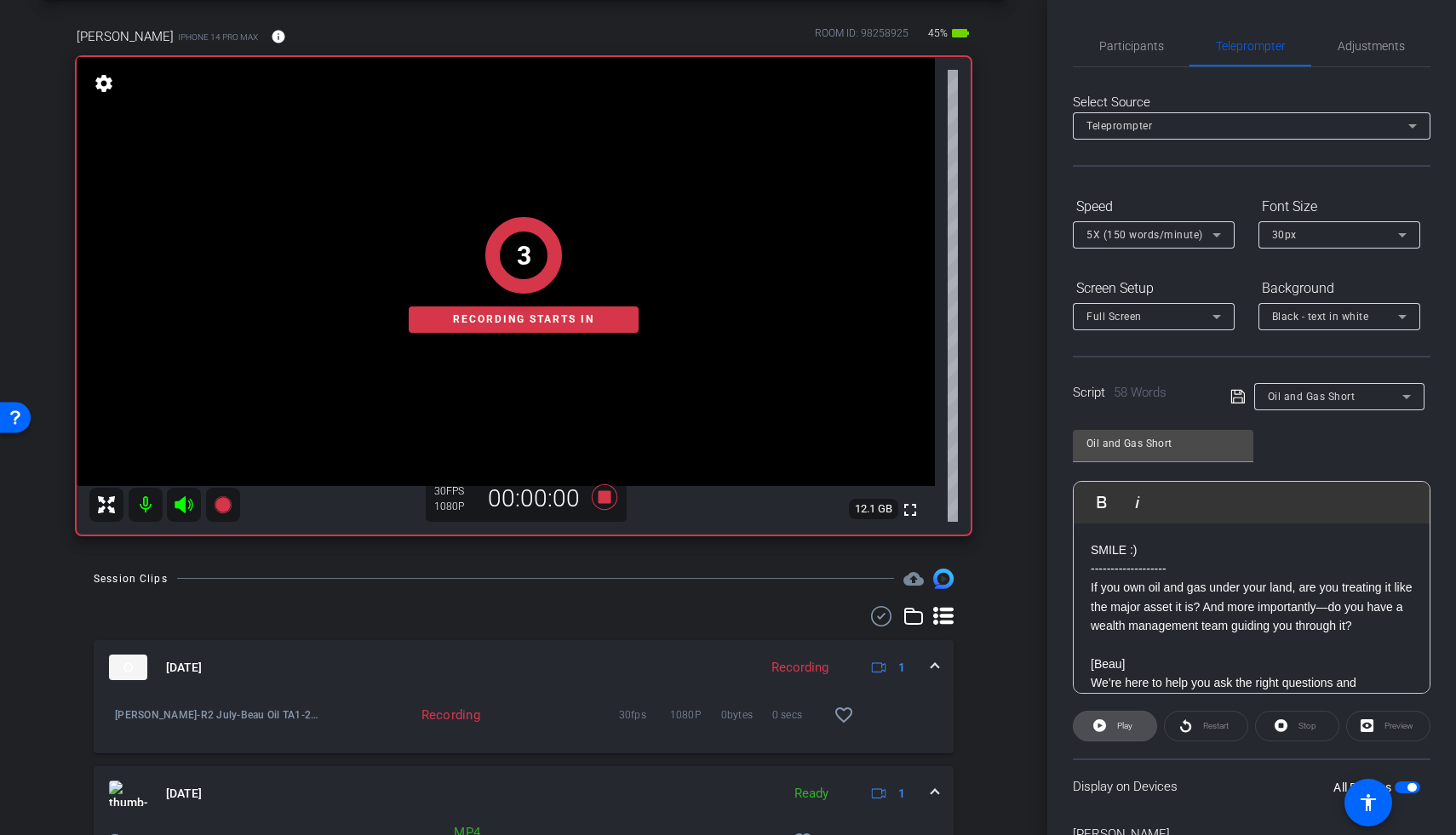
click at [1105, 720] on span at bounding box center [1115, 726] width 82 height 41
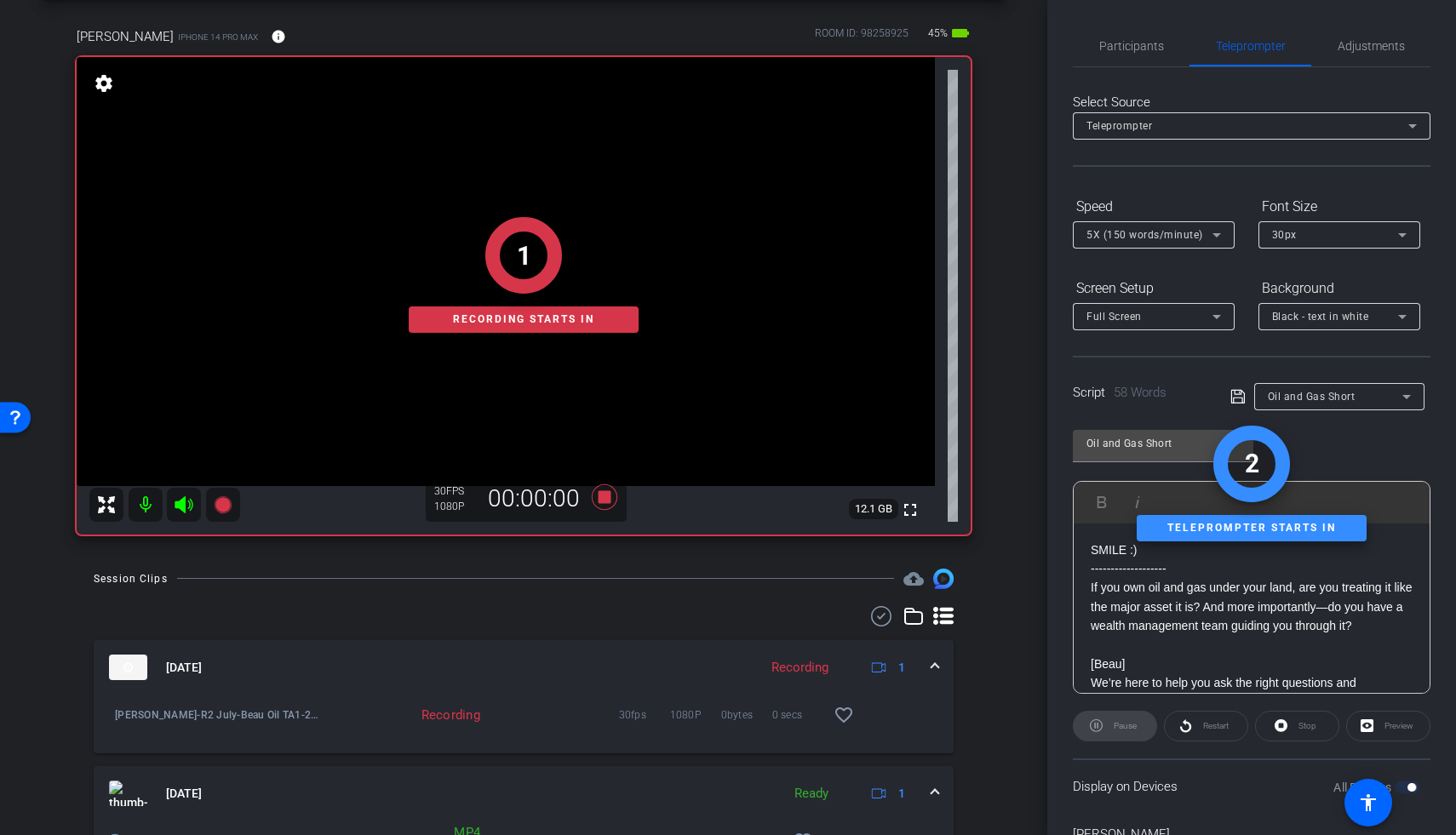
click at [185, 501] on div "1 Recording starts in" at bounding box center [523, 275] width 894 height 518
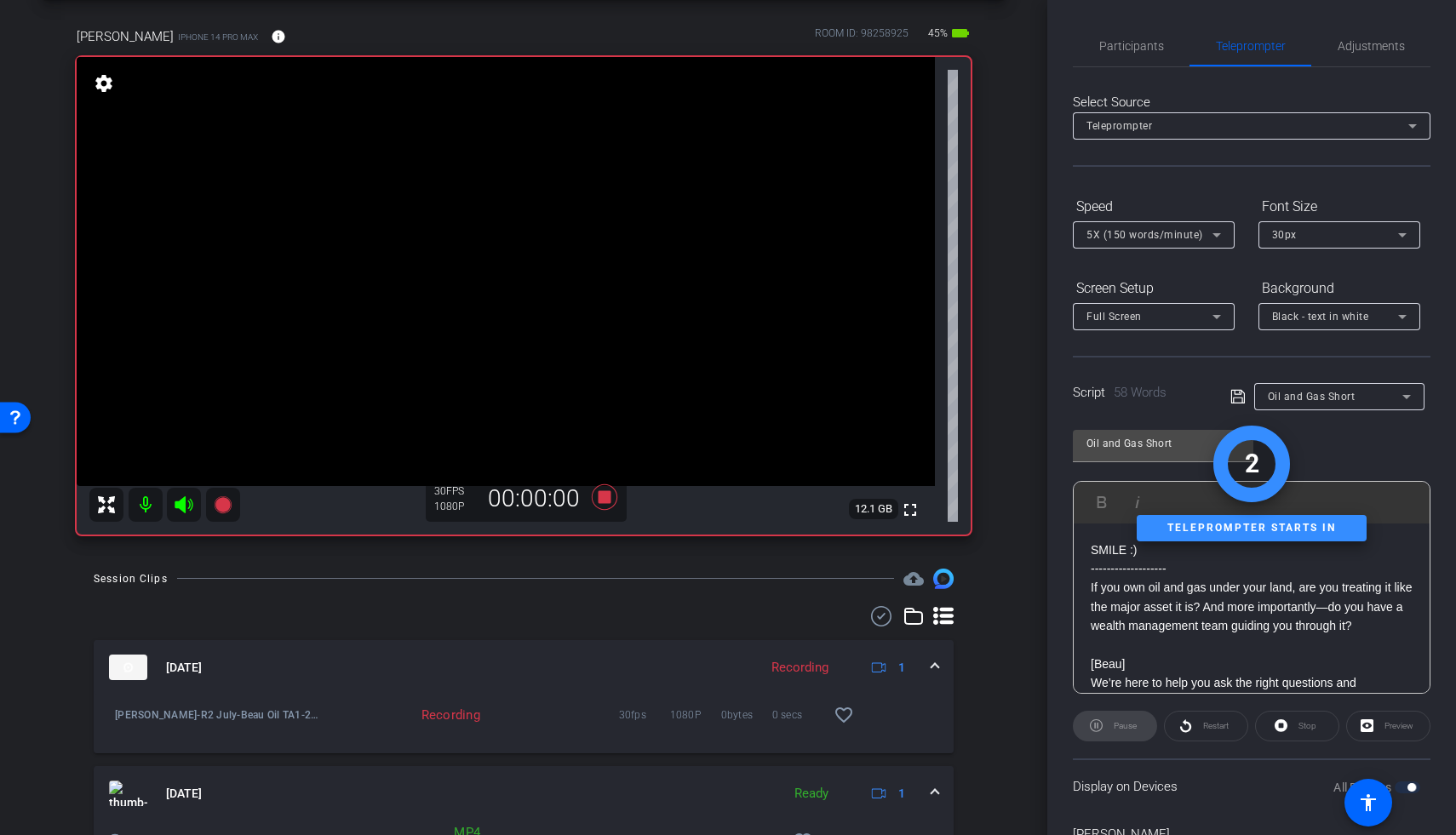
click at [177, 504] on icon at bounding box center [183, 504] width 18 height 17
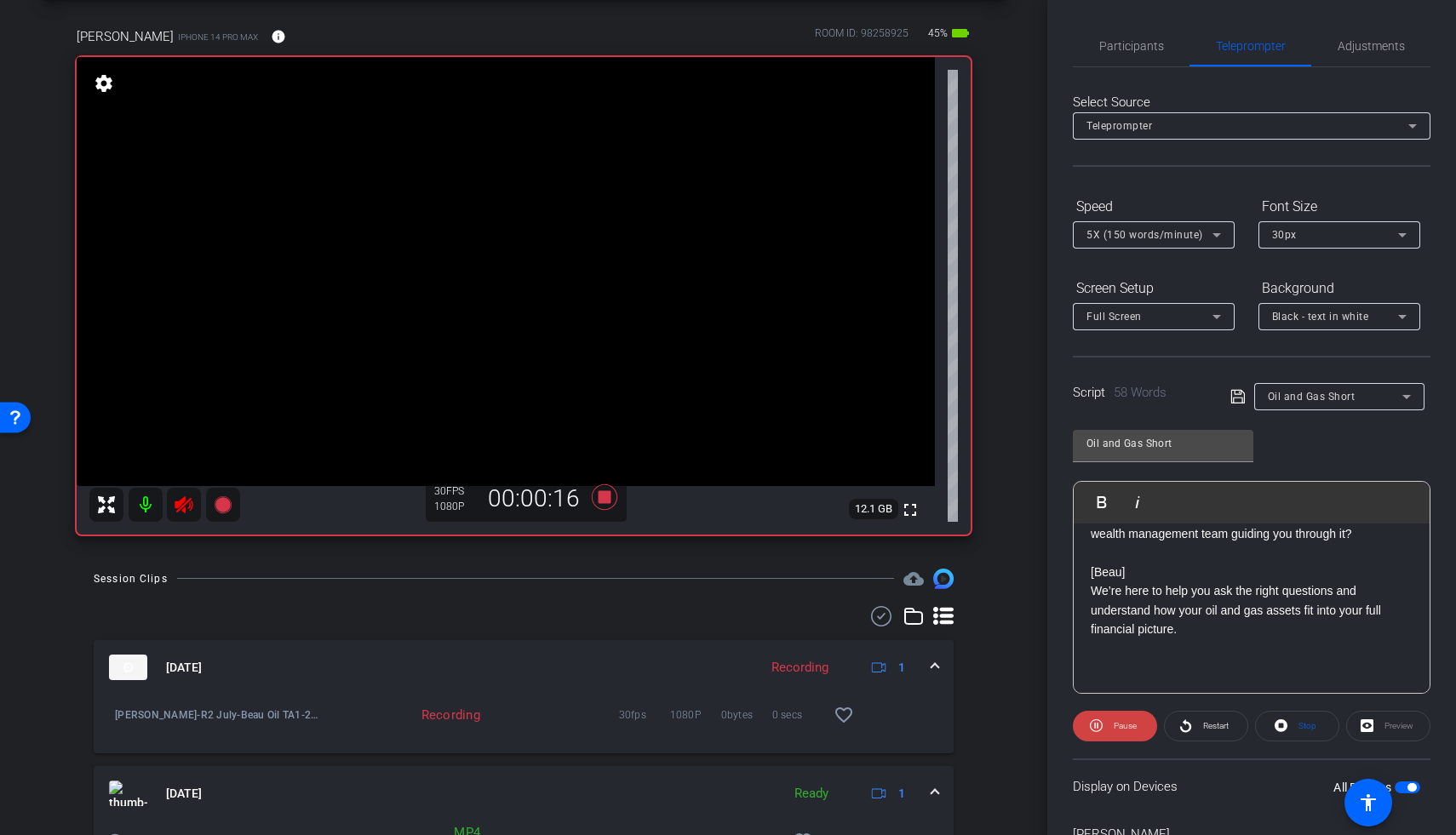
scroll to position [93, 0]
click at [603, 493] on icon at bounding box center [604, 496] width 25 height 25
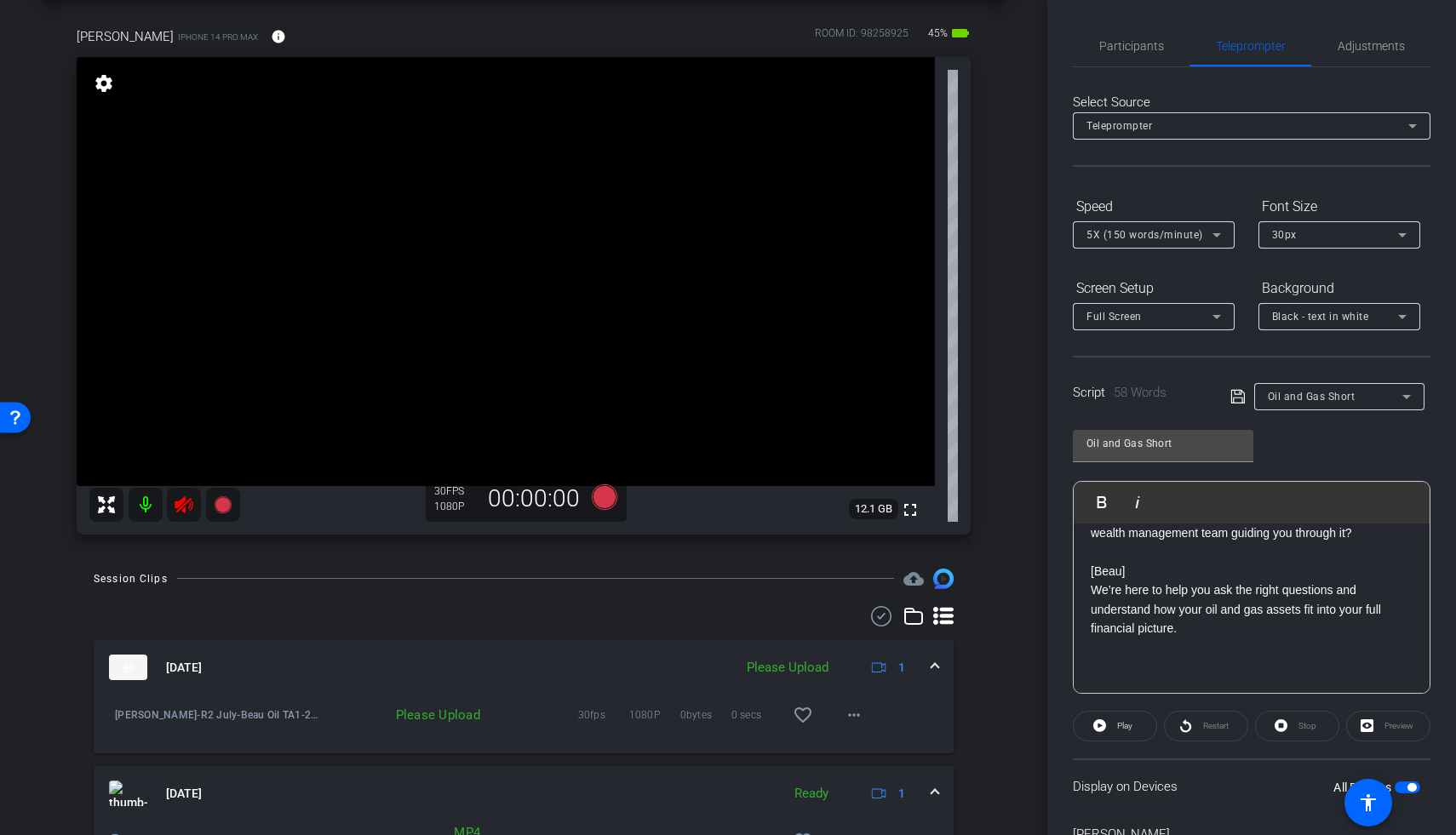
click at [173, 505] on mat-icon at bounding box center [183, 504] width 34 height 34
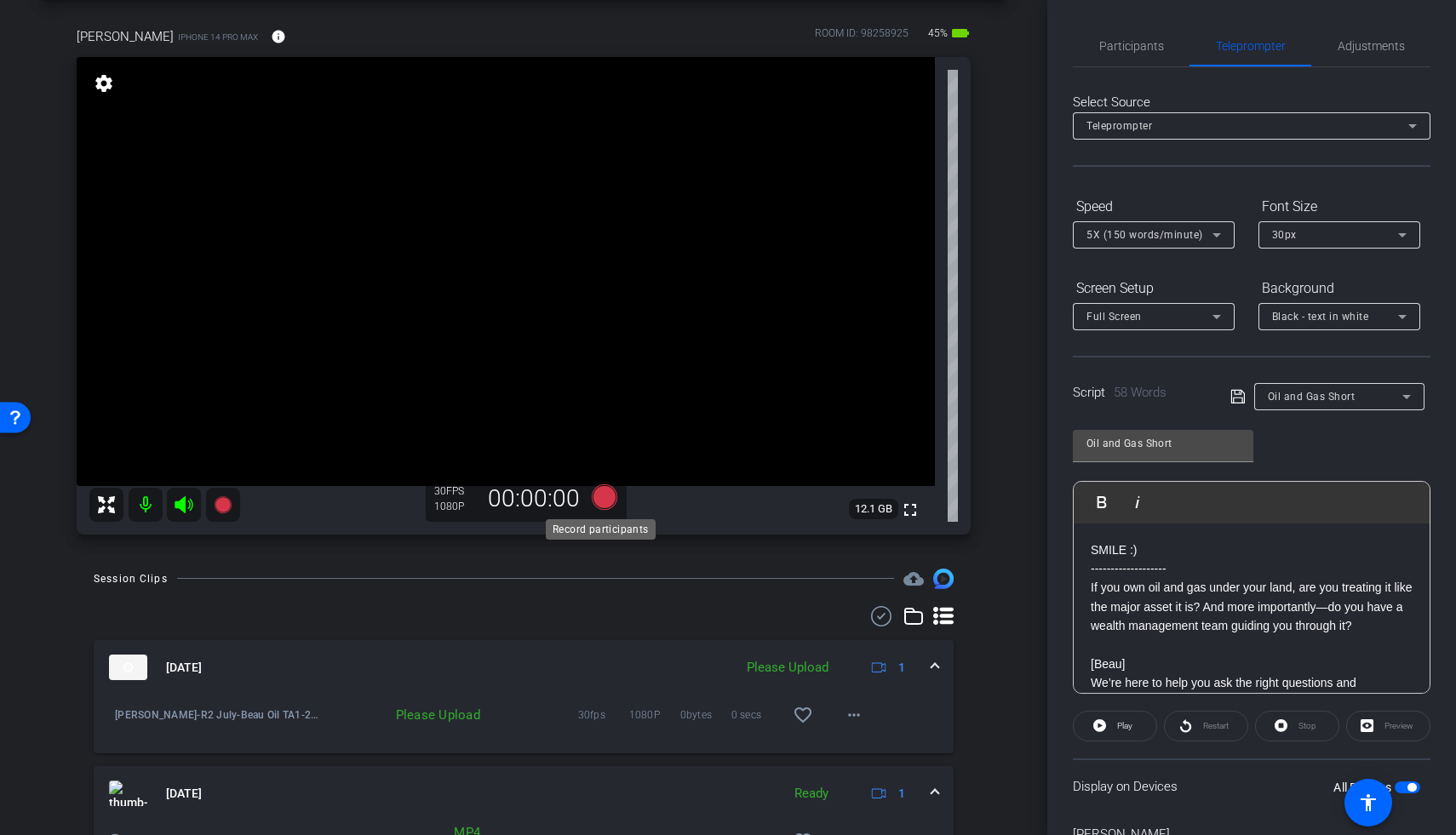
click at [589, 503] on icon at bounding box center [604, 496] width 41 height 31
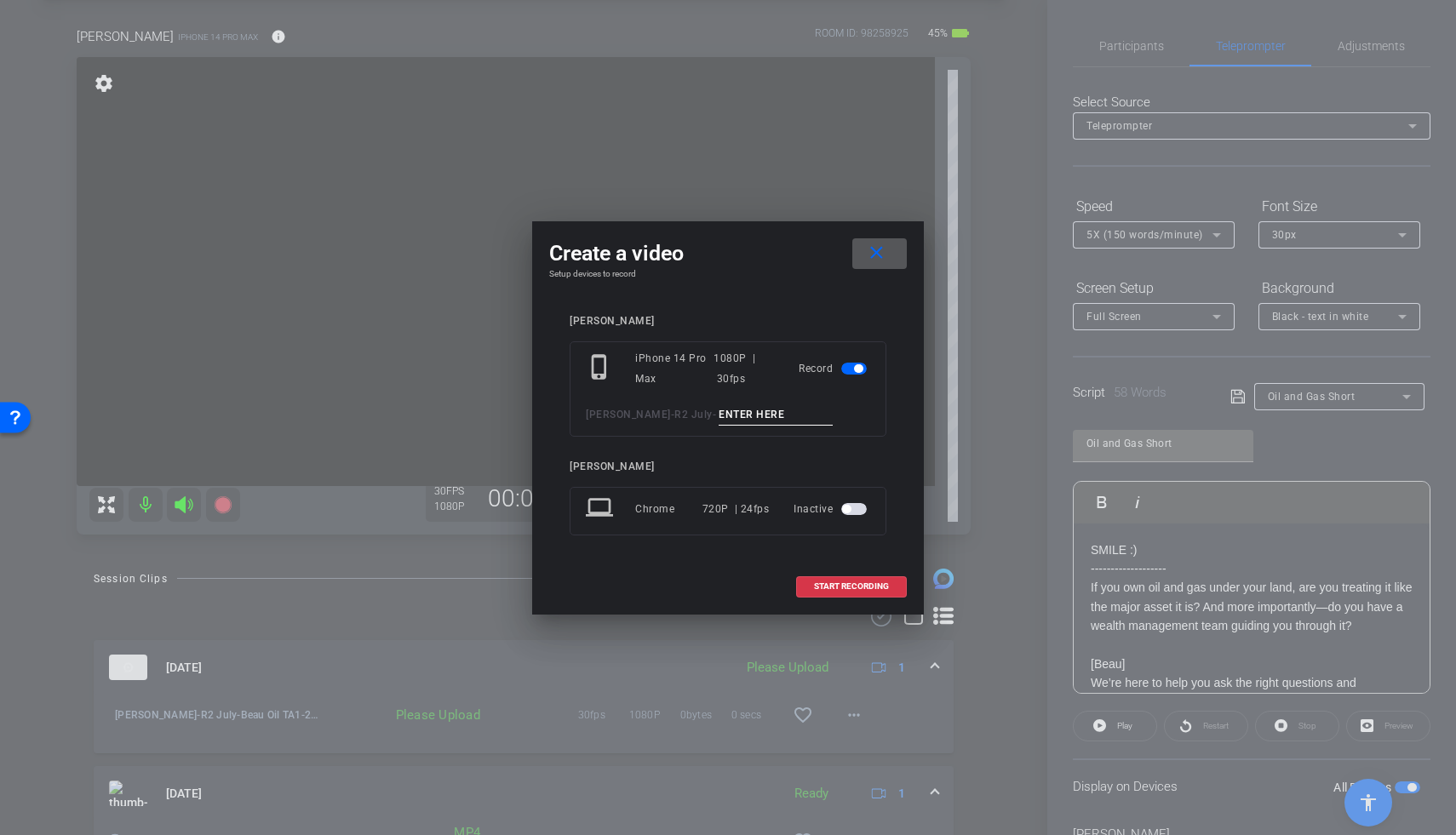
click at [717, 403] on div "phone_iphone iPhone 14 Pro Max 1080P | 30fps Record Moyer - R2 July -" at bounding box center [727, 389] width 317 height 96
click at [718, 418] on input at bounding box center [775, 415] width 114 height 21
type input "Beau Oil TA2"
click at [845, 585] on span "START RECORDING" at bounding box center [851, 587] width 75 height 9
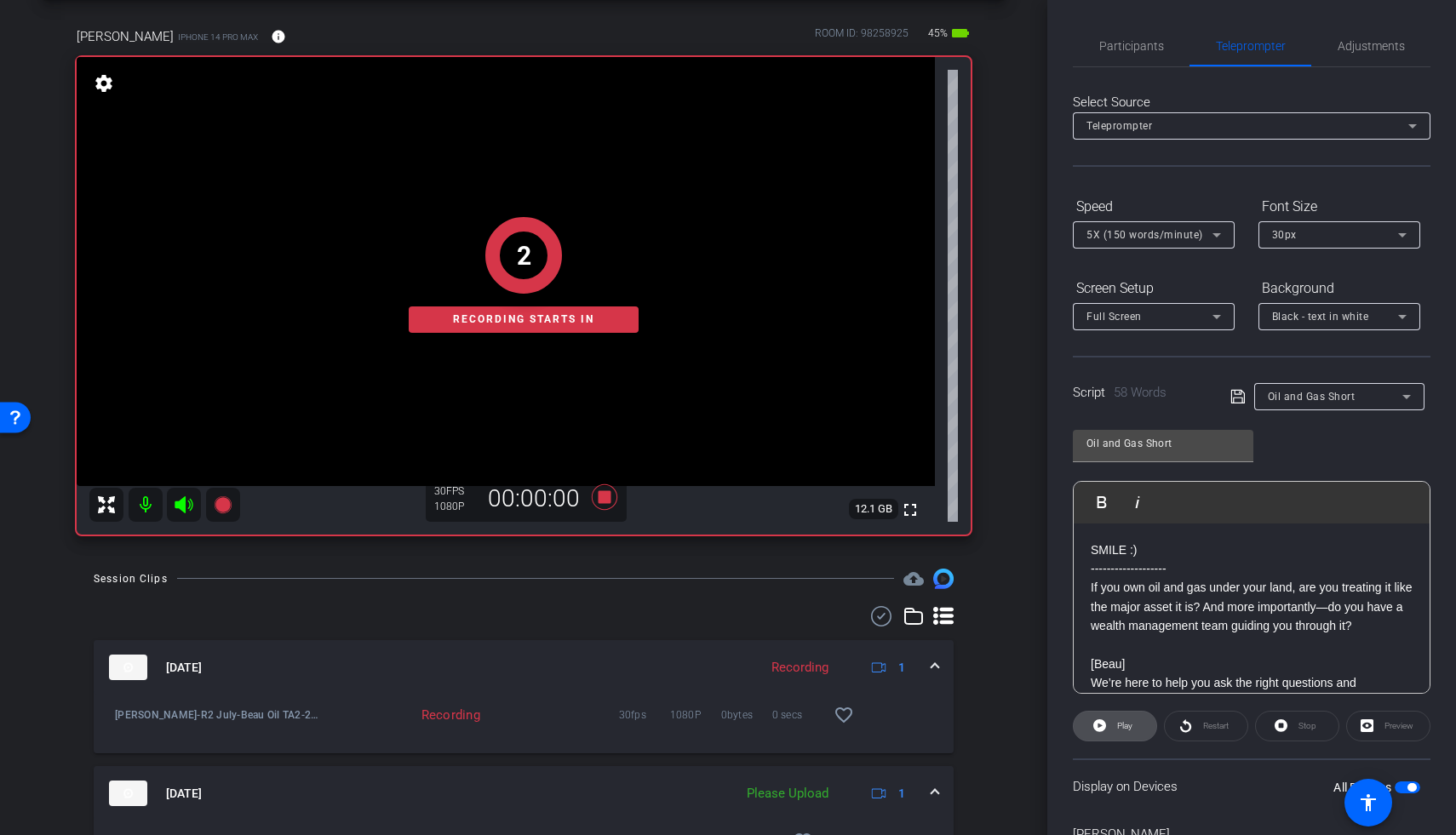
click at [1125, 720] on span "Play" at bounding box center [1124, 725] width 15 height 10
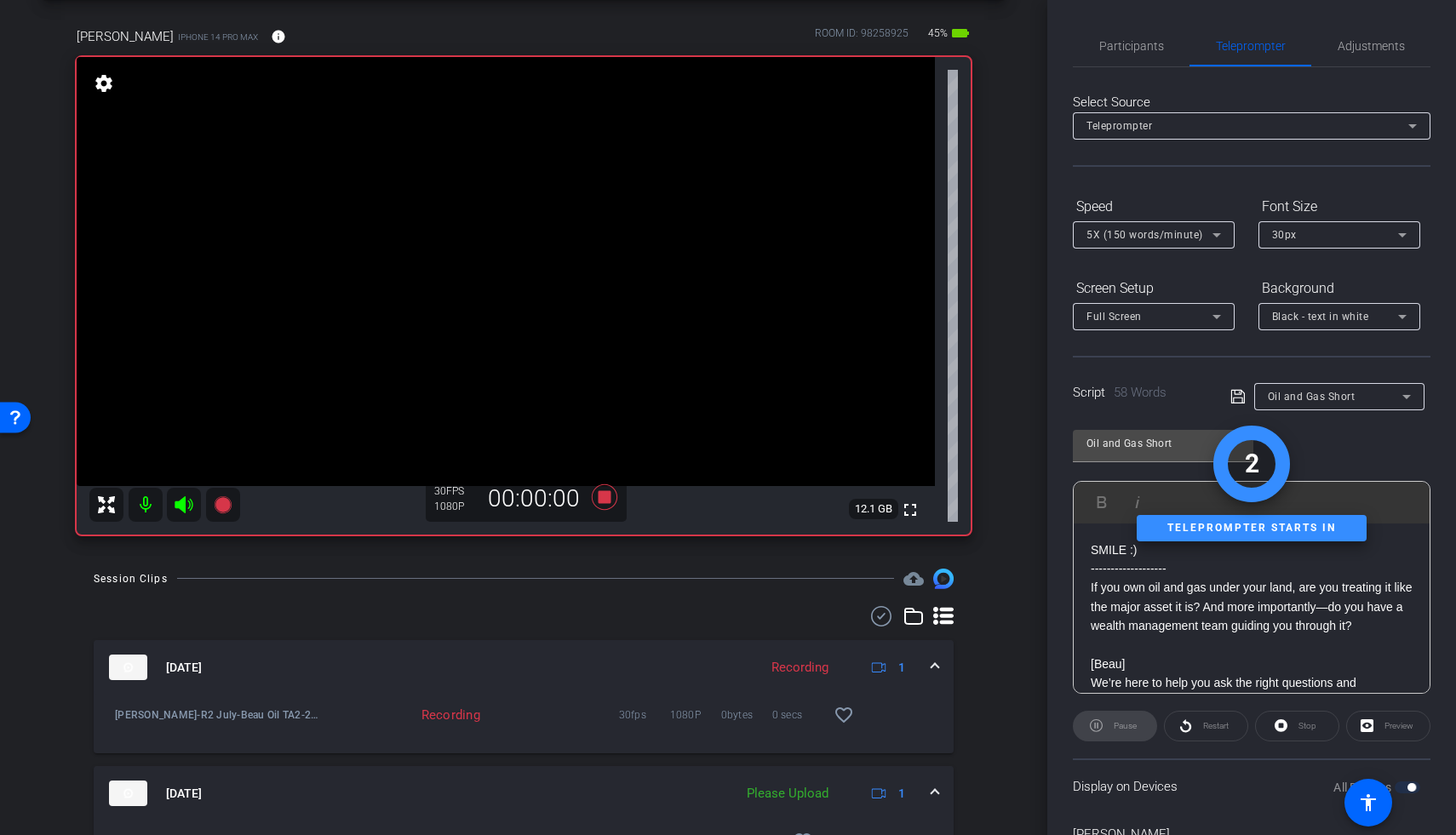
click at [185, 503] on icon at bounding box center [183, 504] width 18 height 17
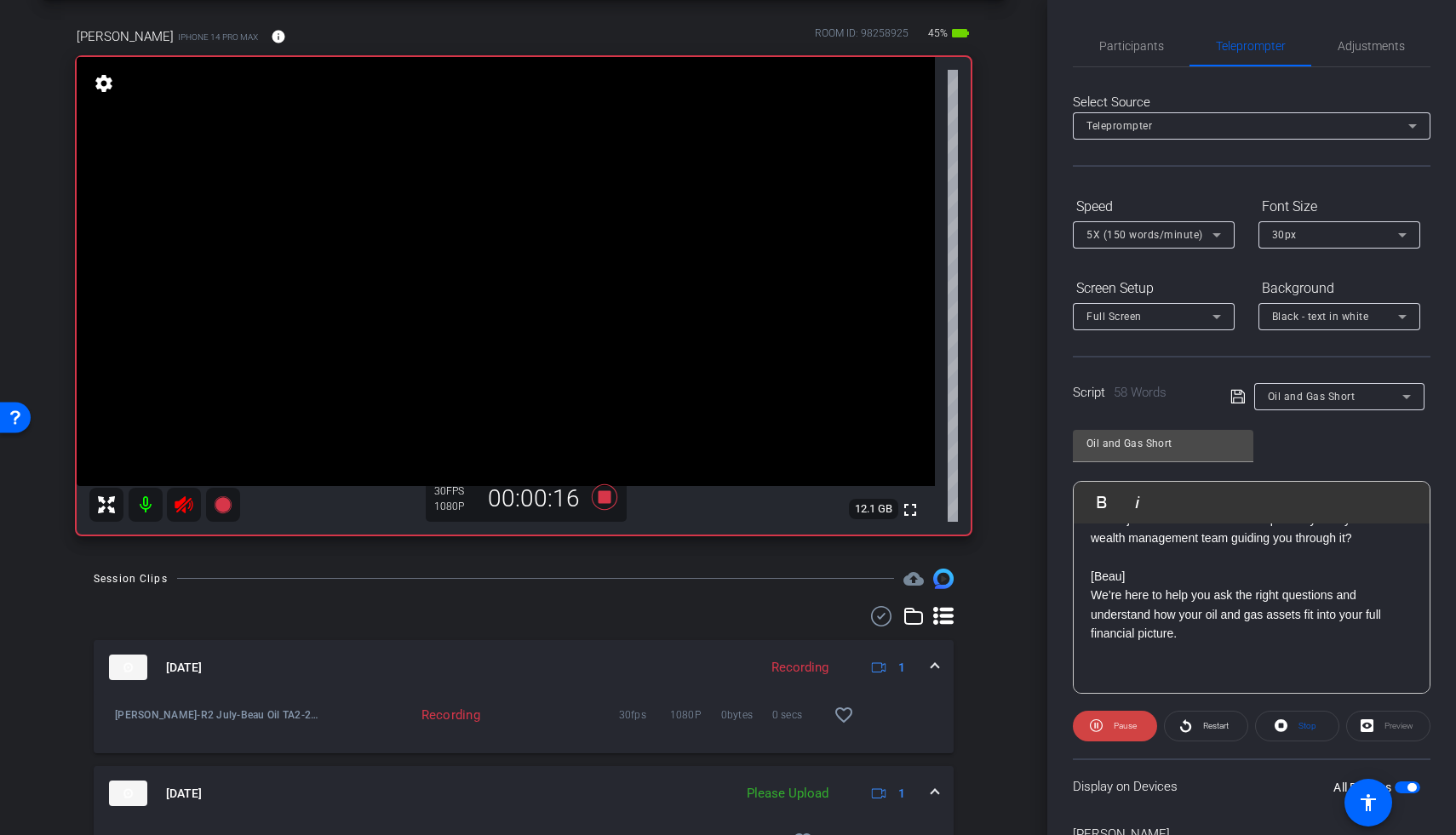
scroll to position [90, 0]
click at [593, 497] on icon at bounding box center [604, 496] width 41 height 31
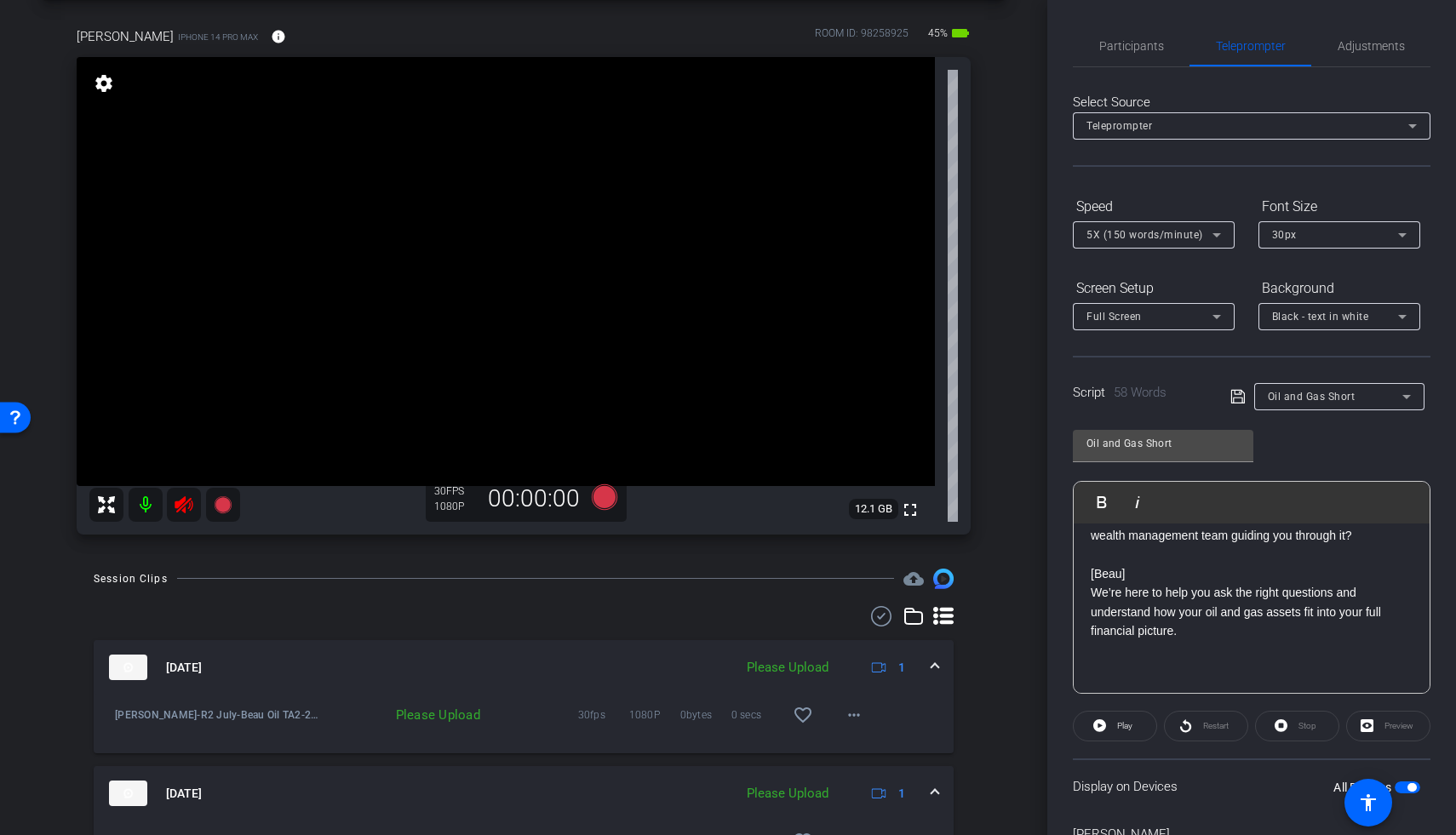
click at [182, 499] on icon at bounding box center [183, 504] width 18 height 17
click at [599, 498] on icon at bounding box center [604, 496] width 25 height 25
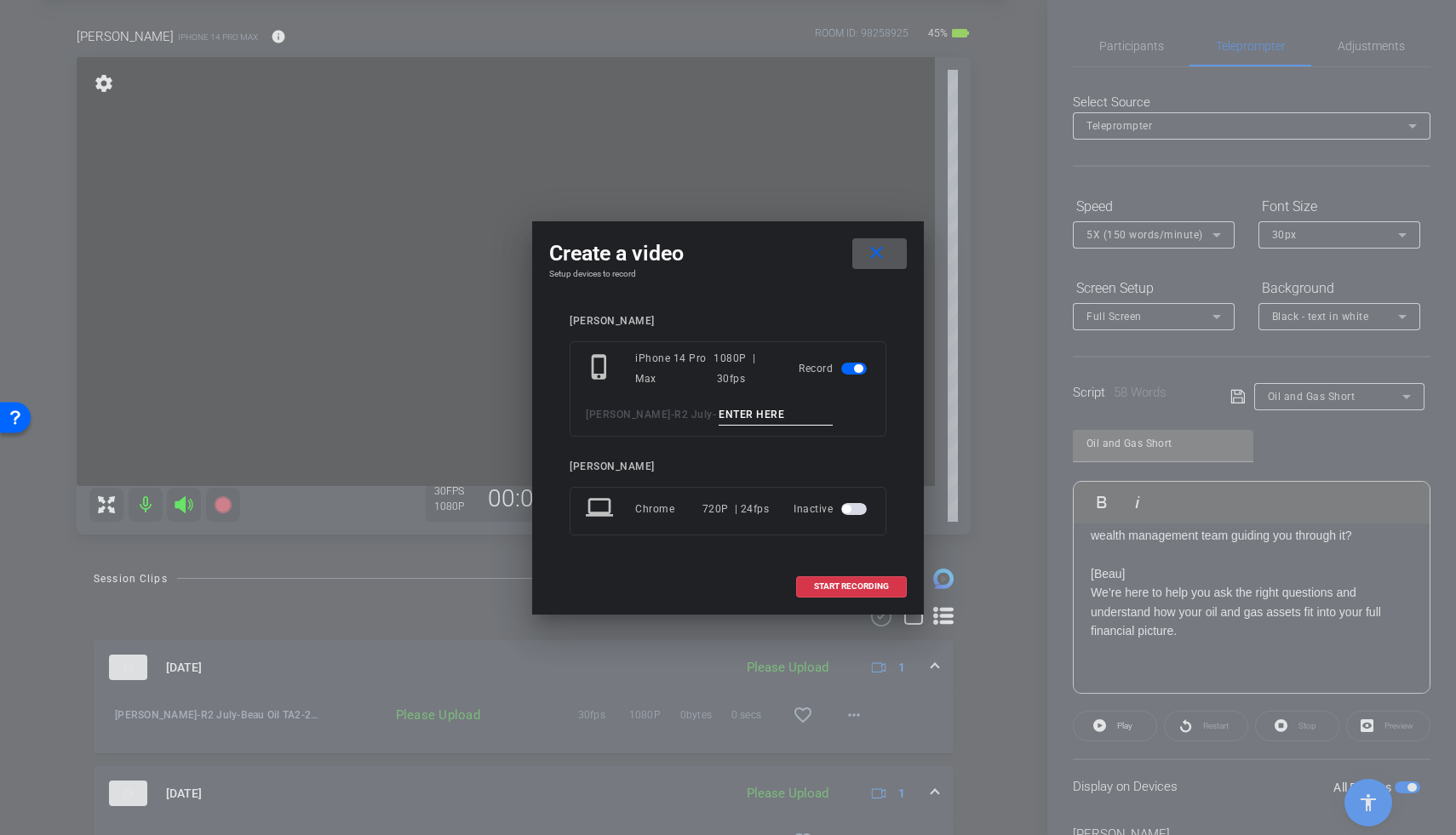
click at [729, 415] on input at bounding box center [775, 415] width 114 height 21
type input "Beau Oil TA3"
click at [859, 591] on span "START RECORDING" at bounding box center [851, 587] width 75 height 9
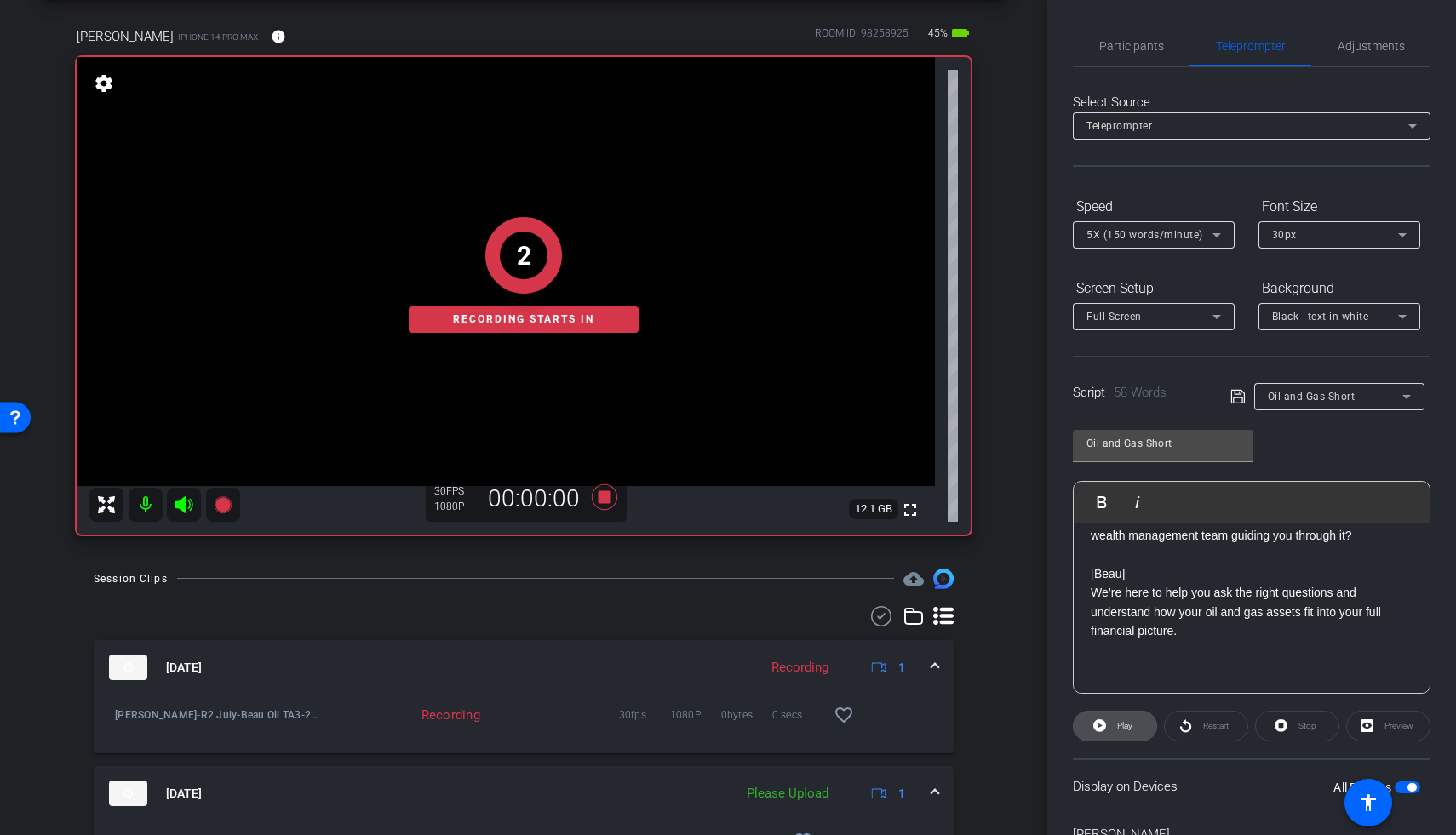
click at [1126, 720] on button "Play" at bounding box center [1115, 726] width 84 height 31
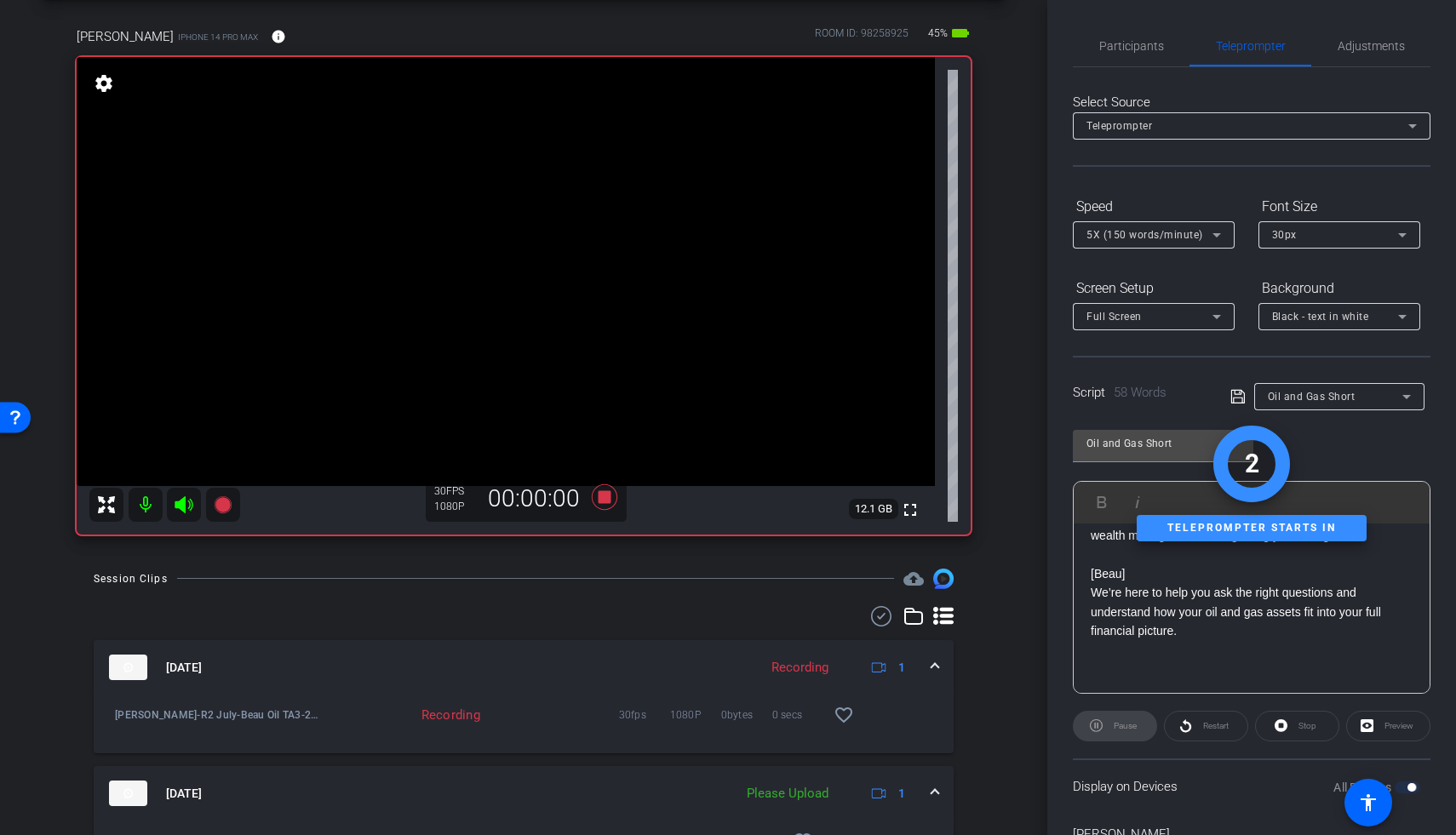
click at [185, 504] on icon at bounding box center [183, 504] width 18 height 17
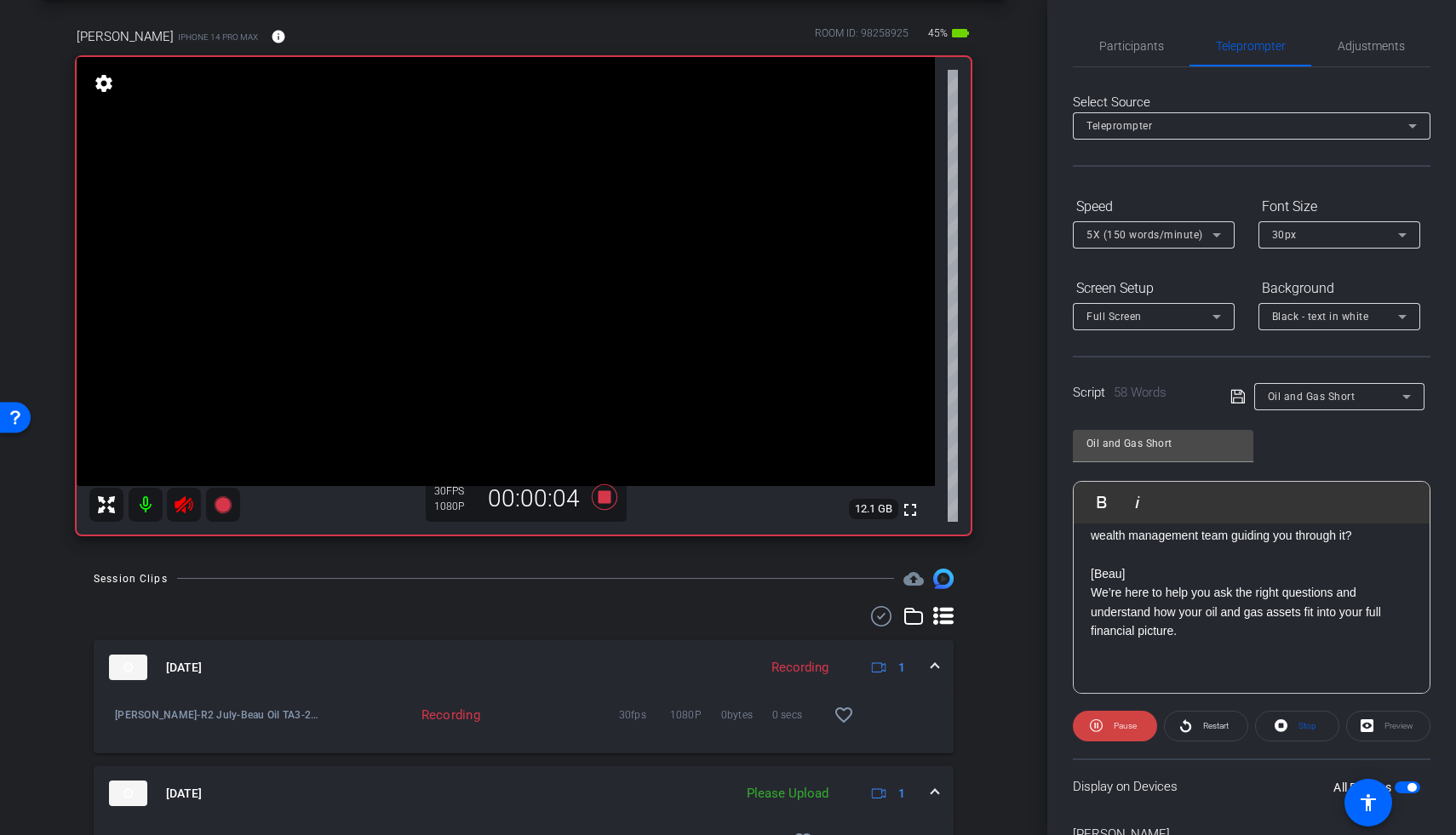
scroll to position [225, 0]
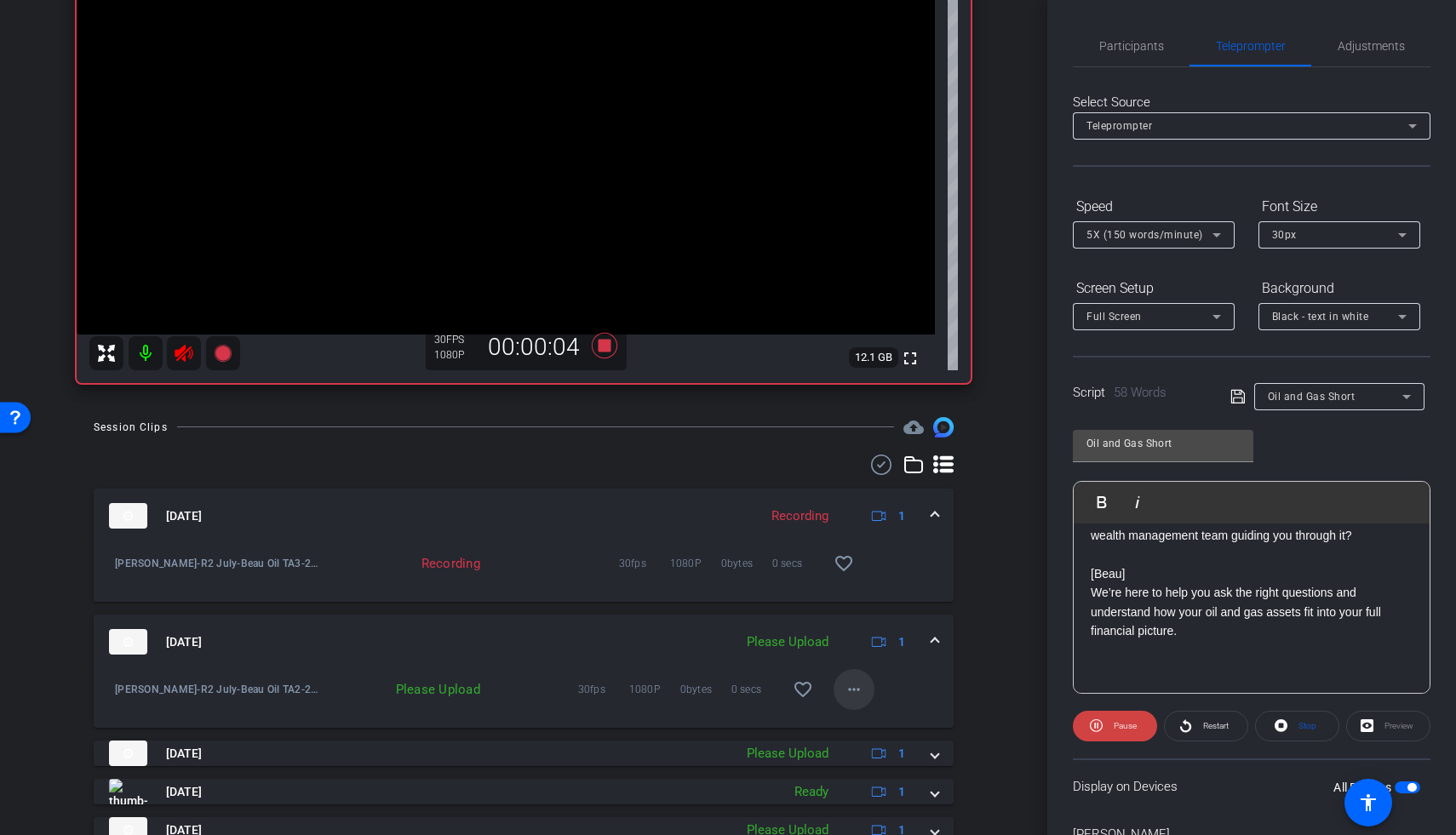
click at [846, 687] on mat-icon "more_horiz" at bounding box center [853, 689] width 20 height 20
click at [856, 718] on span "Upload" at bounding box center [872, 724] width 68 height 20
click at [607, 349] on icon at bounding box center [604, 346] width 41 height 31
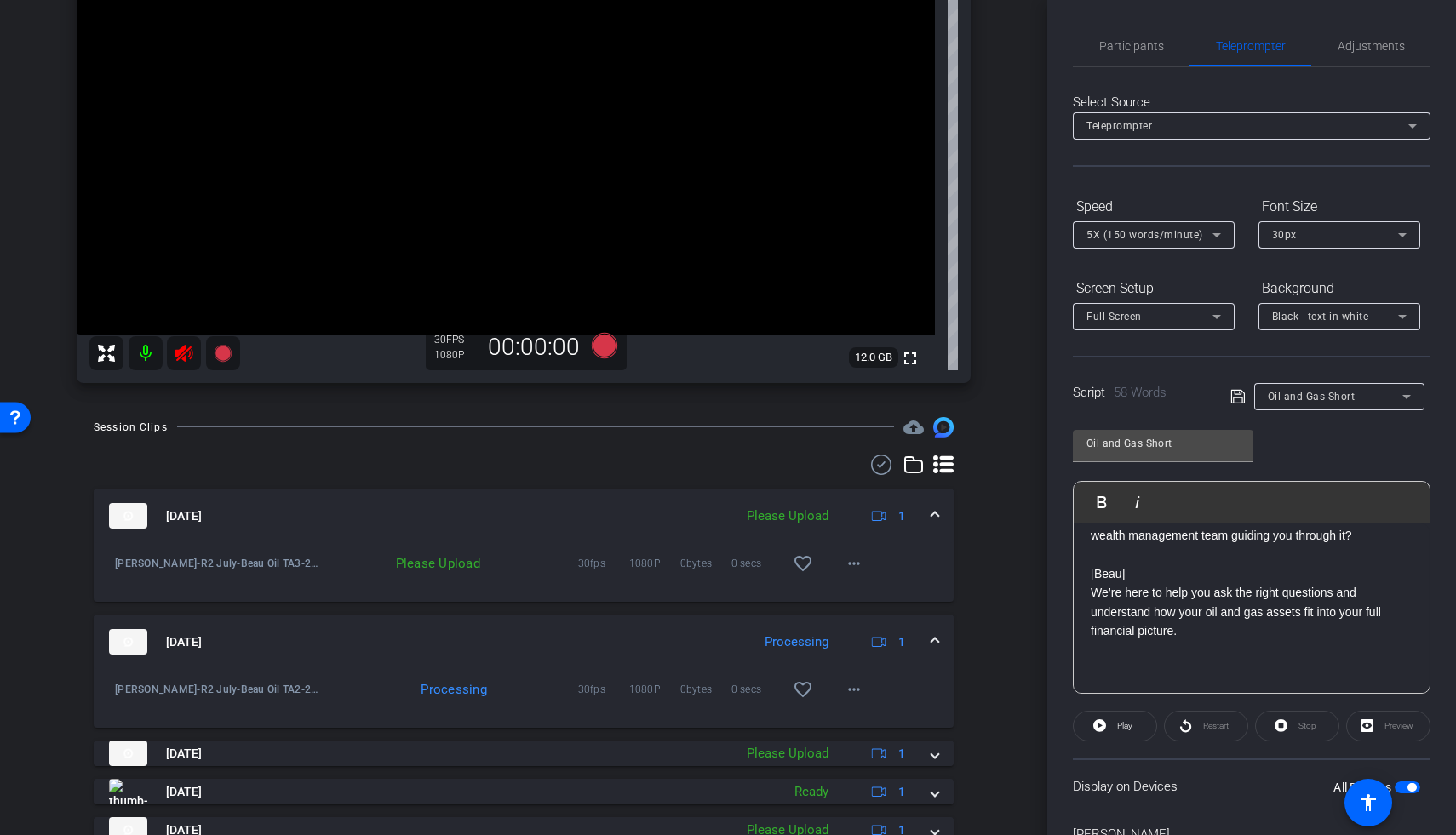
click at [192, 354] on icon at bounding box center [183, 353] width 20 height 20
click at [850, 566] on mat-icon "more_horiz" at bounding box center [853, 563] width 20 height 20
click at [859, 594] on span "Upload" at bounding box center [872, 599] width 68 height 20
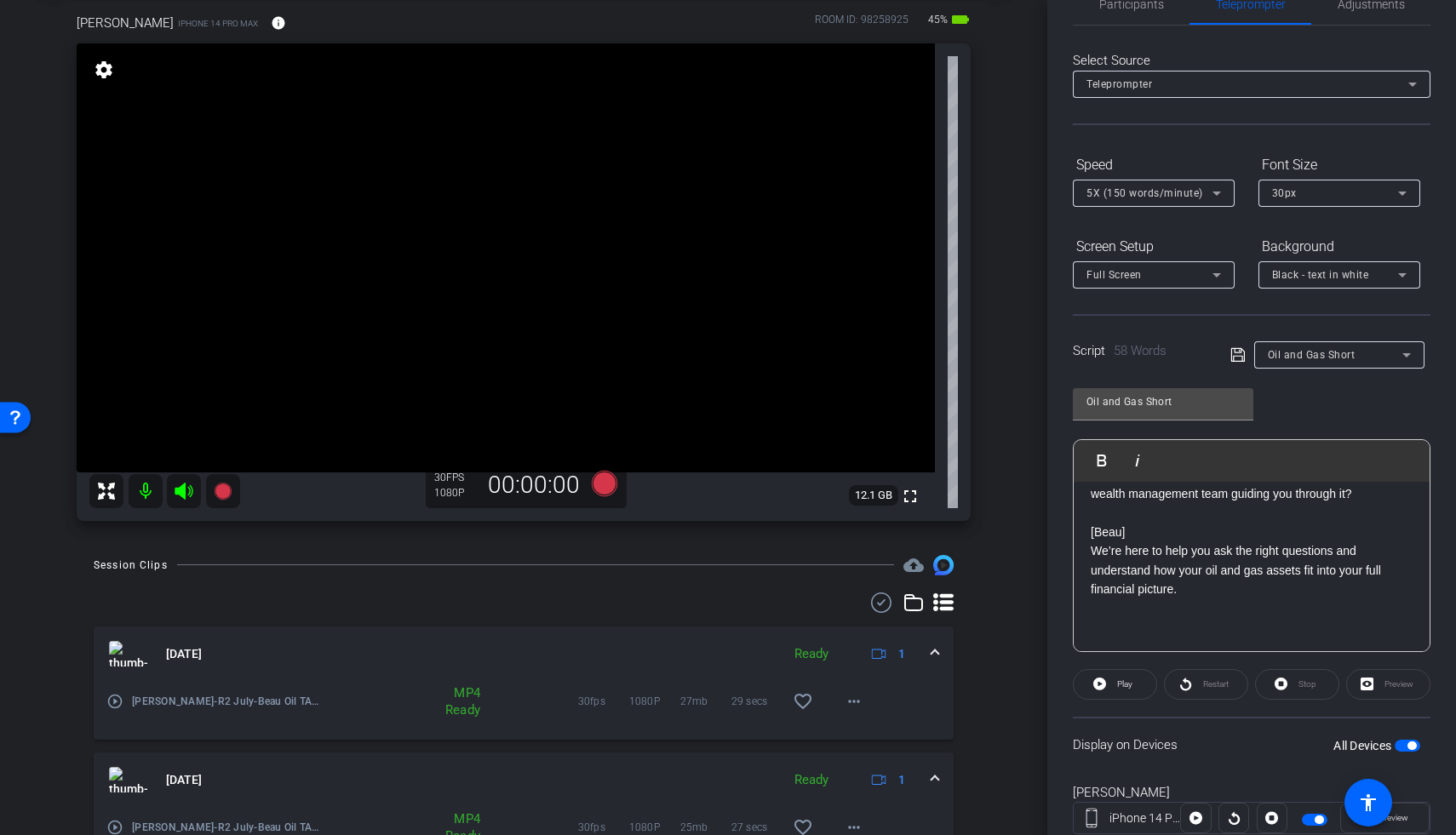
scroll to position [0, 0]
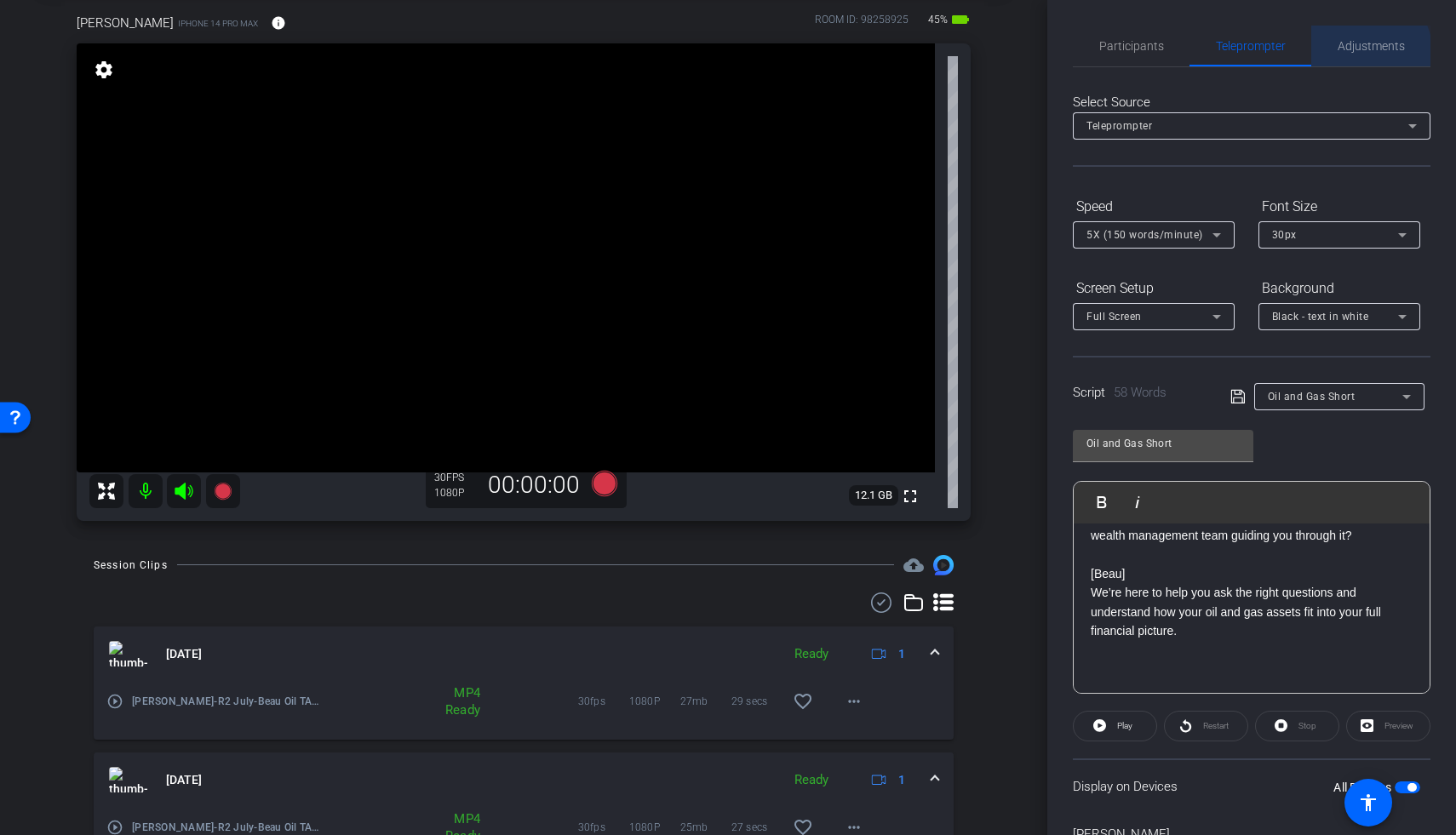
click at [1126, 55] on span "Adjustments" at bounding box center [1371, 46] width 68 height 41
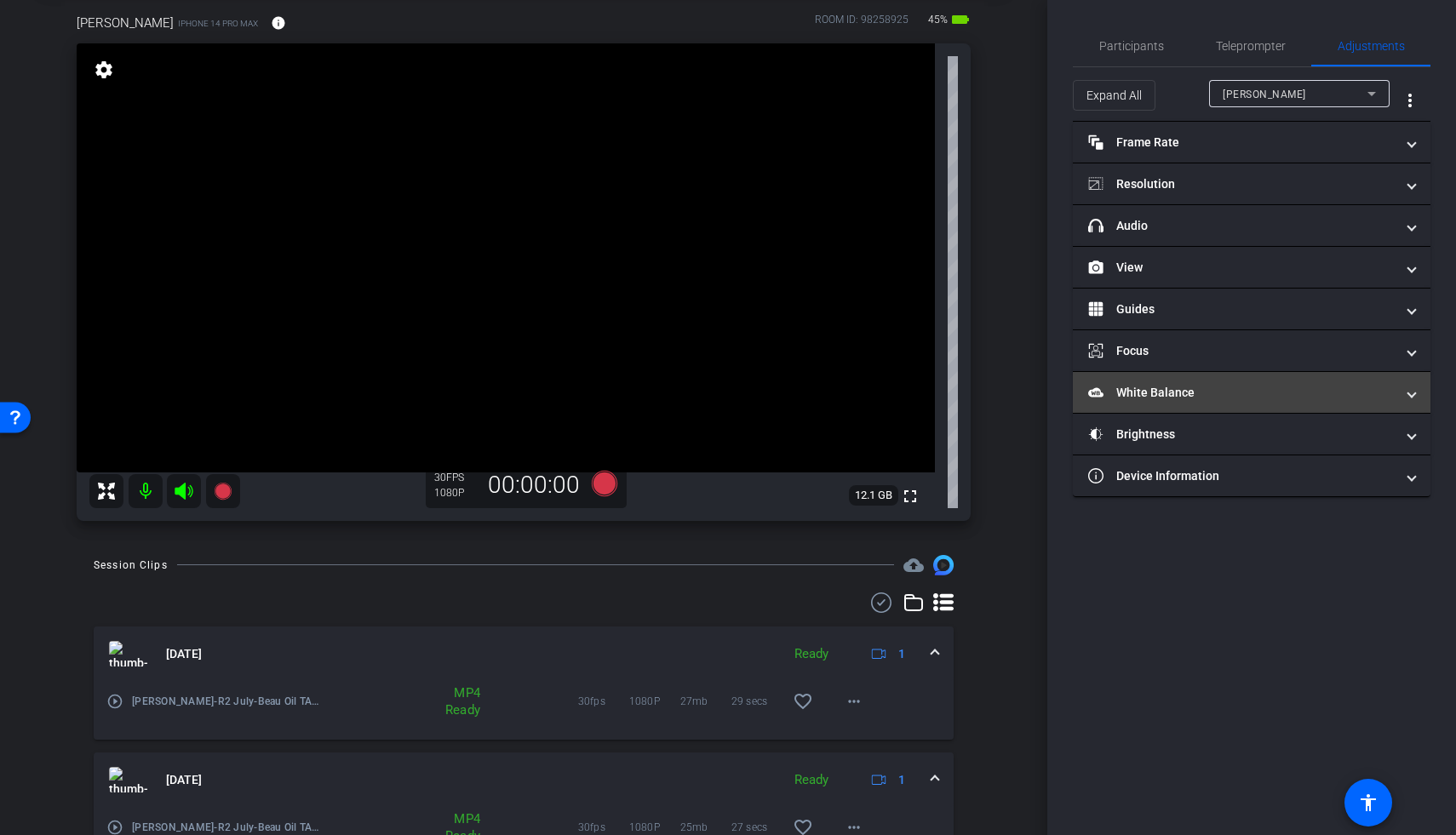
click at [1126, 393] on mat-panel-title "White Balance White Balance" at bounding box center [1241, 393] width 306 height 18
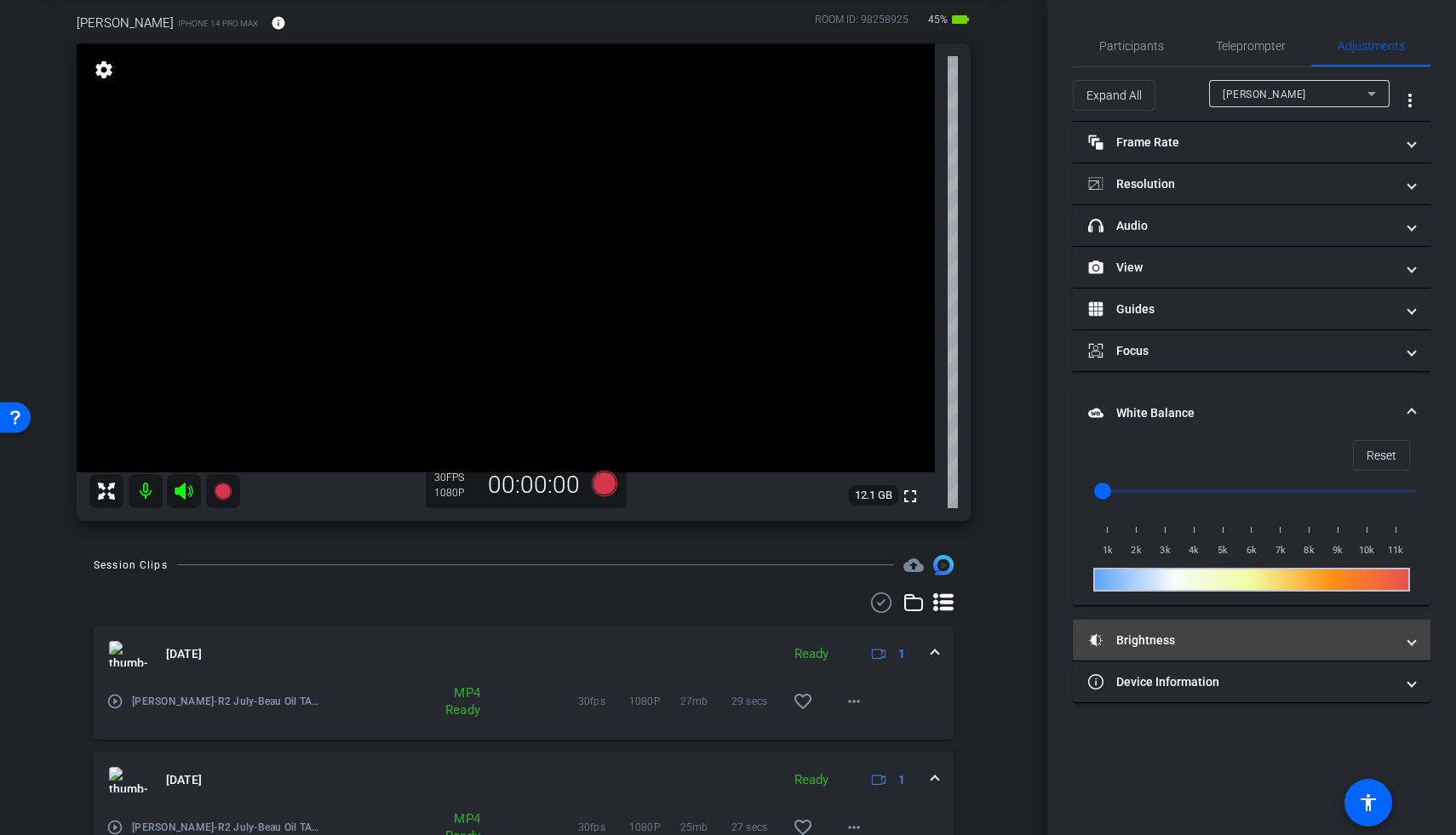
click at [1126, 639] on mat-panel-title "Brightness" at bounding box center [1241, 640] width 306 height 18
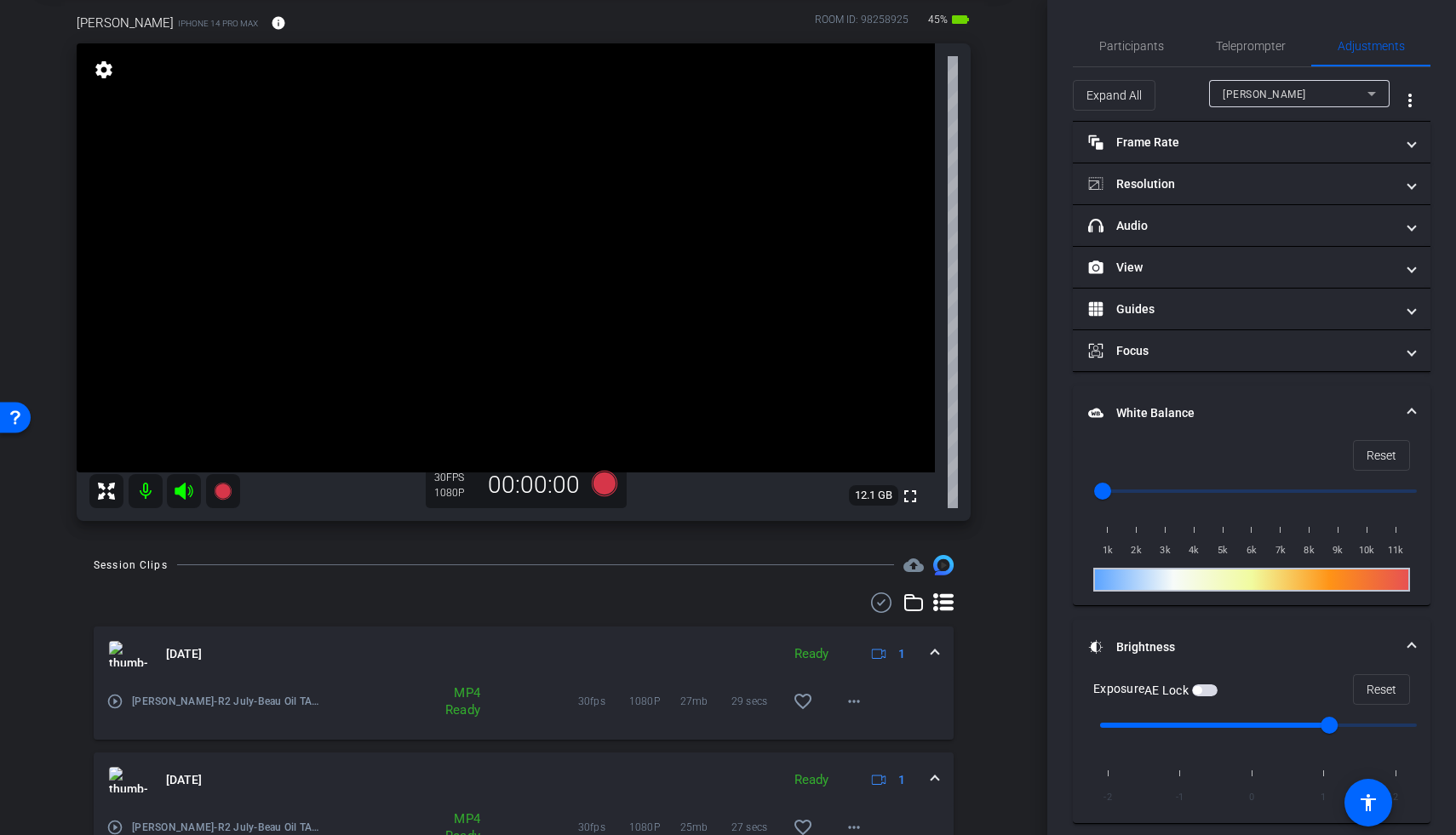
click at [126, 237] on video at bounding box center [505, 258] width 859 height 429
click at [1126, 720] on input "range" at bounding box center [1259, 725] width 353 height 38
click at [223, 404] on video at bounding box center [505, 258] width 859 height 429
type input "-1"
click at [1126, 720] on input "range" at bounding box center [1259, 725] width 353 height 38
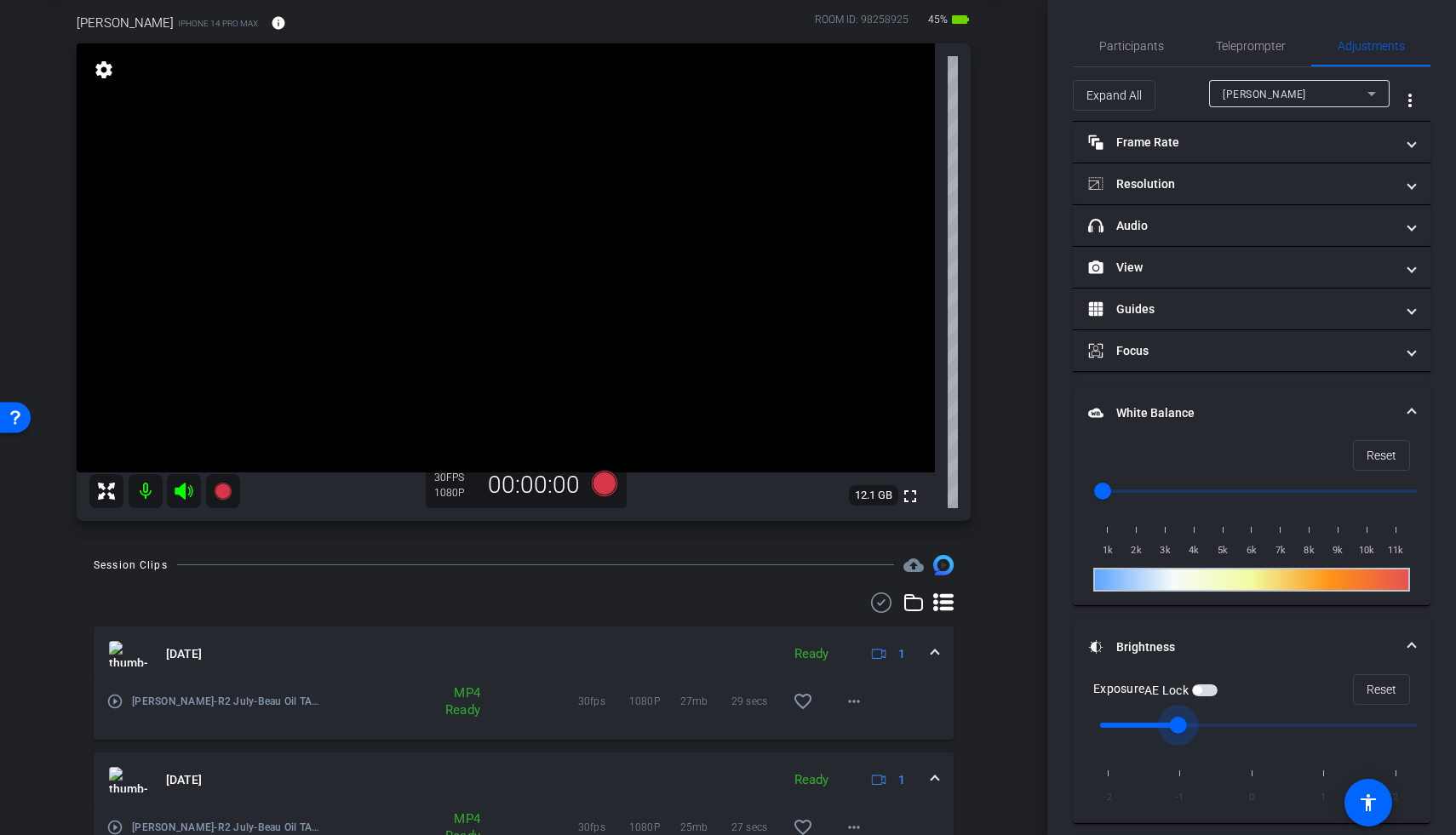
click at [191, 267] on video at bounding box center [505, 258] width 859 height 429
click at [1126, 720] on input "range" at bounding box center [1259, 725] width 353 height 38
click at [204, 282] on video at bounding box center [505, 258] width 859 height 429
click at [1126, 690] on span "button" at bounding box center [1204, 690] width 25 height 12
click at [1126, 55] on span "Participants" at bounding box center [1131, 46] width 65 height 41
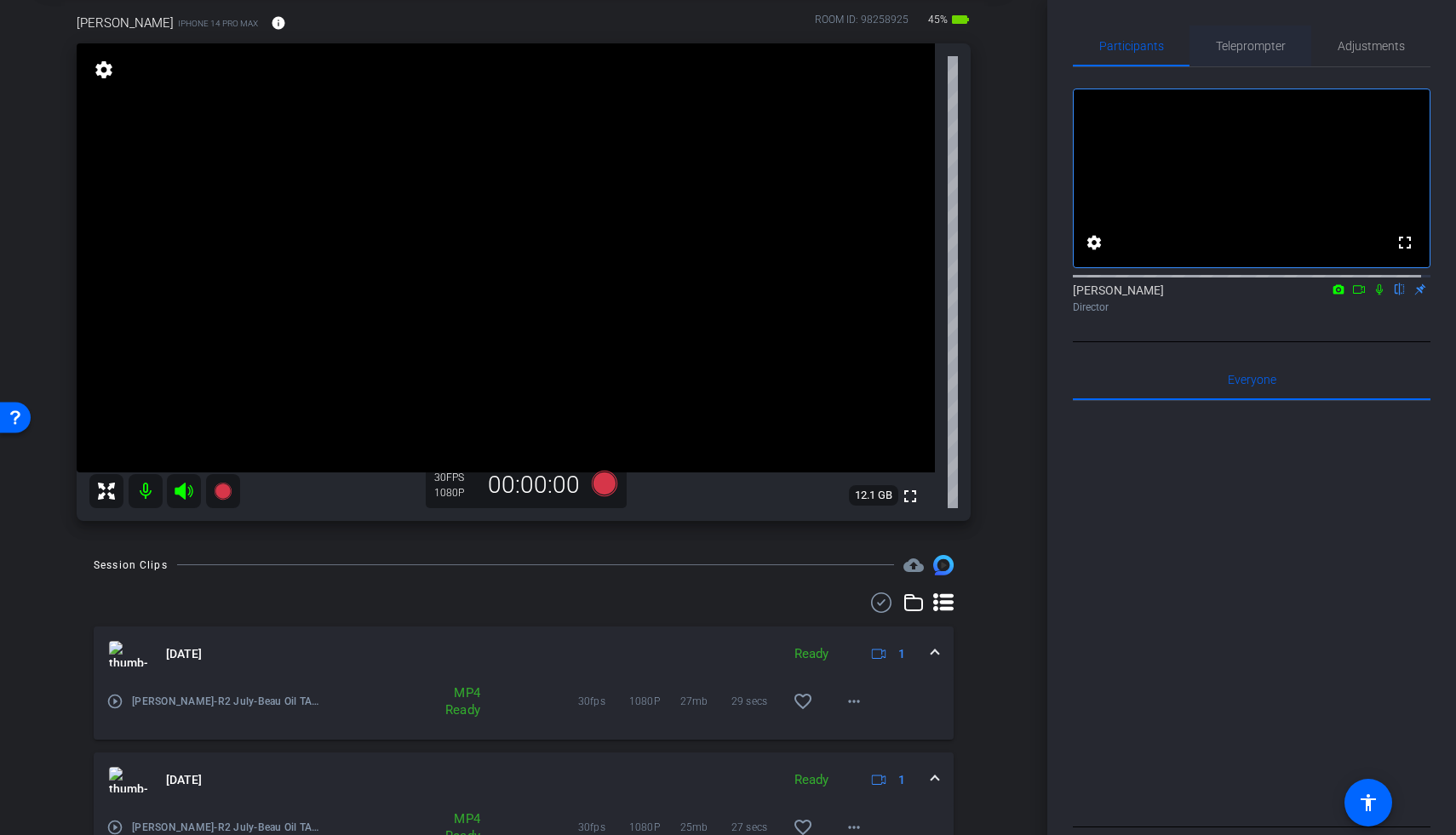
click at [1126, 55] on span "Teleprompter" at bounding box center [1251, 46] width 70 height 41
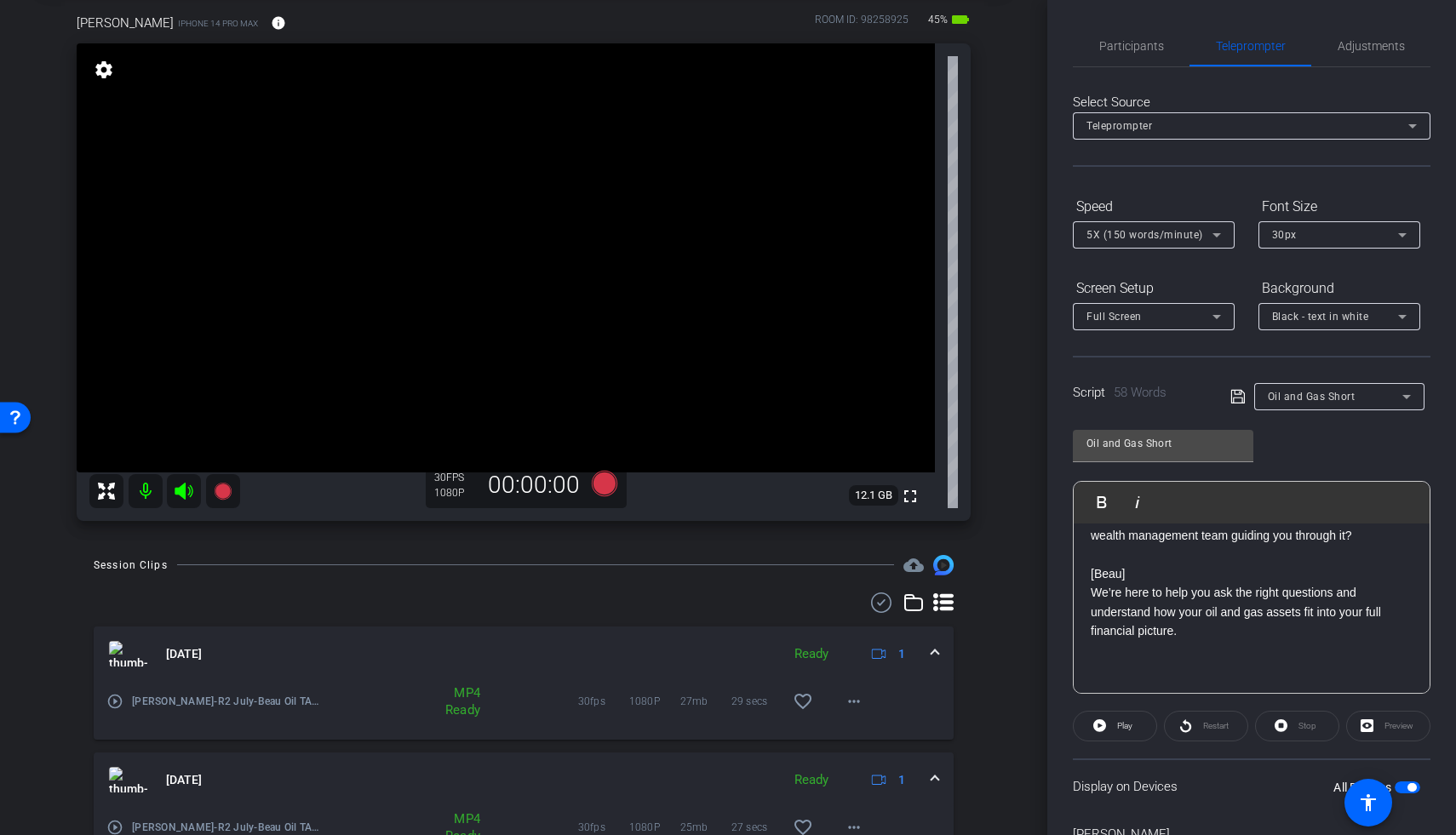
click at [1126, 720] on span "button" at bounding box center [1407, 788] width 25 height 12
click at [1126, 42] on span "Participants" at bounding box center [1131, 46] width 65 height 12
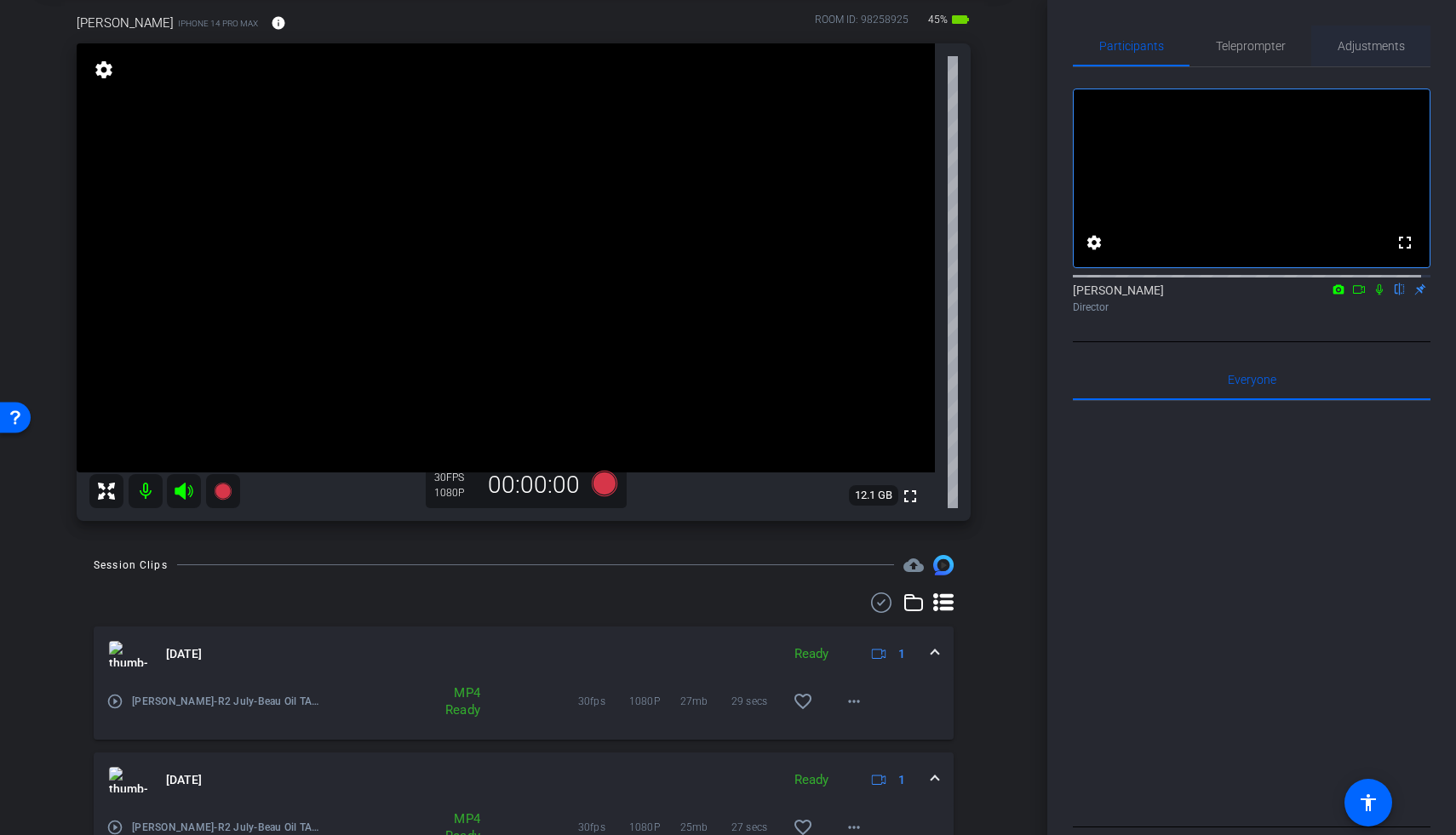
click at [1126, 59] on span "Adjustments" at bounding box center [1371, 46] width 68 height 41
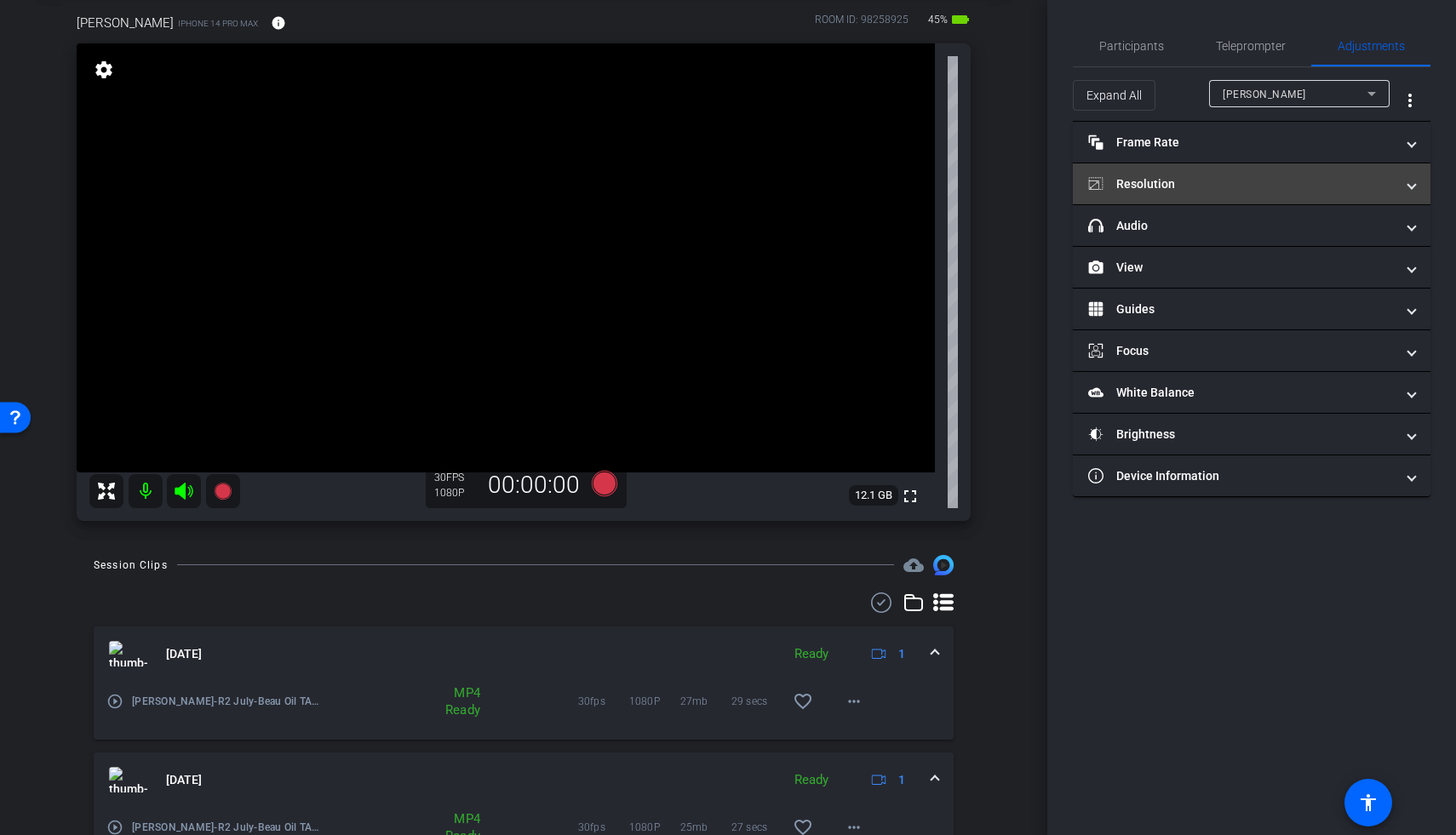
click at [1126, 190] on mat-panel-title "Resolution" at bounding box center [1241, 184] width 306 height 18
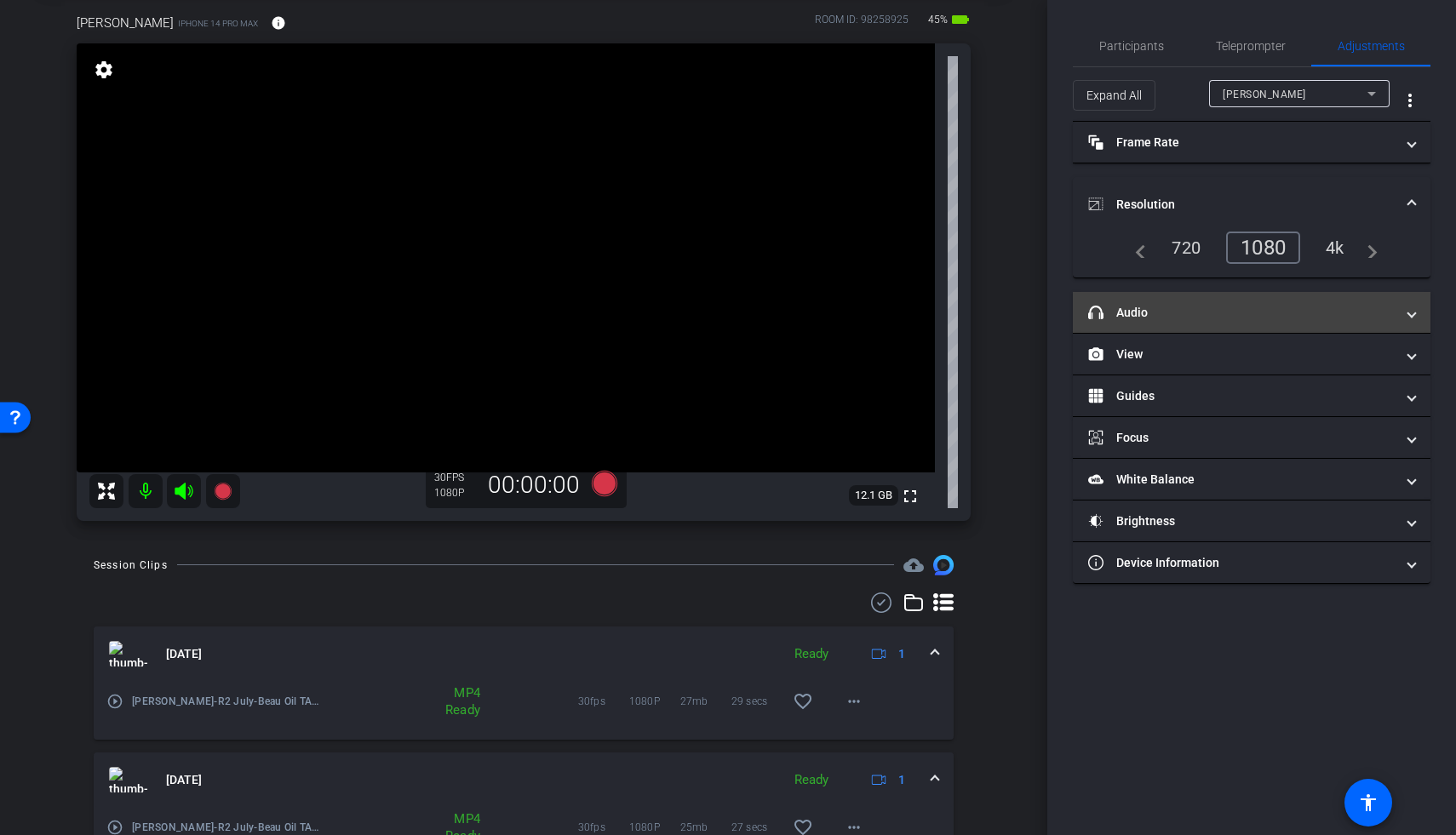
click at [1126, 318] on mat-panel-title "headphone icon Audio" at bounding box center [1241, 313] width 306 height 18
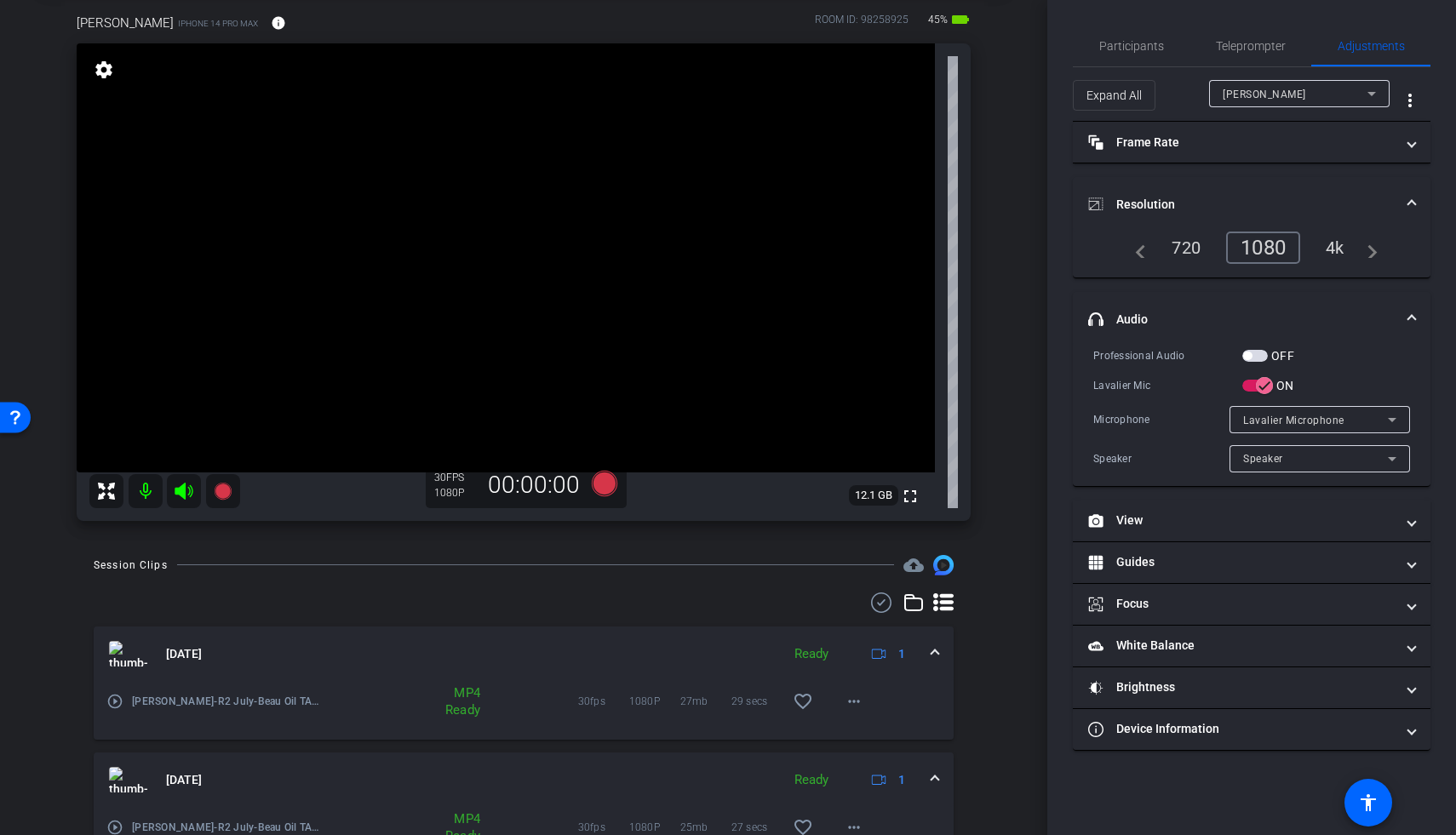
click at [470, 215] on video at bounding box center [505, 258] width 859 height 429
click at [1126, 54] on span "Teleprompter" at bounding box center [1251, 46] width 70 height 41
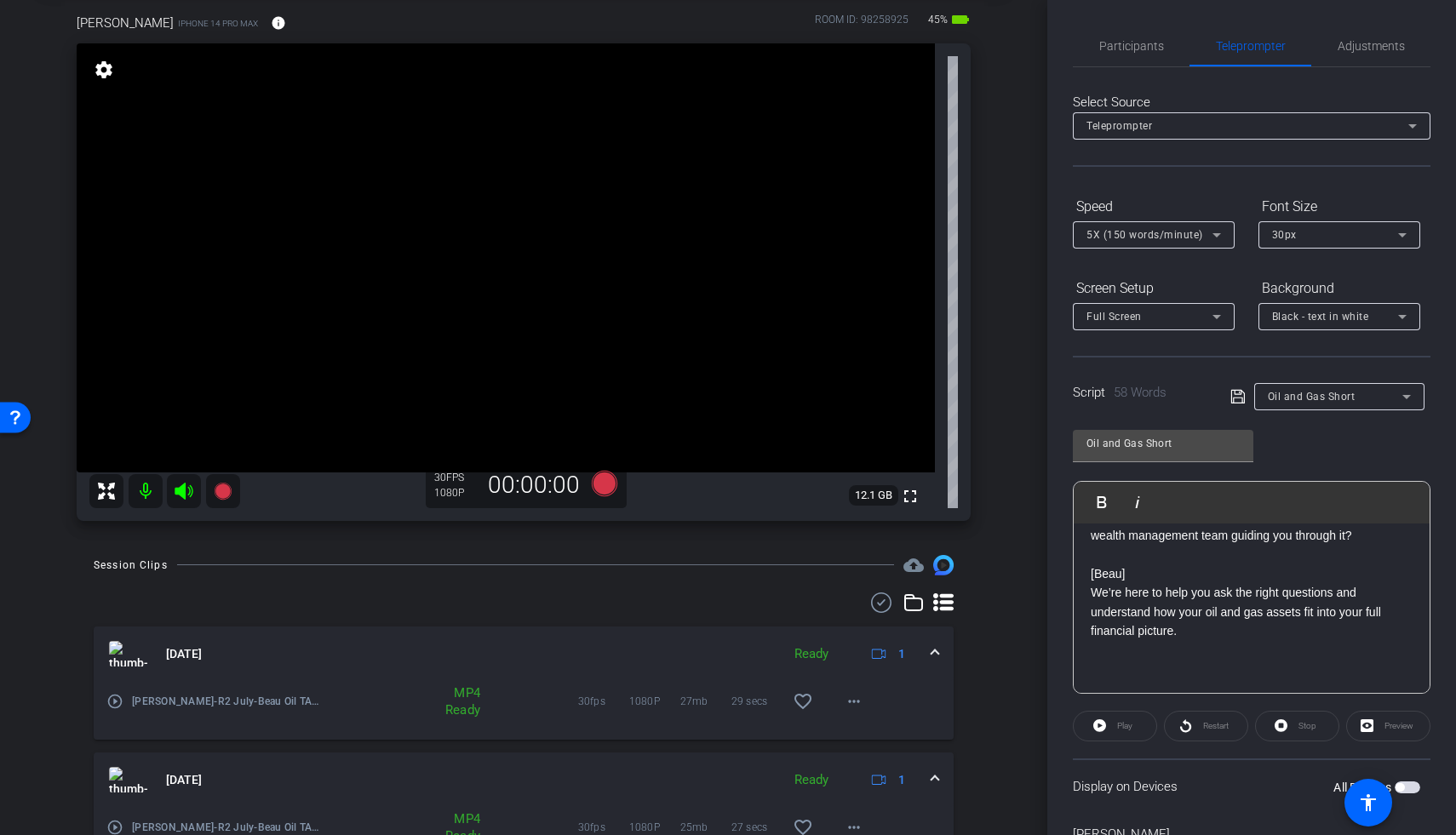
click at [1126, 720] on div "All Devices" at bounding box center [1376, 787] width 87 height 17
click at [1126, 720] on span "button" at bounding box center [1407, 788] width 25 height 12
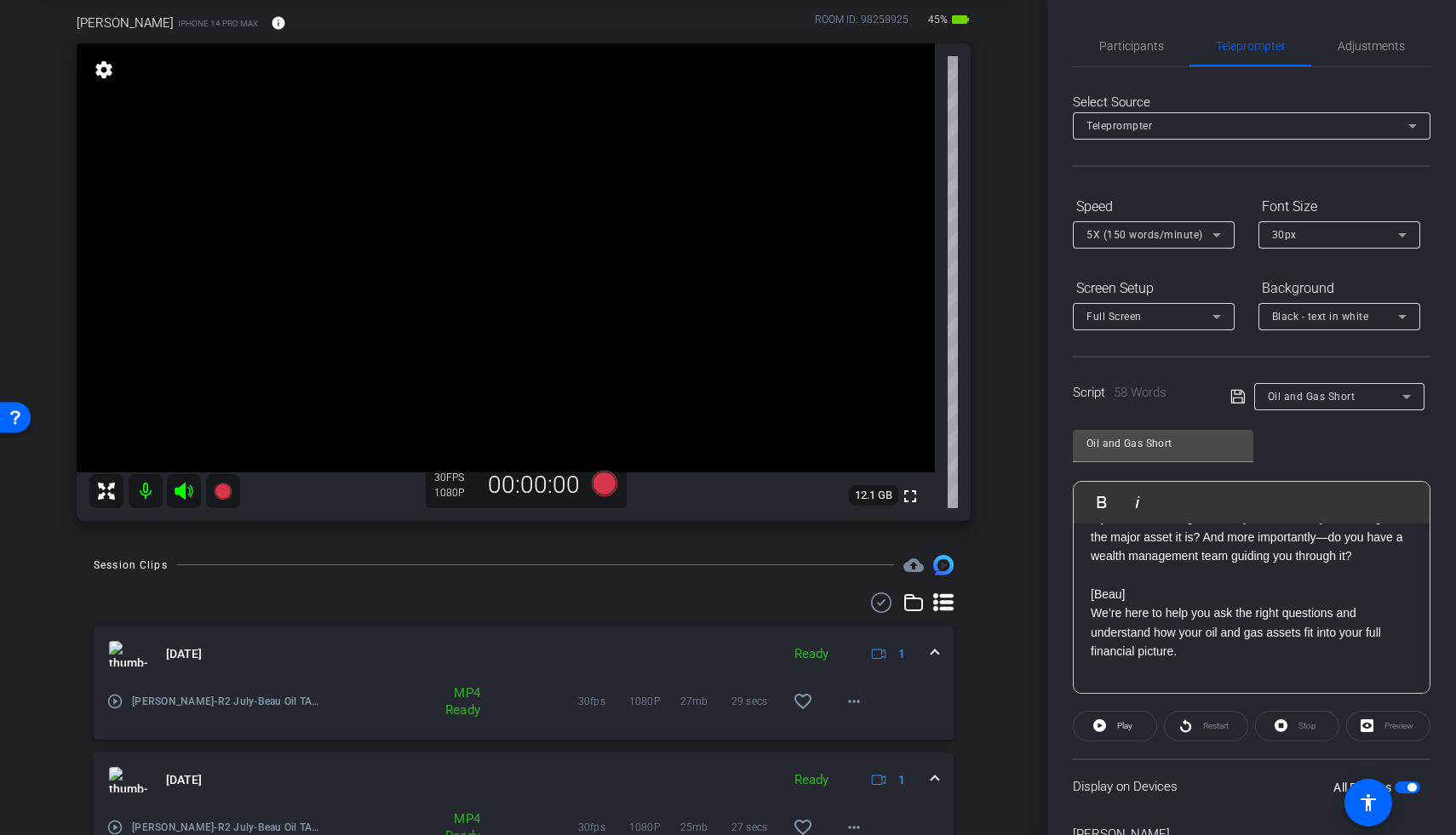
click at [1126, 397] on span "Oil and Gas Short" at bounding box center [1311, 397] width 88 height 12
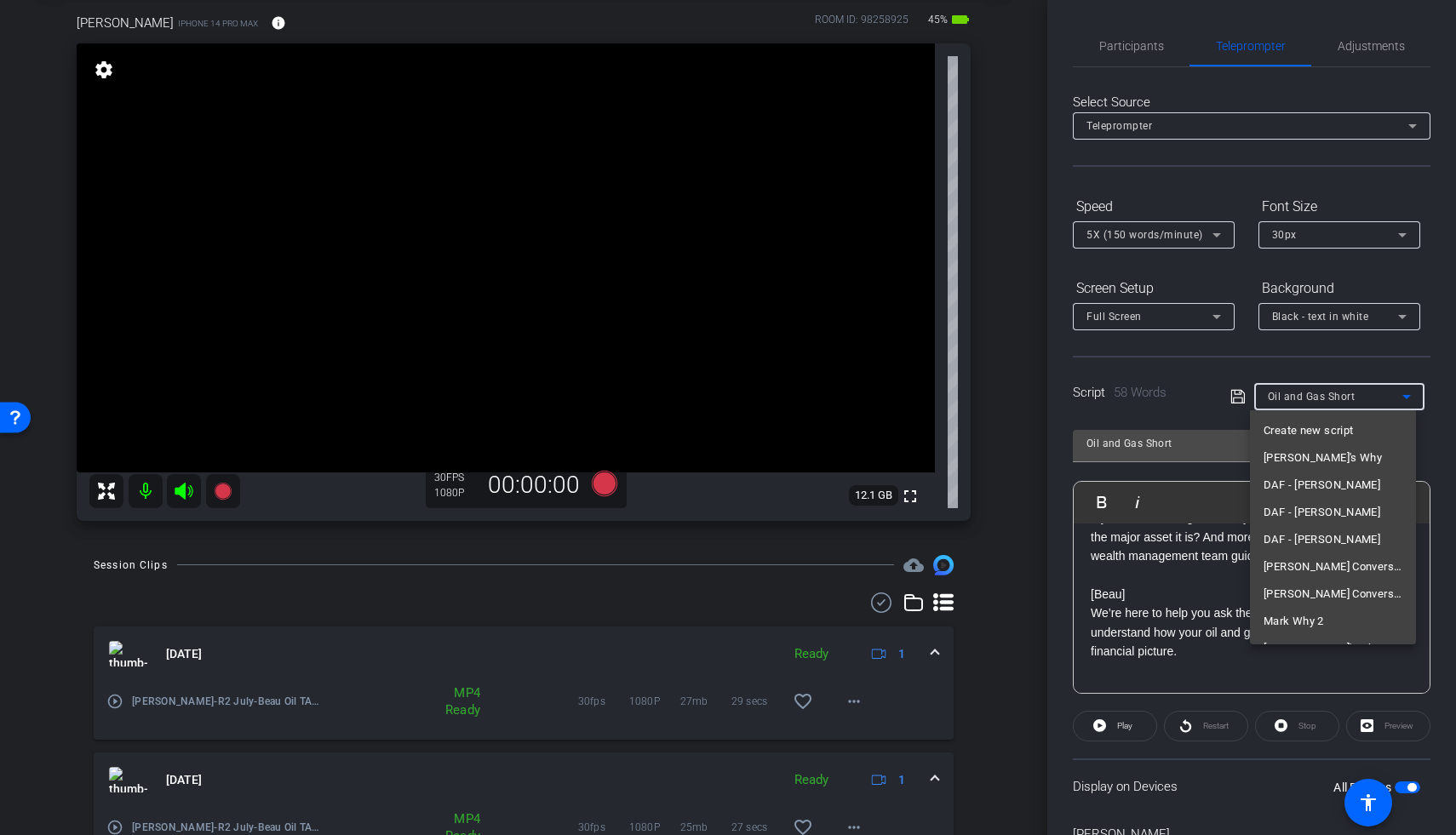
scroll to position [127, 0]
click at [1126, 646] on div at bounding box center [728, 418] width 1456 height 835
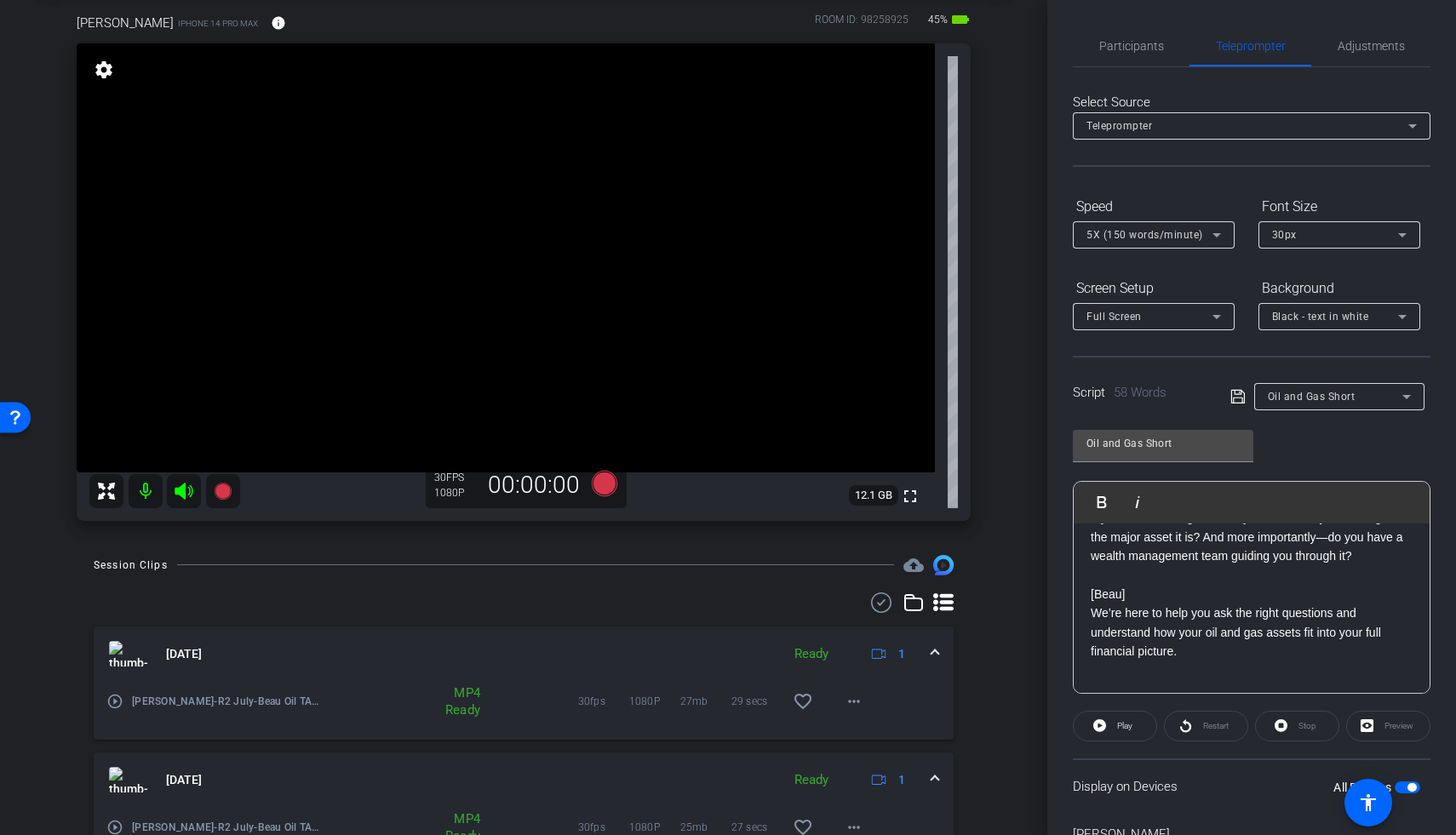
click at [1126, 405] on div "Oil and Gas Short" at bounding box center [1334, 396] width 134 height 21
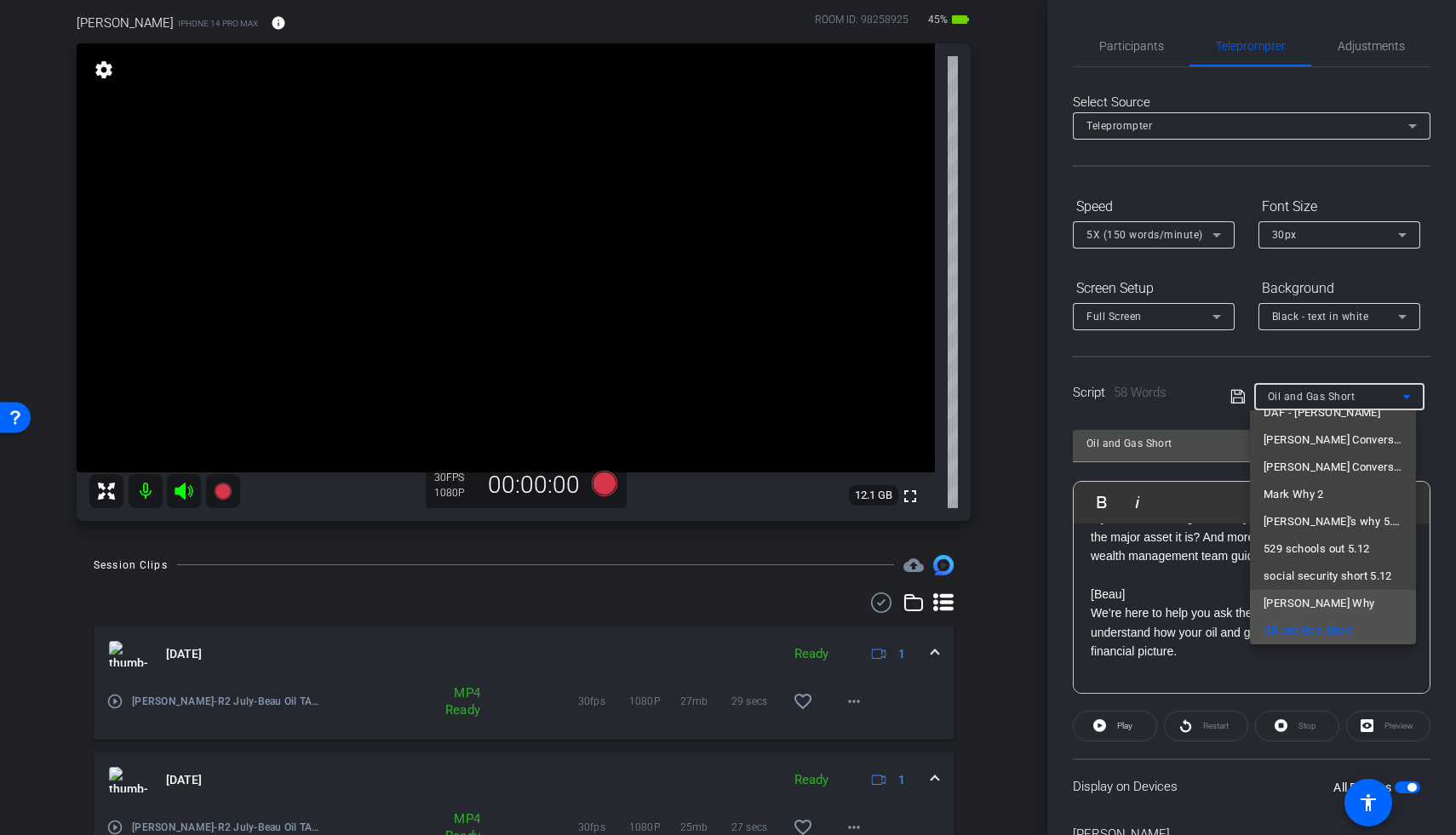
scroll to position [161, 0]
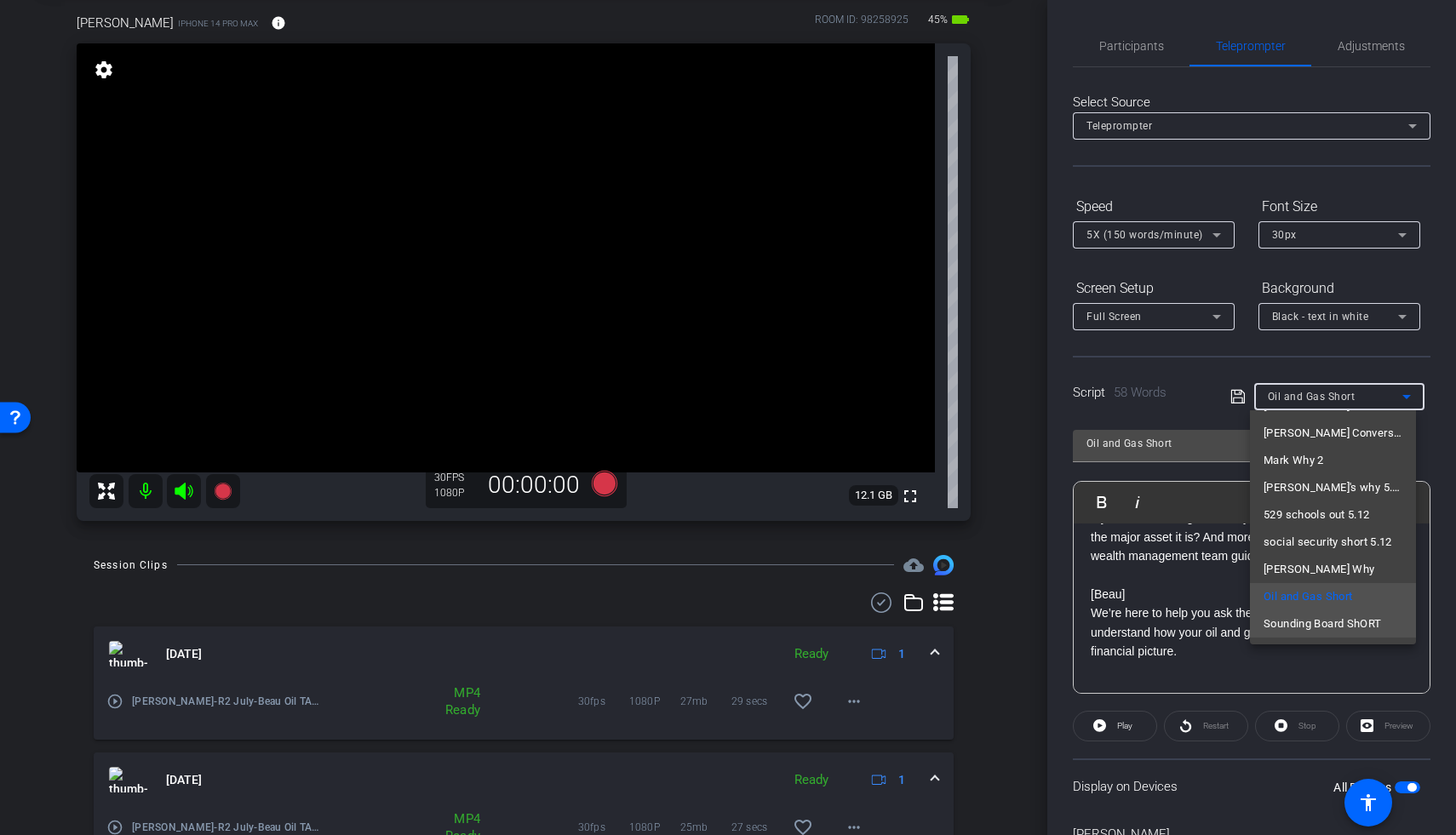
click at [1126, 626] on span "Sounding Board ShORT" at bounding box center [1323, 624] width 118 height 20
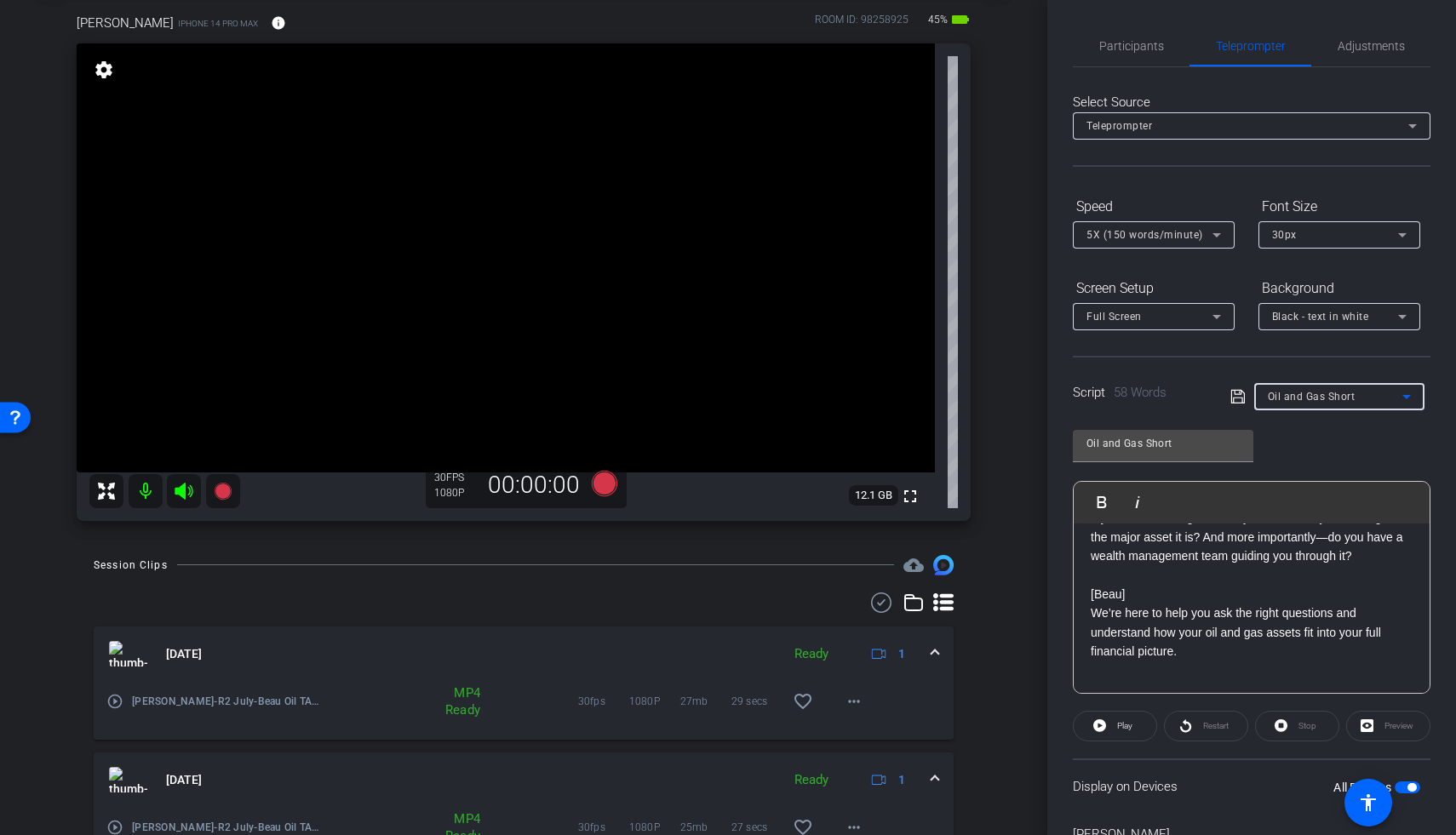
type input "Sounding Board ShORT"
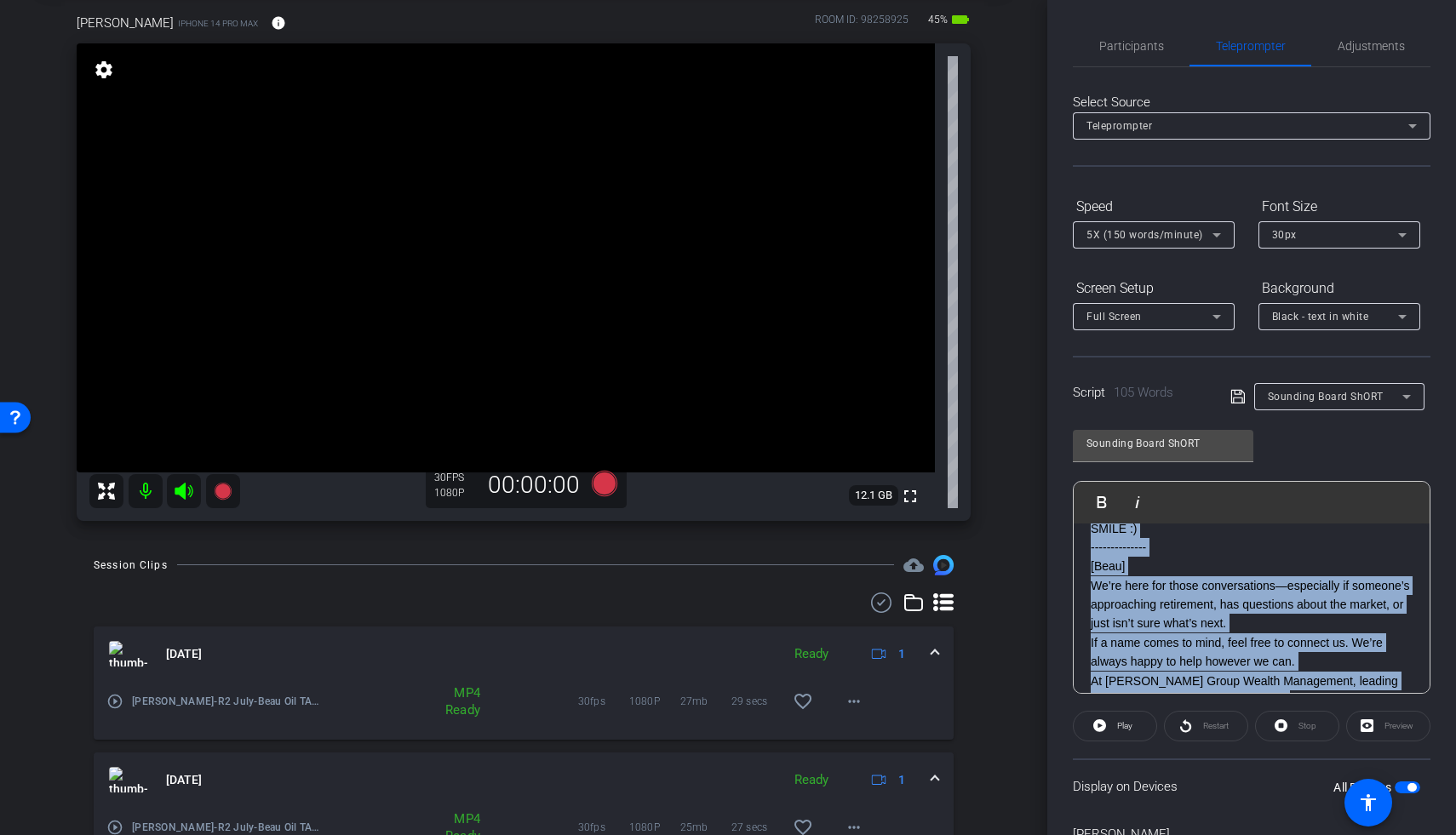
scroll to position [0, 0]
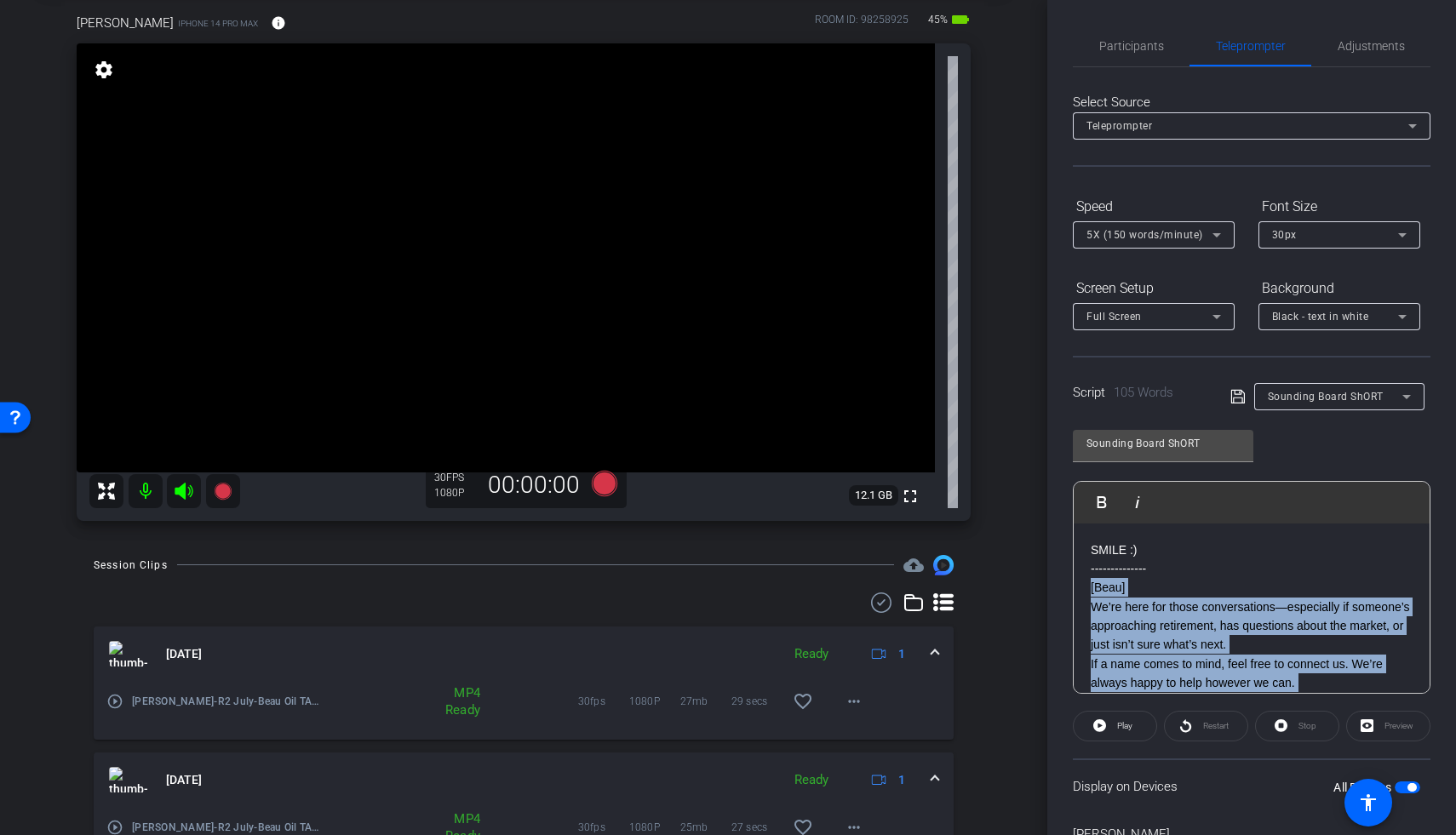
drag, startPoint x: 1239, startPoint y: 657, endPoint x: 1086, endPoint y: 594, distance: 165.5
click at [1086, 594] on div "SMILE :) -------------- [Beau] We’re here for those conversations—especially if…" at bounding box center [1252, 721] width 356 height 396
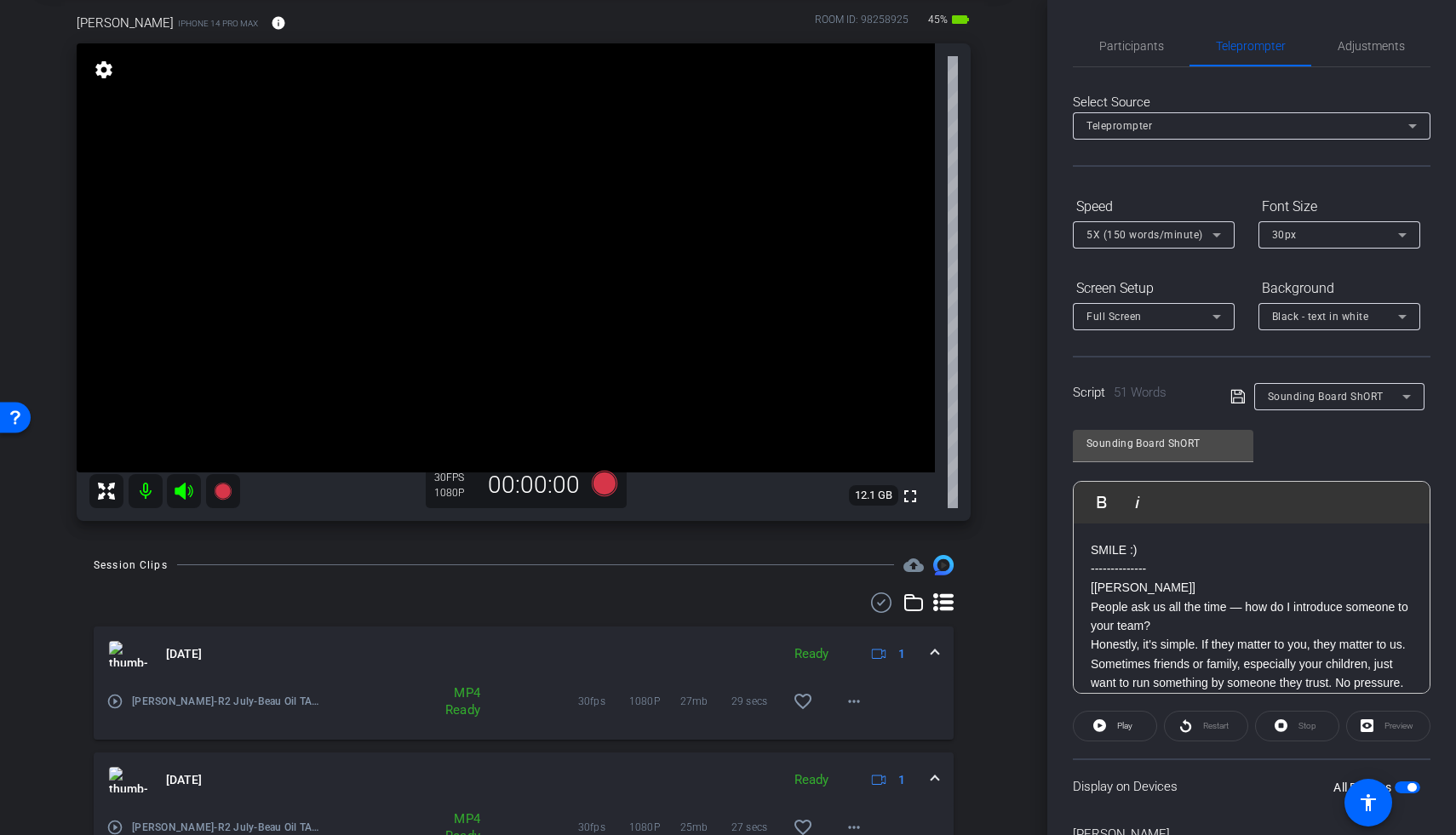
scroll to position [38, 0]
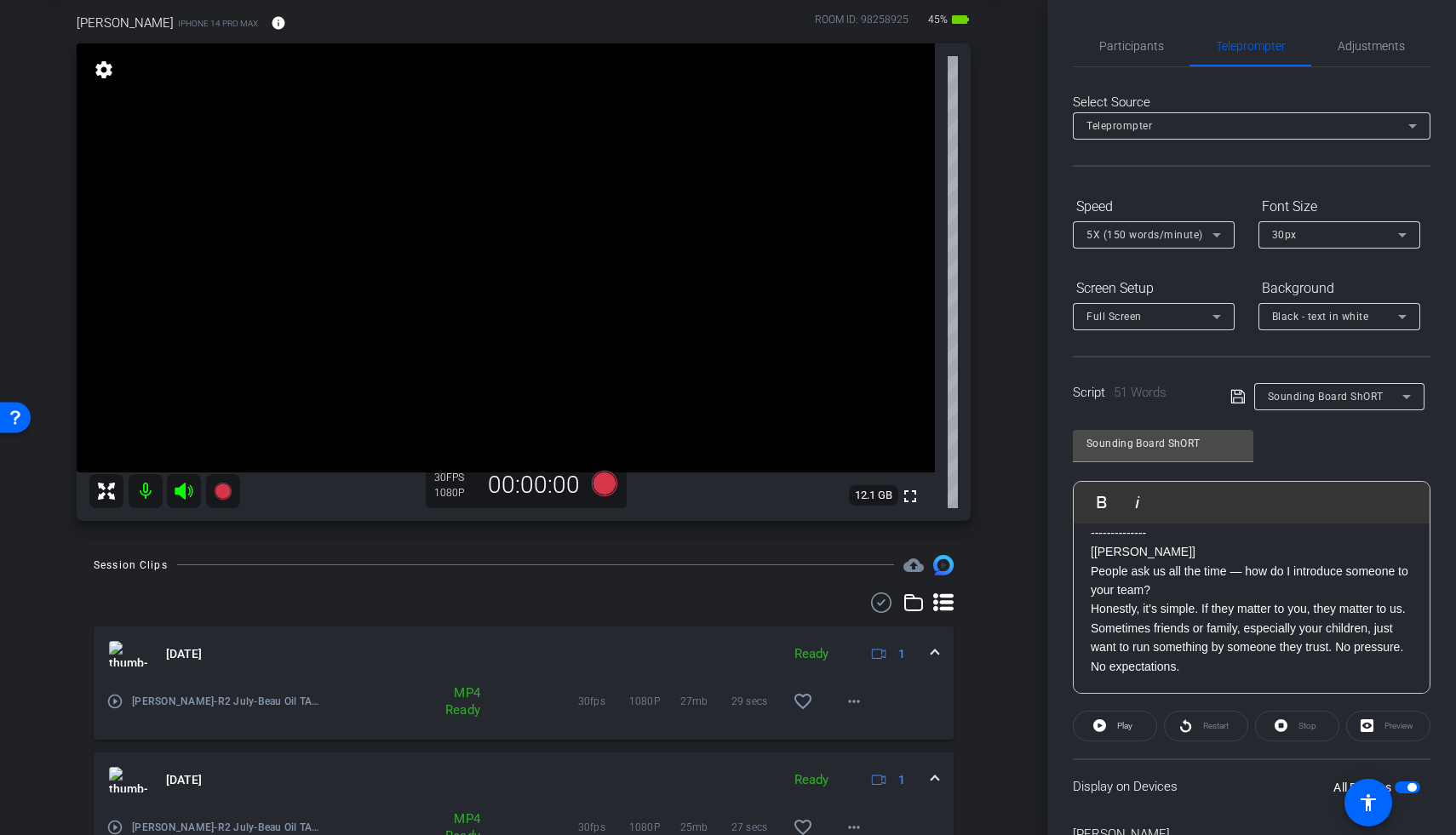
click at [1126, 676] on p "Sometimes friends or family, especially your children, just want to run somethi…" at bounding box center [1252, 647] width 322 height 57
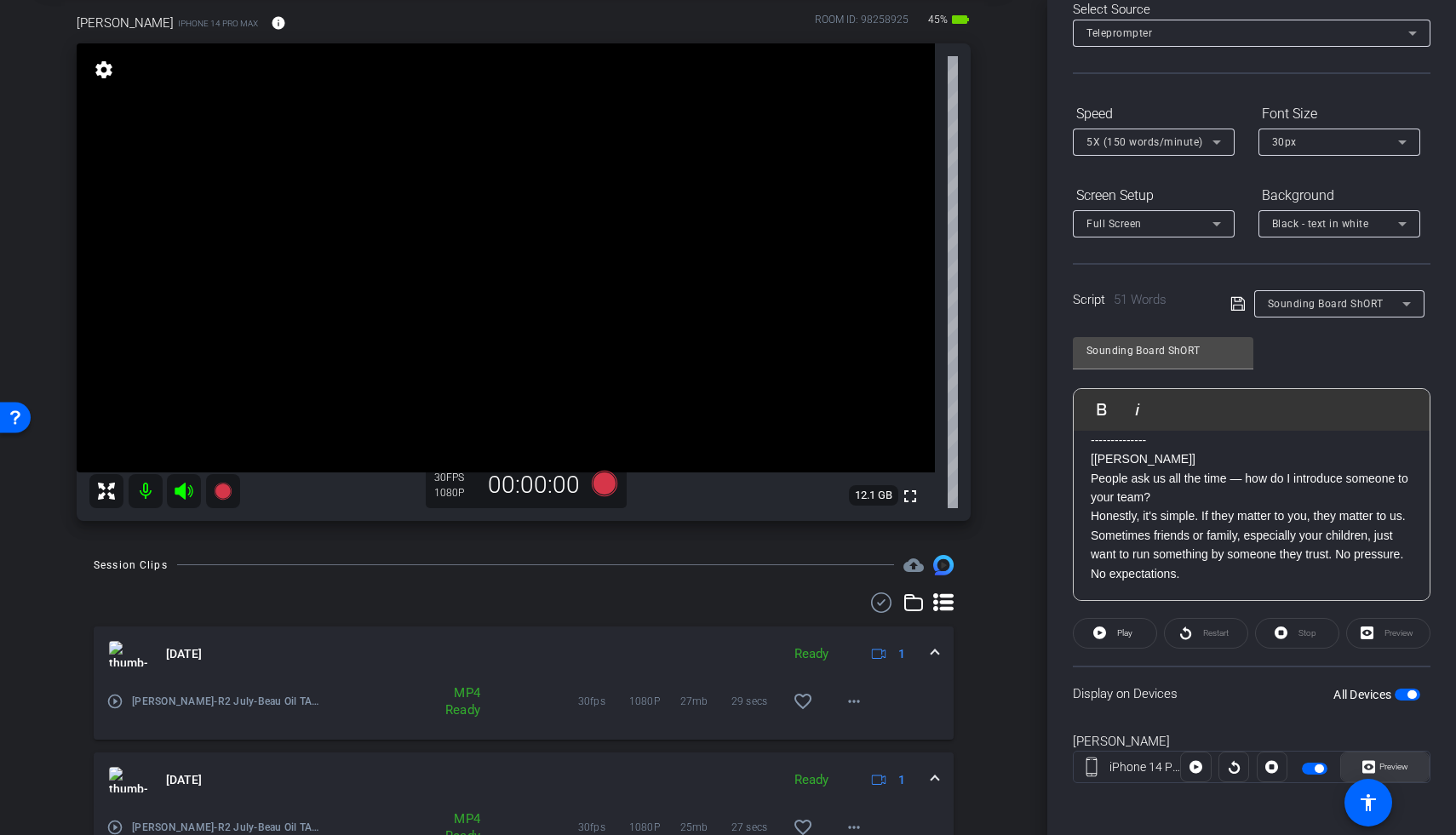
scroll to position [96, 0]
click at [1126, 690] on span "button" at bounding box center [1407, 692] width 25 height 12
click at [1126, 694] on span "button" at bounding box center [1407, 692] width 25 height 12
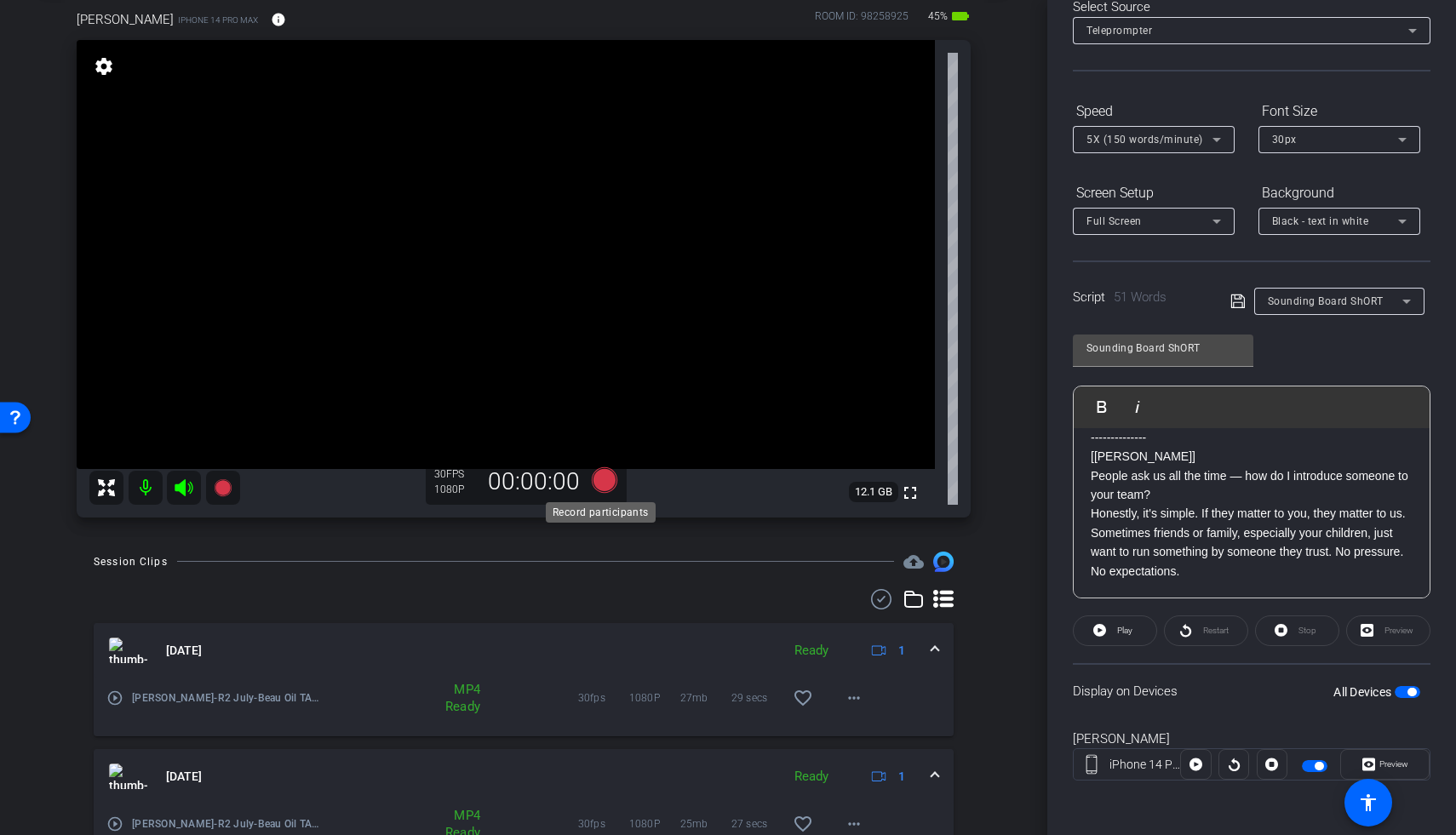
click at [603, 479] on icon at bounding box center [604, 480] width 25 height 25
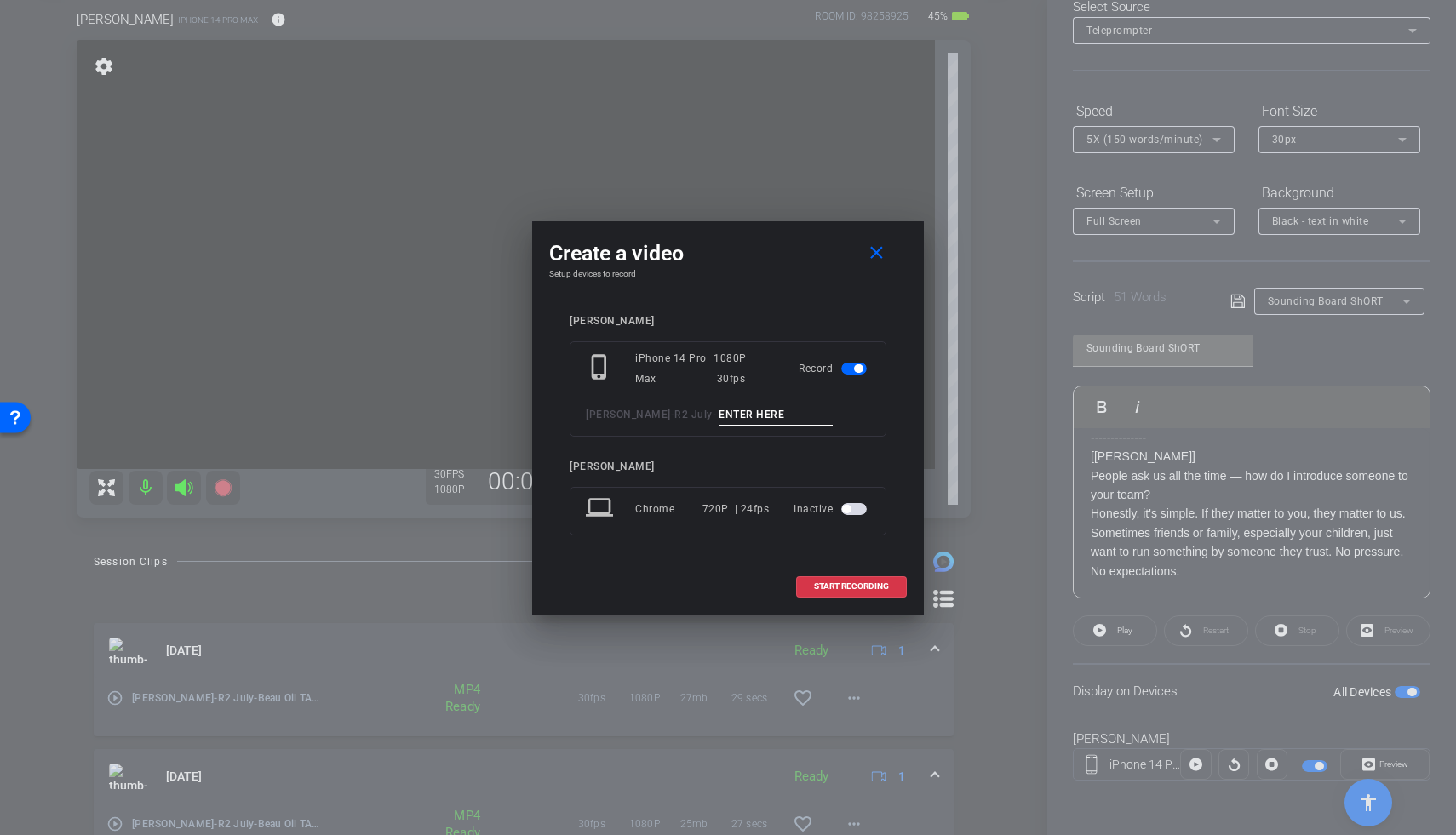
click at [721, 422] on input at bounding box center [775, 415] width 114 height 21
type input "Steve Sound TA1"
click at [846, 588] on span "START RECORDING" at bounding box center [851, 587] width 75 height 9
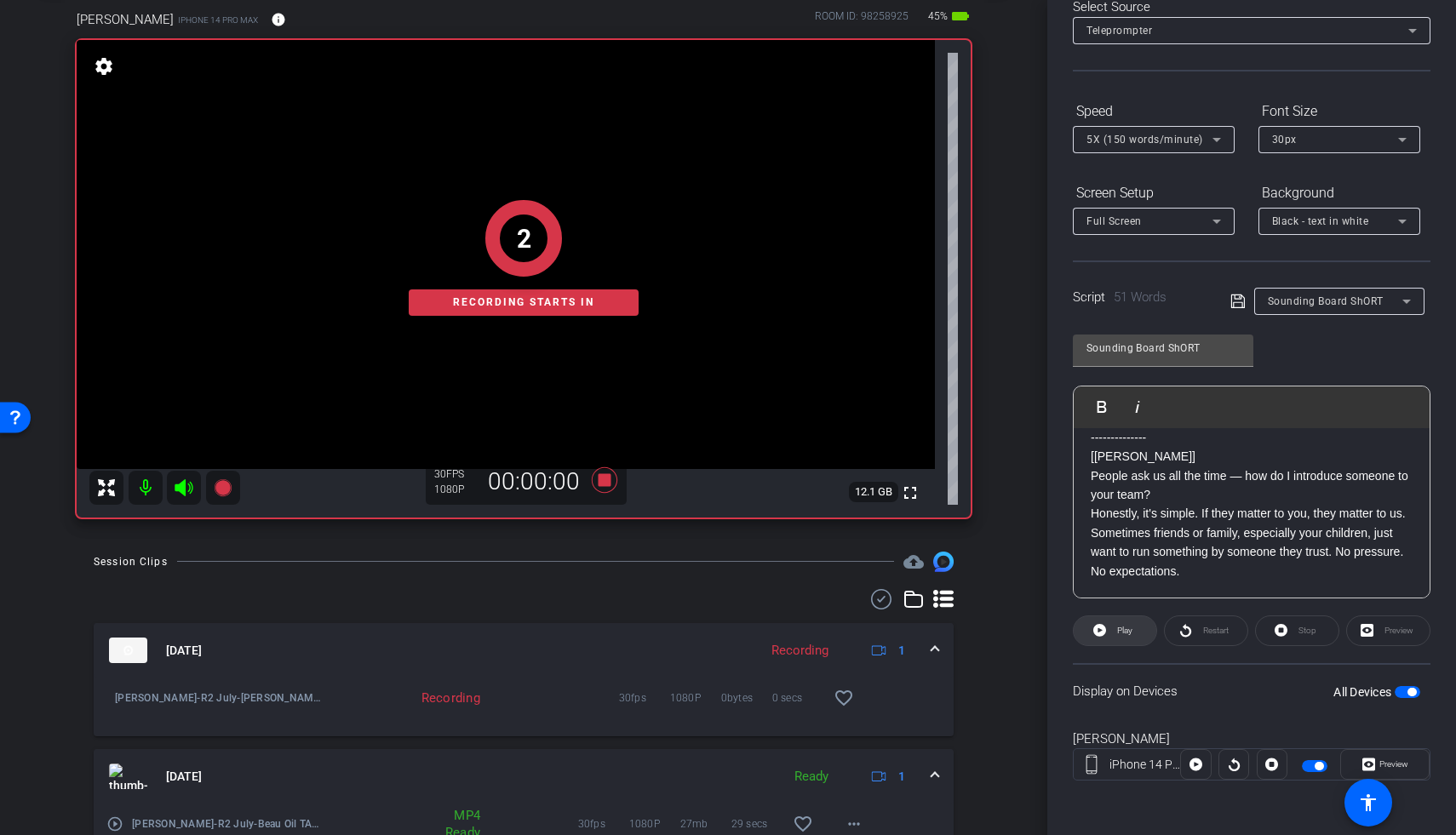
click at [1113, 632] on span "Play" at bounding box center [1123, 631] width 19 height 24
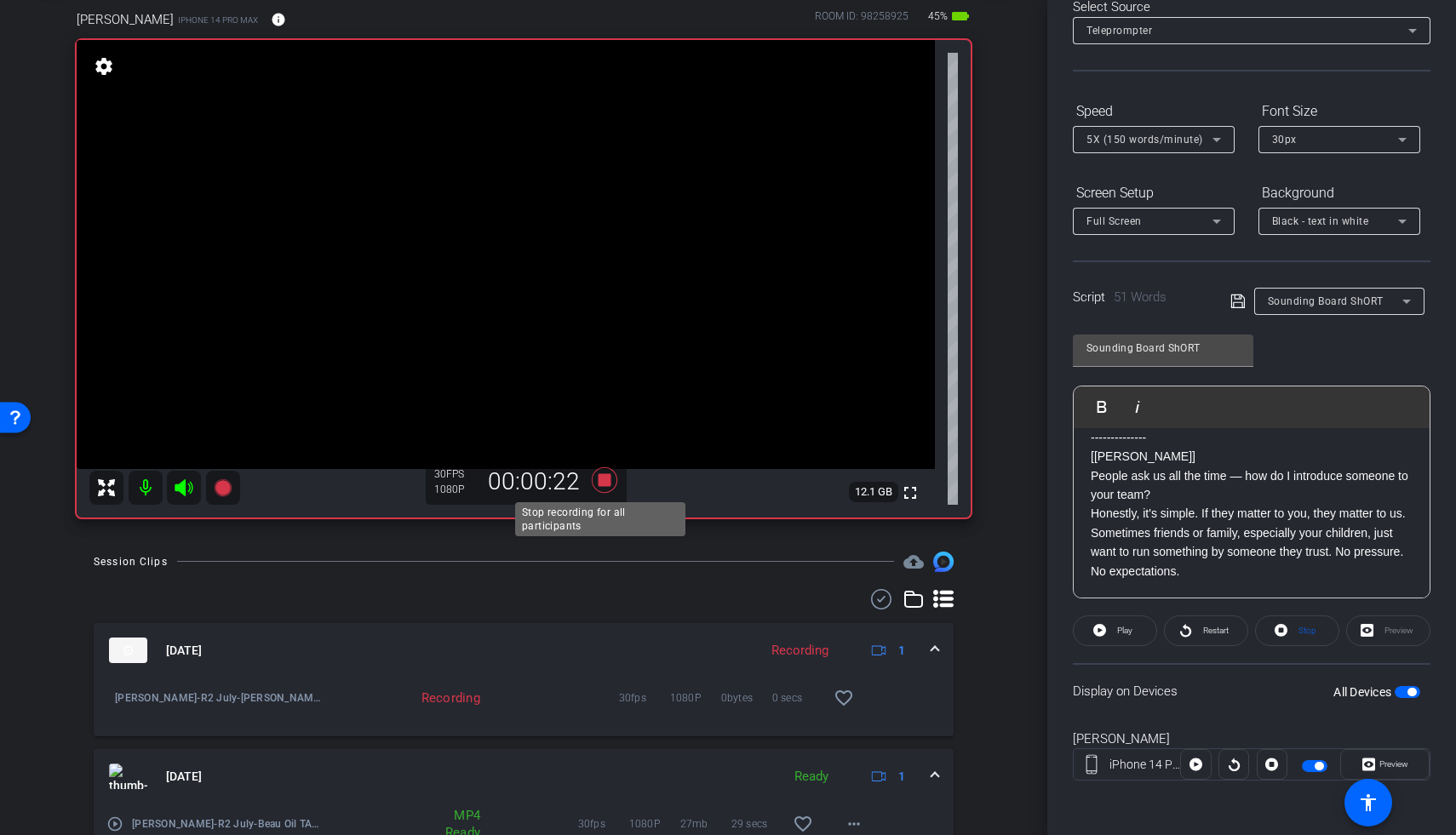
click at [602, 482] on icon at bounding box center [604, 480] width 25 height 25
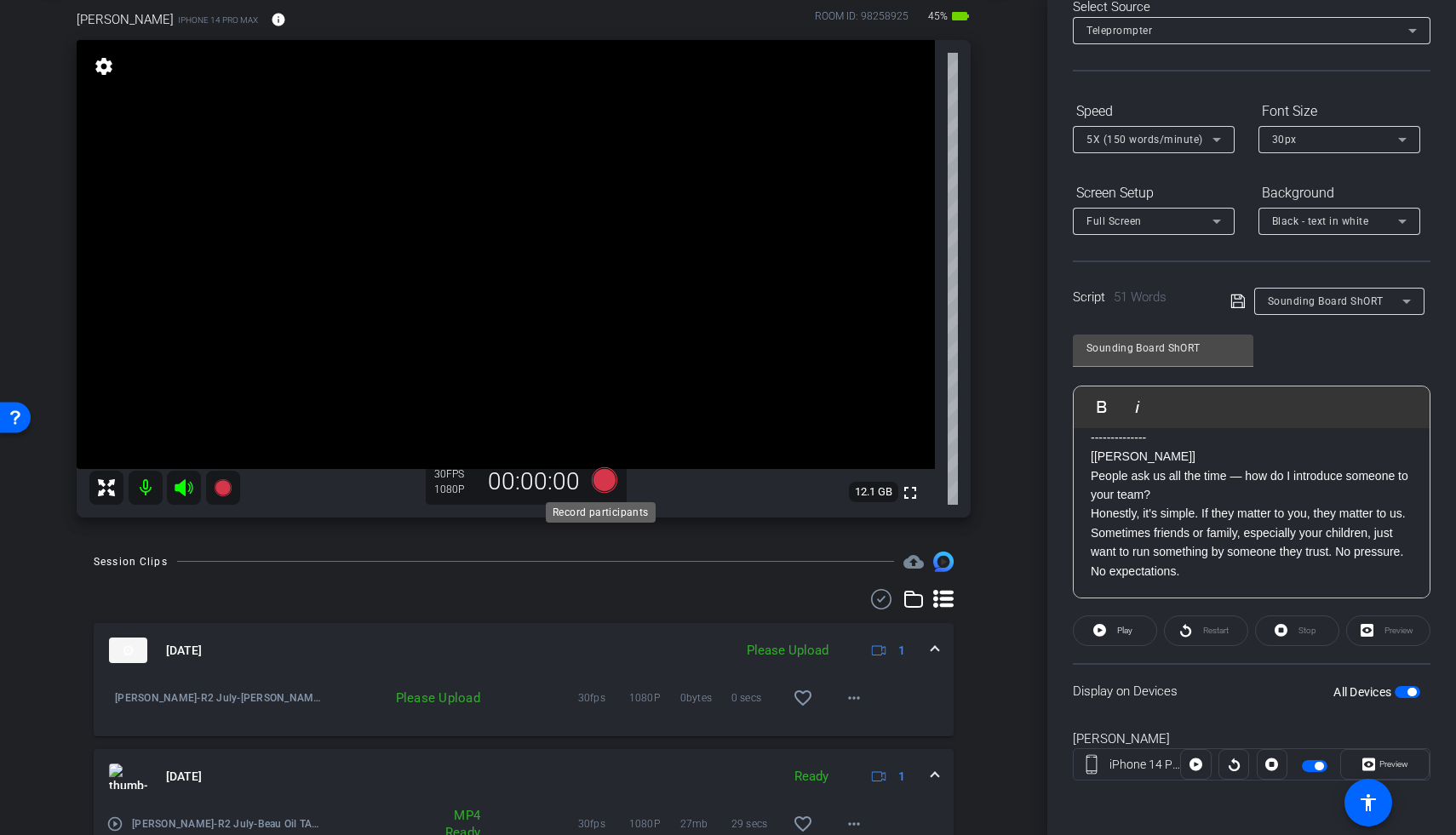
click at [597, 481] on icon at bounding box center [604, 480] width 25 height 25
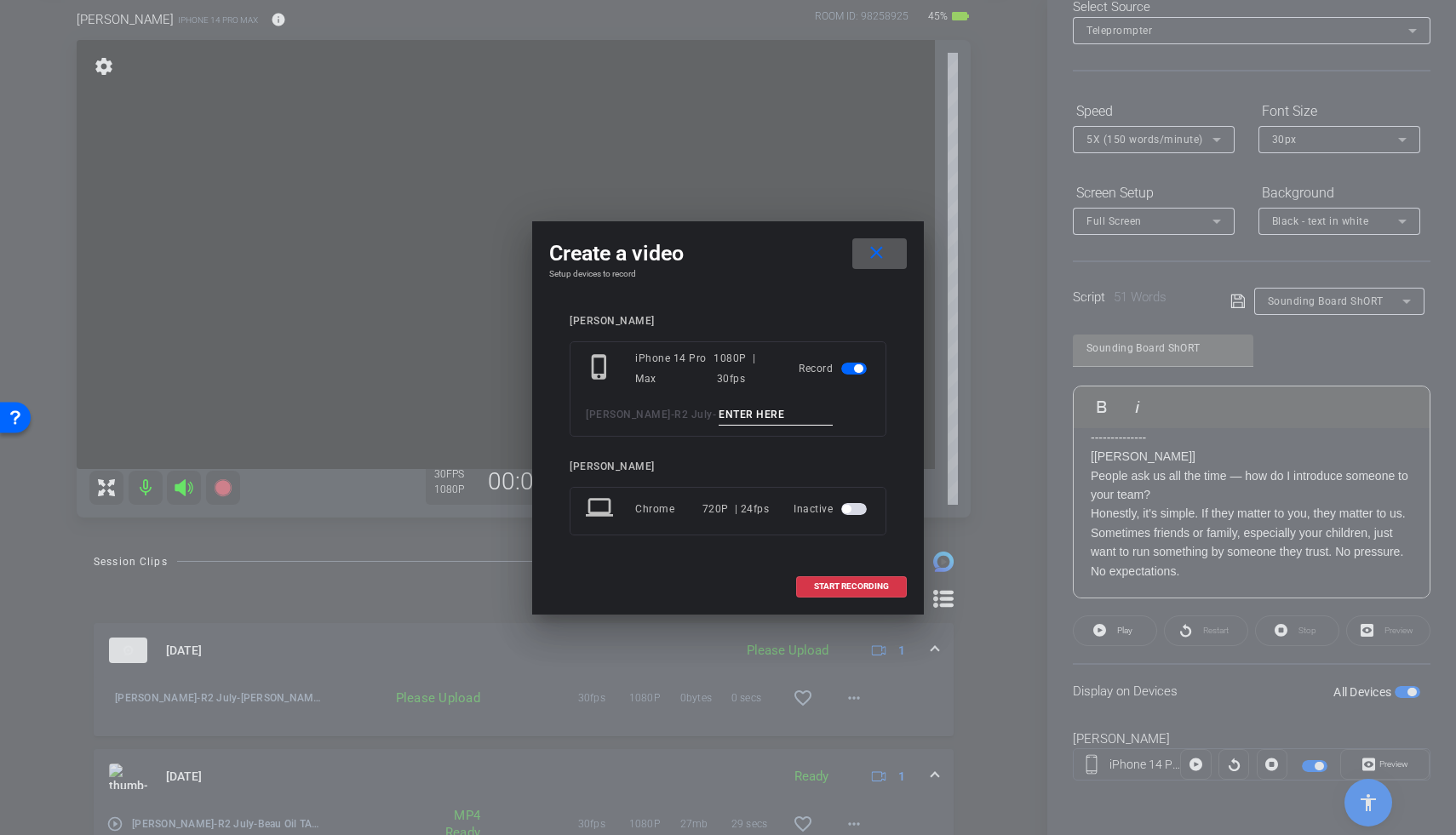
click at [718, 422] on input at bounding box center [775, 415] width 114 height 21
type input "Steve Sound TA2"
click at [837, 583] on span "START RECORDING" at bounding box center [851, 587] width 75 height 9
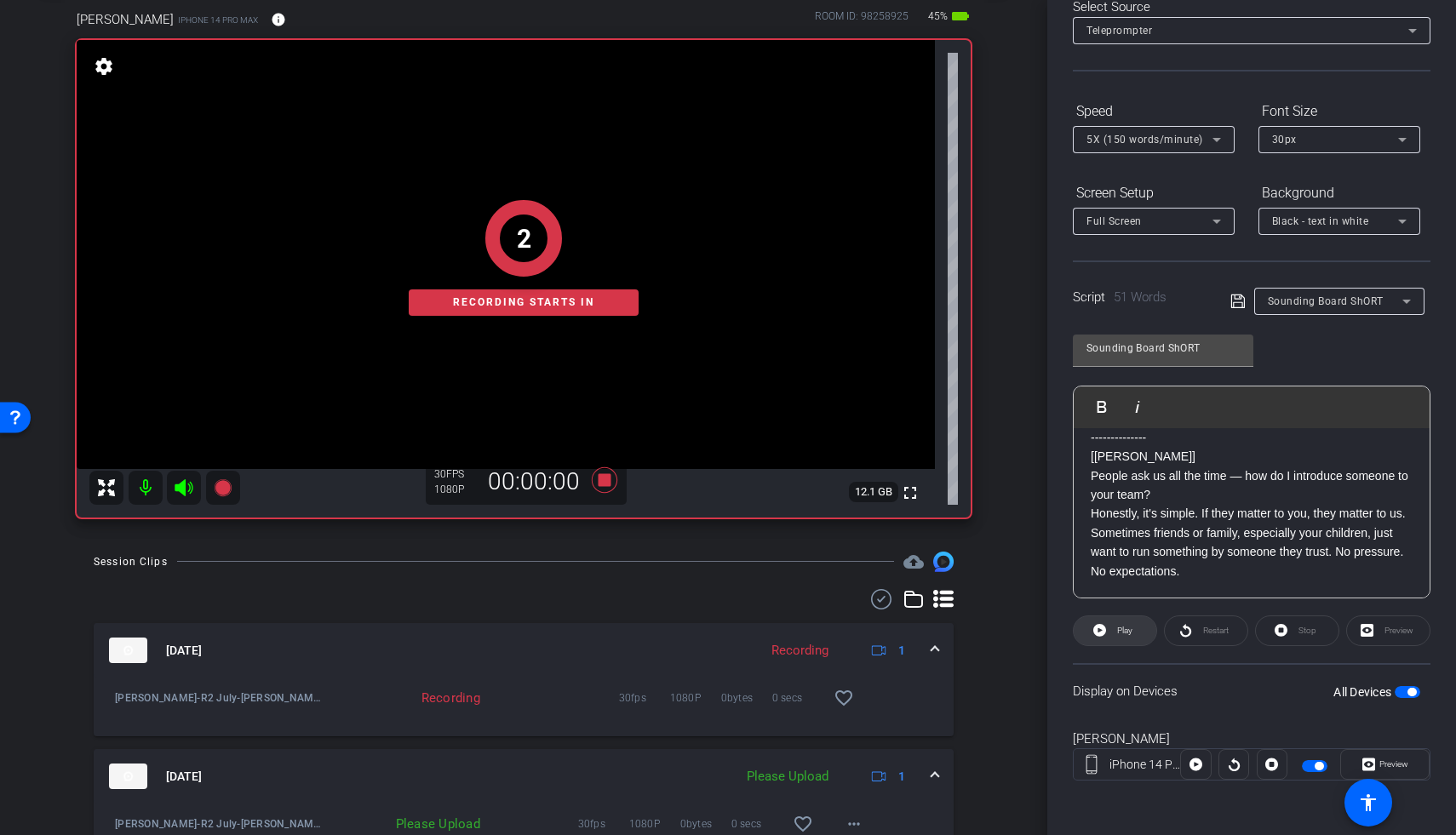
click at [1123, 637] on span "Play" at bounding box center [1123, 631] width 19 height 24
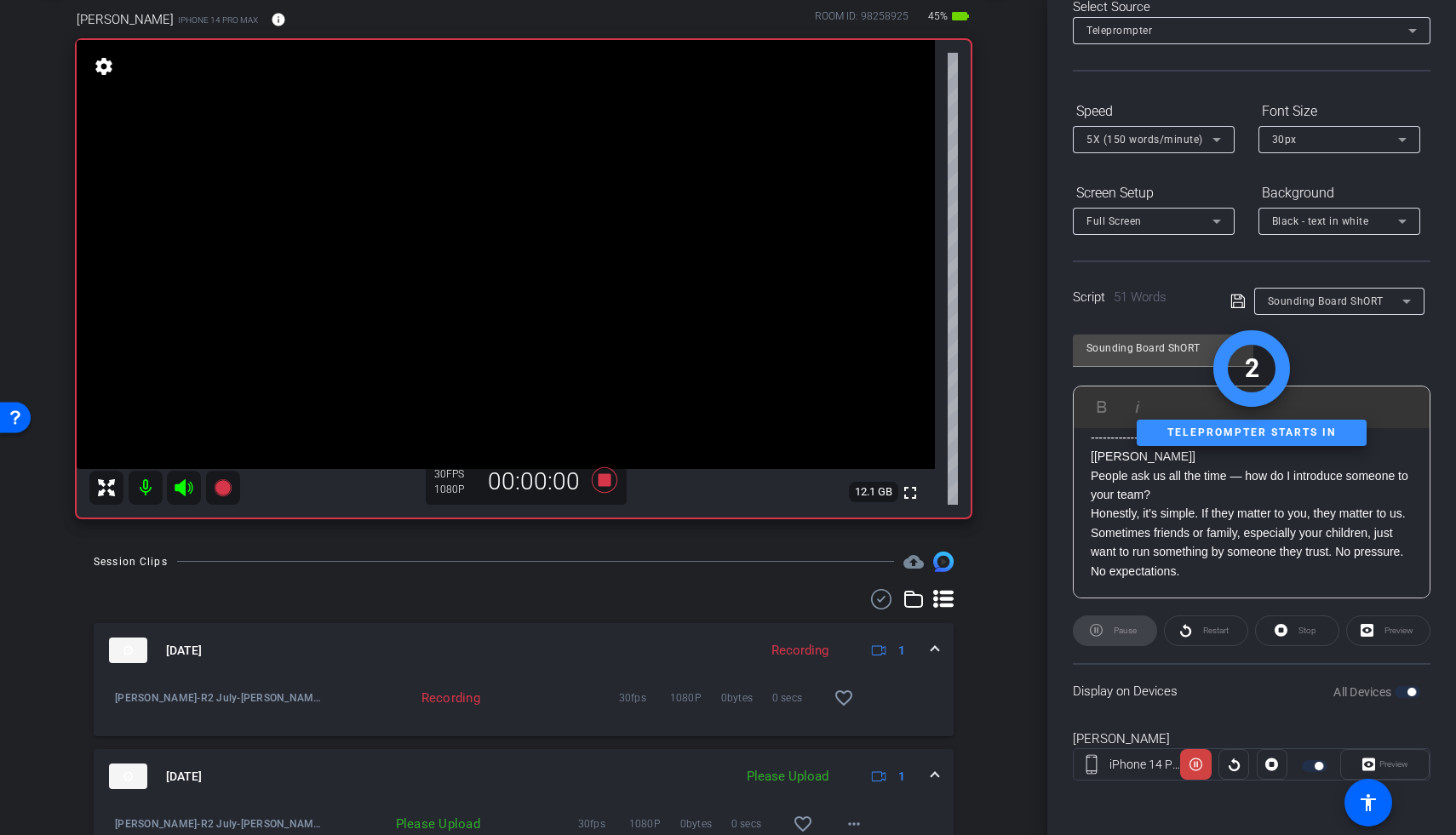
click at [186, 485] on icon at bounding box center [183, 488] width 20 height 20
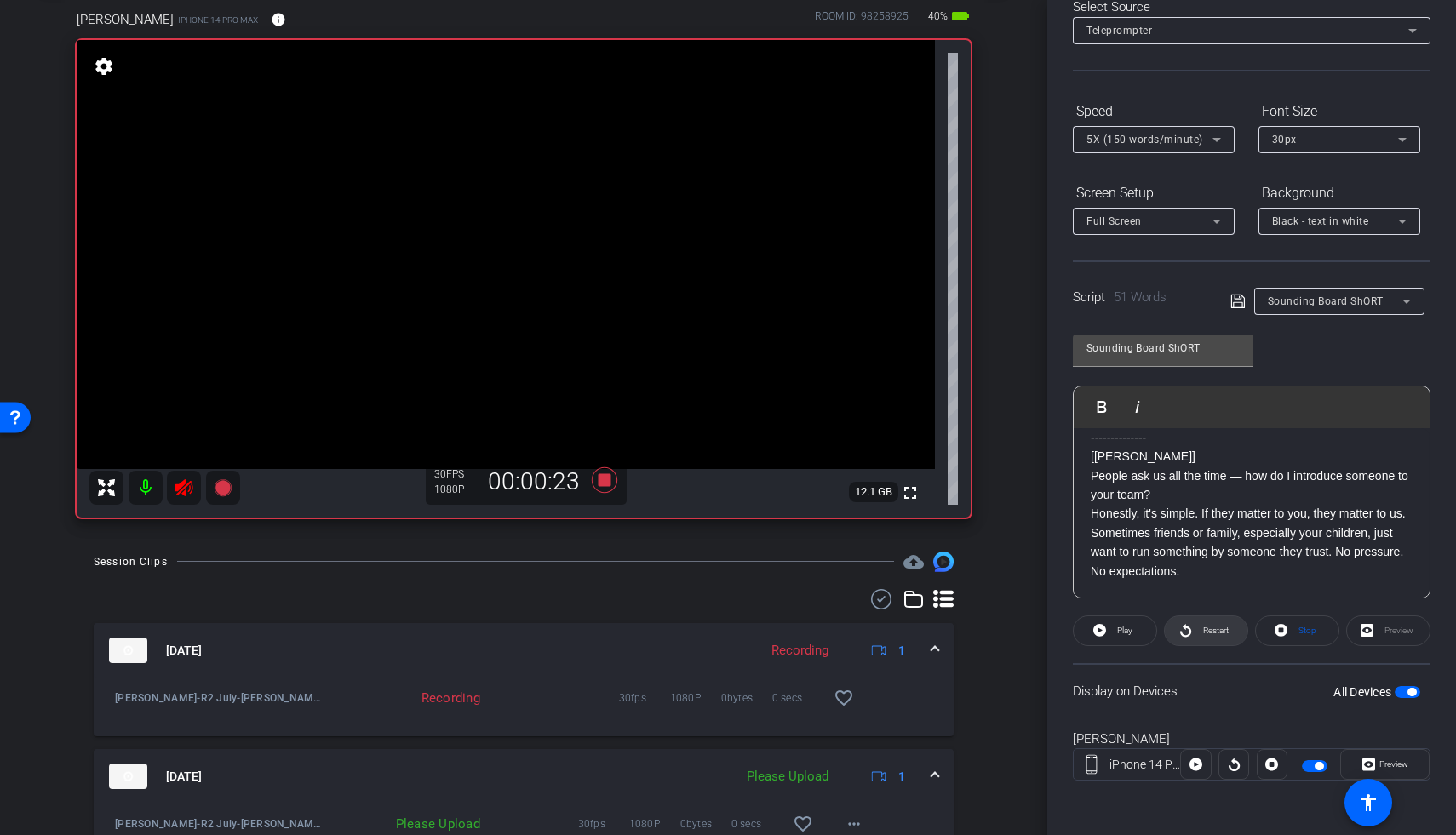
click at [1126, 626] on span "Restart" at bounding box center [1216, 631] width 25 height 10
click at [1126, 626] on icon at bounding box center [1186, 631] width 13 height 21
click at [598, 473] on icon at bounding box center [604, 480] width 41 height 31
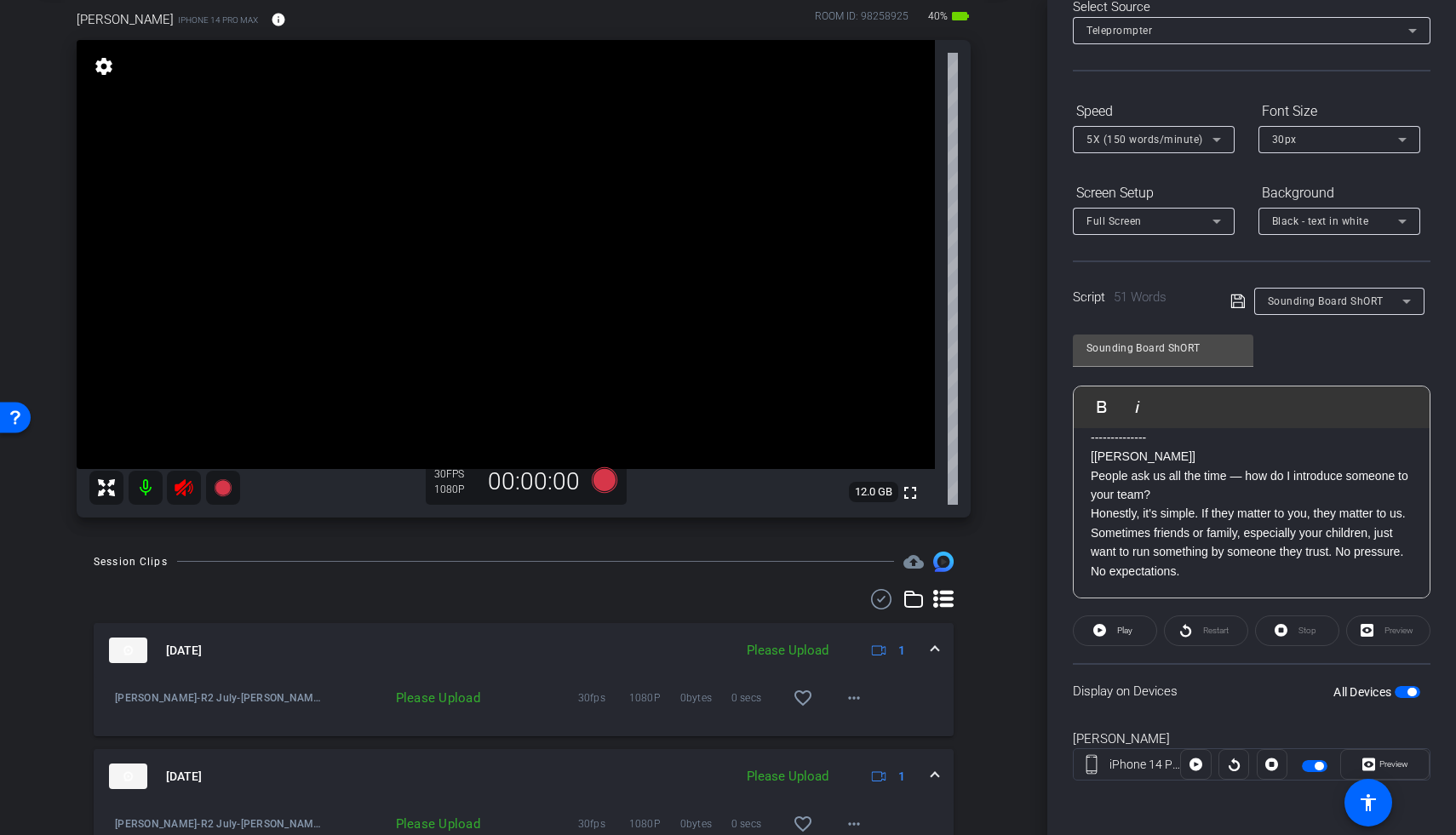
click at [185, 481] on icon at bounding box center [183, 488] width 18 height 17
click at [604, 481] on icon at bounding box center [604, 480] width 25 height 25
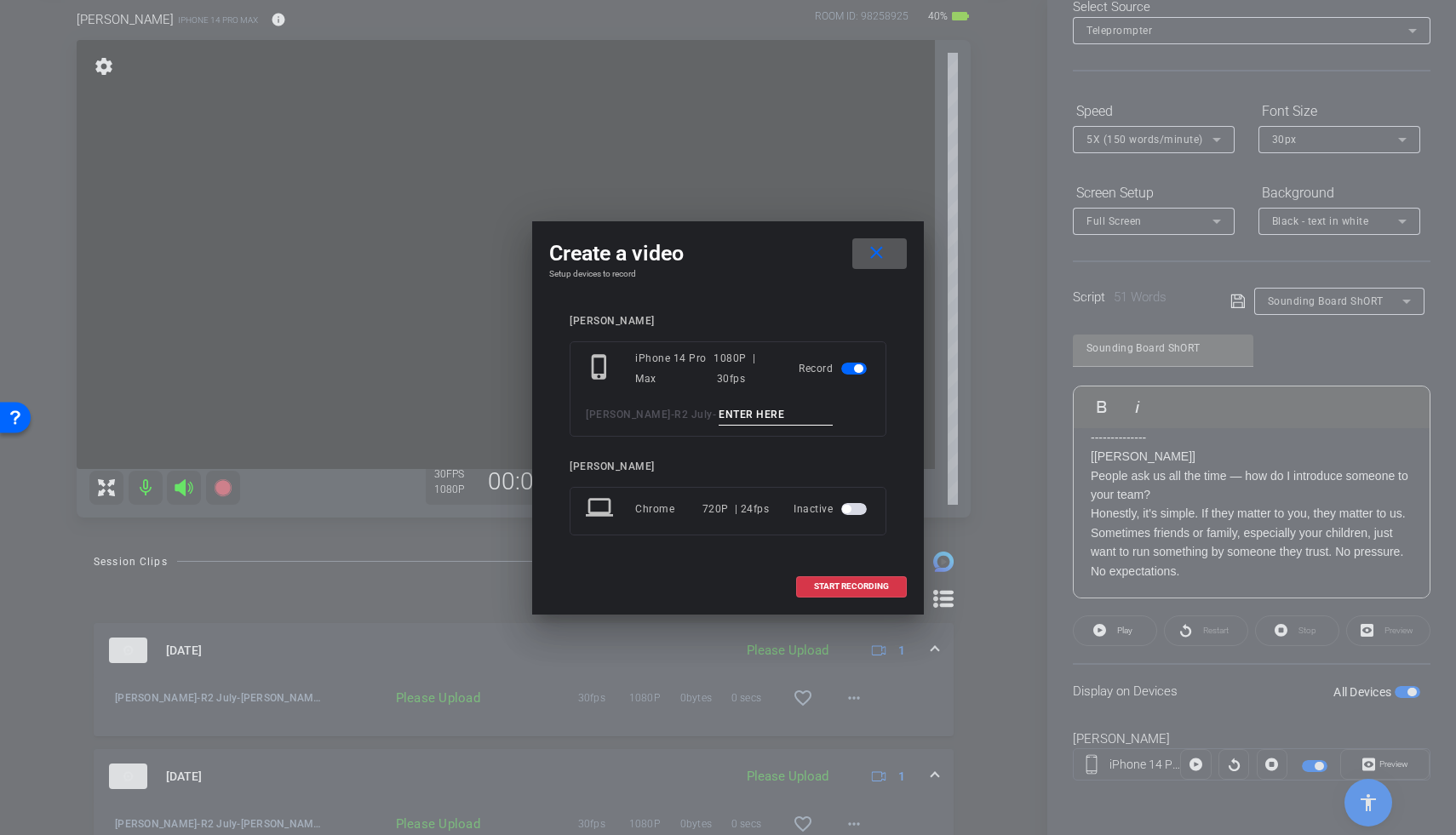
click at [753, 415] on input at bounding box center [775, 415] width 114 height 21
type input "Steve Sound TA3"
click at [874, 583] on span "START RECORDING" at bounding box center [851, 587] width 75 height 9
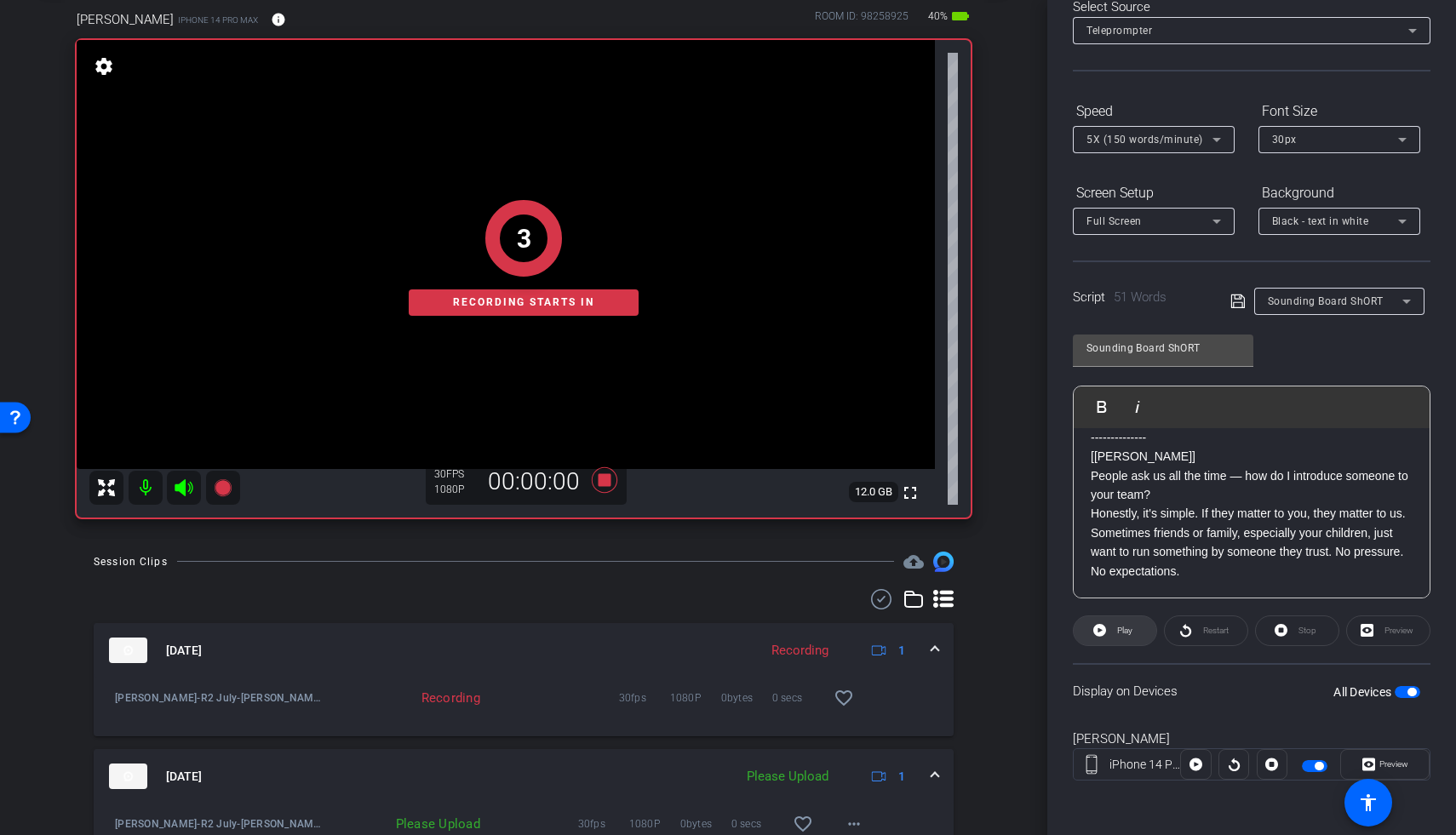
click at [1126, 632] on span at bounding box center [1115, 631] width 82 height 41
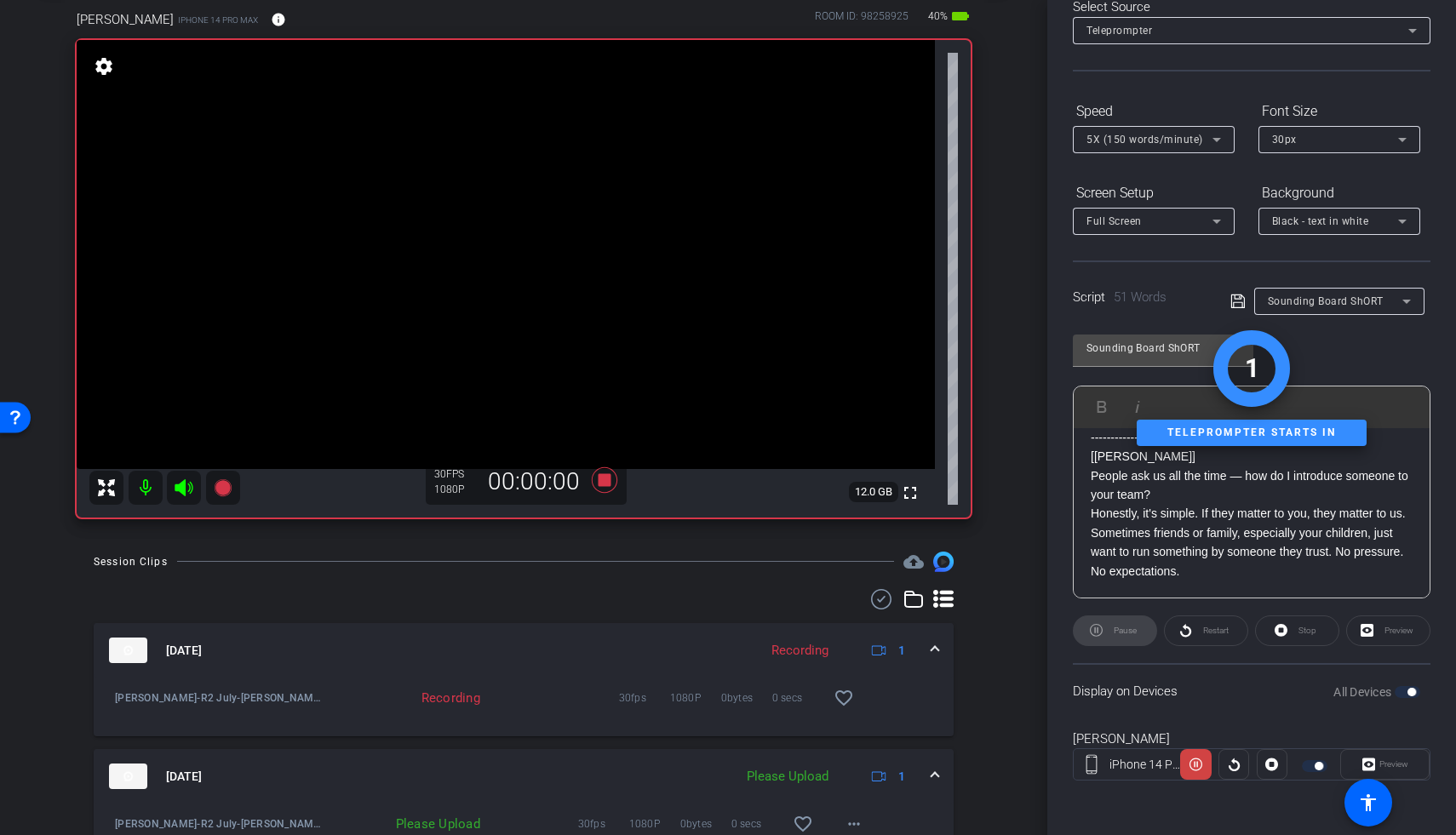
click at [185, 483] on icon at bounding box center [183, 488] width 18 height 17
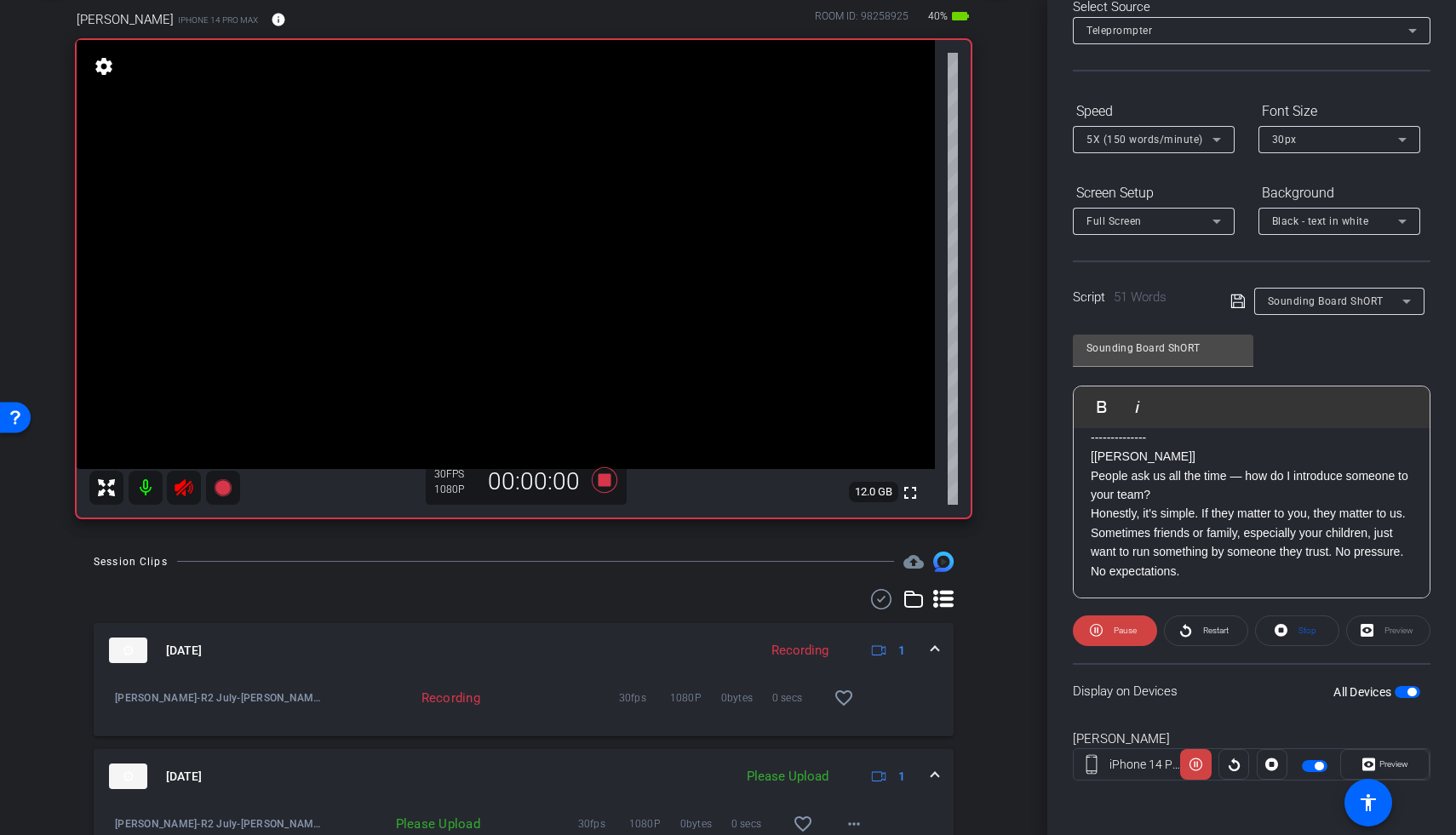
scroll to position [375, 0]
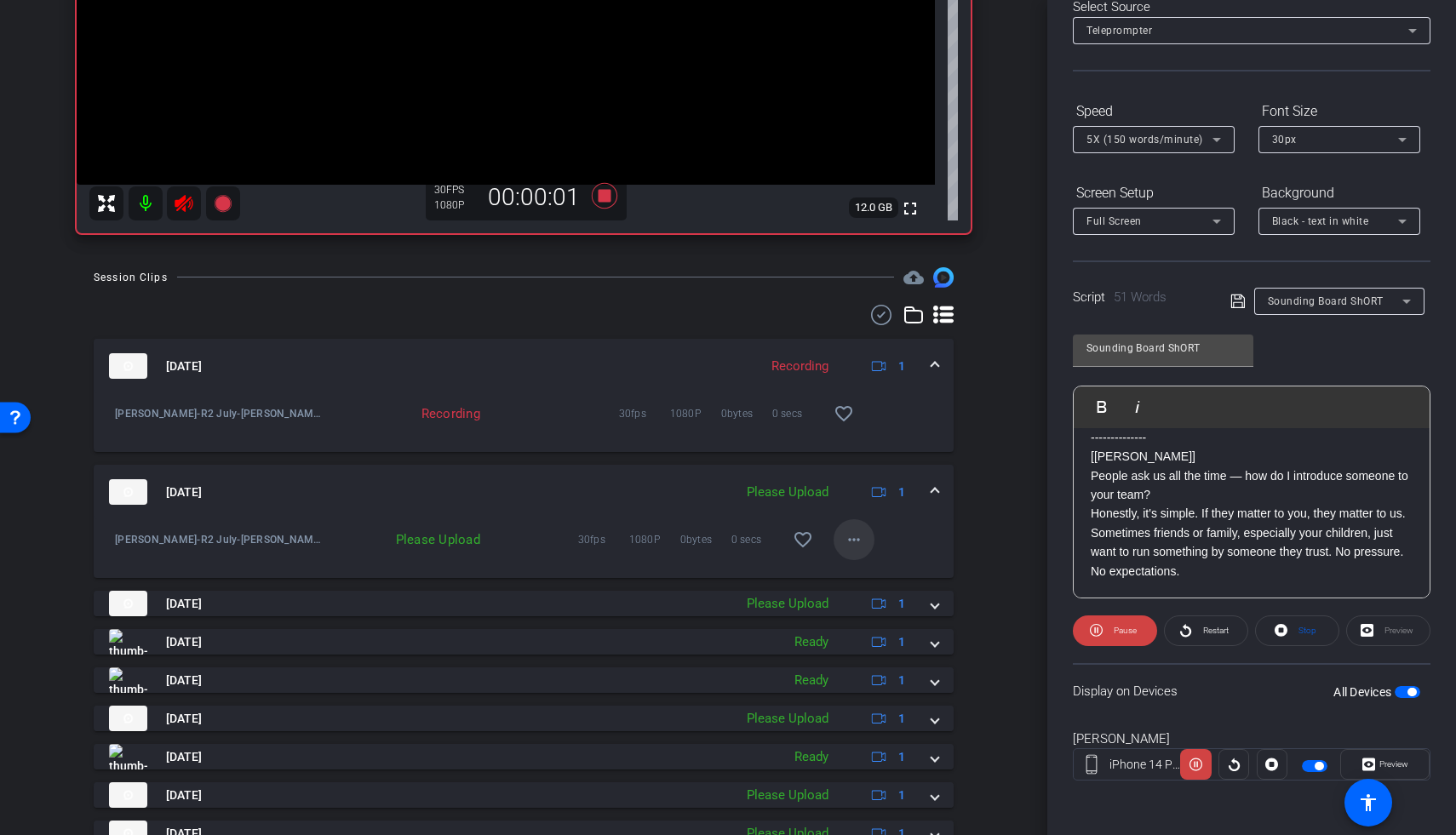
click at [849, 536] on mat-icon "more_horiz" at bounding box center [853, 539] width 20 height 20
click at [862, 561] on div "Upload Archive clip Delete clip" at bounding box center [872, 596] width 96 height 73
click at [863, 570] on div "Moyer-R2 July-Steve Sound TA2-2025-08-14-11-50-35-991-0 Please Upload 30fps 108…" at bounding box center [524, 548] width 860 height 59
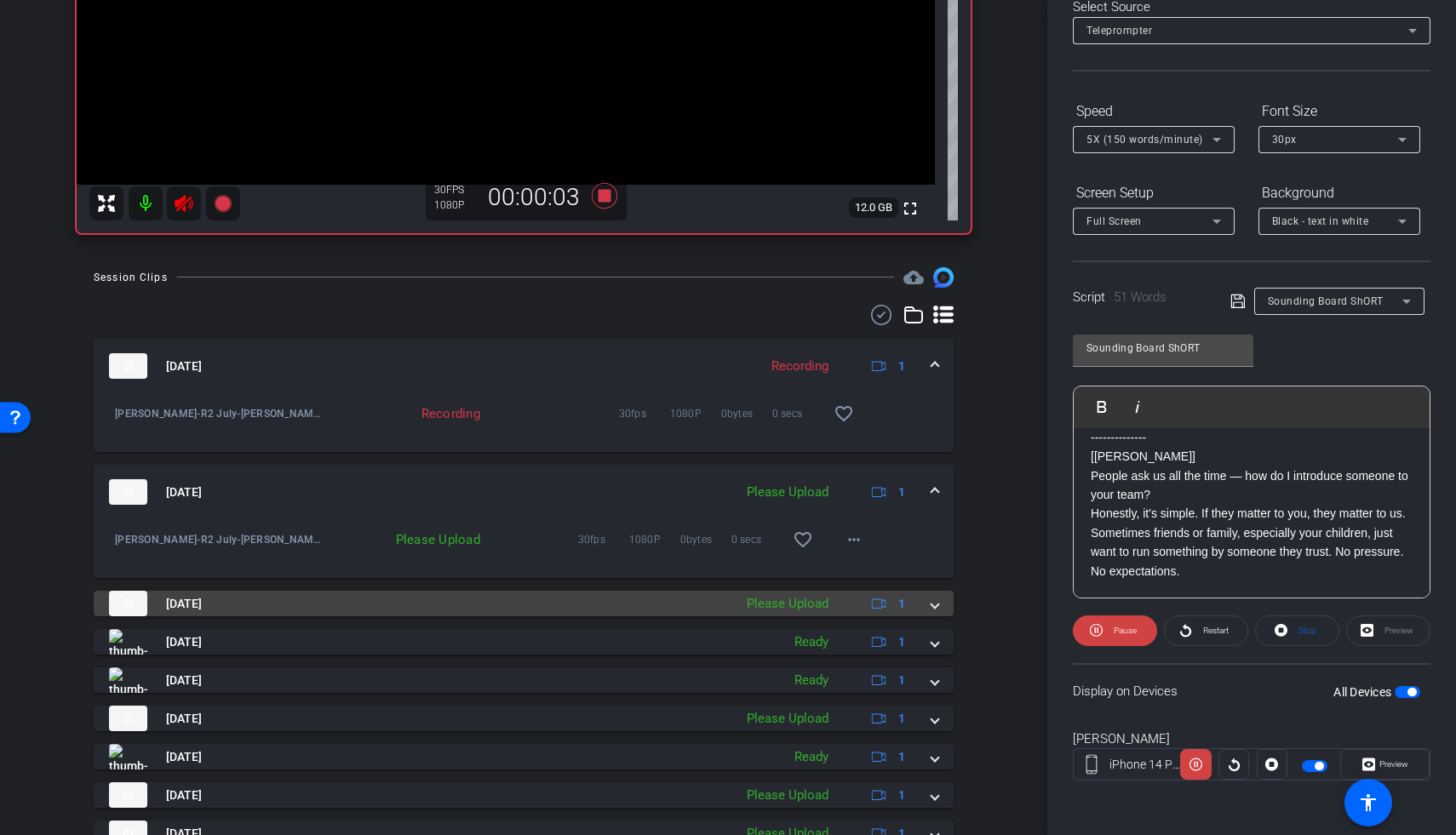
click at [931, 606] on span at bounding box center [935, 604] width 7 height 18
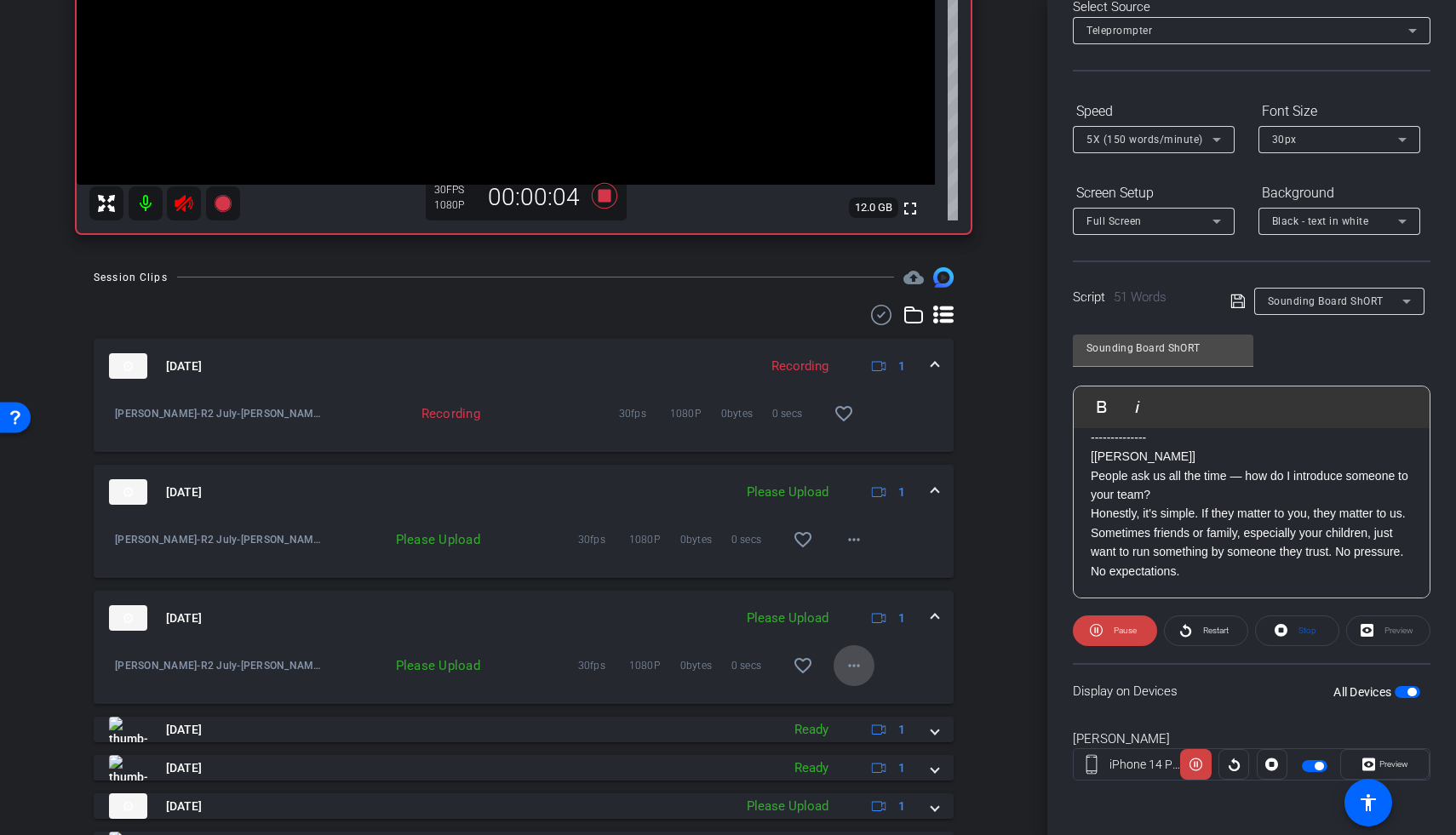
click at [852, 668] on mat-icon "more_horiz" at bounding box center [853, 665] width 20 height 20
click at [855, 699] on span "Upload" at bounding box center [872, 700] width 68 height 20
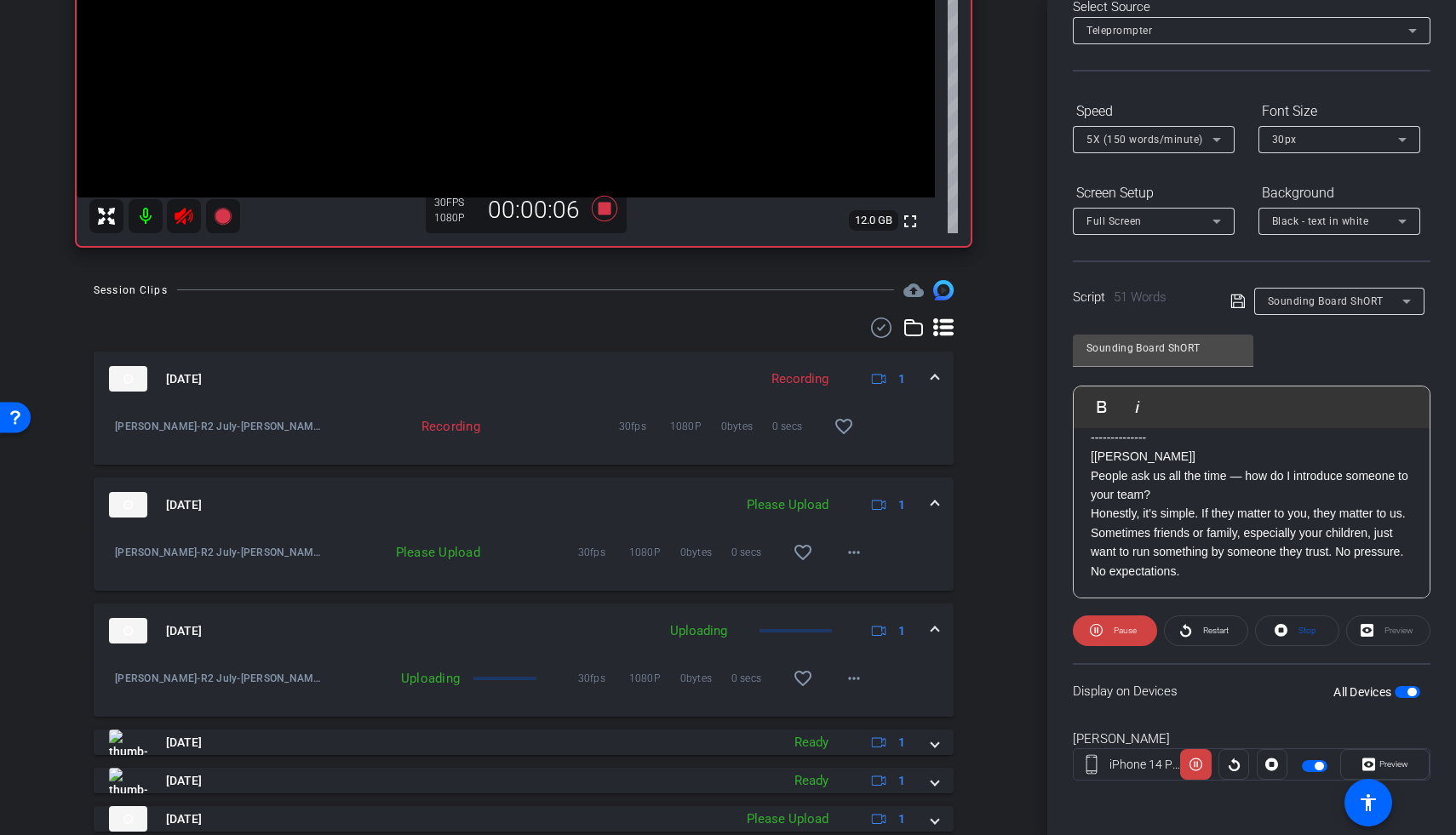
scroll to position [0, 0]
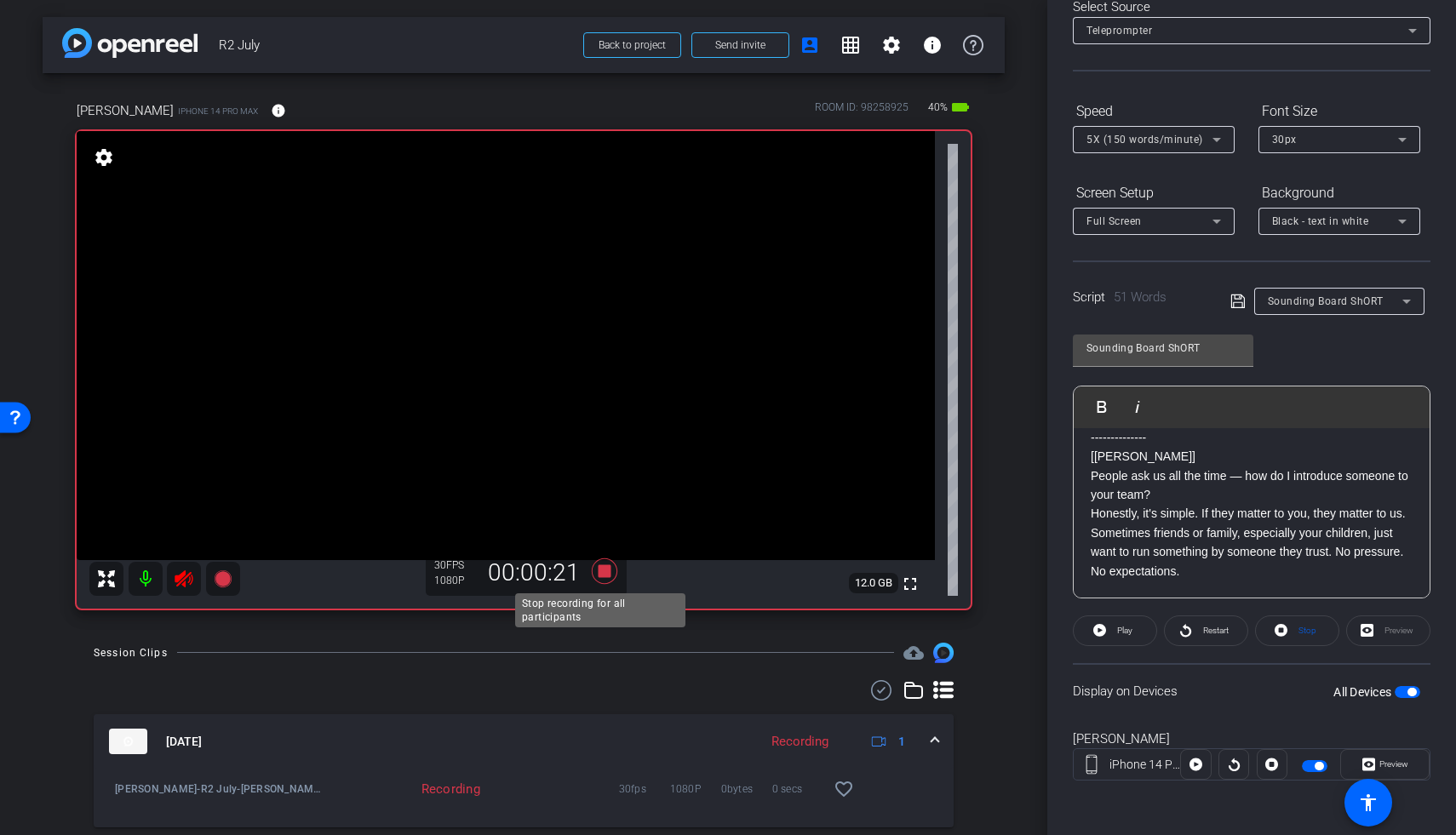
click at [610, 570] on icon at bounding box center [604, 571] width 41 height 31
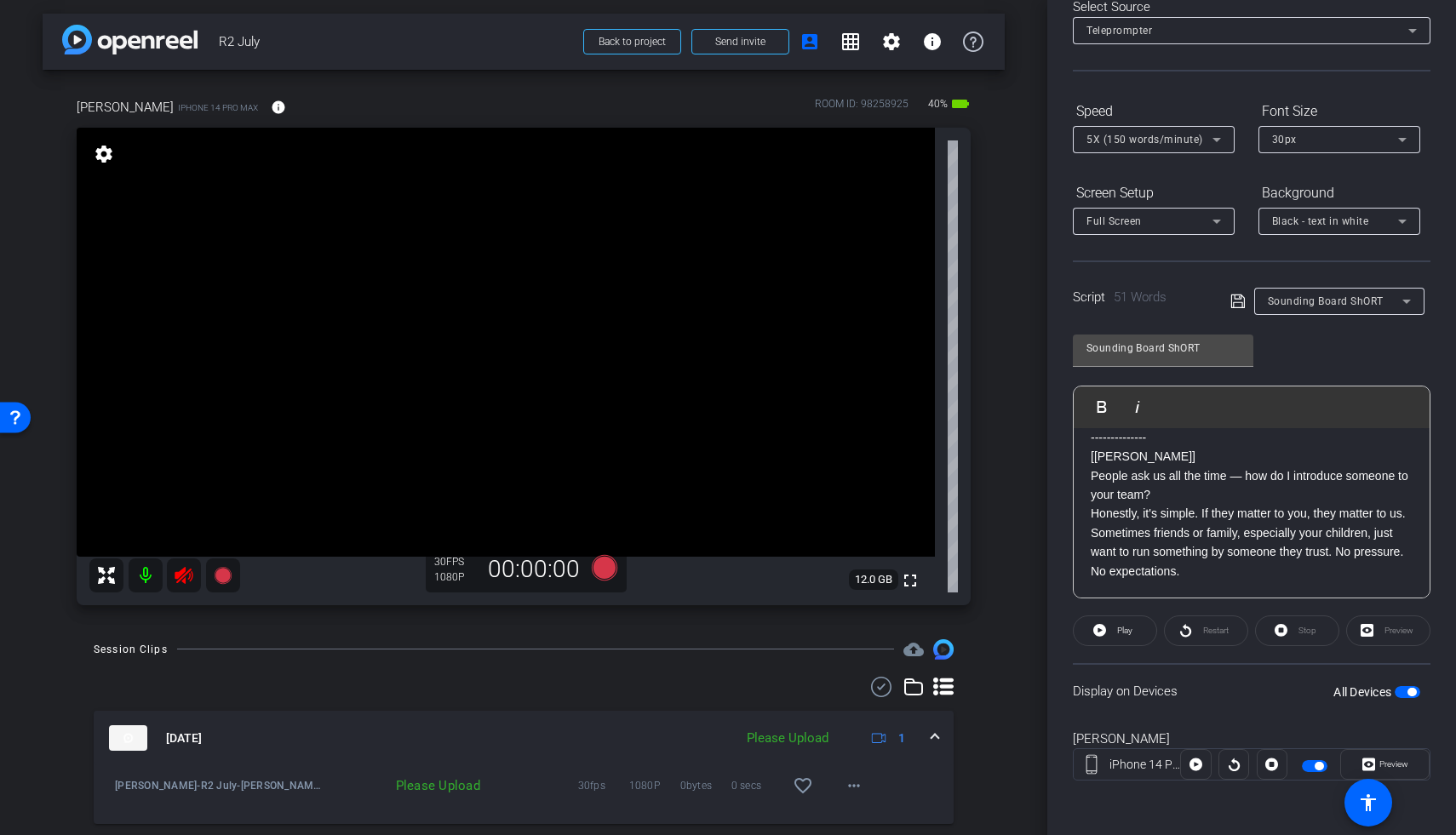
click at [188, 572] on icon at bounding box center [183, 575] width 18 height 17
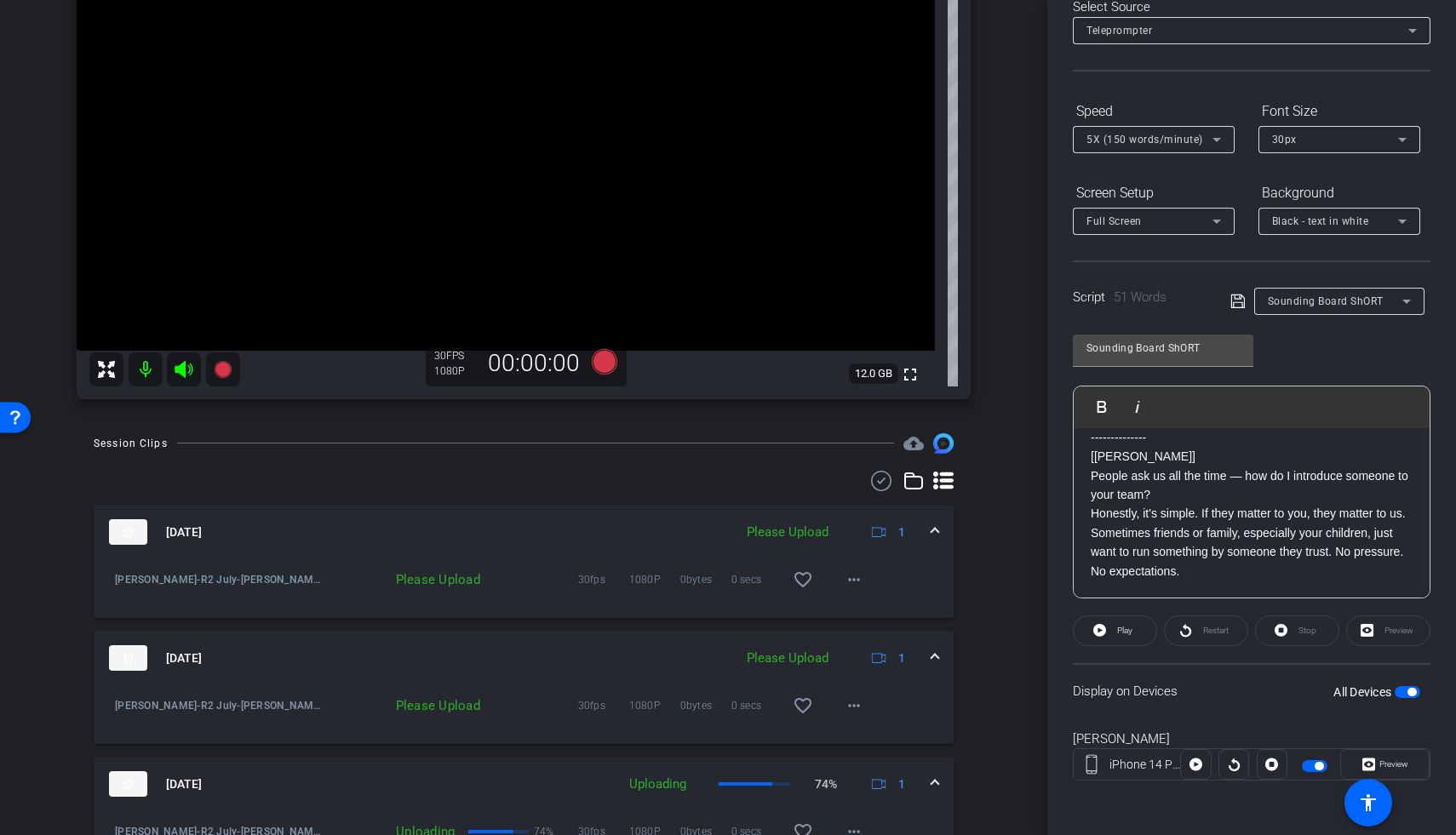
scroll to position [340, 0]
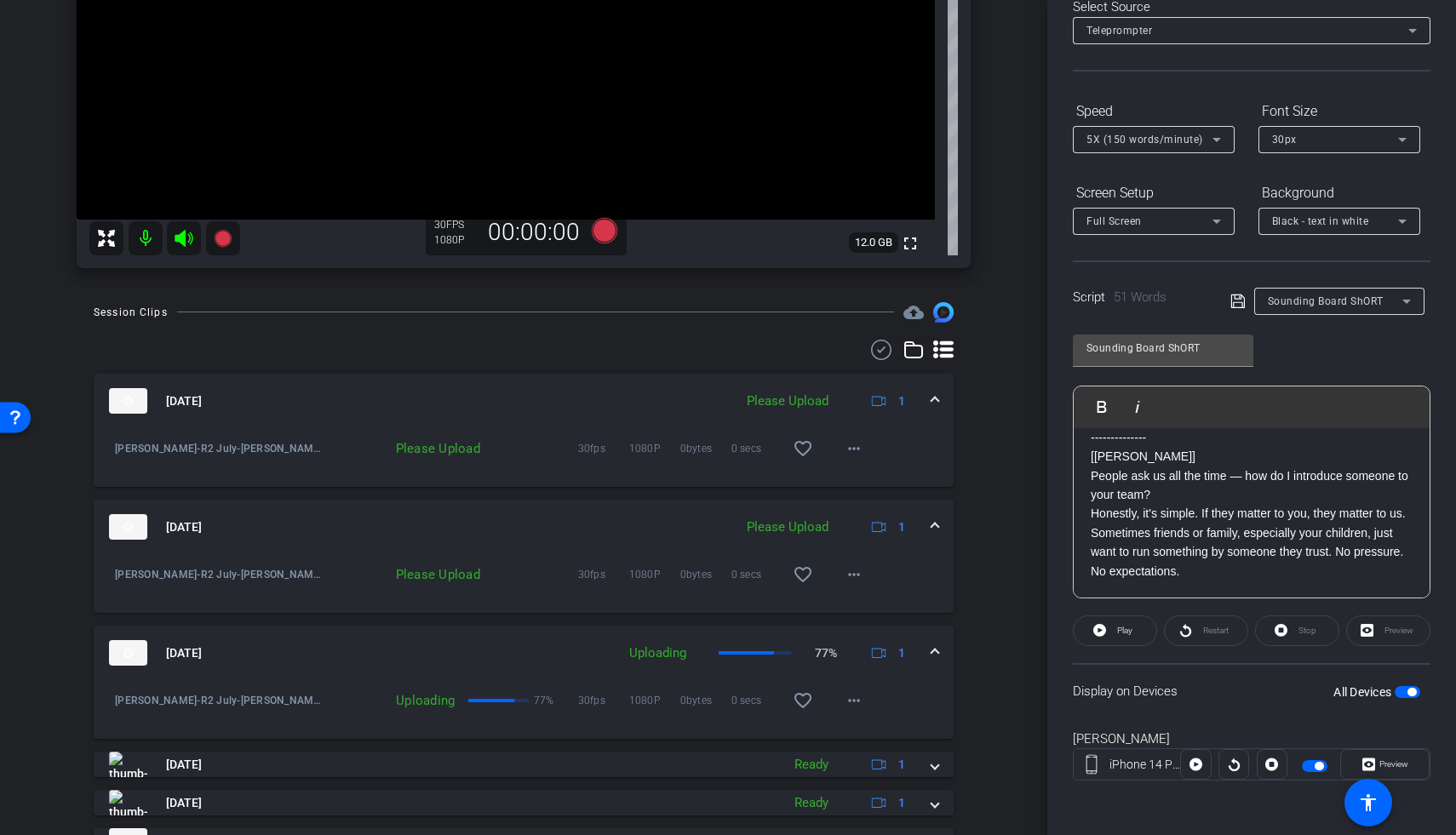
click at [846, 471] on div "Moyer-R2 July-Steve Sound TA3-2025-08-14-11-52-06-495-0 Please Upload 30fps 108…" at bounding box center [524, 457] width 860 height 59
click at [846, 458] on mat-icon "more_horiz" at bounding box center [853, 448] width 20 height 20
click at [856, 482] on span "Upload" at bounding box center [872, 484] width 68 height 20
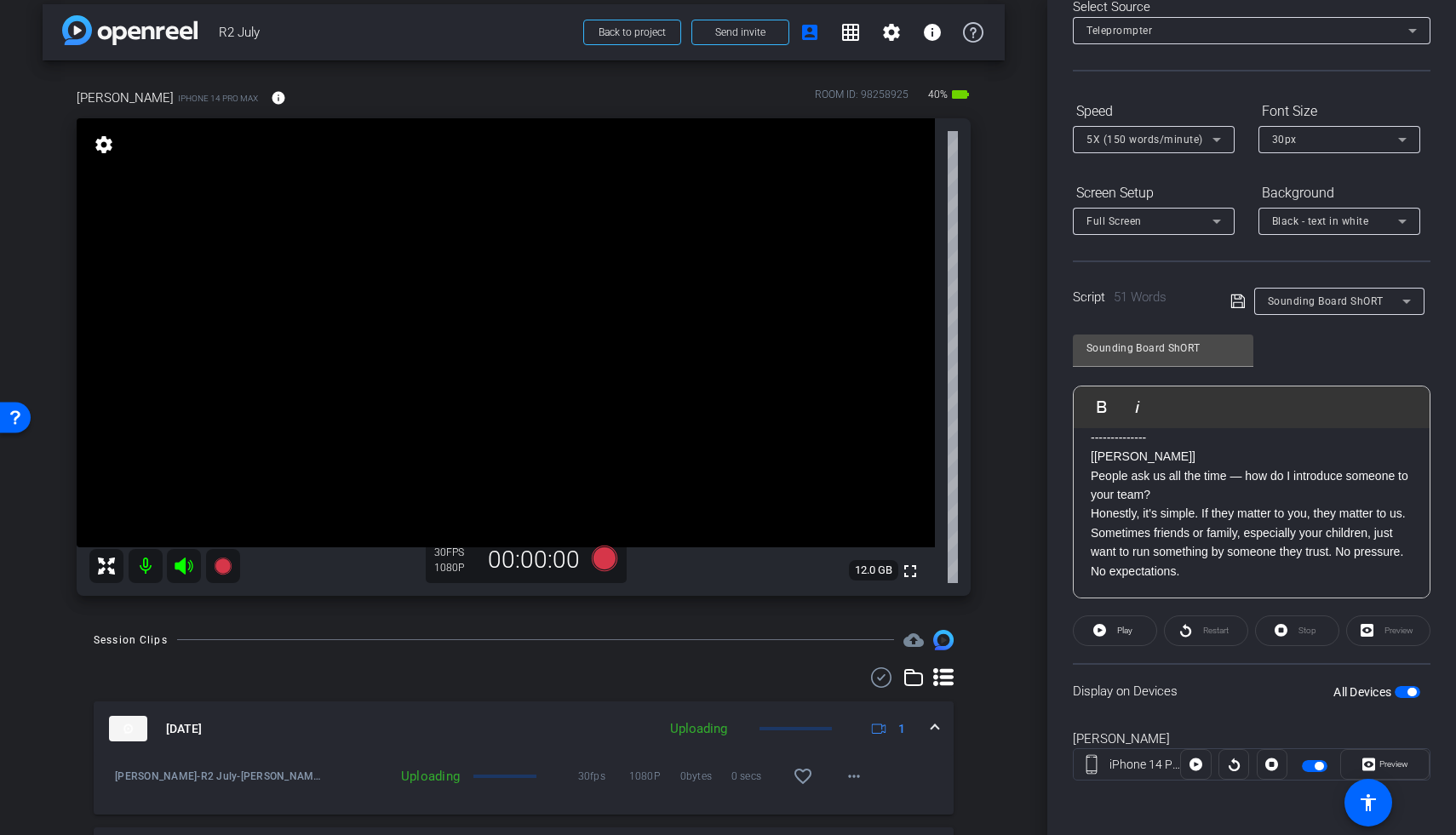
click at [1126, 693] on span "button" at bounding box center [1407, 692] width 25 height 12
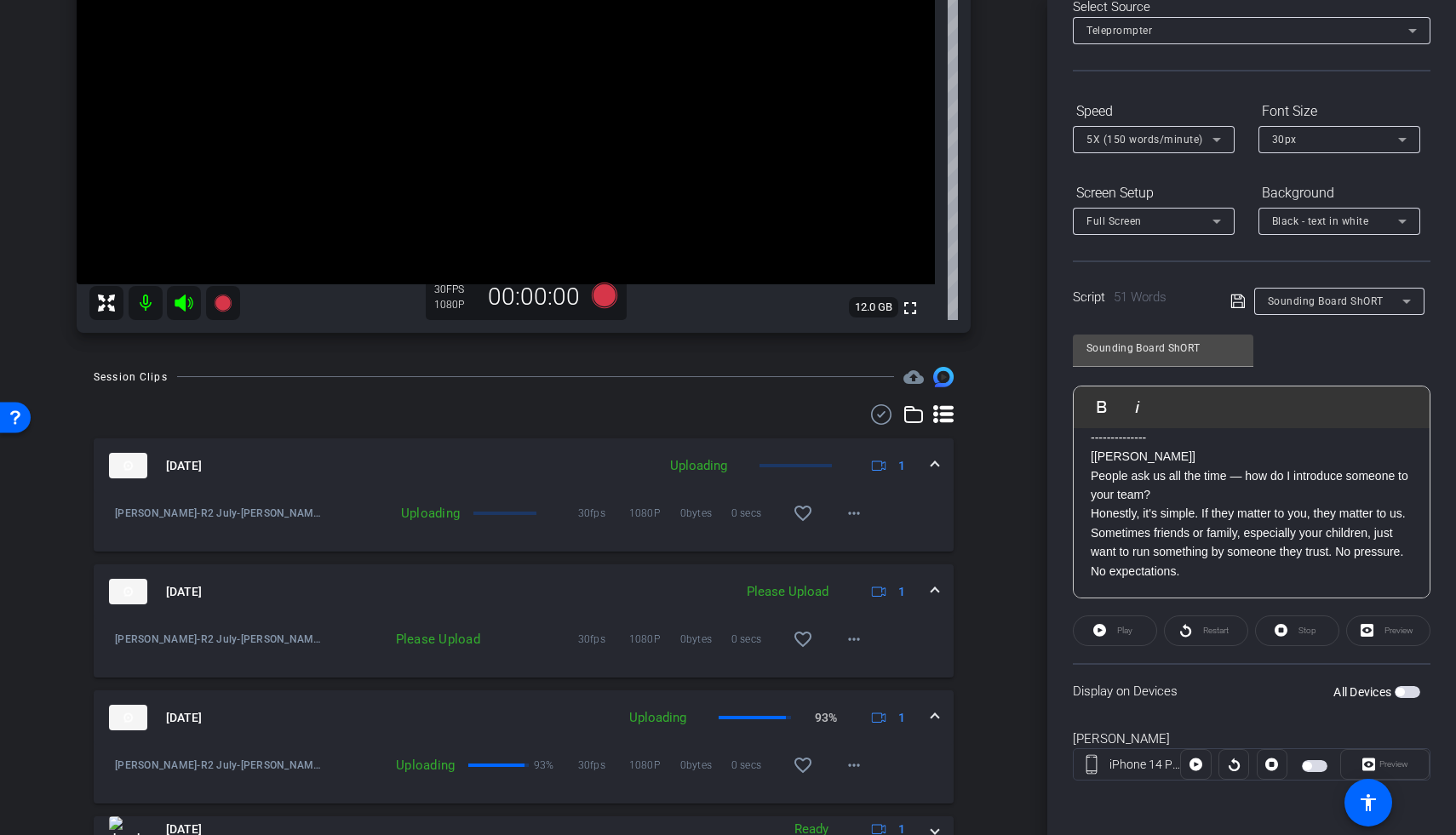
scroll to position [573, 0]
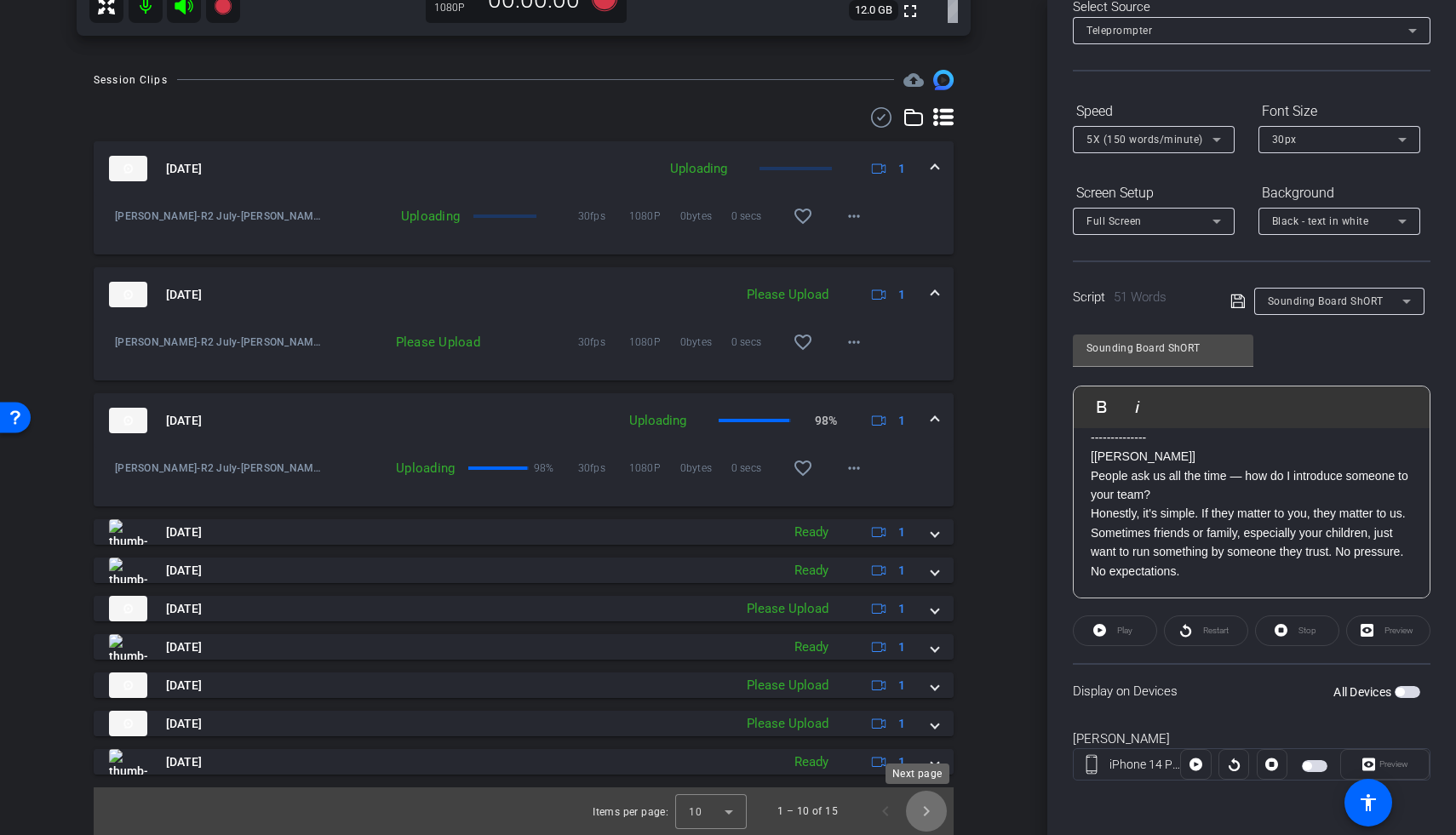
click at [910, 720] on span "Next page" at bounding box center [926, 811] width 41 height 41
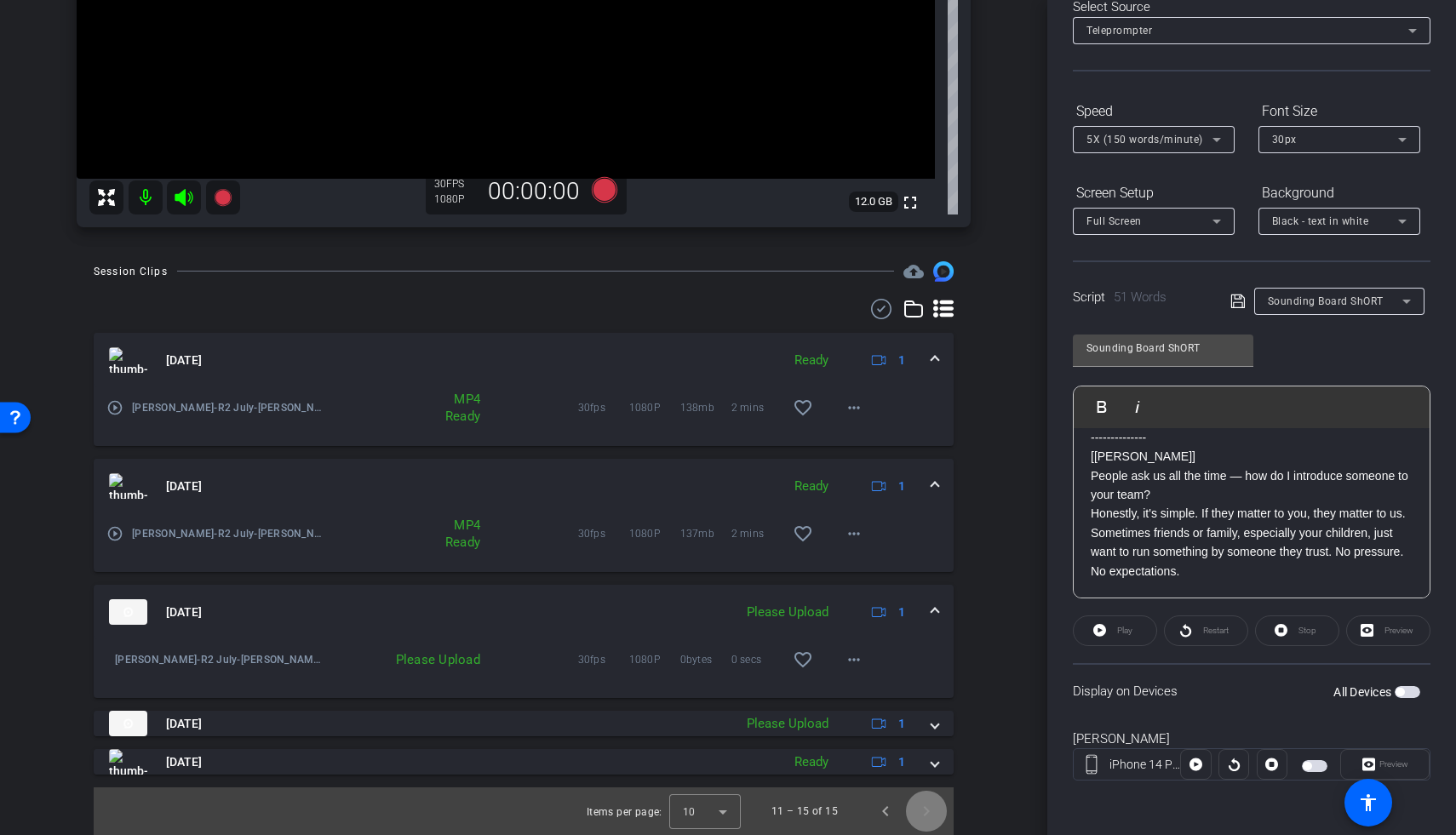
scroll to position [382, 0]
click at [916, 720] on span "Next page" at bounding box center [926, 811] width 41 height 41
click at [876, 720] on span "Previous page" at bounding box center [885, 811] width 41 height 41
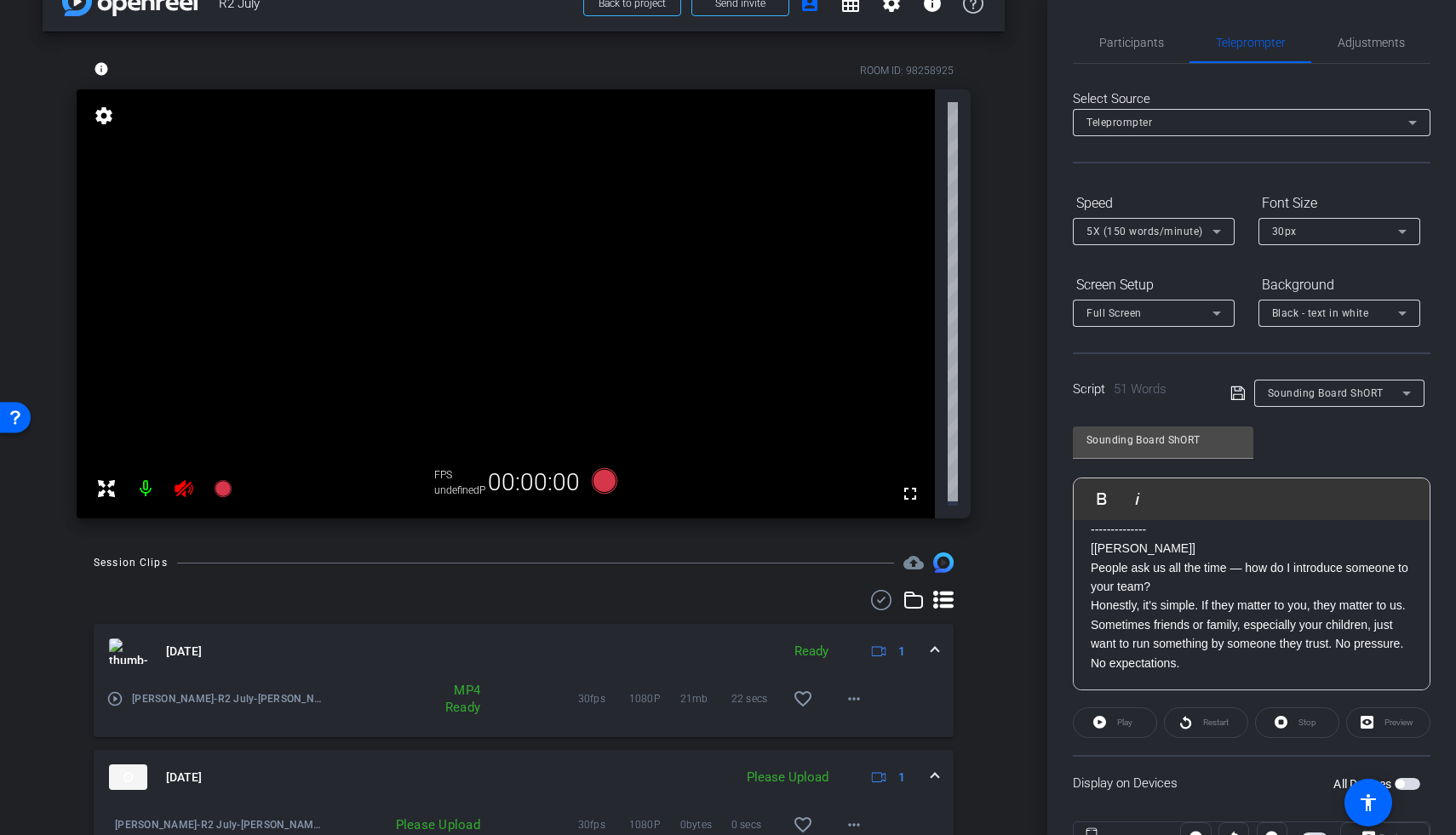
scroll to position [96, 0]
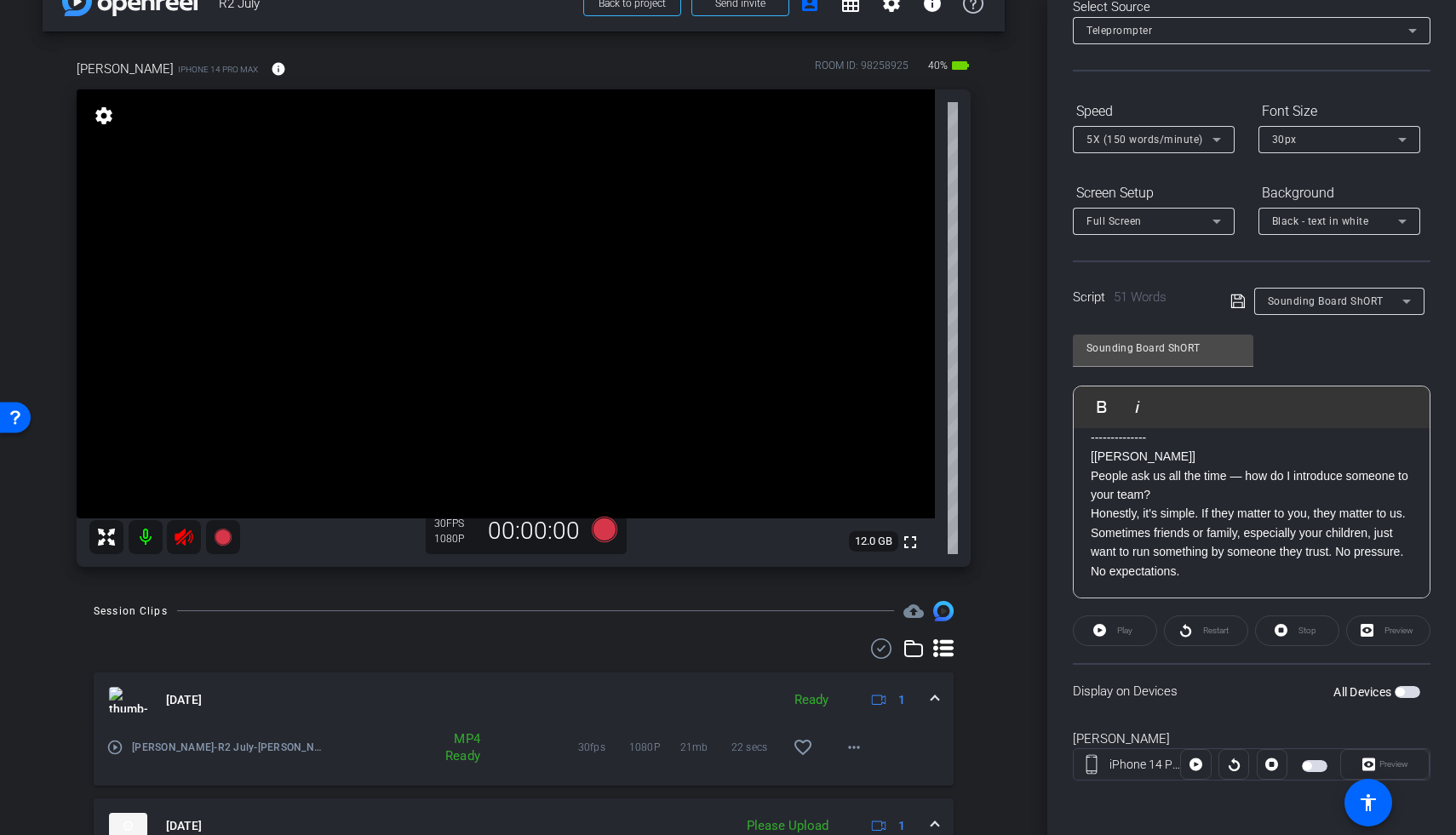
click at [181, 538] on icon at bounding box center [183, 537] width 20 height 20
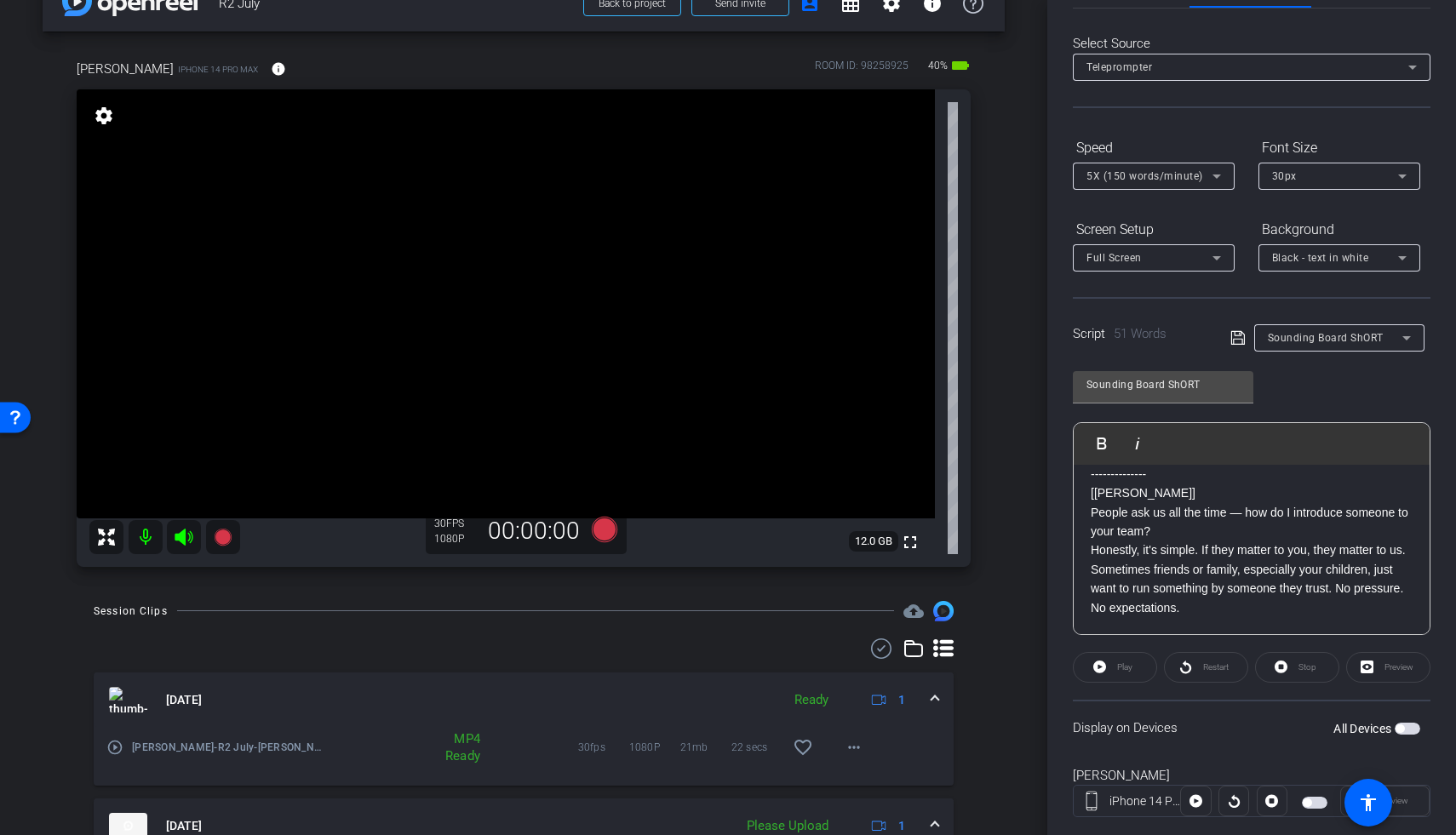
scroll to position [0, 0]
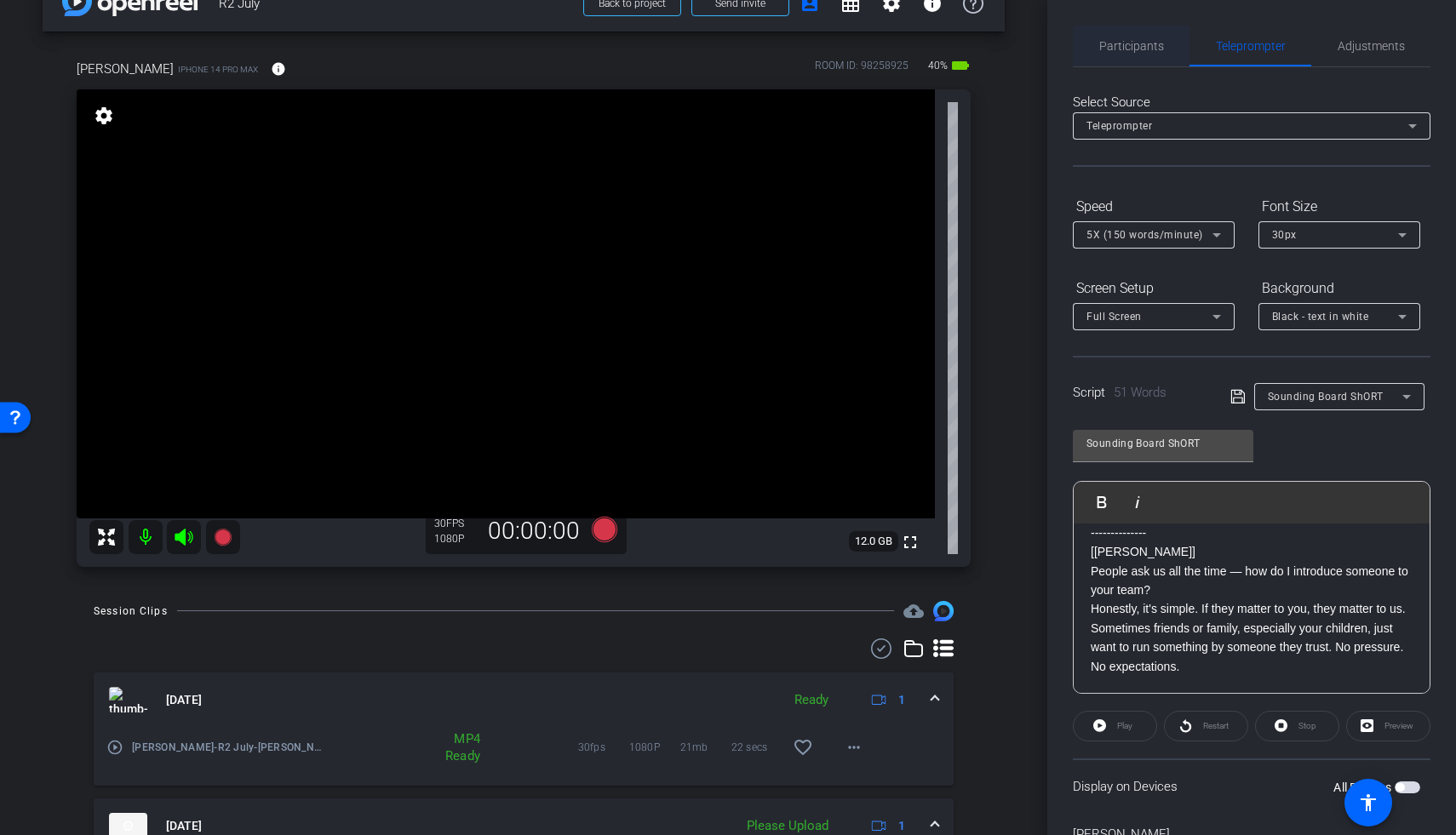
click at [1108, 57] on span "Participants" at bounding box center [1131, 46] width 65 height 41
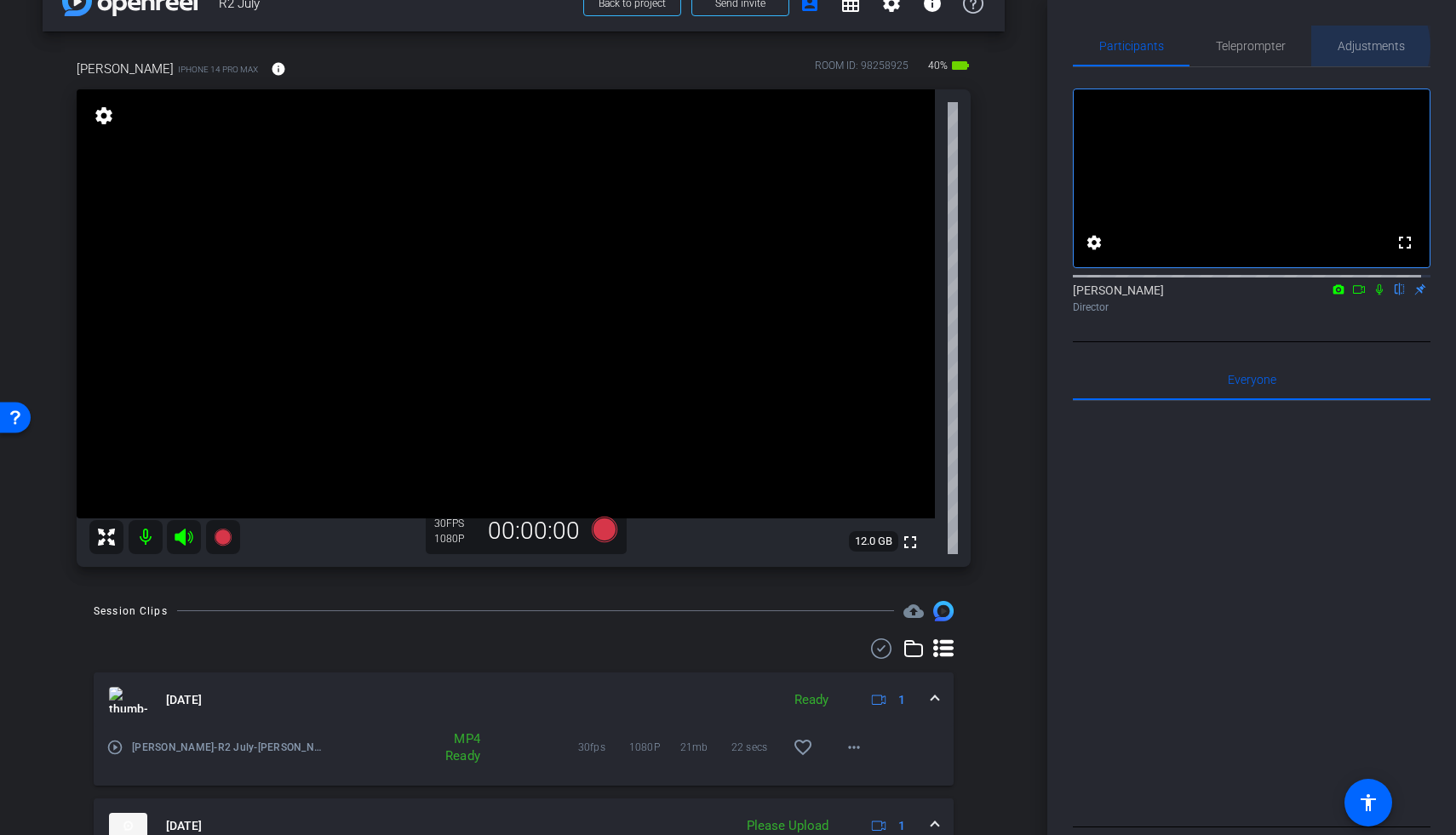
click at [1126, 46] on span "Adjustments" at bounding box center [1371, 46] width 68 height 12
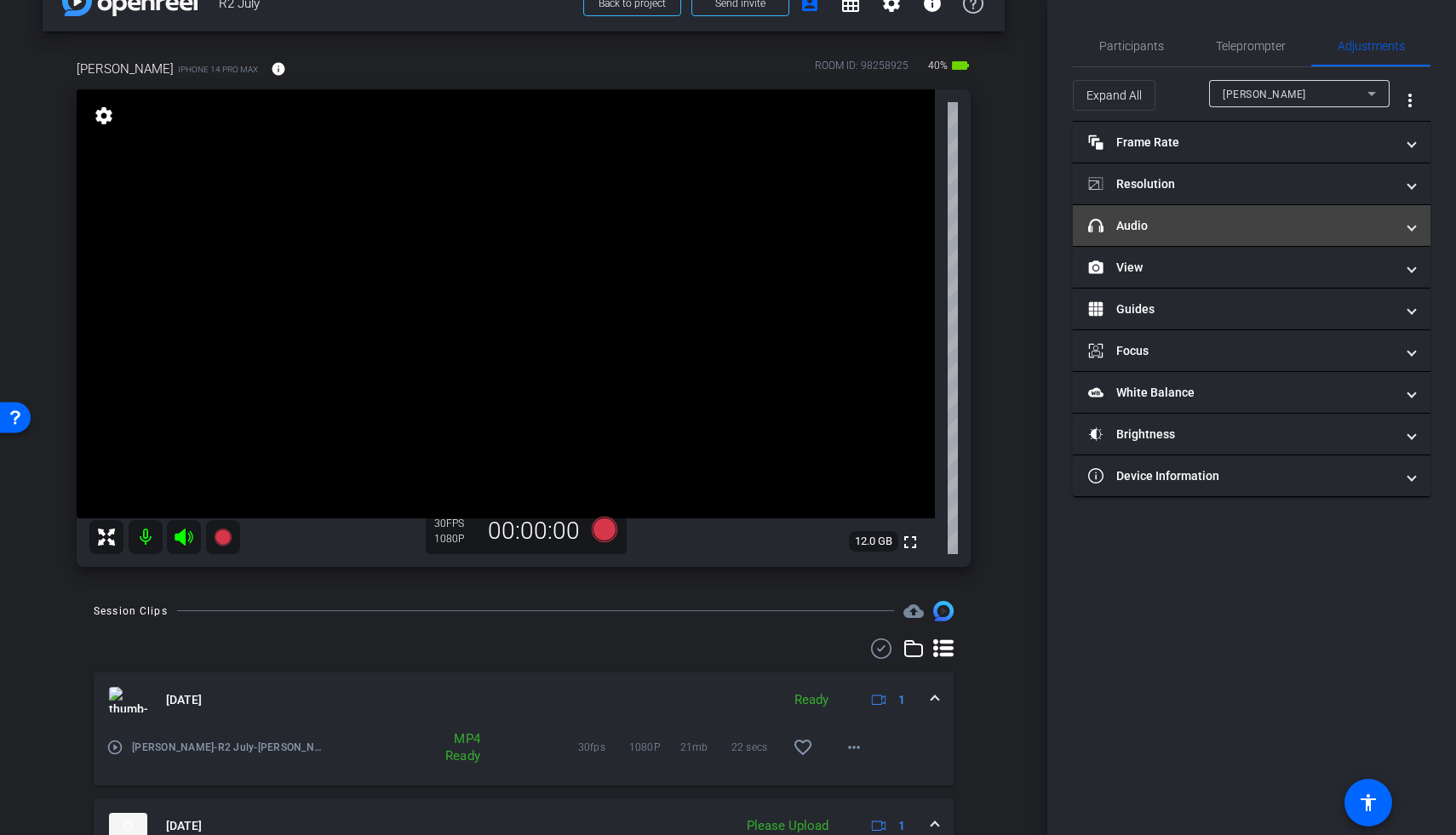
click at [1126, 228] on mat-panel-title "headphone icon Audio" at bounding box center [1241, 226] width 306 height 18
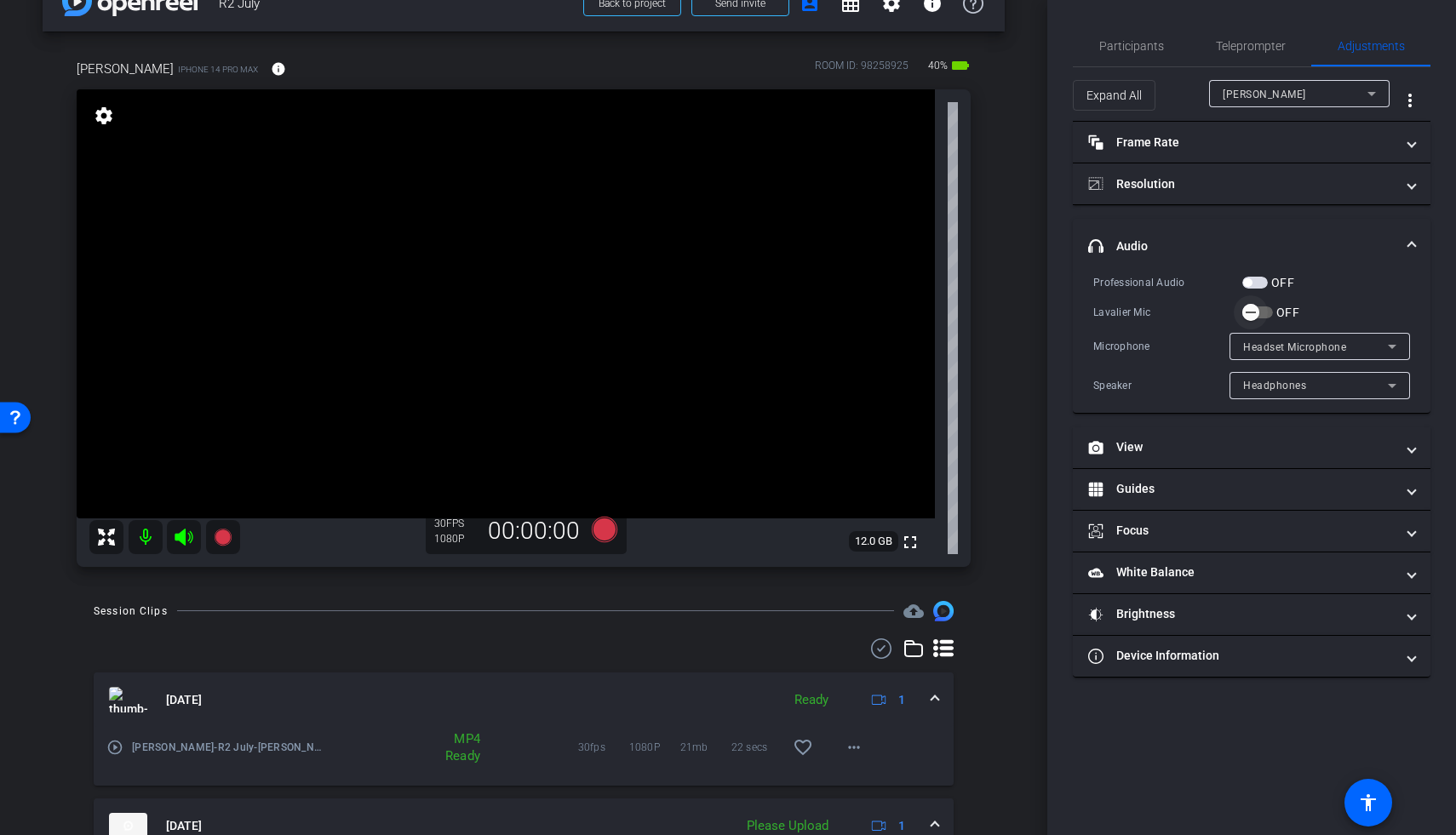
click at [1126, 310] on span "button" at bounding box center [1251, 312] width 34 height 34
click at [1126, 53] on span "Participants" at bounding box center [1131, 46] width 65 height 41
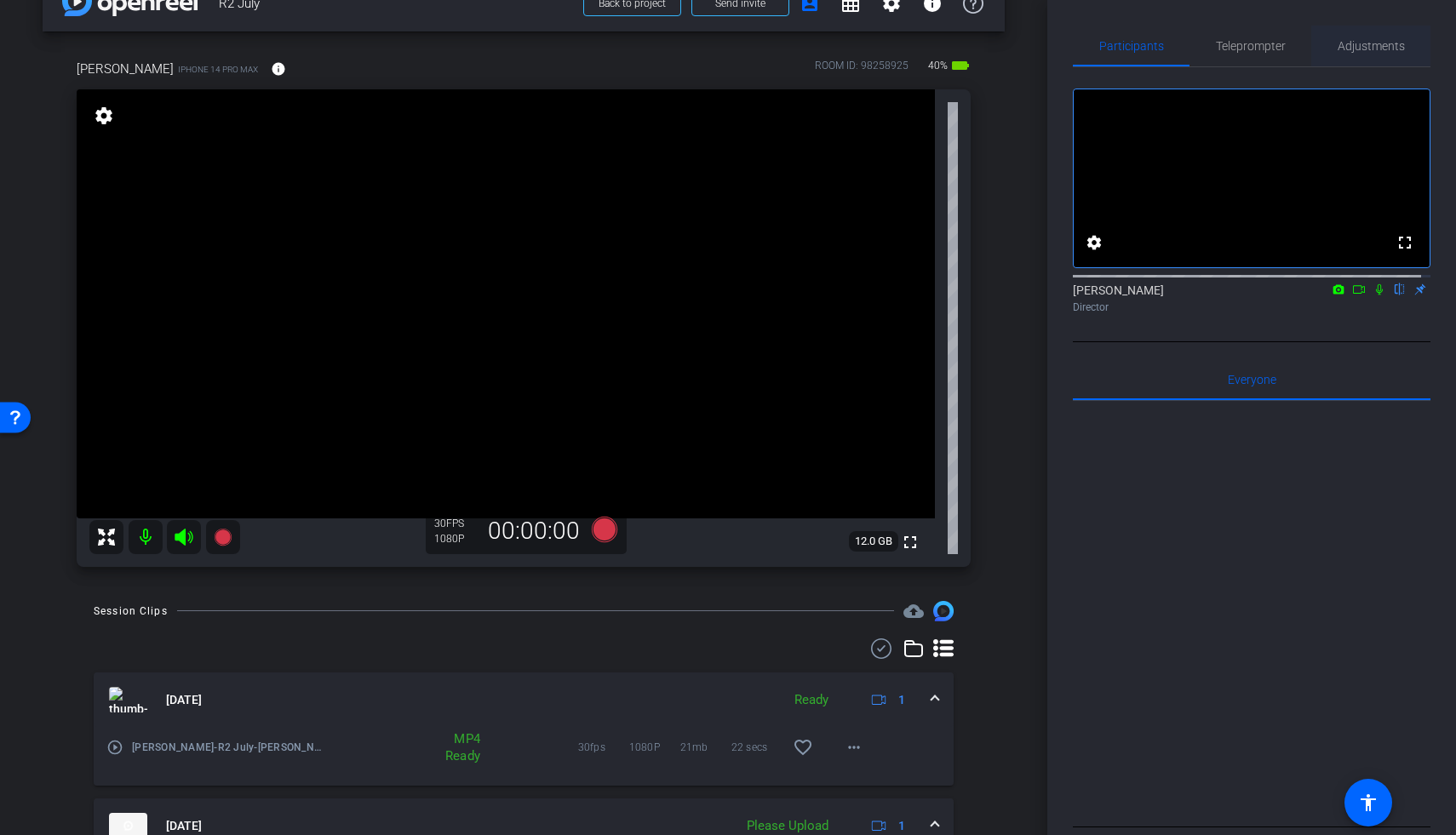
click at [1126, 50] on span "Adjustments" at bounding box center [1371, 46] width 68 height 12
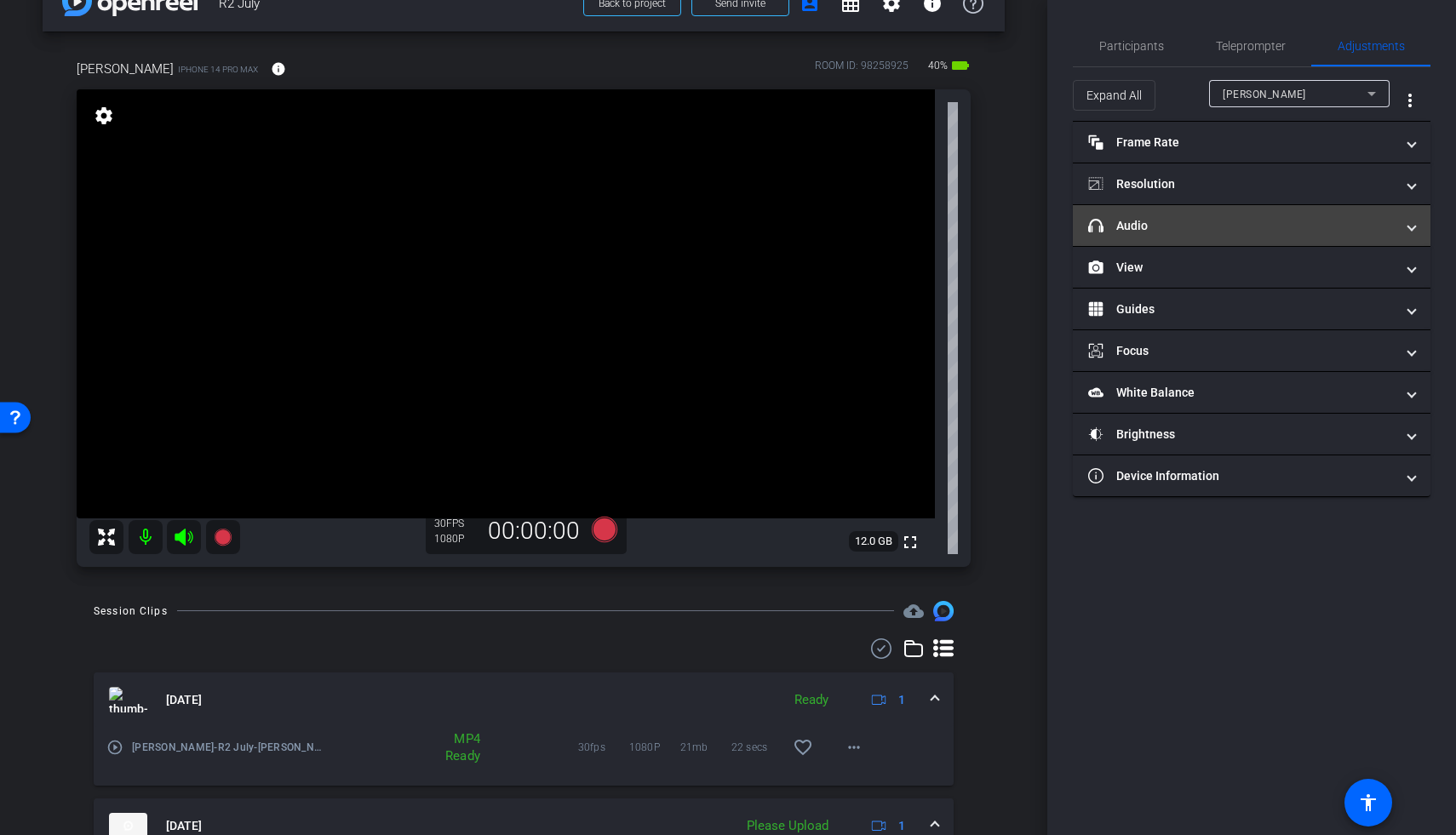
click at [1126, 221] on mat-panel-title "headphone icon Audio" at bounding box center [1241, 226] width 306 height 18
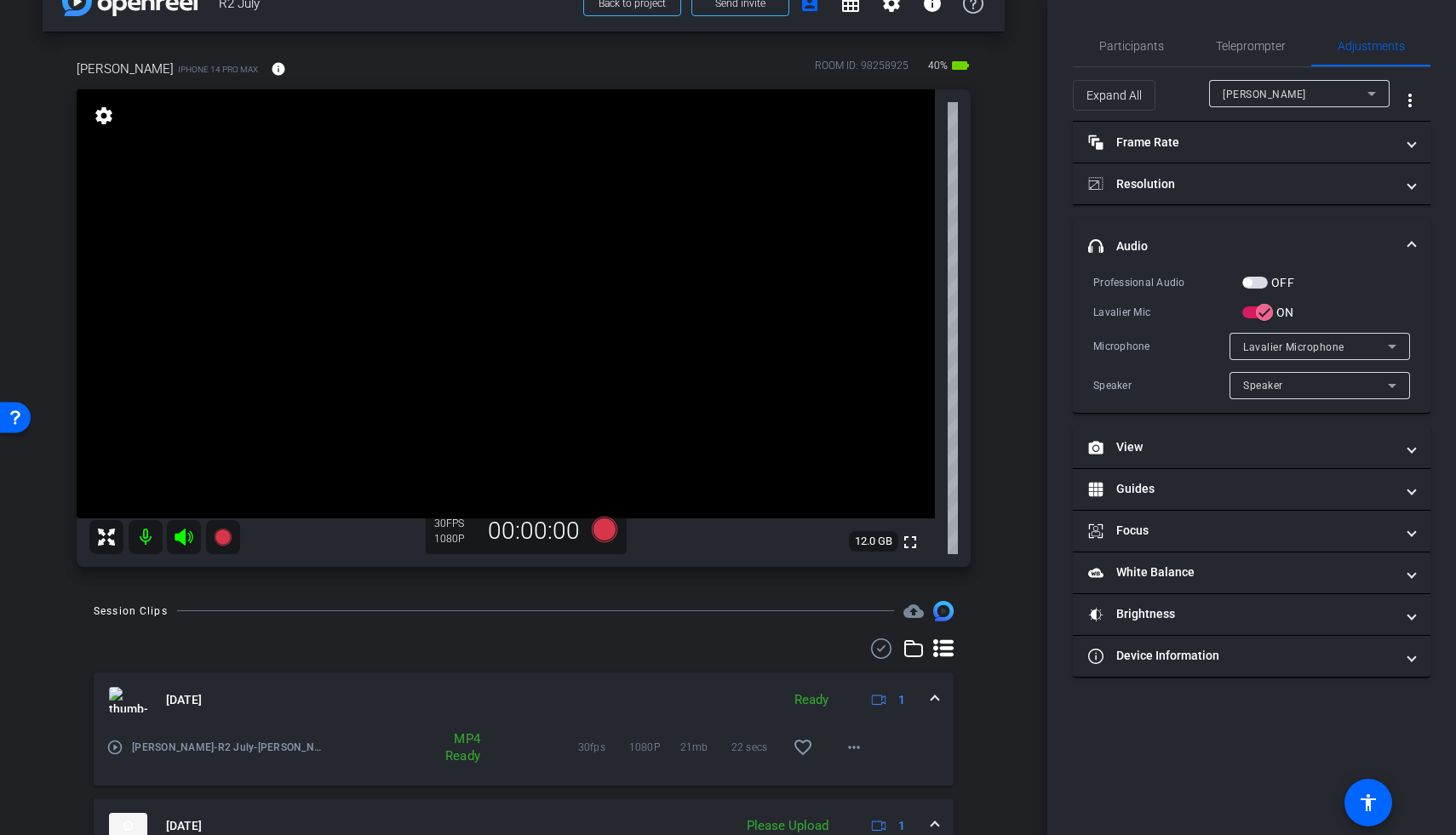
click at [1126, 283] on span "button" at bounding box center [1254, 282] width 25 height 12
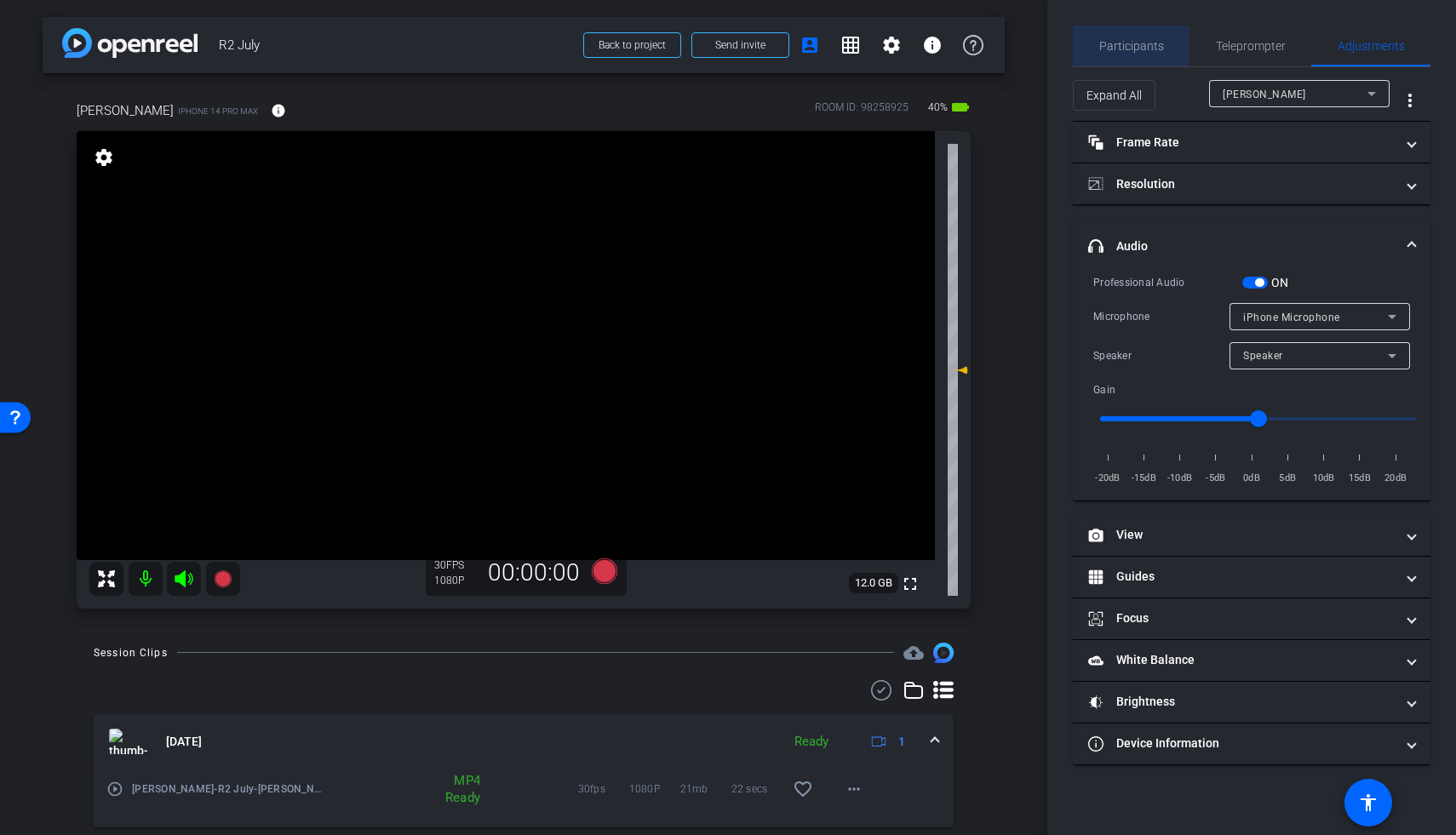
click at [1114, 52] on span "Participants" at bounding box center [1131, 46] width 65 height 12
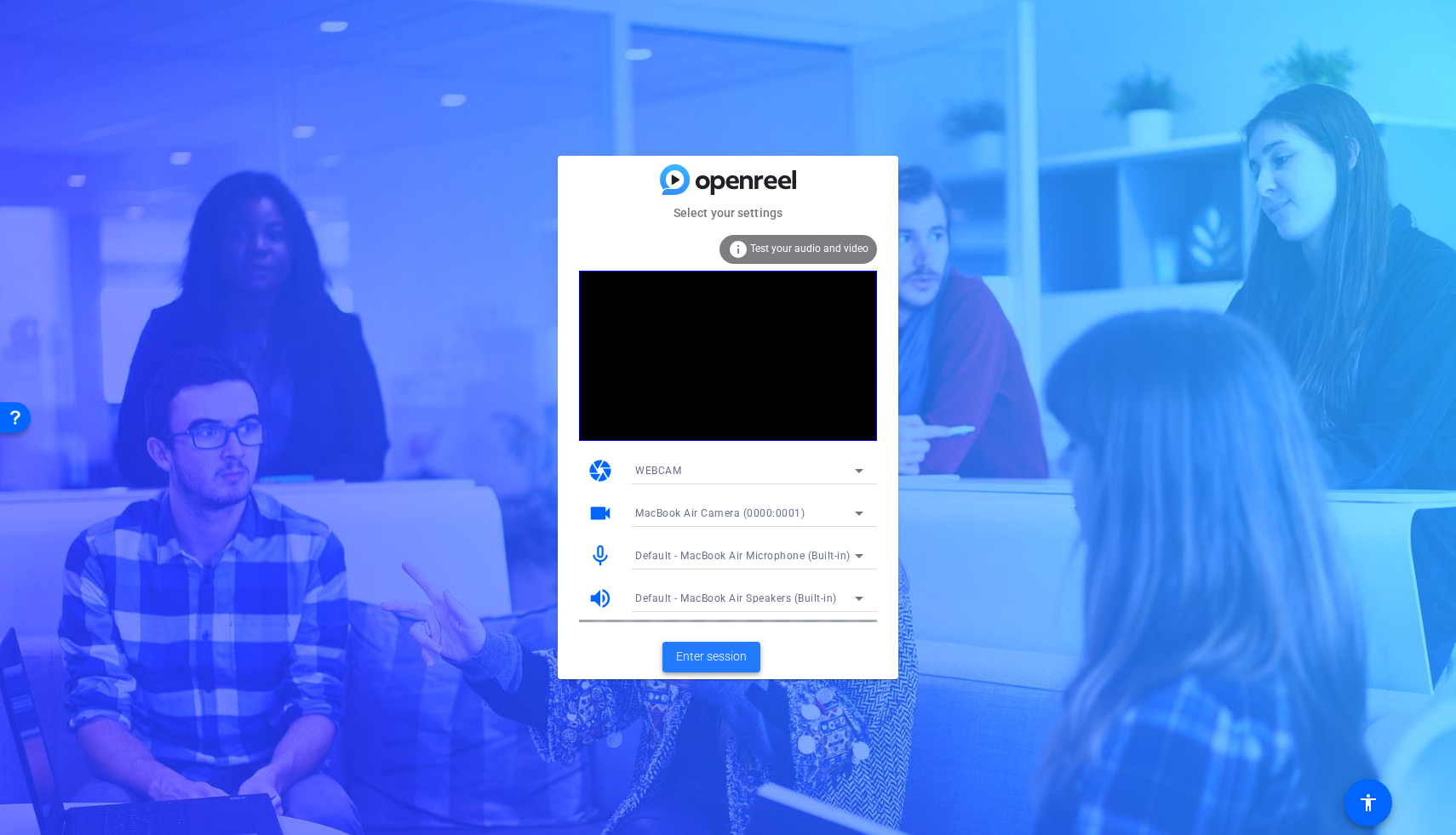
click at [713, 663] on span "Enter session" at bounding box center [711, 657] width 71 height 18
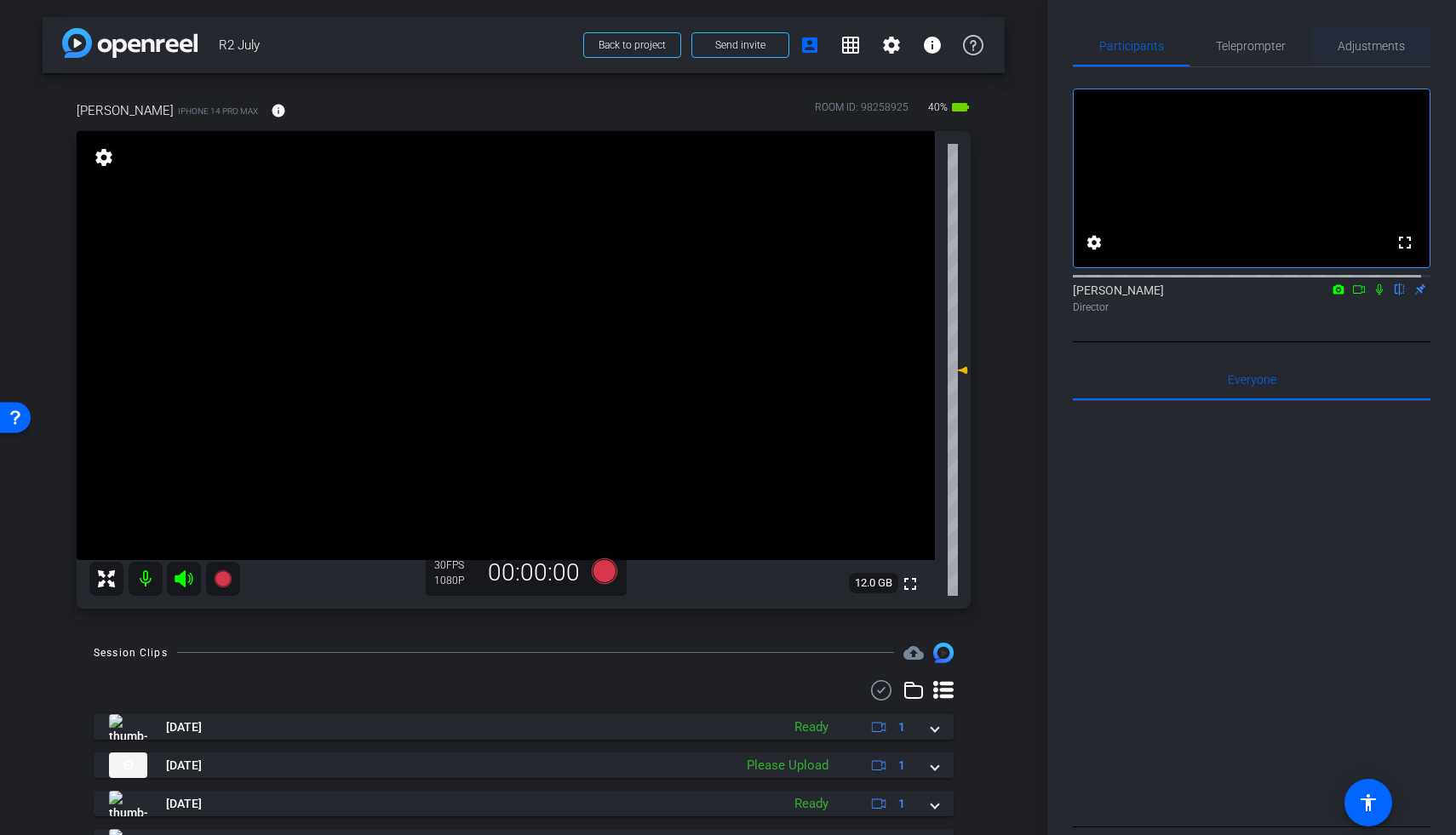
click at [1126, 52] on span "Adjustments" at bounding box center [1371, 46] width 68 height 12
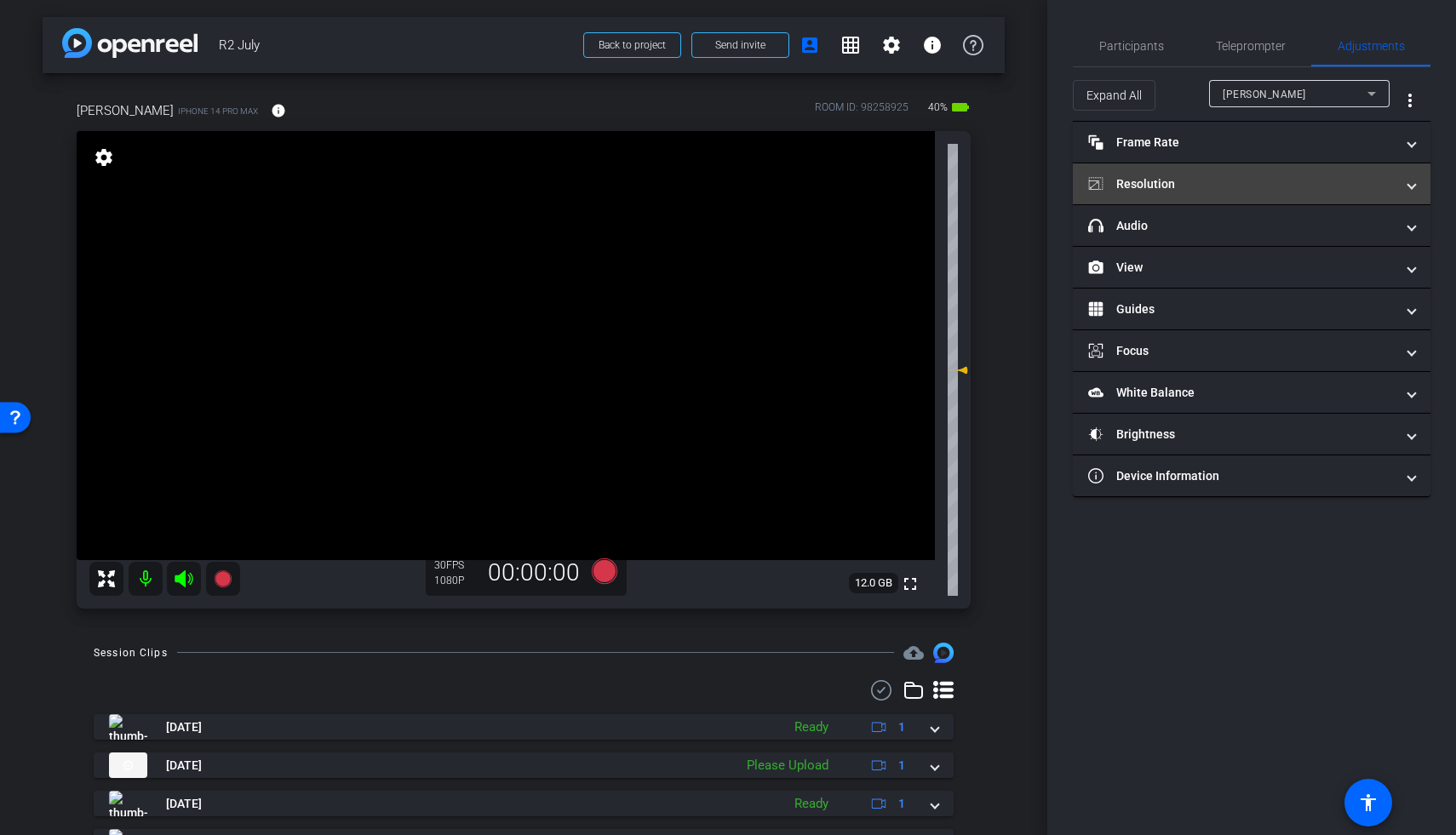
click at [1126, 167] on mat-expansion-panel-header "Resolution" at bounding box center [1252, 183] width 358 height 41
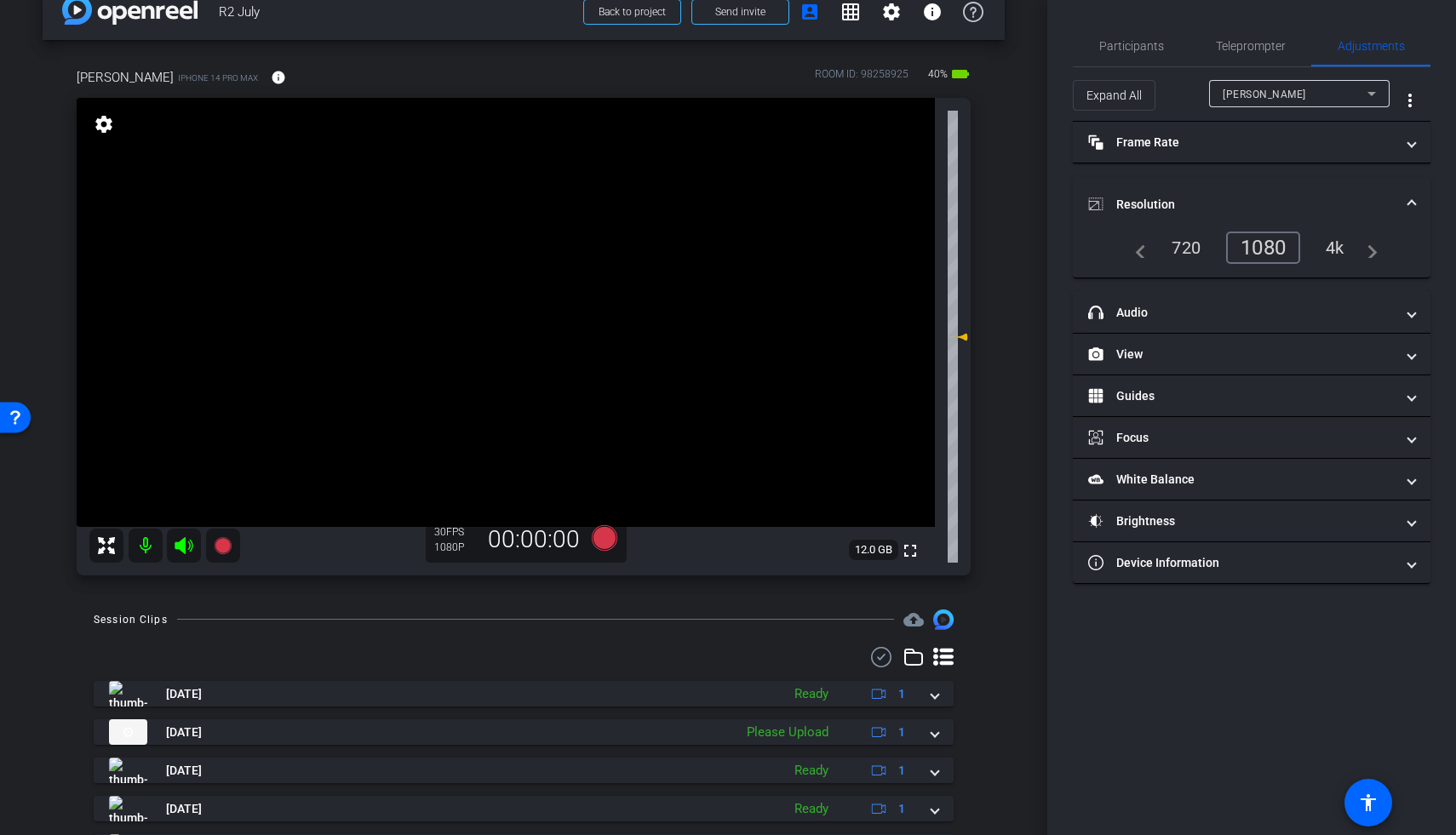
scroll to position [36, 0]
click at [1124, 44] on span "Participants" at bounding box center [1131, 46] width 65 height 12
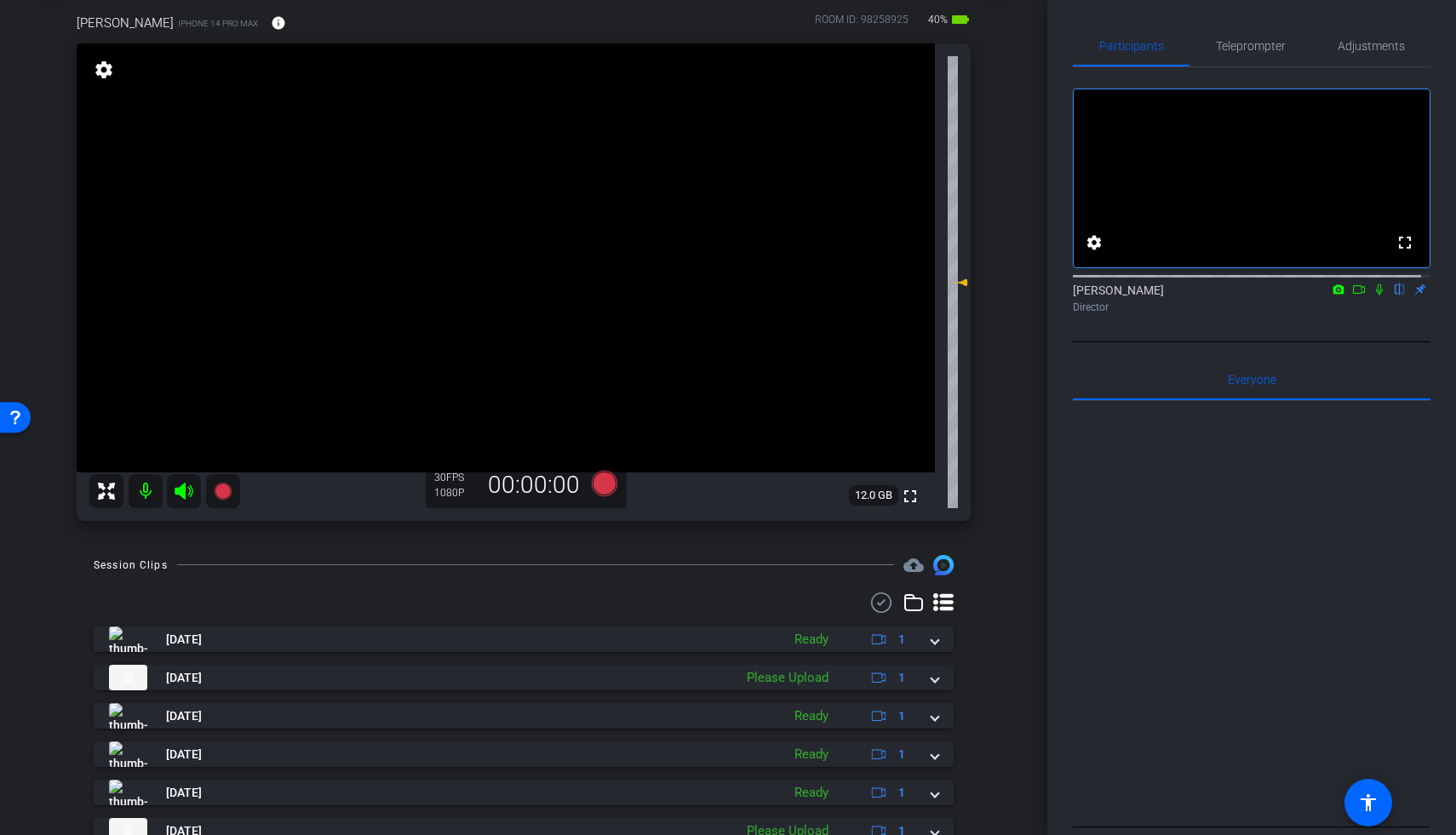
scroll to position [126, 0]
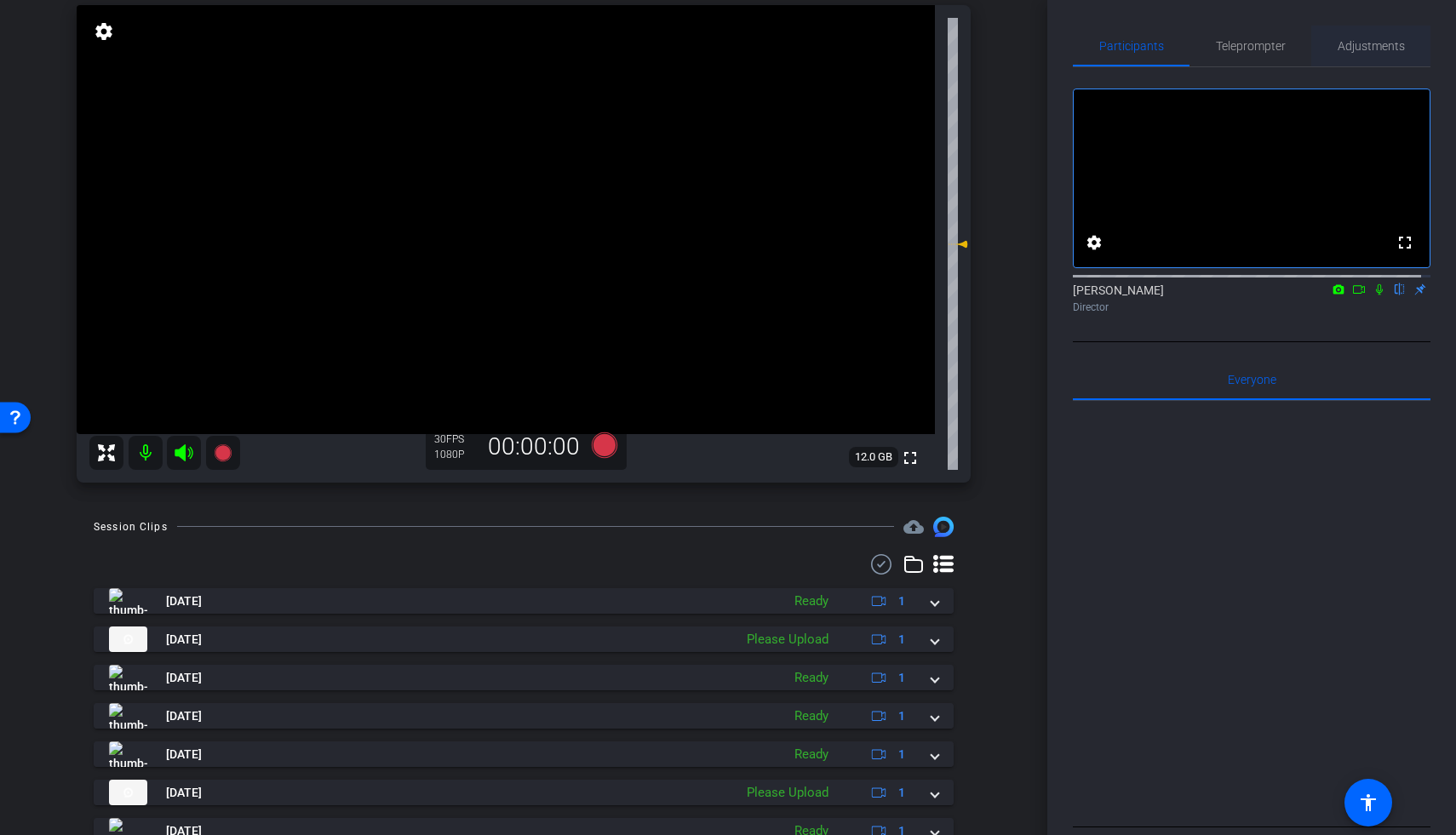
click at [1126, 44] on span "Adjustments" at bounding box center [1371, 46] width 68 height 12
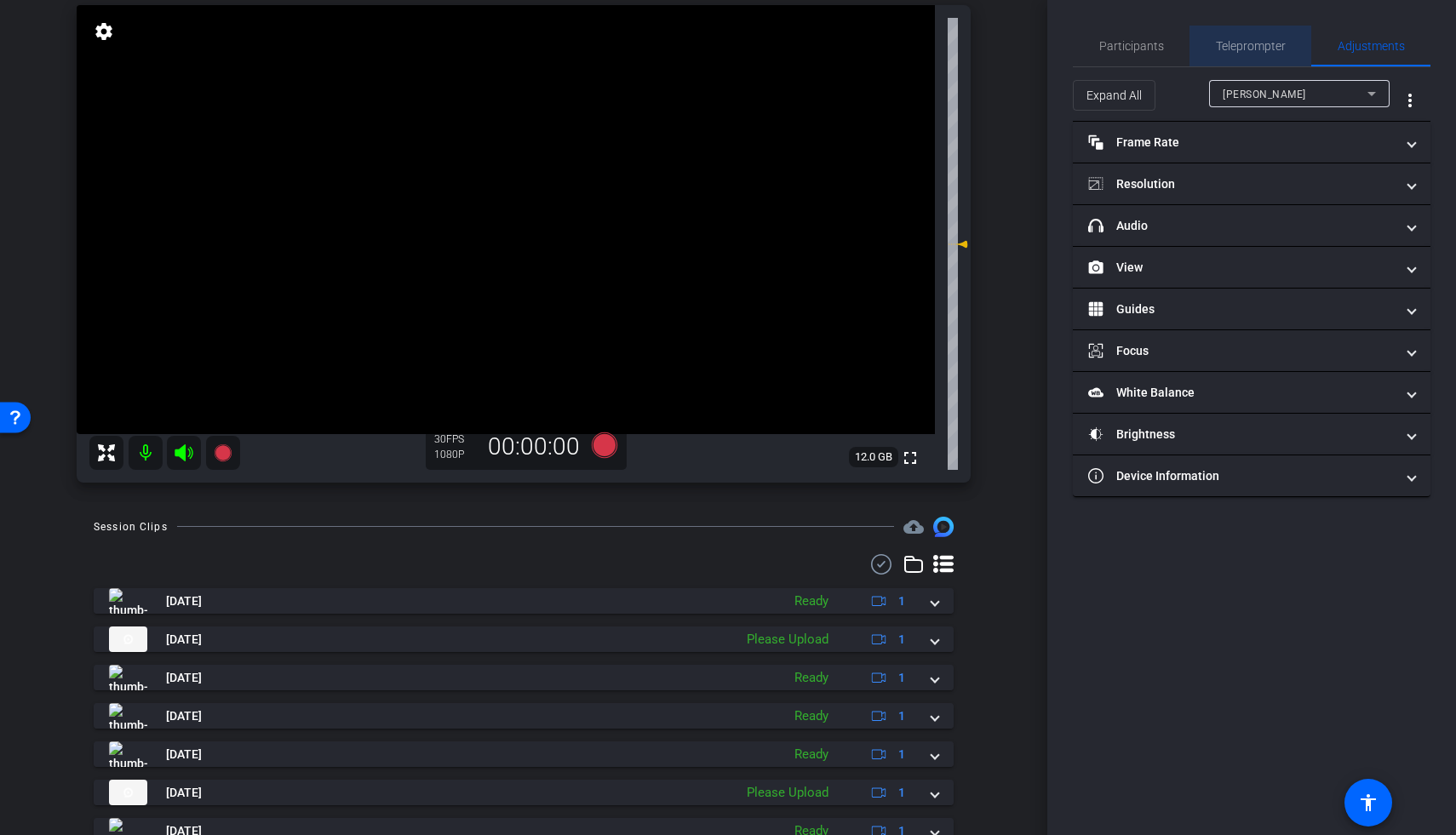
click at [1126, 45] on span "Teleprompter" at bounding box center [1251, 46] width 70 height 12
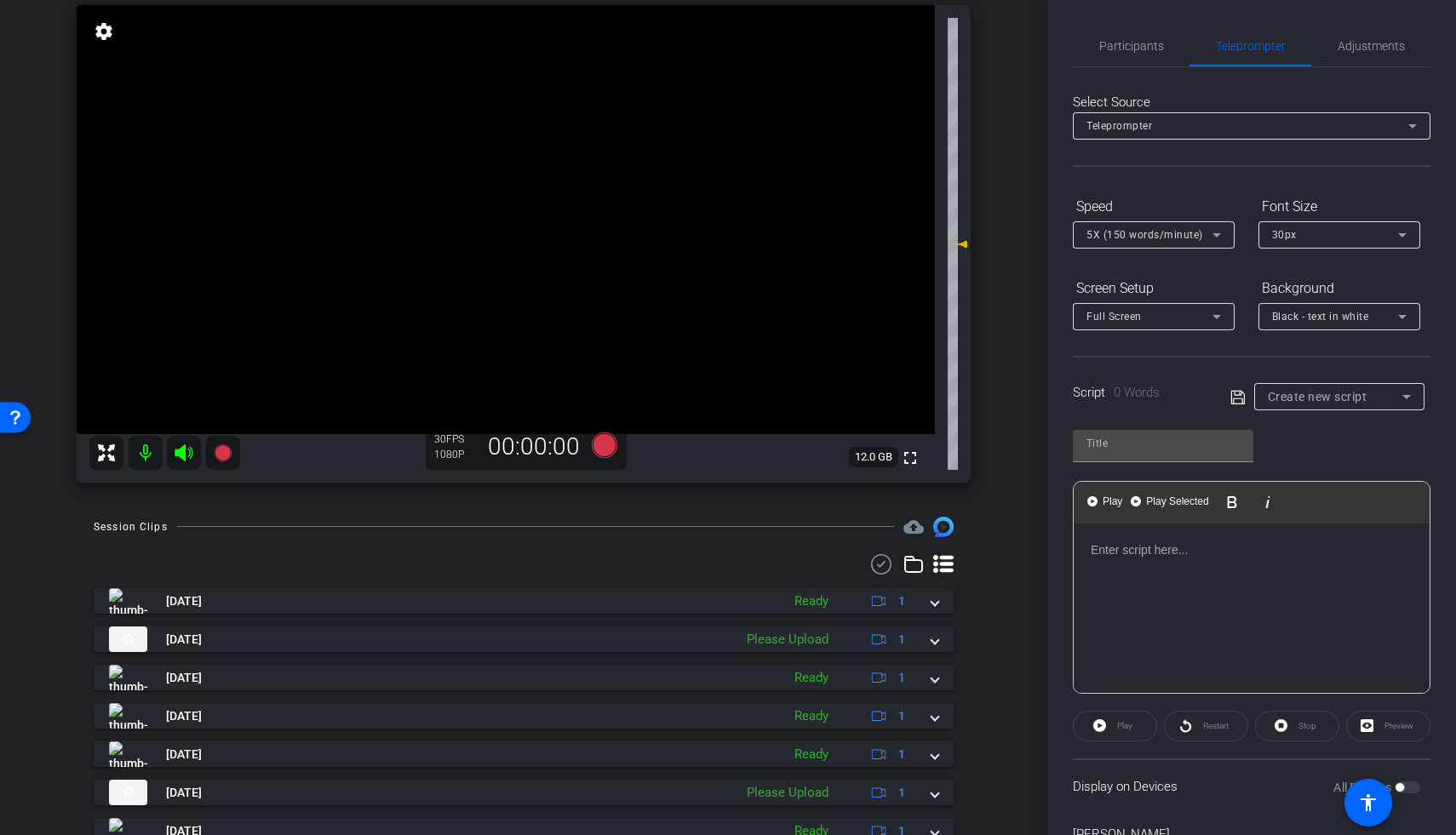
click at [1126, 405] on div "Create new script" at bounding box center [1334, 396] width 134 height 20
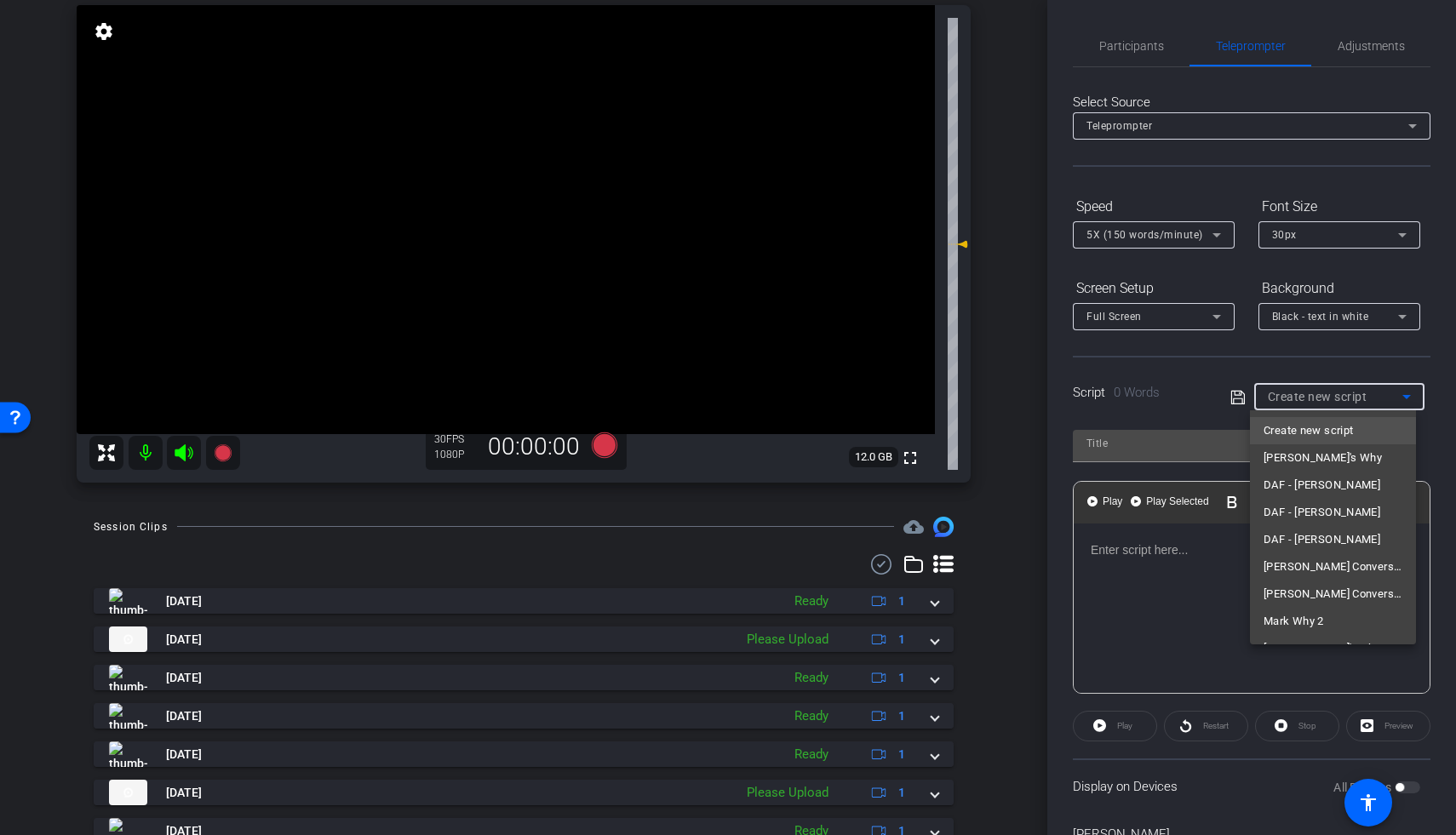
scroll to position [161, 0]
click at [1126, 626] on span "Sounding Board ShORT" at bounding box center [1323, 624] width 118 height 20
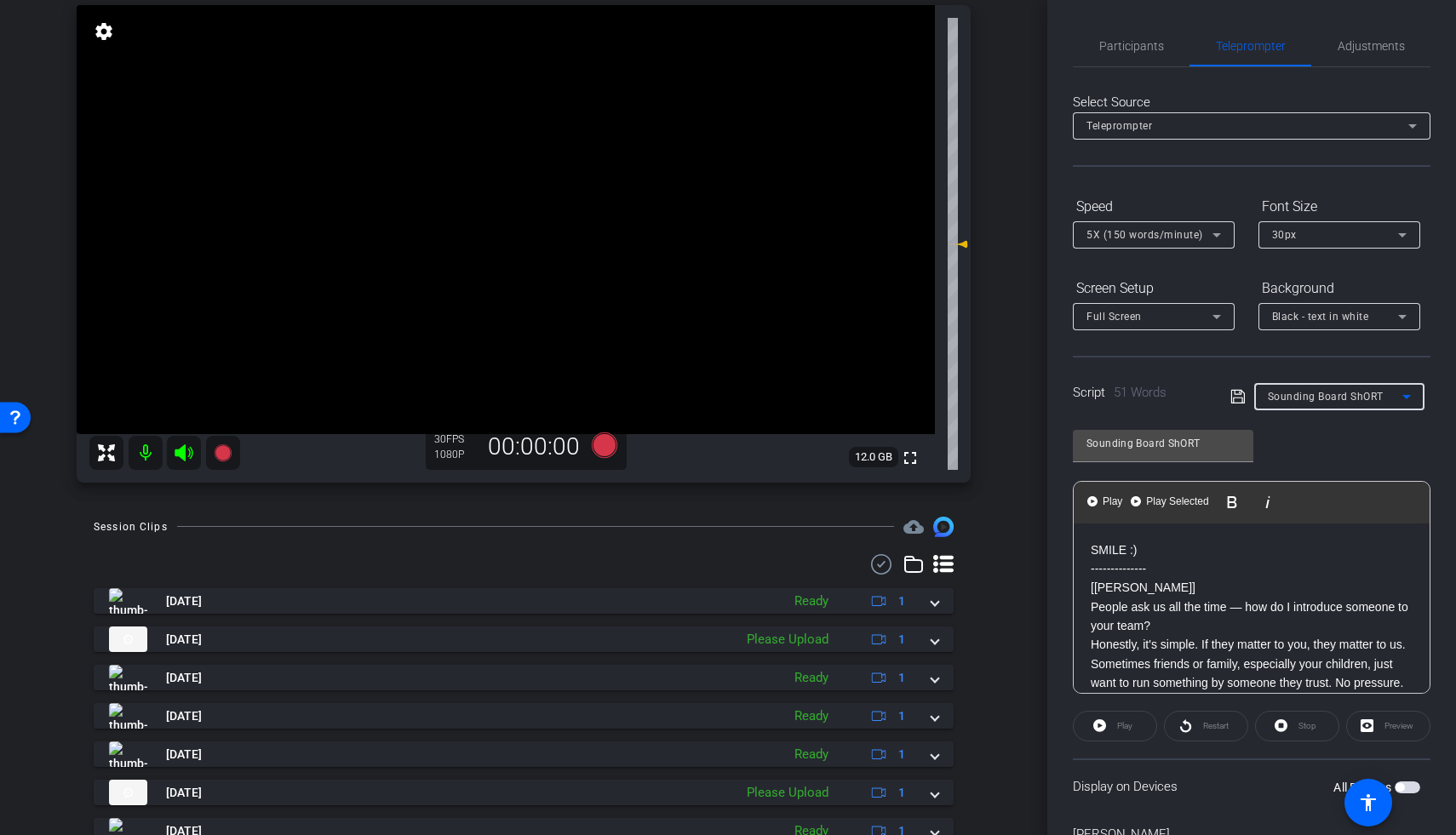
click at [1126, 401] on span "Sounding Board ShORT" at bounding box center [1325, 397] width 116 height 12
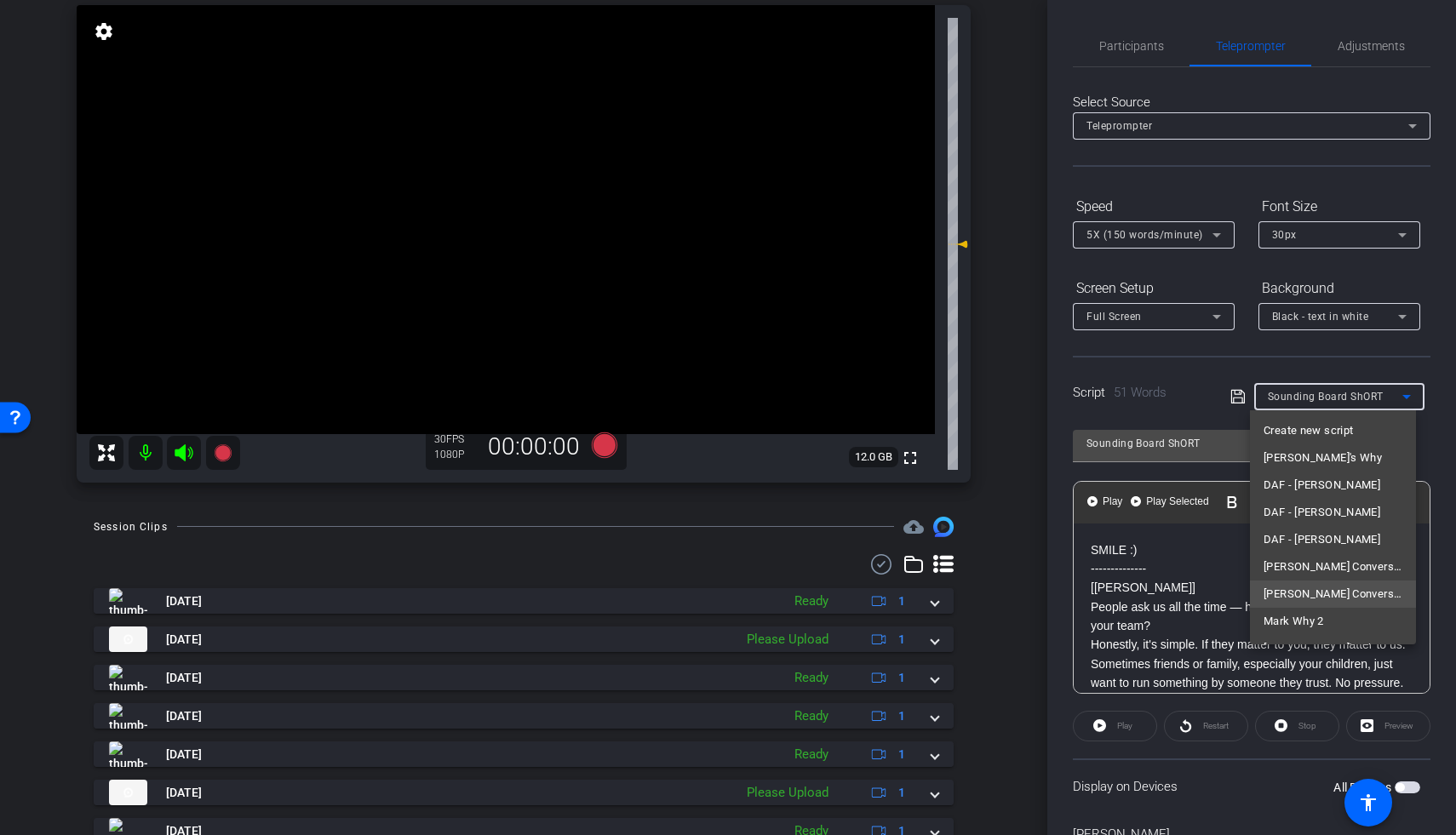
scroll to position [154, 0]
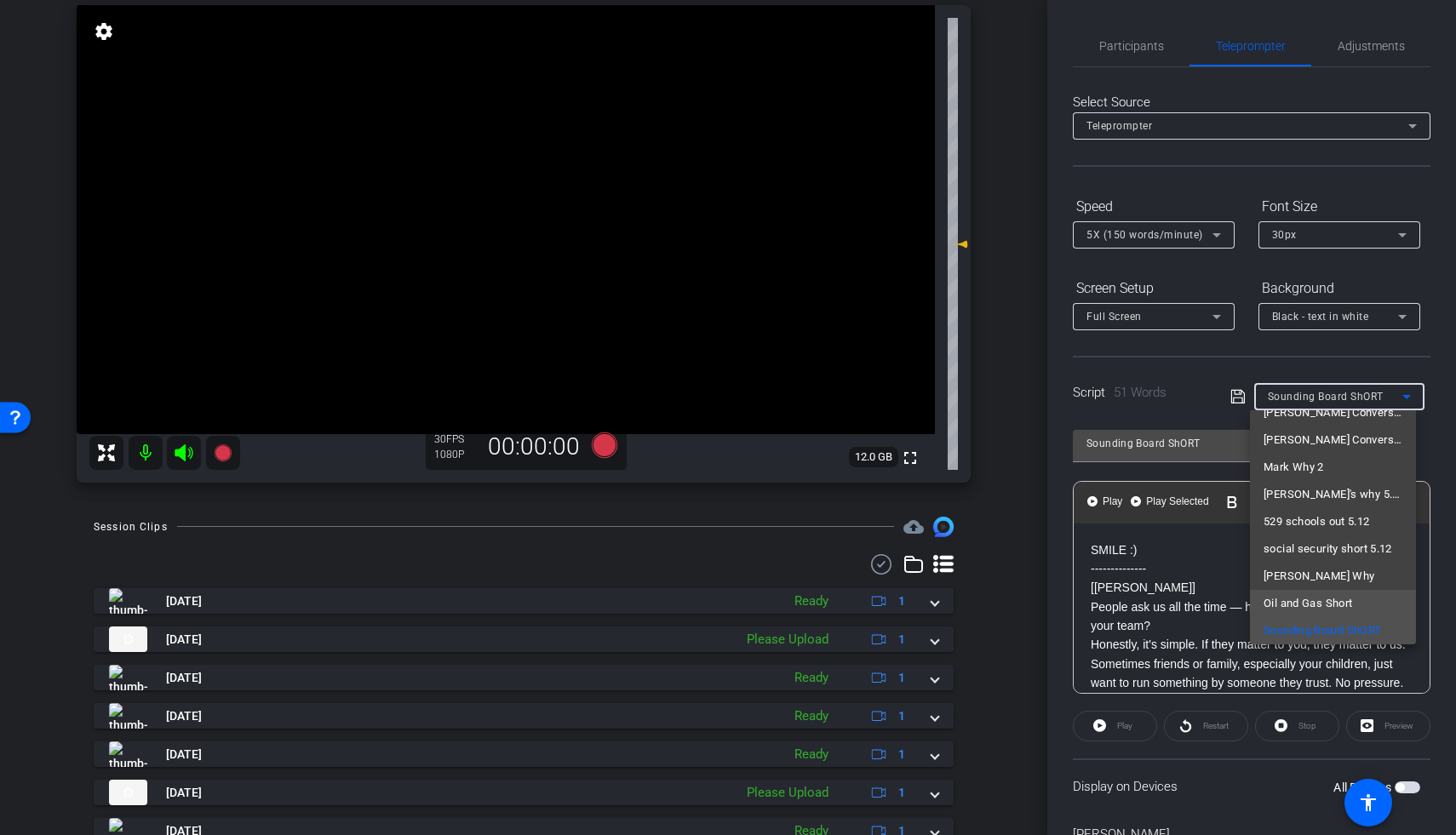
click at [1126, 606] on span "Oil and Gas Short" at bounding box center [1308, 603] width 89 height 20
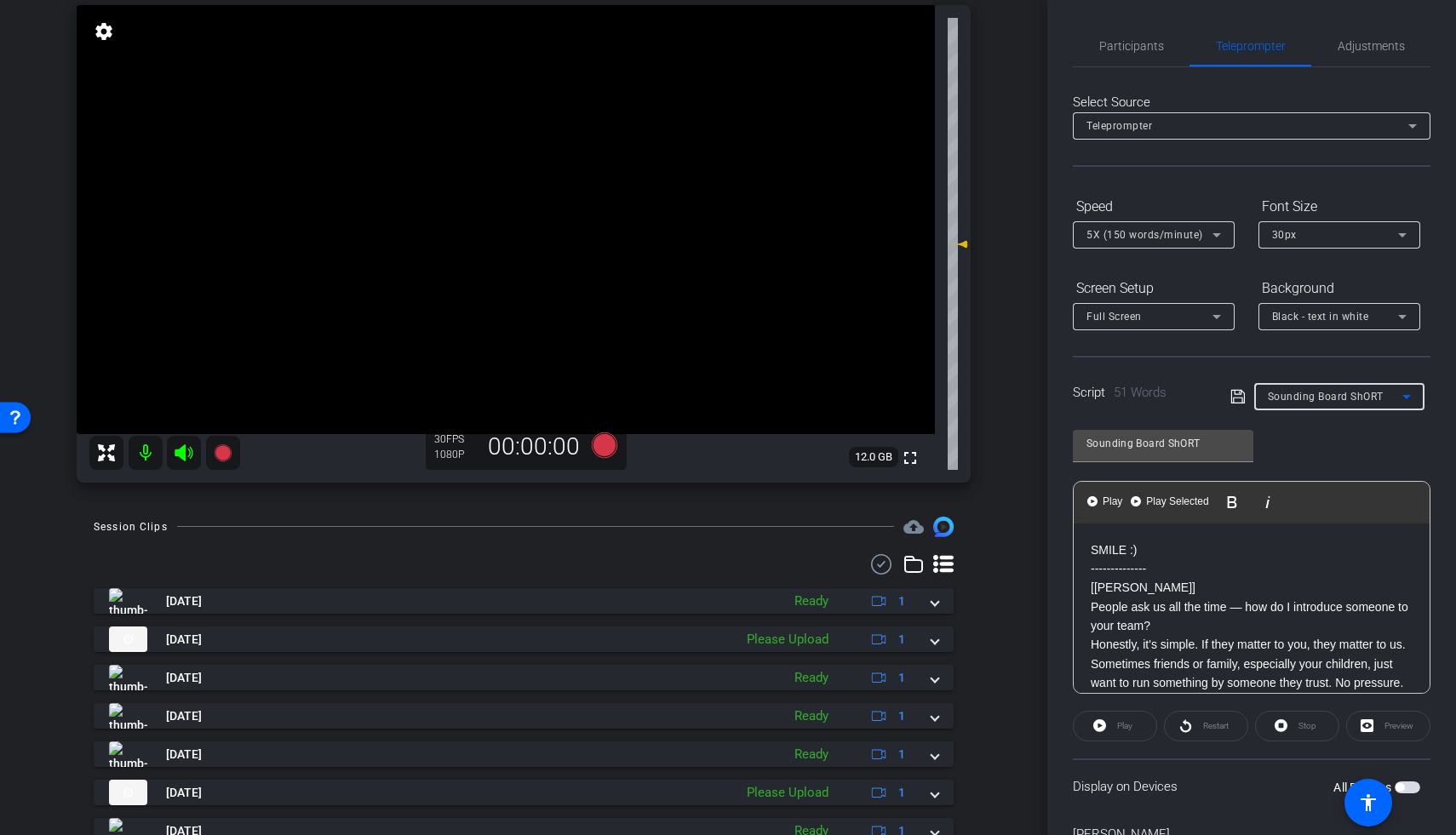
type input "Oil and Gas Short"
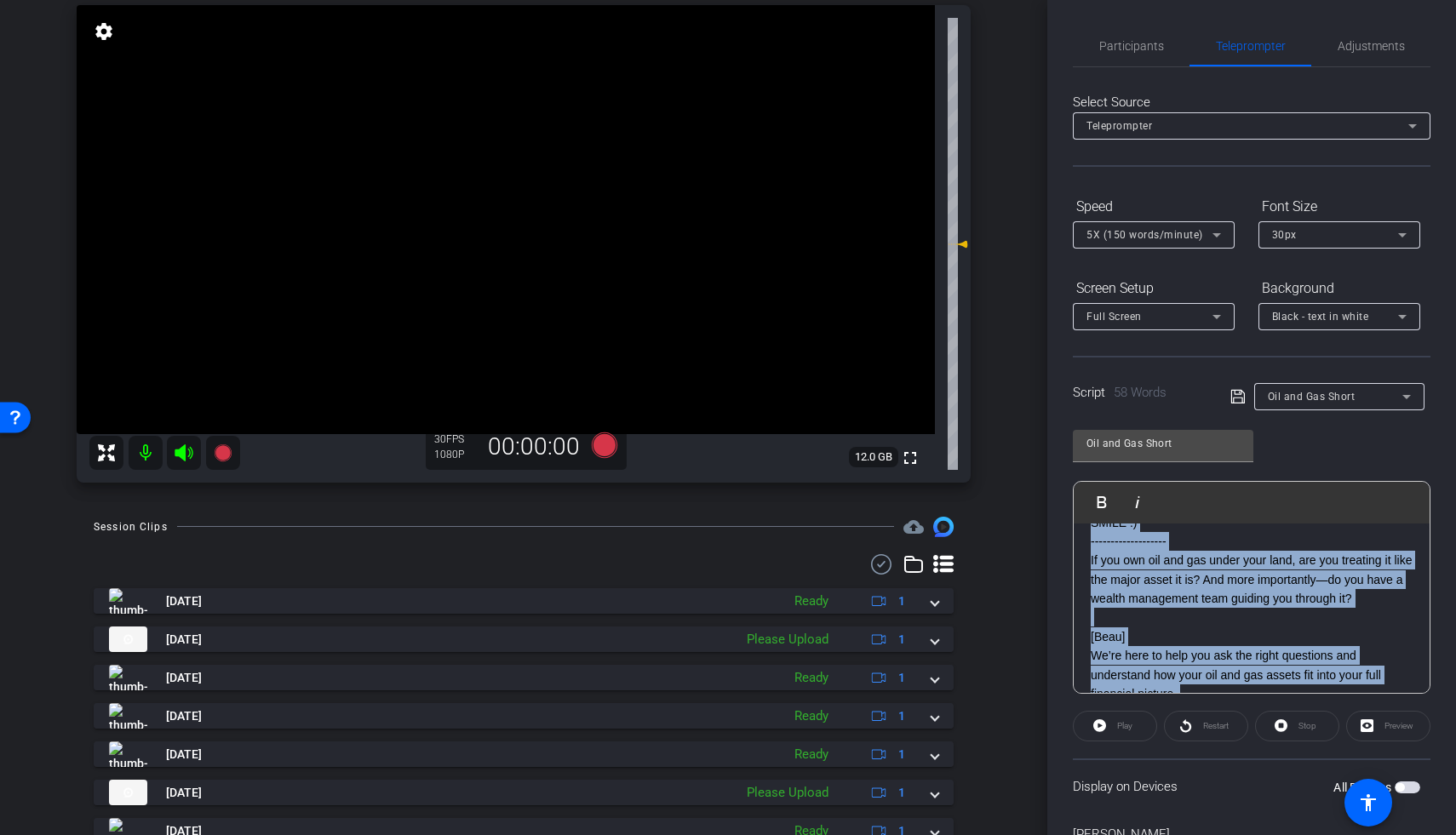
scroll to position [25, 0]
drag, startPoint x: 1224, startPoint y: 639, endPoint x: 1091, endPoint y: 562, distance: 153.7
click at [1091, 562] on div "SMILE :) ------------------- If you own oil and gas under your land, are you tr…" at bounding box center [1252, 630] width 356 height 263
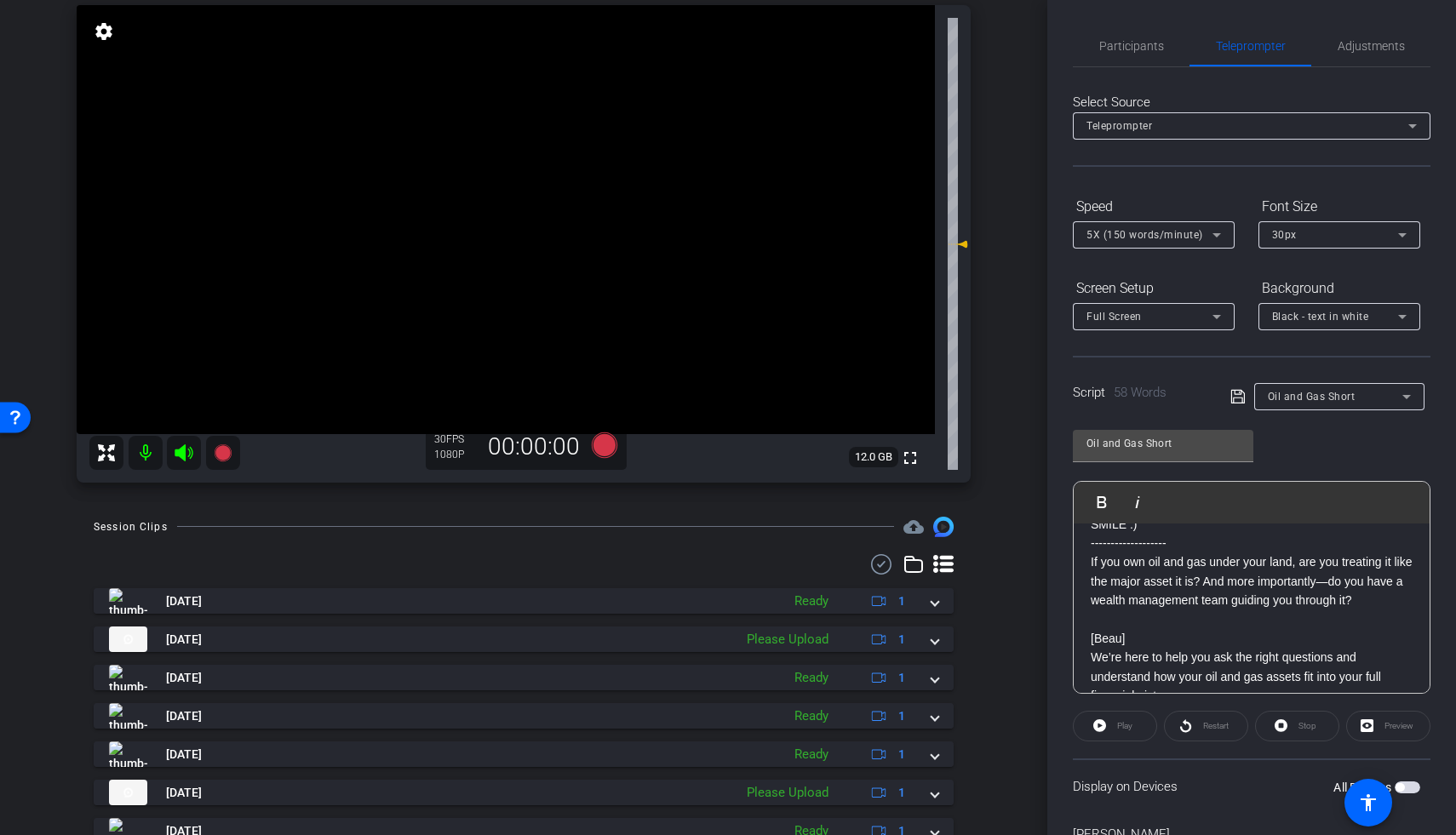
scroll to position [0, 0]
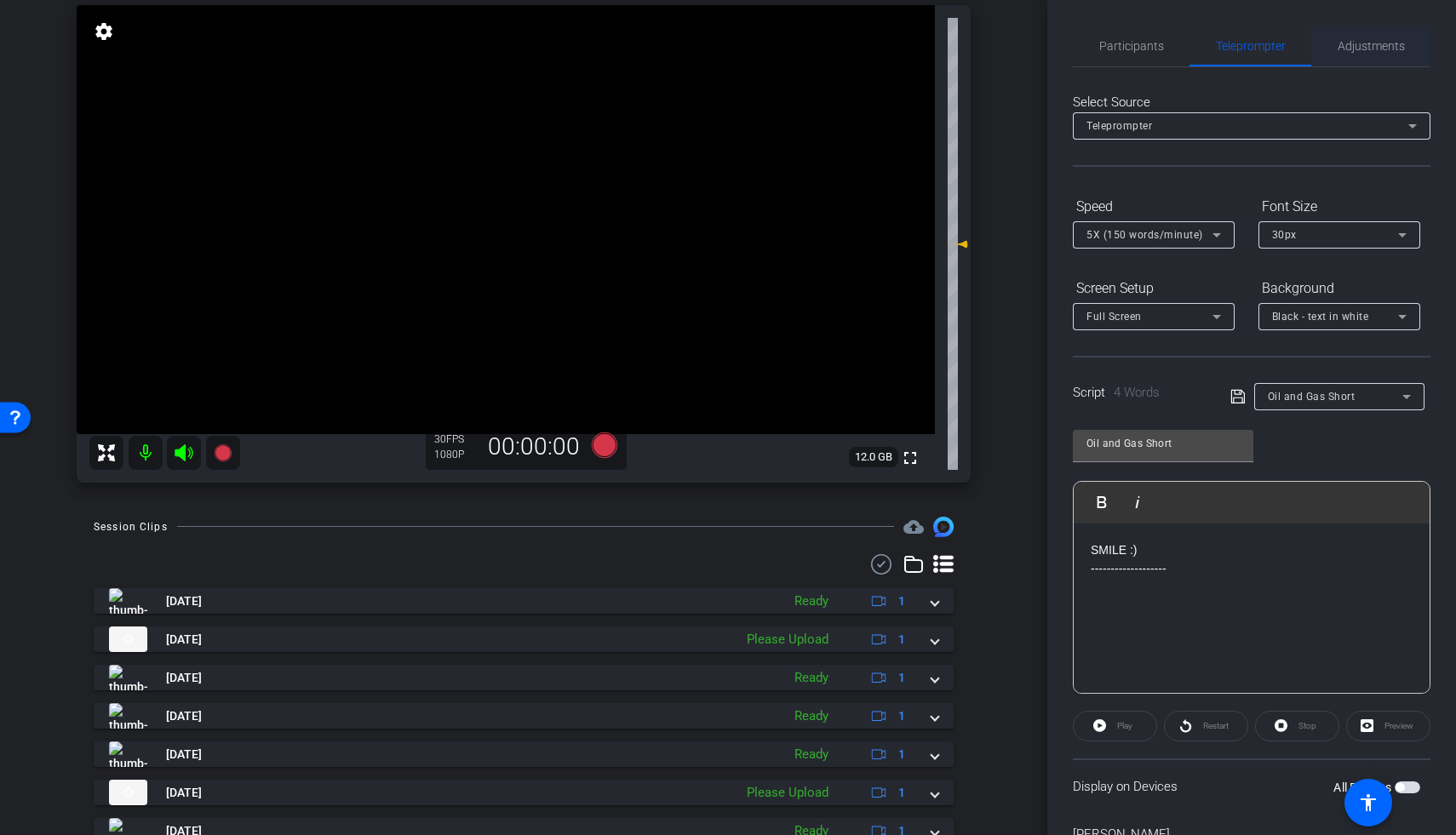
click at [1126, 50] on span "Adjustments" at bounding box center [1371, 46] width 68 height 12
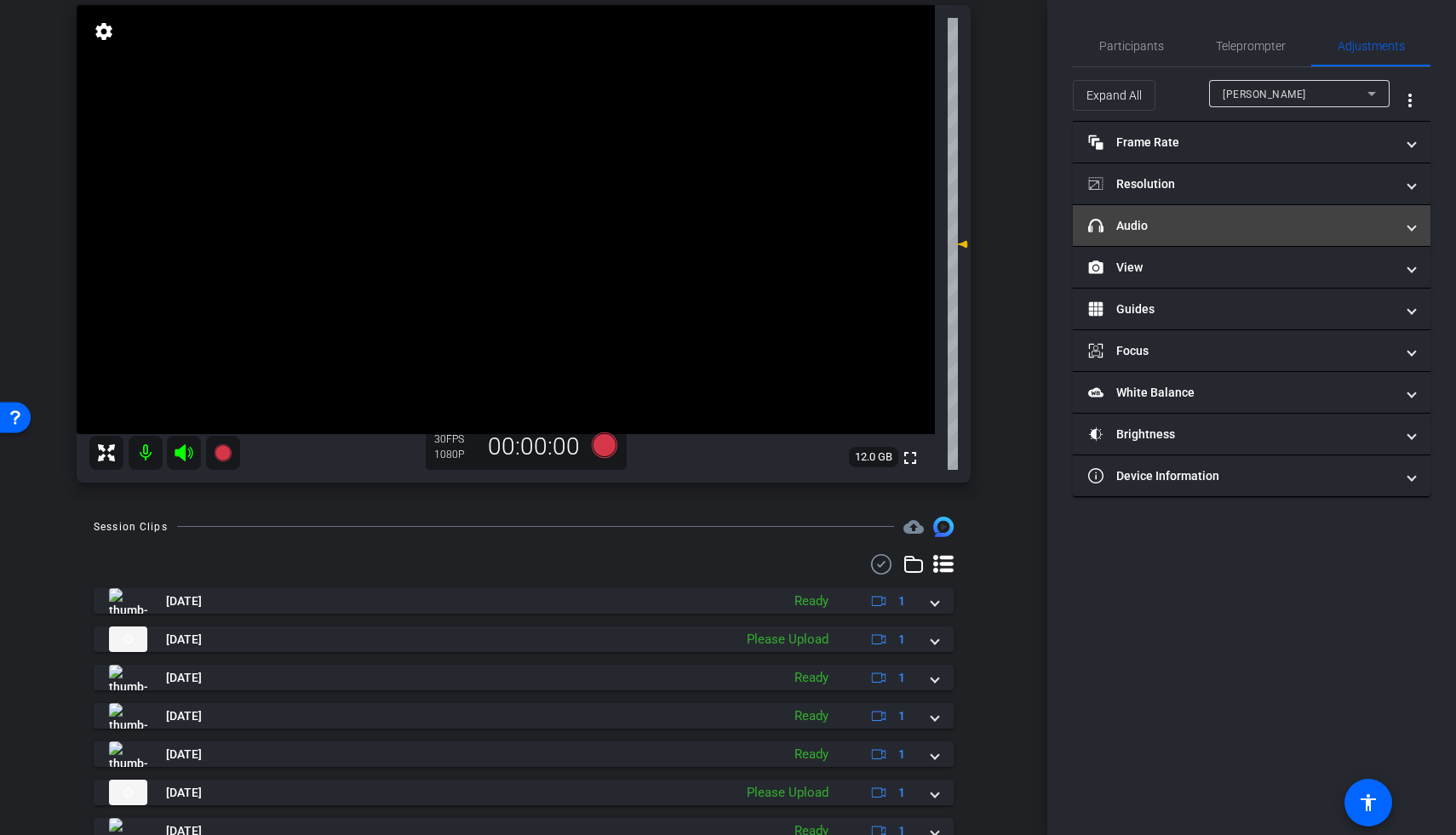
click at [1126, 221] on mat-panel-title "headphone icon Audio" at bounding box center [1241, 226] width 306 height 18
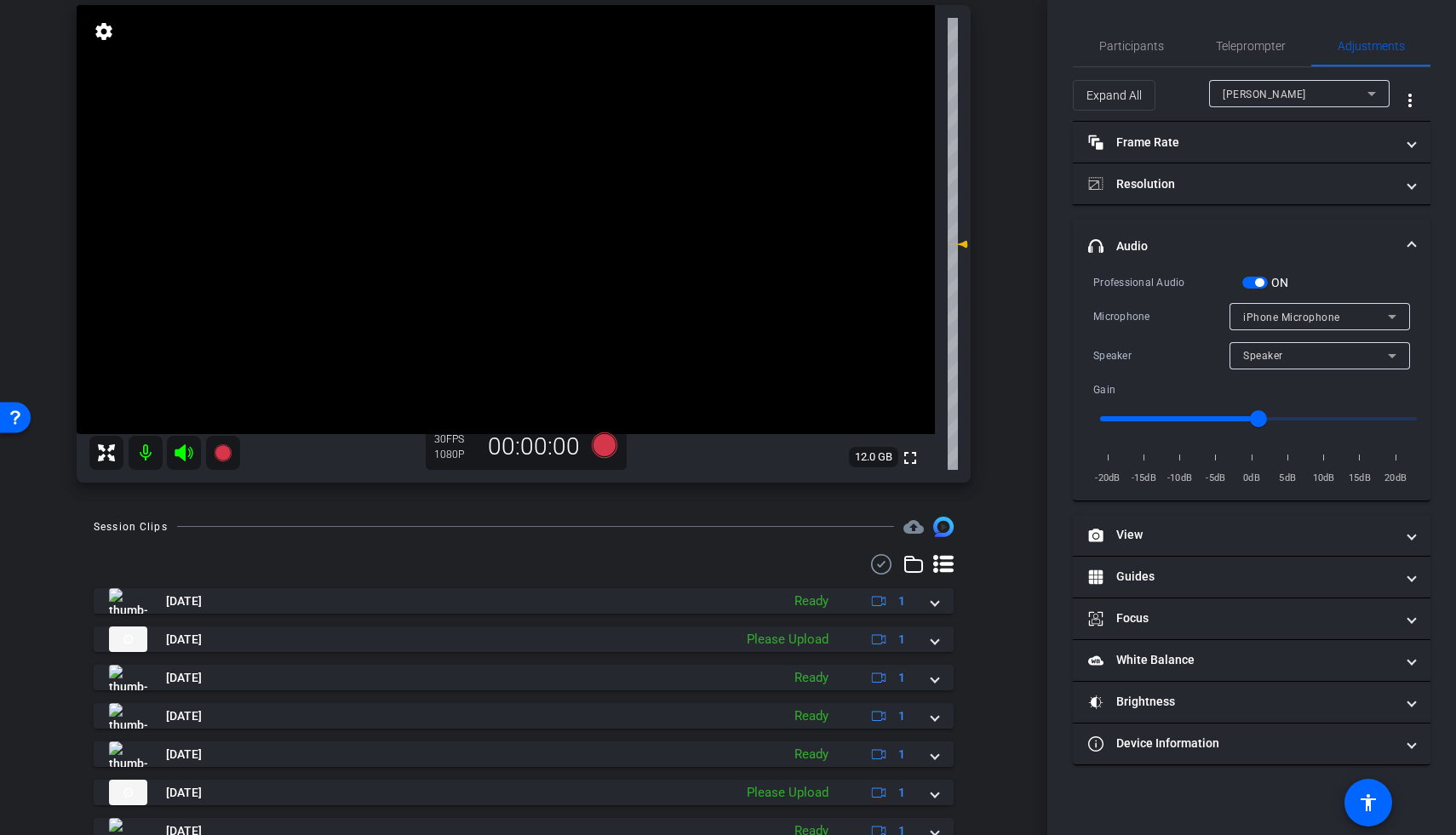
click at [1126, 283] on span "button" at bounding box center [1254, 282] width 25 height 12
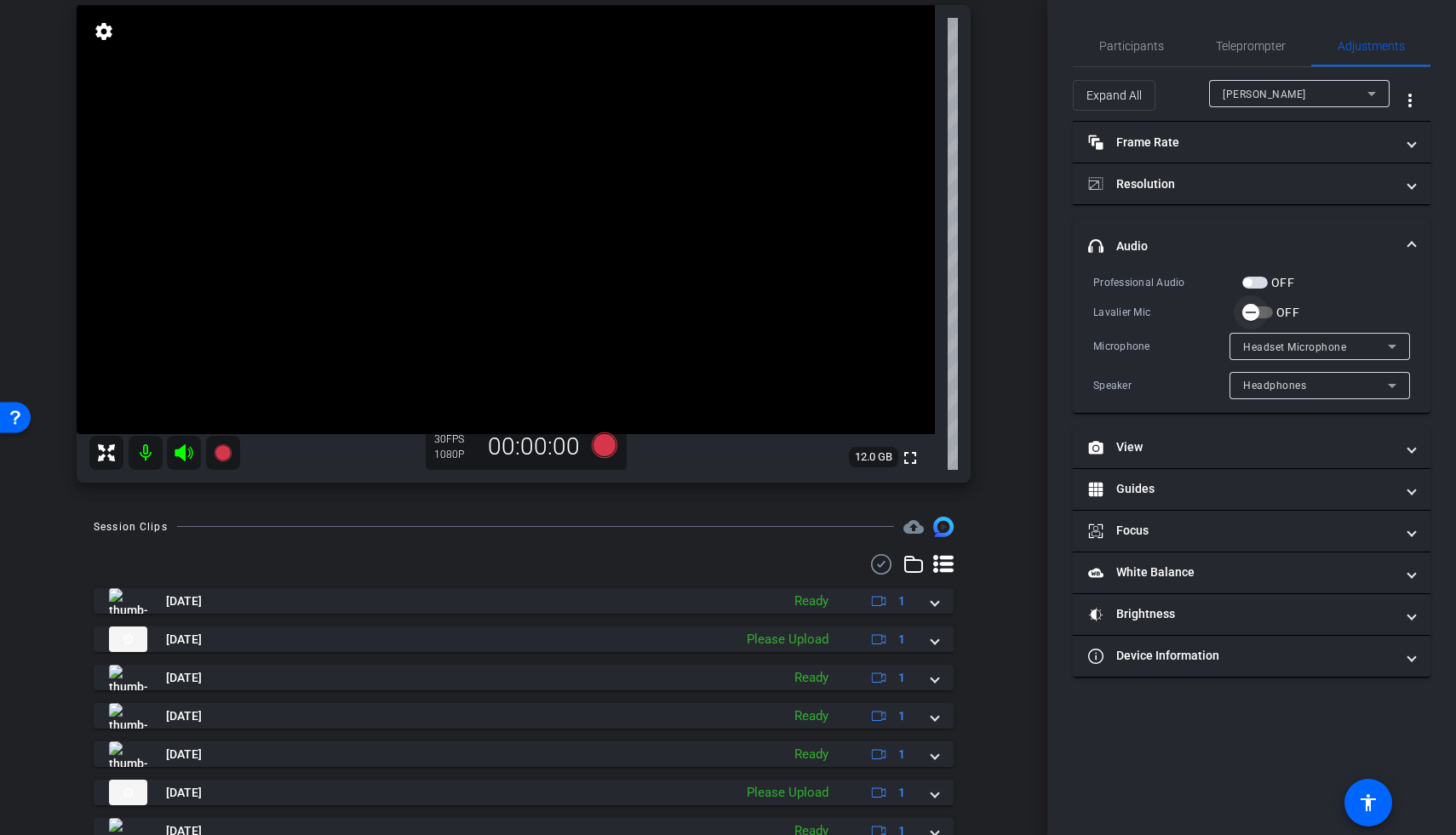
click at [1126, 309] on span "button" at bounding box center [1257, 312] width 31 height 12
click at [1126, 50] on span "Teleprompter" at bounding box center [1251, 46] width 70 height 12
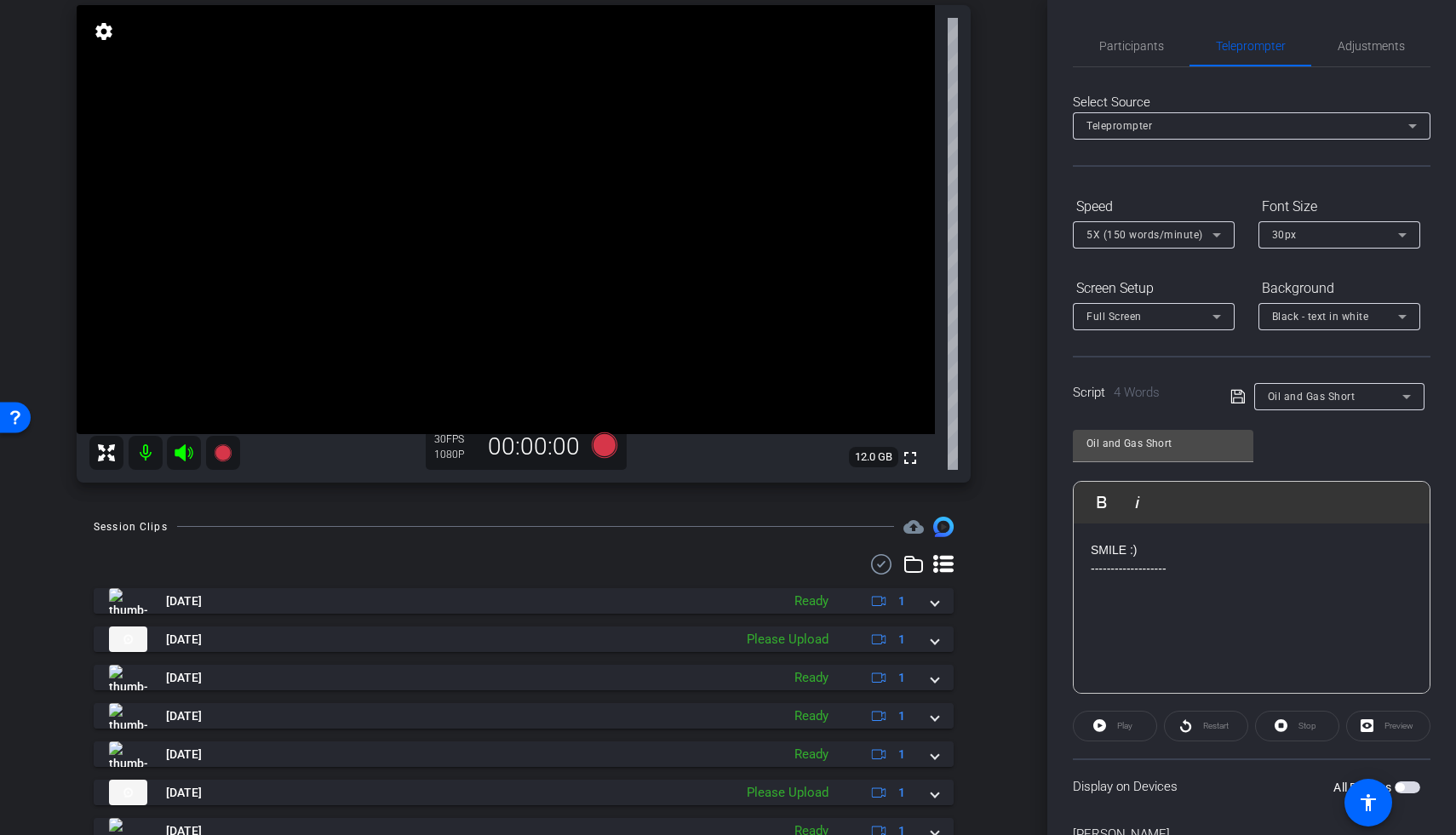
click at [1108, 589] on p "​" at bounding box center [1252, 587] width 322 height 18
click at [1096, 590] on p "​" at bounding box center [1252, 587] width 322 height 18
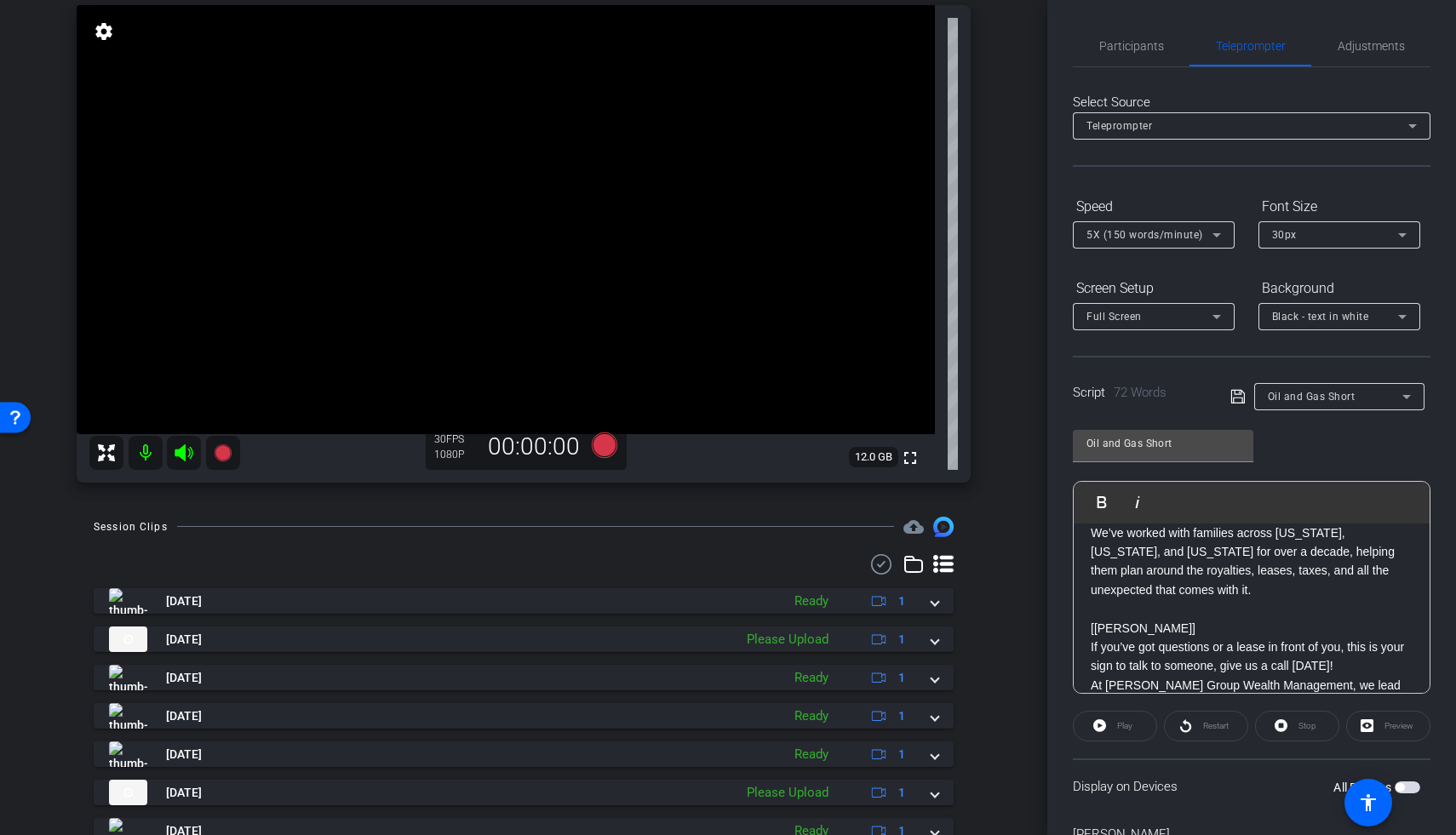
scroll to position [44, 0]
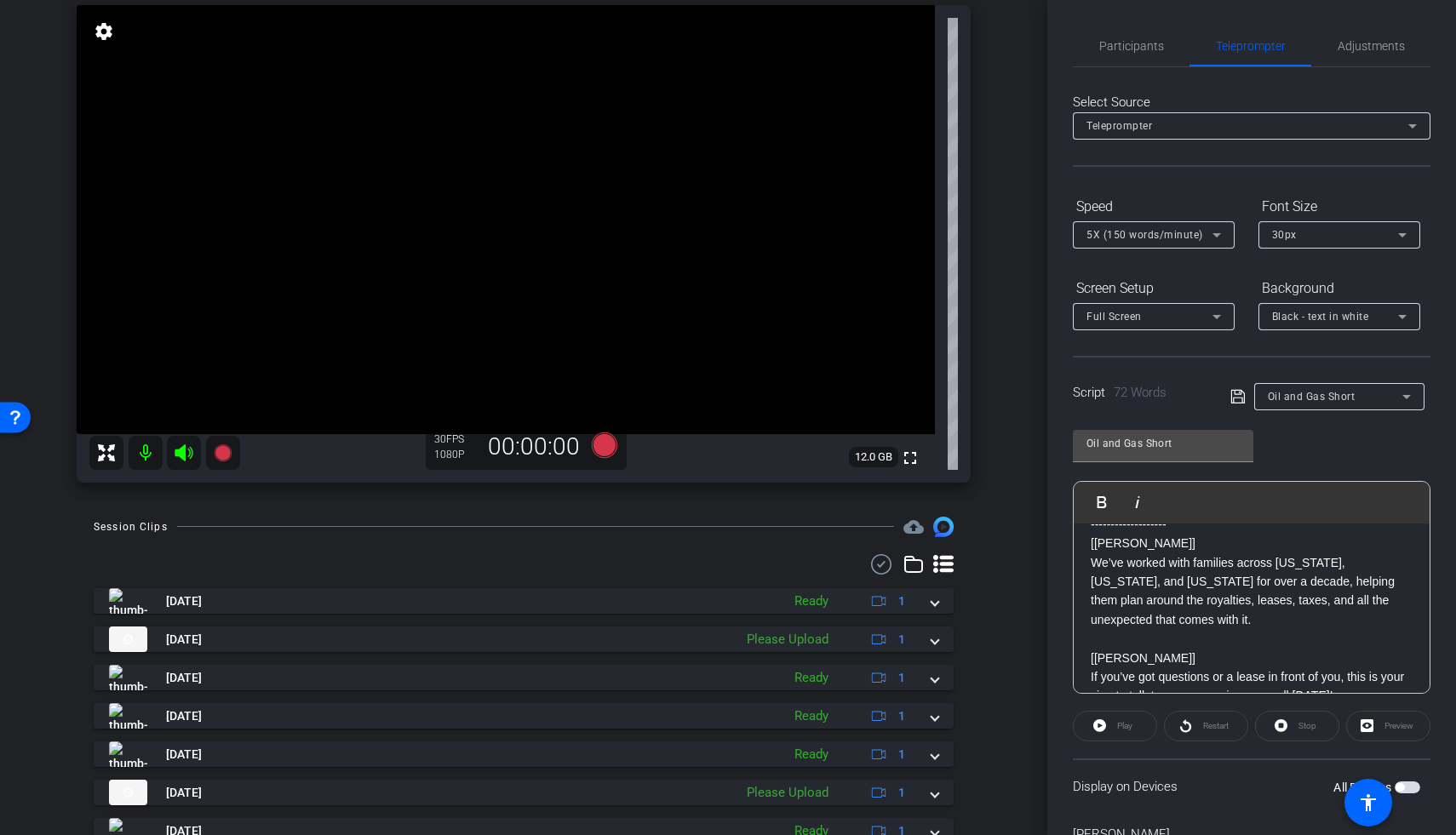
click at [1126, 720] on span "button" at bounding box center [1407, 788] width 25 height 12
click at [175, 247] on video at bounding box center [505, 219] width 859 height 429
click at [1126, 48] on span "Adjustments" at bounding box center [1371, 46] width 68 height 12
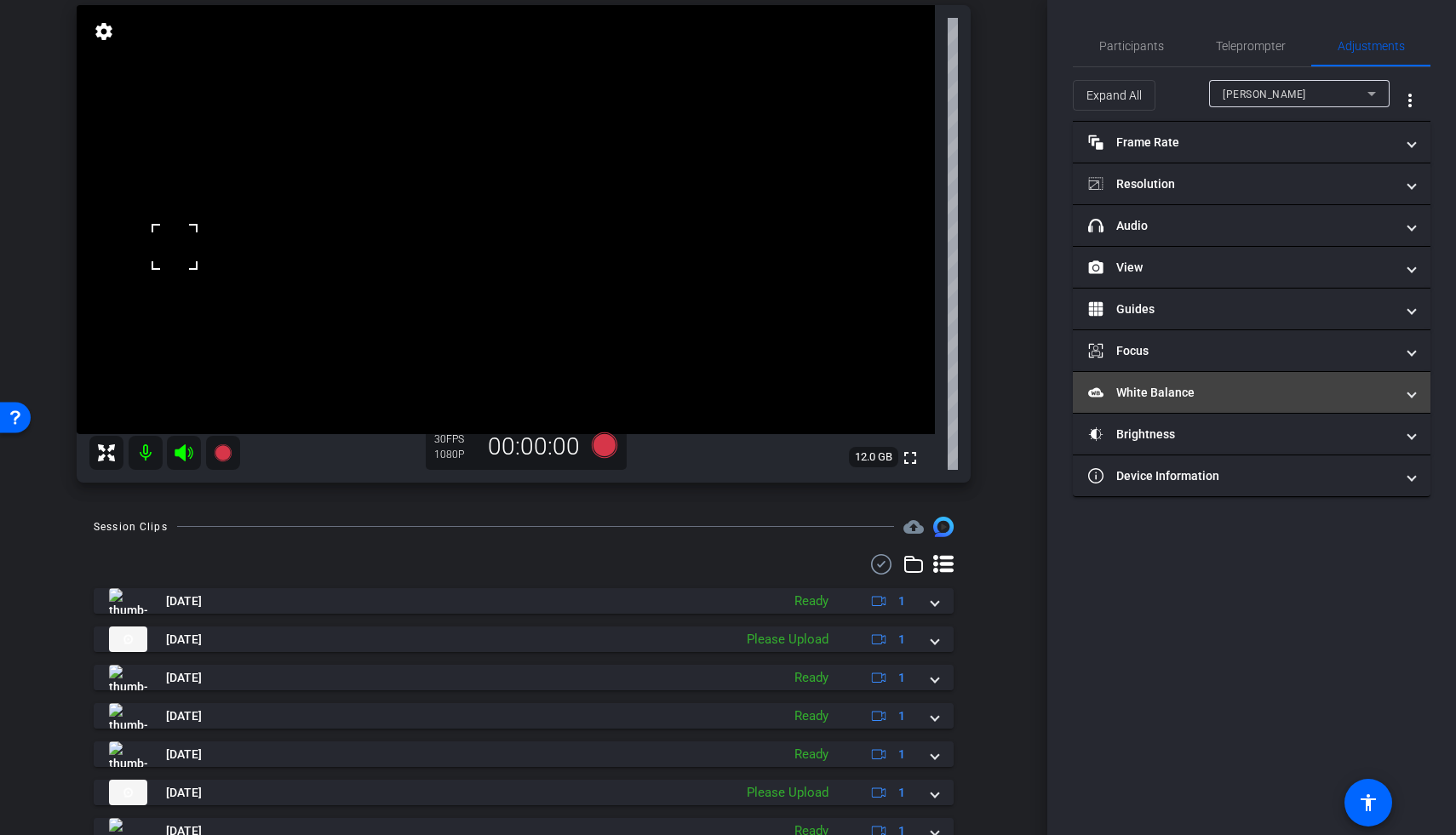
click at [1126, 384] on mat-panel-title "White Balance White Balance" at bounding box center [1241, 393] width 306 height 18
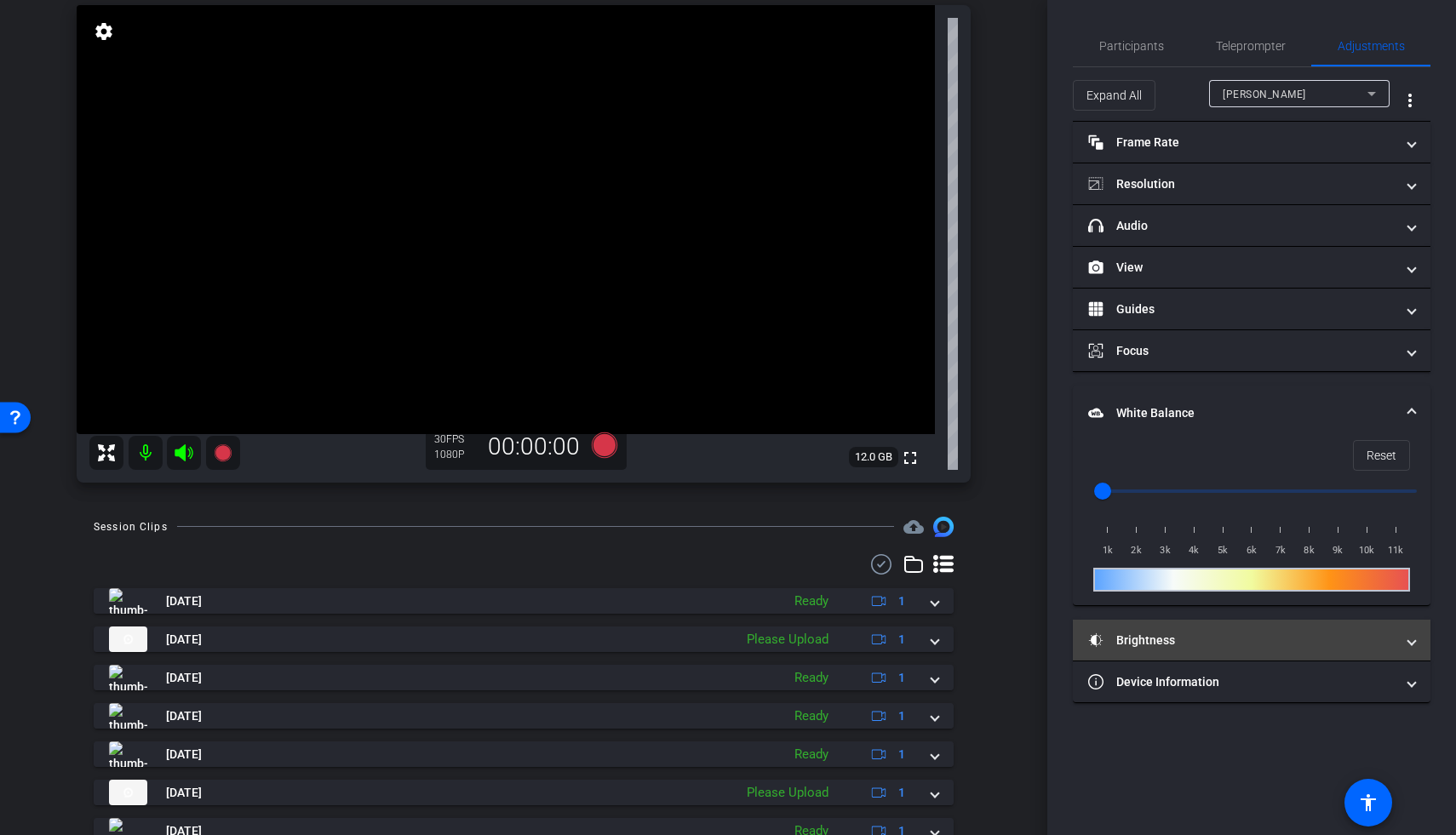
click at [1126, 639] on mat-panel-title "Brightness" at bounding box center [1241, 640] width 306 height 18
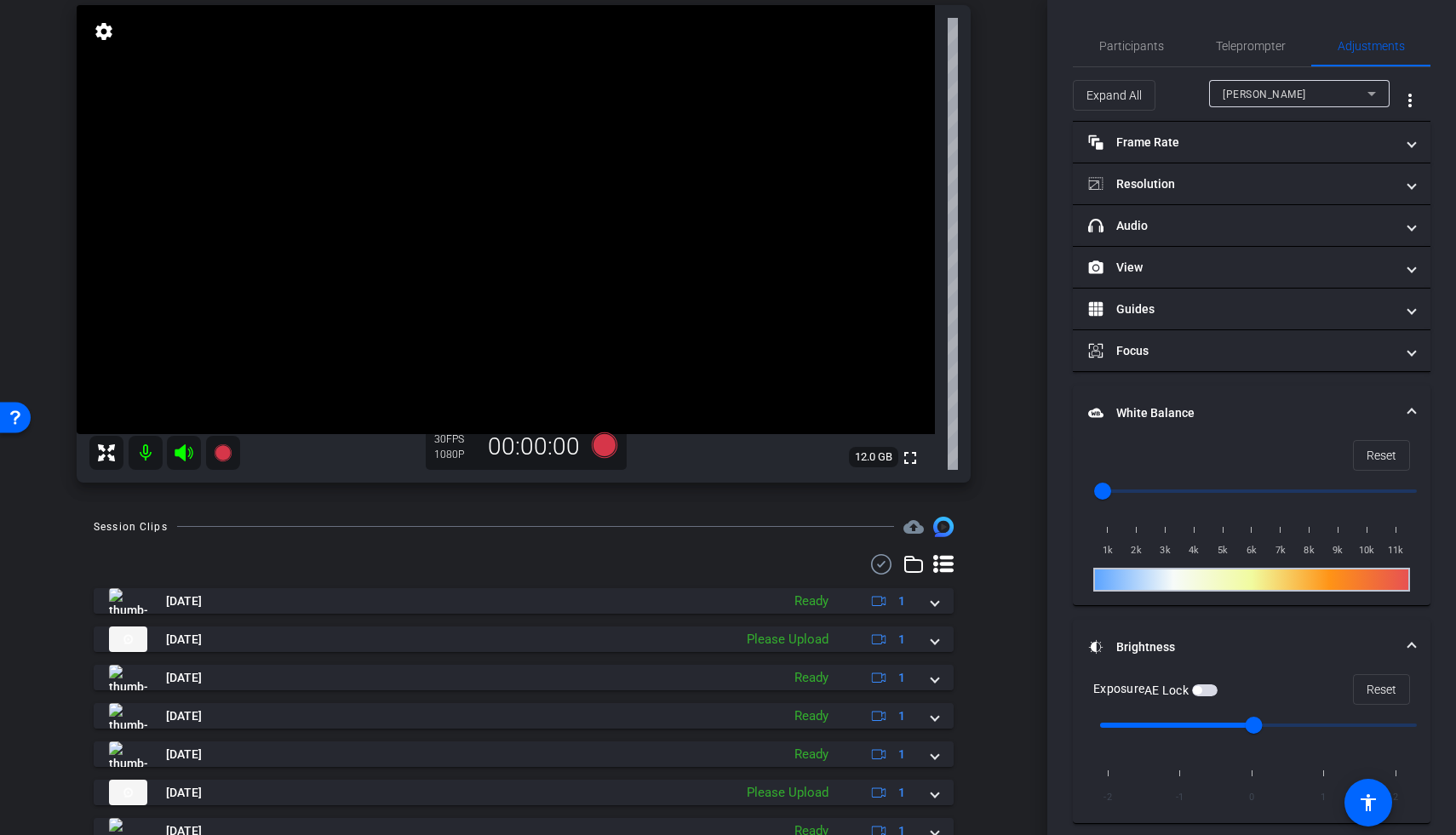
click at [1126, 689] on span "button" at bounding box center [1204, 690] width 25 height 12
click at [1126, 689] on span "button" at bounding box center [1204, 690] width 25 height 12
click at [1126, 720] on input "range" at bounding box center [1259, 725] width 353 height 38
click at [125, 250] on video at bounding box center [505, 219] width 859 height 429
click at [1126, 720] on input "range" at bounding box center [1259, 725] width 353 height 38
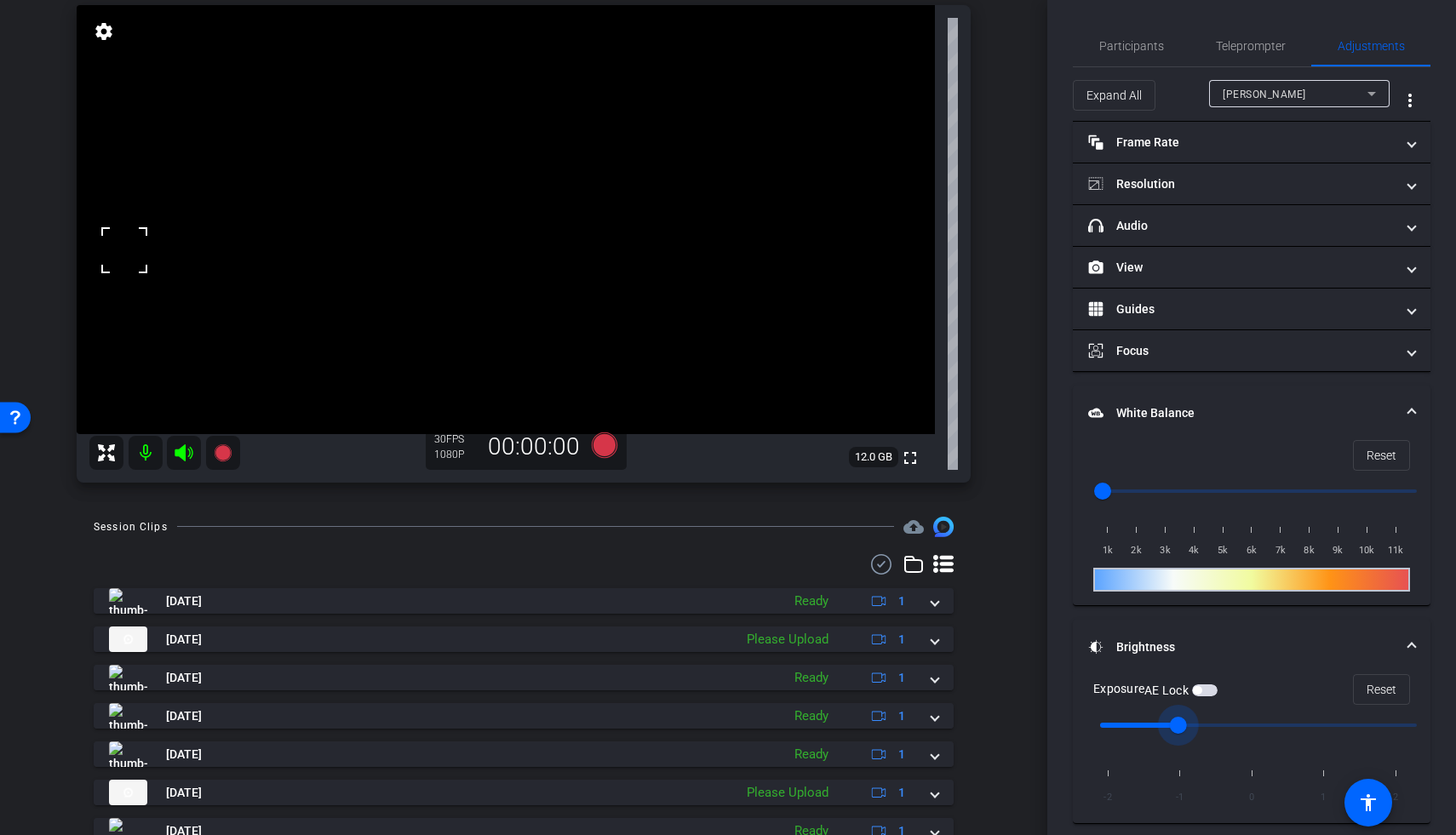
click at [1126, 720] on input "range" at bounding box center [1259, 725] width 353 height 38
click at [101, 260] on video at bounding box center [505, 219] width 859 height 429
click at [1126, 689] on span "button" at bounding box center [1204, 690] width 25 height 12
click at [1126, 720] on input "range" at bounding box center [1259, 725] width 353 height 38
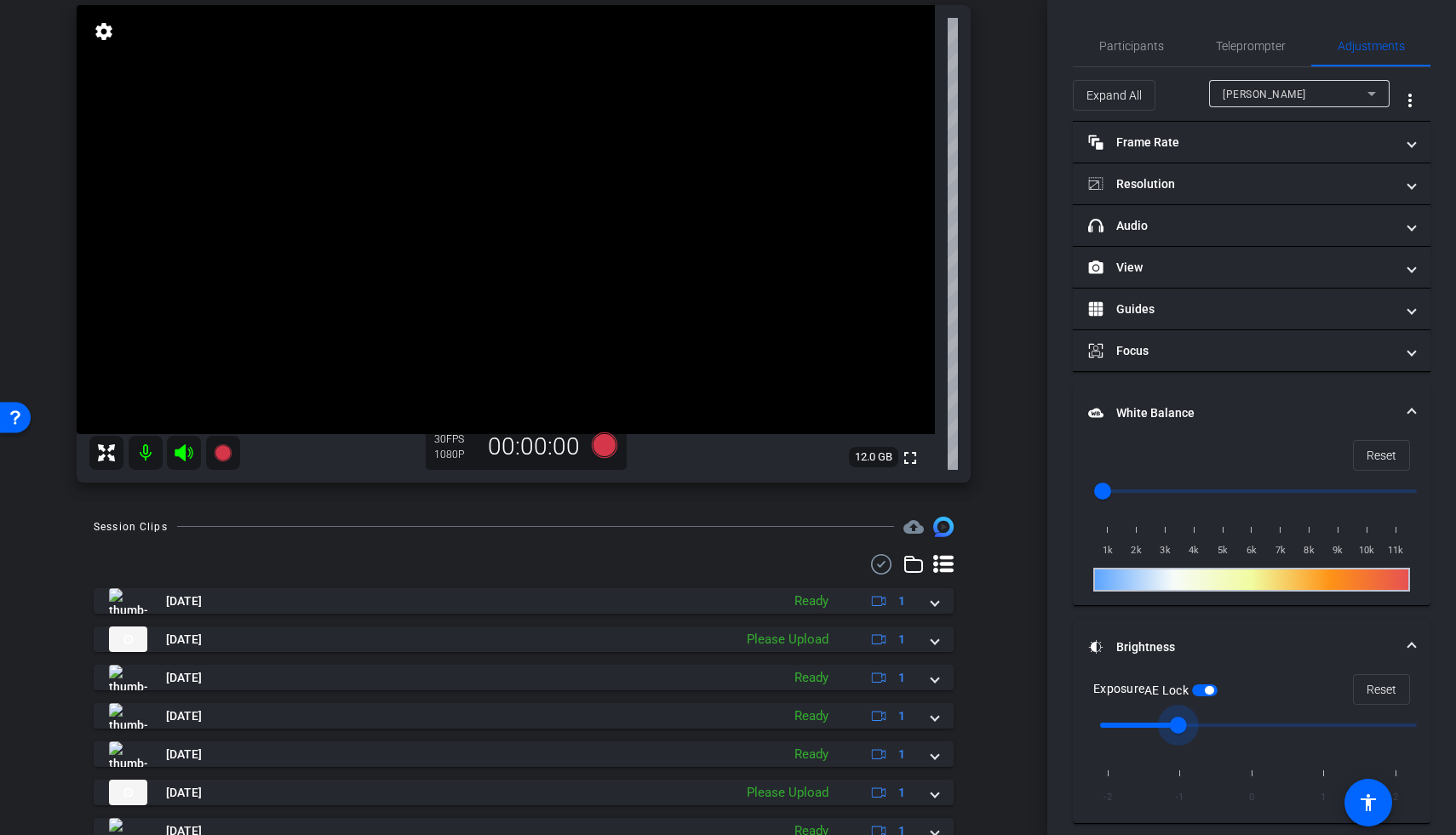
click at [1126, 697] on div "AE Lock" at bounding box center [1181, 690] width 73 height 17
click at [1126, 688] on span "button" at bounding box center [1204, 690] width 25 height 12
click at [1126, 720] on input "range" at bounding box center [1259, 725] width 353 height 38
click at [141, 299] on video at bounding box center [505, 219] width 859 height 429
click at [1126, 720] on input "range" at bounding box center [1259, 725] width 353 height 38
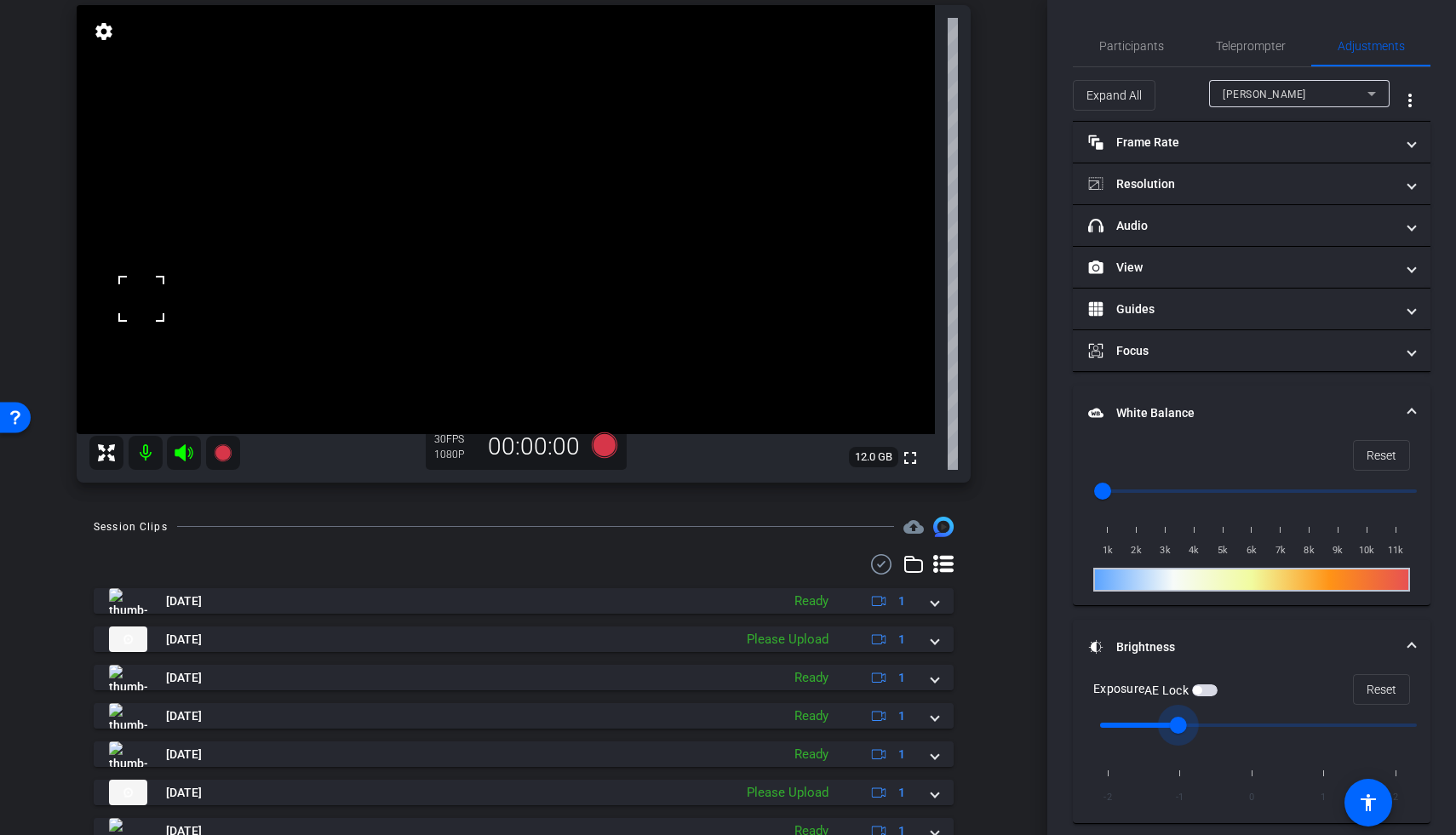
click at [153, 232] on video at bounding box center [505, 219] width 859 height 429
click at [1126, 720] on input "range" at bounding box center [1259, 725] width 353 height 38
click at [1126, 684] on span "button" at bounding box center [1204, 690] width 25 height 12
click at [1126, 688] on span "button" at bounding box center [1204, 690] width 25 height 12
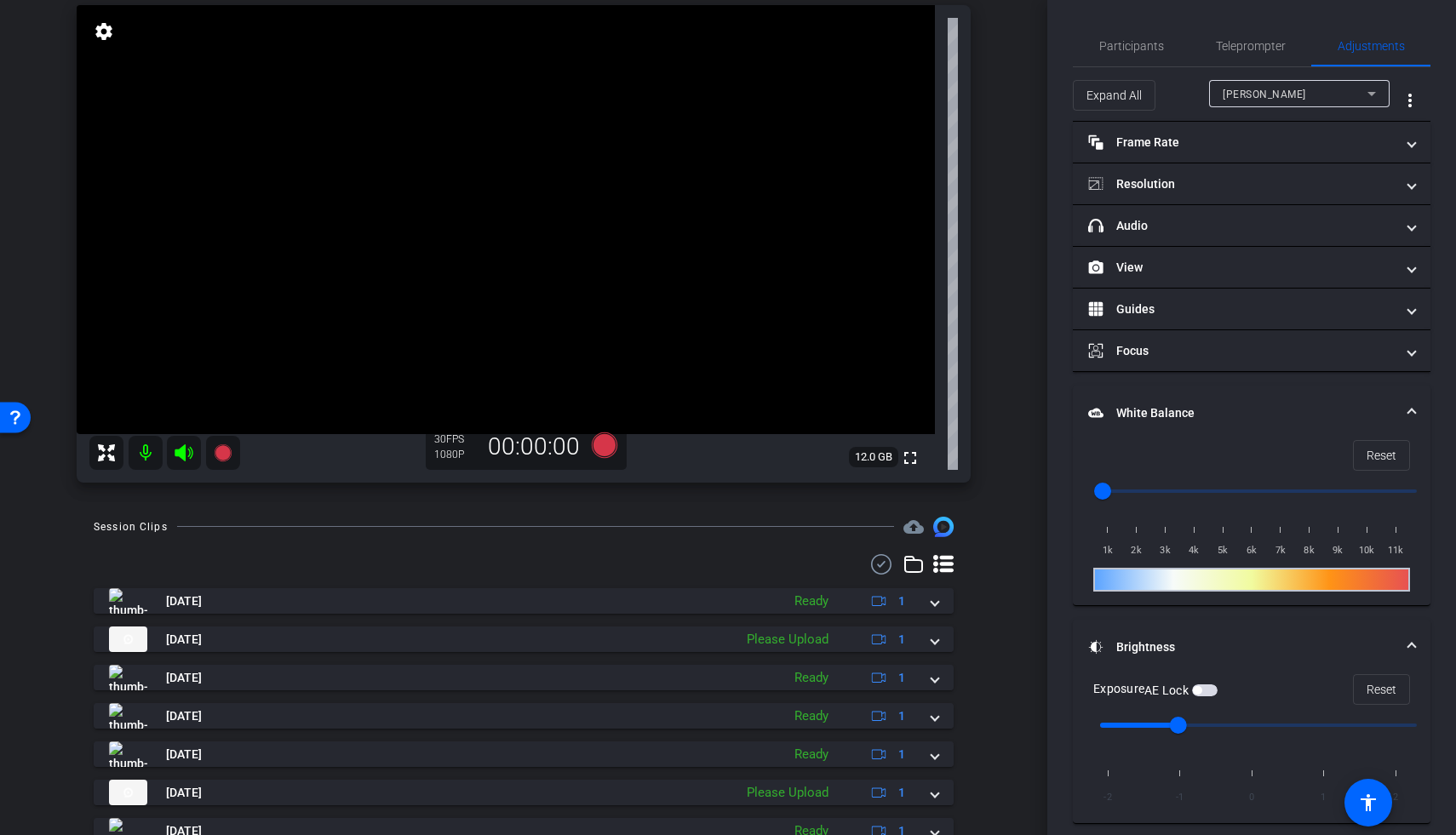
click at [116, 238] on video at bounding box center [505, 219] width 859 height 429
click at [1126, 720] on input "range" at bounding box center [1259, 725] width 353 height 38
drag, startPoint x: 1171, startPoint y: 725, endPoint x: 1151, endPoint y: 729, distance: 20.4
click at [1126, 720] on input "range" at bounding box center [1259, 725] width 353 height 38
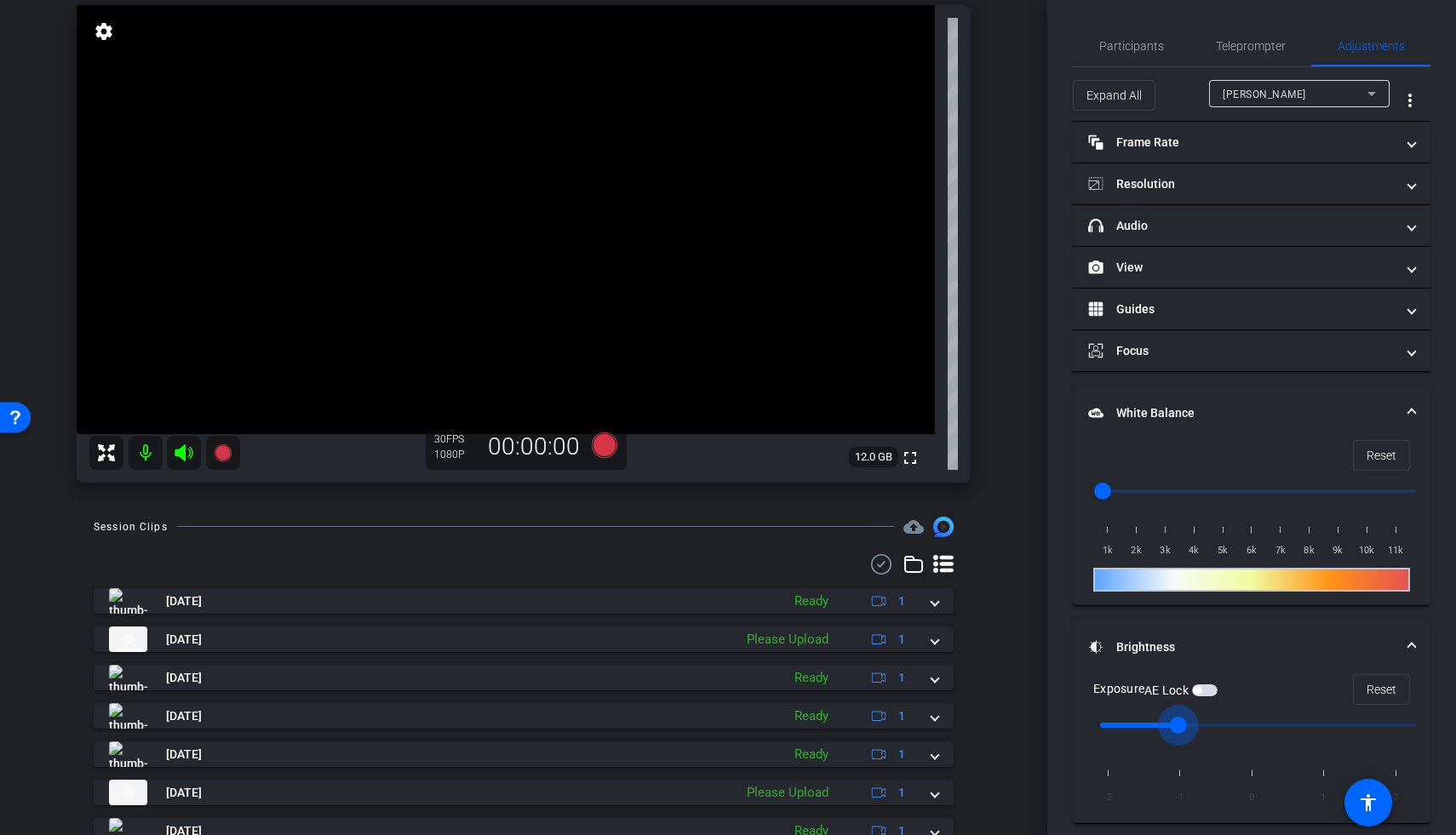
drag, startPoint x: 1175, startPoint y: 725, endPoint x: 1150, endPoint y: 726, distance: 25.0
click at [1126, 720] on input "range" at bounding box center [1259, 725] width 353 height 38
drag, startPoint x: 1178, startPoint y: 726, endPoint x: 1150, endPoint y: 726, distance: 28.0
click at [1126, 720] on input "range" at bounding box center [1259, 725] width 353 height 38
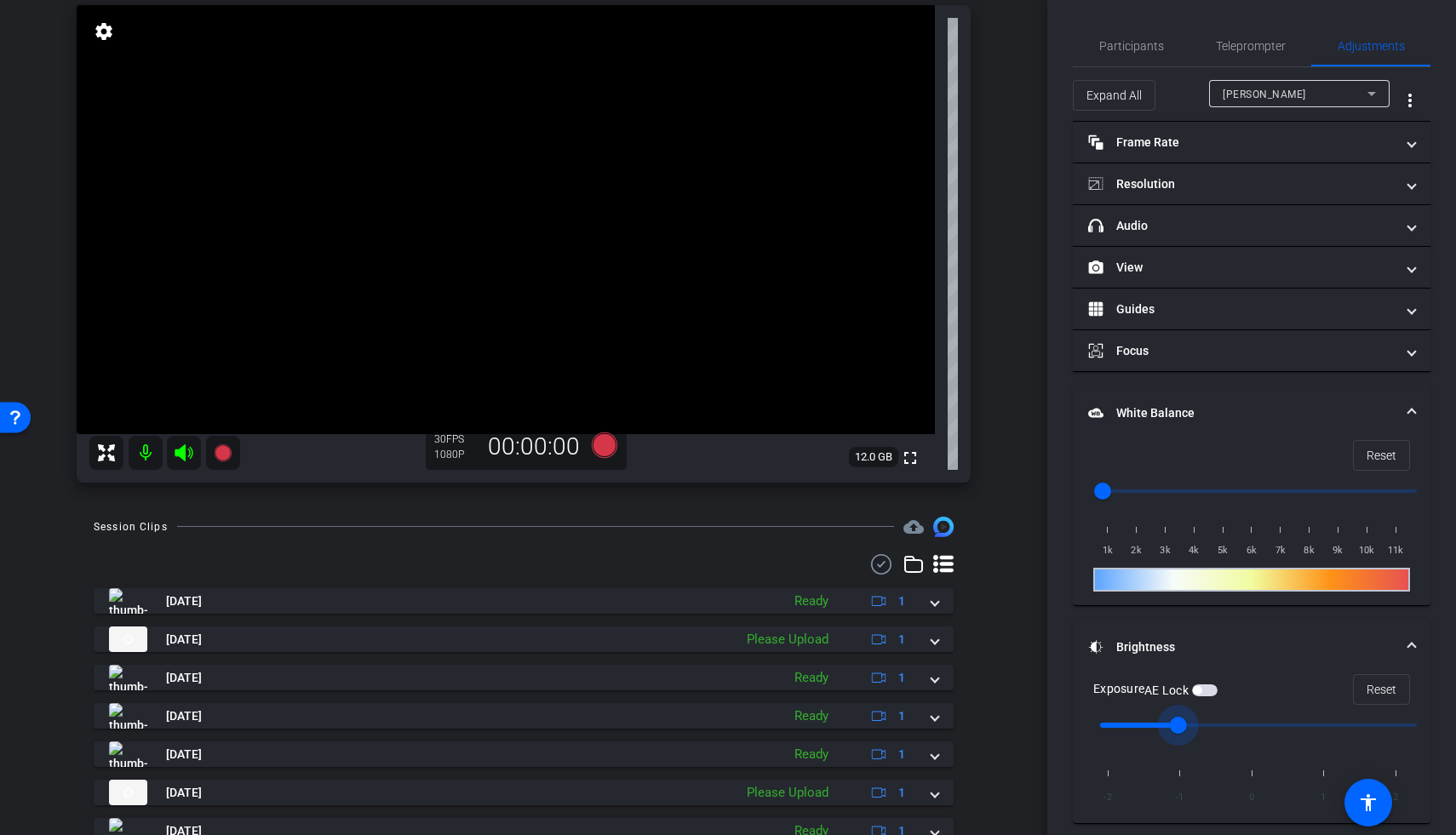
click at [1126, 720] on input "range" at bounding box center [1259, 725] width 353 height 38
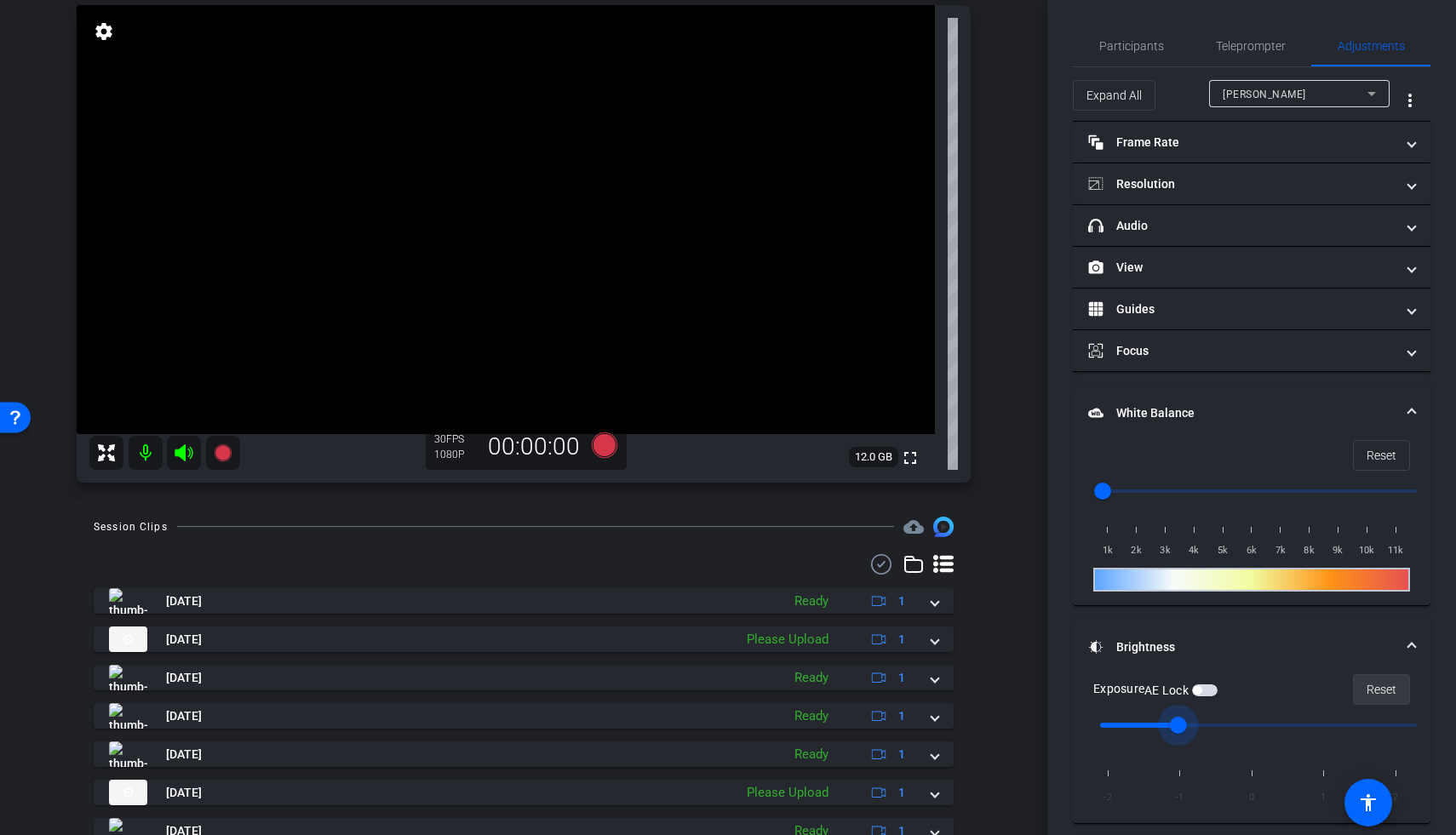
click at [1126, 694] on span "Reset" at bounding box center [1381, 689] width 30 height 32
type input "-1"
click at [1126, 720] on input "range" at bounding box center [1259, 725] width 353 height 38
click at [148, 229] on video at bounding box center [505, 219] width 859 height 429
click at [1126, 689] on span "button" at bounding box center [1204, 690] width 25 height 12
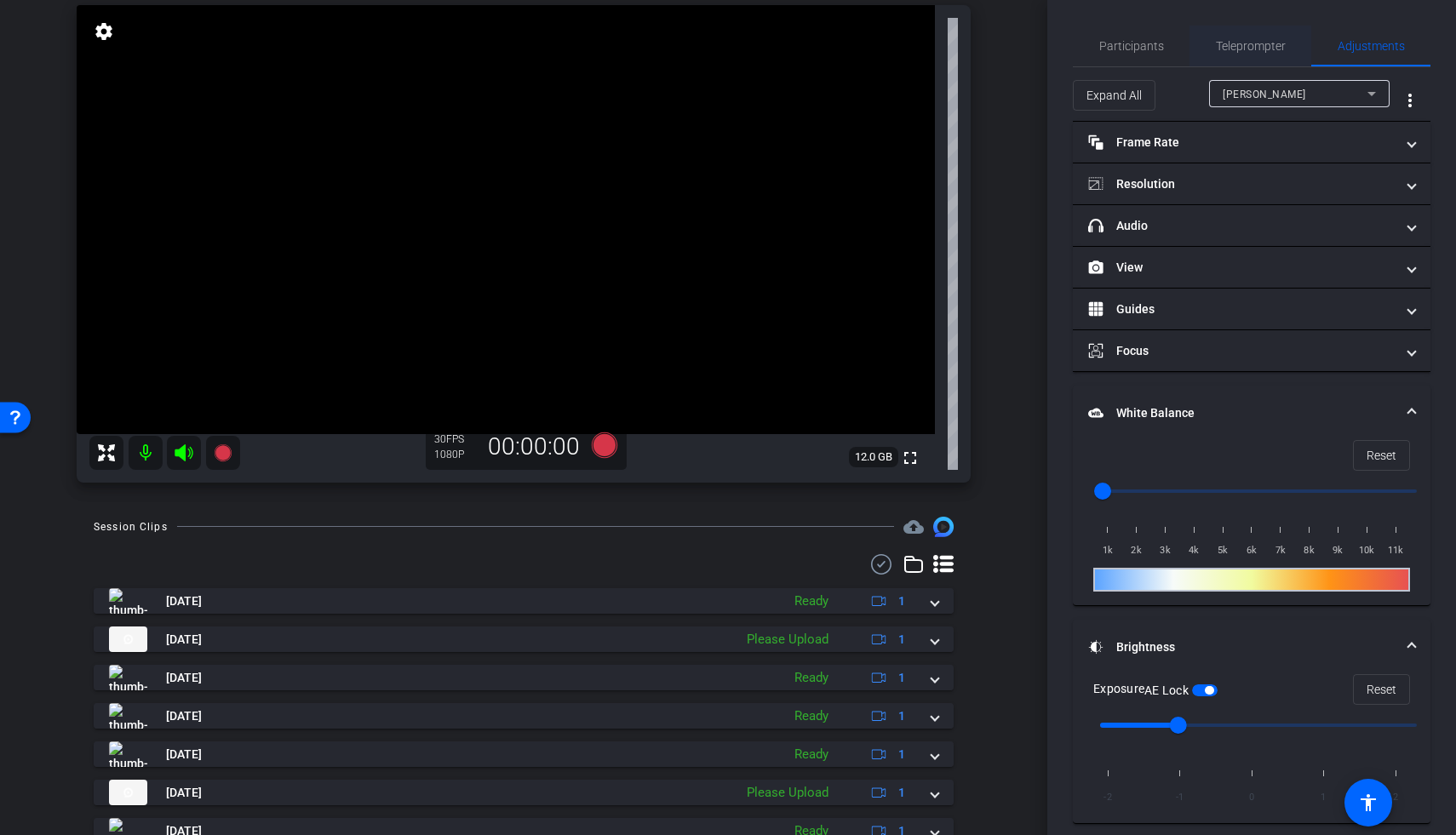
click at [1126, 53] on span "Teleprompter" at bounding box center [1251, 46] width 70 height 41
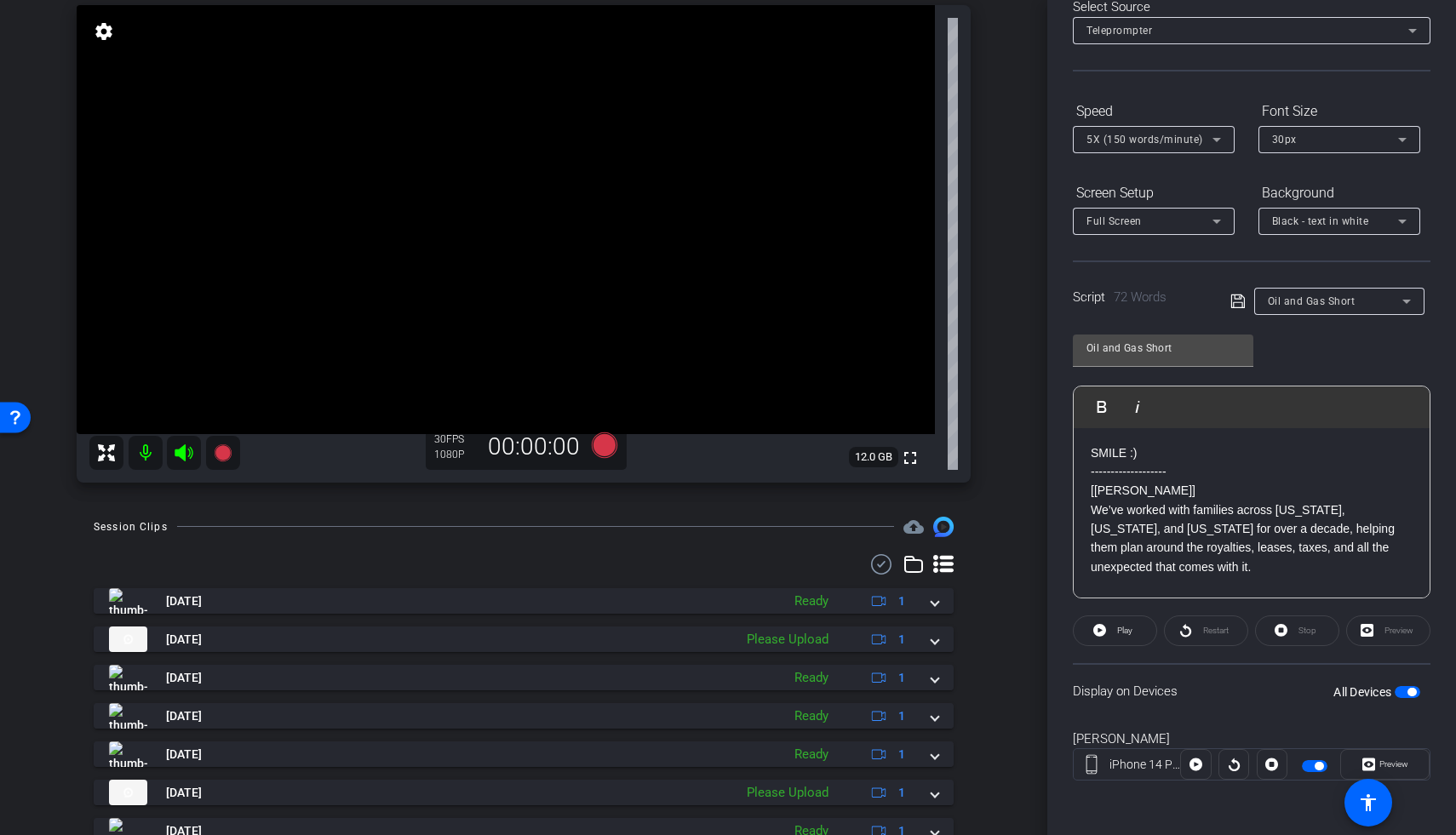
scroll to position [0, 0]
click at [1126, 690] on span "button" at bounding box center [1407, 692] width 25 height 12
click at [217, 458] on icon at bounding box center [223, 453] width 20 height 20
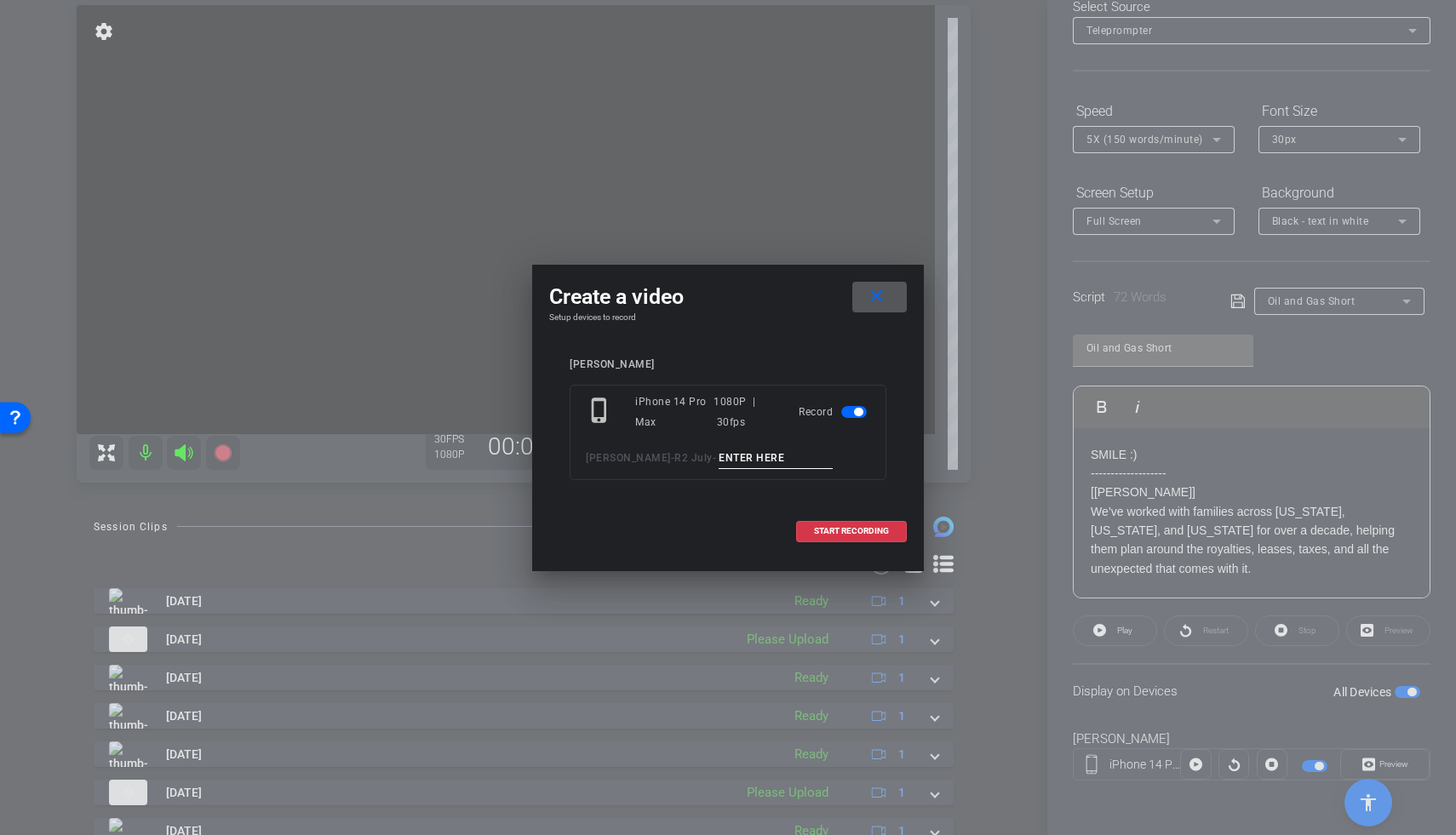
click at [718, 465] on input at bounding box center [775, 459] width 114 height 21
type input "Ryan Oil TA1"
click at [872, 533] on span "START RECORDING" at bounding box center [851, 532] width 75 height 9
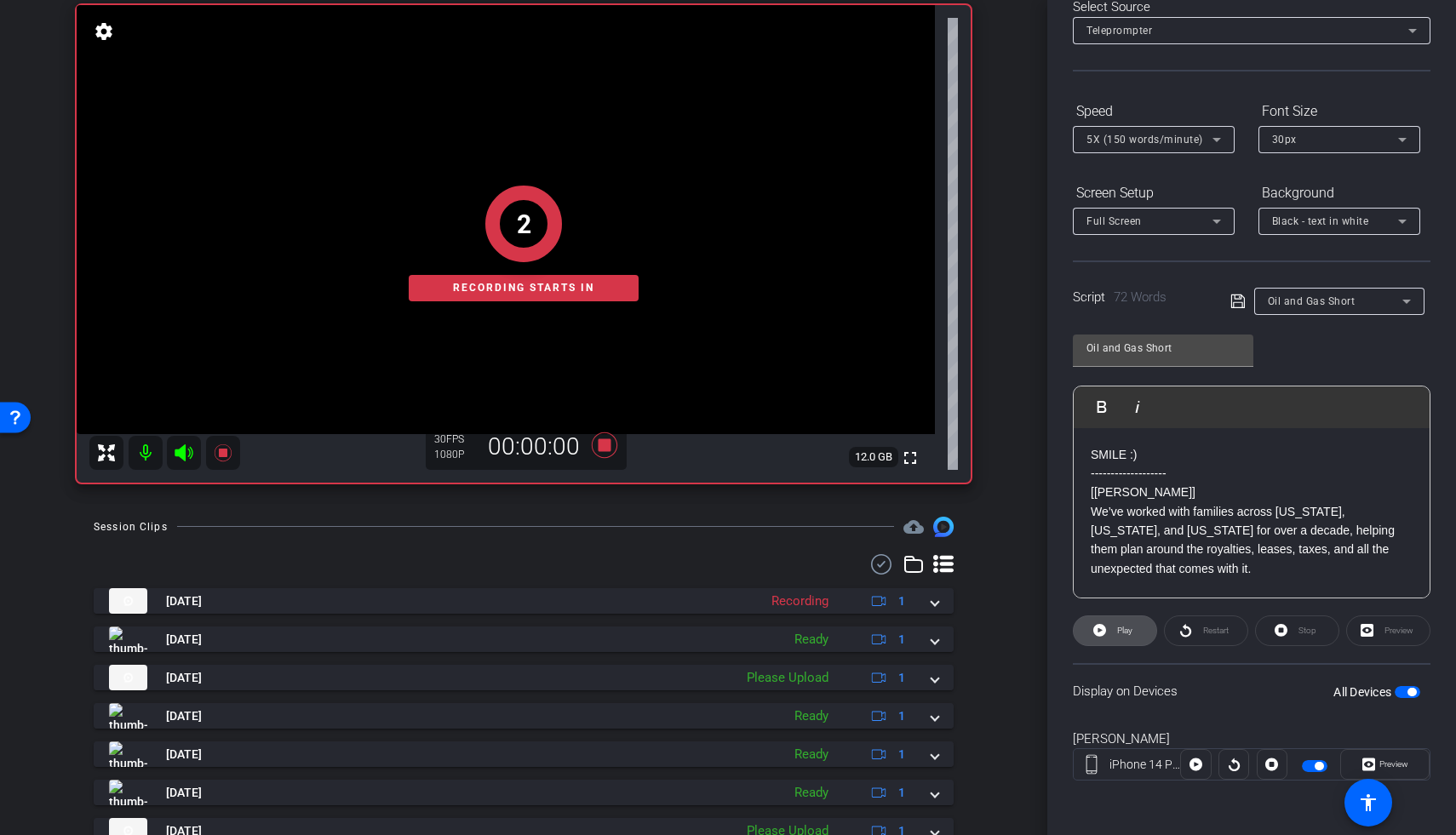
click at [1117, 633] on span "Play" at bounding box center [1124, 631] width 15 height 10
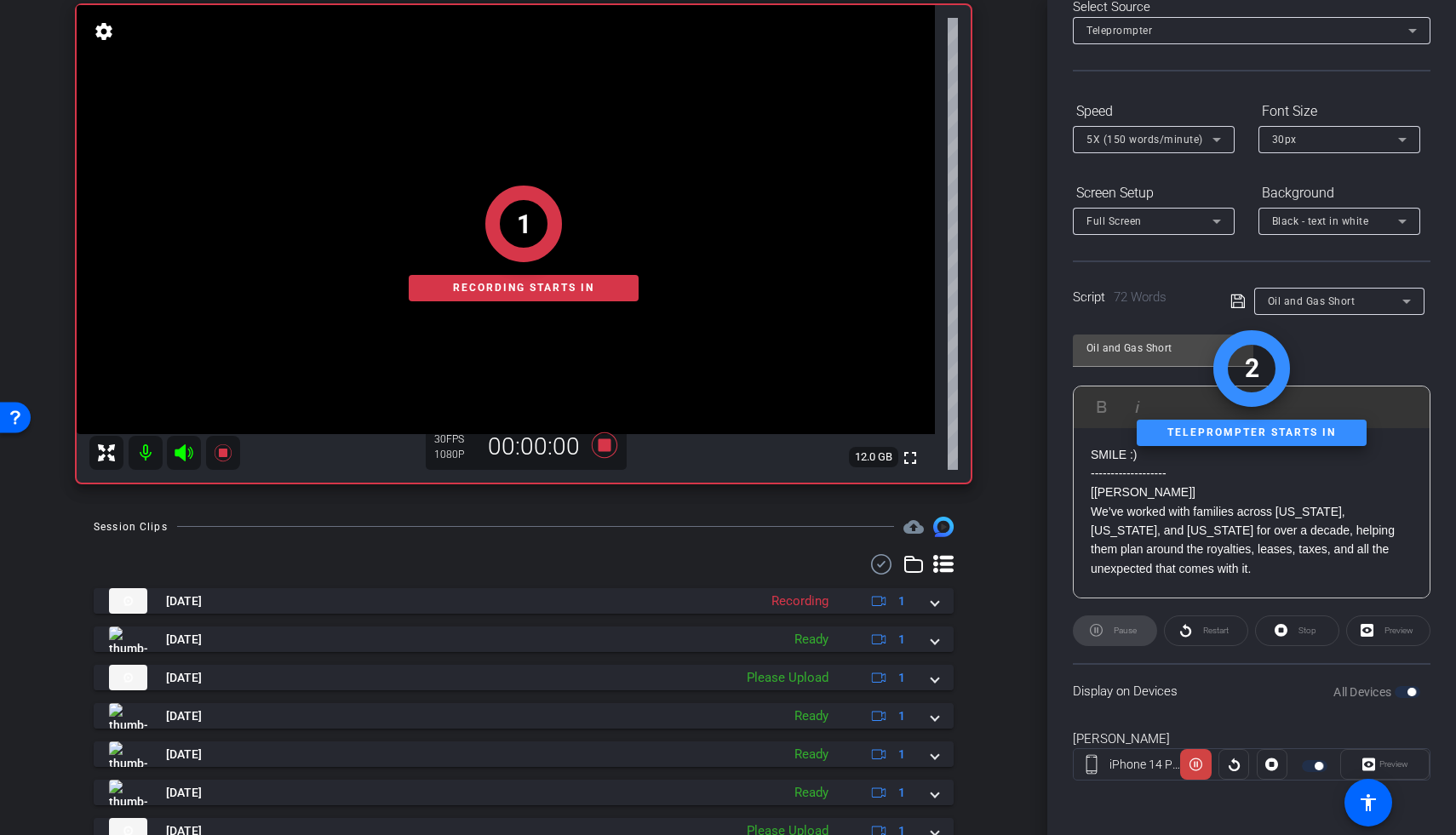
click at [187, 448] on icon at bounding box center [183, 453] width 20 height 20
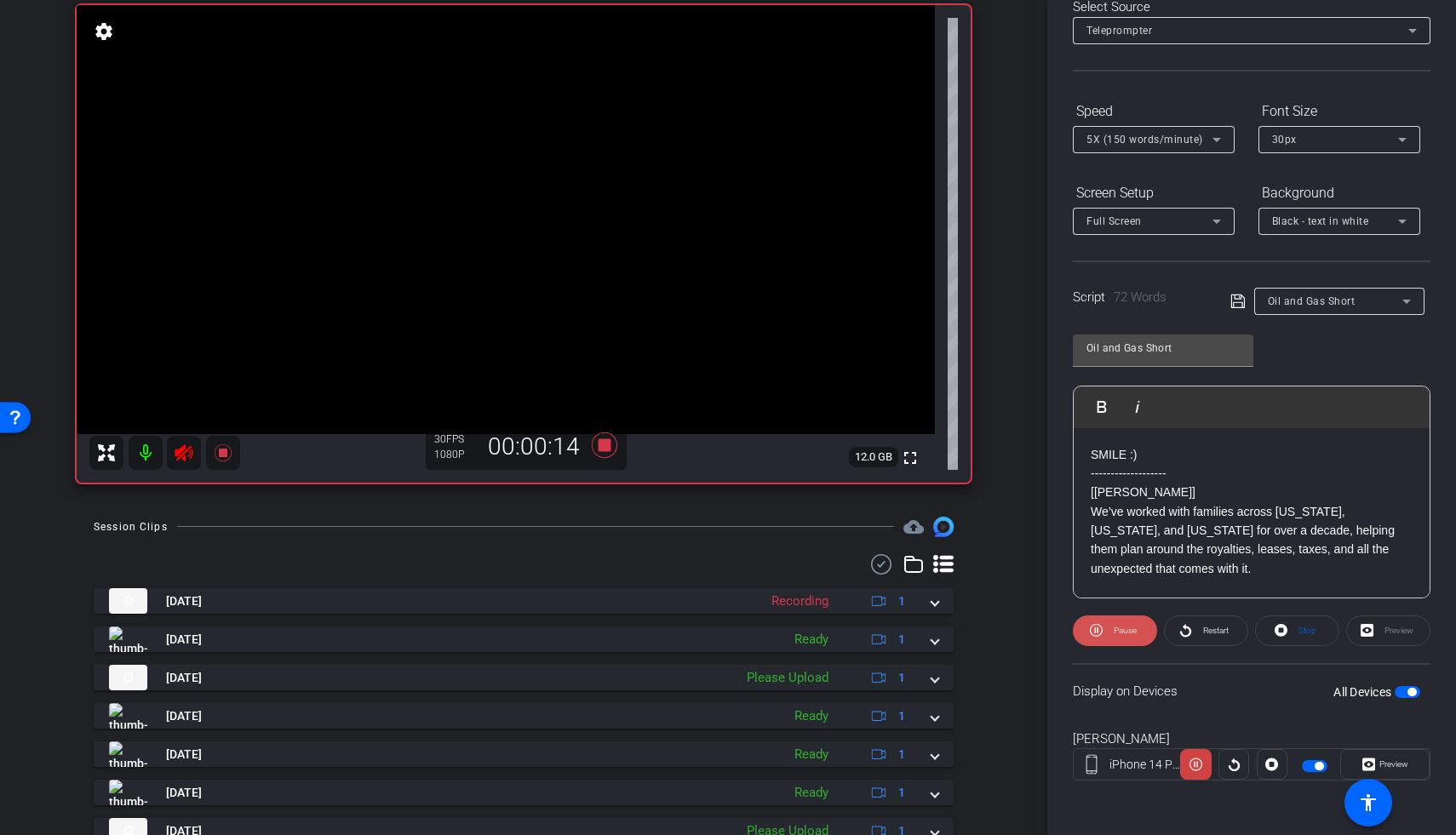
click at [1125, 626] on span "Pause" at bounding box center [1125, 631] width 23 height 10
click at [214, 456] on icon at bounding box center [223, 453] width 20 height 20
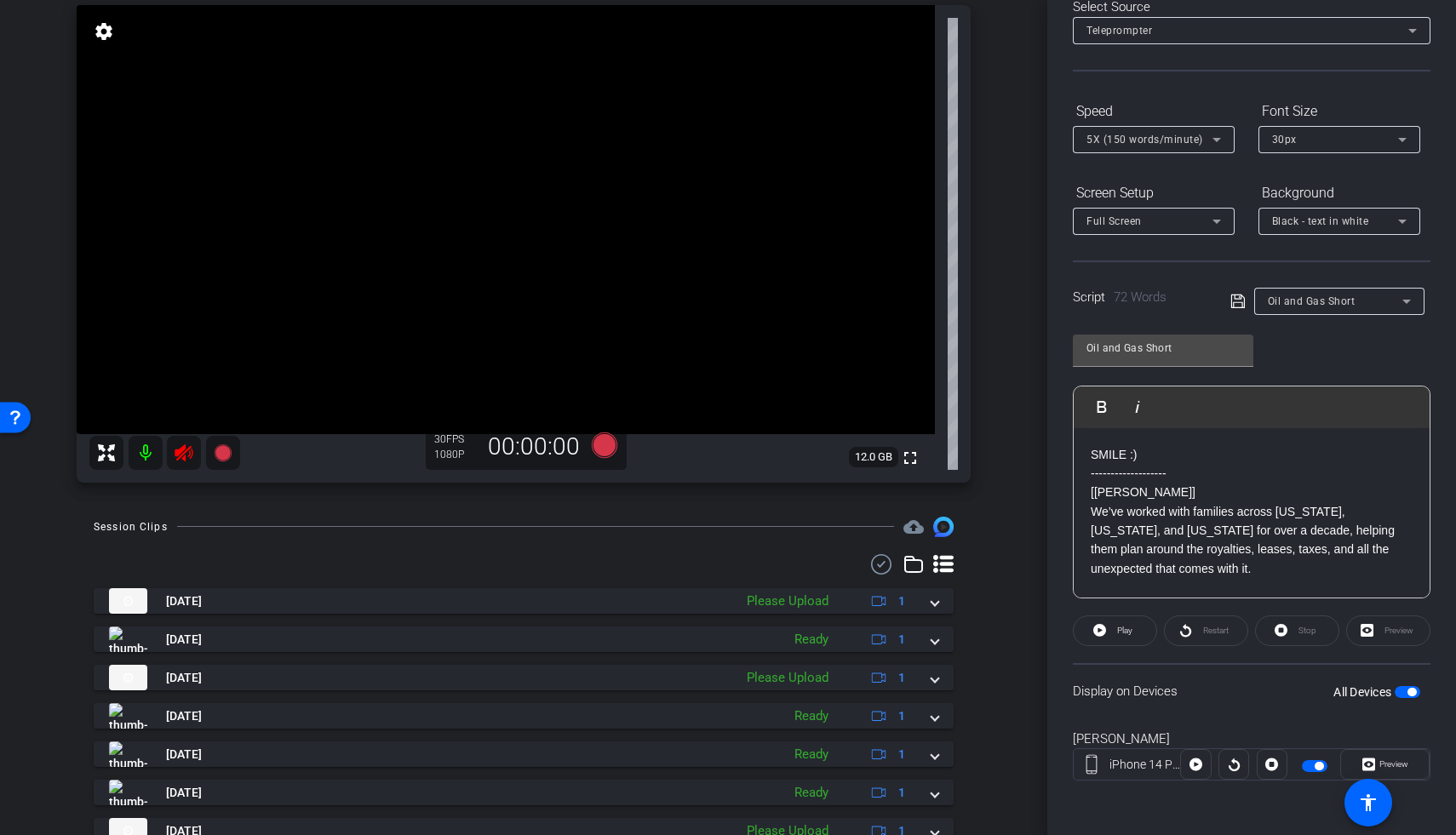
click at [189, 452] on icon at bounding box center [183, 453] width 20 height 20
click at [596, 439] on icon at bounding box center [604, 445] width 25 height 25
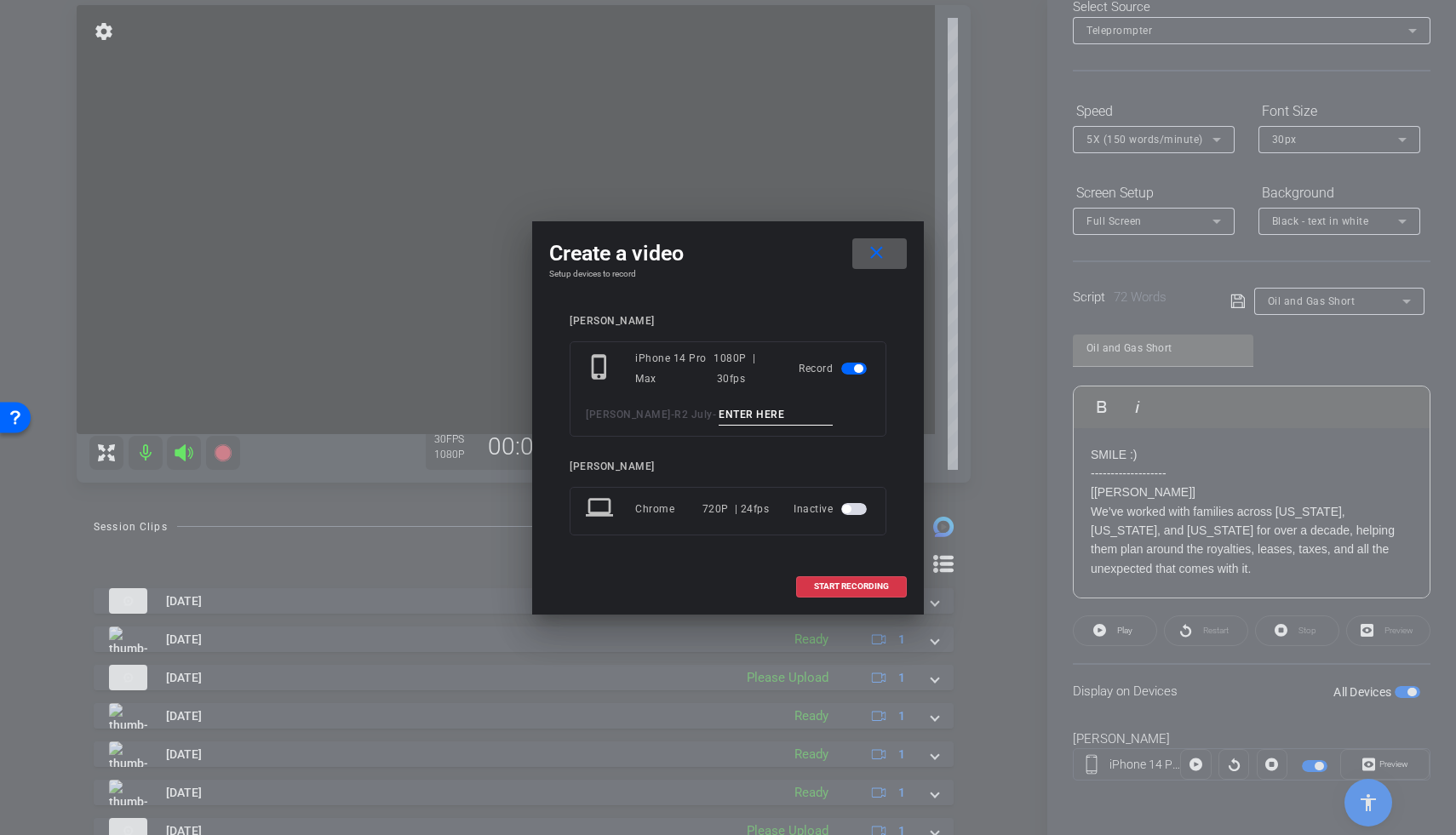
click at [718, 410] on input at bounding box center [775, 415] width 114 height 21
type input "Ryan Oil TA2"
click at [855, 589] on span "START RECORDING" at bounding box center [851, 587] width 75 height 9
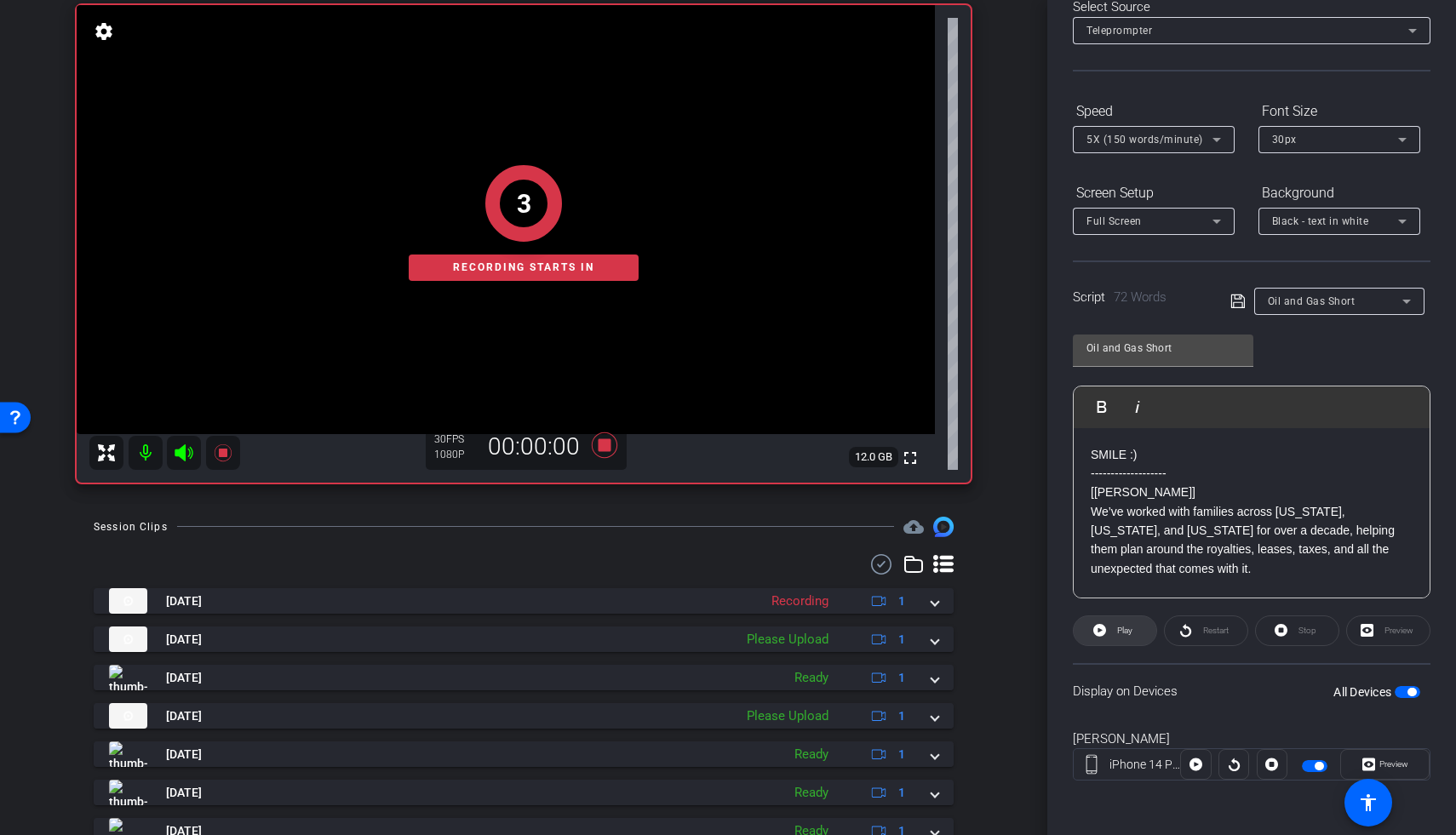
click at [1104, 635] on icon at bounding box center [1099, 631] width 13 height 21
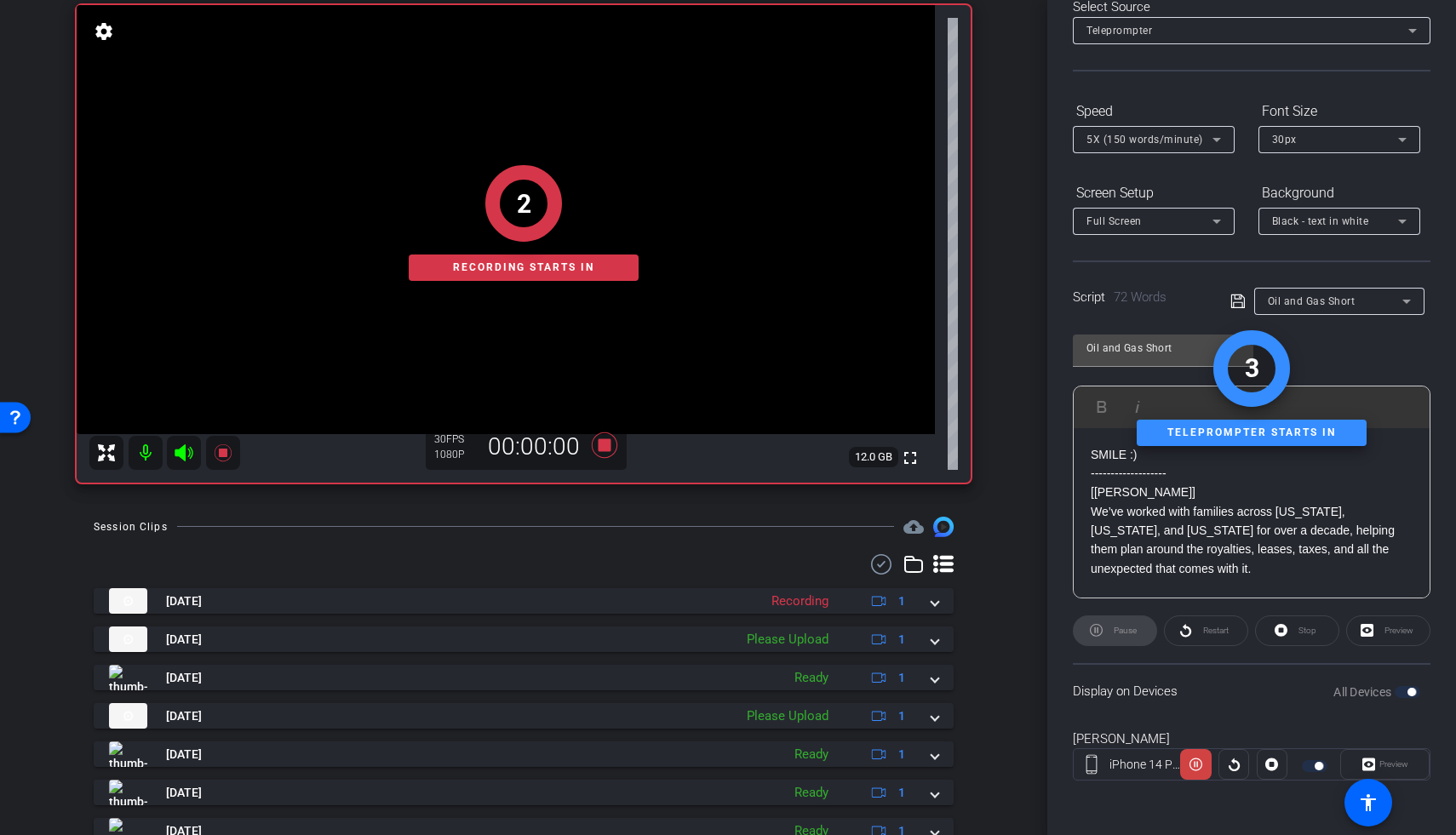
click at [189, 458] on div "2 Recording starts in" at bounding box center [523, 223] width 894 height 518
click at [177, 452] on div "1 Recording starts in" at bounding box center [523, 223] width 894 height 518
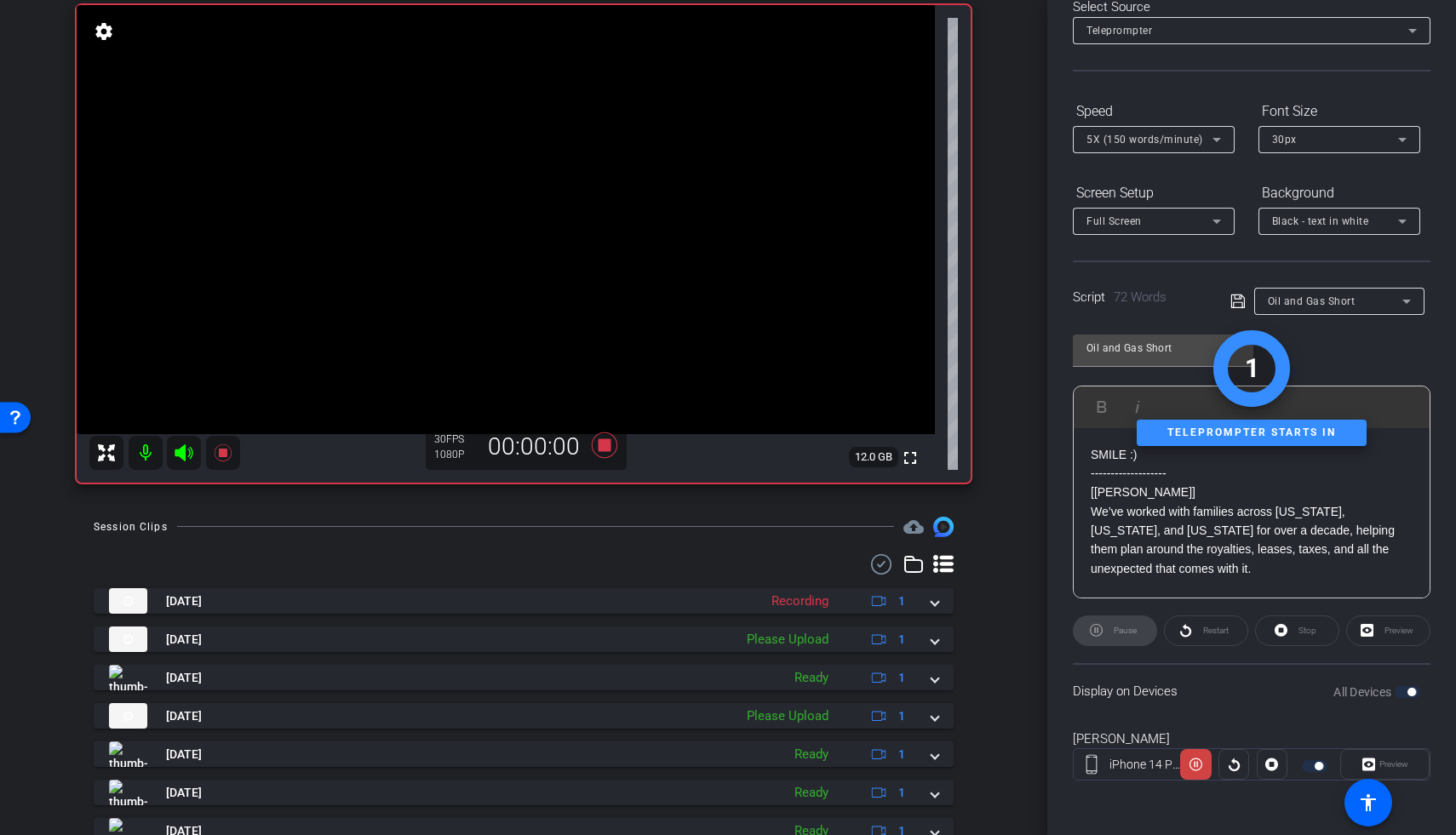
click at [189, 446] on icon at bounding box center [183, 453] width 20 height 20
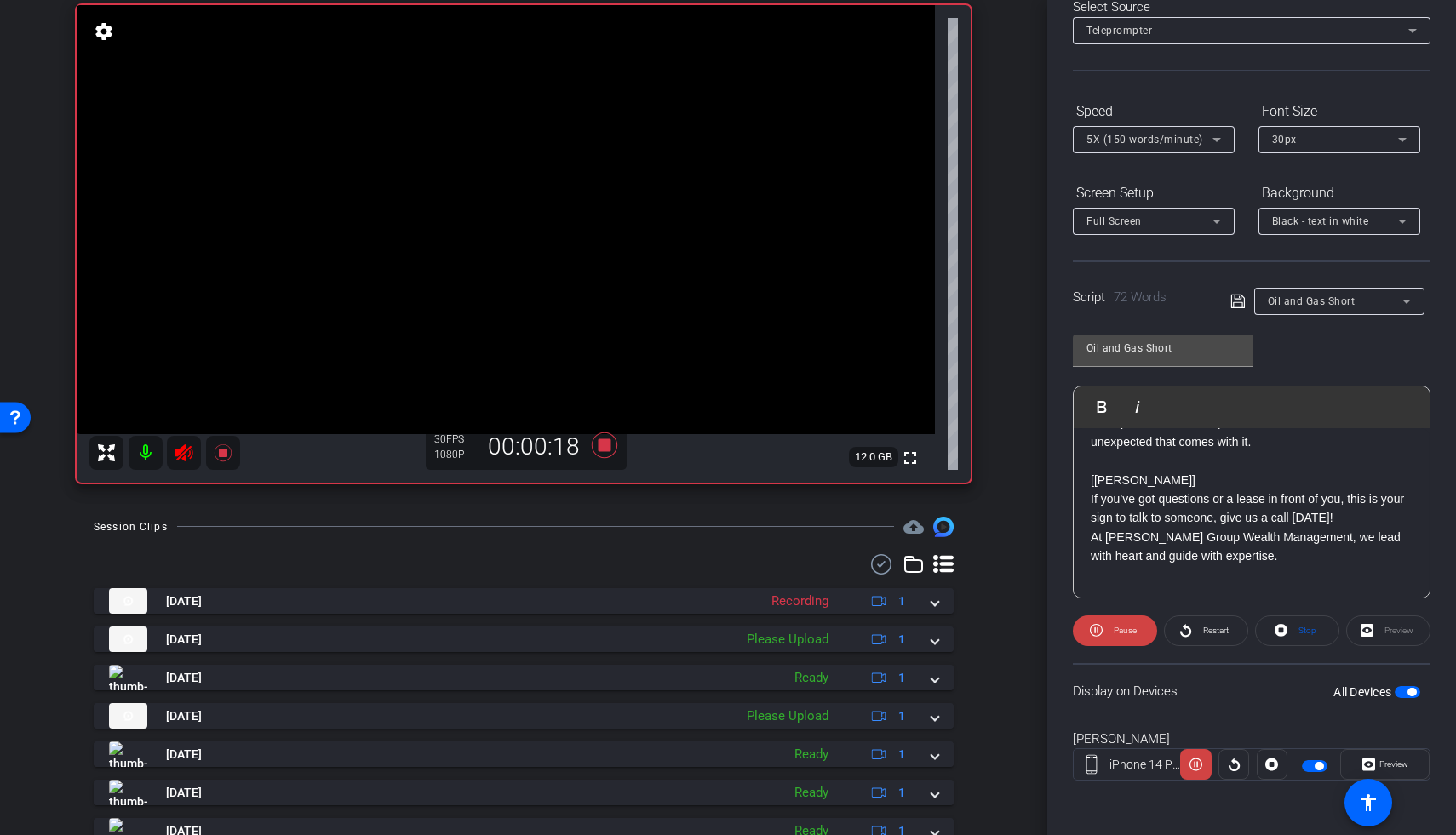
scroll to position [131, 0]
click at [221, 452] on icon at bounding box center [222, 453] width 17 height 17
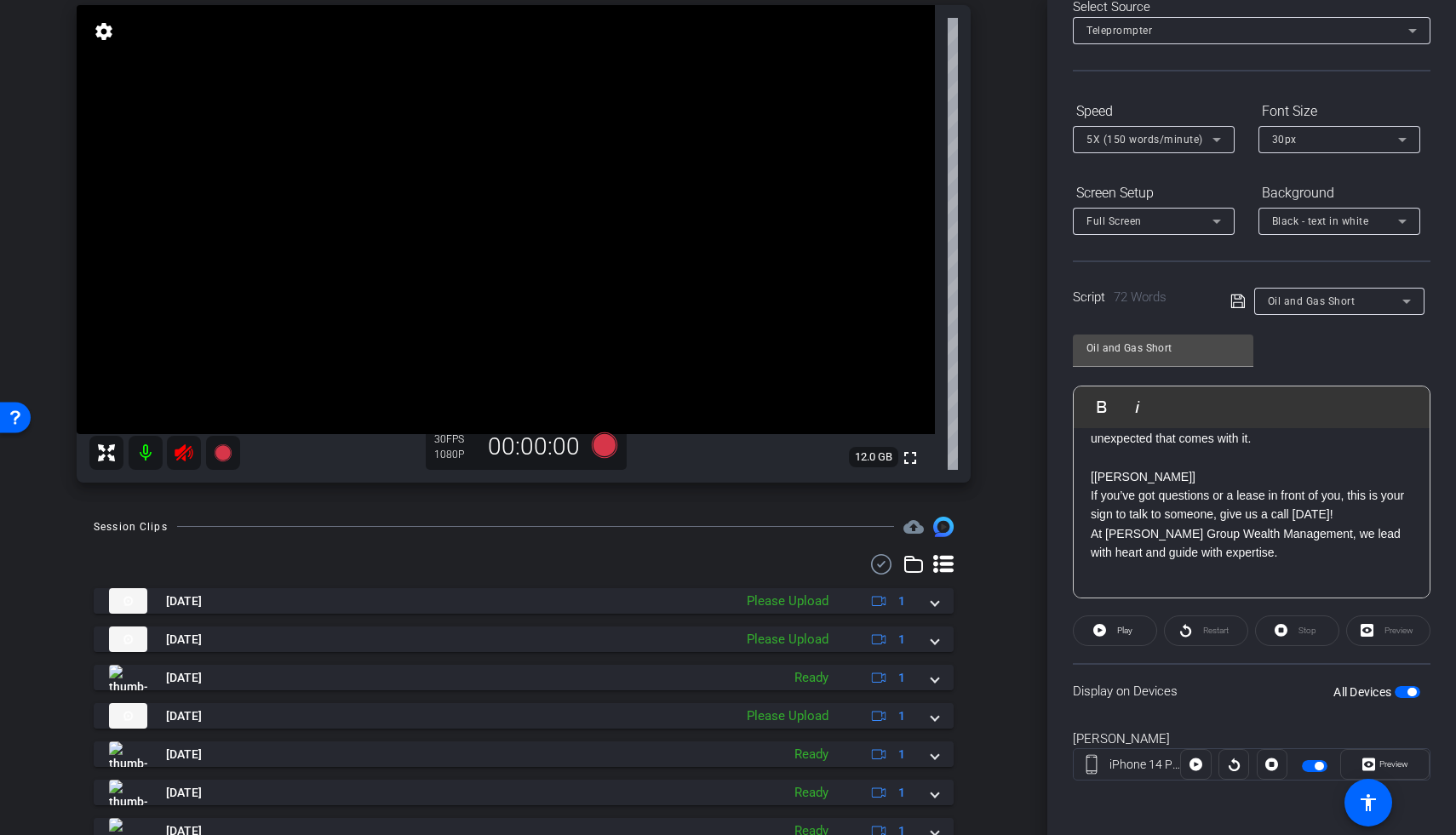
click at [178, 453] on icon at bounding box center [183, 453] width 18 height 17
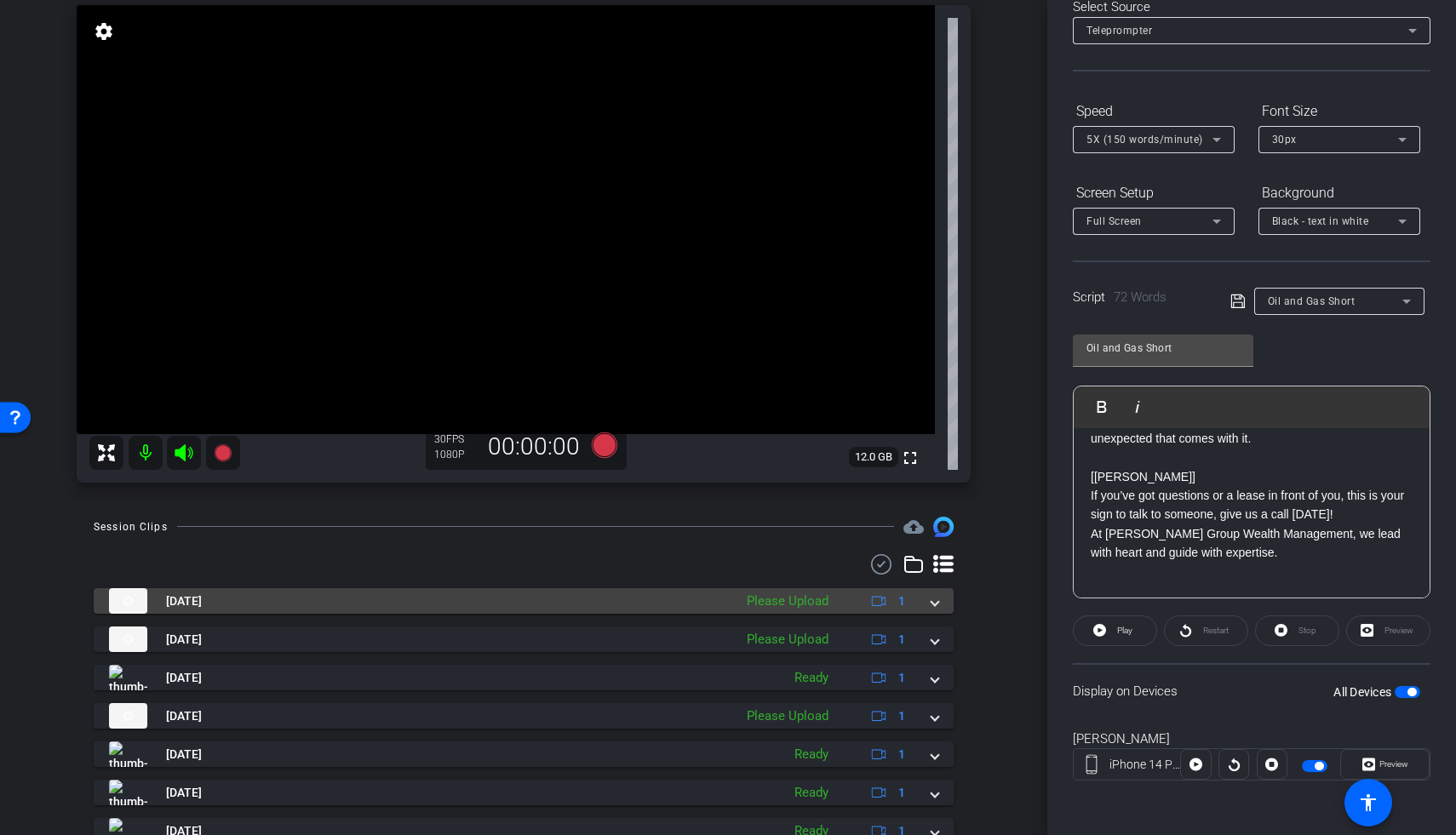
click at [931, 599] on span at bounding box center [935, 602] width 7 height 18
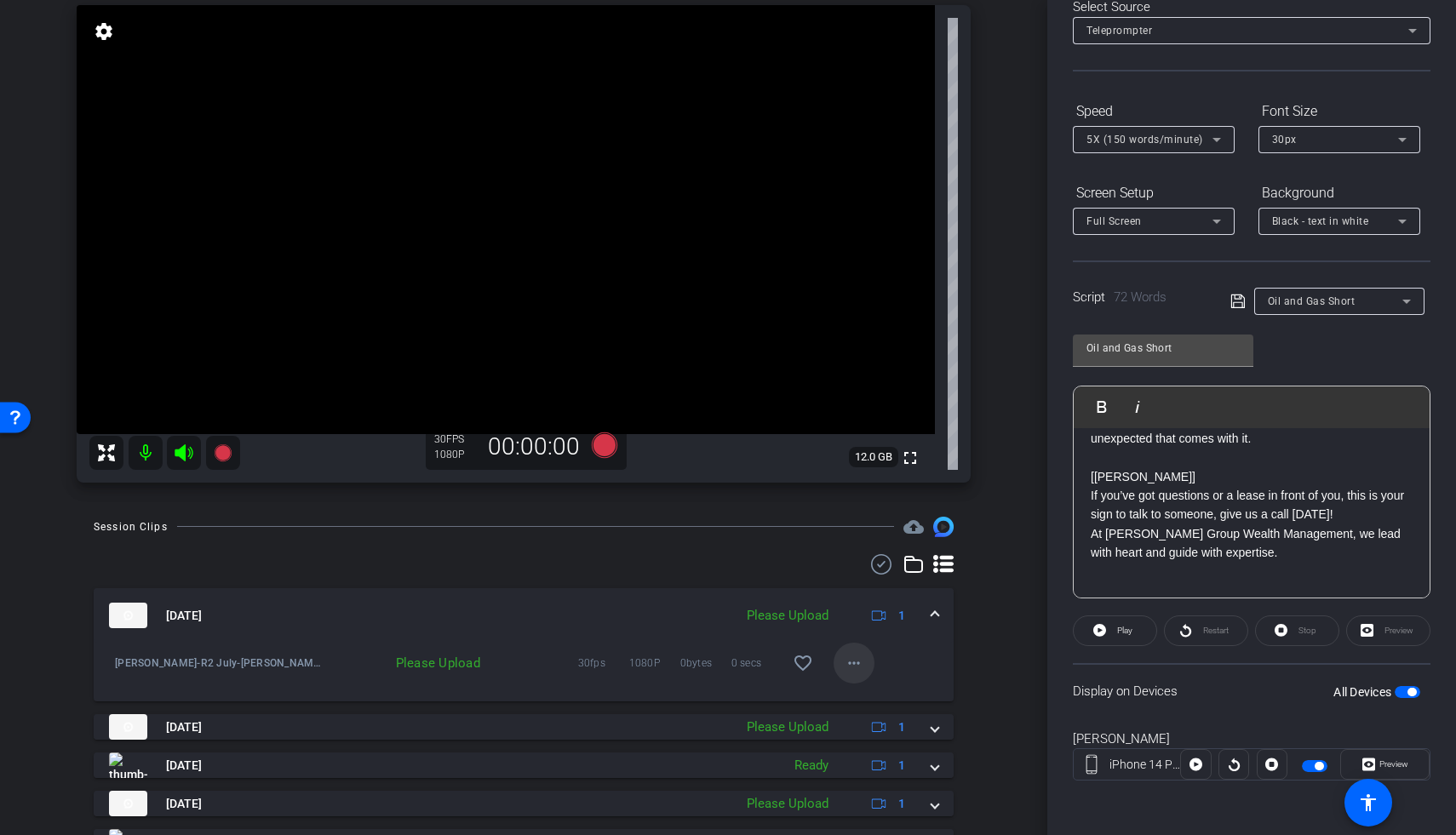
click at [856, 660] on span at bounding box center [853, 663] width 41 height 41
click at [857, 690] on span "Upload" at bounding box center [872, 698] width 68 height 20
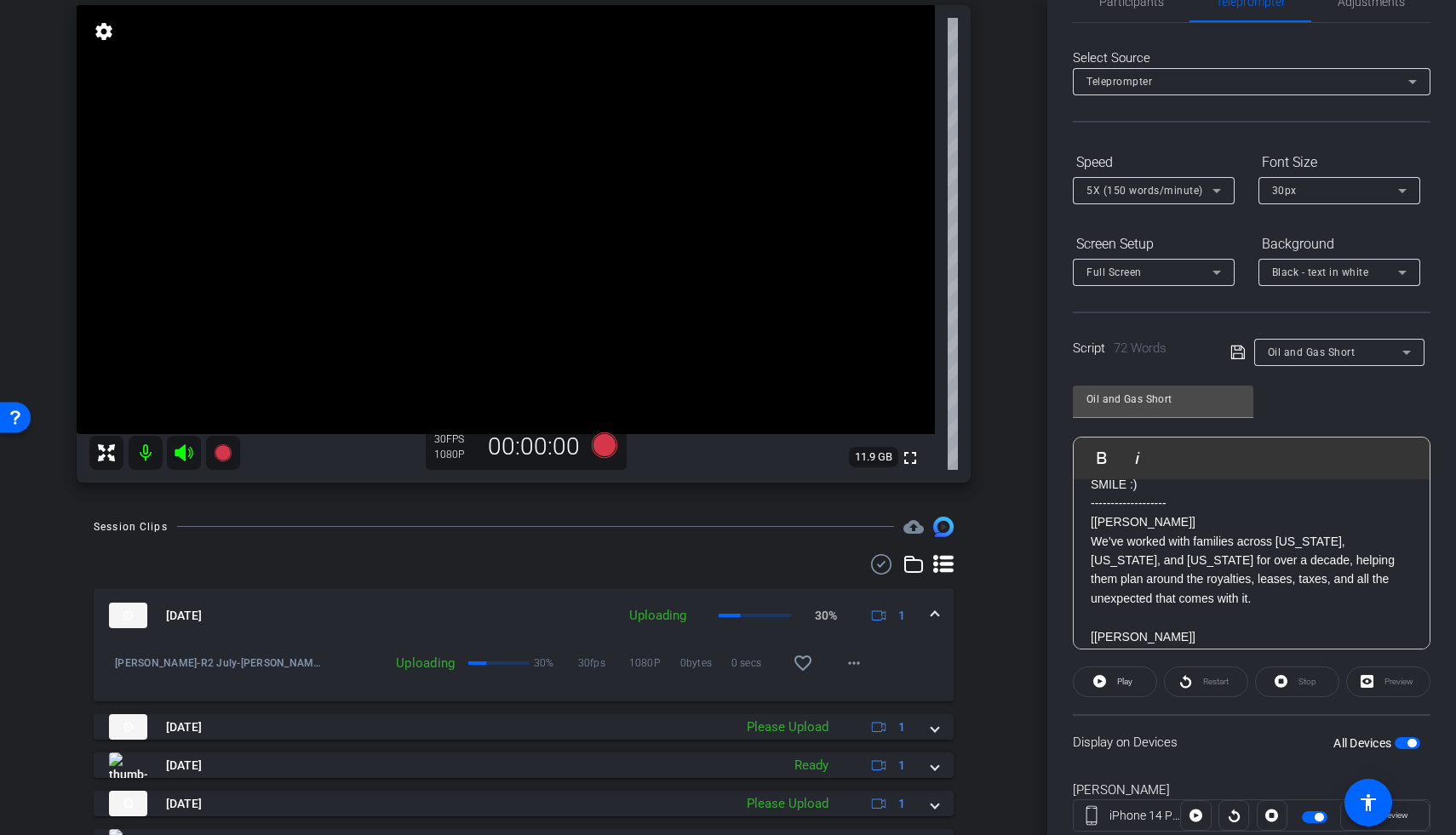
scroll to position [50, 0]
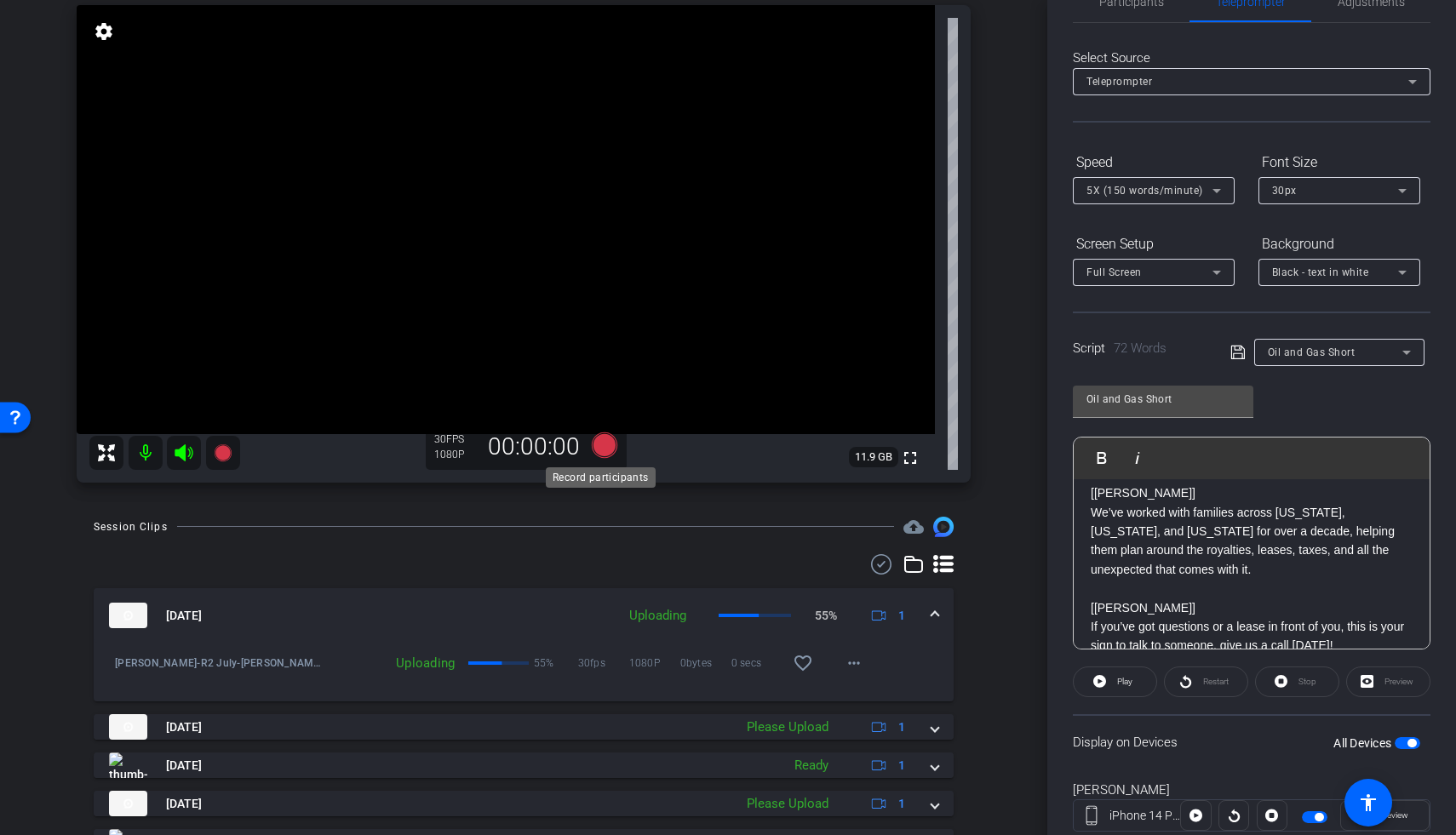
click at [604, 452] on icon at bounding box center [604, 445] width 25 height 25
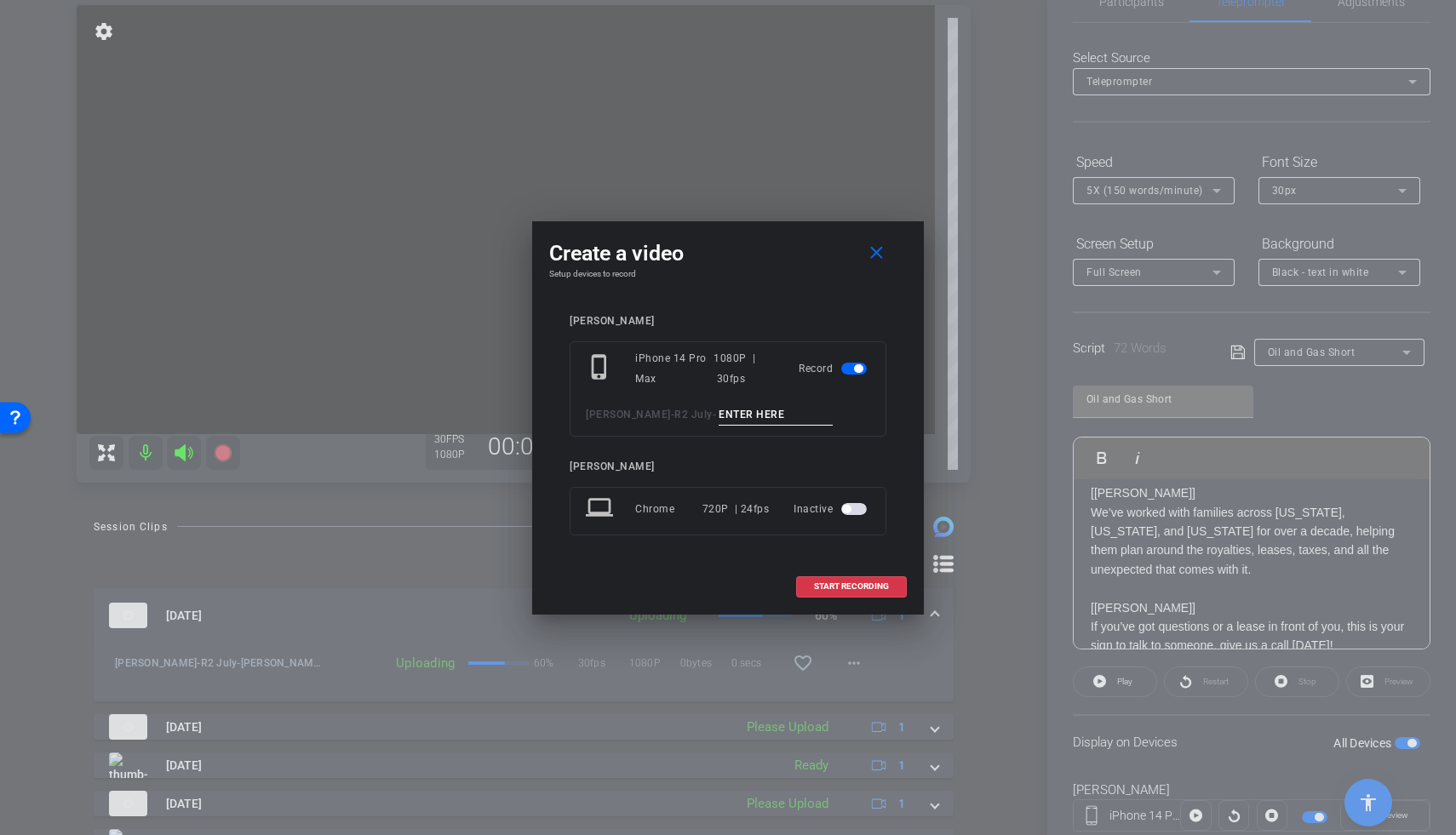
click at [718, 414] on input at bounding box center [775, 415] width 114 height 21
type input "Ryan Oil TA3"
click at [873, 585] on span "START RECORDING" at bounding box center [851, 587] width 75 height 9
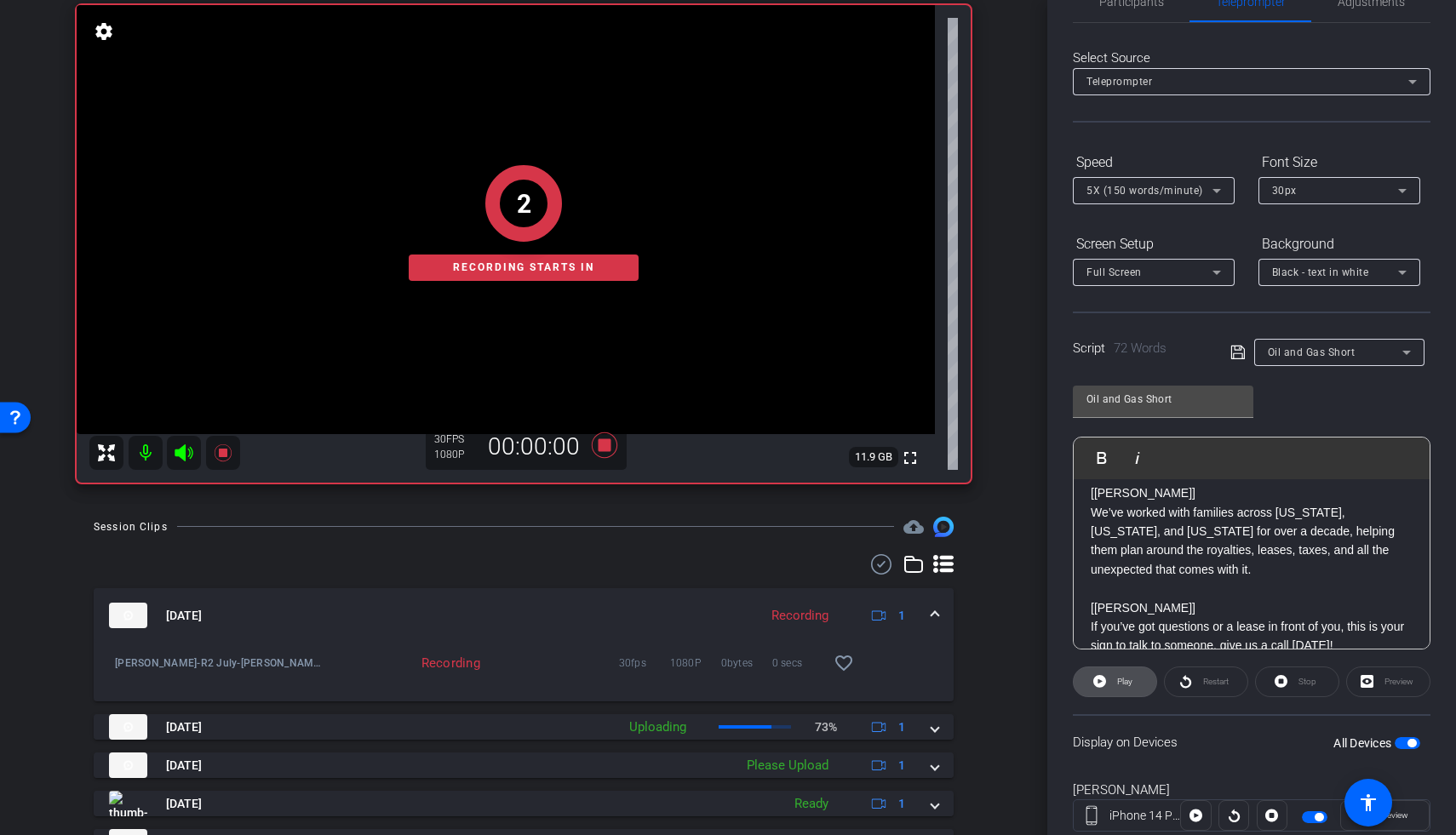
click at [1107, 680] on span at bounding box center [1115, 682] width 82 height 41
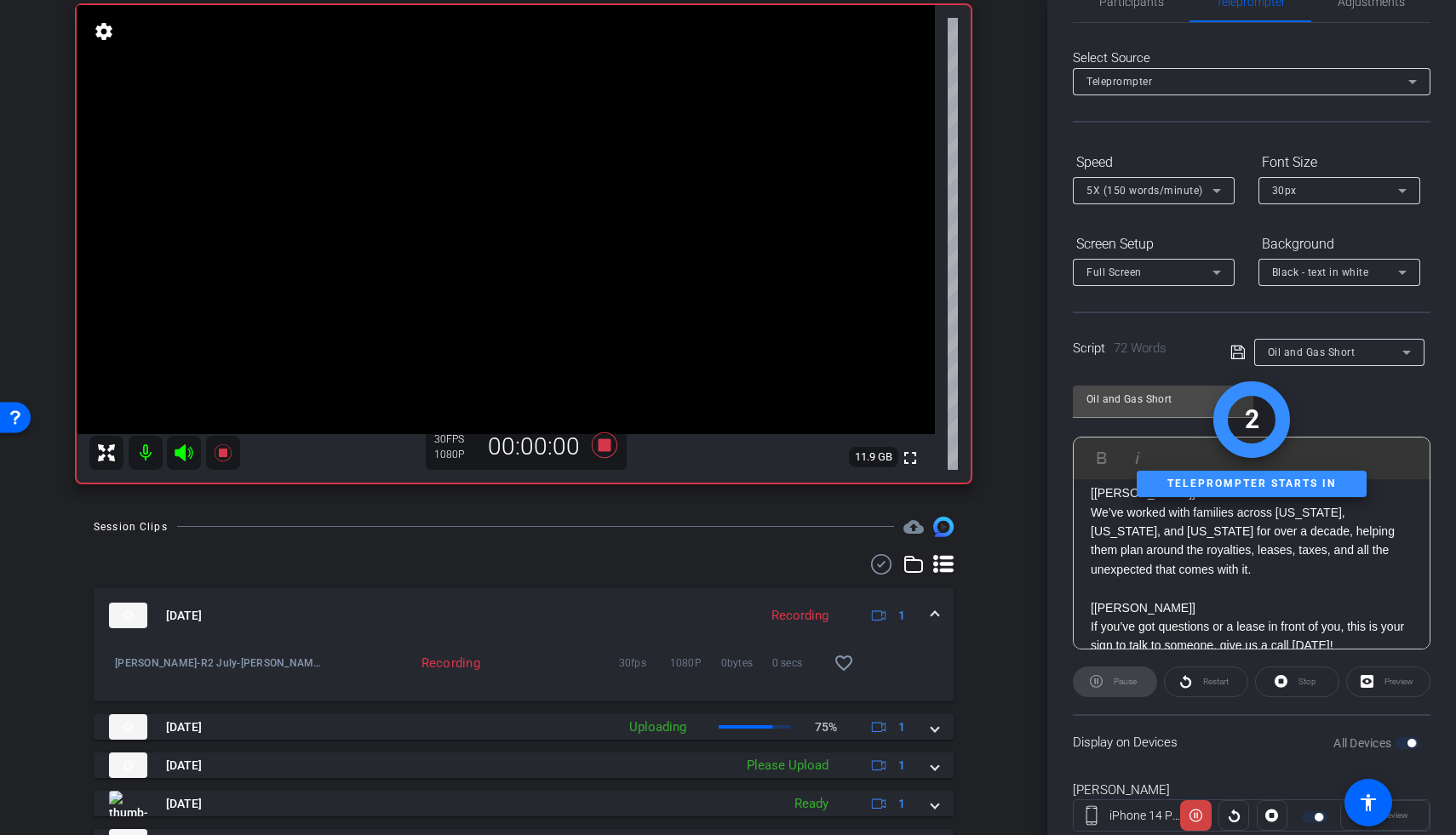
click at [185, 457] on icon at bounding box center [183, 453] width 18 height 17
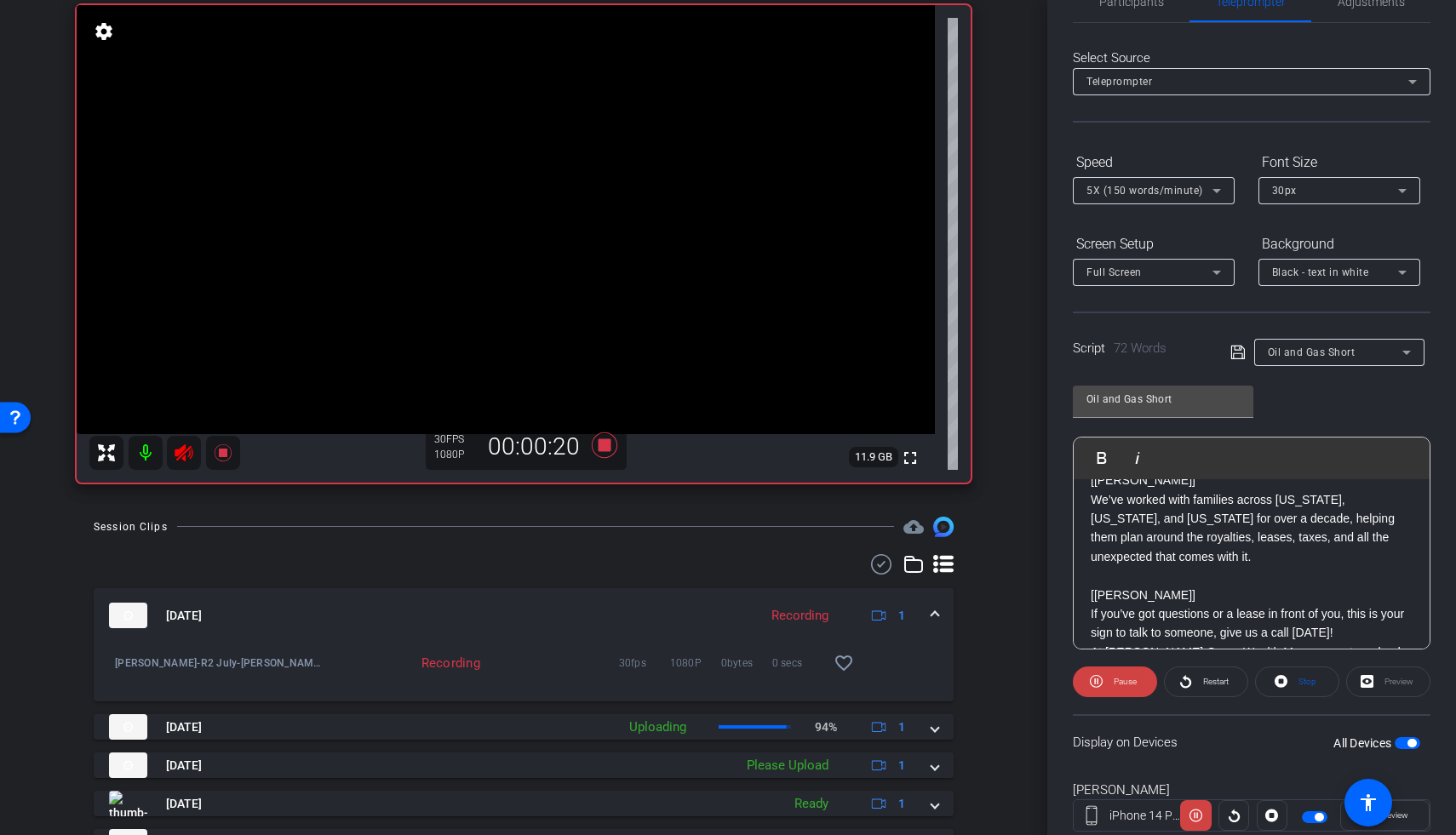
scroll to position [114, 0]
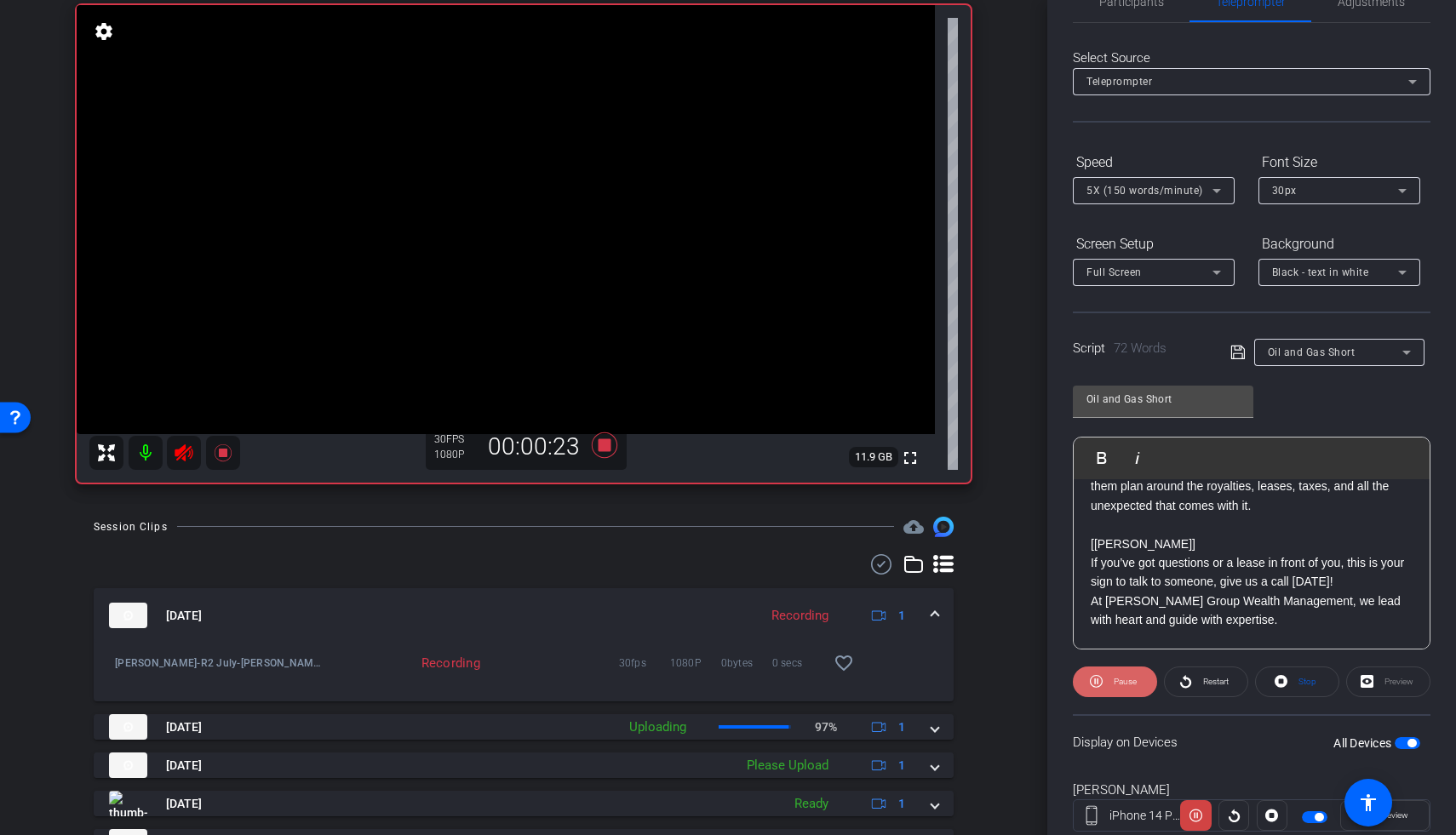
click at [1103, 684] on span at bounding box center [1115, 682] width 84 height 41
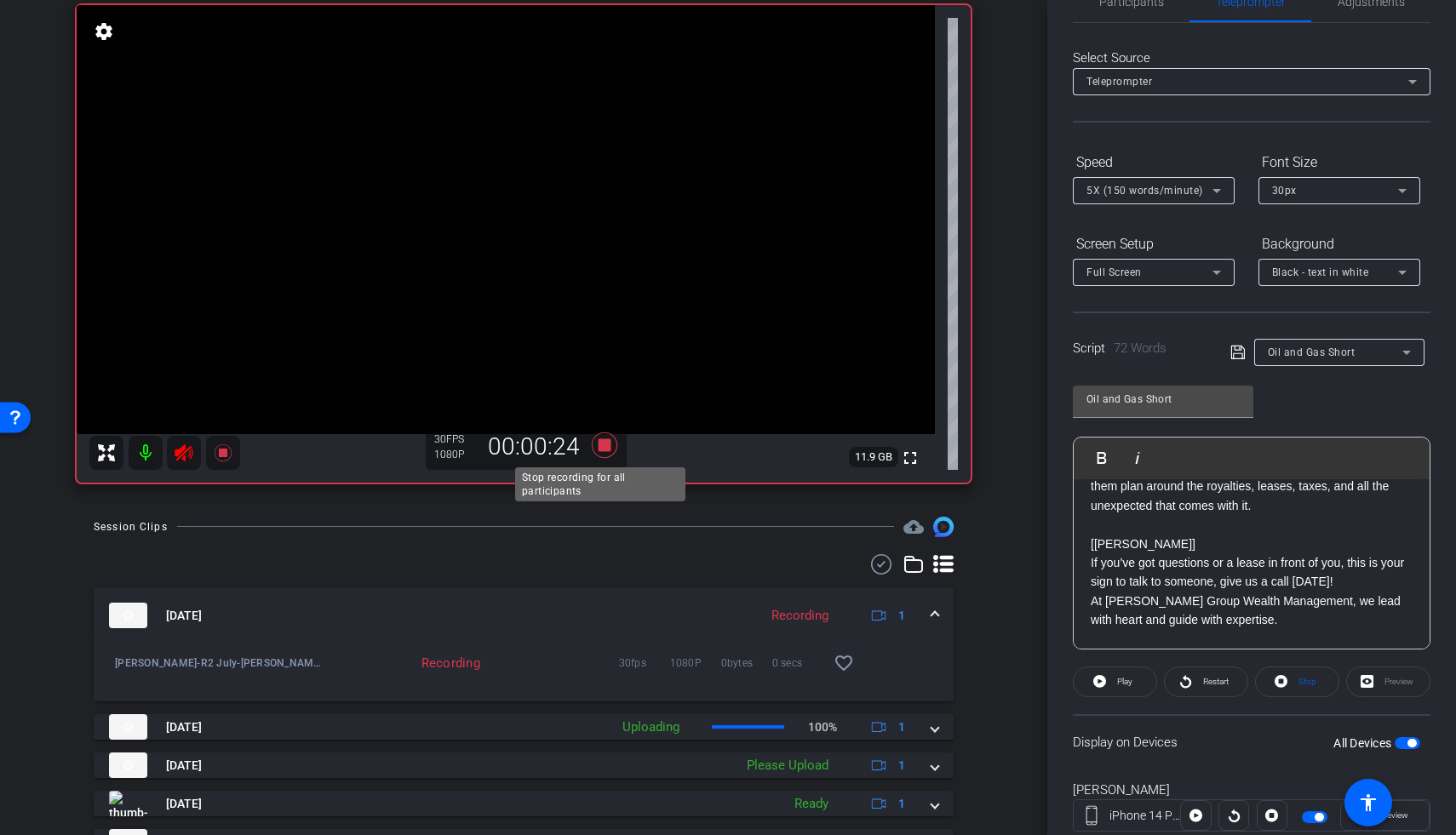
click at [598, 450] on icon at bounding box center [604, 445] width 25 height 25
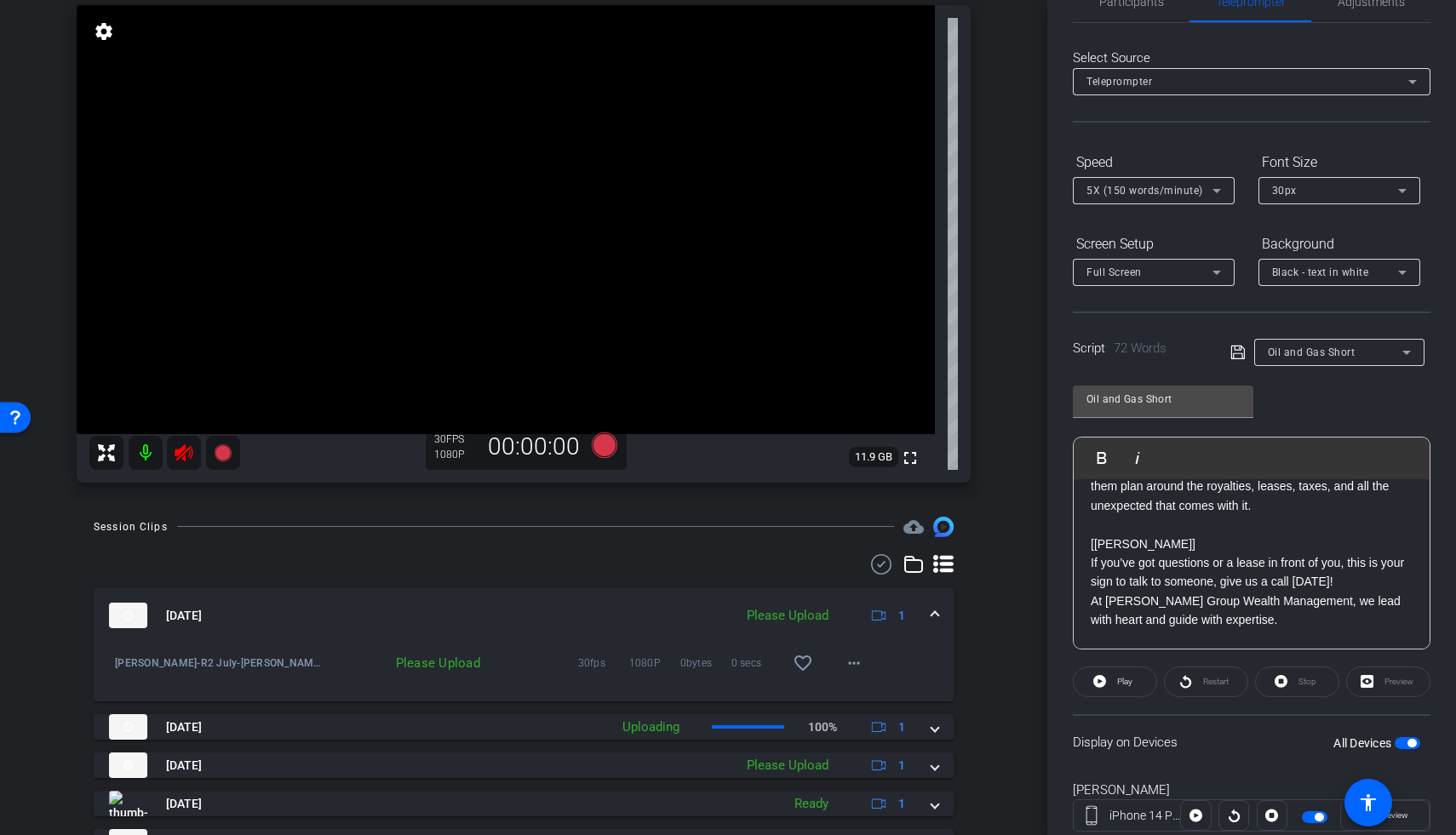
click at [184, 448] on icon at bounding box center [183, 453] width 18 height 17
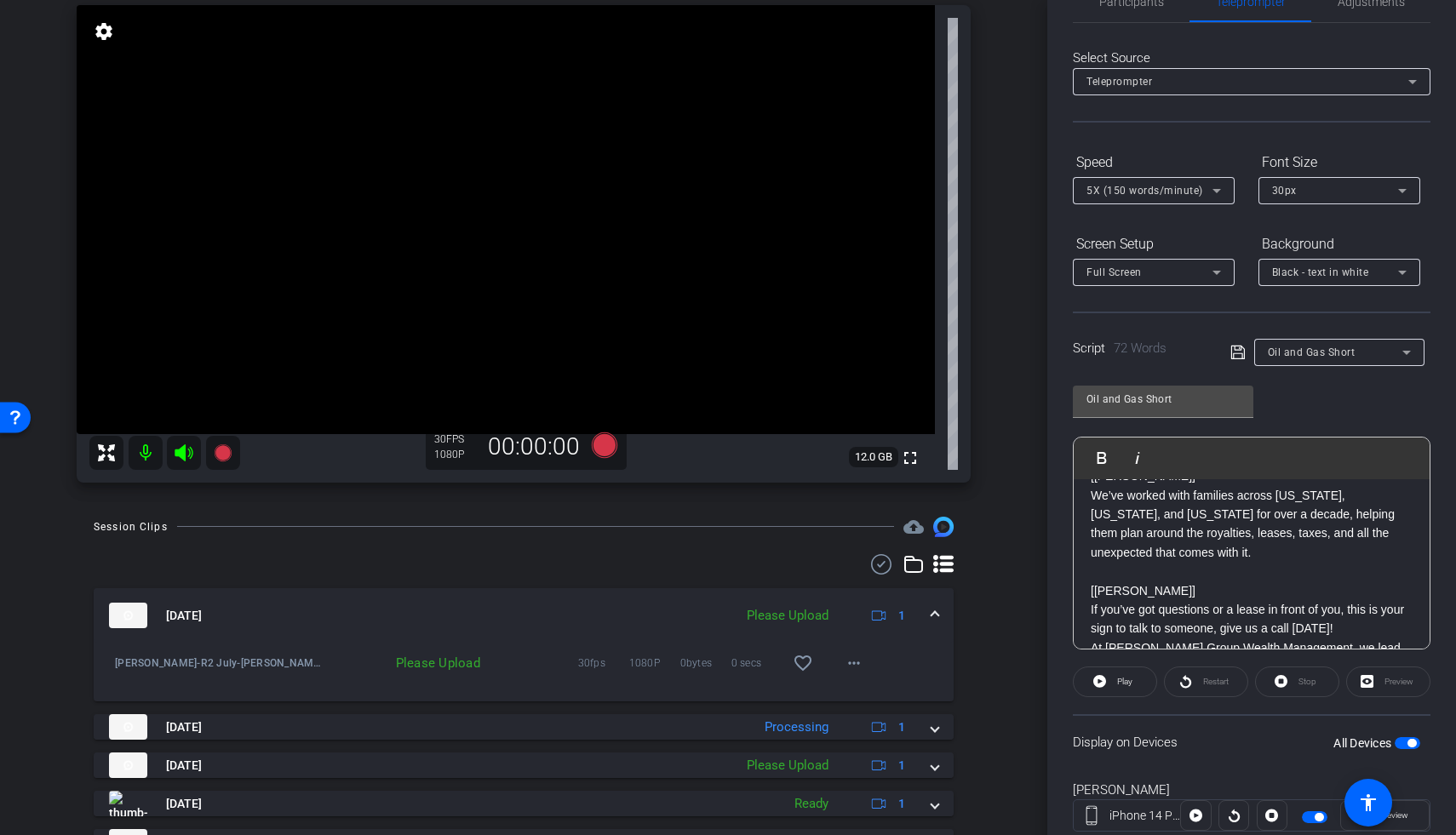
scroll to position [68, 0]
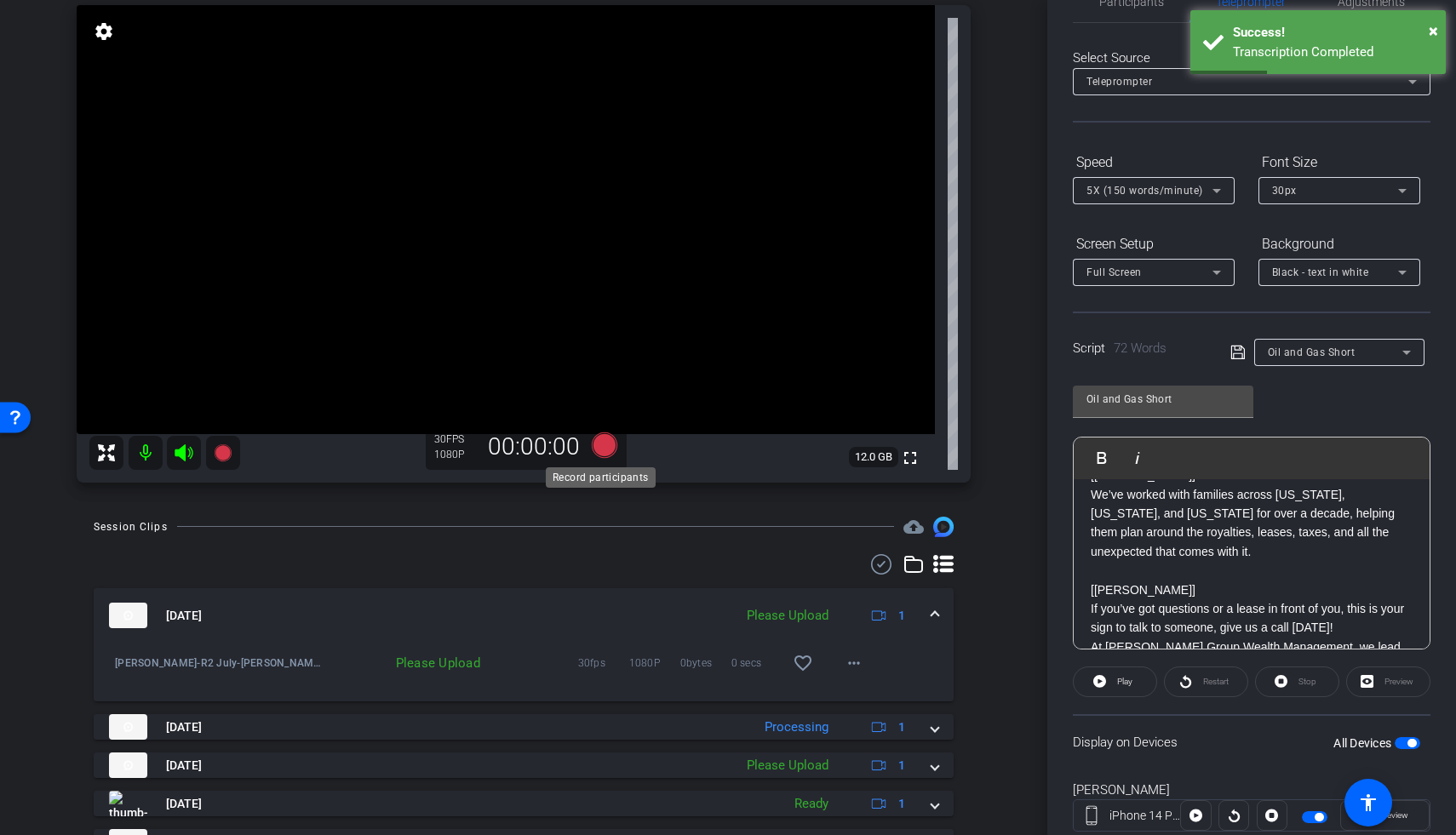
click at [604, 445] on icon at bounding box center [604, 445] width 25 height 25
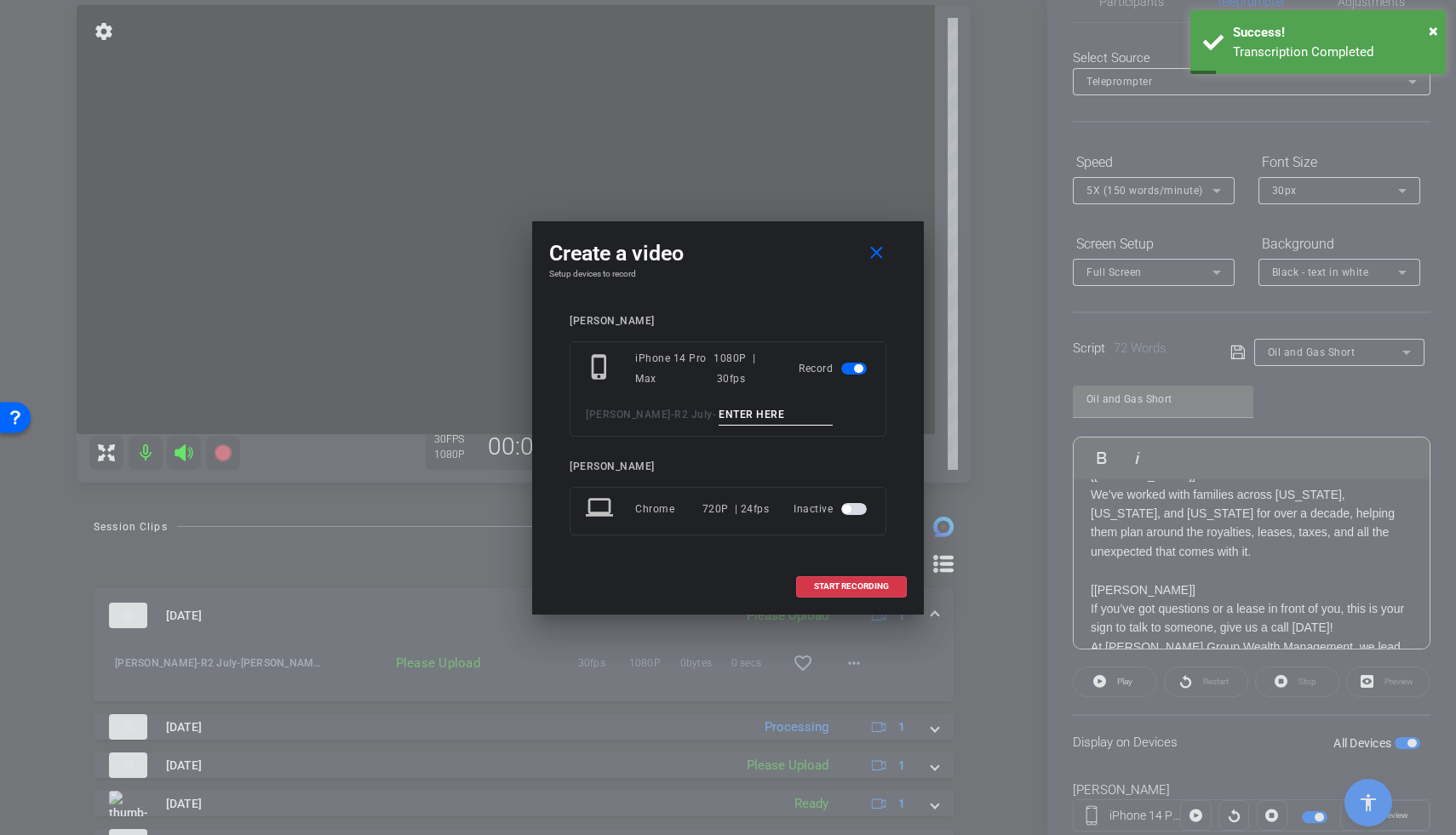
click at [731, 415] on input at bounding box center [775, 415] width 114 height 21
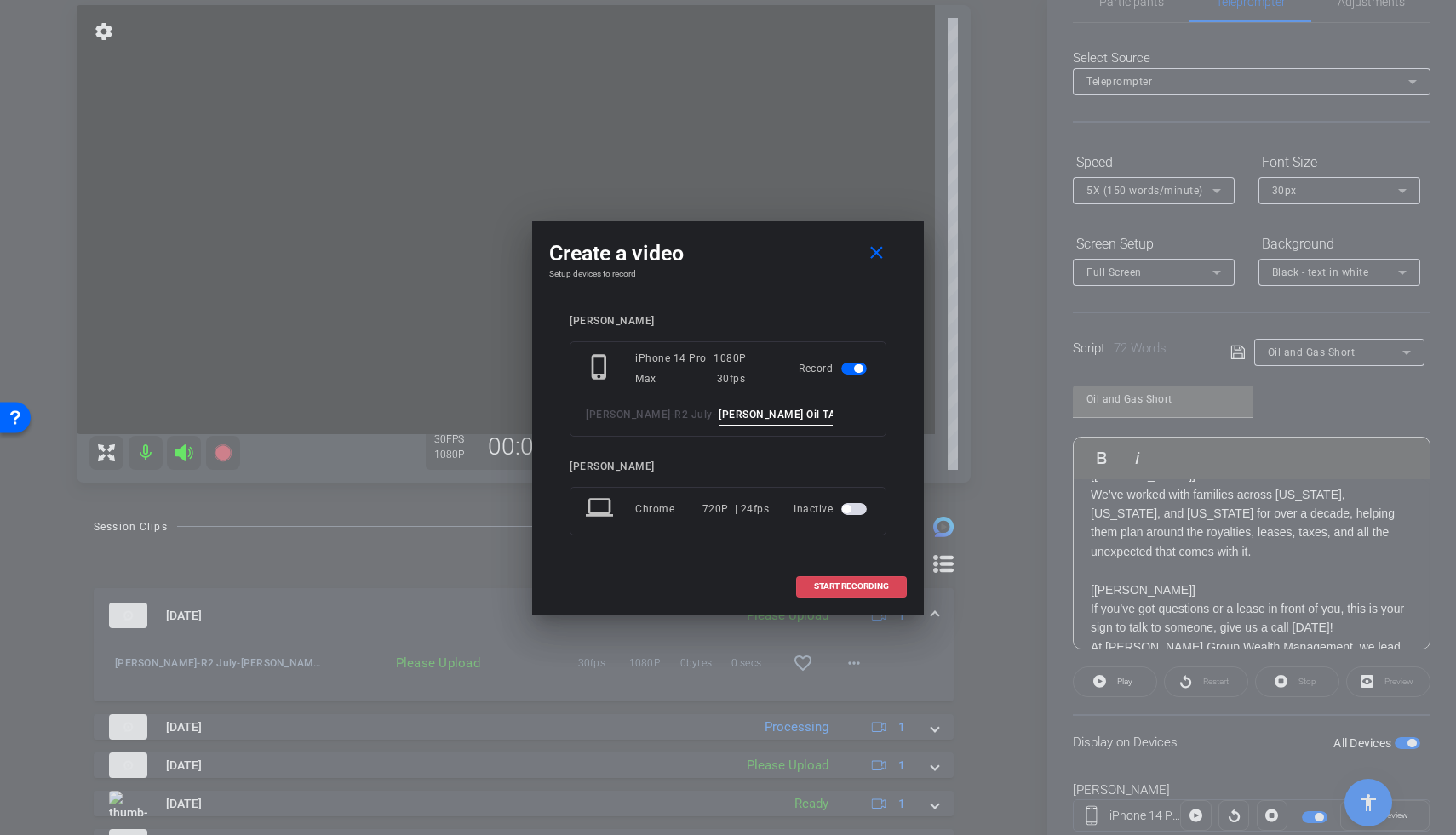
type input "Ryan Oil TA4"
click at [831, 590] on span "START RECORDING" at bounding box center [851, 587] width 75 height 9
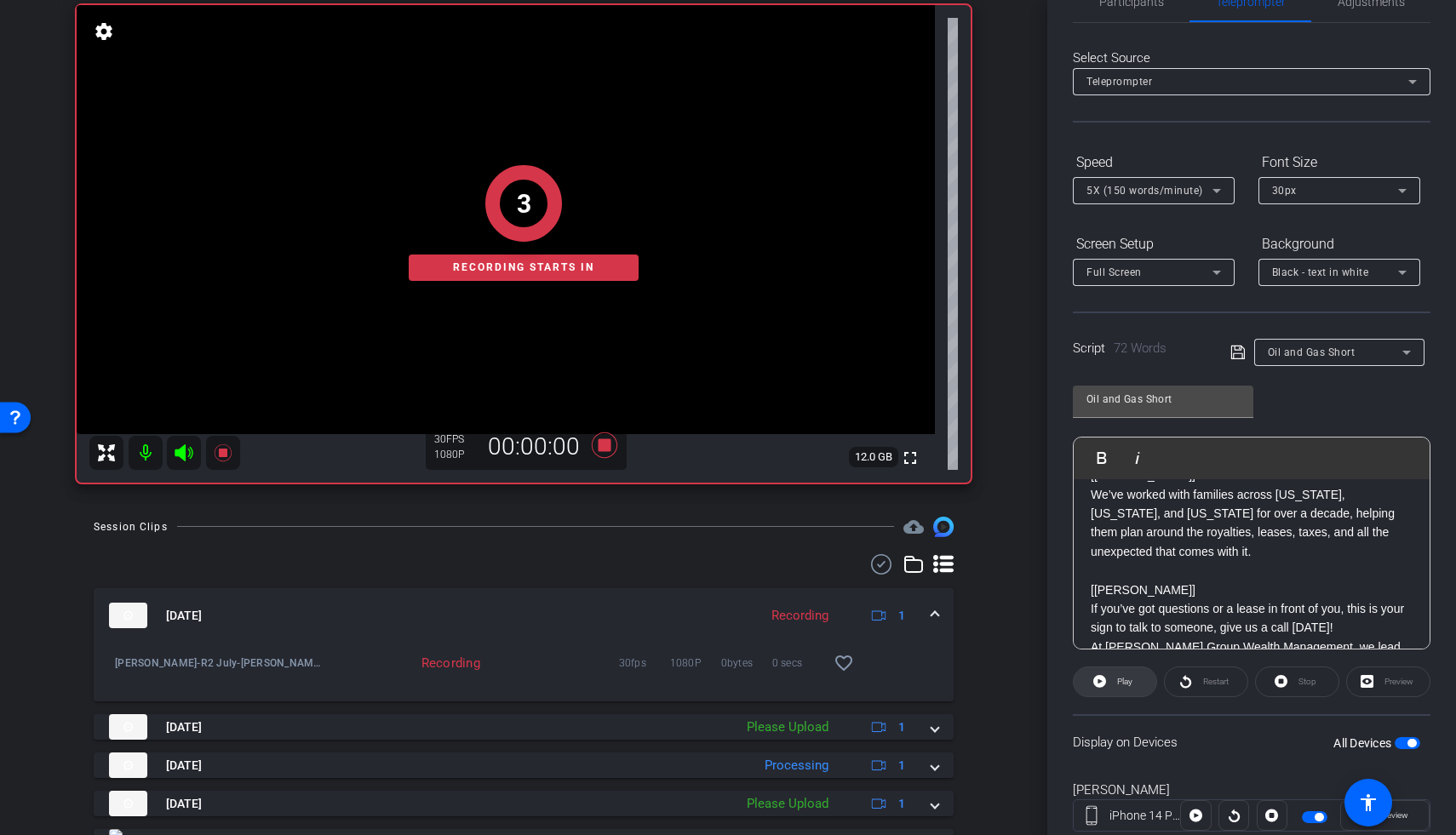
click at [1115, 687] on span "Play" at bounding box center [1123, 682] width 19 height 24
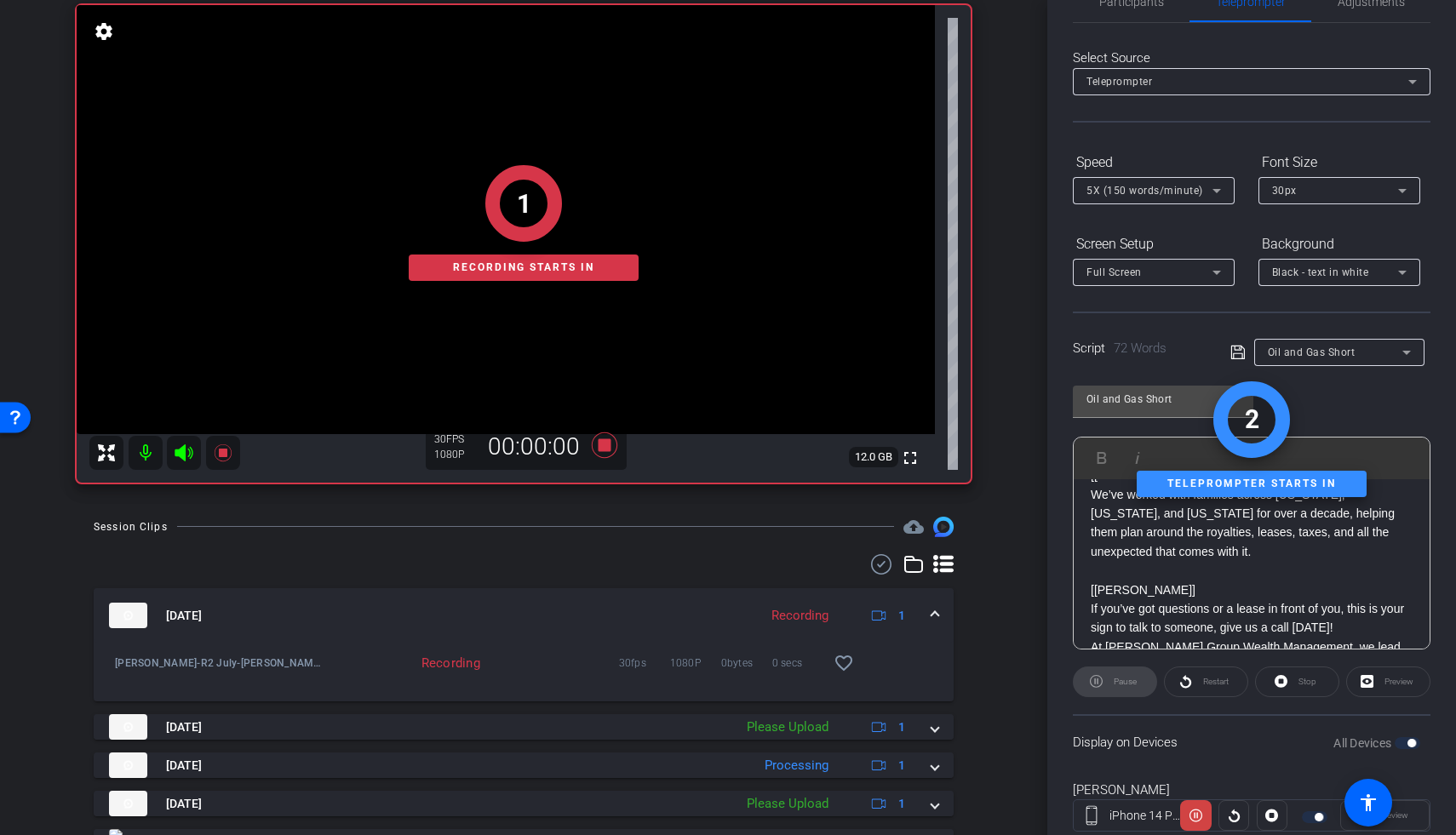
click at [185, 449] on div "1 Recording starts in" at bounding box center [523, 223] width 894 height 518
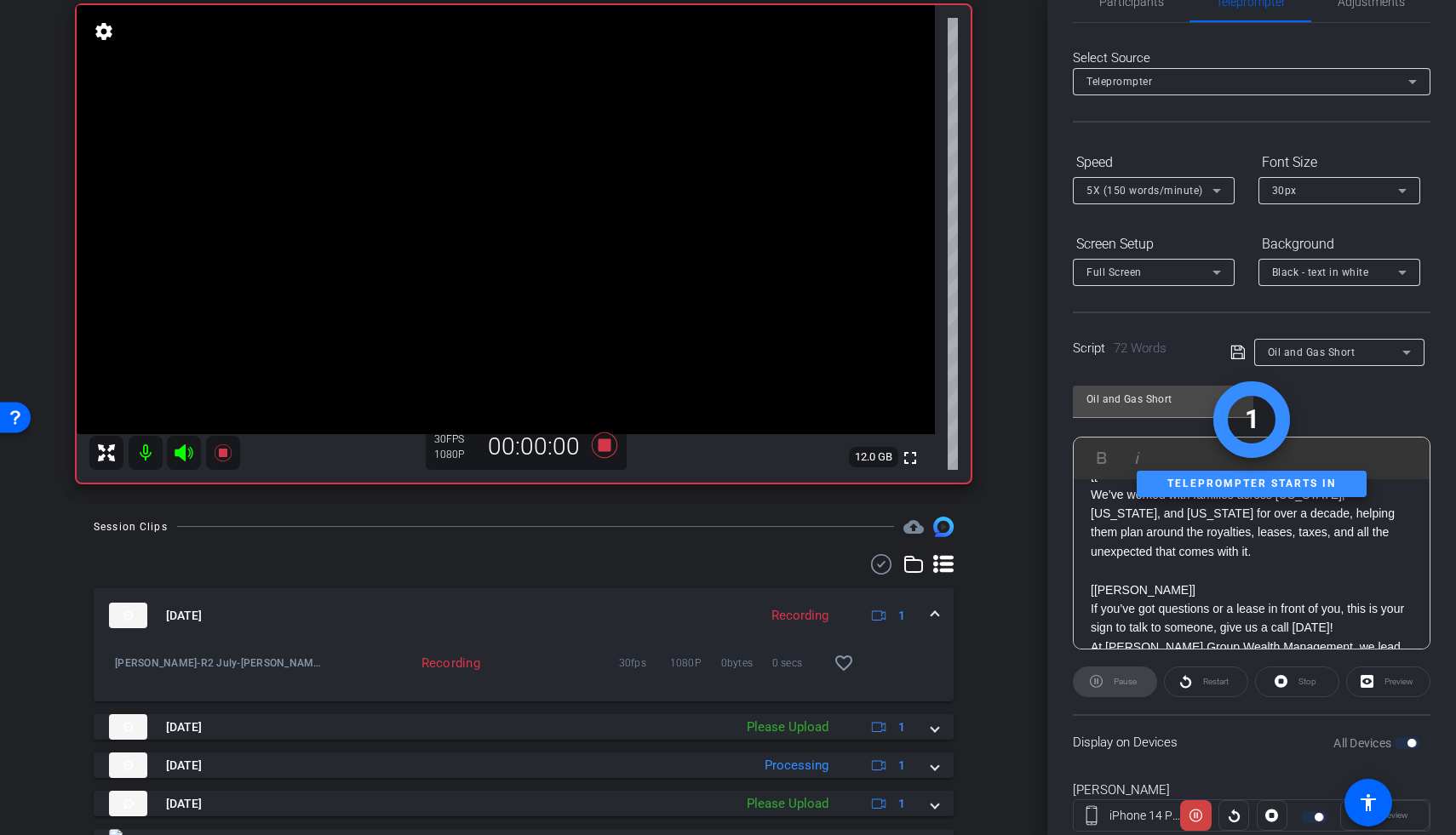
click at [183, 453] on icon at bounding box center [183, 453] width 18 height 17
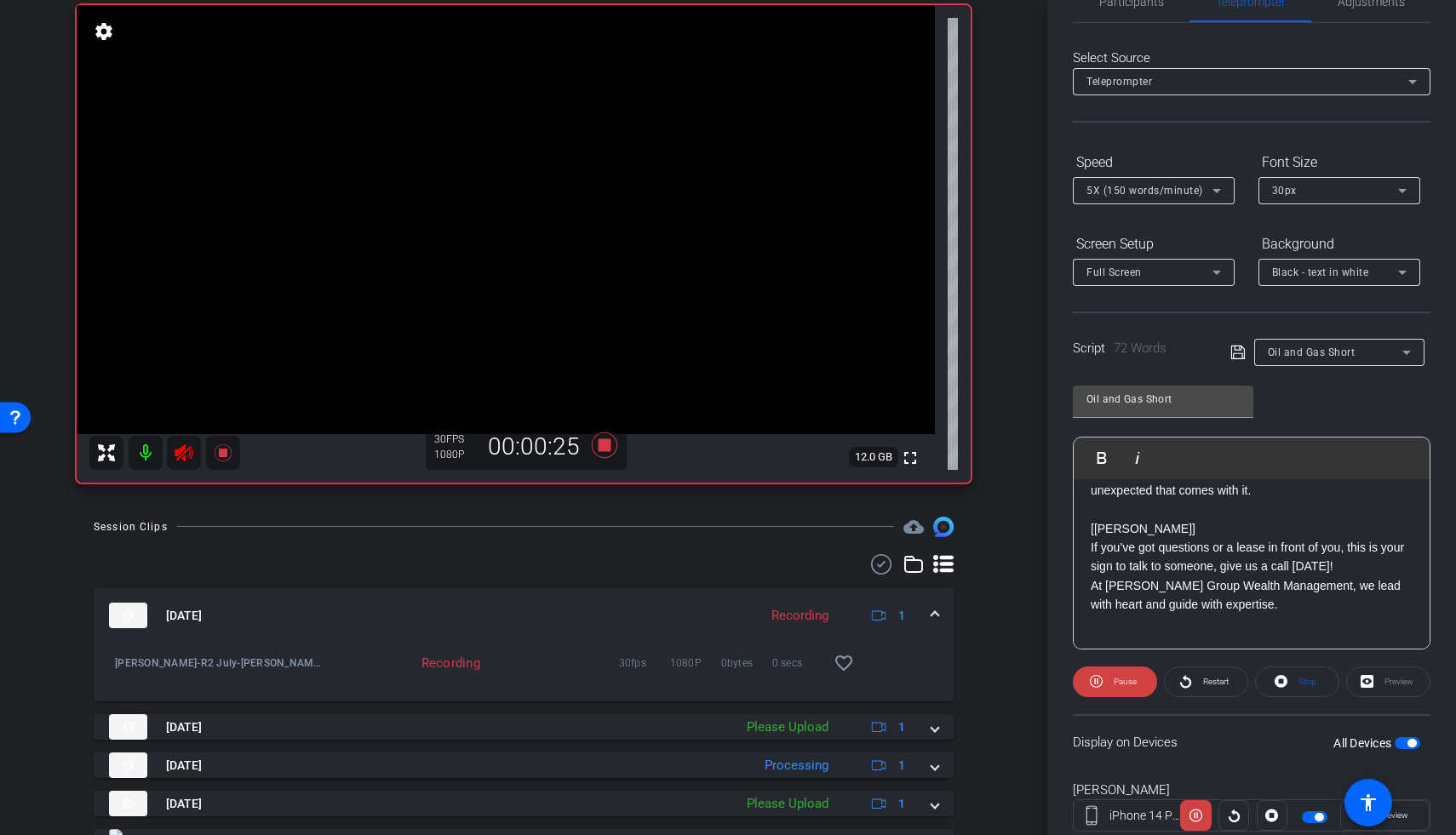
scroll to position [131, 0]
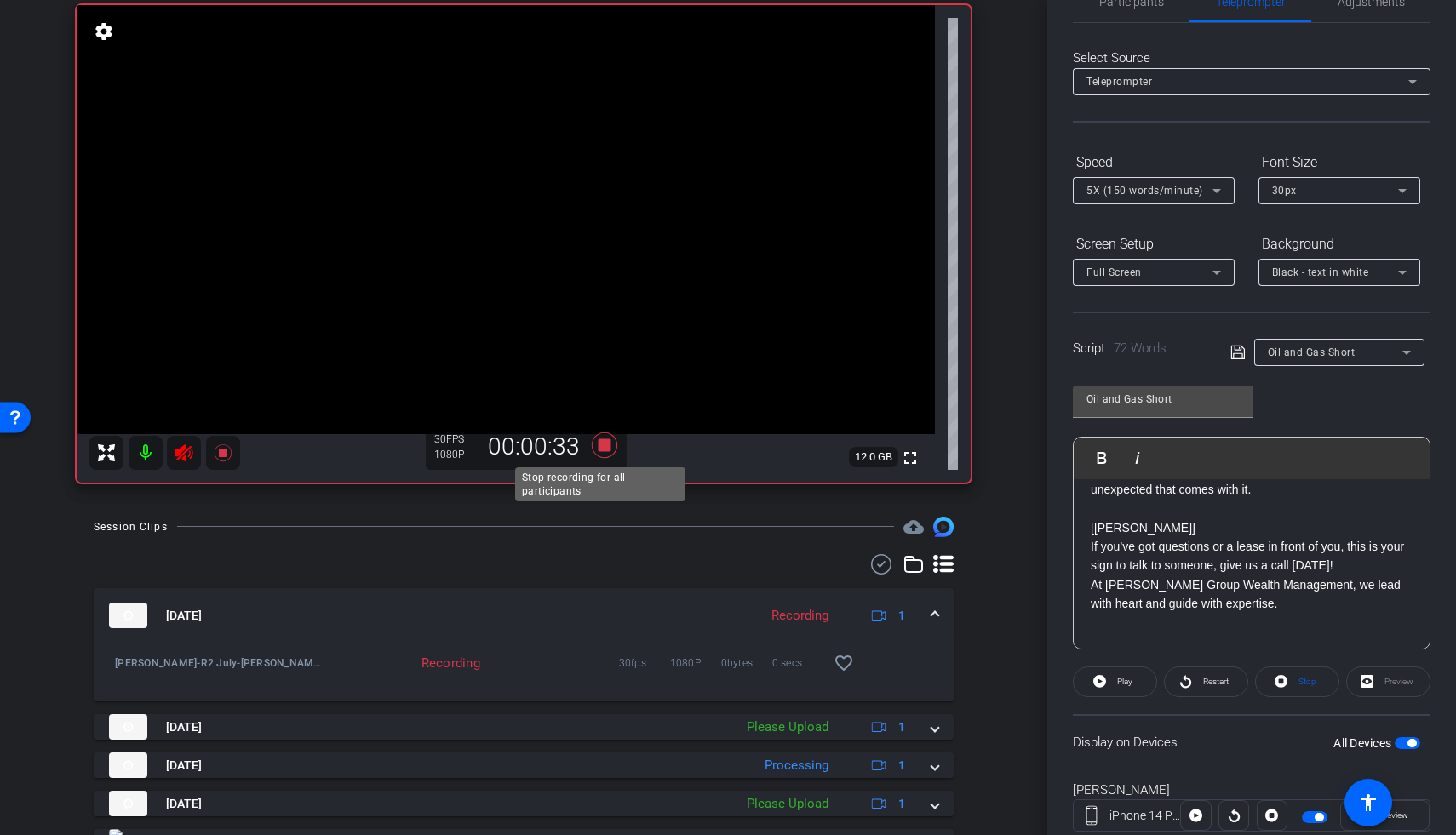
click at [598, 446] on icon at bounding box center [604, 445] width 25 height 25
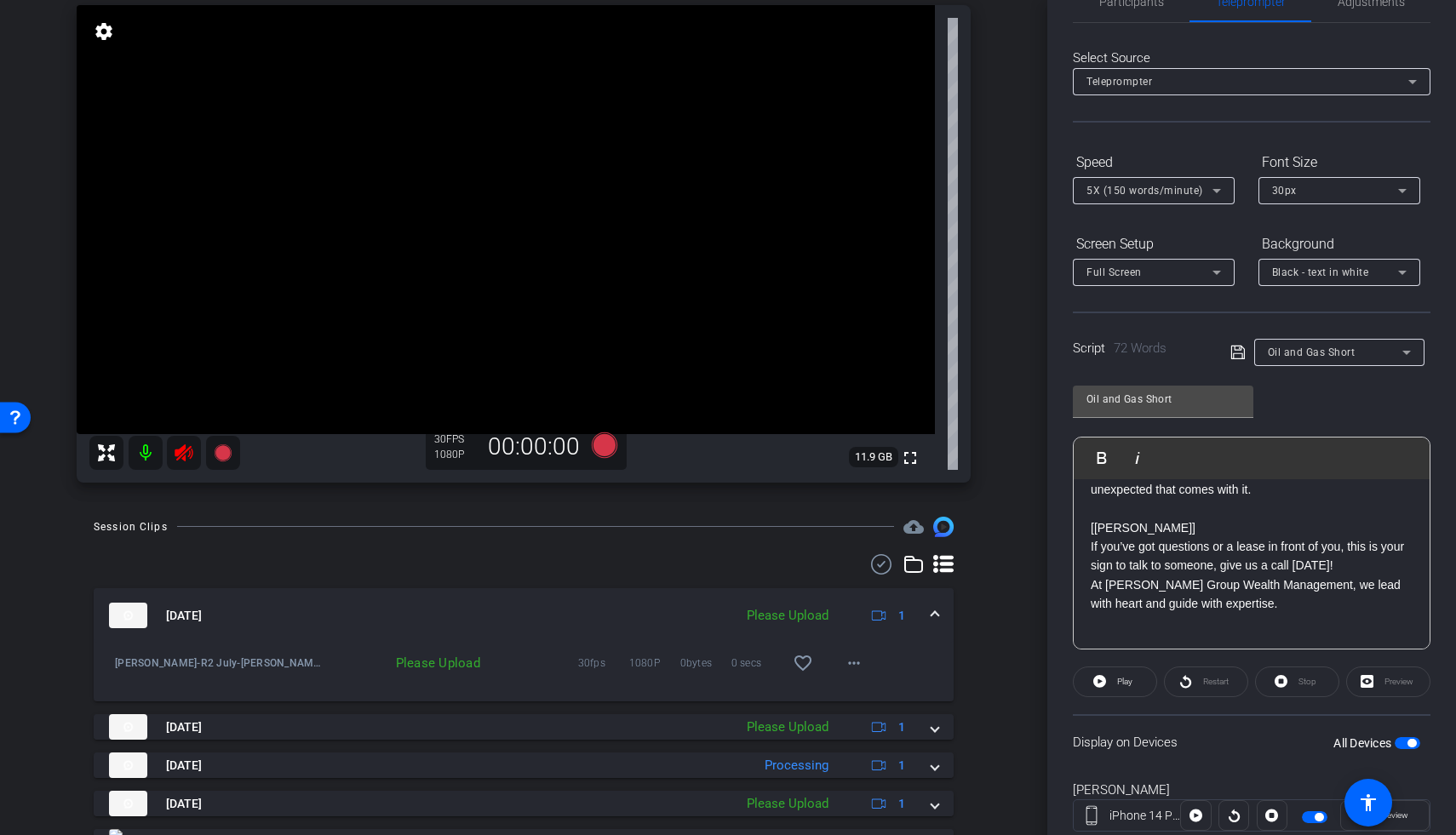
click at [182, 458] on icon at bounding box center [183, 453] width 18 height 17
click at [606, 449] on icon at bounding box center [604, 445] width 25 height 25
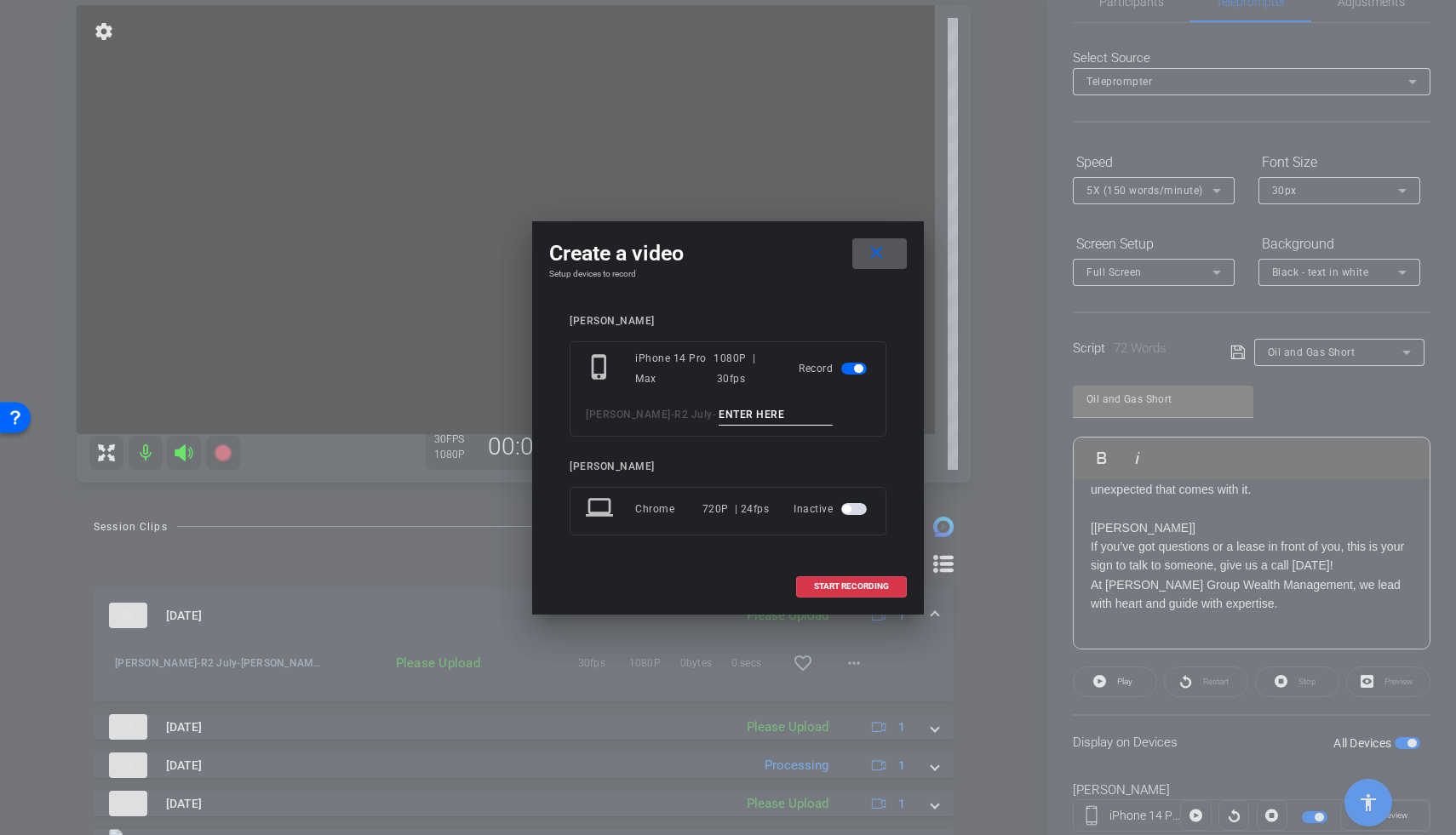
click at [722, 421] on input at bounding box center [775, 415] width 114 height 21
type input "Ryan Oil TA5"
click at [840, 580] on span at bounding box center [852, 587] width 109 height 41
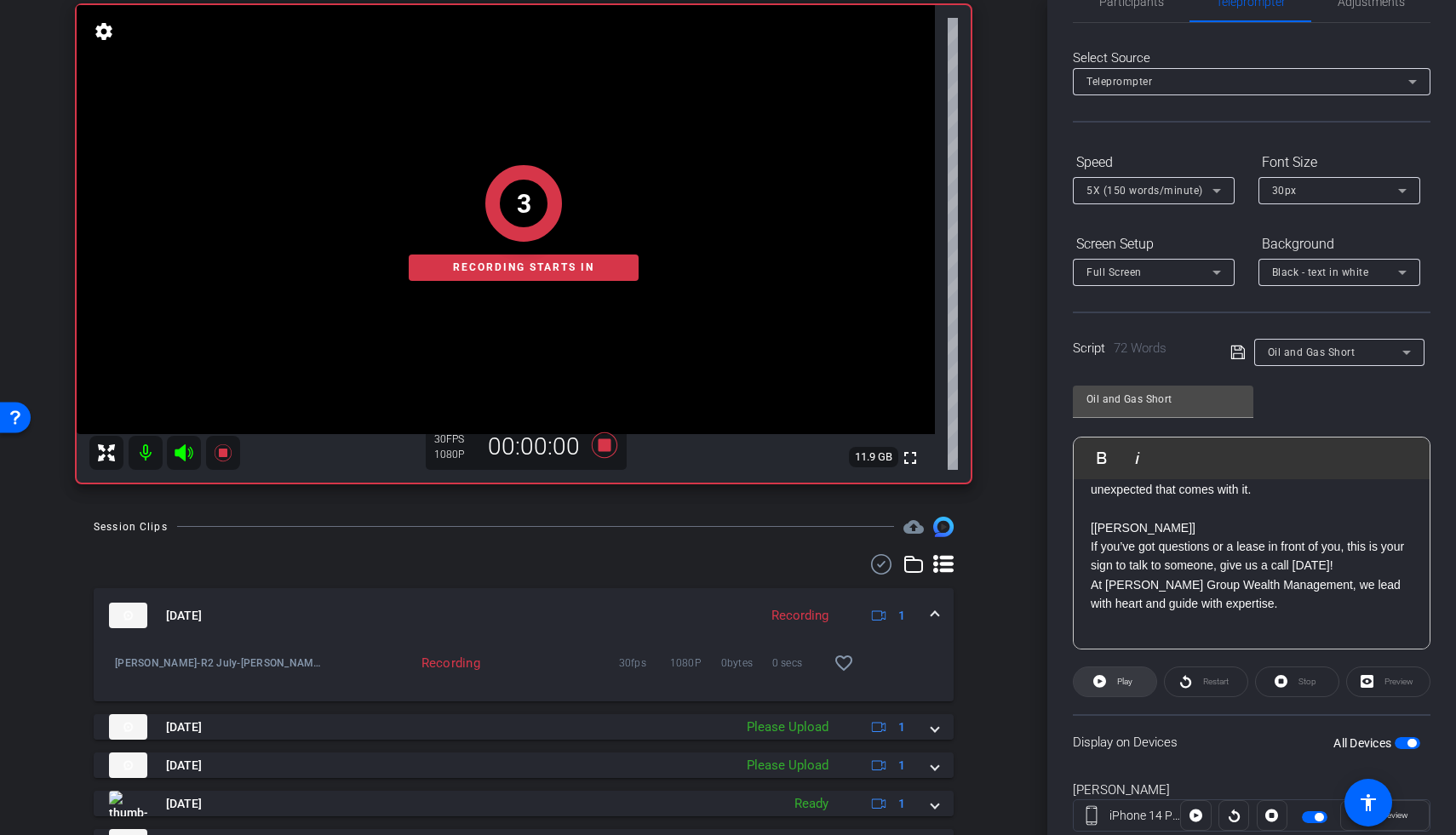
click at [1113, 687] on span "Play" at bounding box center [1123, 682] width 19 height 24
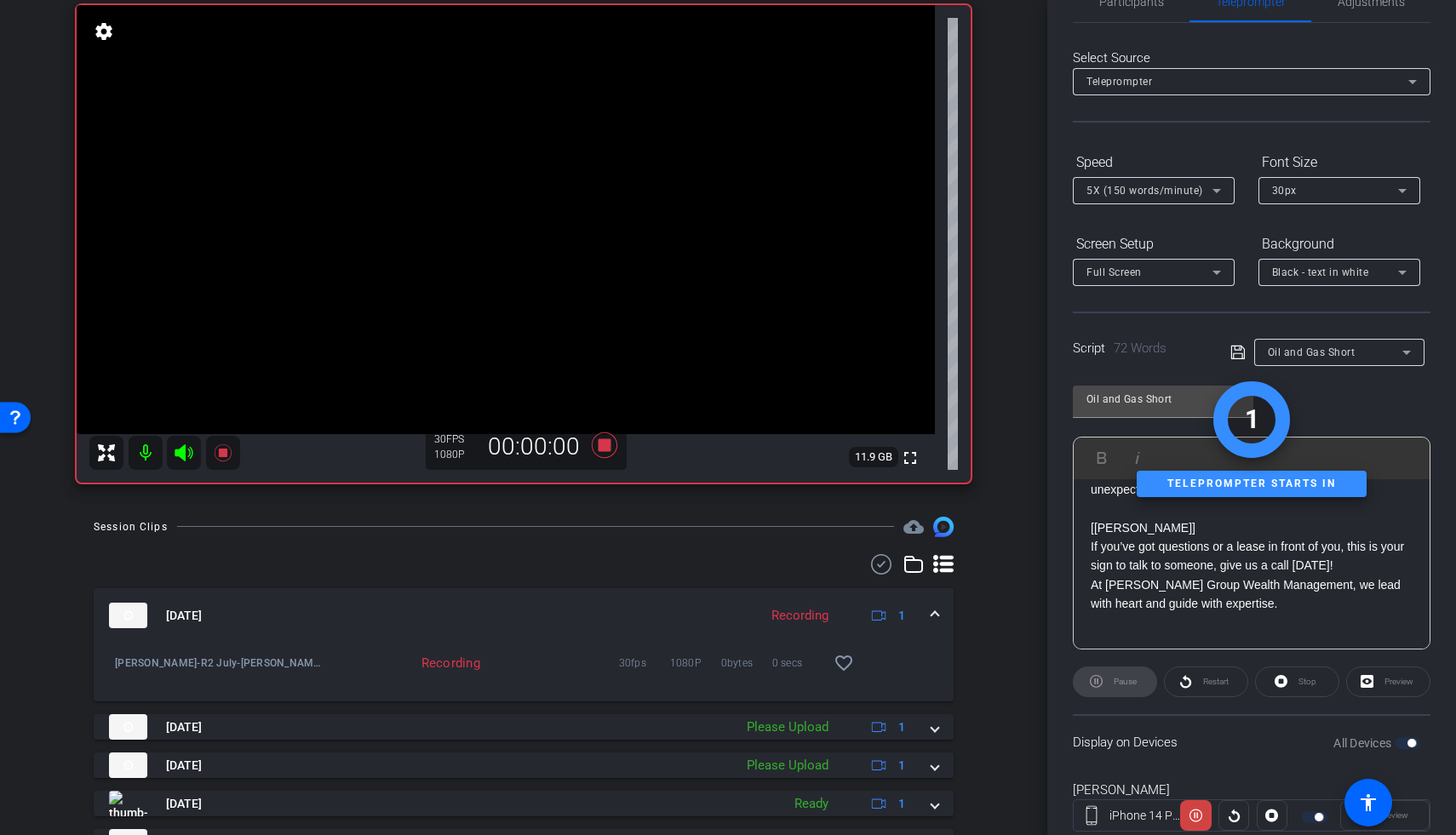
click at [182, 454] on icon at bounding box center [183, 453] width 18 height 17
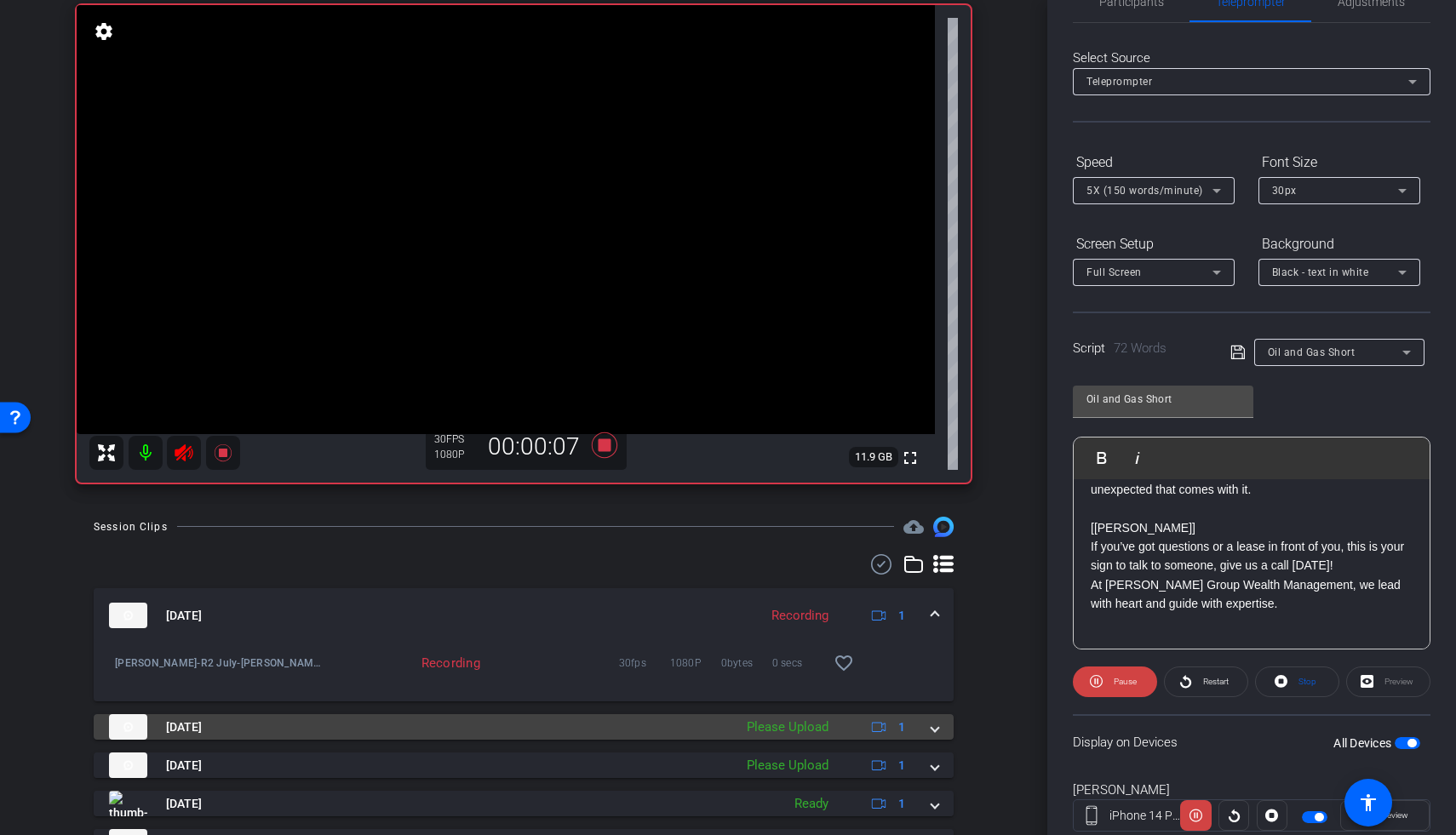
click at [919, 720] on div "Aug 14, 2025 Please Upload 1" at bounding box center [520, 726] width 823 height 25
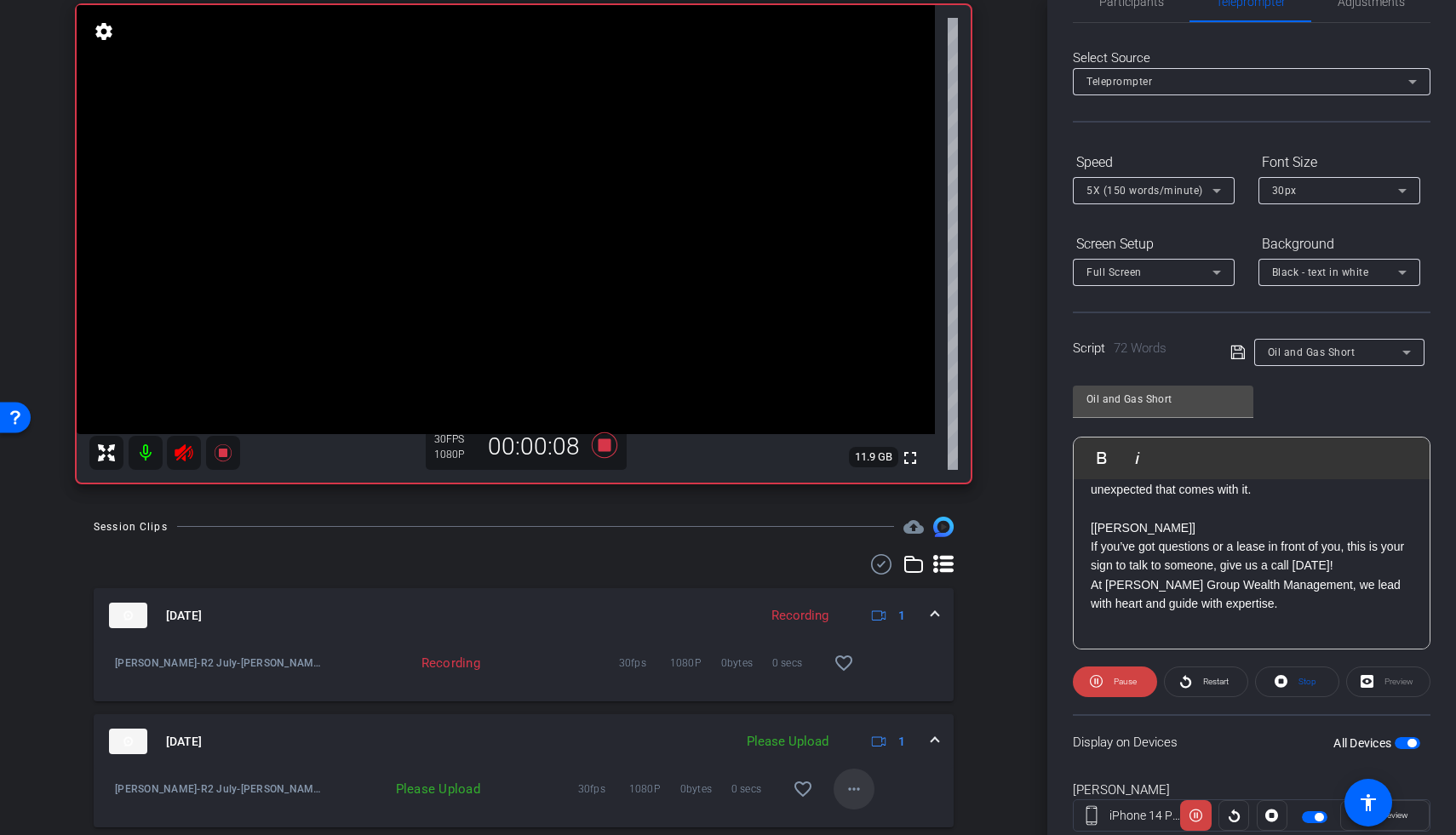
click at [852, 720] on mat-icon "more_horiz" at bounding box center [853, 789] width 20 height 20
click at [862, 712] on span "Upload" at bounding box center [872, 711] width 68 height 20
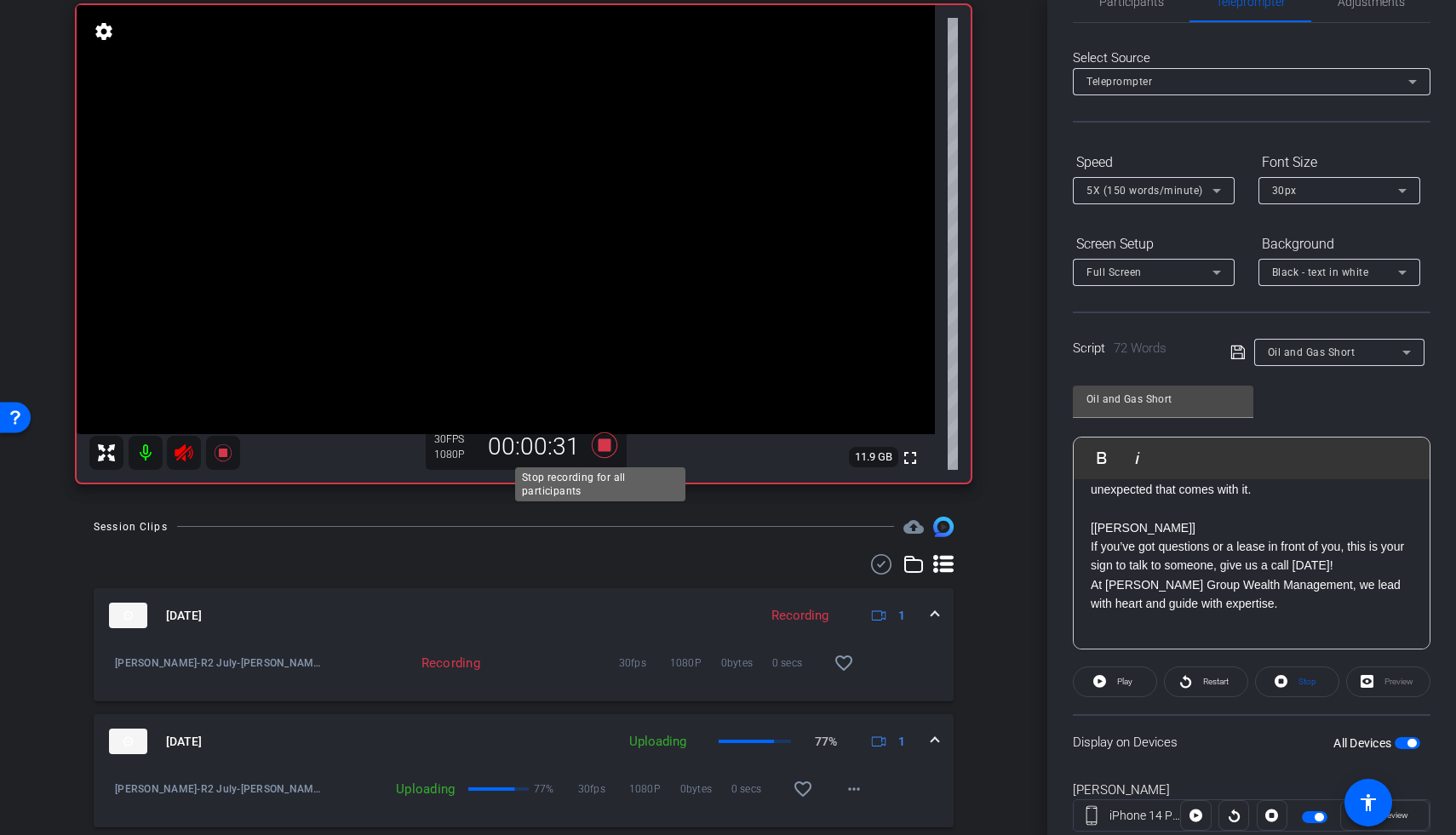
click at [597, 447] on icon at bounding box center [604, 445] width 25 height 25
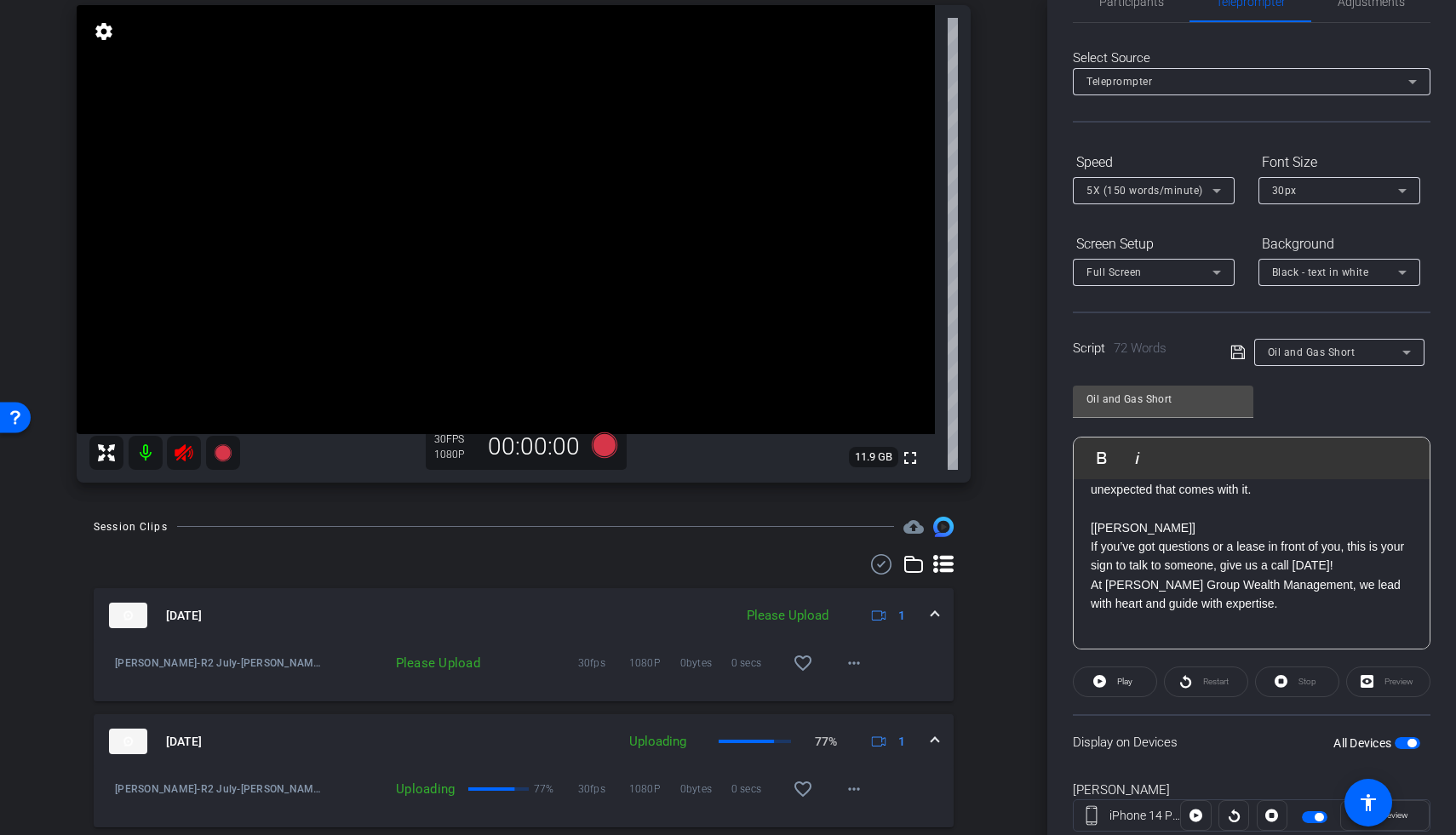
click at [186, 451] on icon at bounding box center [183, 453] width 18 height 17
click at [852, 664] on mat-icon "more_horiz" at bounding box center [853, 663] width 20 height 20
click at [857, 699] on span "Upload" at bounding box center [872, 698] width 68 height 20
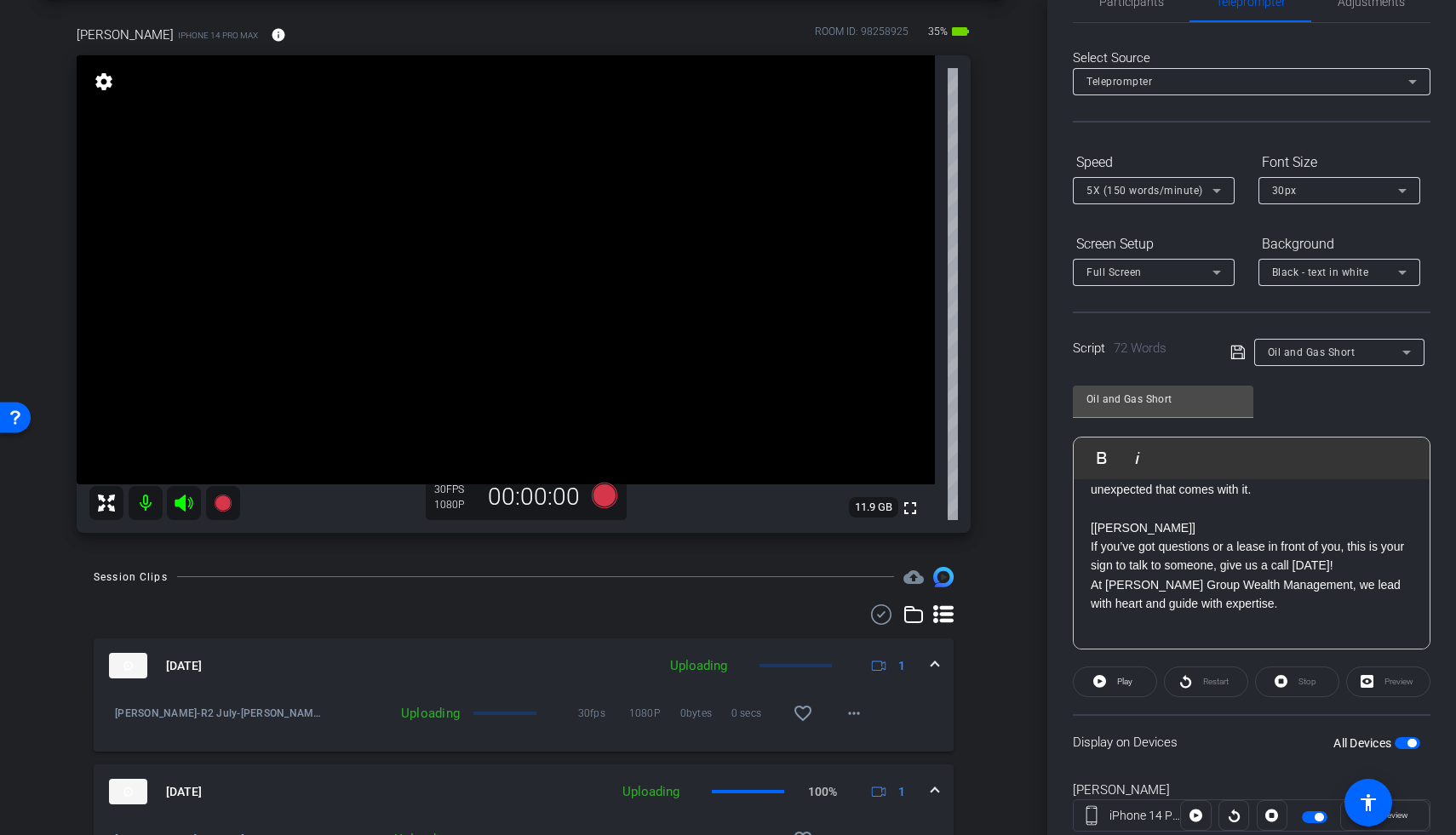
scroll to position [68, 0]
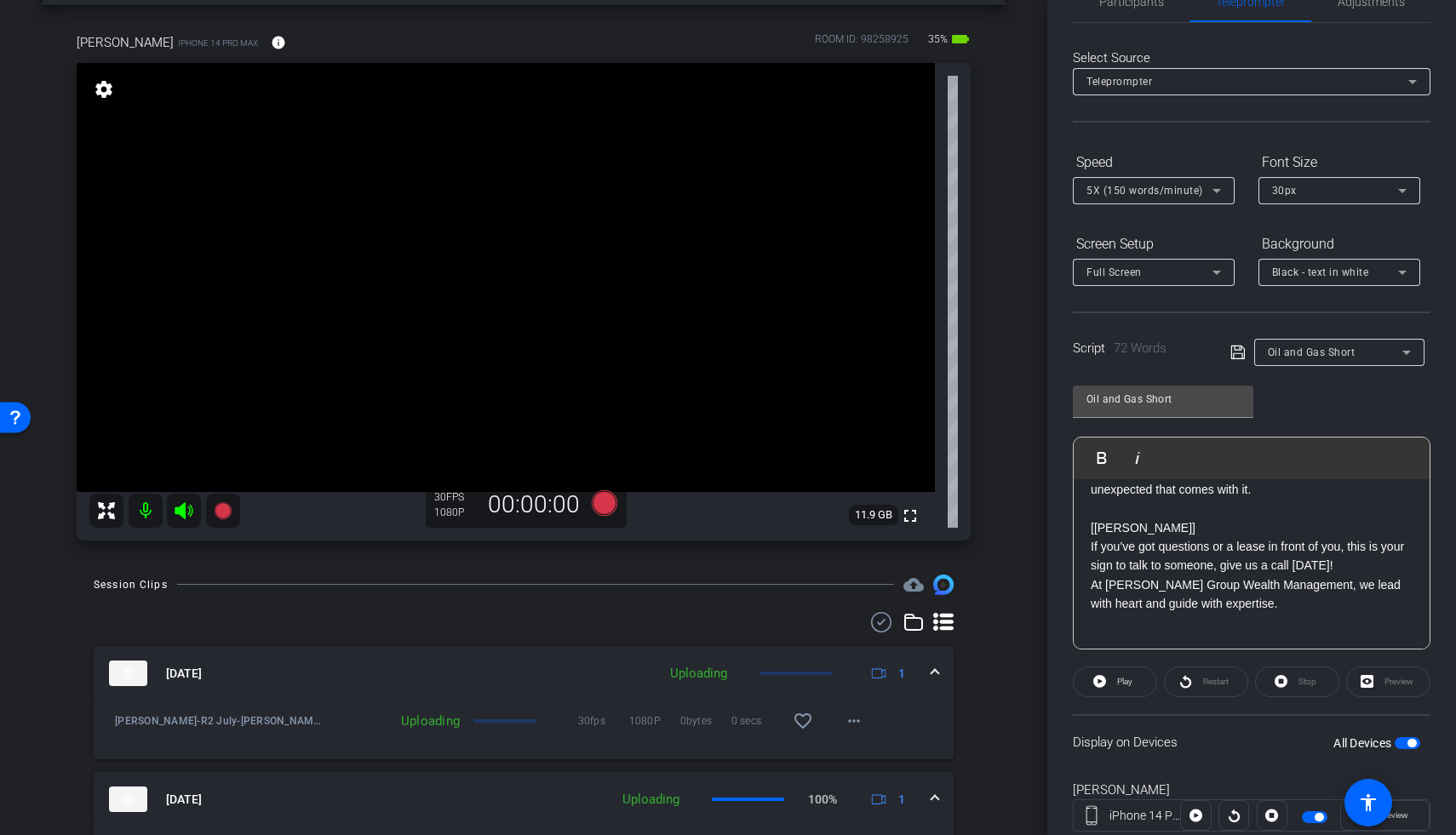
click at [1126, 720] on span "button" at bounding box center [1407, 744] width 25 height 12
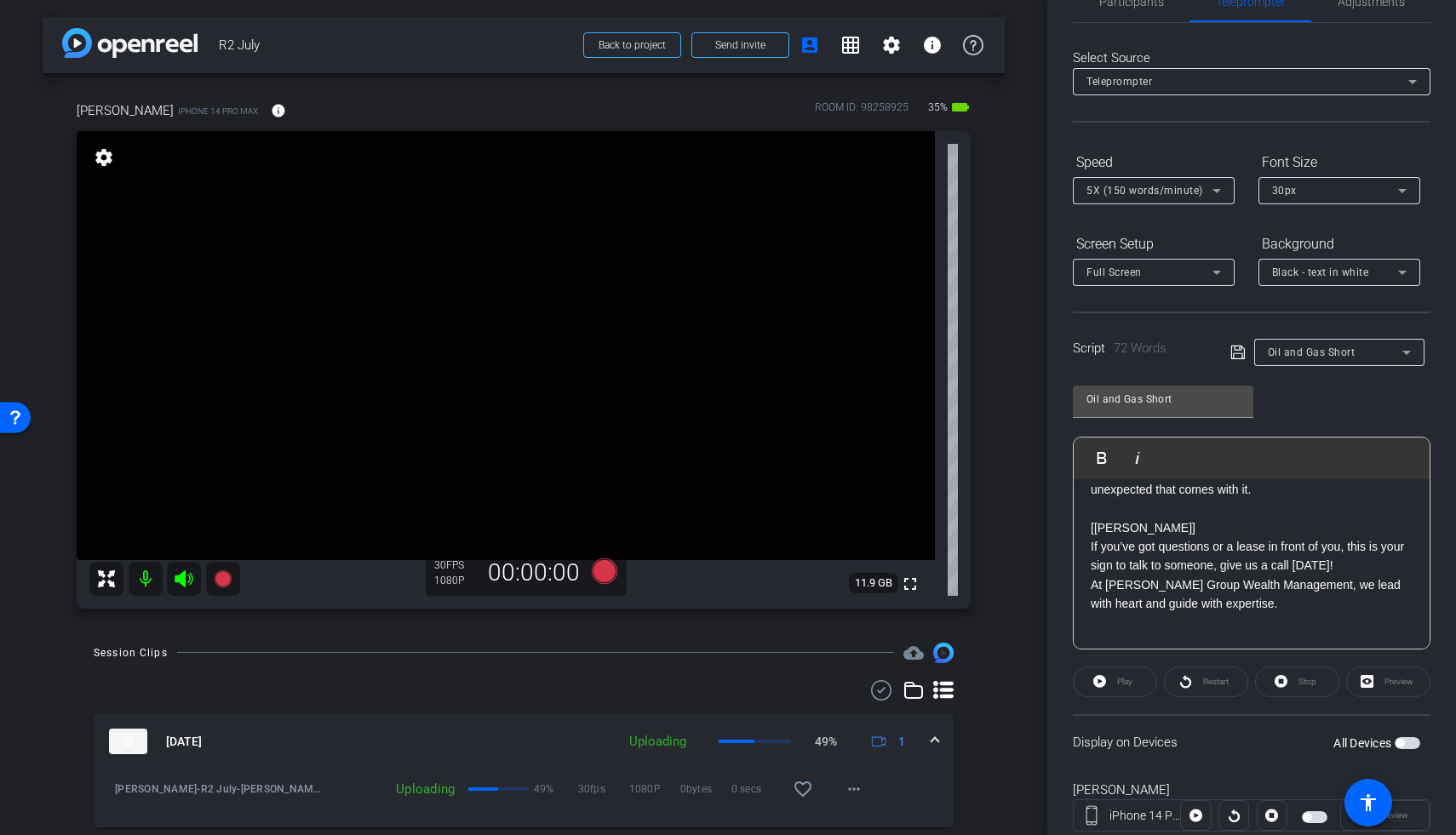
scroll to position [4, 0]
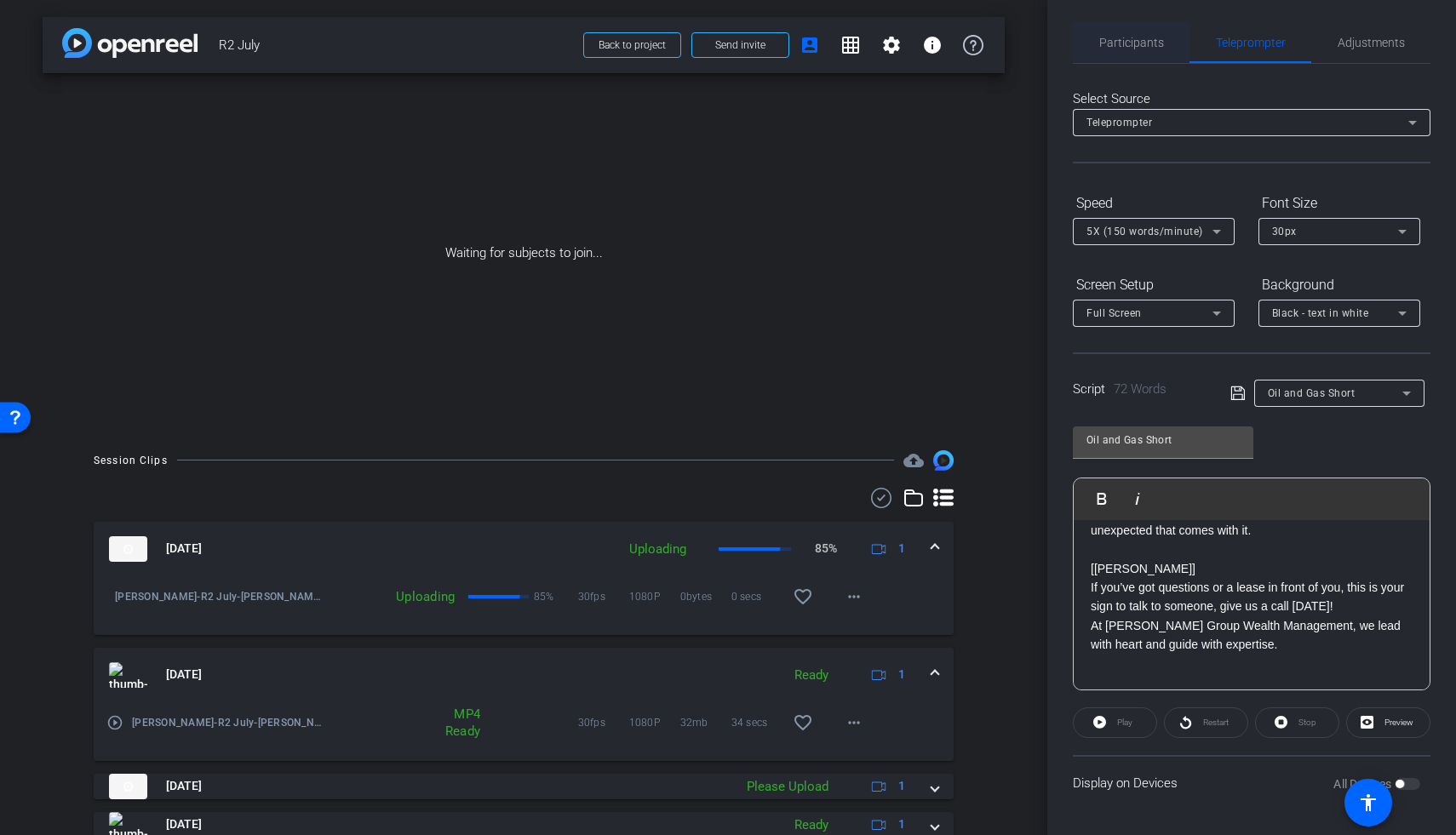
click at [1121, 47] on span "Participants" at bounding box center [1131, 43] width 65 height 12
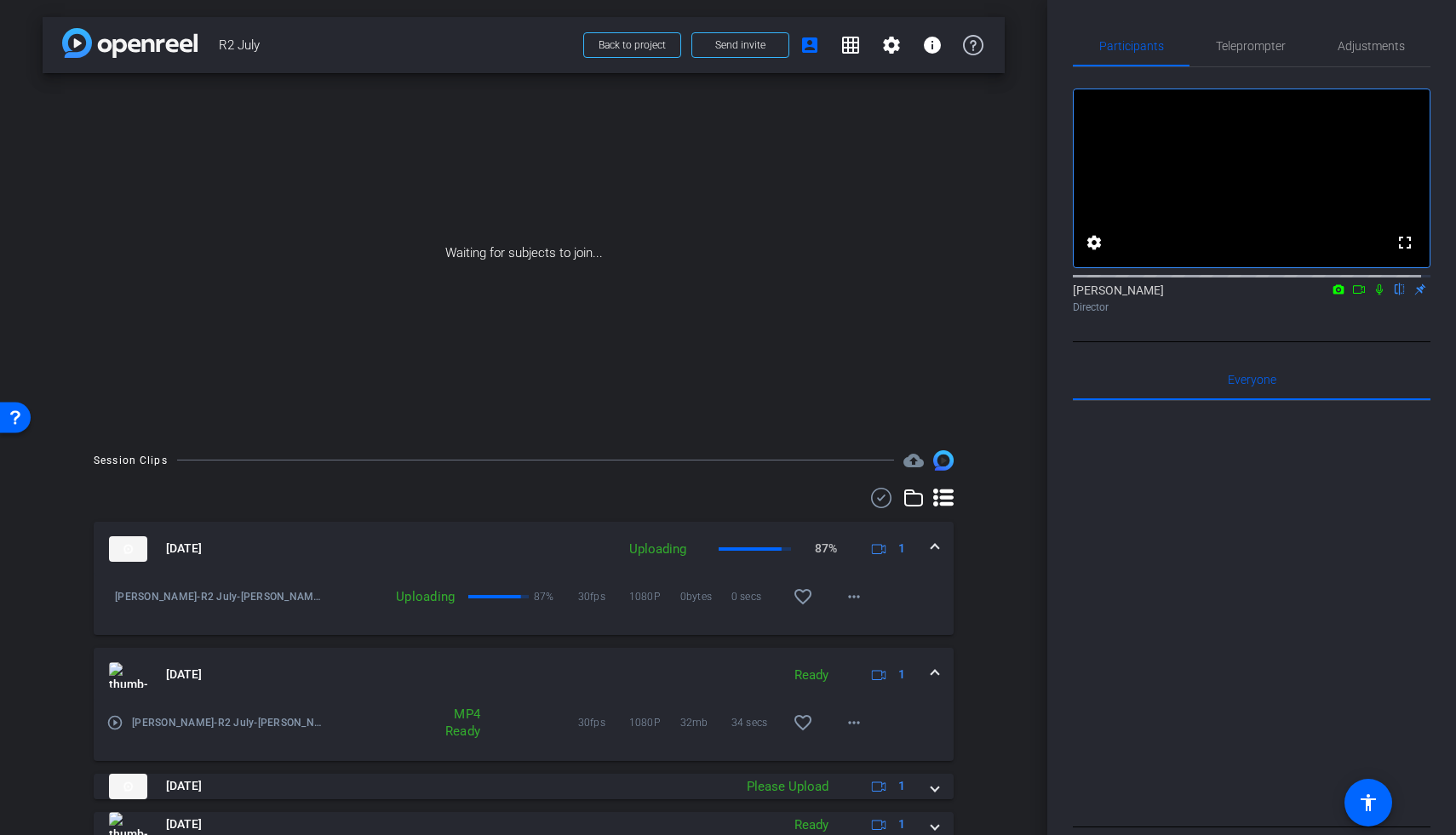
scroll to position [4, 0]
click at [1353, 292] on icon at bounding box center [1360, 286] width 14 height 12
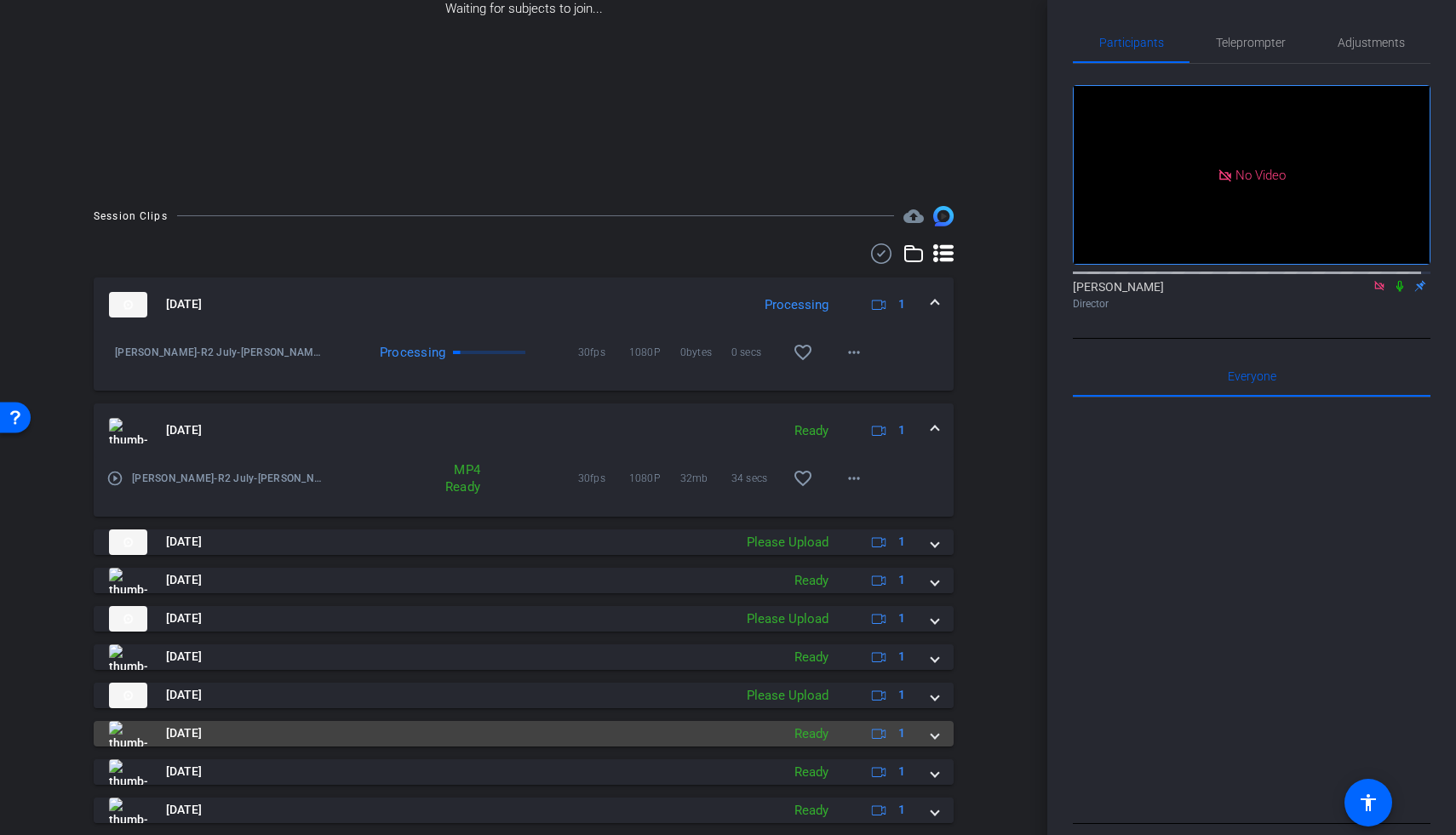
scroll to position [293, 0]
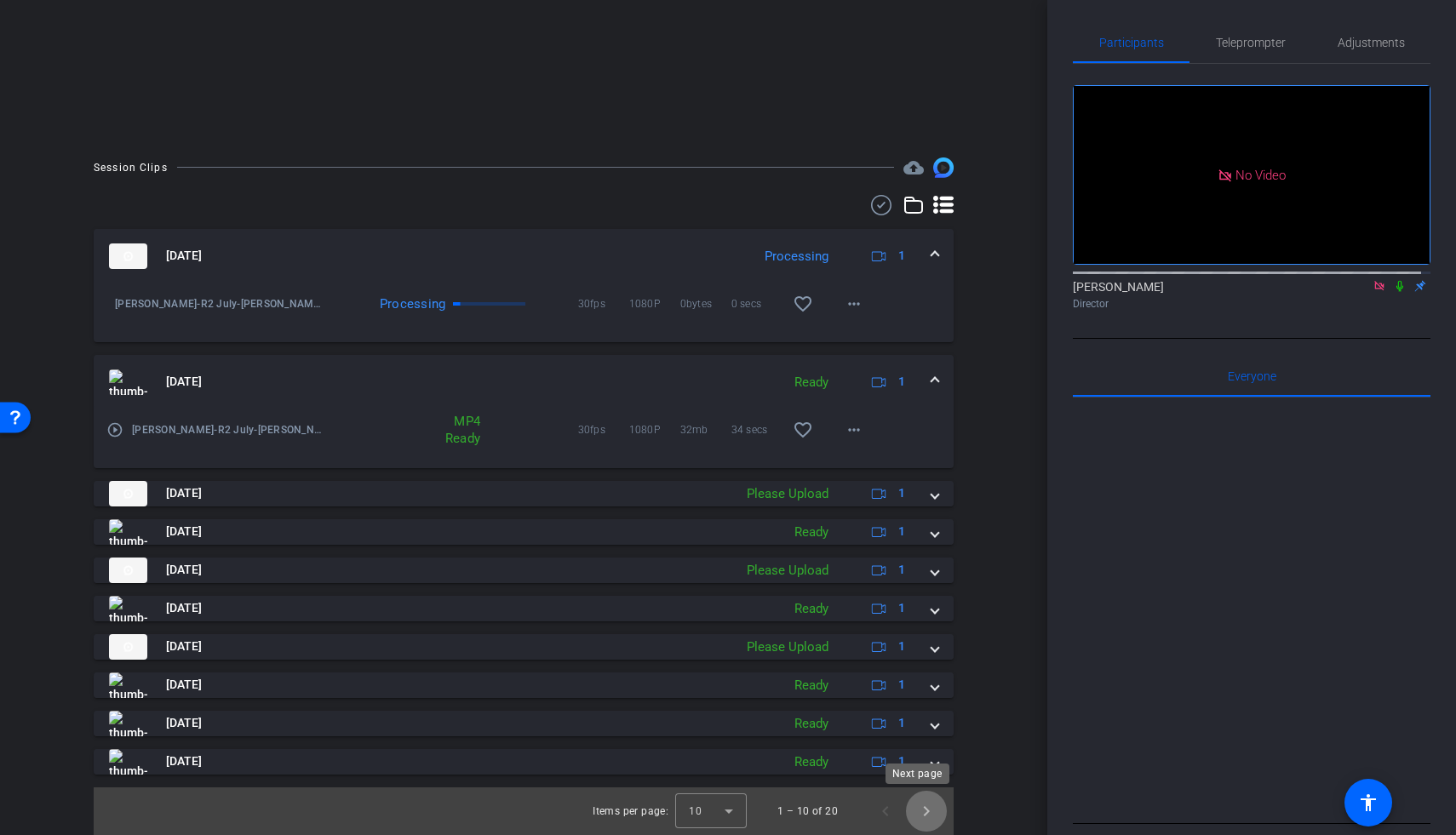
click at [919, 806] on span "Next page" at bounding box center [926, 811] width 41 height 41
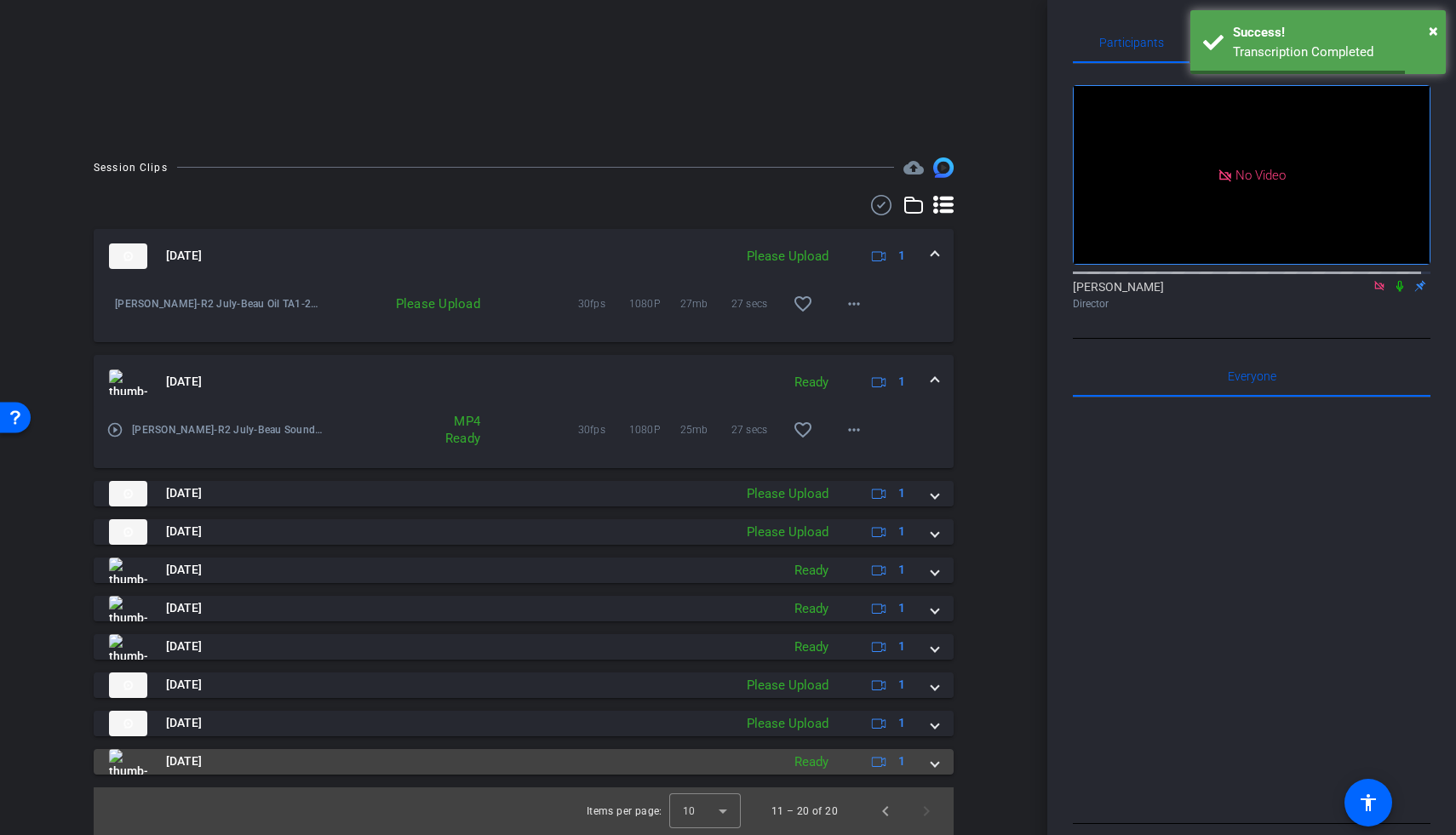
click at [931, 760] on span at bounding box center [935, 761] width 7 height 18
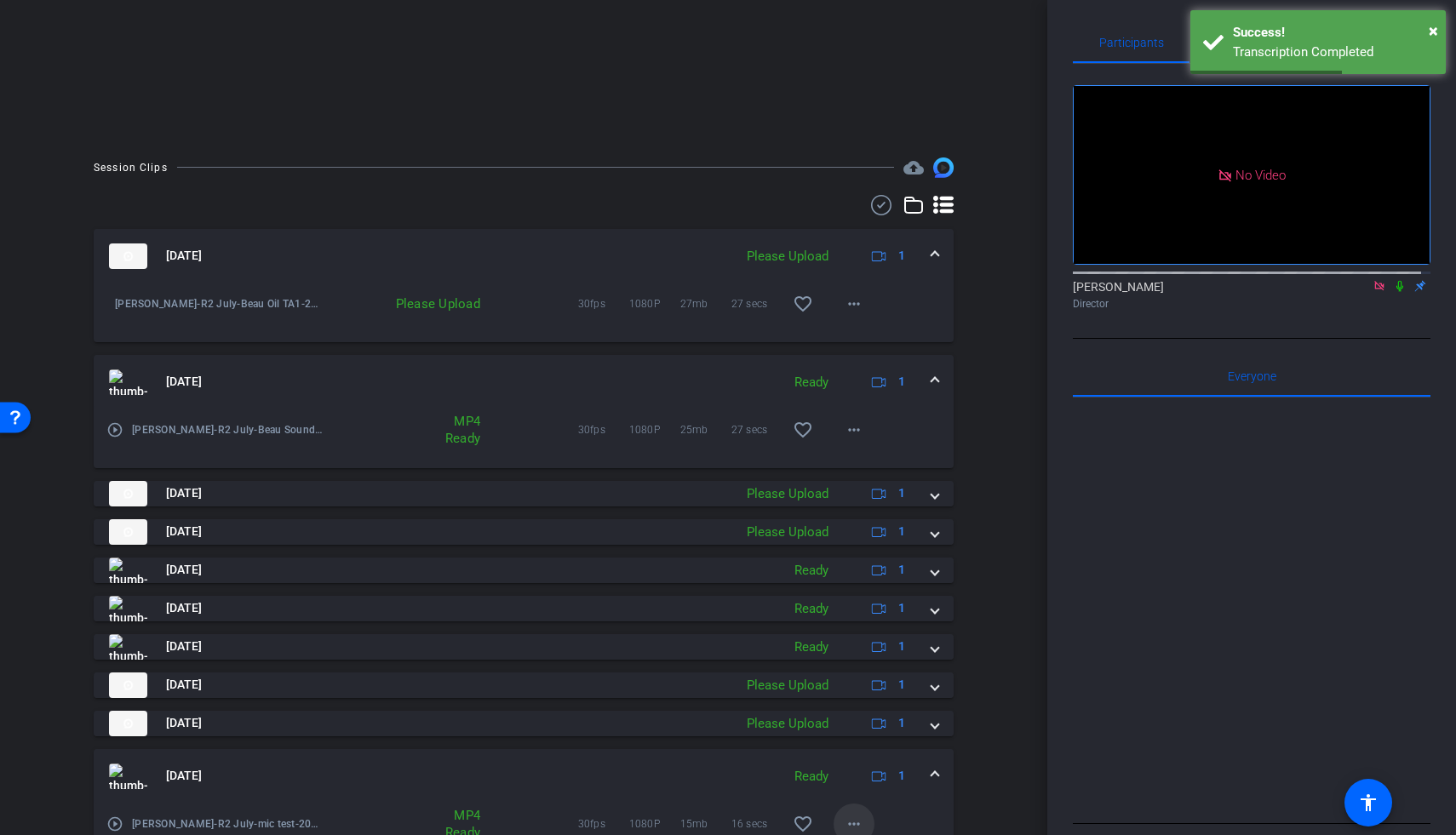
click at [844, 817] on mat-icon "more_horiz" at bounding box center [853, 824] width 20 height 20
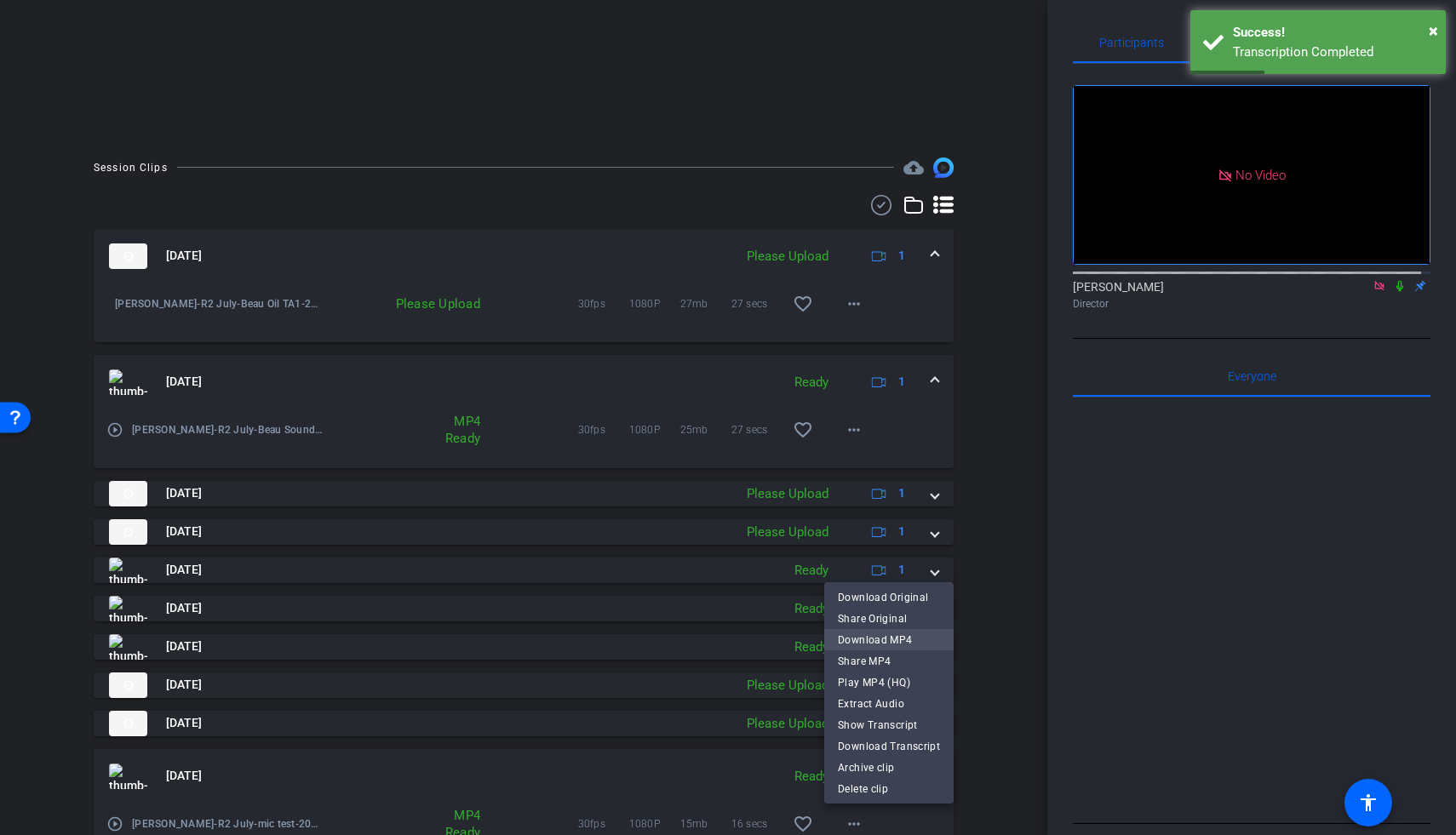
click at [901, 646] on span "Download MP4" at bounding box center [889, 639] width 102 height 20
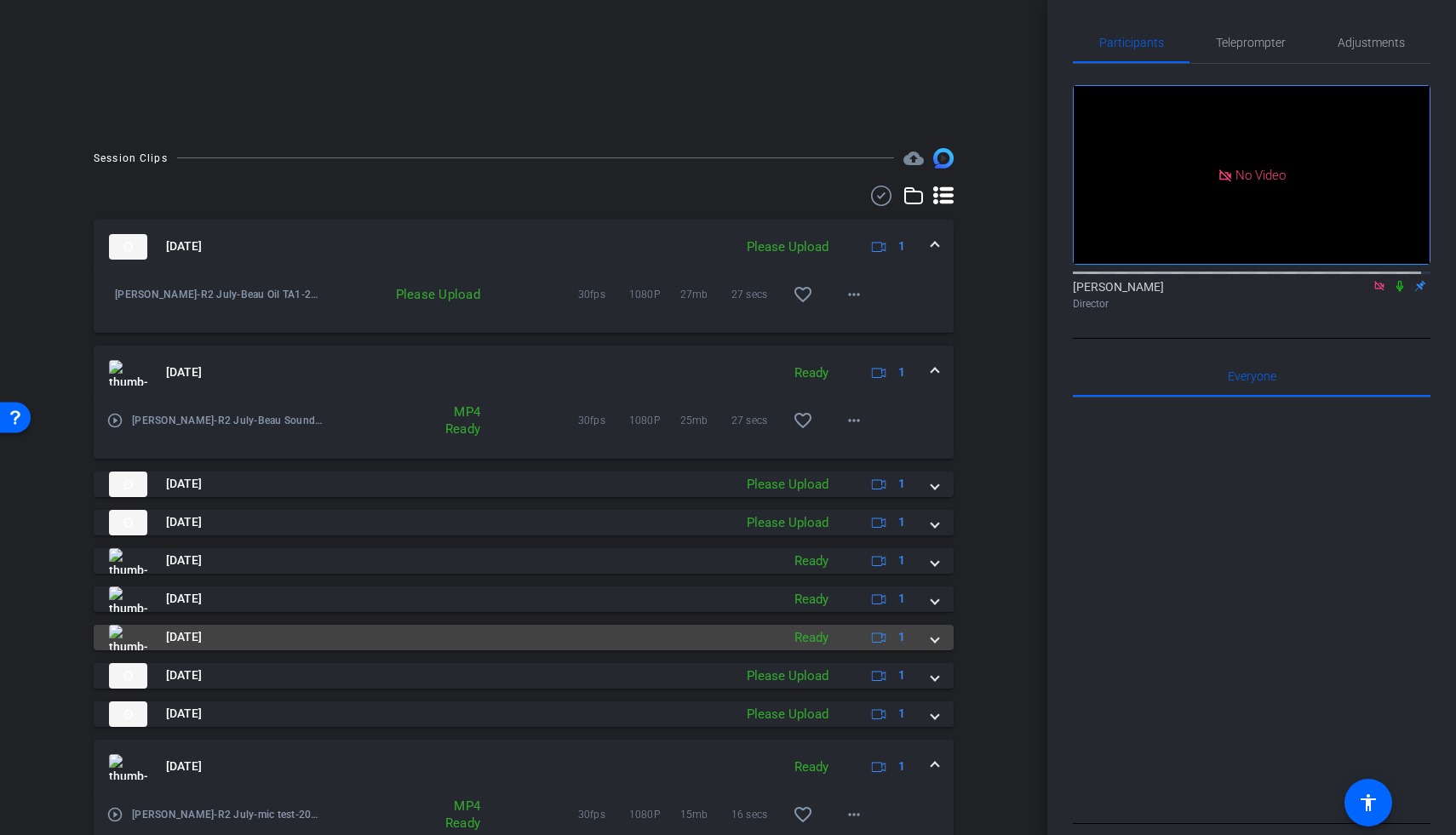
click at [931, 641] on span at bounding box center [935, 637] width 7 height 18
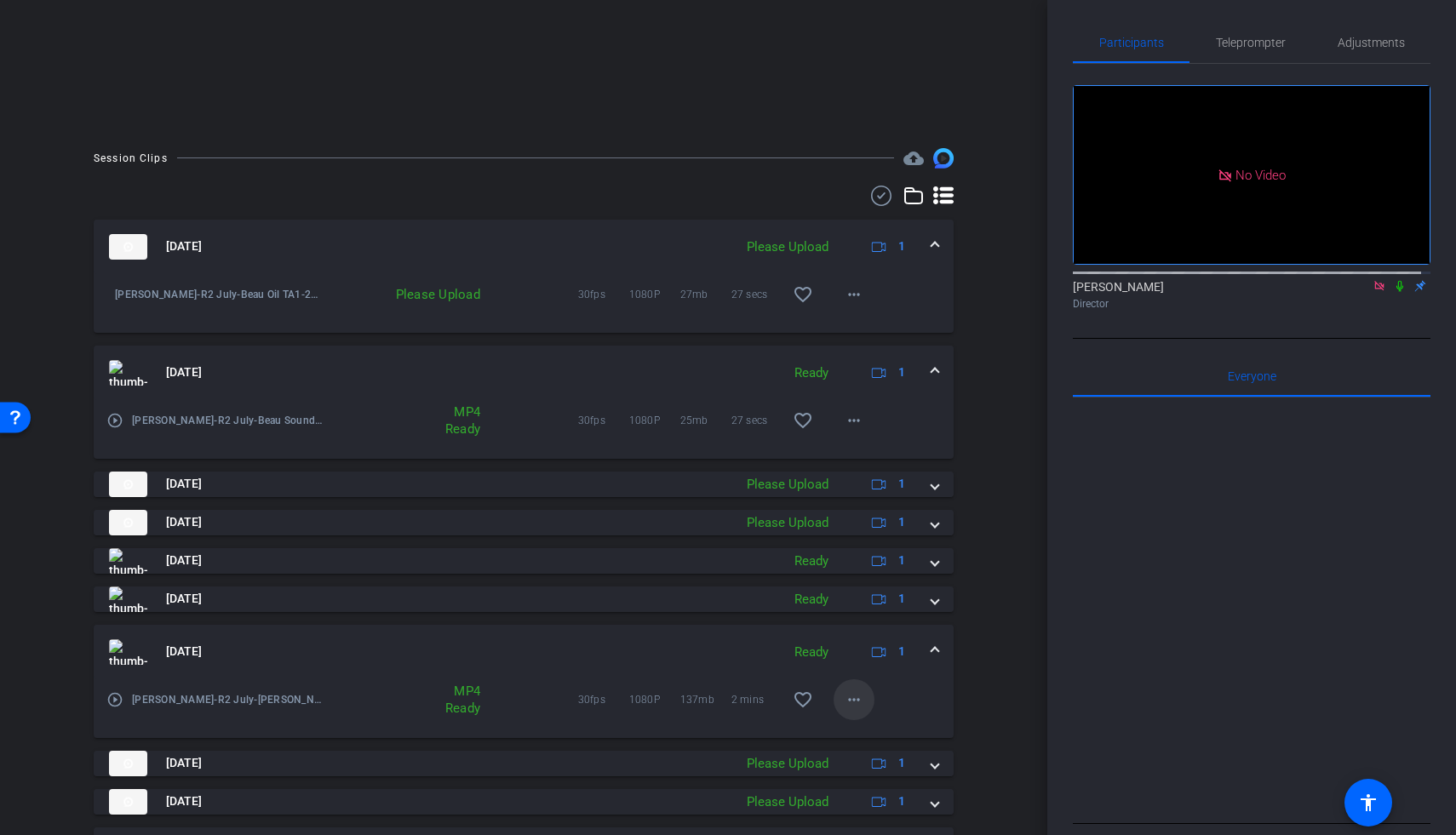
click at [847, 700] on mat-icon "more_horiz" at bounding box center [853, 699] width 20 height 20
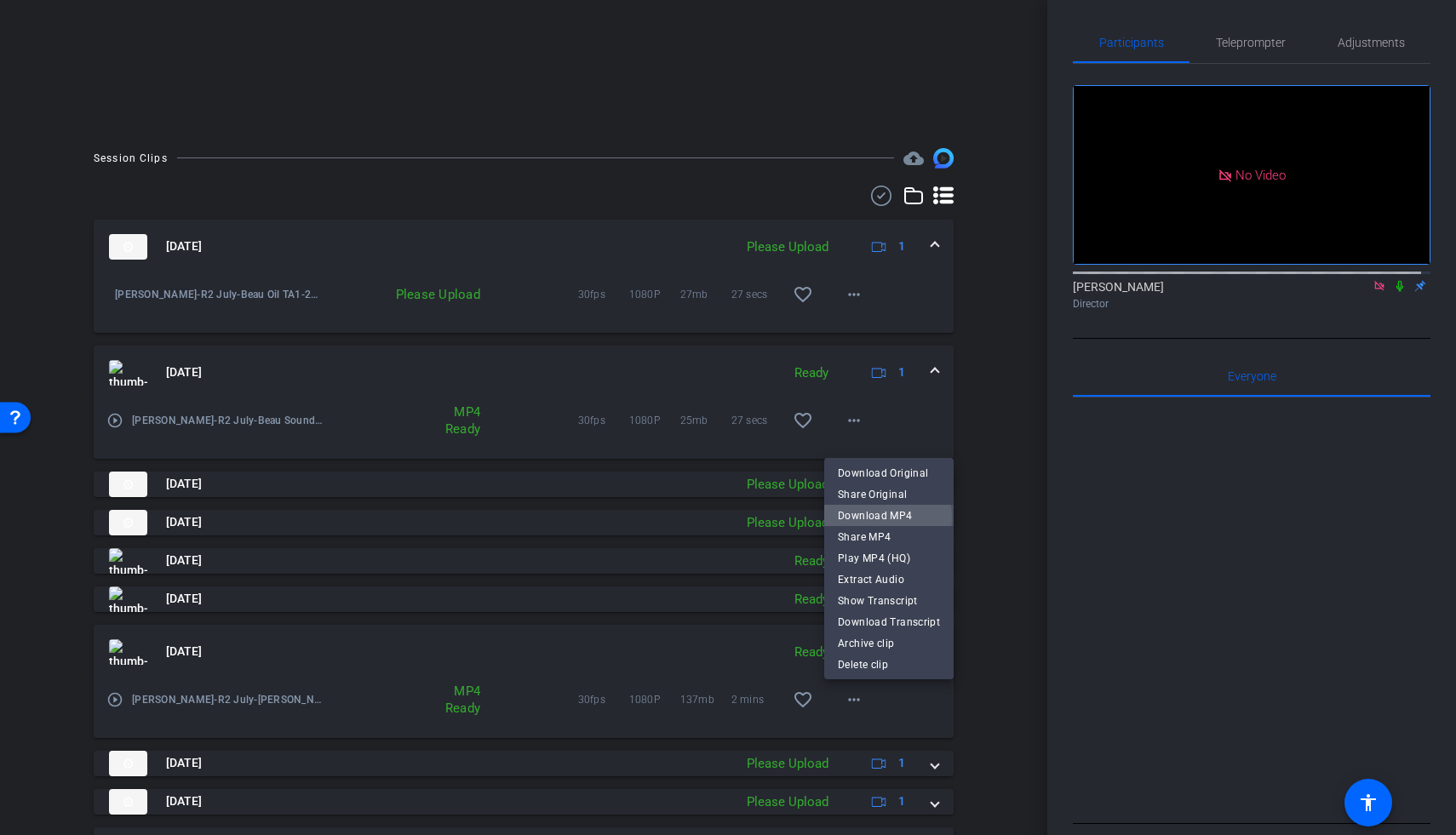
click at [875, 517] on span "Download MP4" at bounding box center [889, 516] width 102 height 20
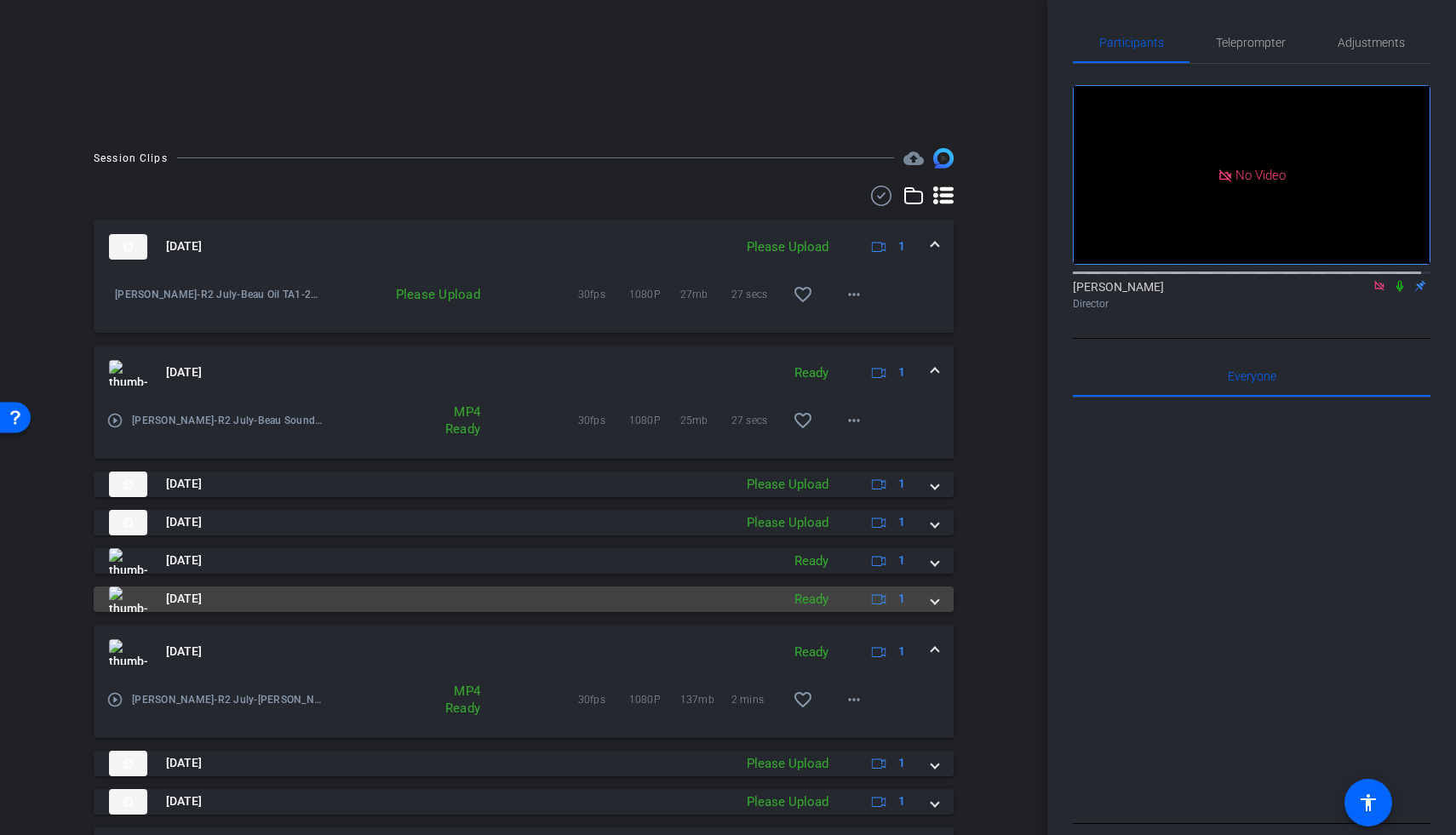
click at [931, 603] on span at bounding box center [935, 599] width 7 height 18
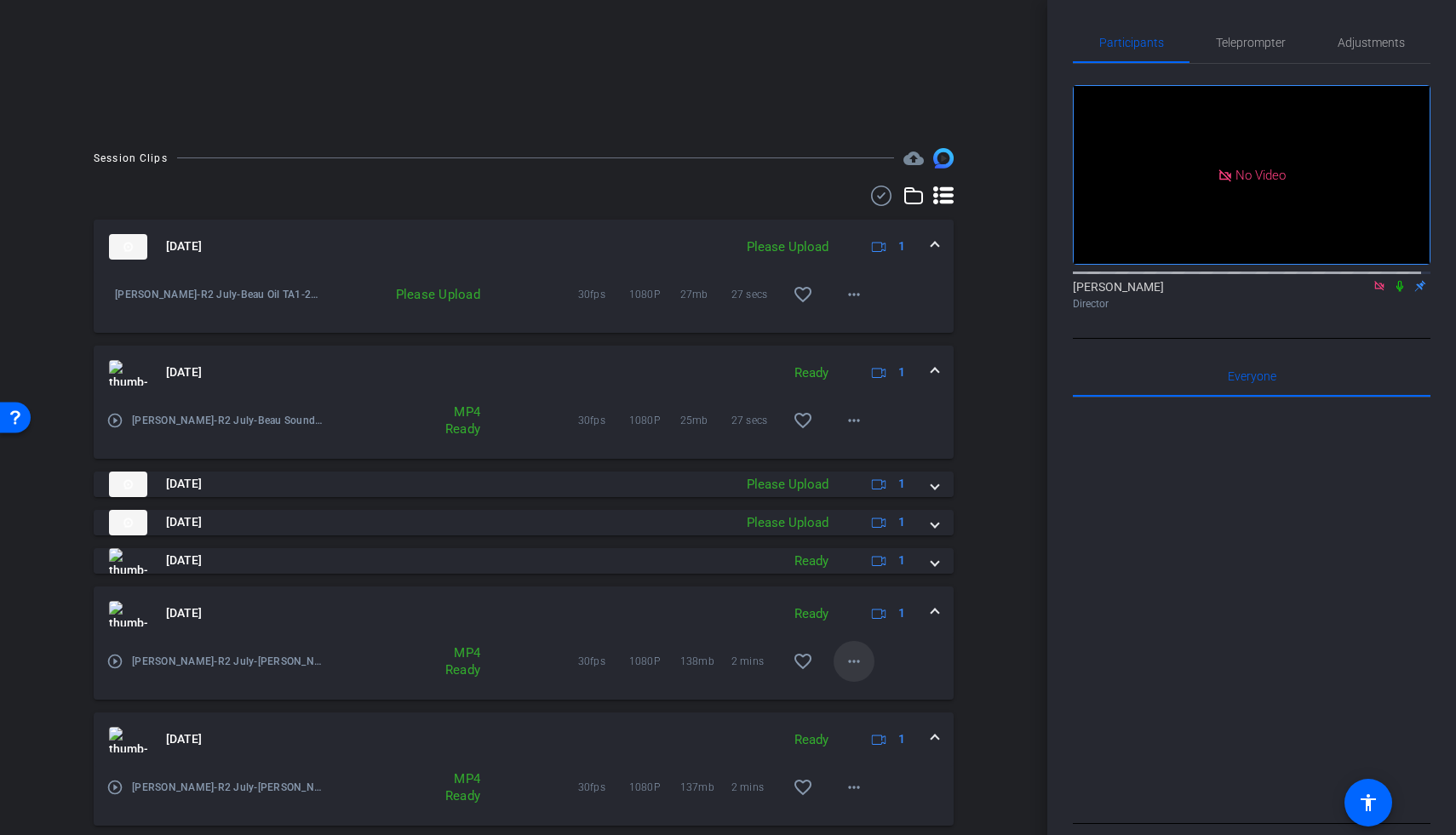
click at [851, 666] on mat-icon "more_horiz" at bounding box center [853, 661] width 20 height 20
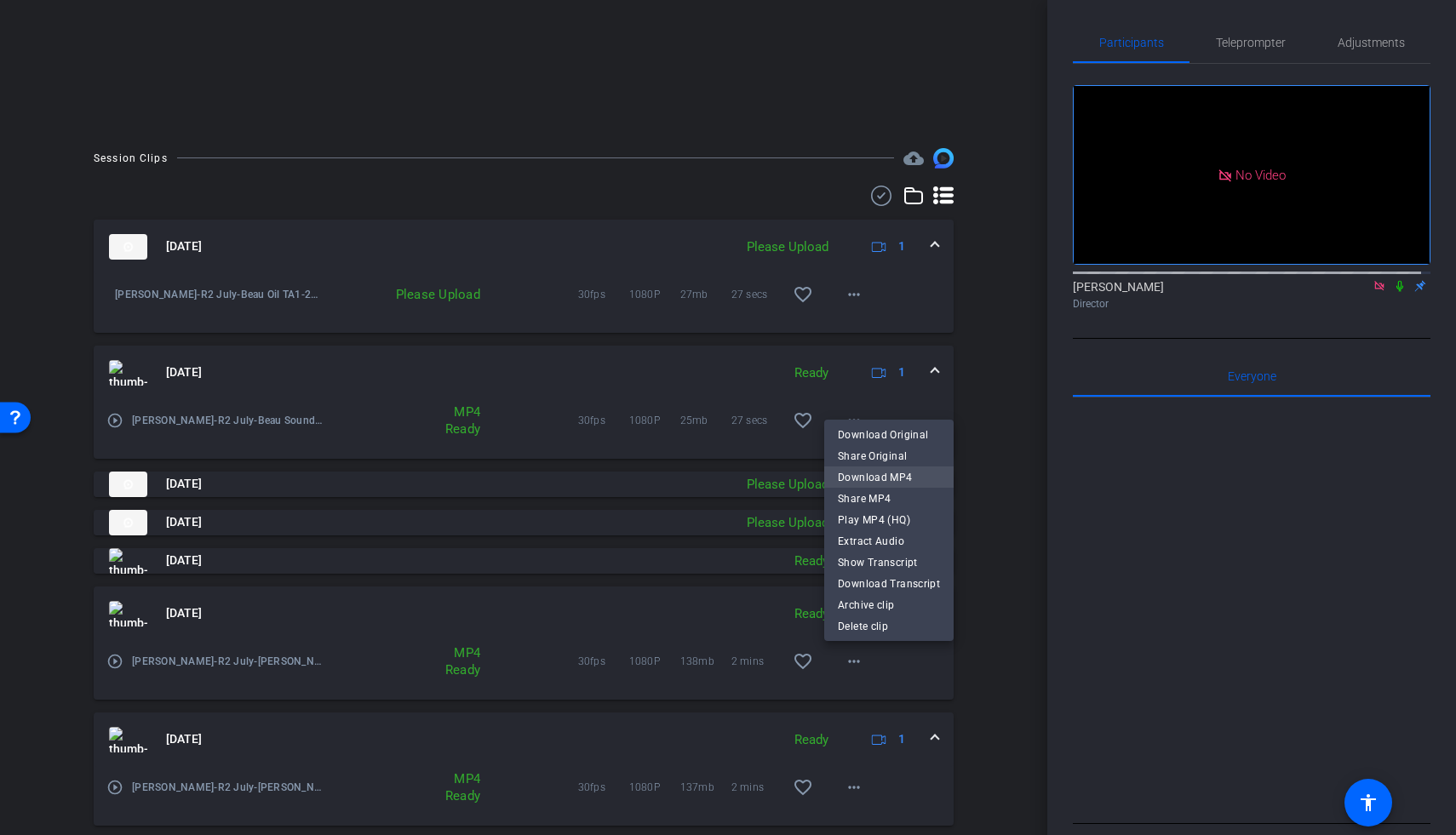
click at [876, 479] on span "Download MP4" at bounding box center [889, 477] width 102 height 20
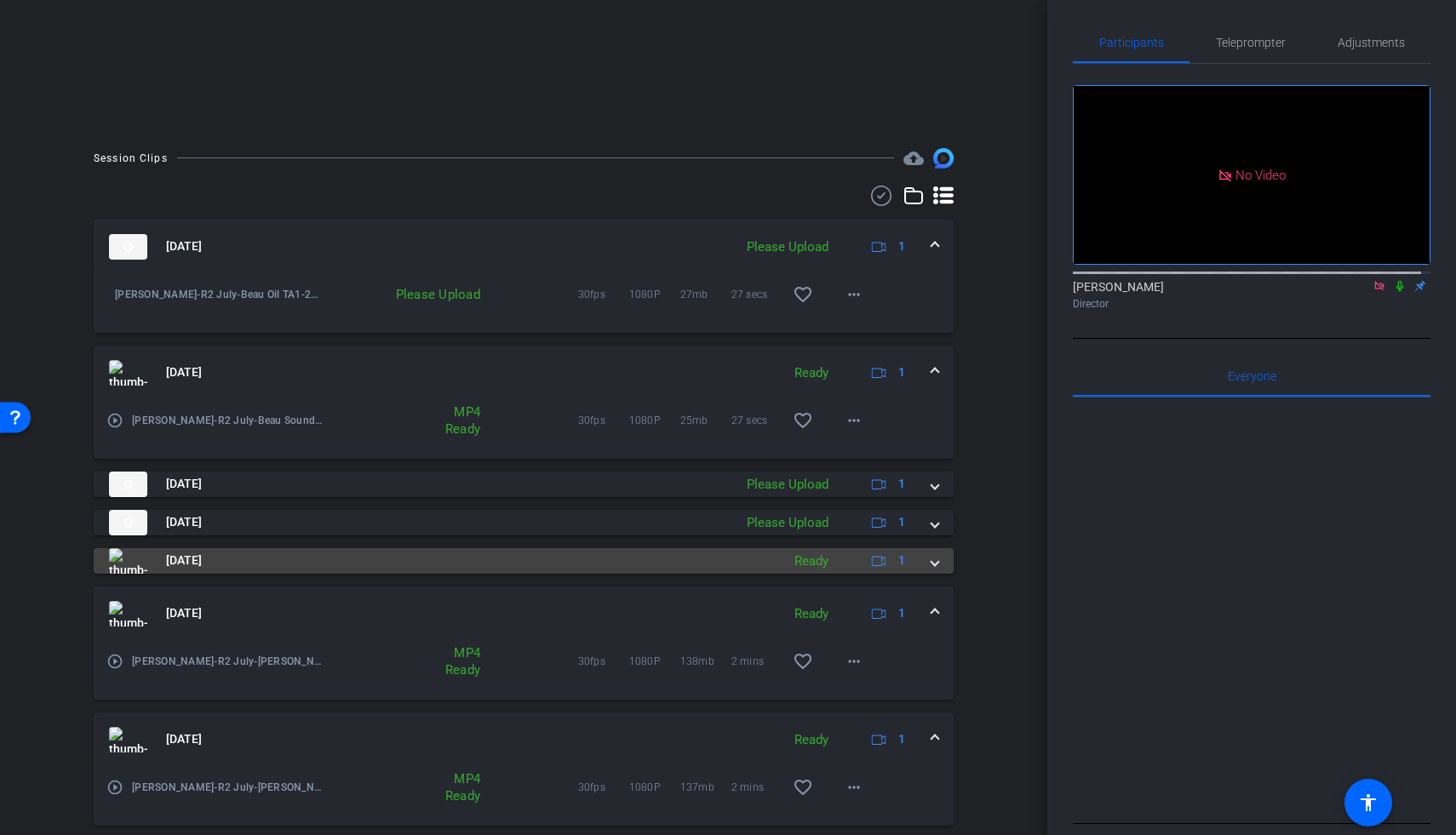
click at [931, 562] on span at bounding box center [935, 560] width 7 height 18
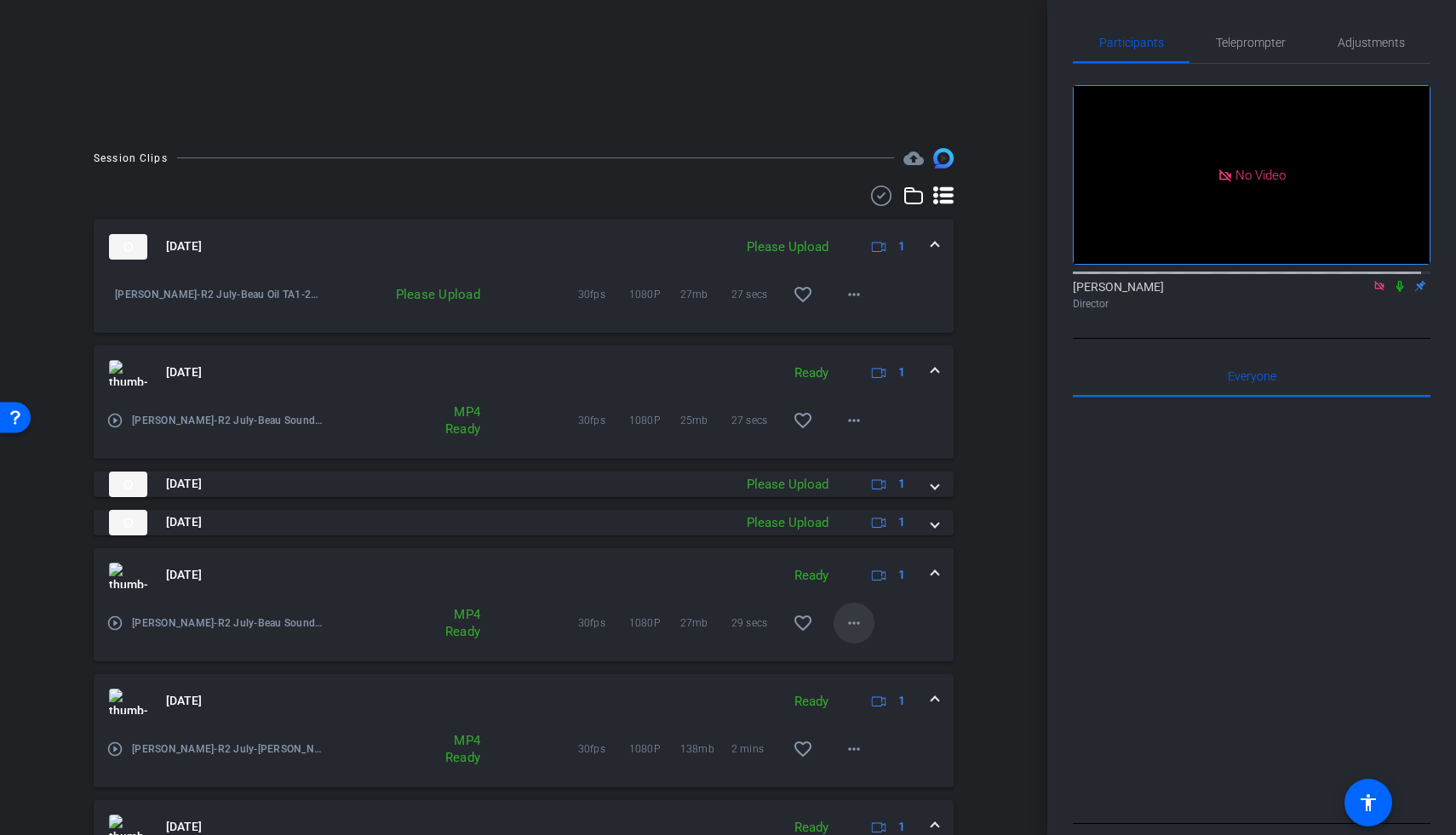
click at [848, 624] on mat-icon "more_horiz" at bounding box center [853, 623] width 20 height 20
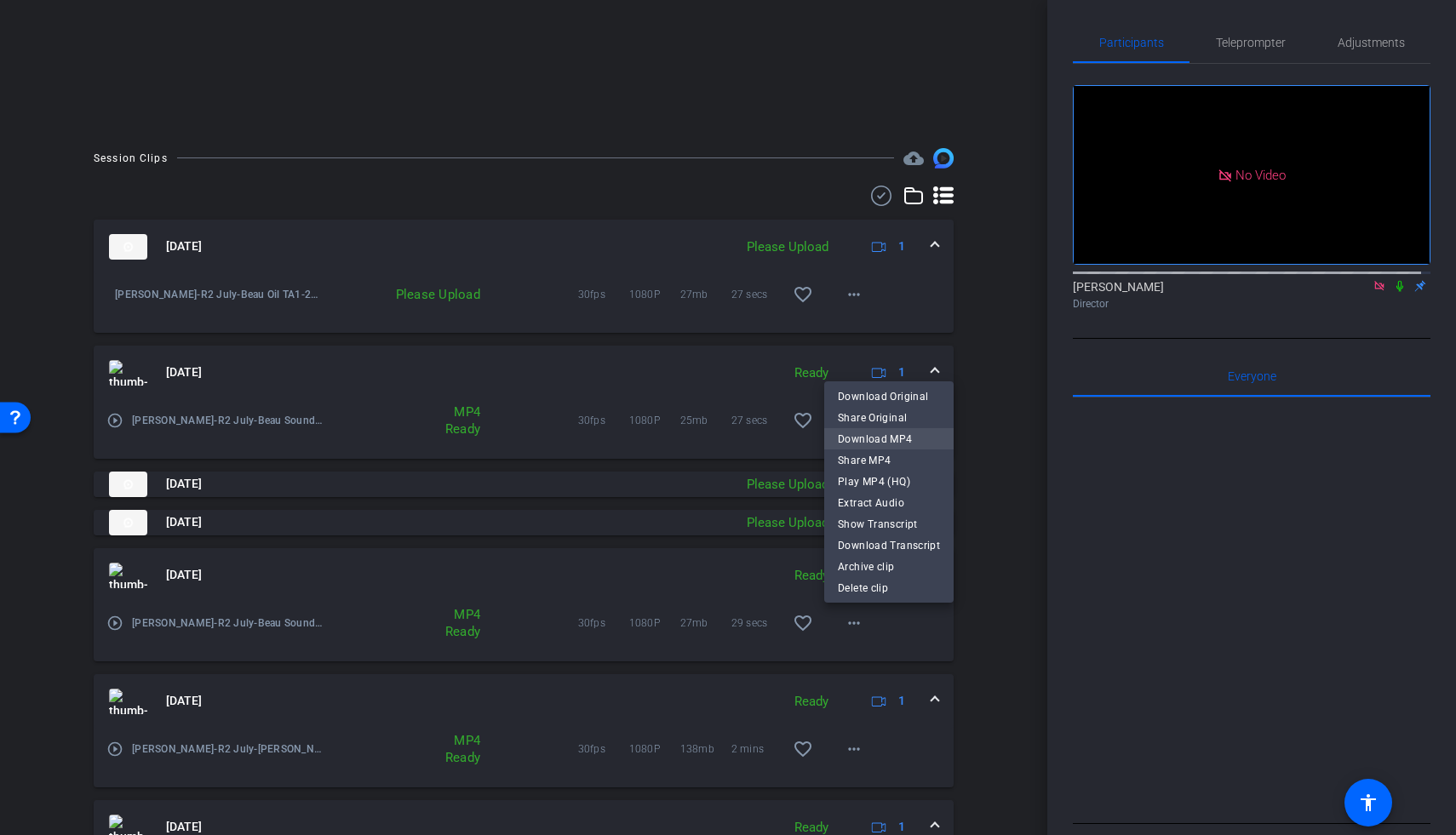
click at [870, 439] on span "Download MP4" at bounding box center [889, 439] width 102 height 20
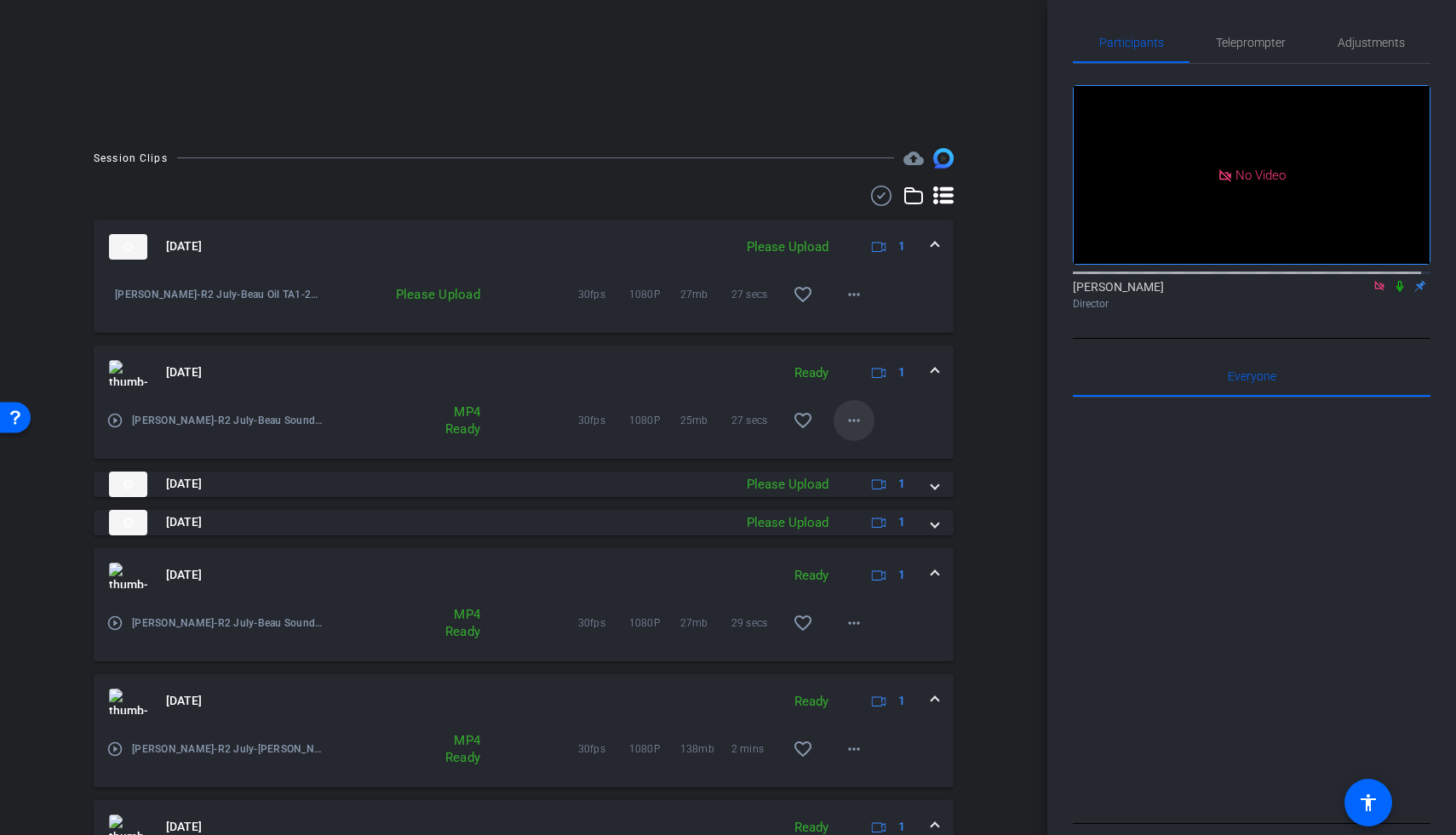
click at [845, 425] on mat-icon "more_horiz" at bounding box center [853, 420] width 20 height 20
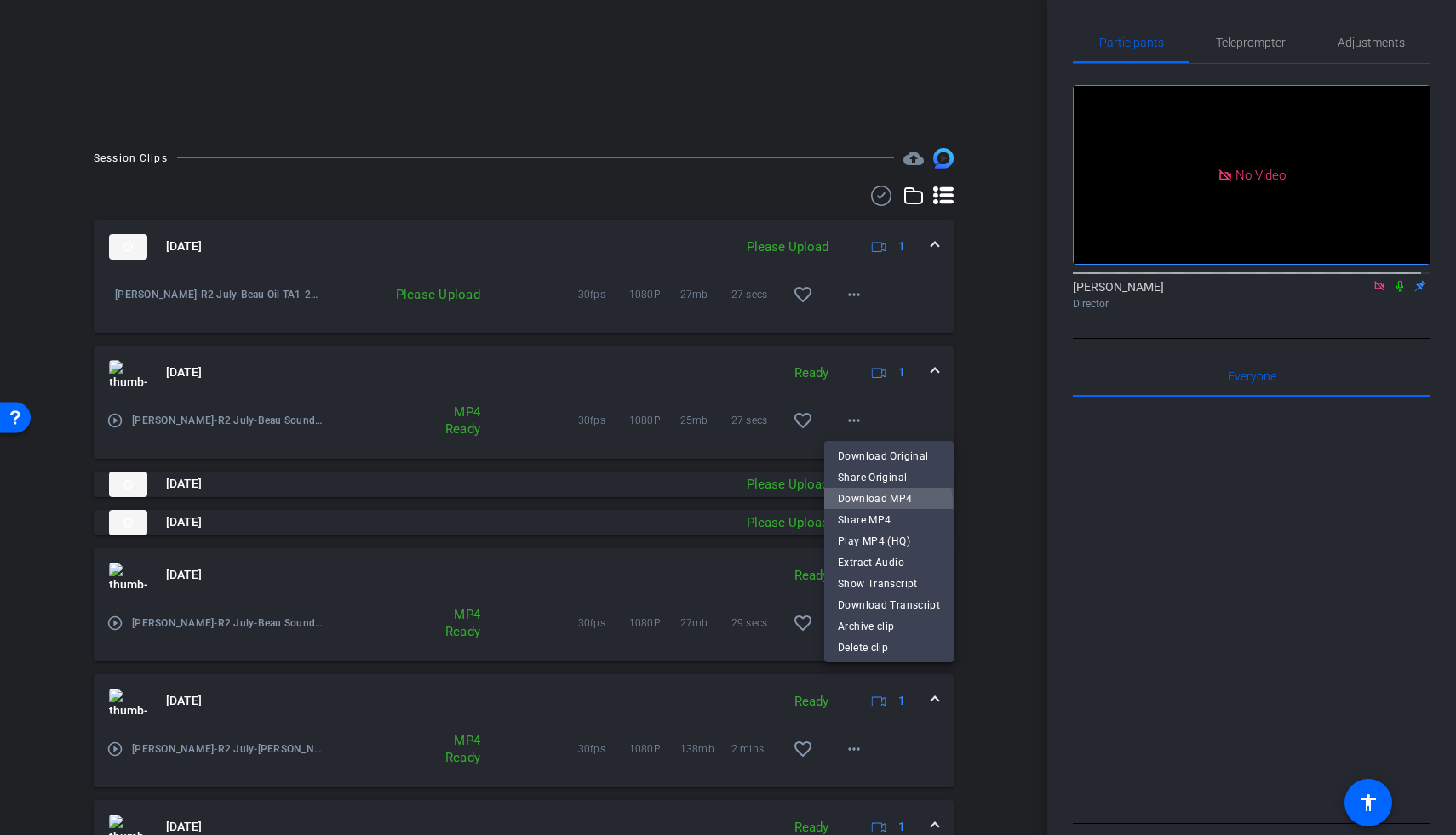
click at [866, 504] on span "Download MP4" at bounding box center [889, 498] width 102 height 20
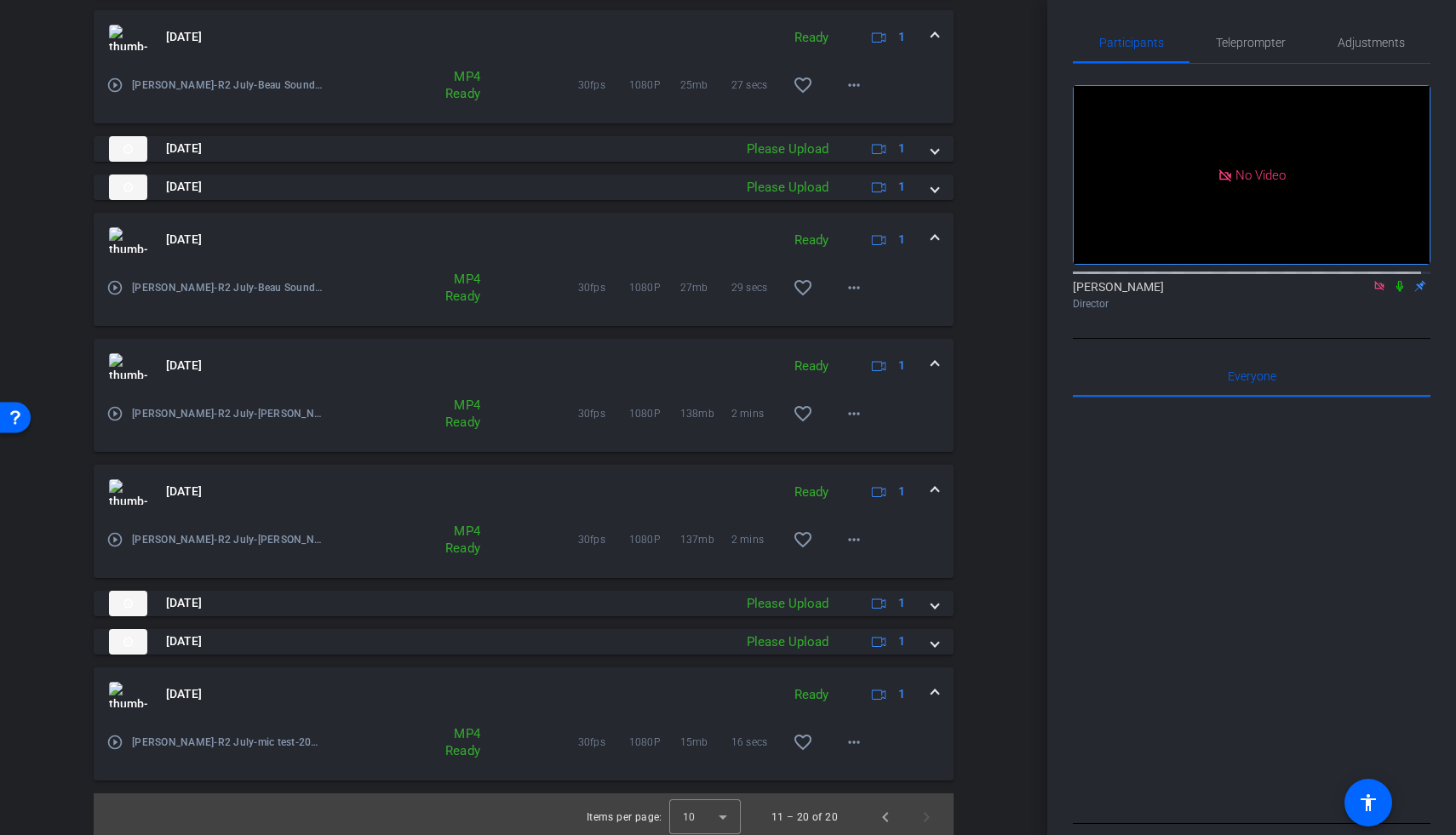
scroll to position [644, 0]
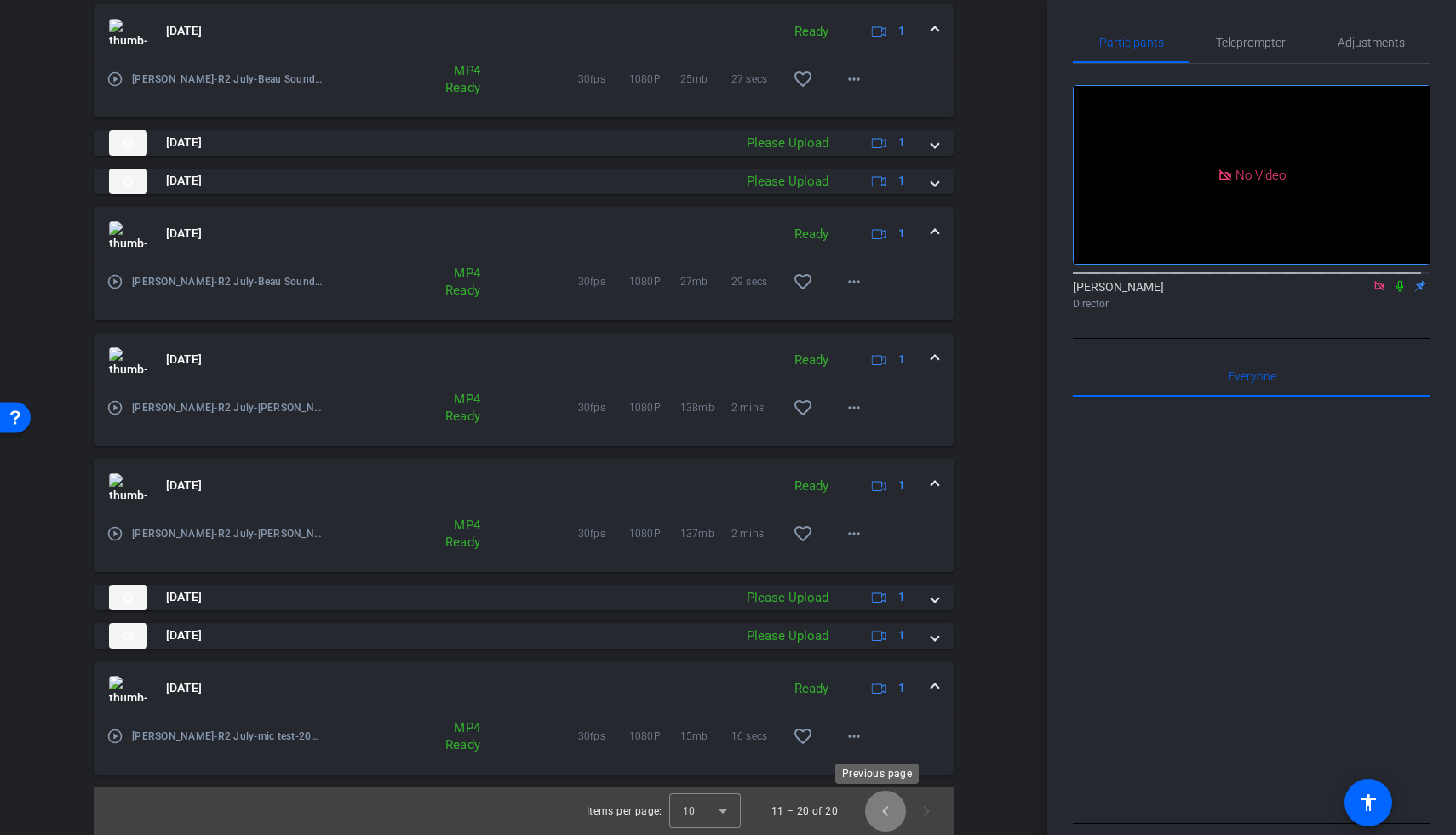
click at [877, 812] on span "Previous page" at bounding box center [885, 811] width 41 height 41
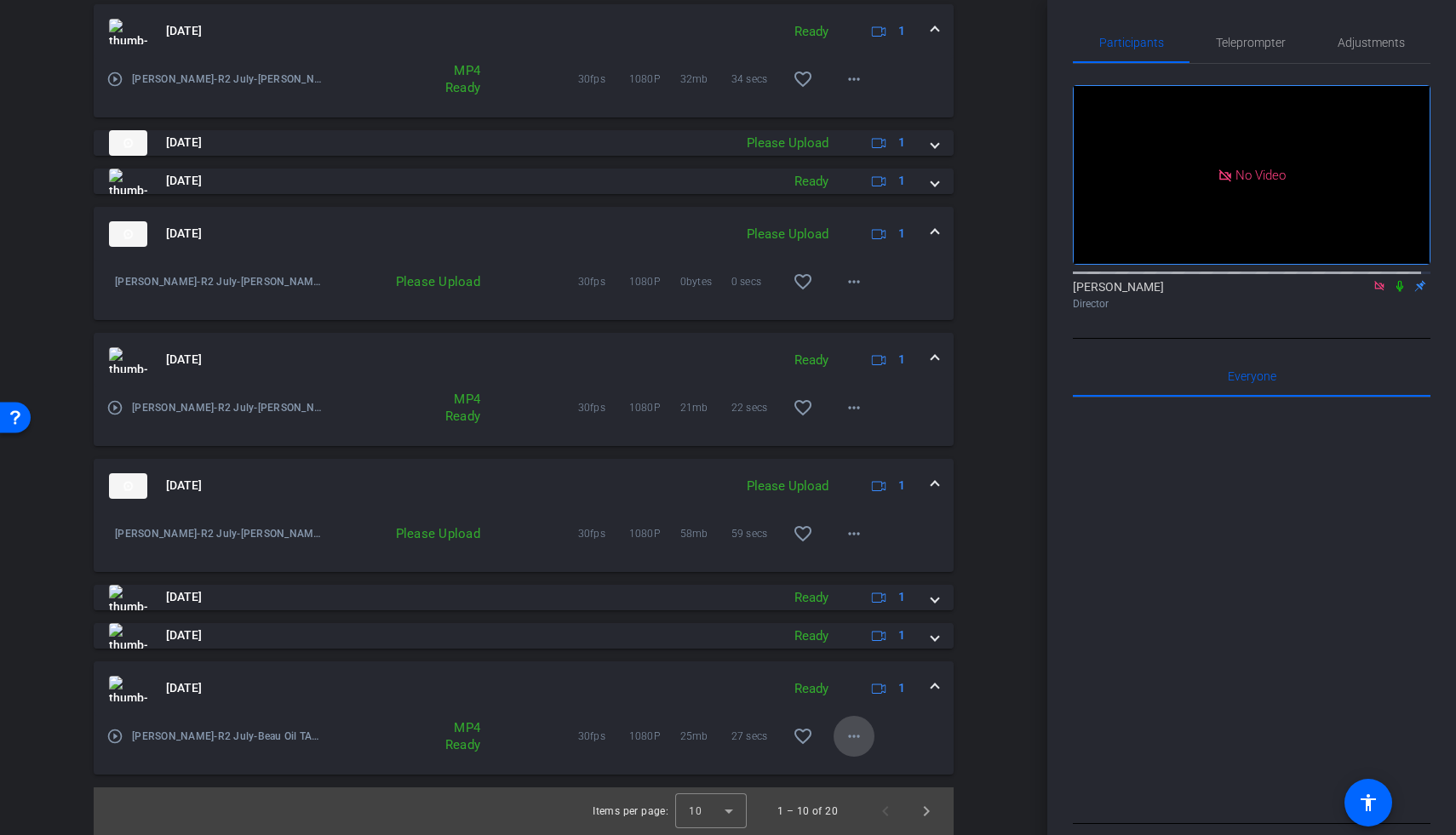
click at [854, 739] on mat-icon "more_horiz" at bounding box center [853, 736] width 20 height 20
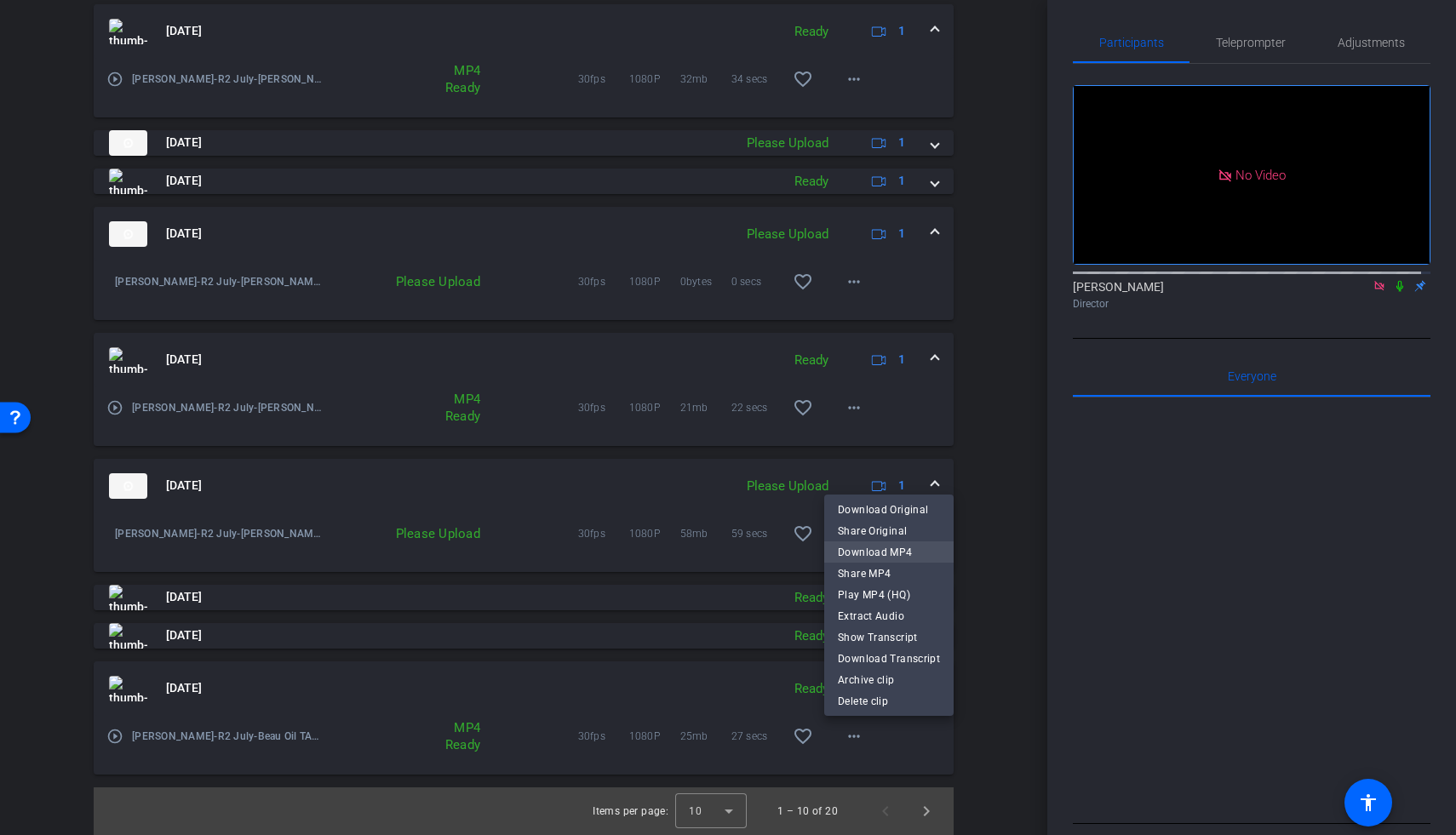
click at [911, 555] on span "Download MP4" at bounding box center [889, 552] width 102 height 20
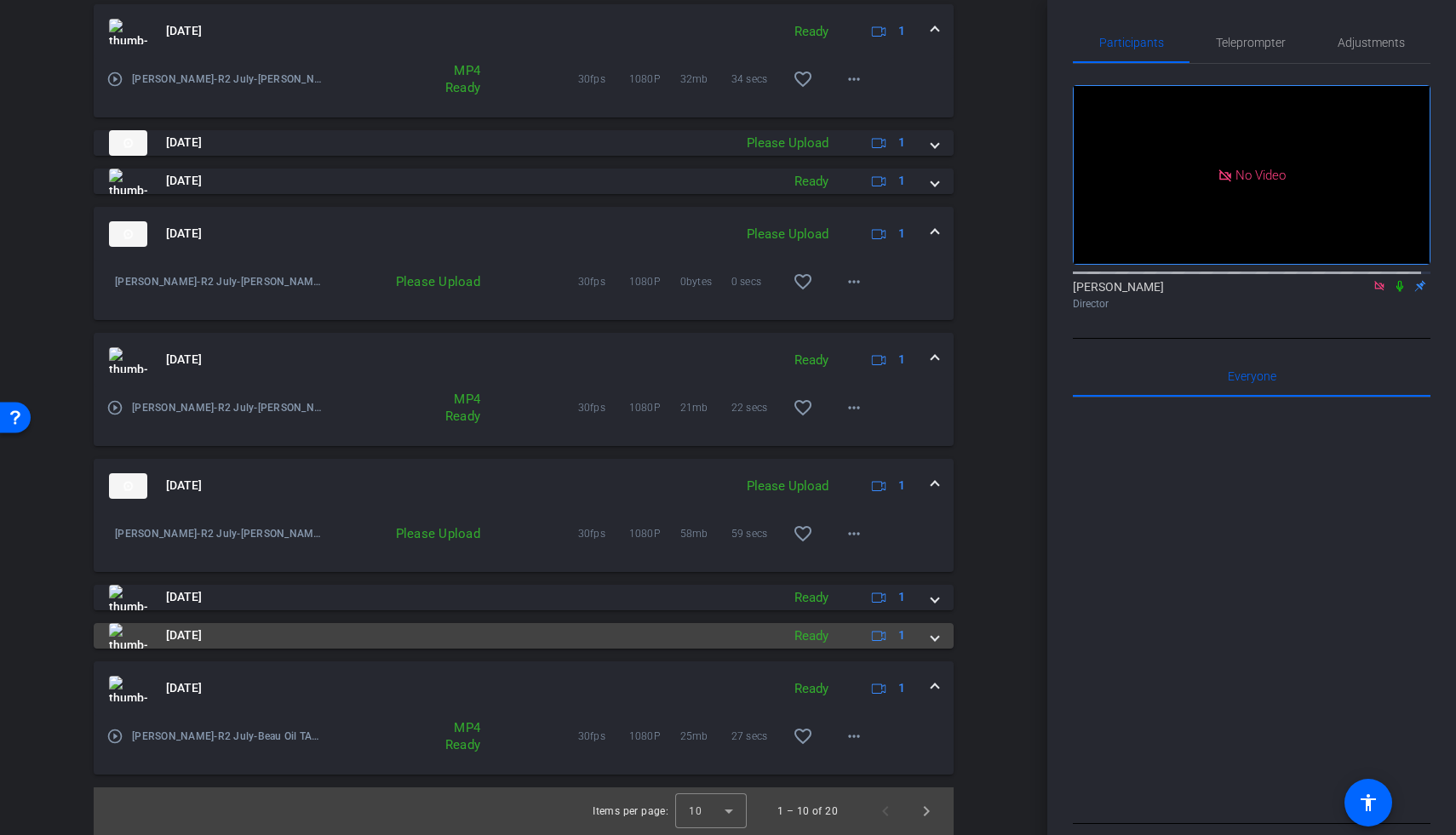
click at [931, 639] on mat-expansion-panel-header "[DATE] Ready 1" at bounding box center [524, 636] width 860 height 25
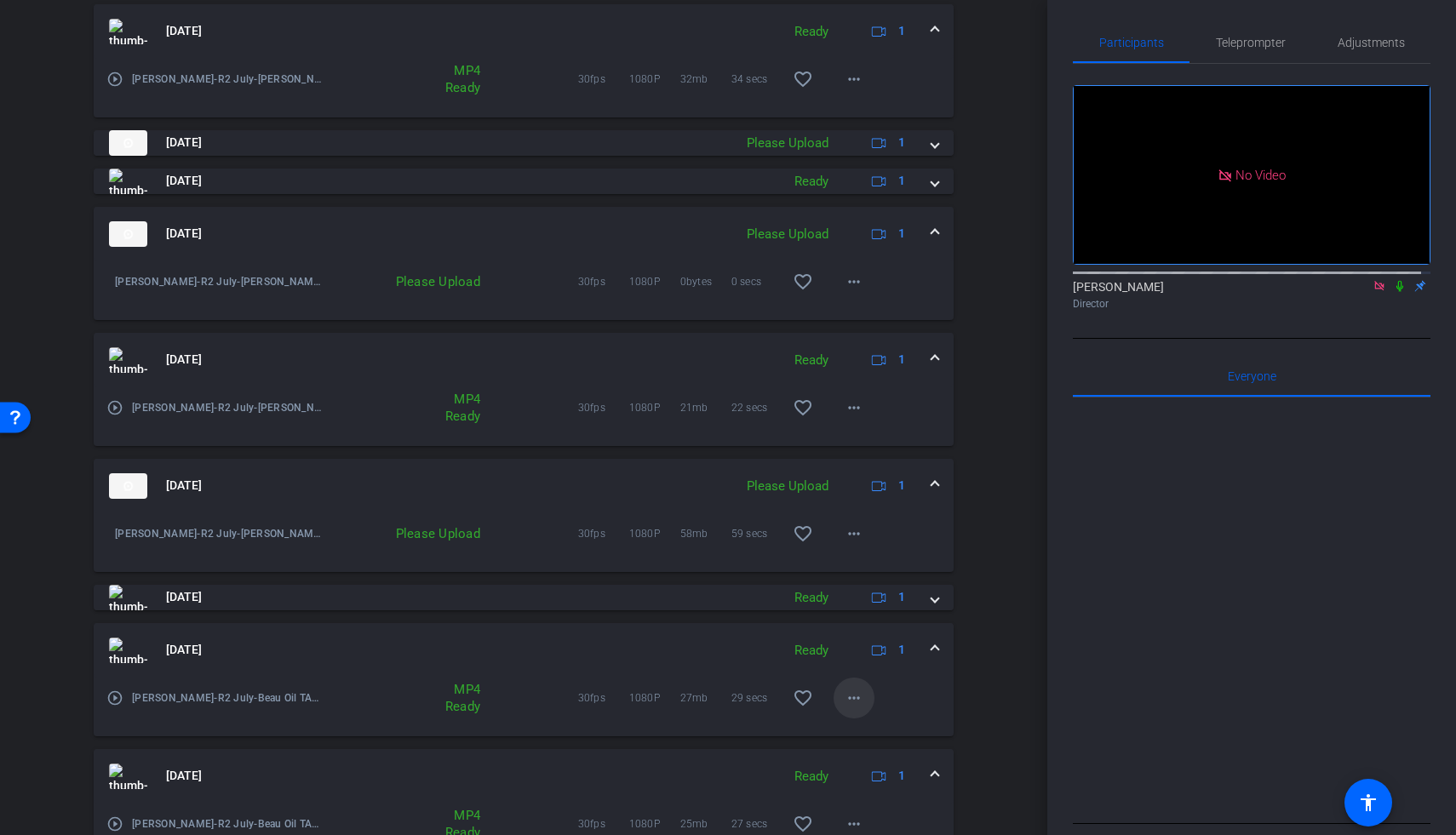
click at [844, 705] on mat-icon "more_horiz" at bounding box center [853, 697] width 20 height 20
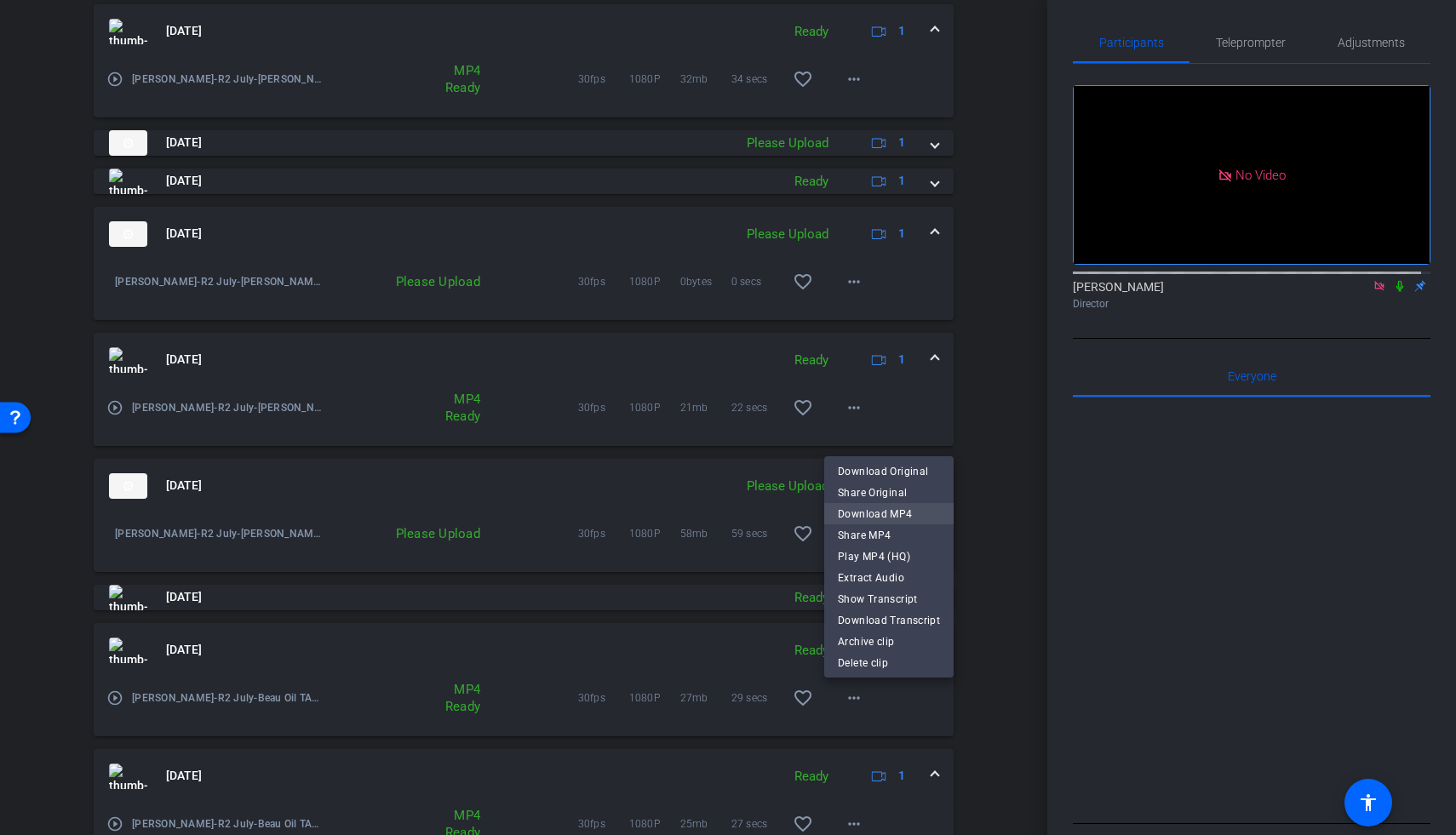
click at [894, 510] on span "Download MP4" at bounding box center [889, 514] width 102 height 20
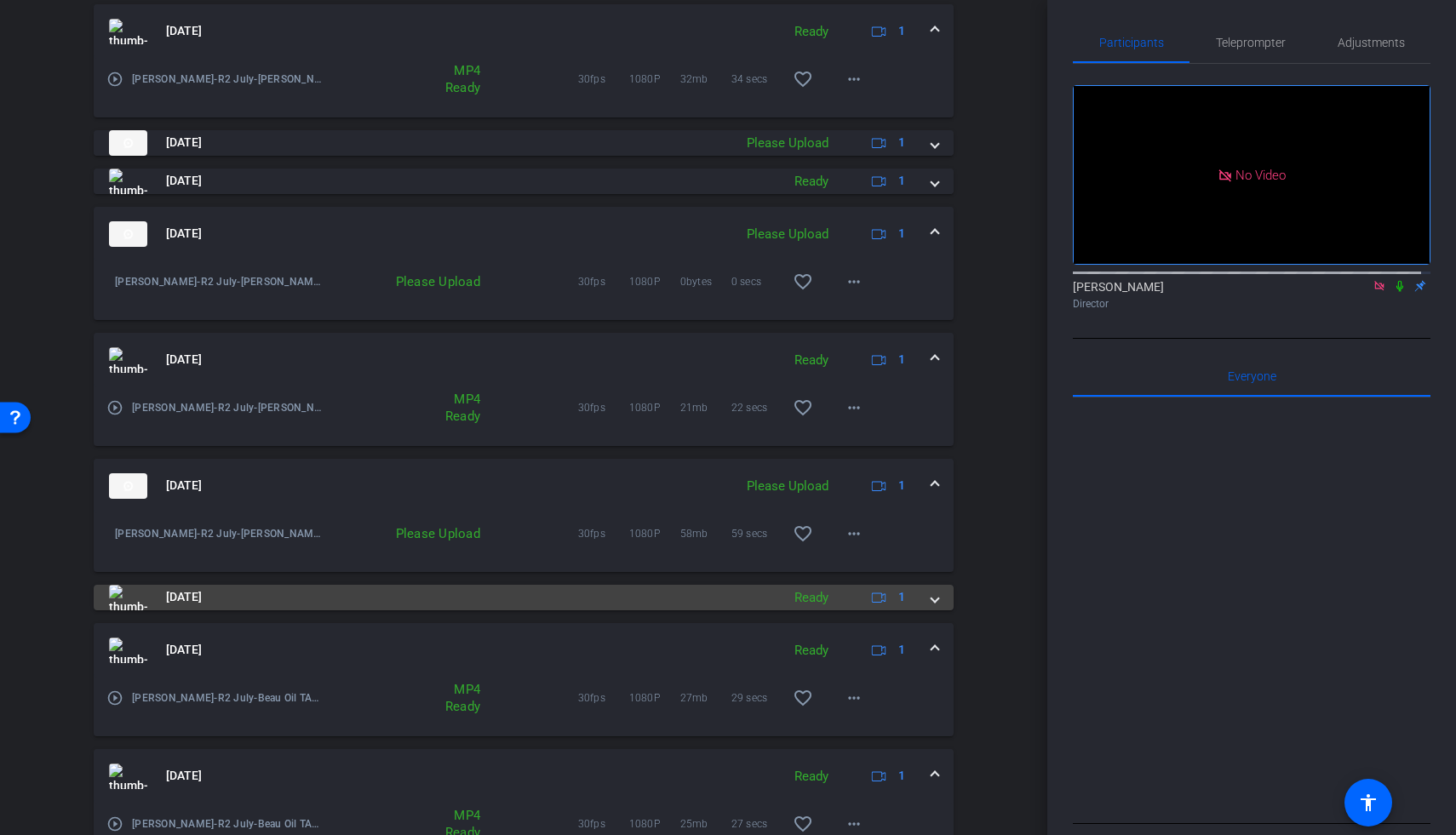
click at [931, 601] on span at bounding box center [935, 597] width 7 height 18
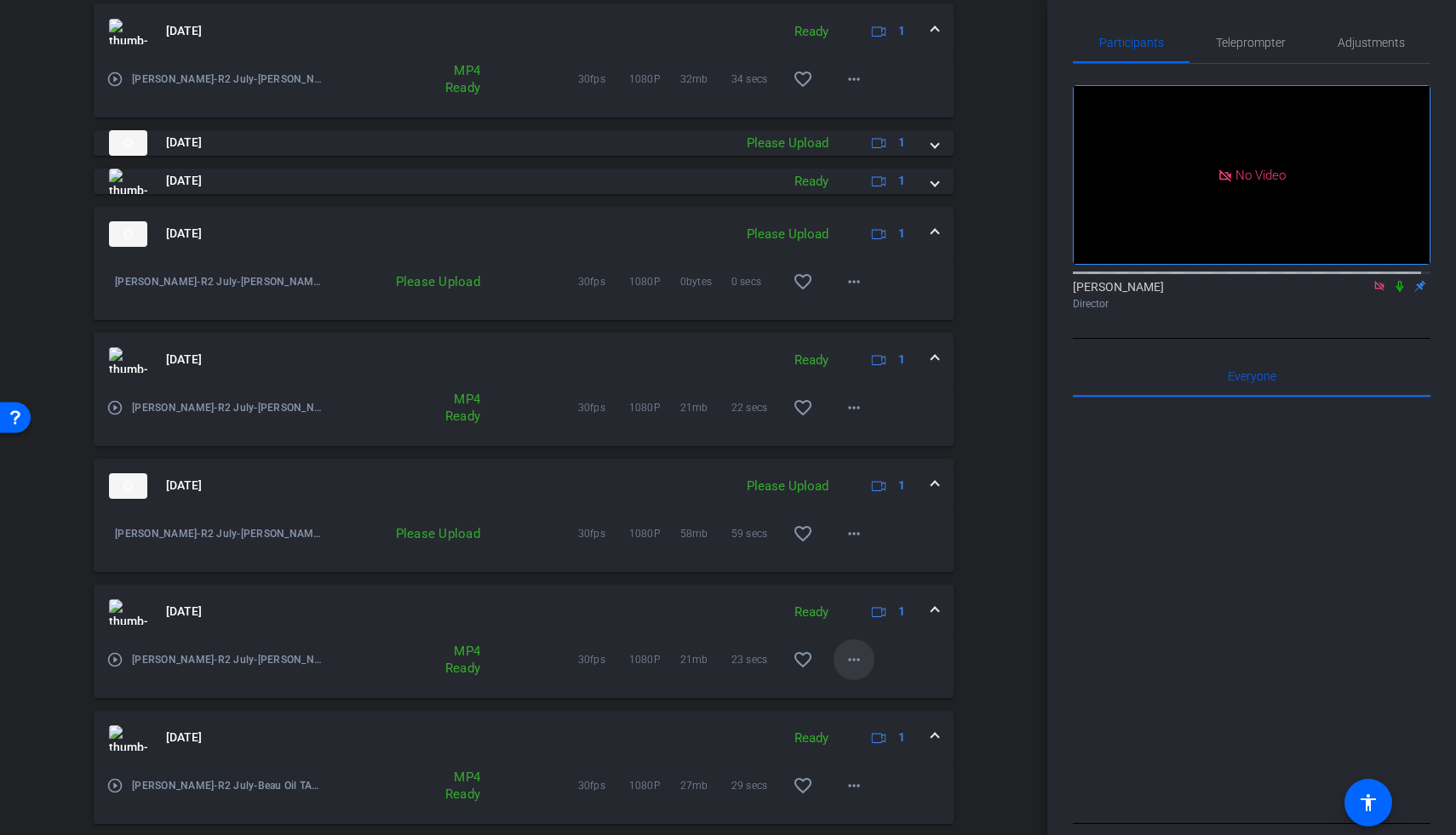
click at [853, 665] on mat-icon "more_horiz" at bounding box center [853, 660] width 20 height 20
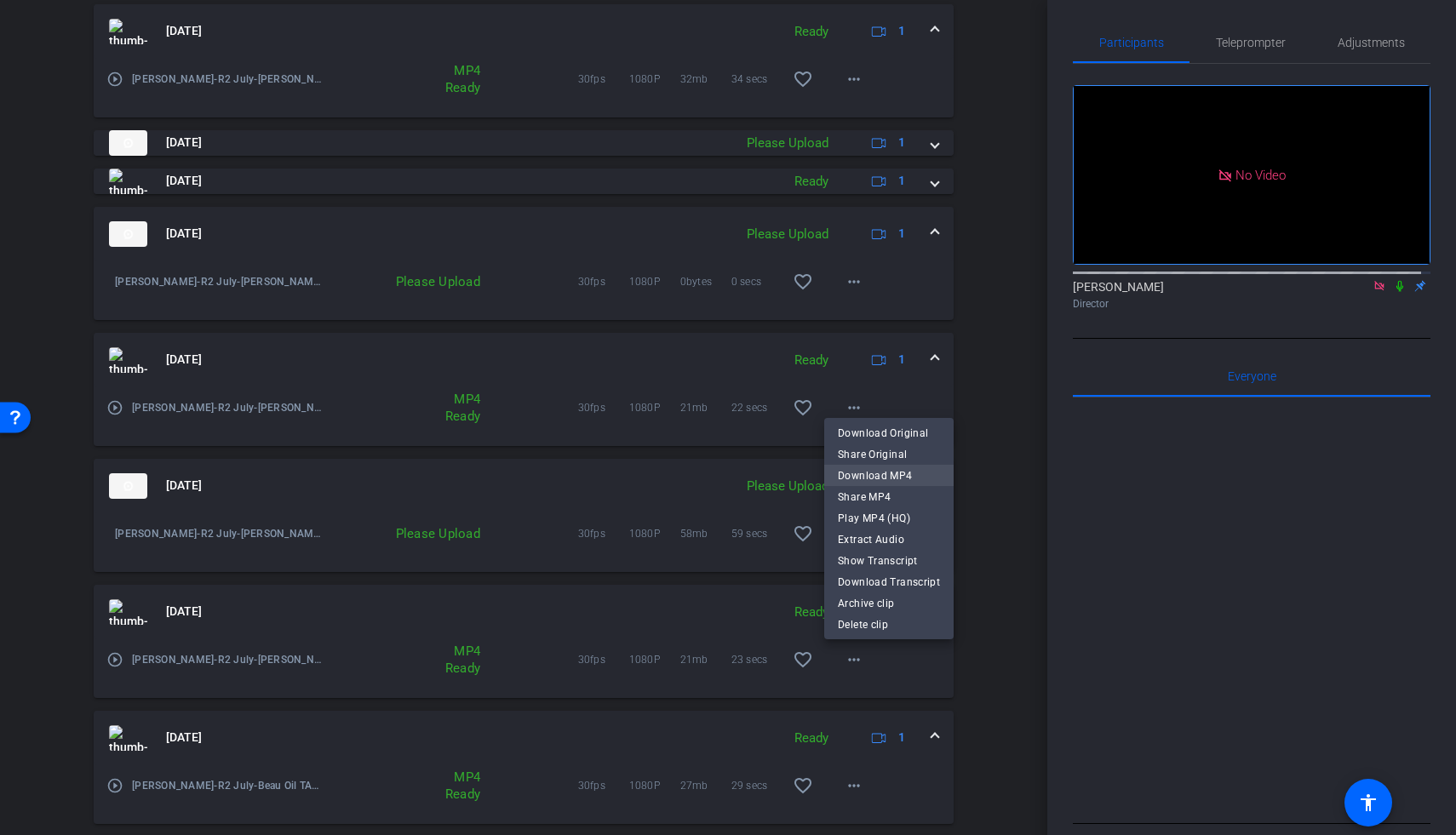
click at [853, 479] on span "Download MP4" at bounding box center [889, 475] width 102 height 20
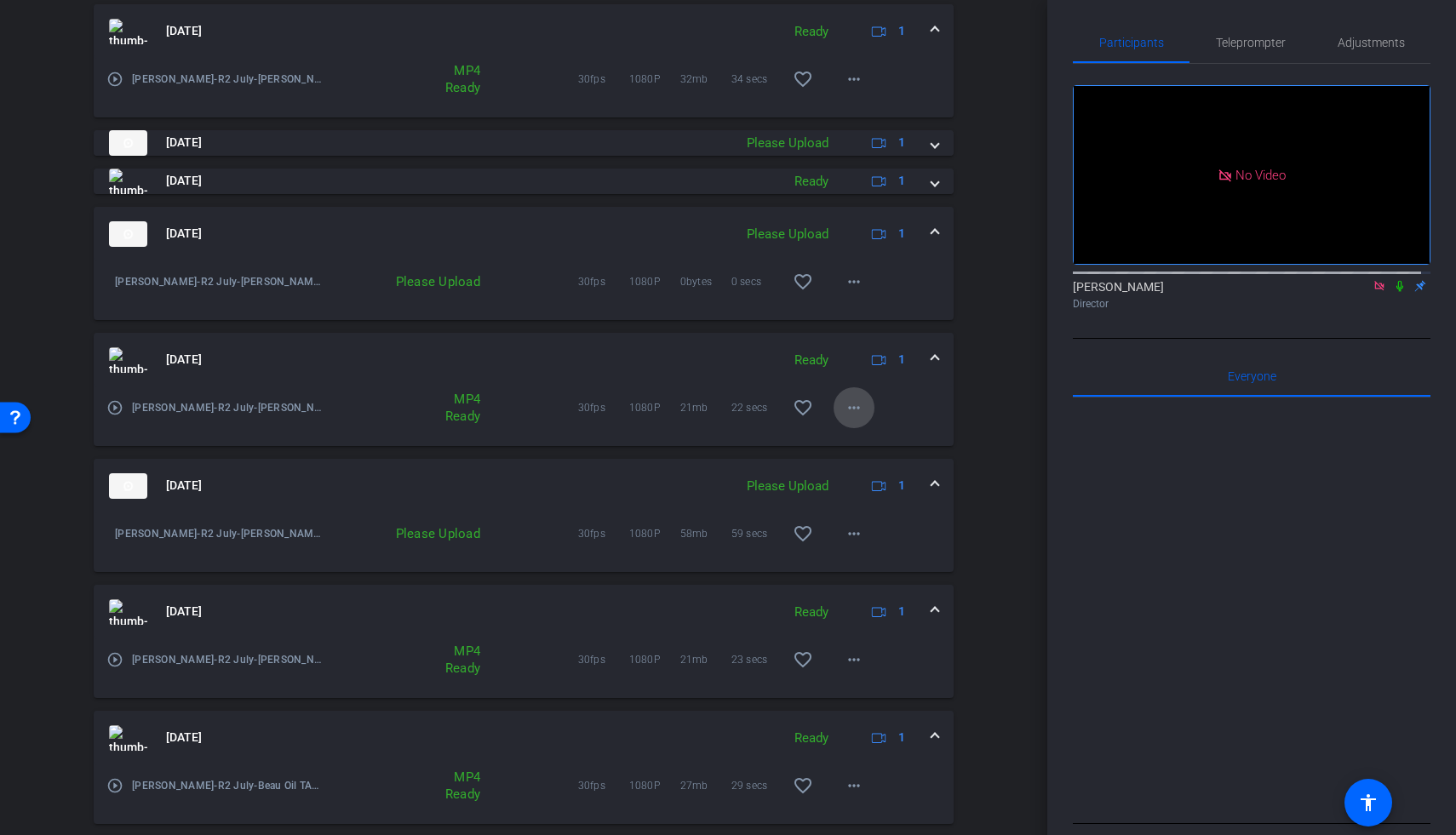
click at [856, 405] on span at bounding box center [853, 408] width 41 height 41
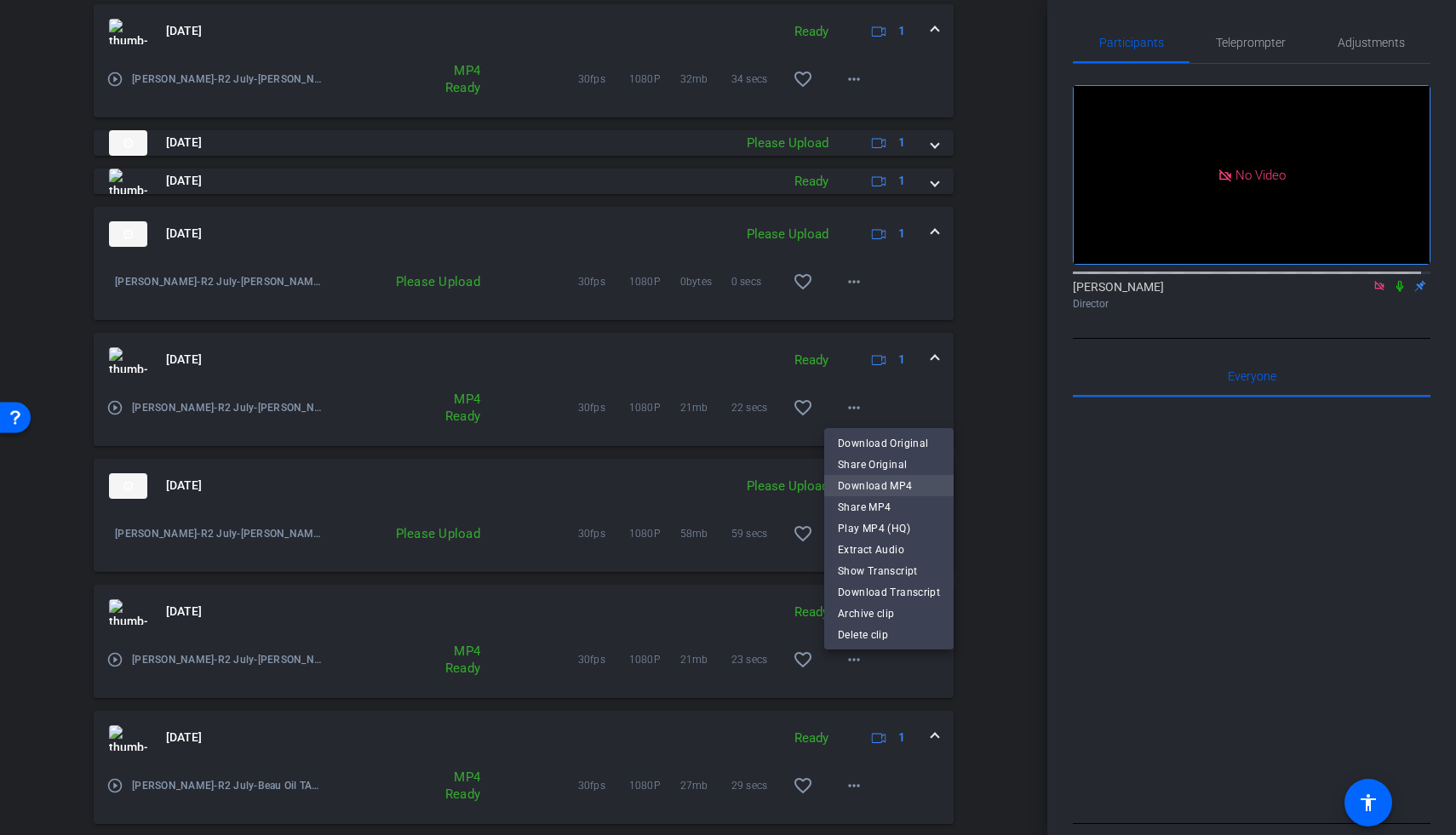
click at [872, 482] on span "Download MP4" at bounding box center [889, 486] width 102 height 20
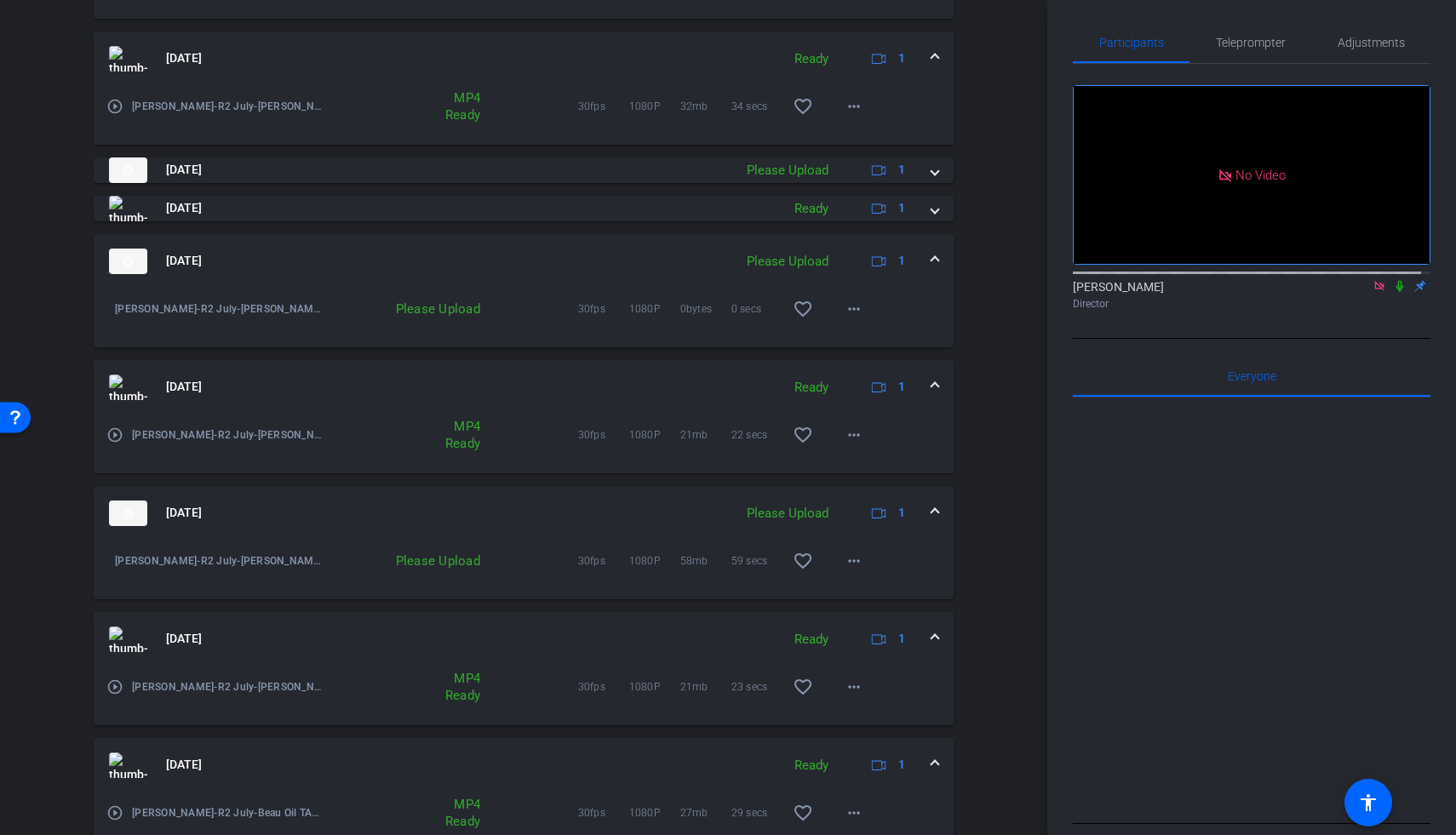
scroll to position [615, 0]
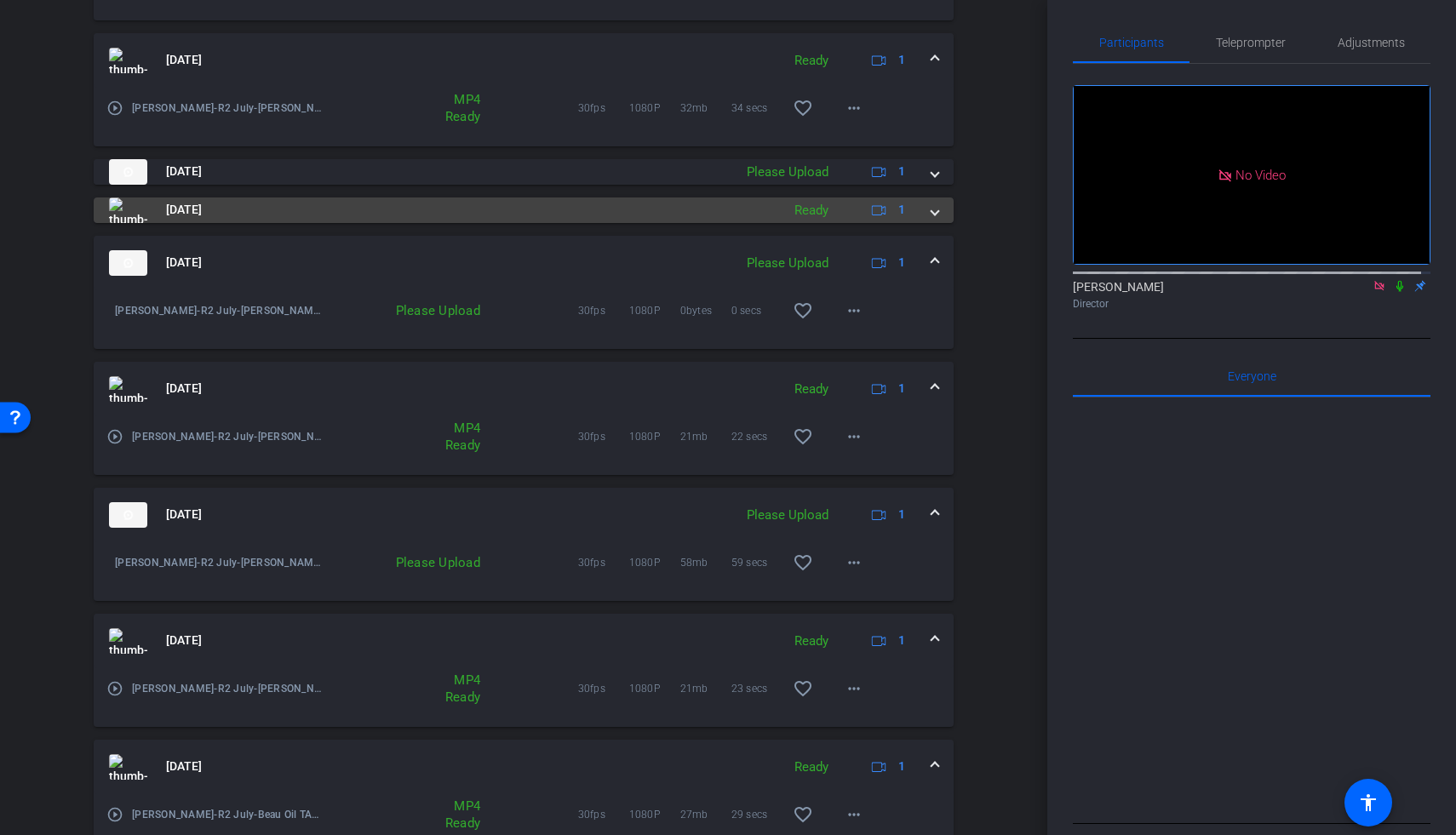
click at [930, 211] on mat-expansion-panel-header "[DATE] Ready 1" at bounding box center [524, 210] width 860 height 25
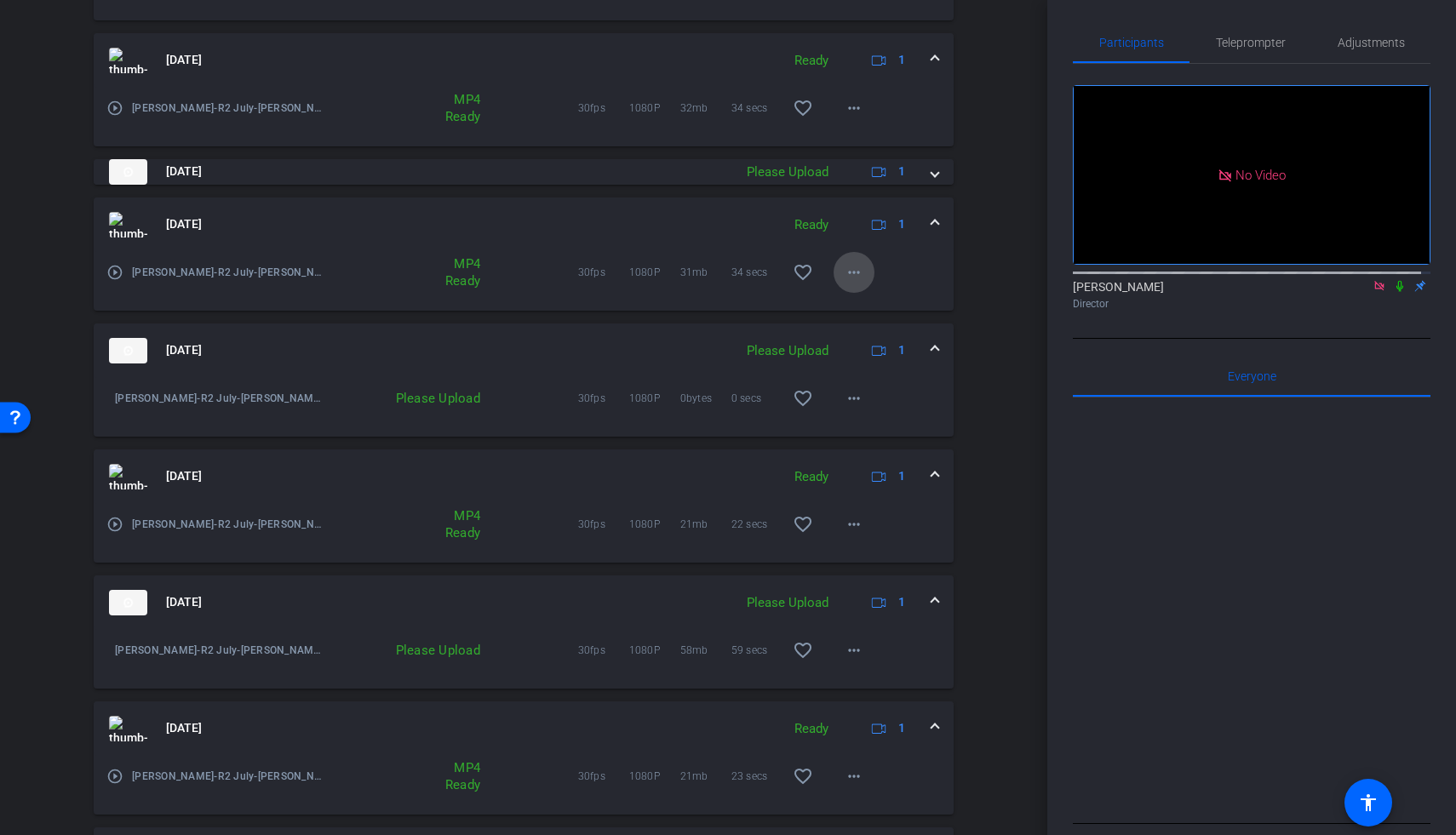
click at [853, 279] on mat-icon "more_horiz" at bounding box center [853, 272] width 20 height 20
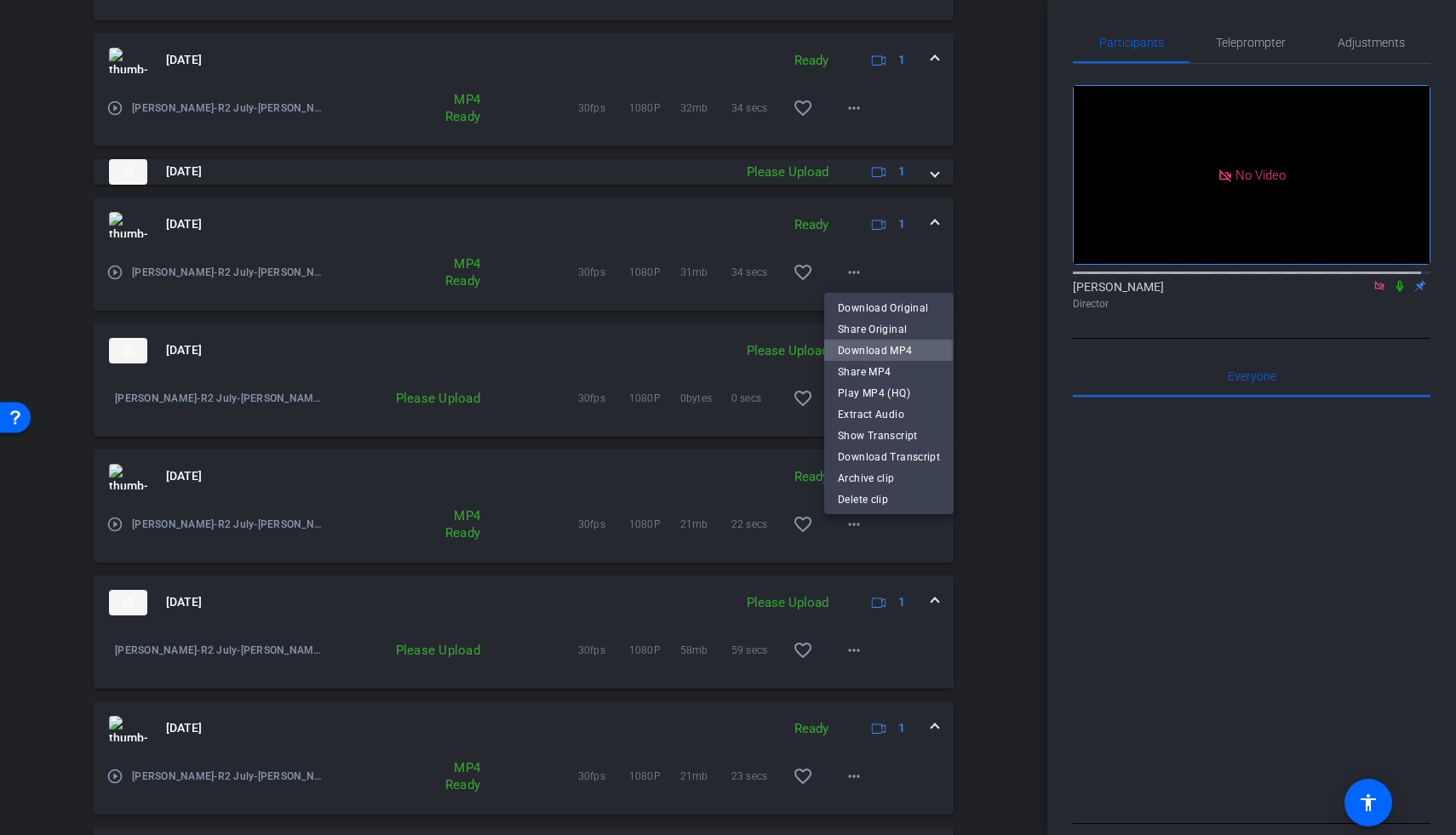
click at [864, 352] on span "Download MP4" at bounding box center [889, 349] width 102 height 20
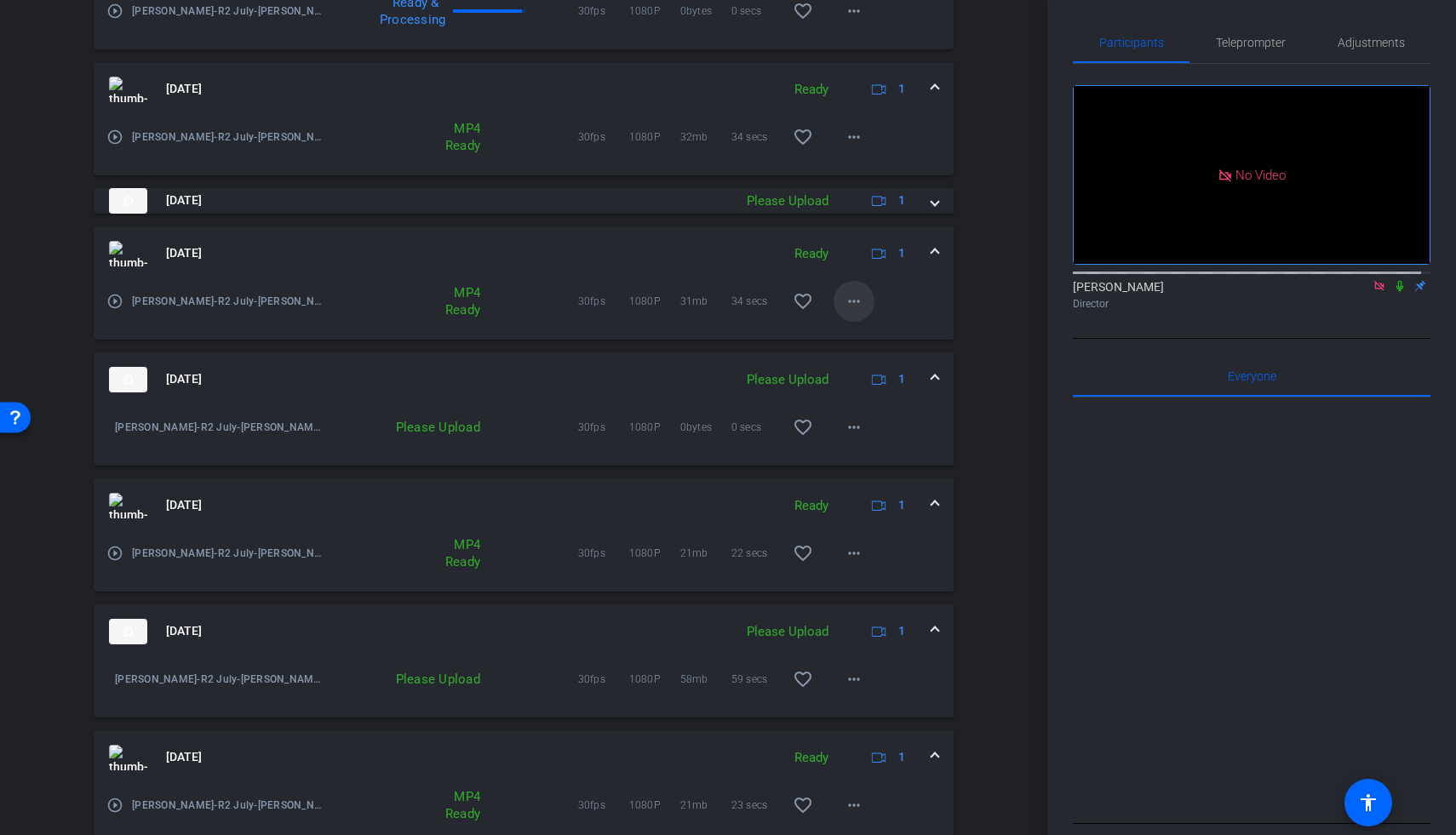
scroll to position [585, 0]
click at [844, 137] on mat-icon "more_horiz" at bounding box center [853, 138] width 20 height 20
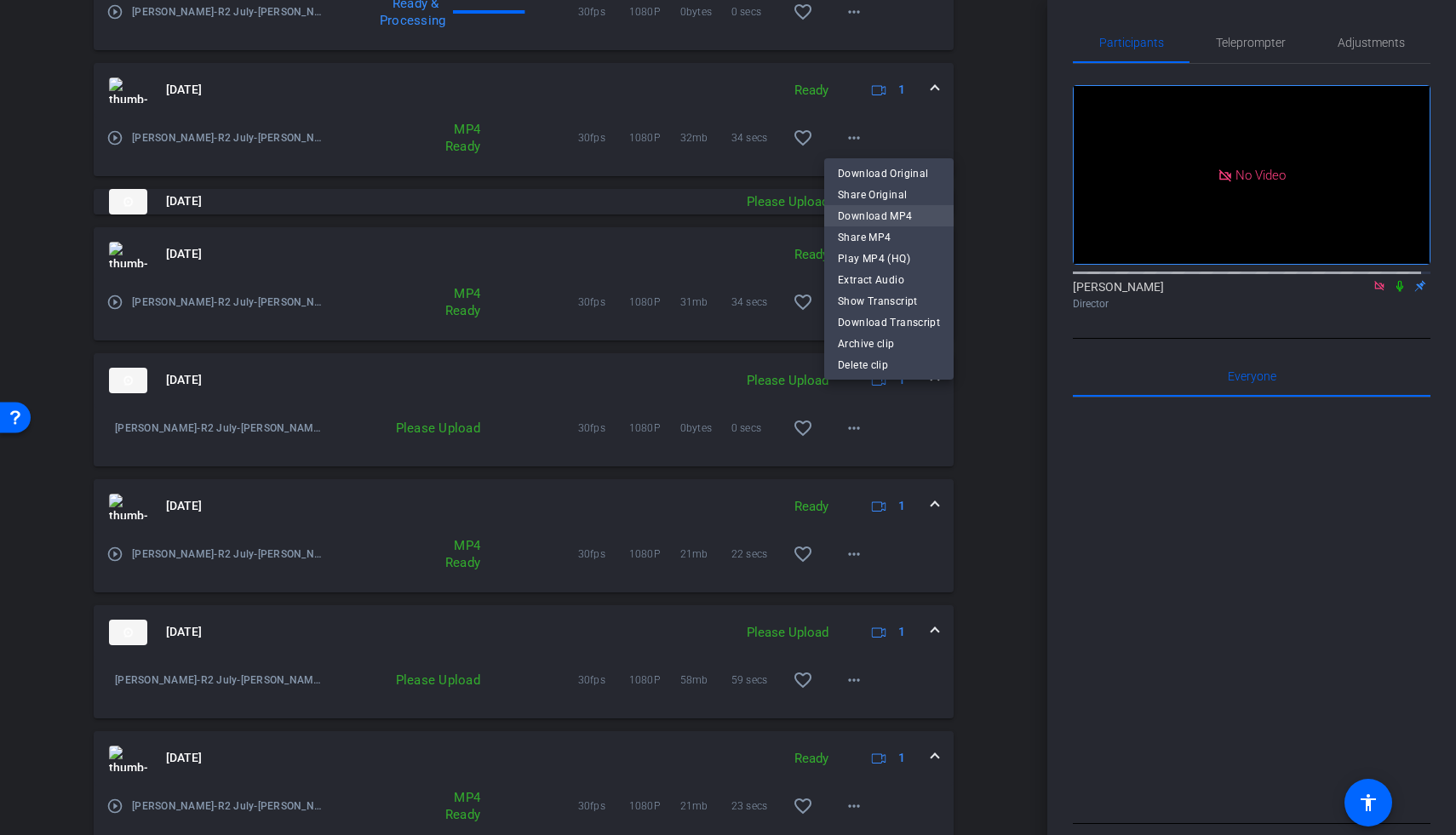
click at [851, 220] on span "Download MP4" at bounding box center [889, 215] width 102 height 20
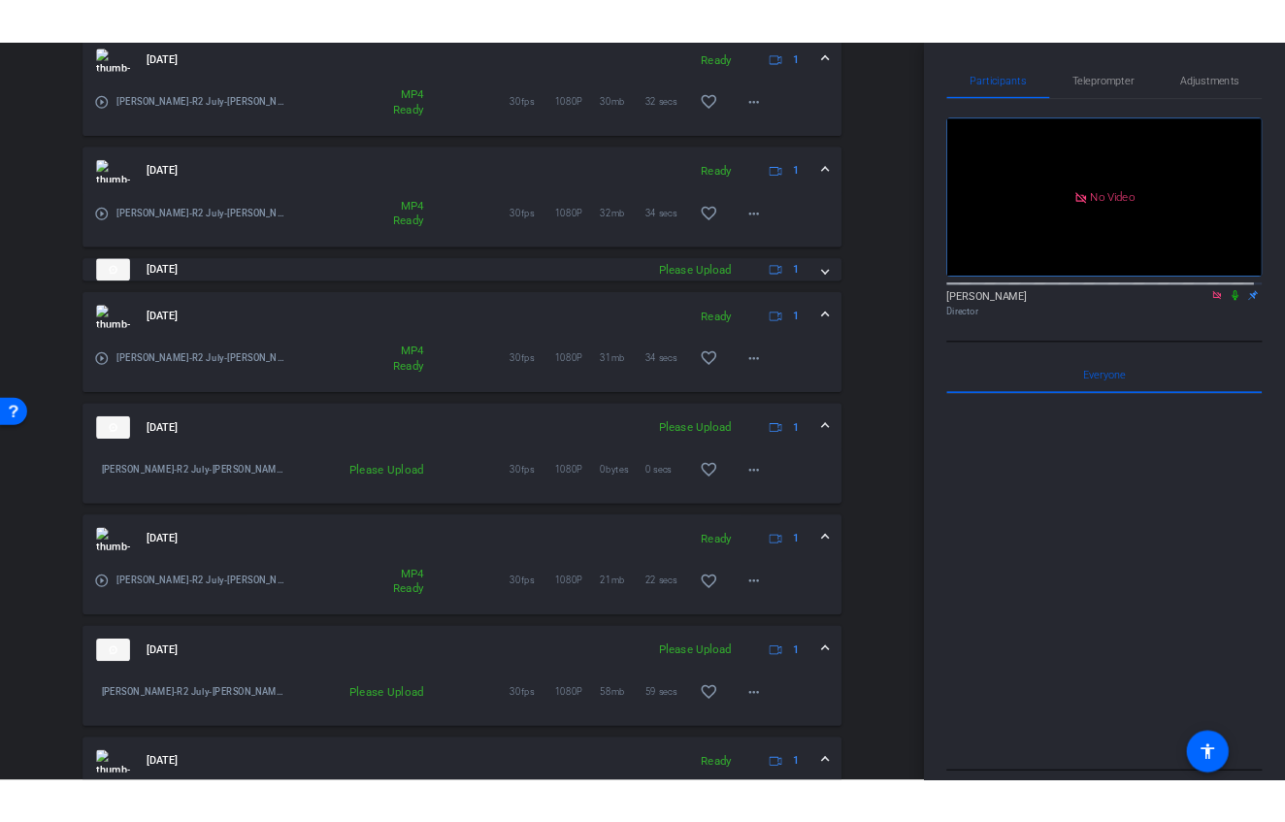
scroll to position [357, 0]
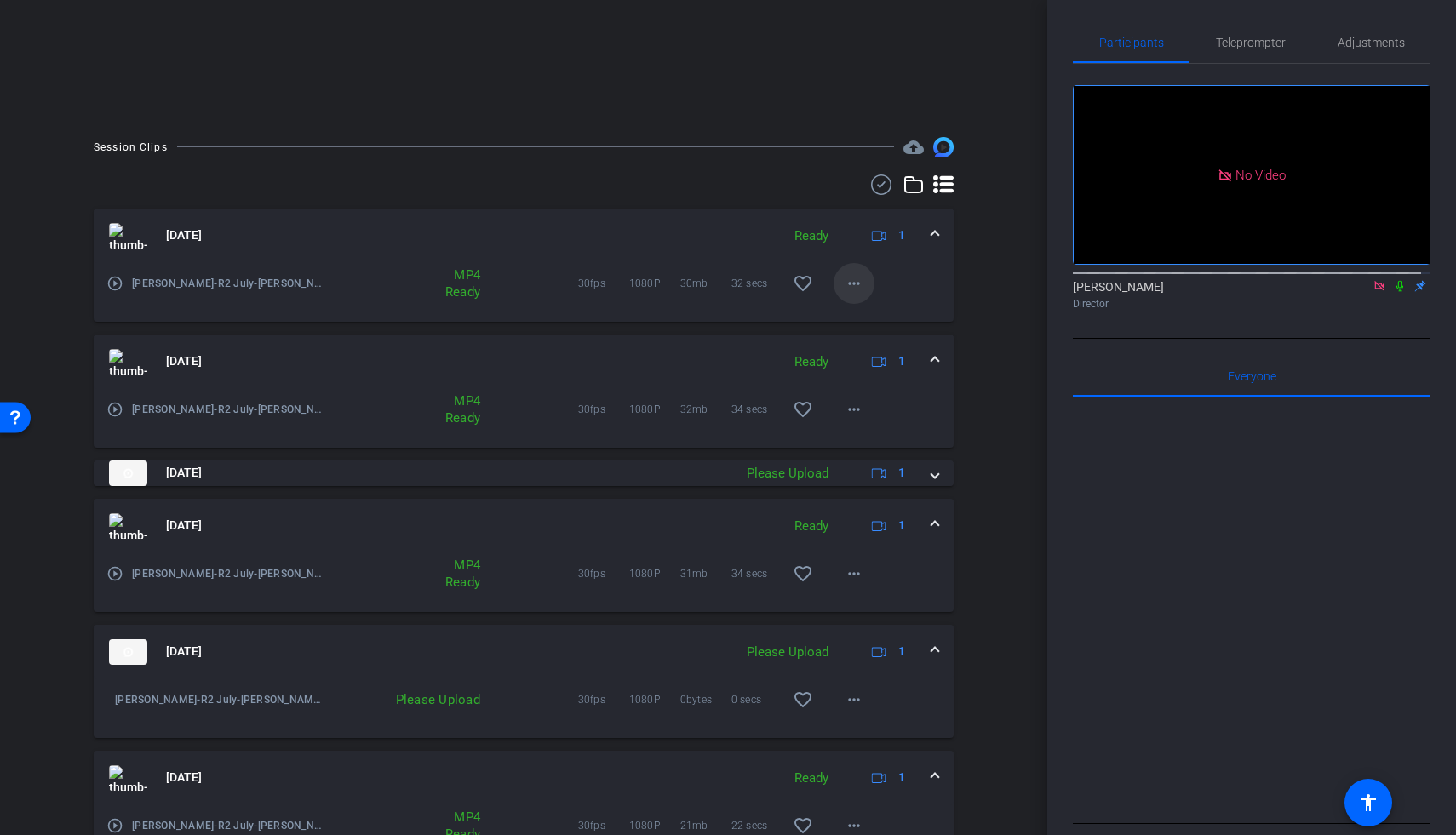
click at [847, 277] on mat-icon "more_horiz" at bounding box center [853, 283] width 20 height 20
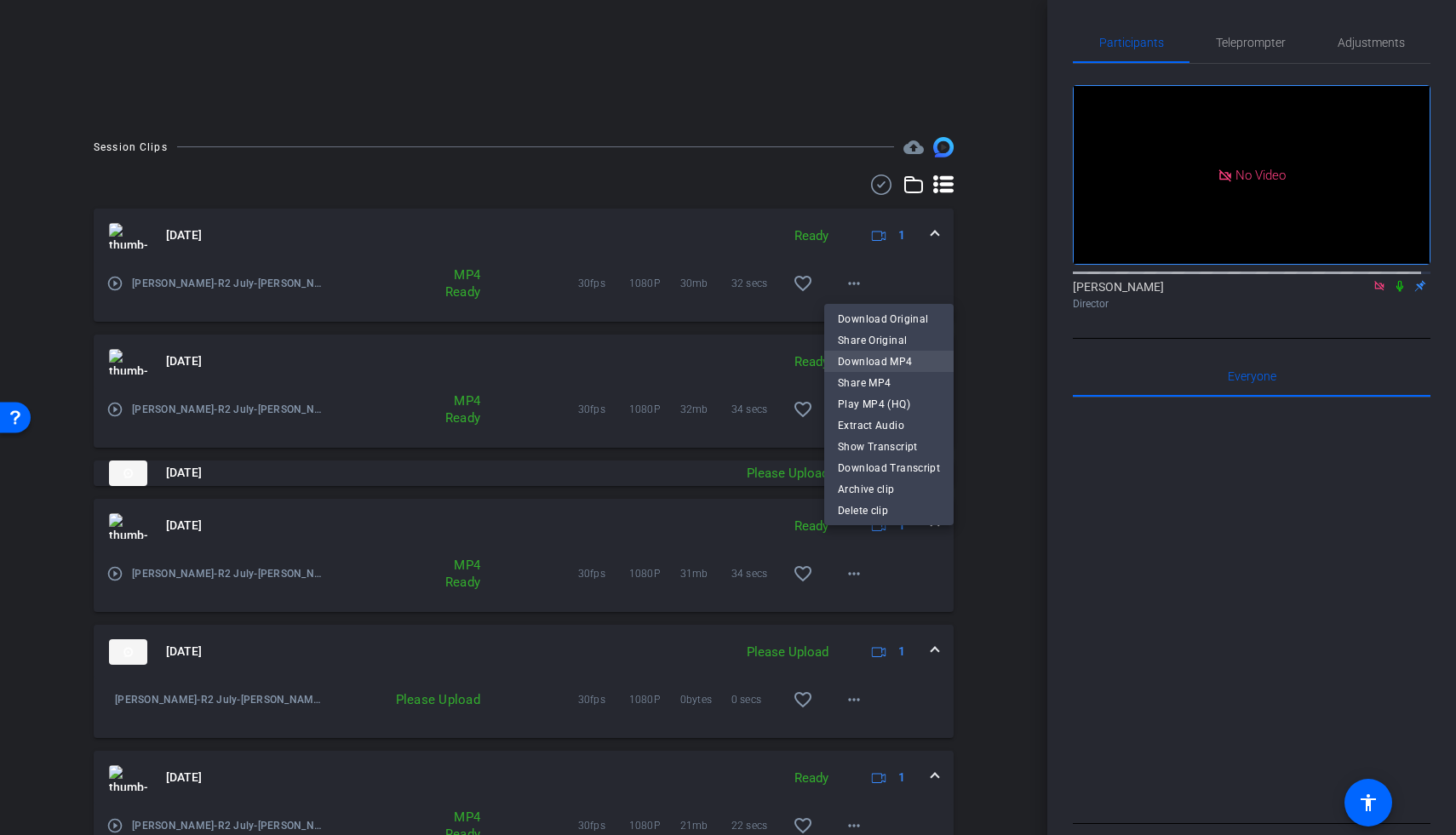
click at [862, 355] on span "Download MP4" at bounding box center [889, 361] width 102 height 20
